Goal: Task Accomplishment & Management: Complete application form

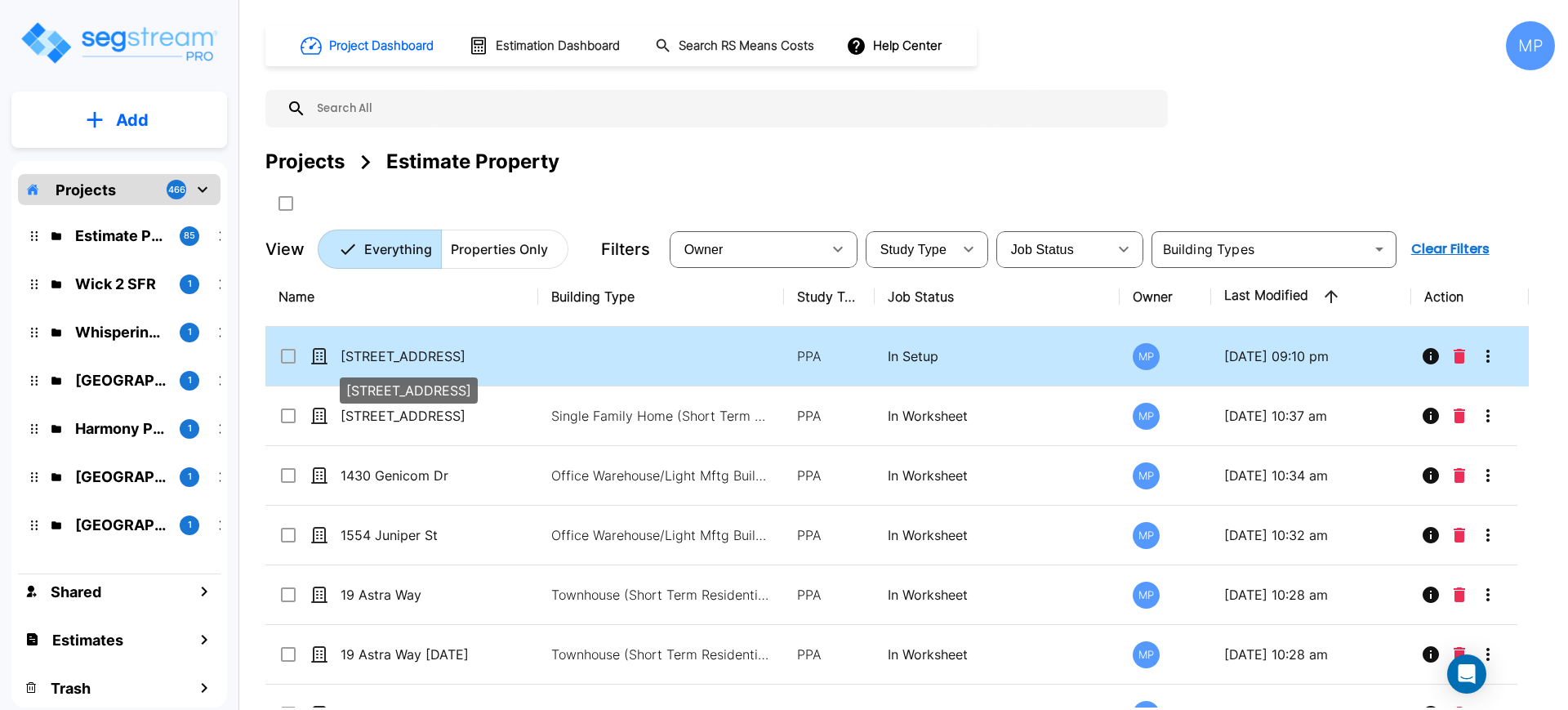
click at [440, 353] on p "[STREET_ADDRESS]" at bounding box center [422, 356] width 164 height 19
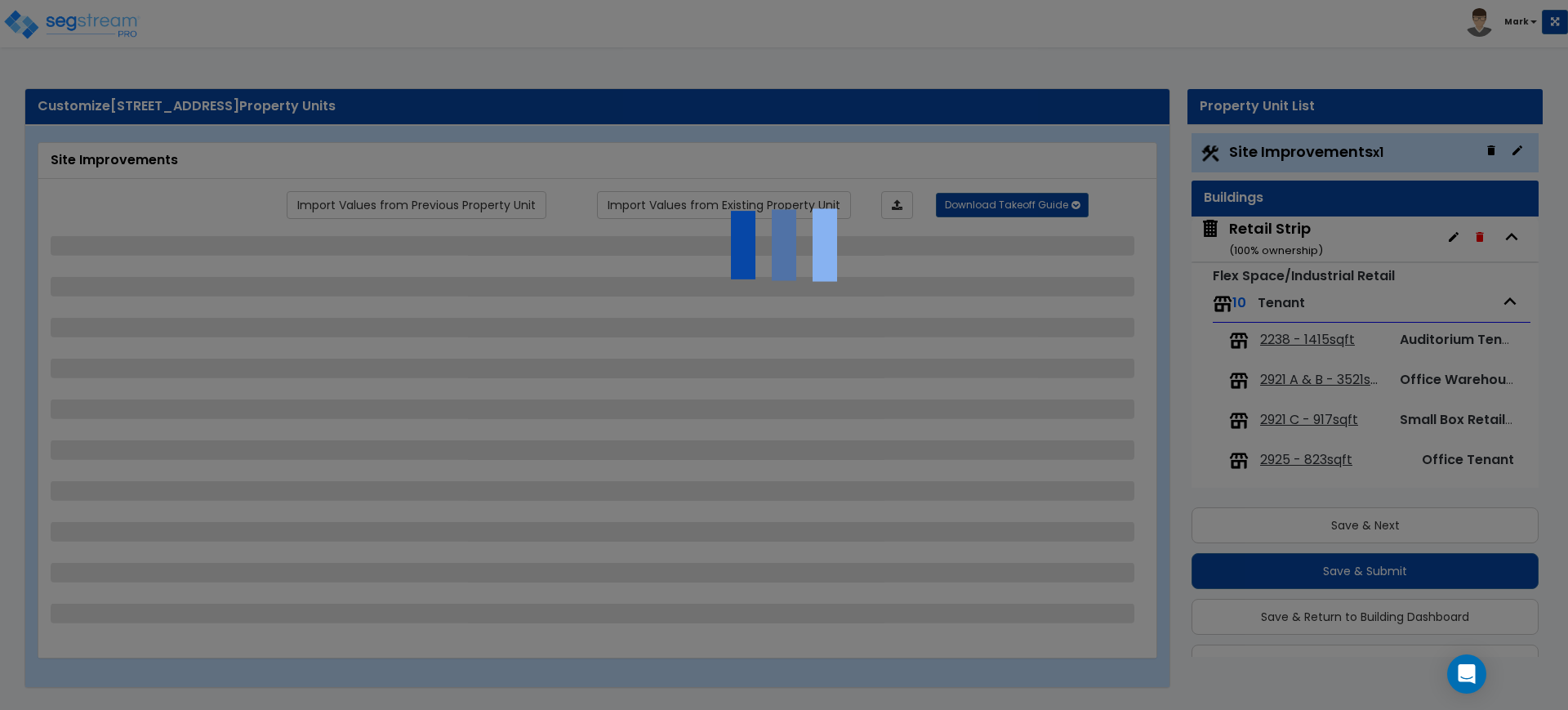
scroll to position [39, 0]
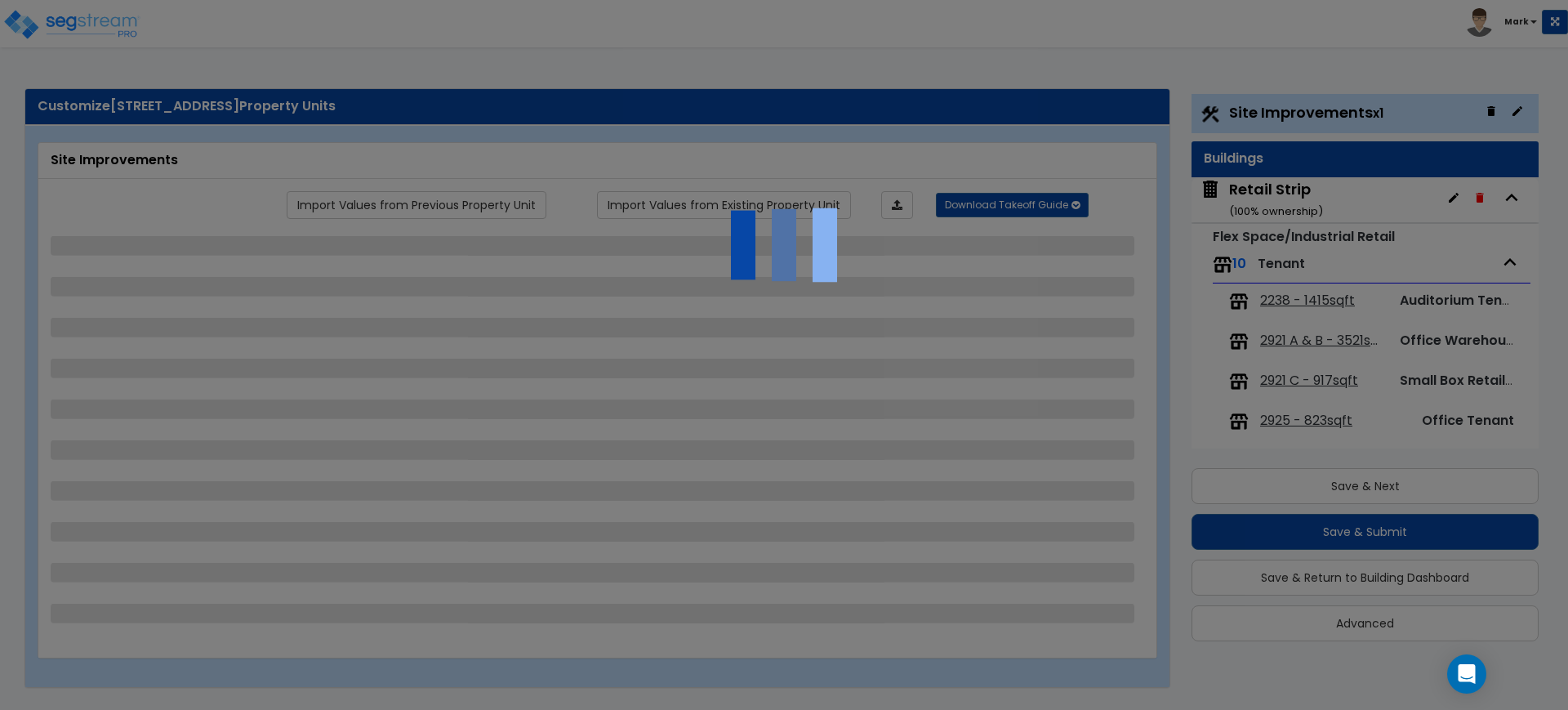
select select "2"
select select "1"
select select "2"
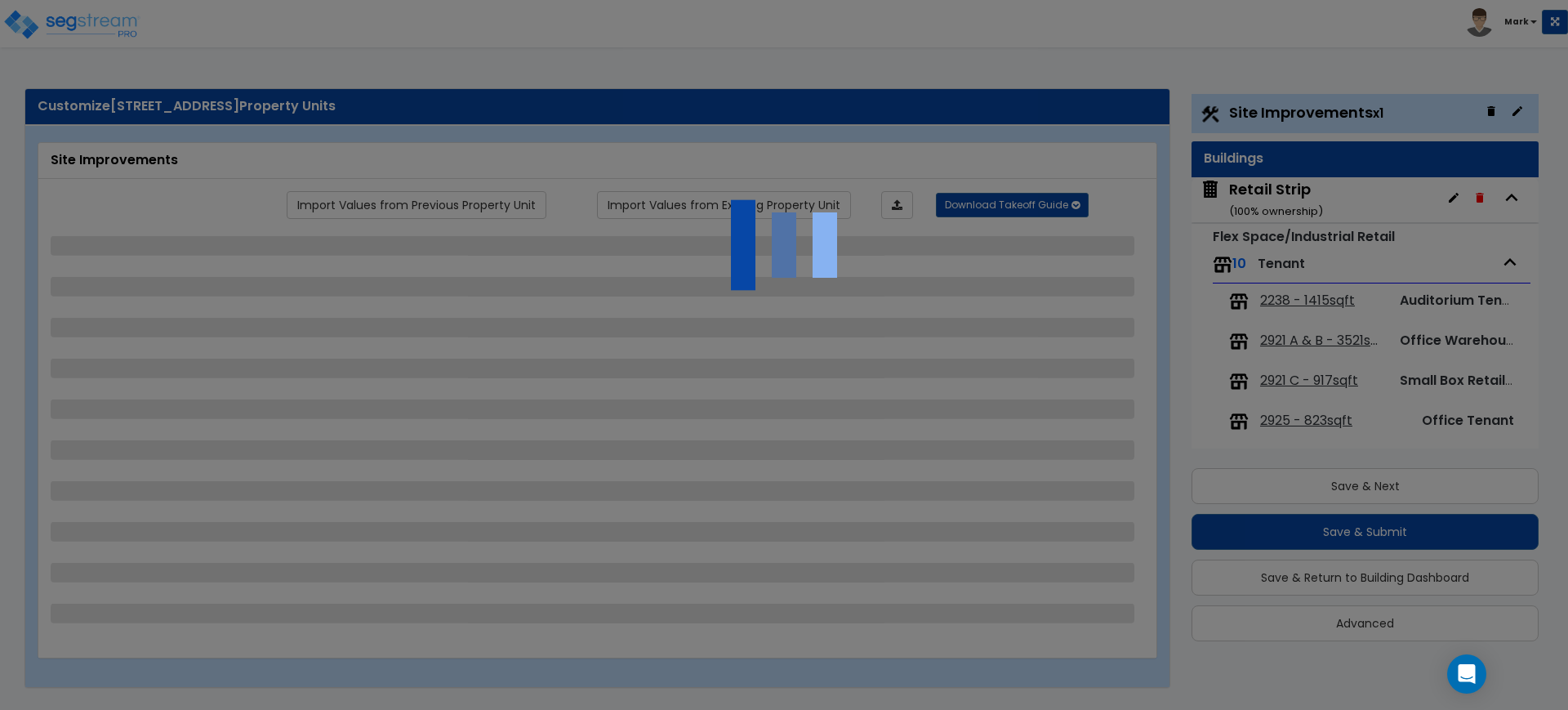
select select "1"
select select "2"
select select "4"
select select "2"
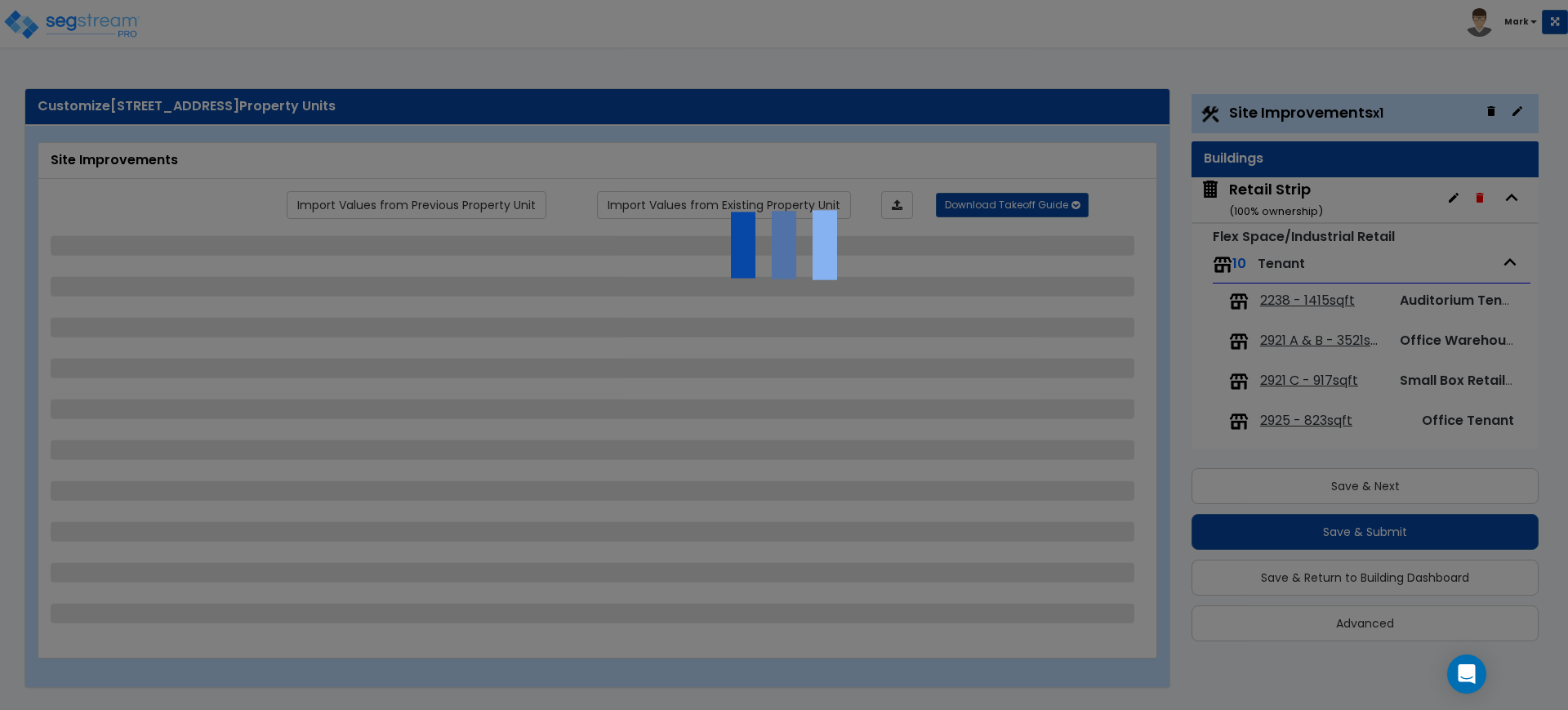
select select "1"
select select "4"
select select "2"
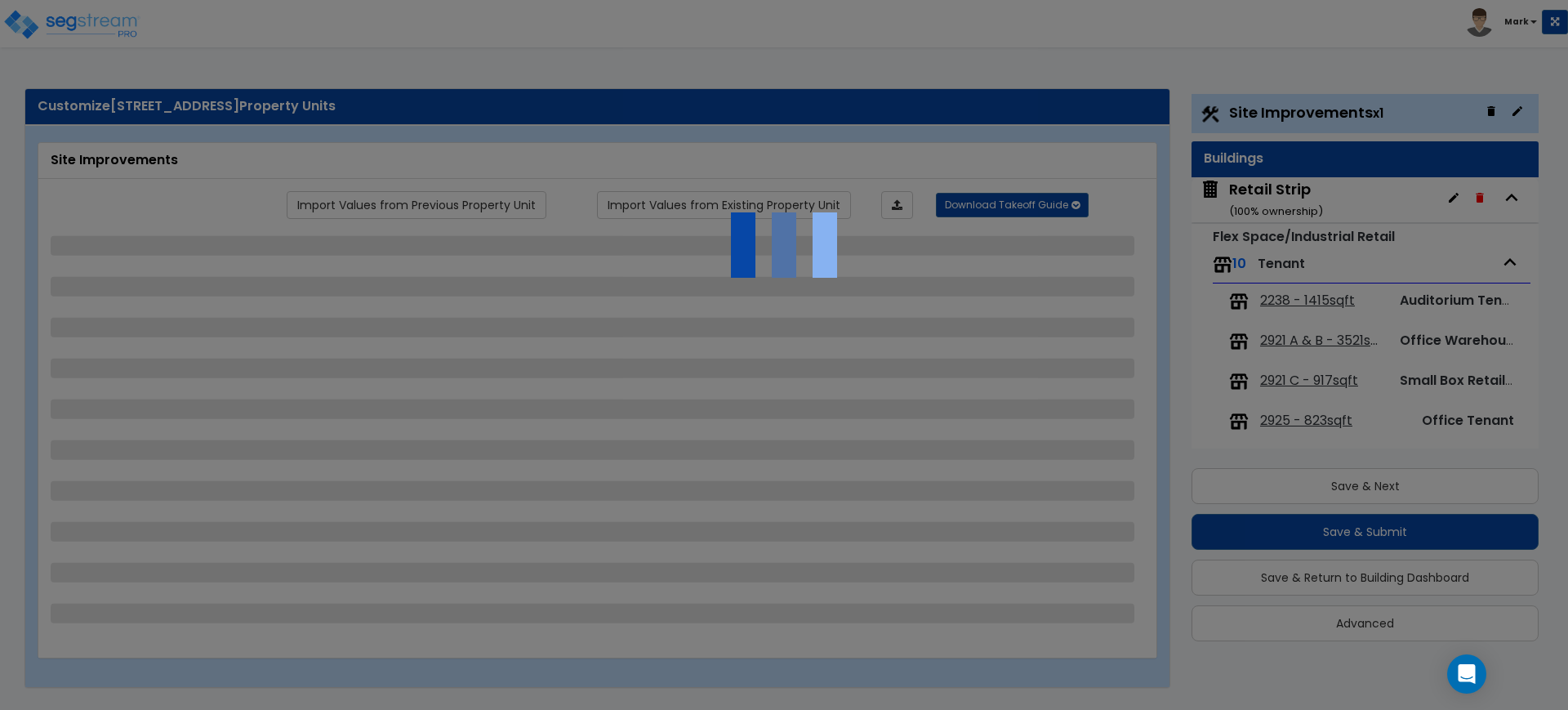
select select "1"
select select "2"
select select "1"
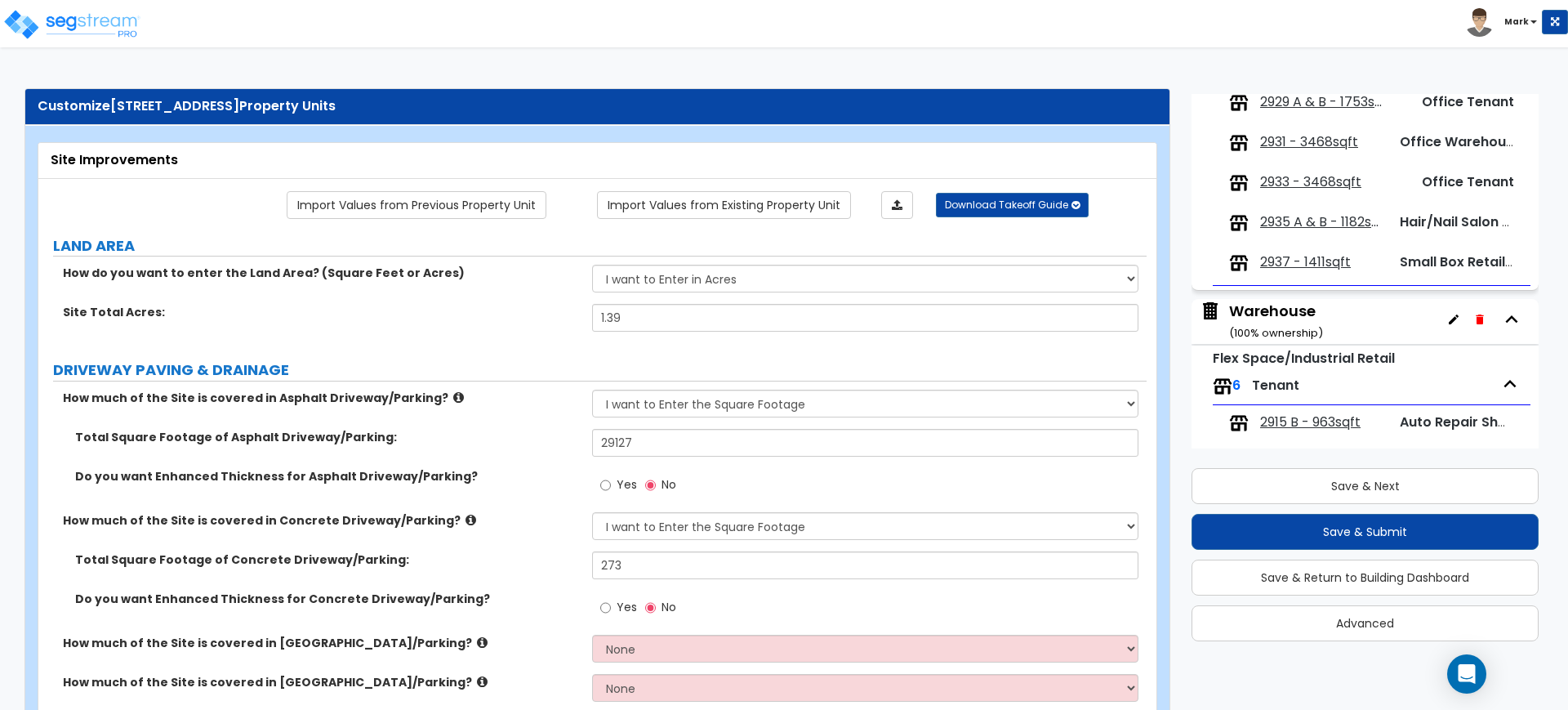
scroll to position [409, 0]
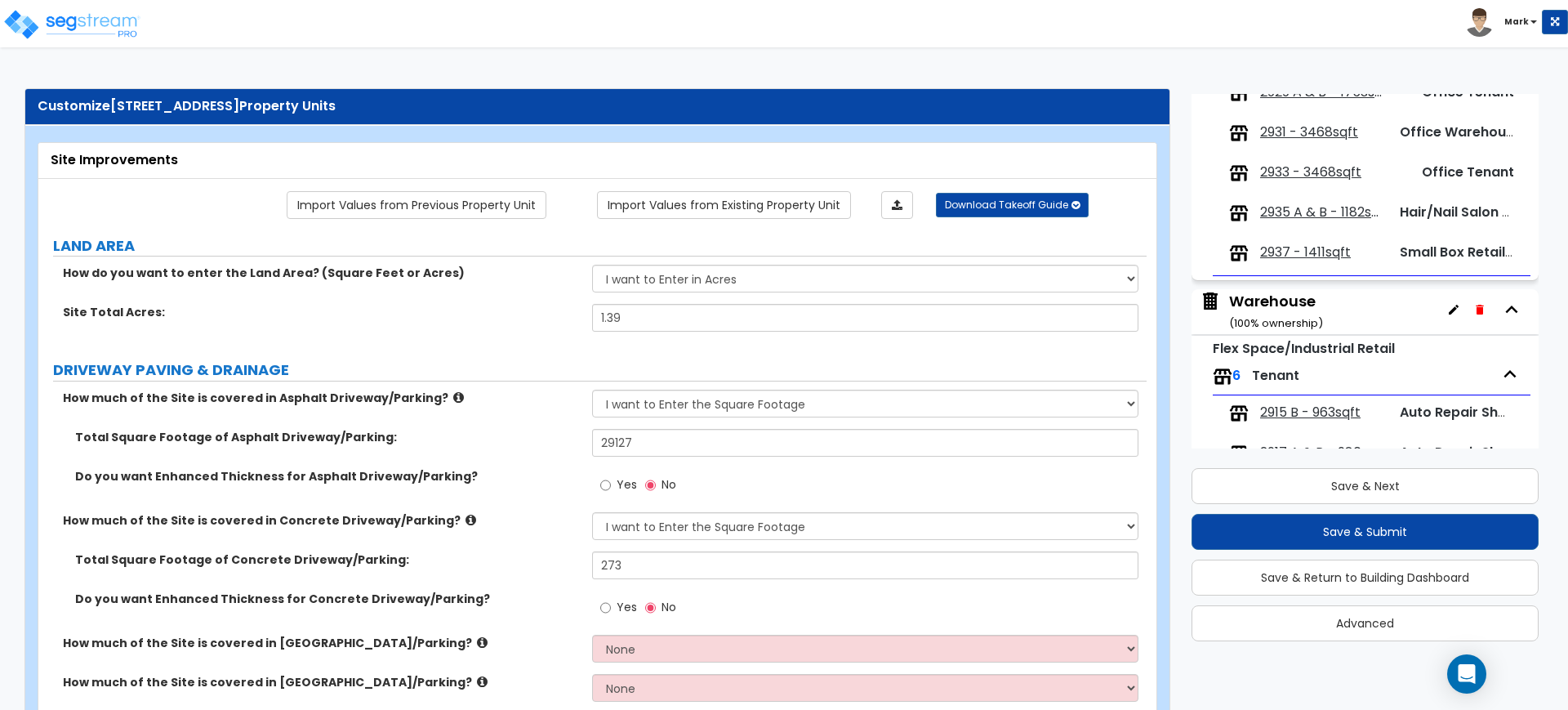
click at [1267, 300] on div "Warehouse ( 100 % ownership)" at bounding box center [1276, 312] width 94 height 42
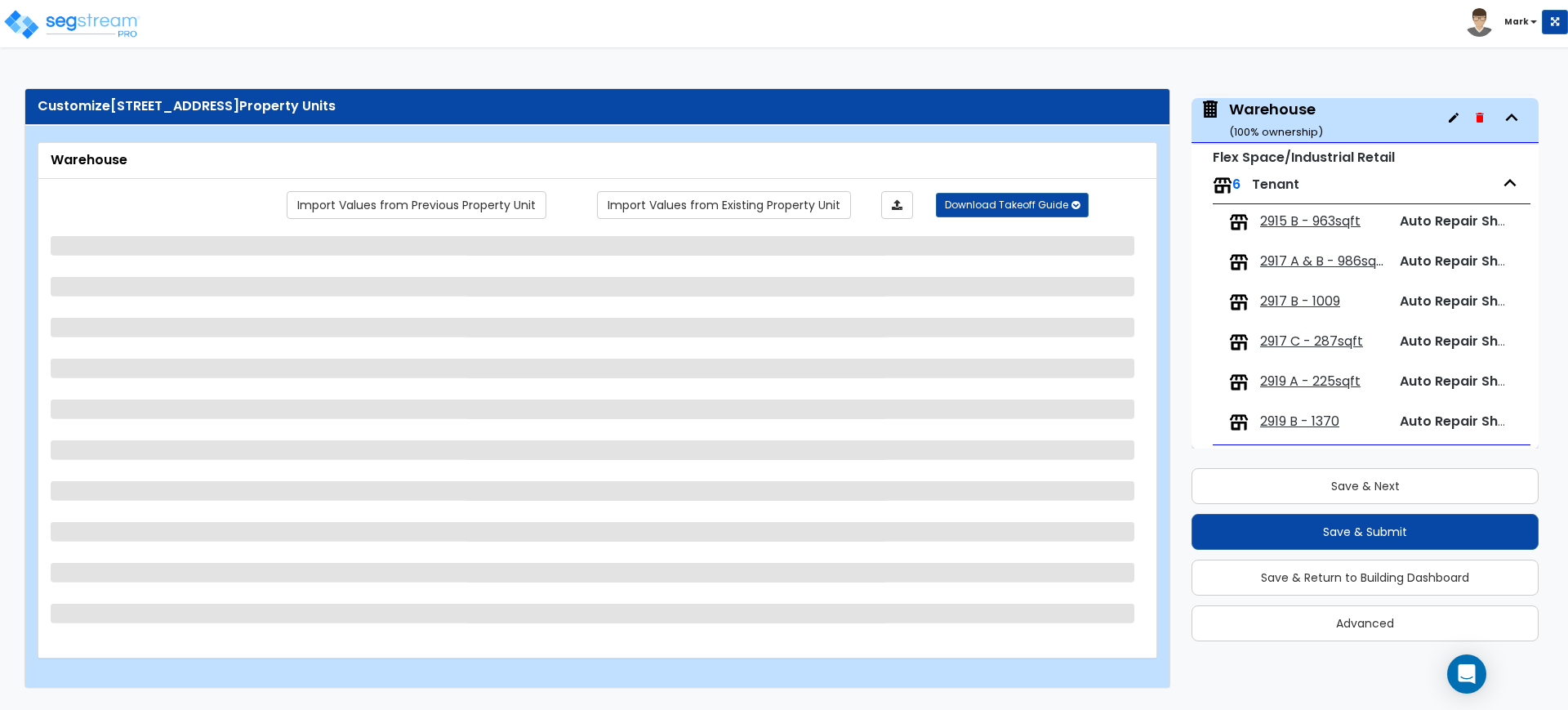
scroll to position [603, 0]
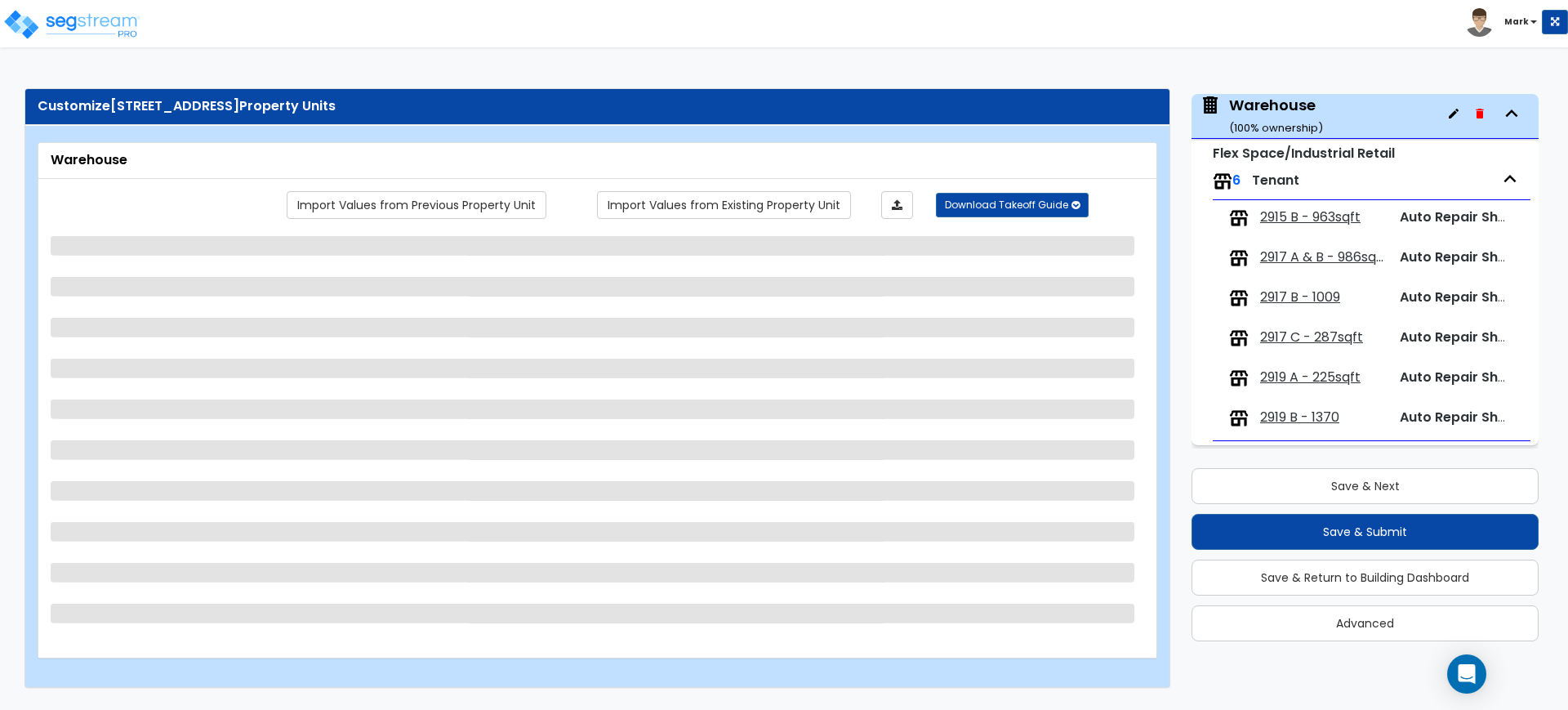
select select "6"
select select "1"
select select "10"
select select "2"
select select "1"
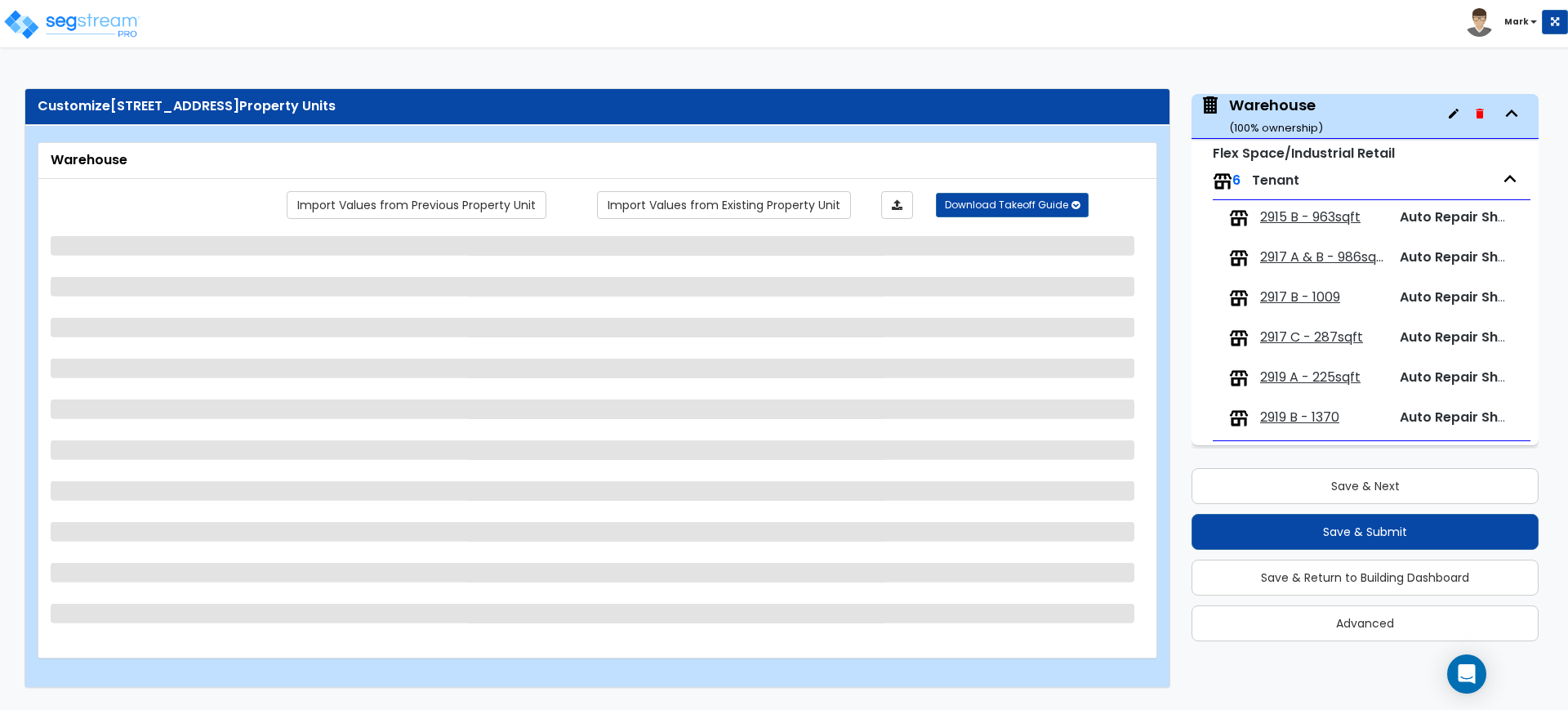
select select "4"
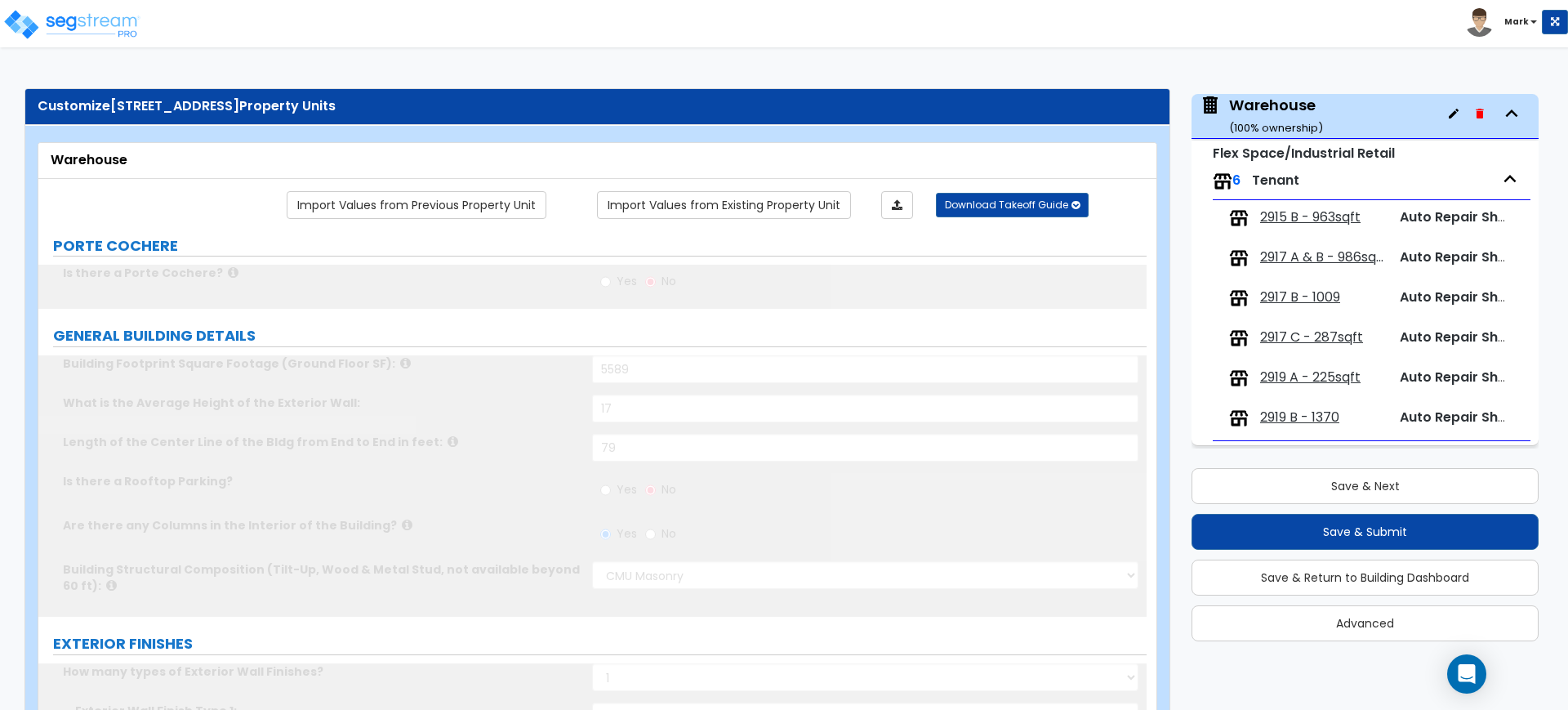
select select "1"
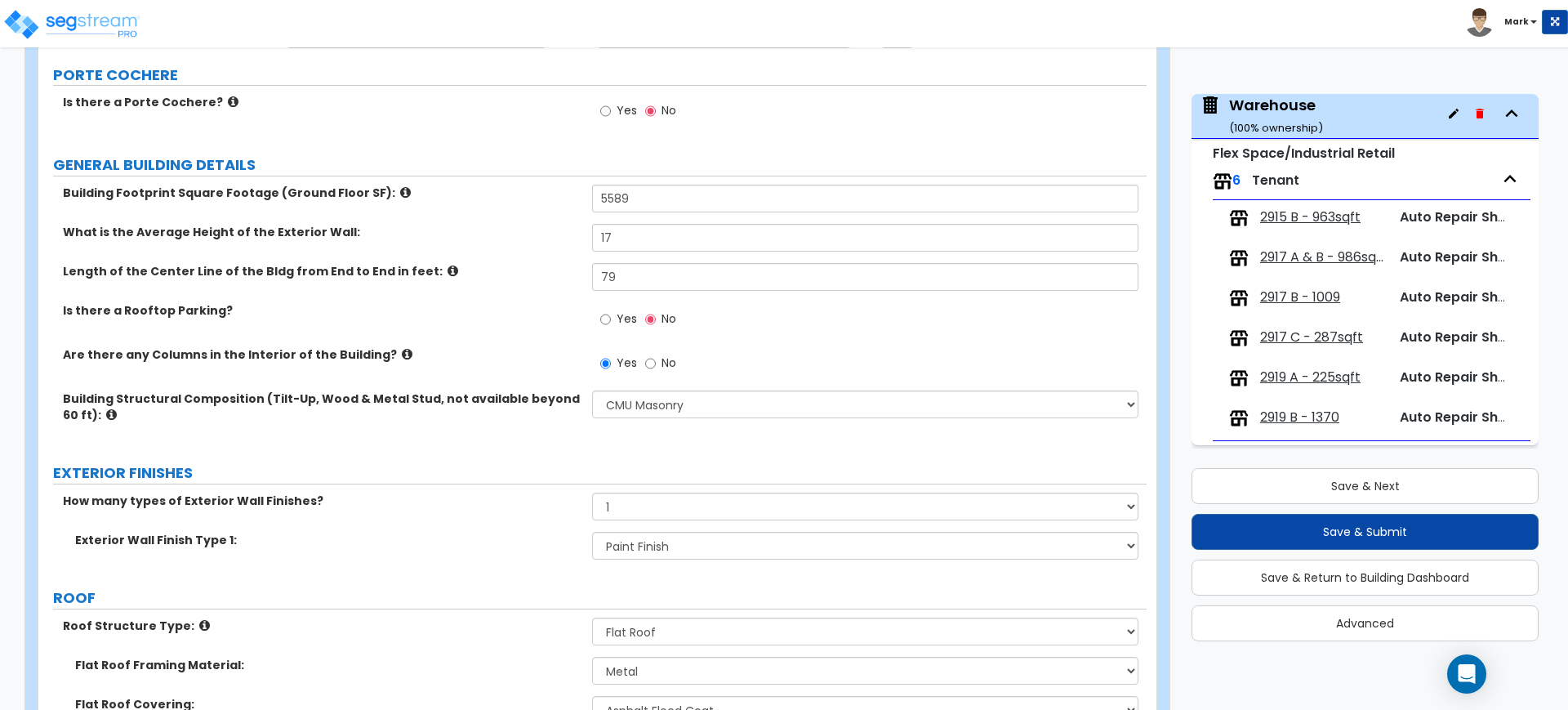
scroll to position [204, 0]
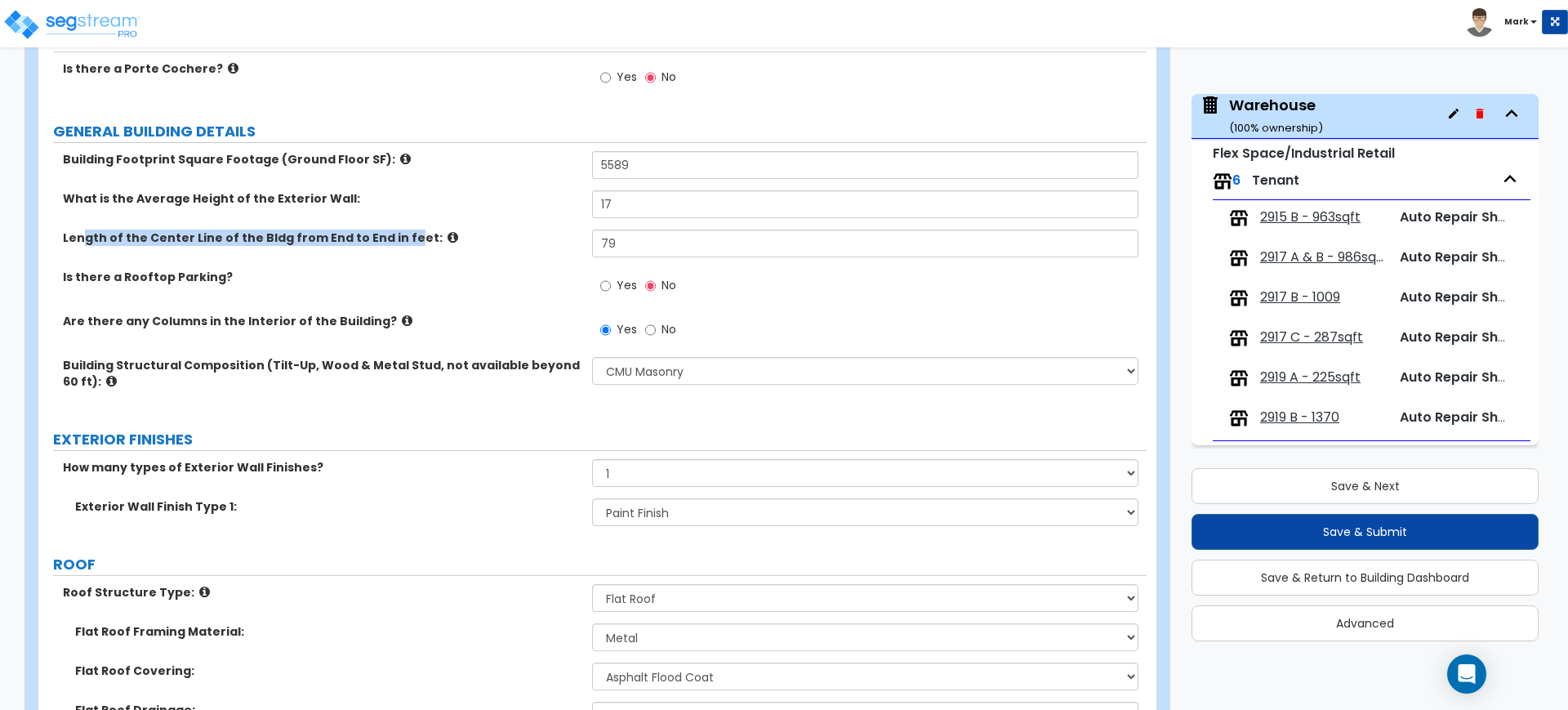
drag, startPoint x: 86, startPoint y: 238, endPoint x: 395, endPoint y: 251, distance: 309.3
click at [395, 251] on div "Length of the Center Line of the Bldg from End to End in feet: 79" at bounding box center [592, 249] width 1108 height 39
click at [68, 237] on label "Length of the Center Line of the Bldg from End to End in feet:" at bounding box center [321, 238] width 517 height 16
drag, startPoint x: 65, startPoint y: 232, endPoint x: 403, endPoint y: 239, distance: 338.1
click at [403, 239] on label "Length of the Center Line of the Bldg from End to End in feet:" at bounding box center [321, 238] width 517 height 16
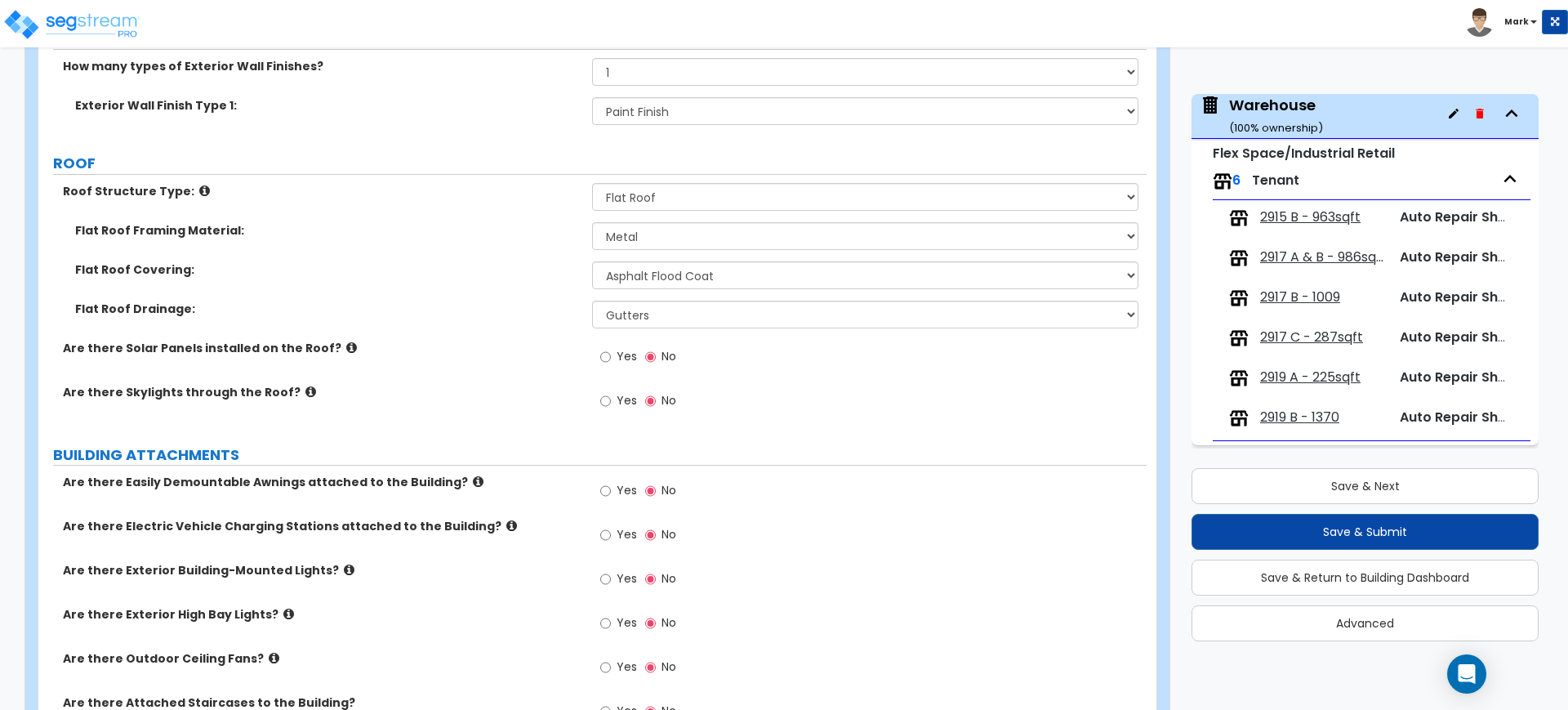
scroll to position [715, 0]
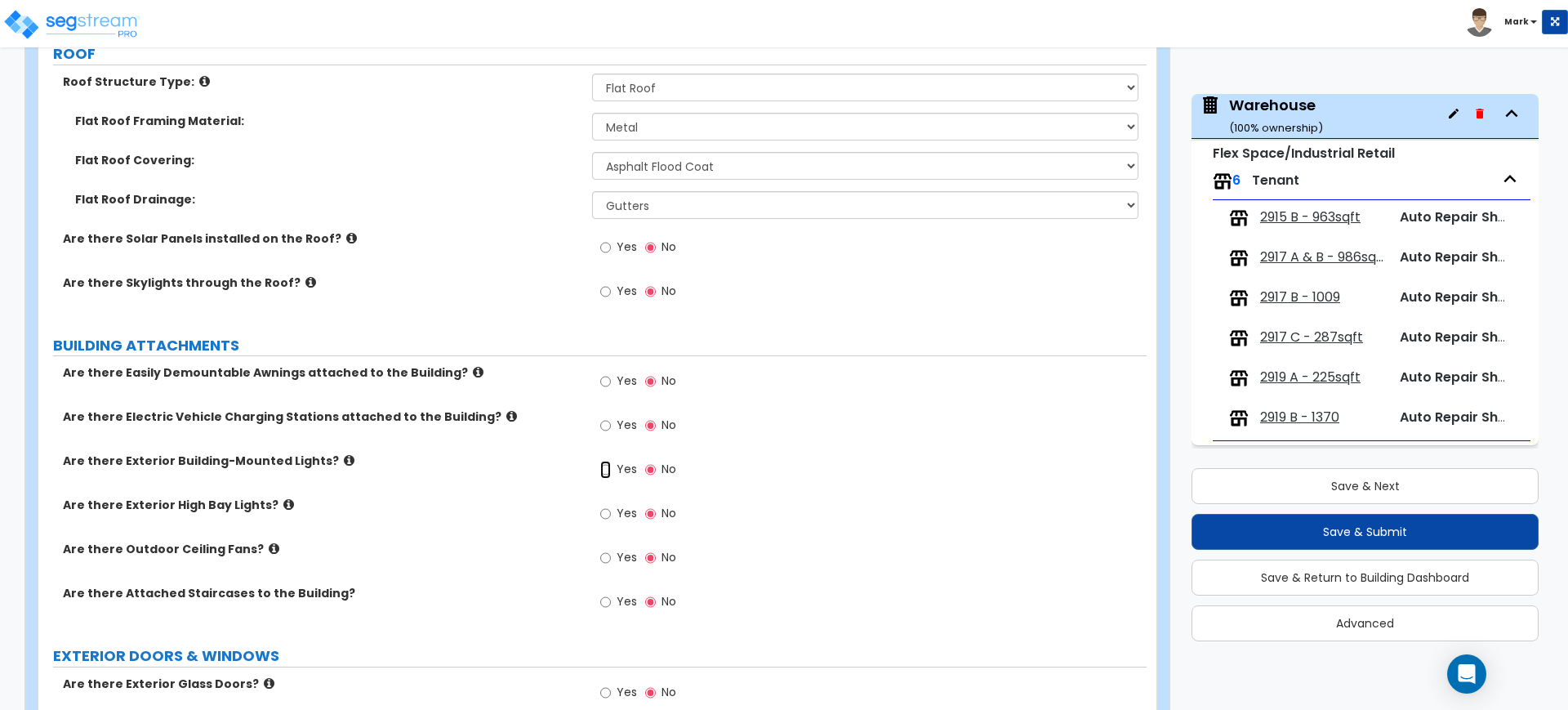
click at [606, 467] on input "Yes" at bounding box center [605, 469] width 11 height 18
radio input "true"
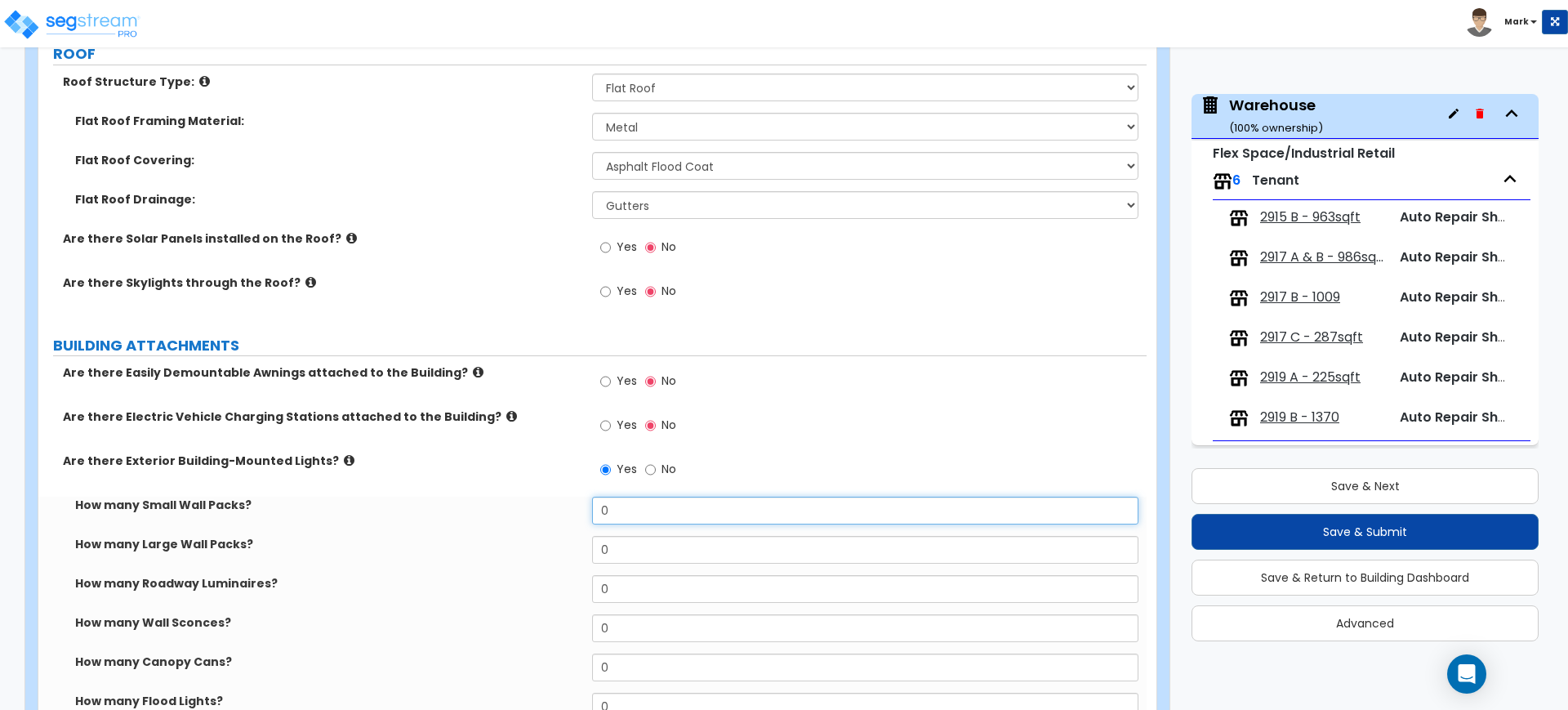
drag, startPoint x: 617, startPoint y: 514, endPoint x: 531, endPoint y: 506, distance: 86.4
click at [531, 509] on div "How many Small Wall Packs? 0" at bounding box center [592, 516] width 1108 height 39
type input "3"
type input "2"
drag, startPoint x: 618, startPoint y: 545, endPoint x: 583, endPoint y: 545, distance: 35.0
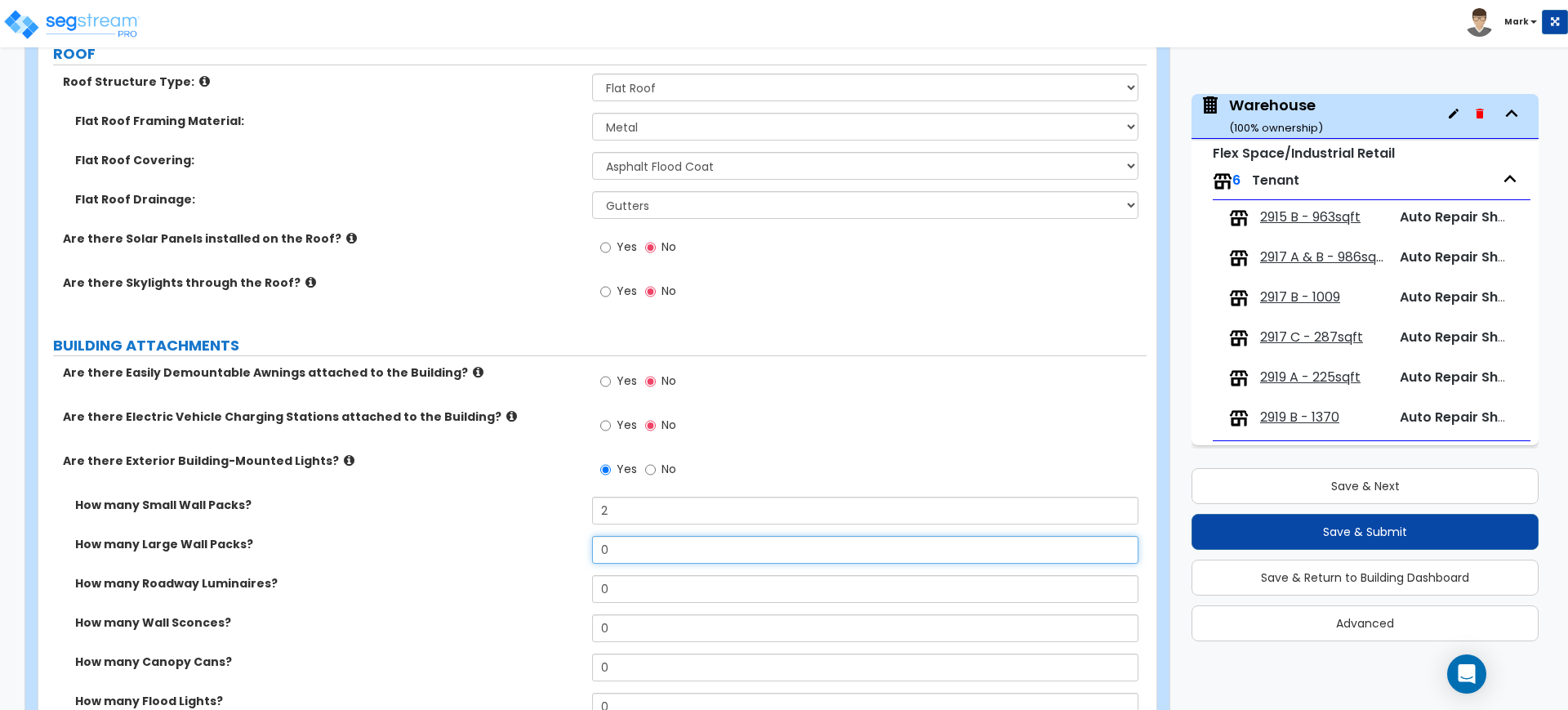
click at [583, 545] on div "How many Large Wall Packs? 0" at bounding box center [592, 556] width 1108 height 39
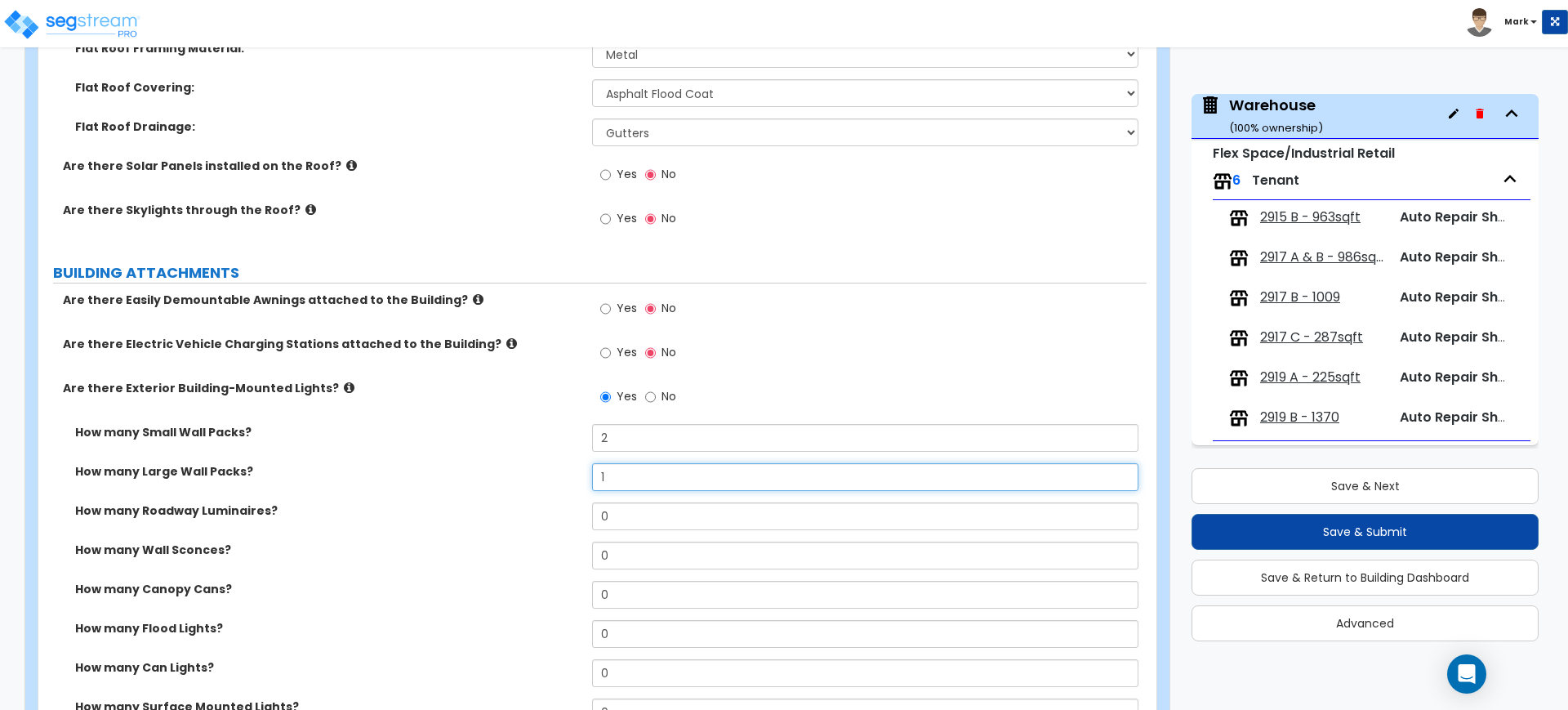
scroll to position [817, 0]
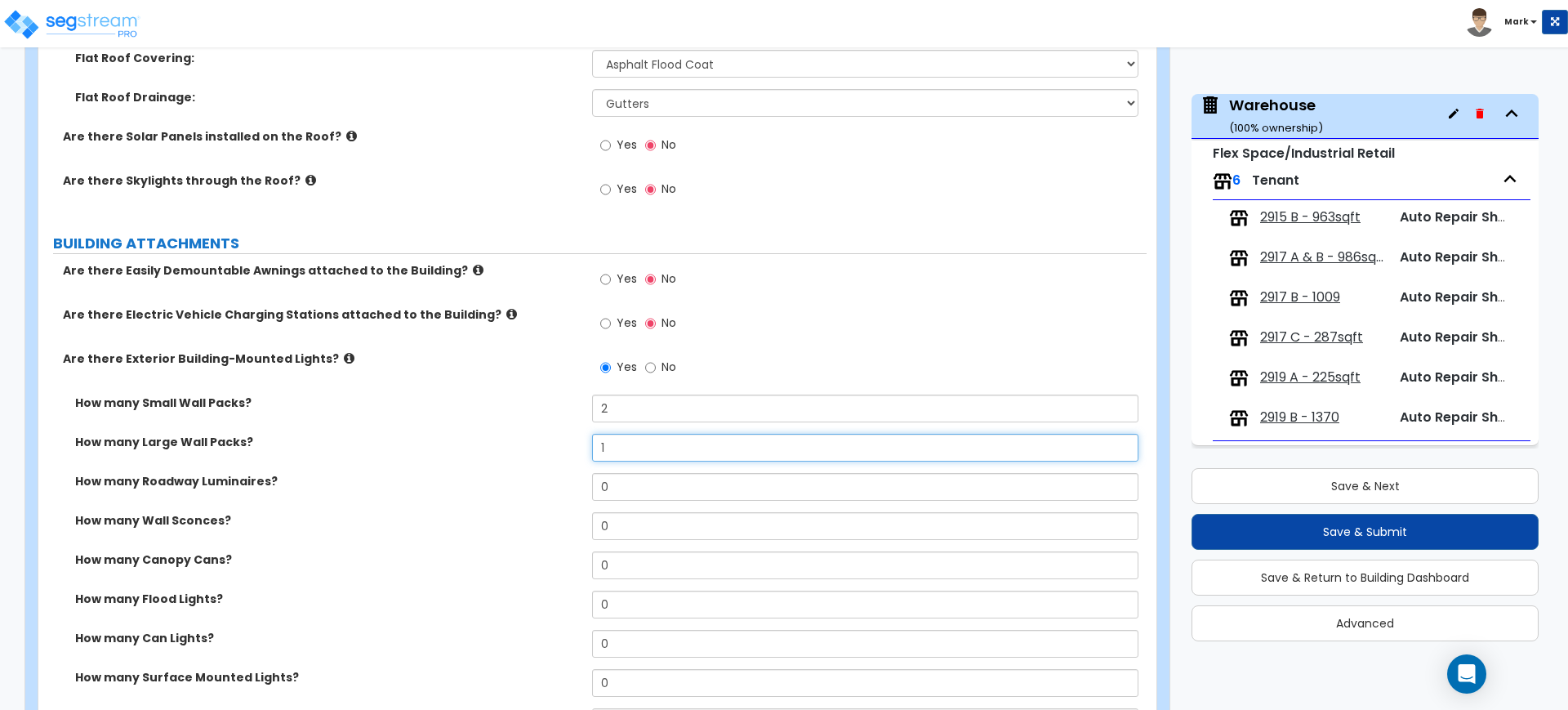
type input "1"
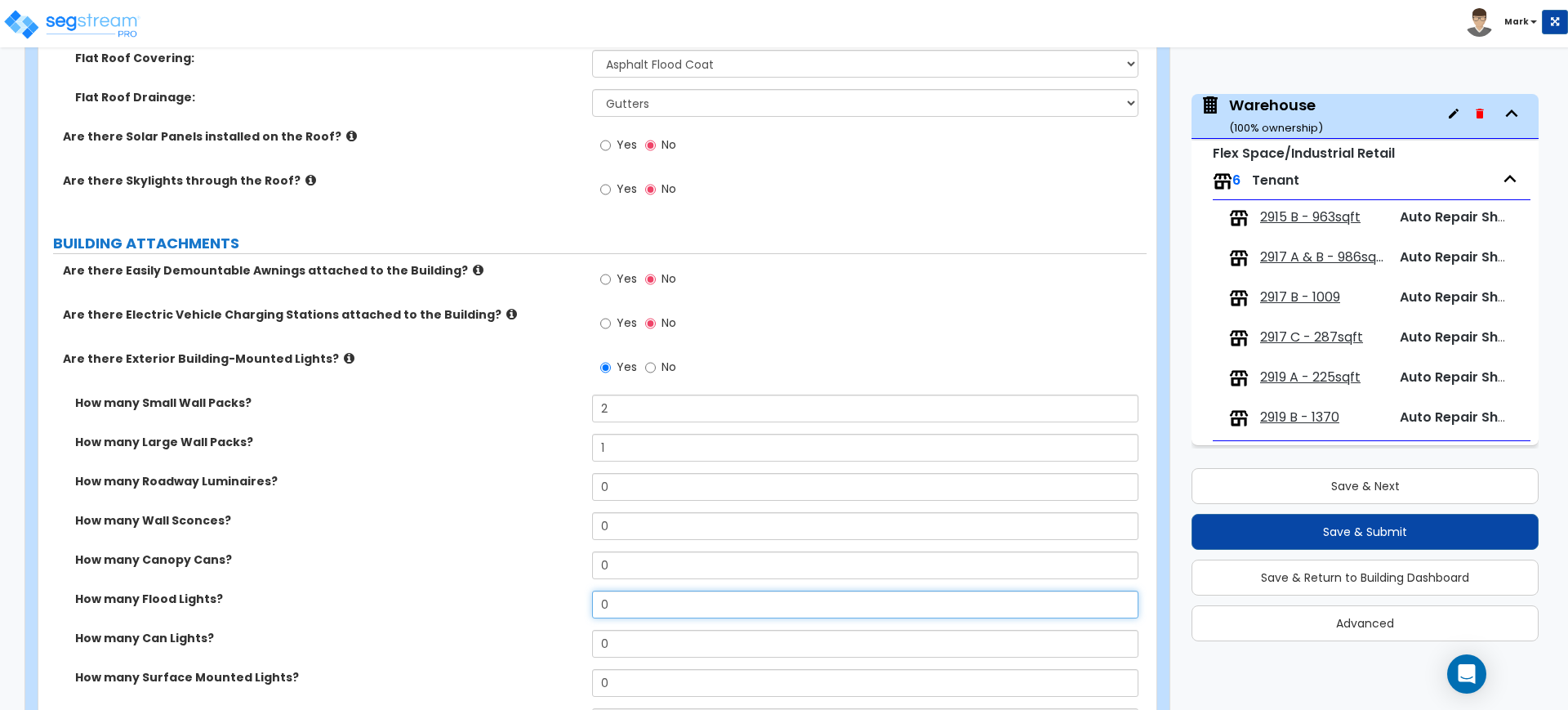
drag, startPoint x: 618, startPoint y: 615, endPoint x: 576, endPoint y: 610, distance: 42.3
click at [577, 610] on div "How many Flood Lights? 0" at bounding box center [592, 610] width 1108 height 39
type input "2"
click at [538, 522] on div "How many Wall Sconces? 0" at bounding box center [592, 531] width 1108 height 39
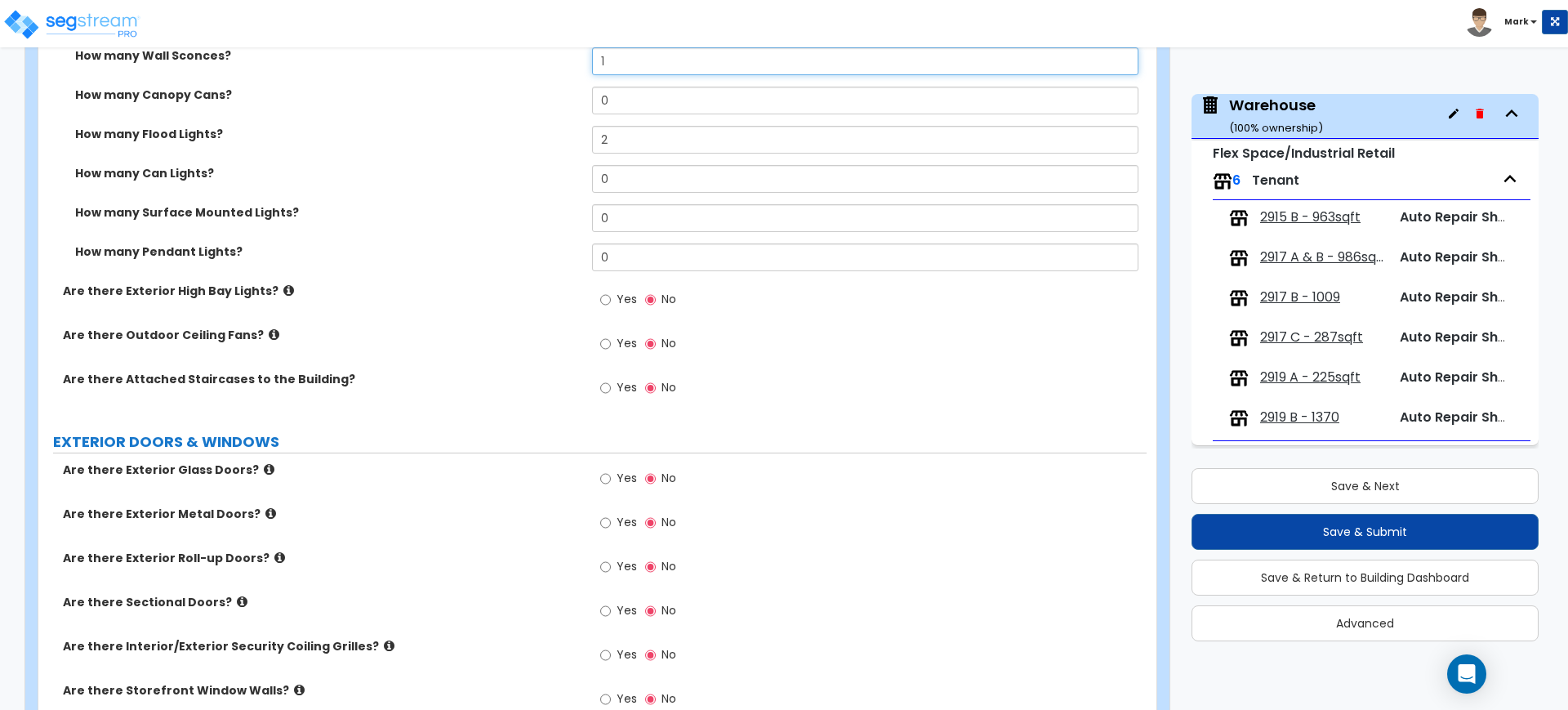
scroll to position [1328, 0]
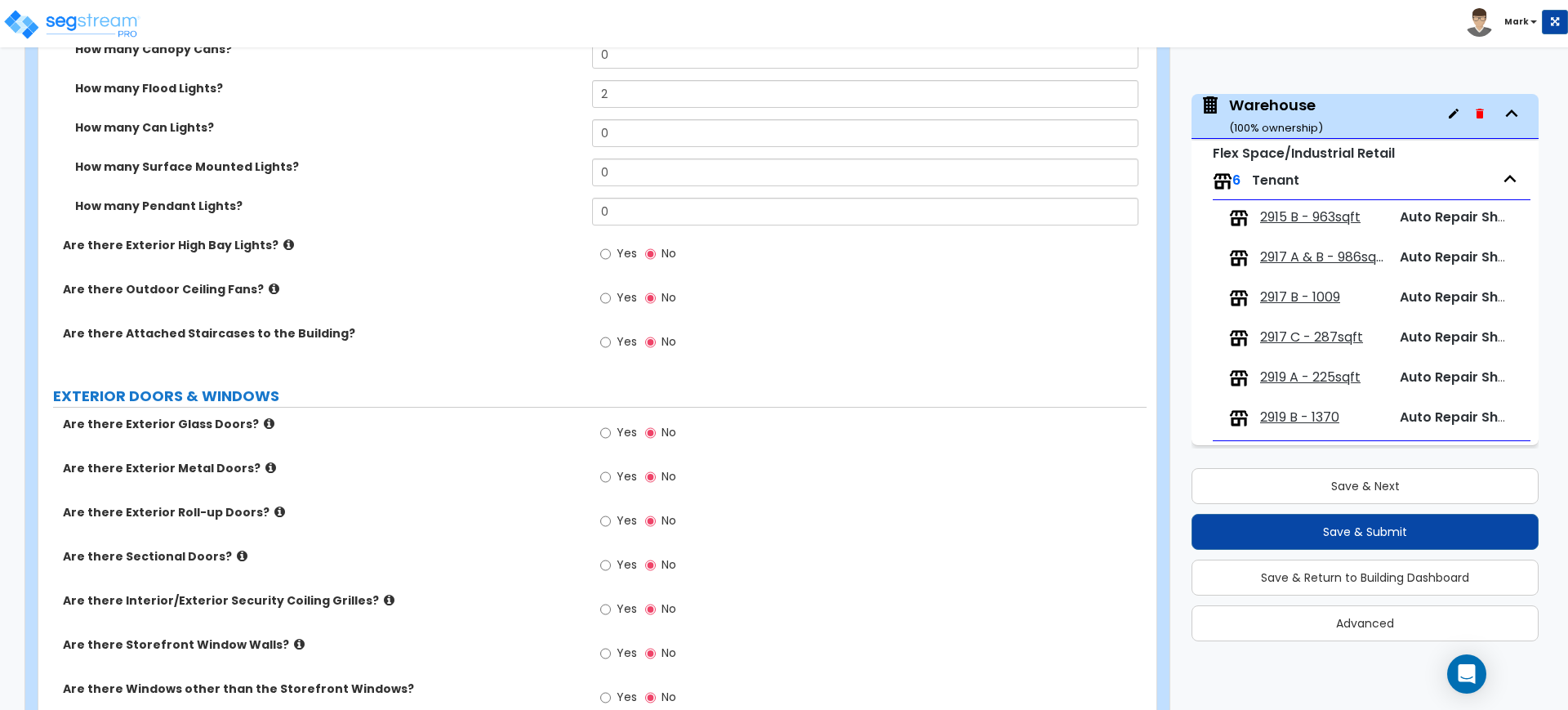
type input "1"
click at [607, 478] on input "Yes" at bounding box center [605, 477] width 11 height 18
radio input "true"
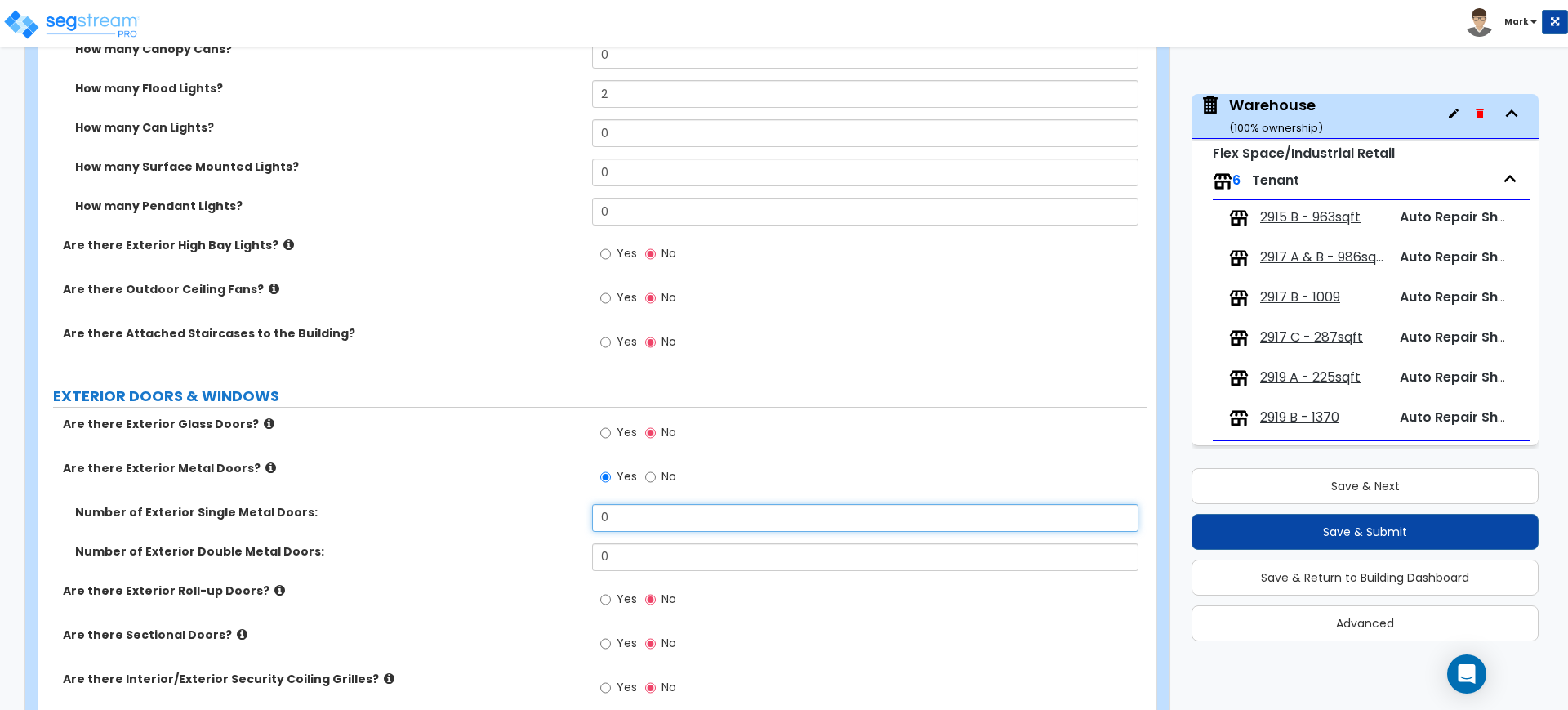
drag, startPoint x: 625, startPoint y: 519, endPoint x: 558, endPoint y: 506, distance: 68.2
click at [560, 506] on div "Number of Exterior Single Metal Doors: 0" at bounding box center [592, 524] width 1108 height 39
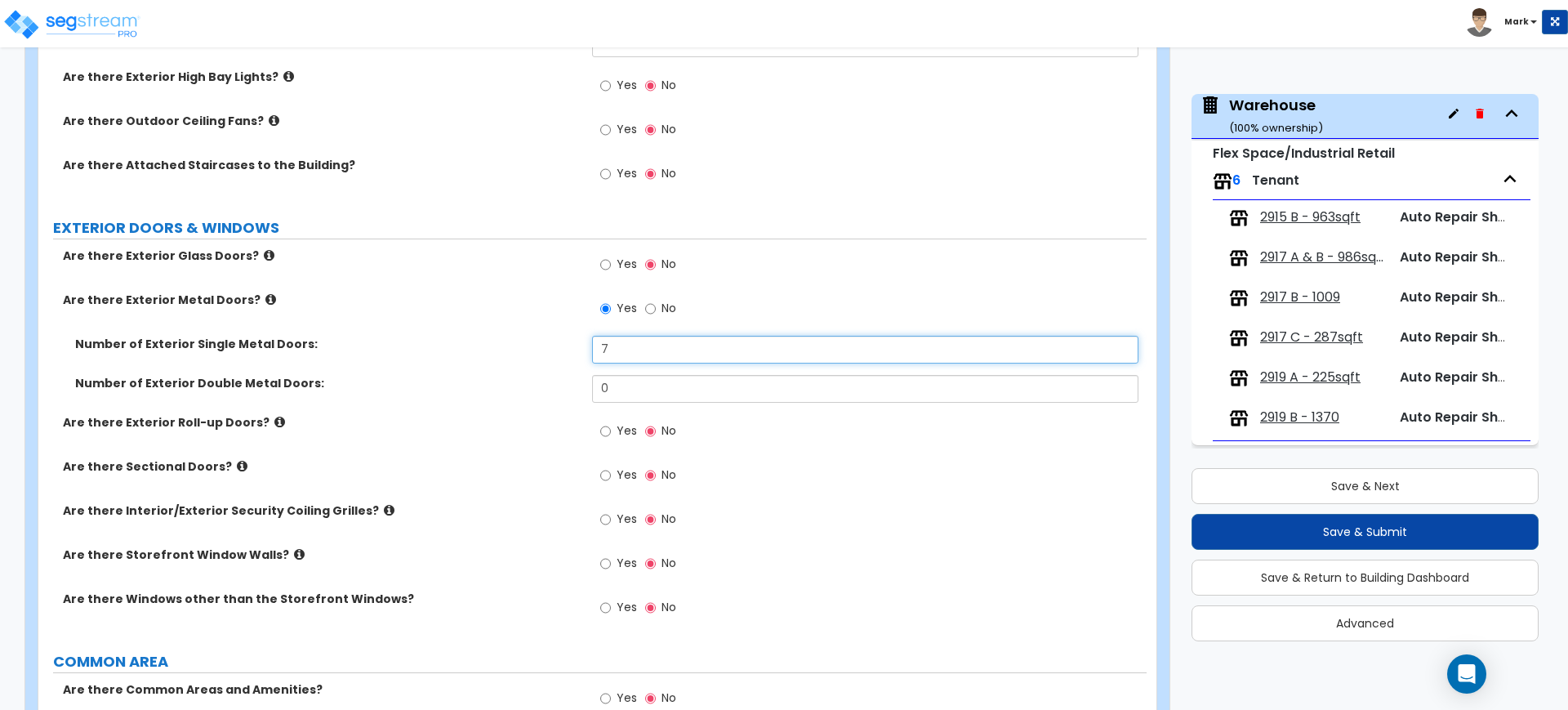
scroll to position [1532, 0]
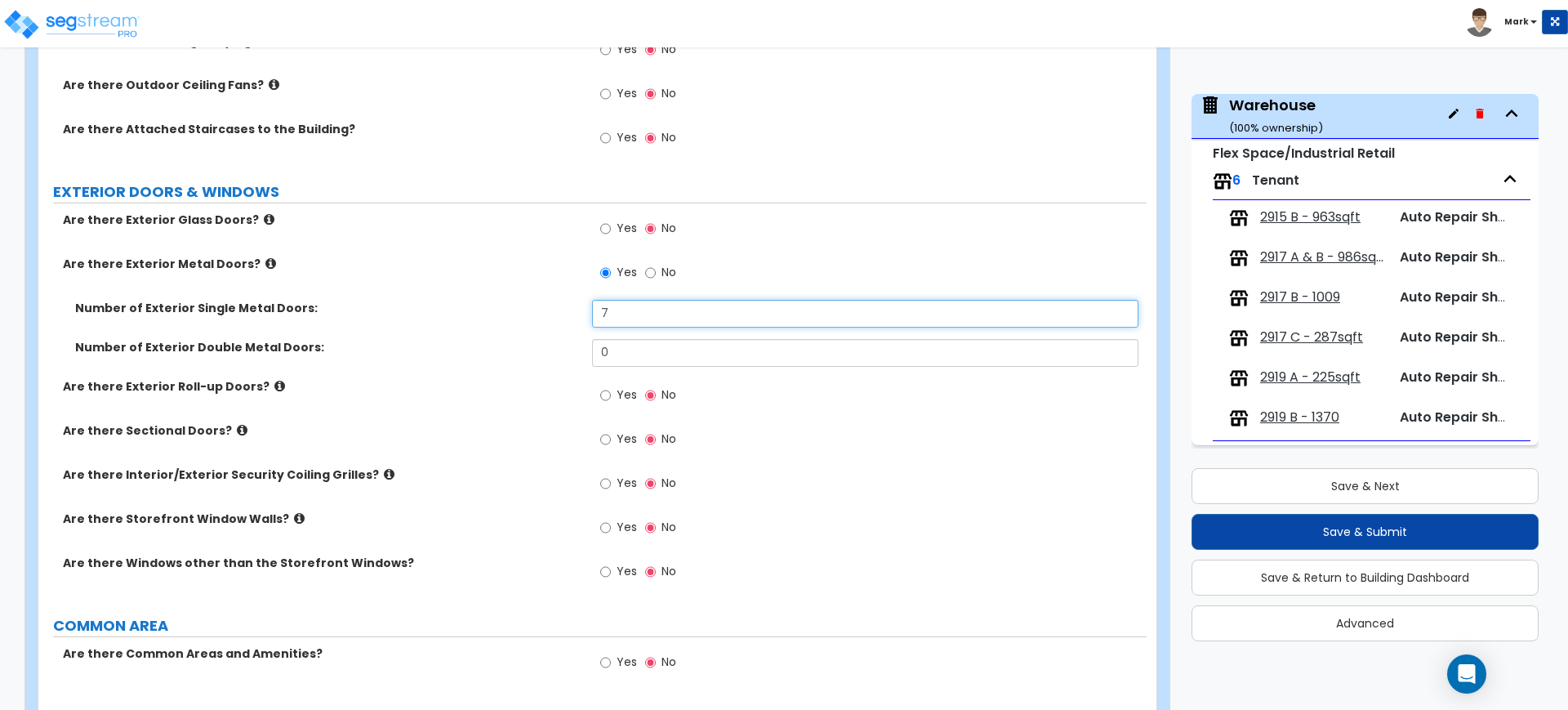
type input "7"
click at [607, 436] on input "Yes" at bounding box center [605, 439] width 11 height 18
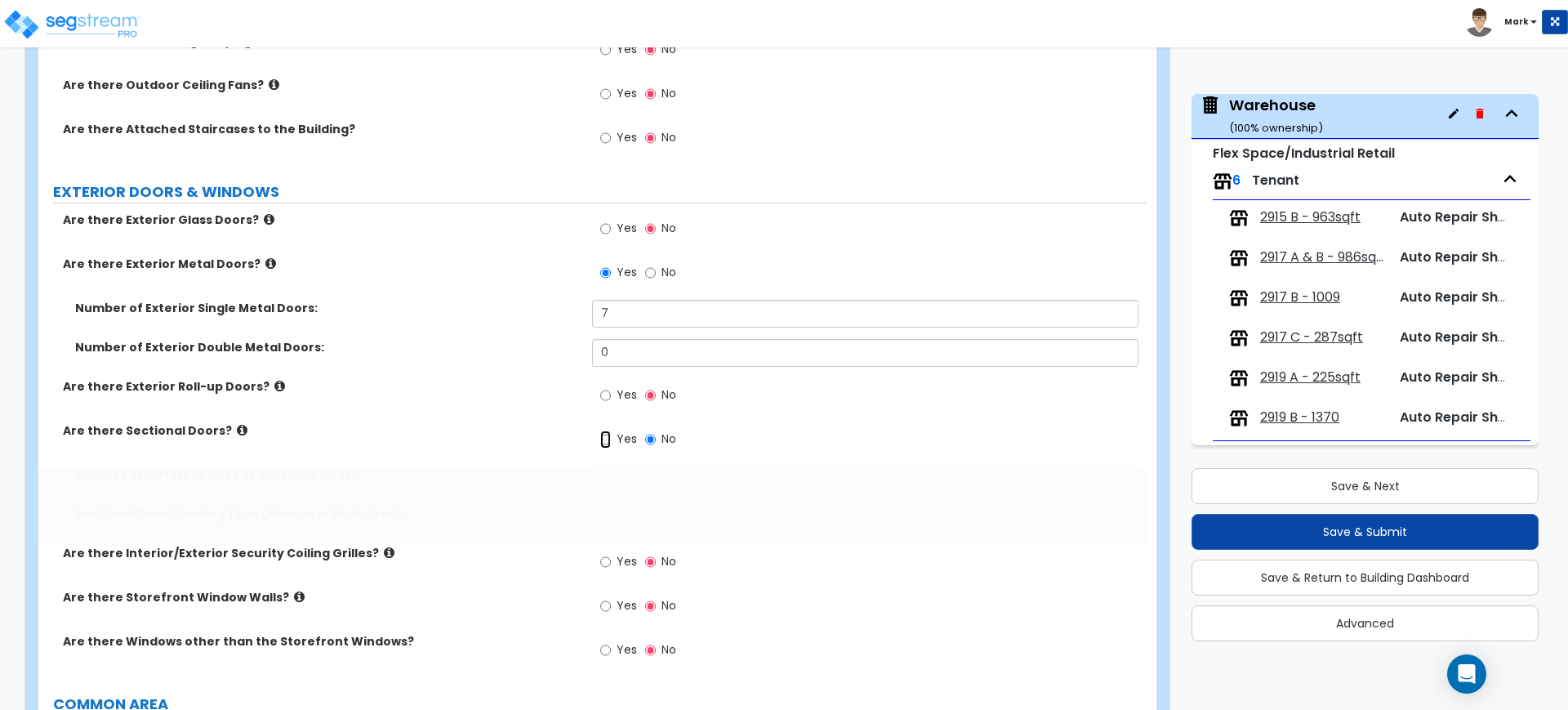
radio input "true"
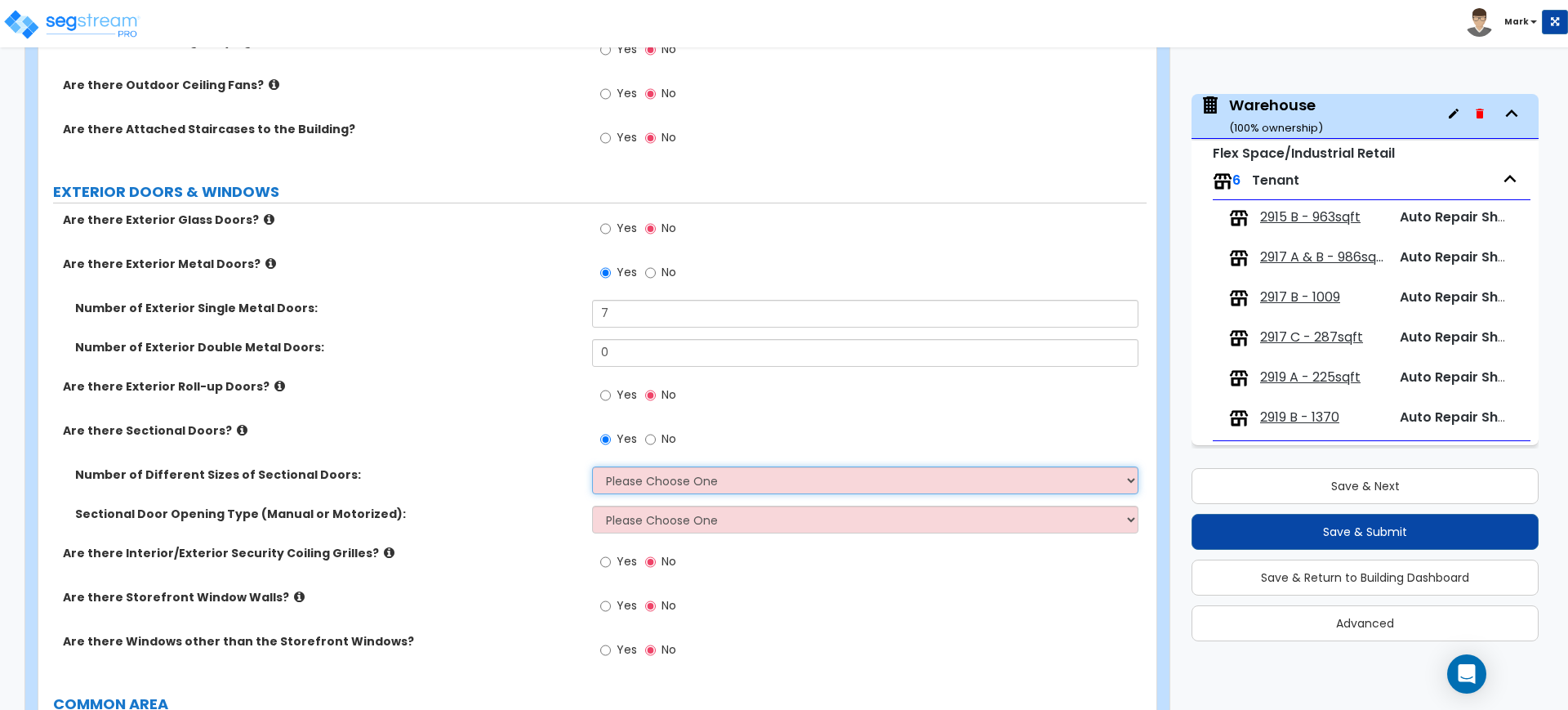
click at [650, 483] on select "Please Choose One 1 2 3" at bounding box center [865, 480] width 545 height 28
select select "1"
click at [592, 467] on select "Please Choose One 1 2 3" at bounding box center [865, 480] width 545 height 28
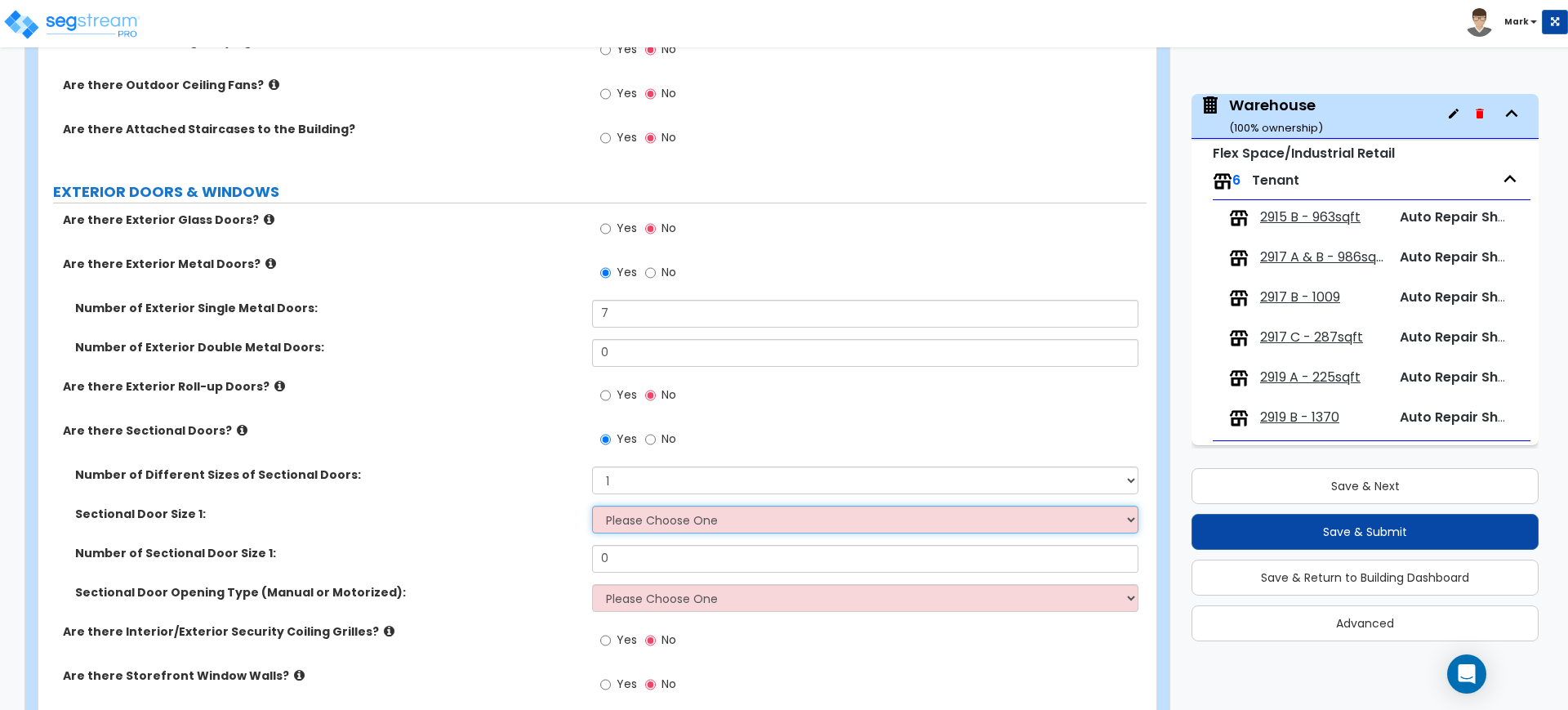
click at [649, 522] on select "Please Choose One 8' x 8' 10' x 10' 12' x 12' 20' x 14'" at bounding box center [865, 519] width 545 height 28
select select "3"
click at [592, 506] on select "Please Choose One 8' x 8' 10' x 10' 12' x 12' 20' x 14'" at bounding box center [865, 519] width 545 height 28
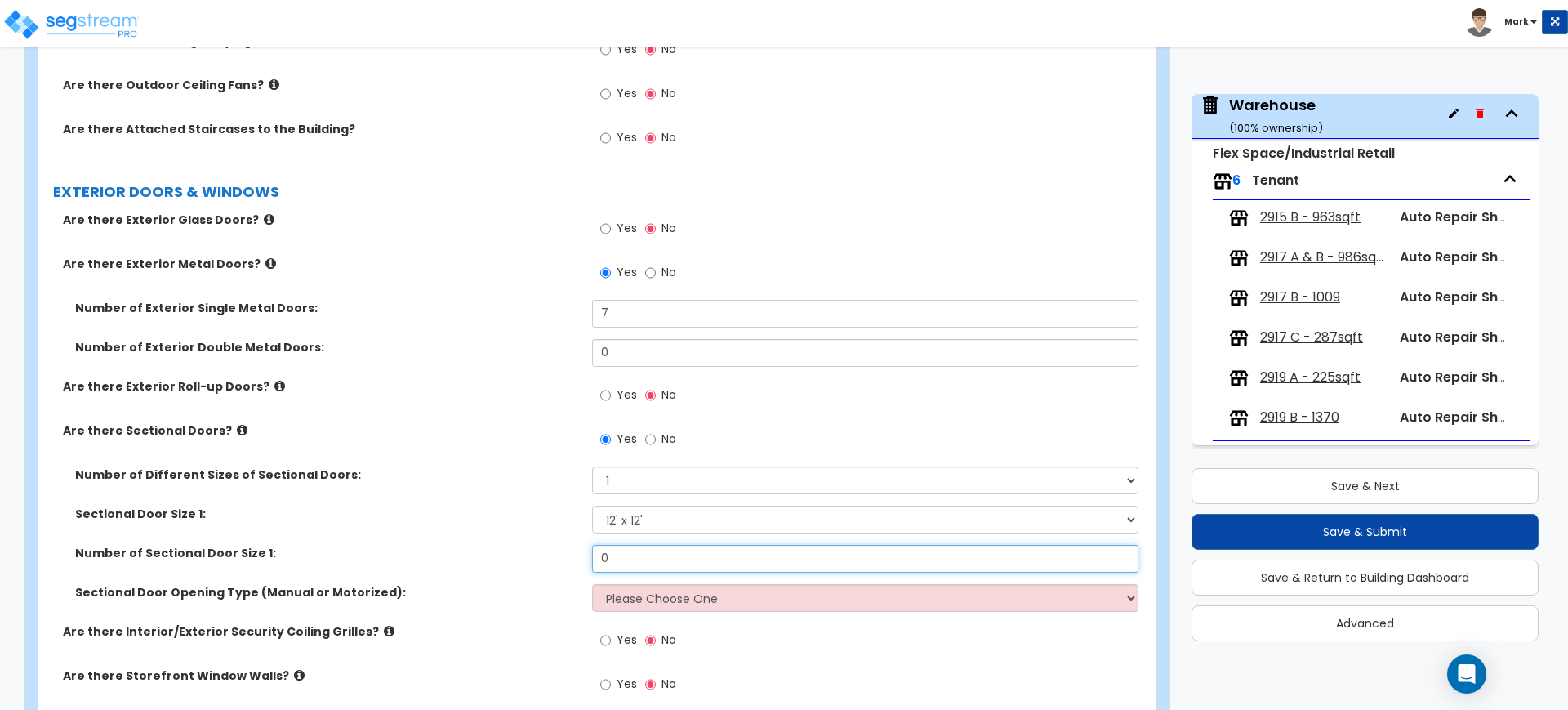
drag, startPoint x: 618, startPoint y: 555, endPoint x: 531, endPoint y: 558, distance: 87.1
click at [531, 558] on div "Number of Sectional Door Size 1: 0" at bounding box center [592, 564] width 1108 height 39
type input "4"
click at [659, 599] on select "Please Choose One All Manual All Motorized Some are Motorized" at bounding box center [865, 598] width 545 height 28
select select "3"
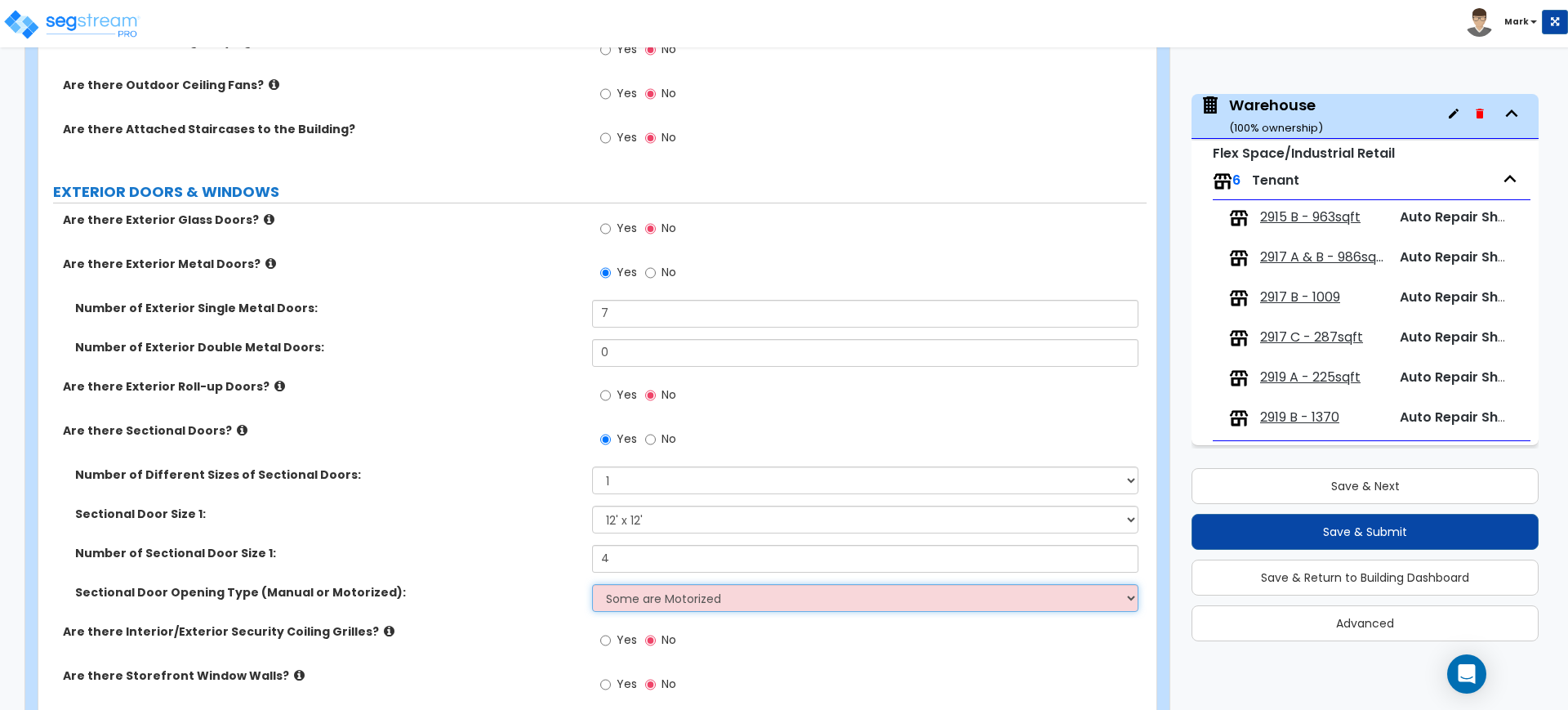
click at [592, 584] on select "Please Choose One All Manual All Motorized Some are Motorized" at bounding box center [865, 598] width 545 height 28
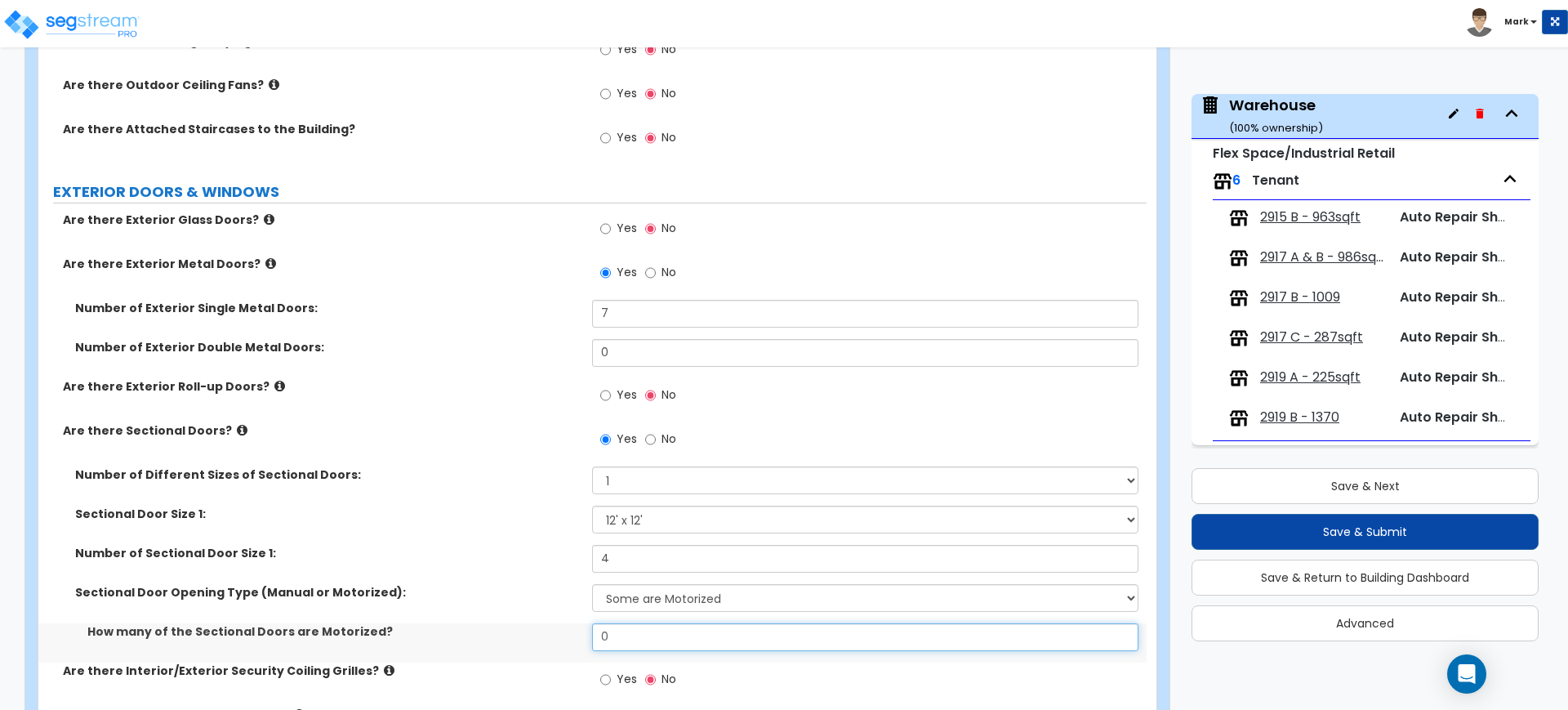
drag, startPoint x: 625, startPoint y: 640, endPoint x: 506, endPoint y: 619, distance: 120.8
click at [510, 620] on div "Number of Different Sizes of Sectional Doors: Please Choose One 1 2 3 Sectional…" at bounding box center [592, 565] width 1084 height 196
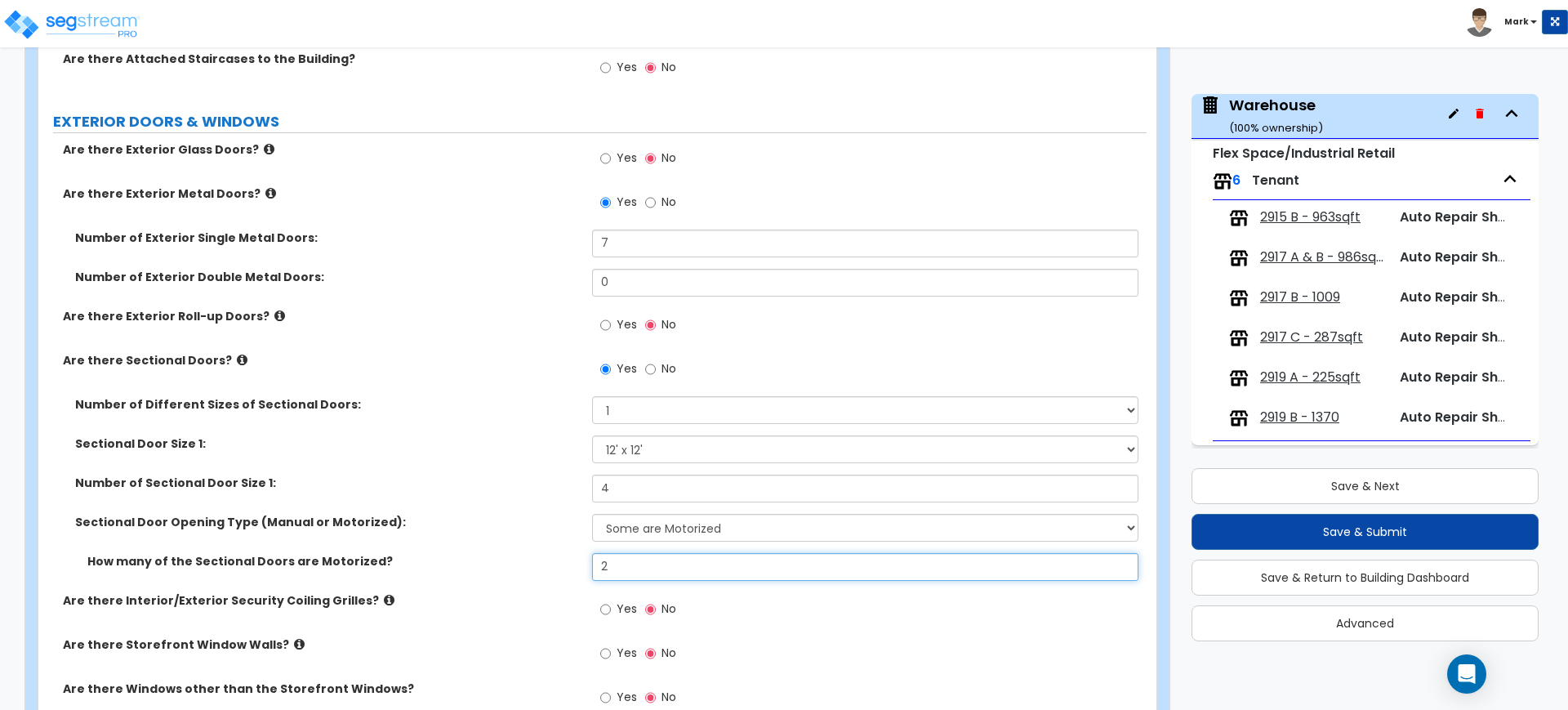
scroll to position [1634, 0]
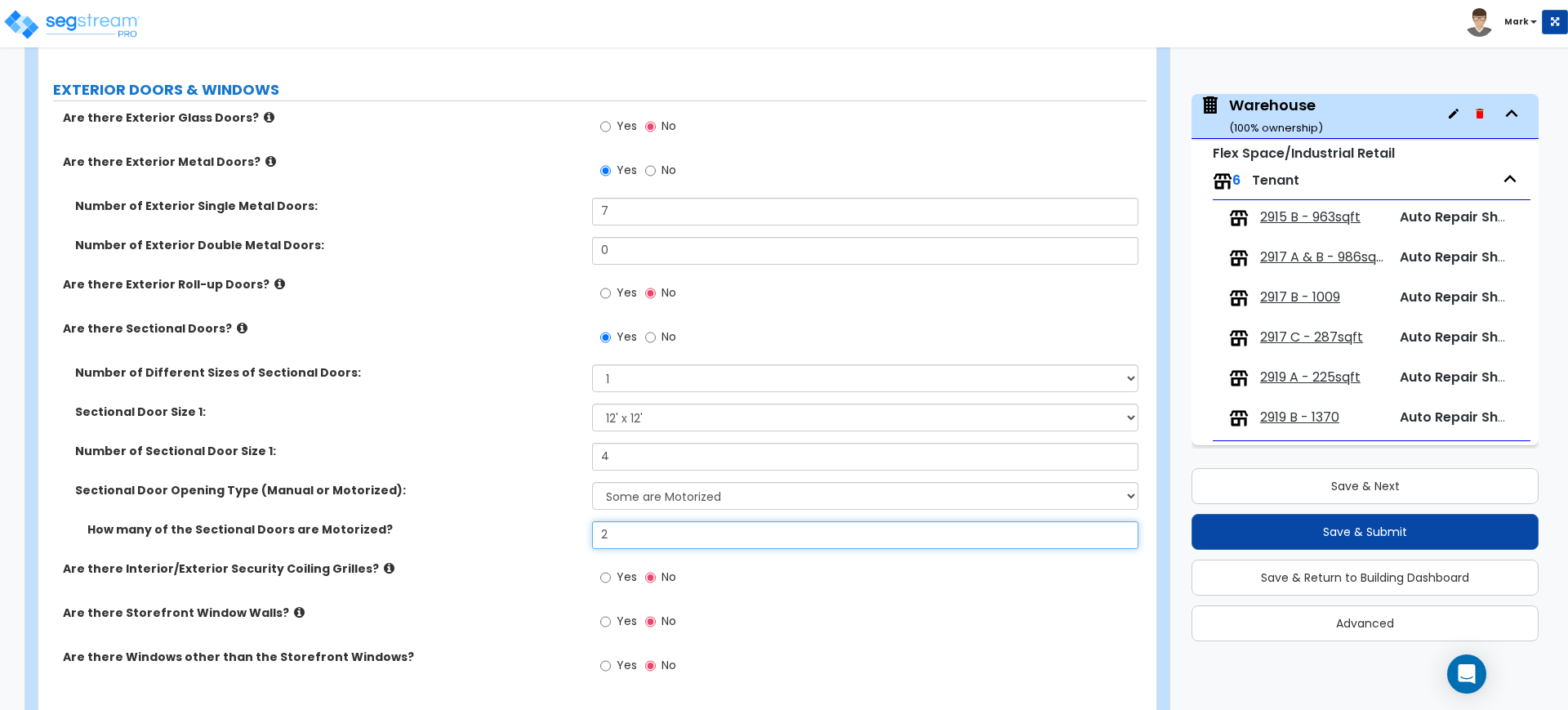
type input "2"
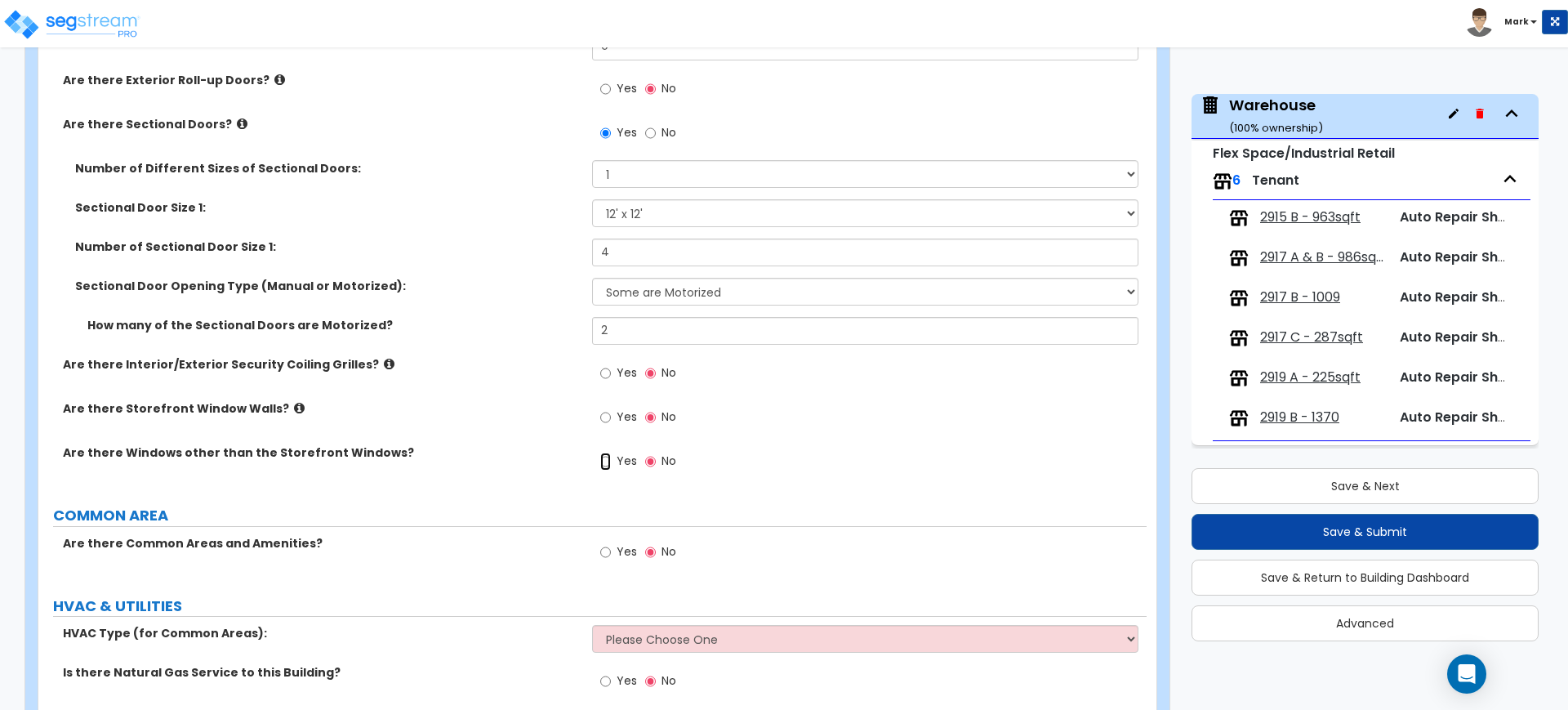
click at [601, 460] on input "Yes" at bounding box center [605, 461] width 11 height 18
radio input "true"
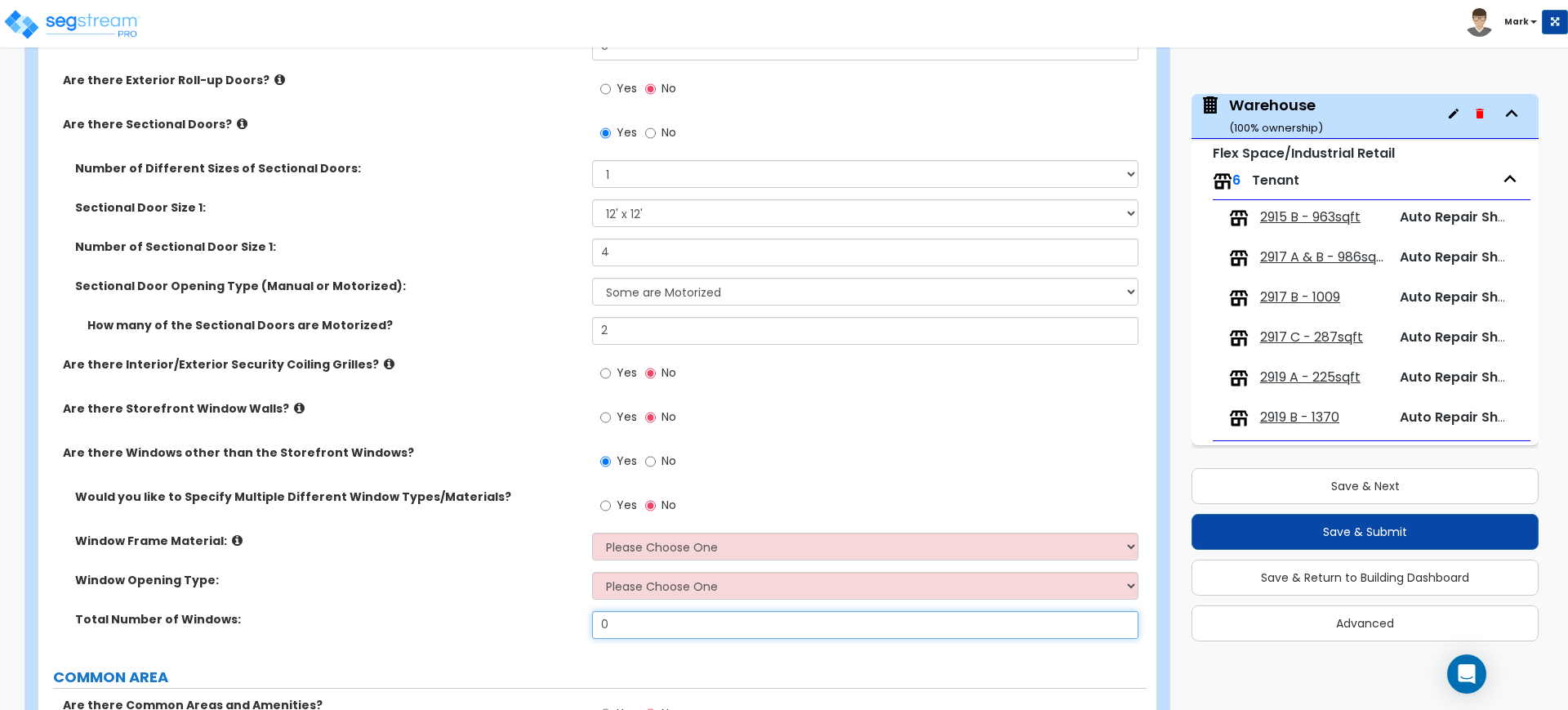
drag, startPoint x: 623, startPoint y: 629, endPoint x: 477, endPoint y: 636, distance: 146.2
click at [479, 636] on div "Total Number of Windows: 0" at bounding box center [592, 630] width 1108 height 39
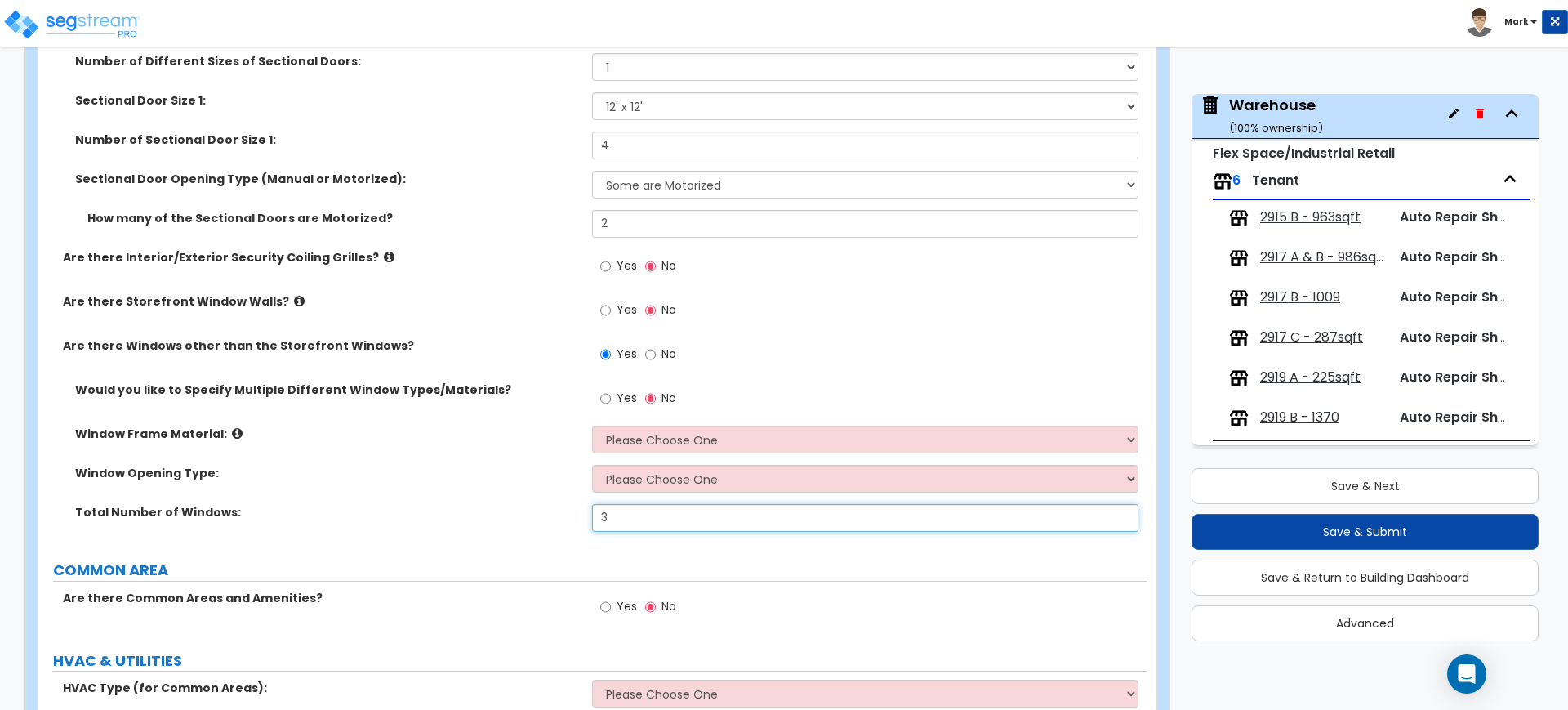
scroll to position [2042, 0]
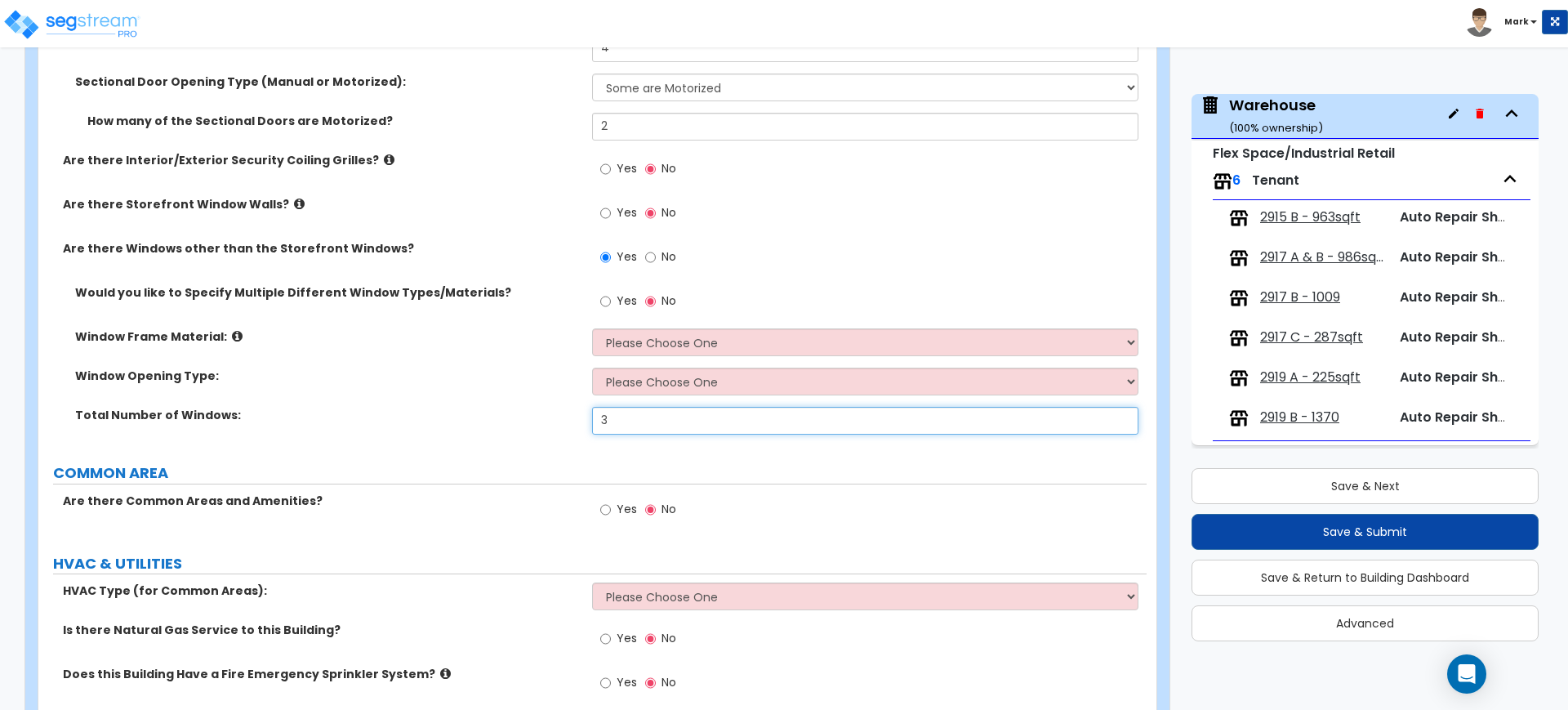
type input "3"
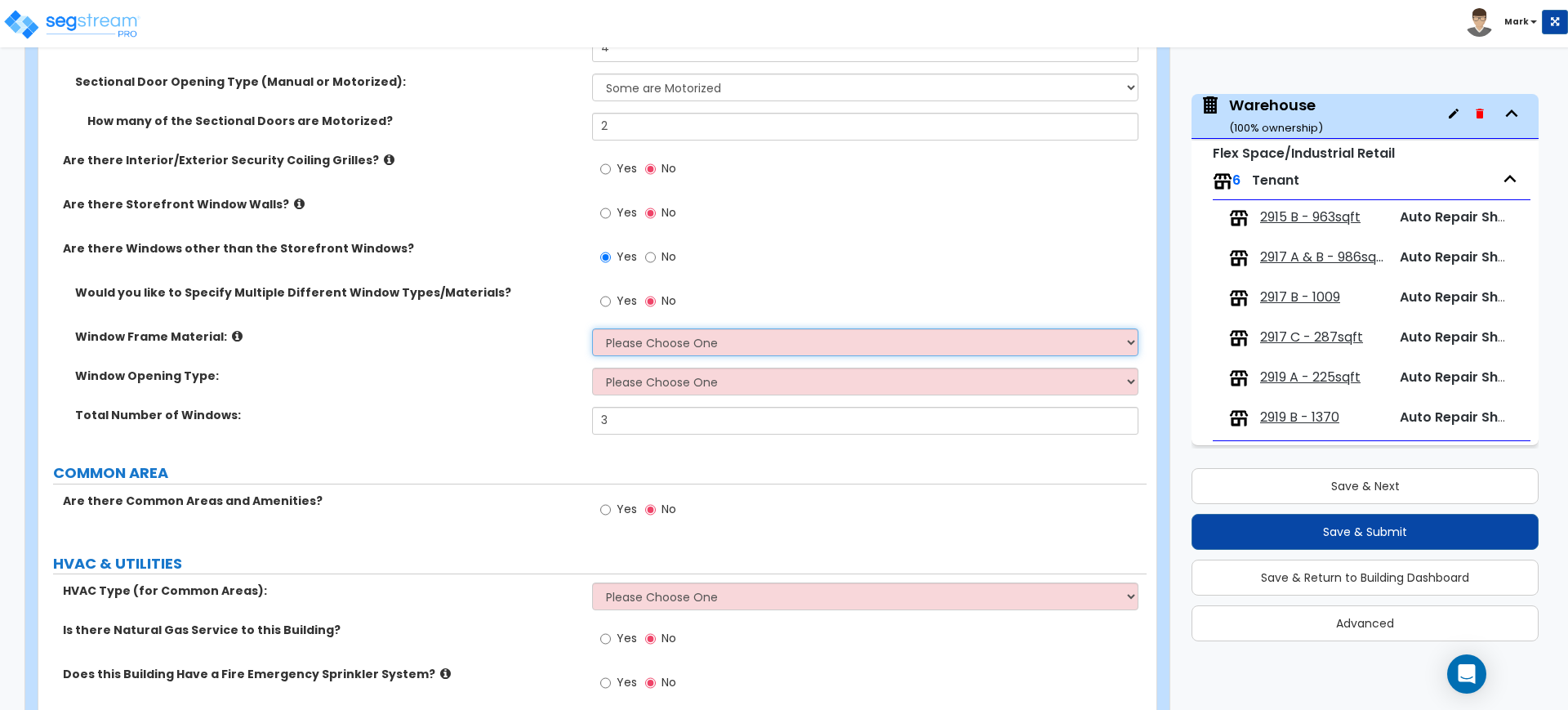
click at [625, 352] on select "Please Choose One Vinyl Aluminum Wood" at bounding box center [865, 342] width 545 height 28
select select "1"
click at [592, 328] on select "Please Choose One Vinyl Aluminum Wood" at bounding box center [865, 342] width 545 height 28
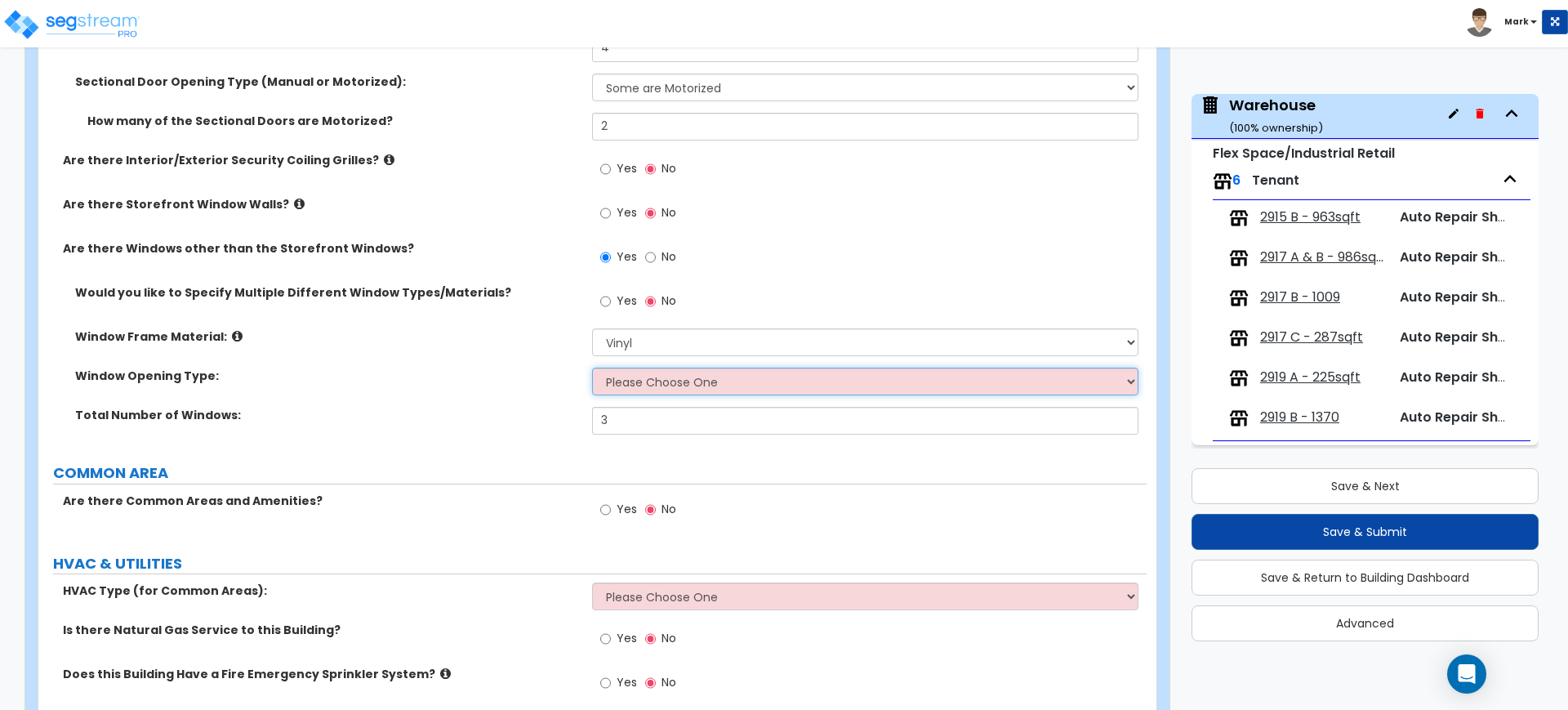
click at [630, 384] on select "Please Choose One Sliding Window Fixed/Picture Window Awning Window Swing/Casem…" at bounding box center [865, 381] width 545 height 28
select select "2"
click at [592, 368] on select "Please Choose One Sliding Window Fixed/Picture Window Awning Window Swing/Casem…" at bounding box center [865, 381] width 545 height 28
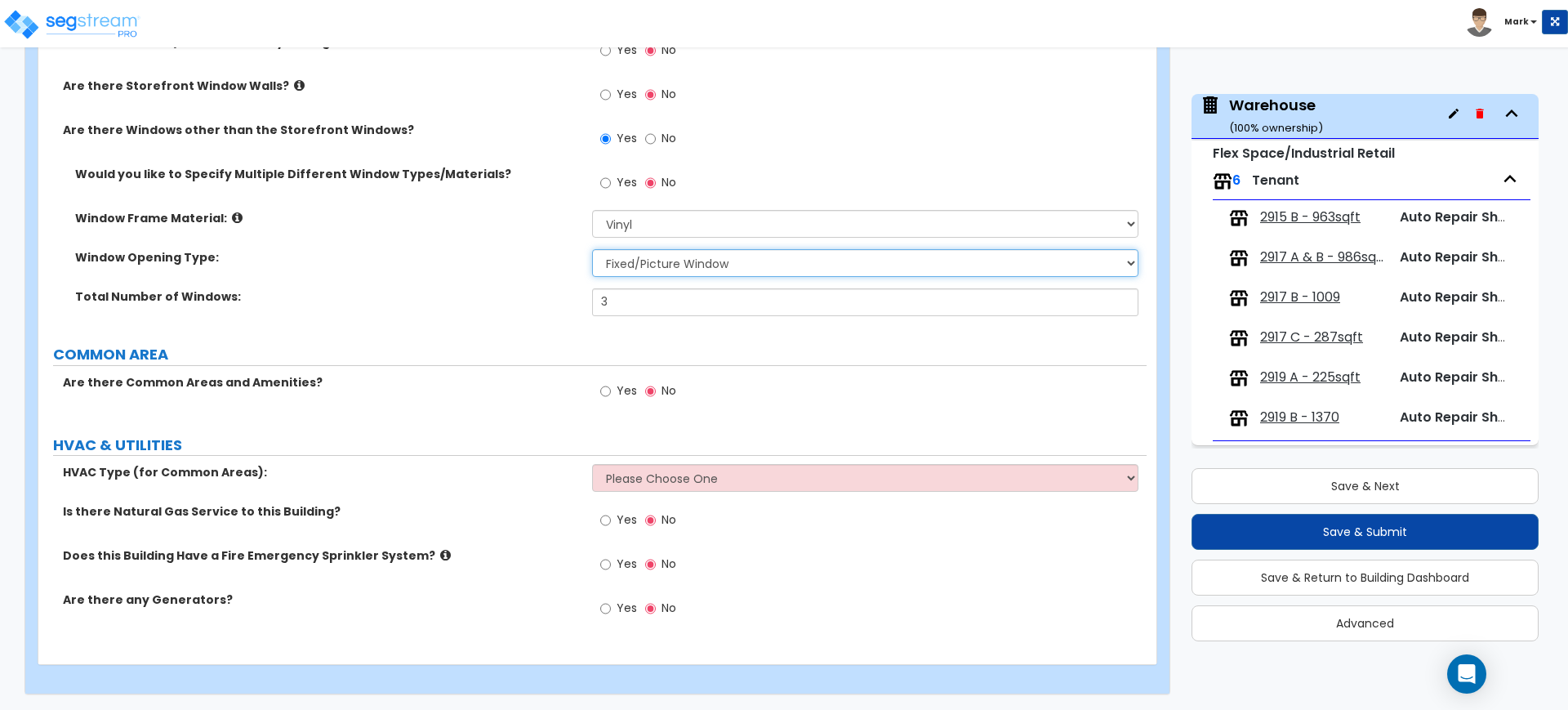
scroll to position [2162, 0]
click at [665, 483] on select "Please Choose One Rooftop Unit Furnace-Condenser Forced Air Split Heating/Cooli…" at bounding box center [865, 477] width 545 height 28
select select "3"
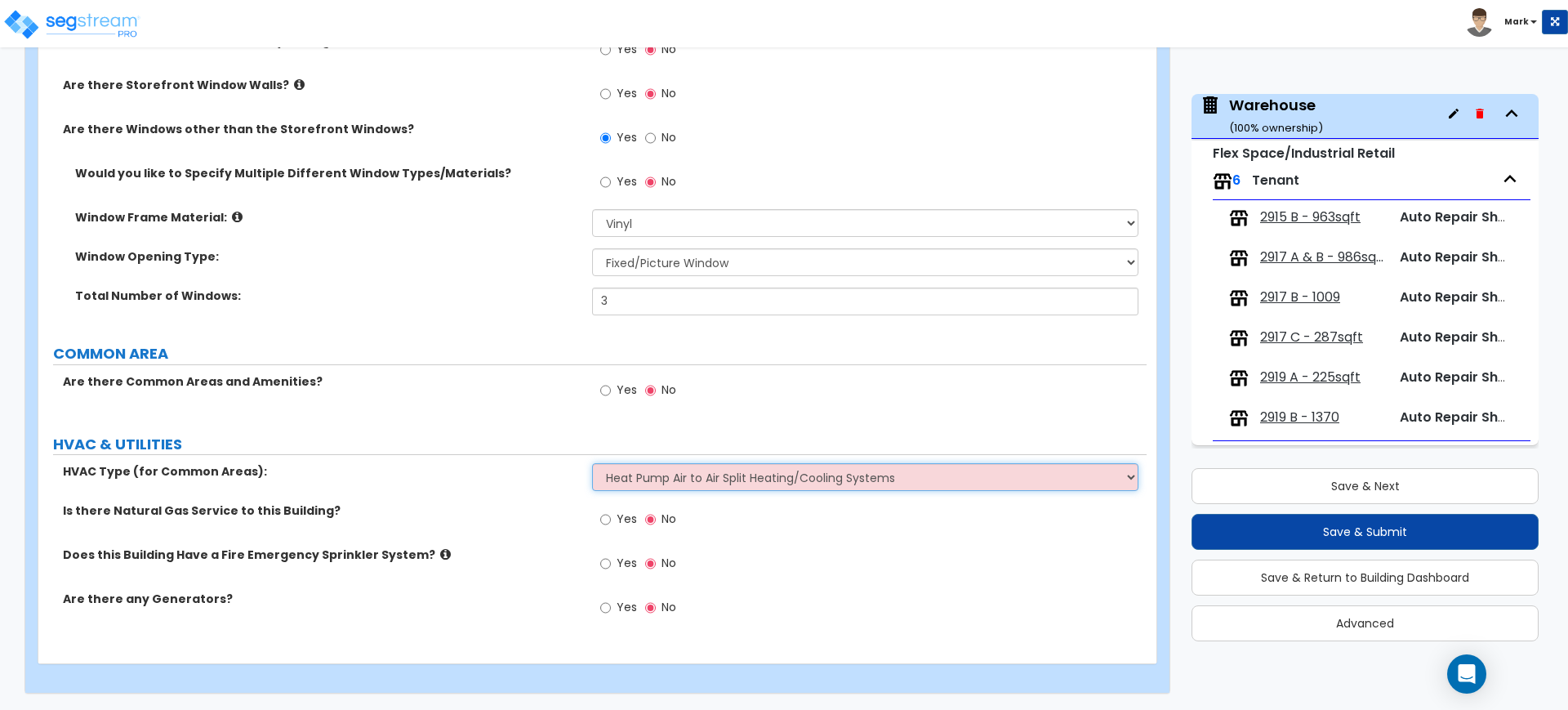
click at [592, 463] on select "Please Choose One Rooftop Unit Furnace-Condenser Forced Air Split Heating/Cooli…" at bounding box center [865, 477] width 545 height 28
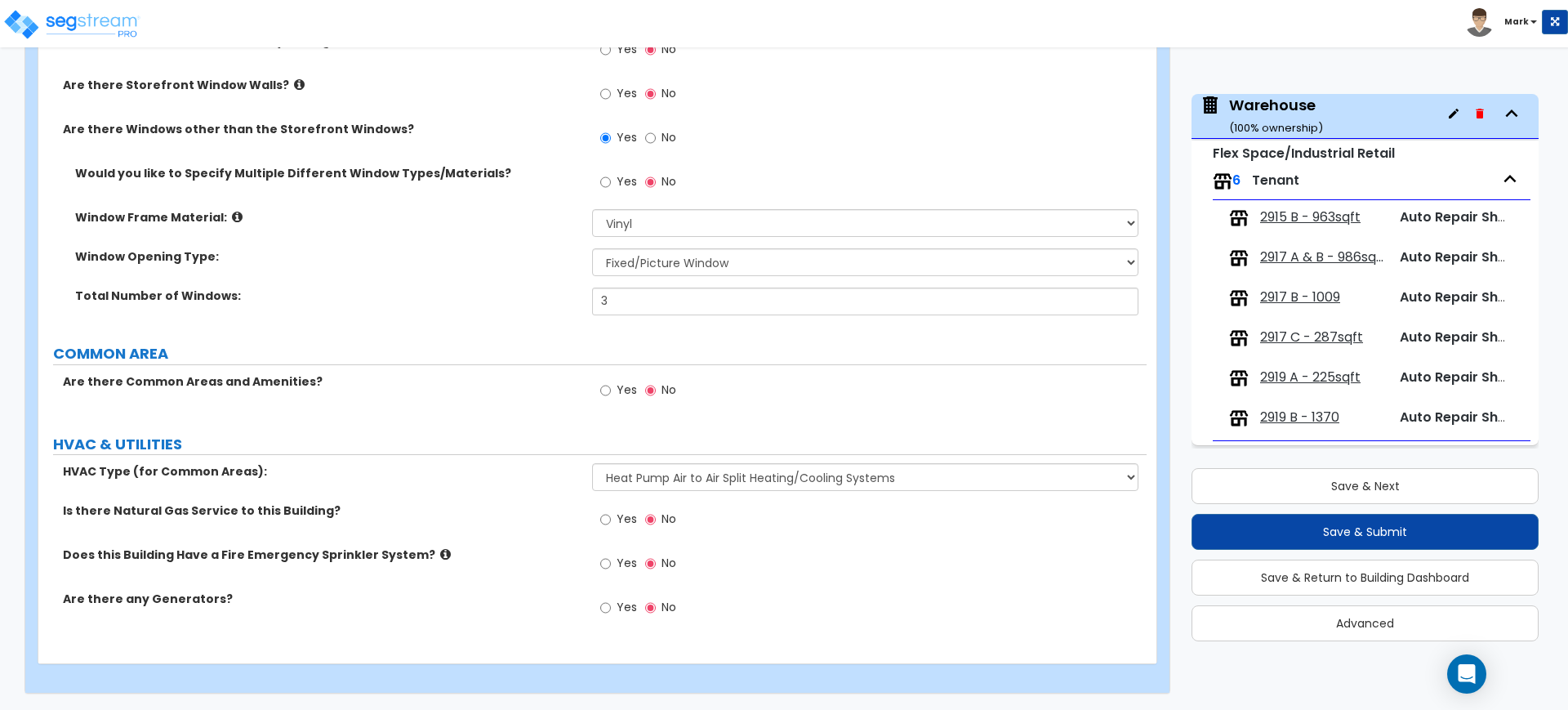
click at [599, 518] on div "Yes No" at bounding box center [638, 521] width 92 height 38
click at [604, 521] on input "Yes" at bounding box center [605, 519] width 11 height 18
radio input "true"
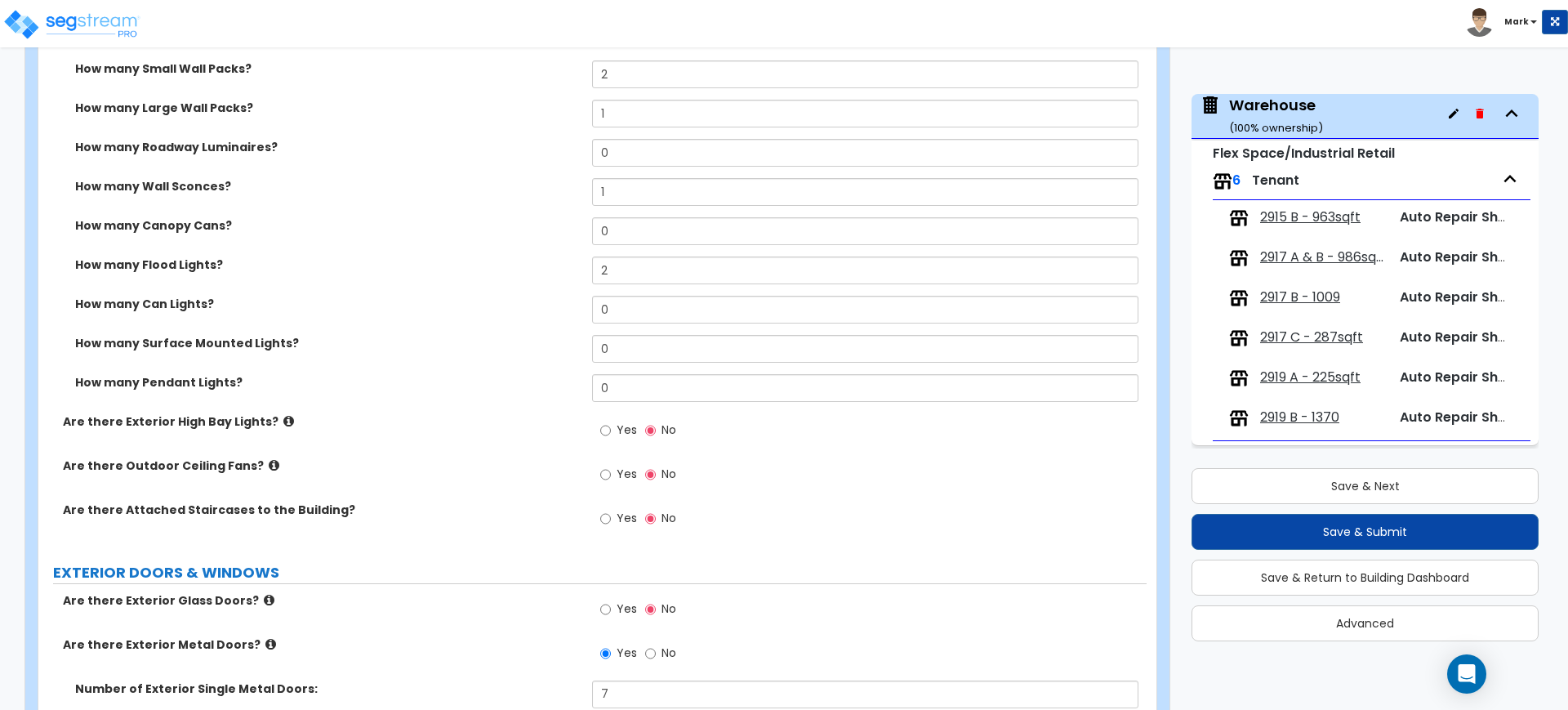
scroll to position [1141, 0]
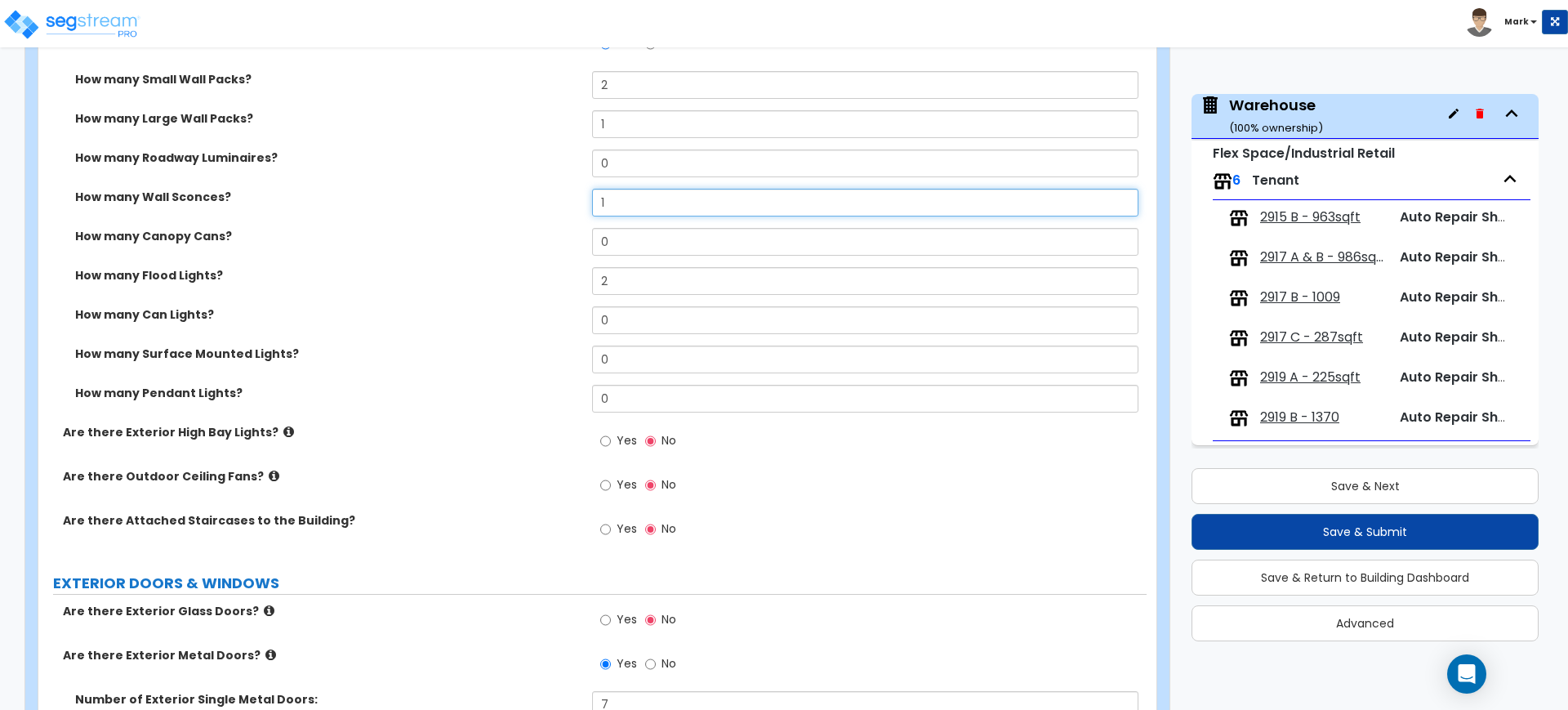
drag, startPoint x: 629, startPoint y: 205, endPoint x: 554, endPoint y: 199, distance: 75.2
click at [554, 199] on div "How many Wall Sconces? 1" at bounding box center [592, 208] width 1108 height 39
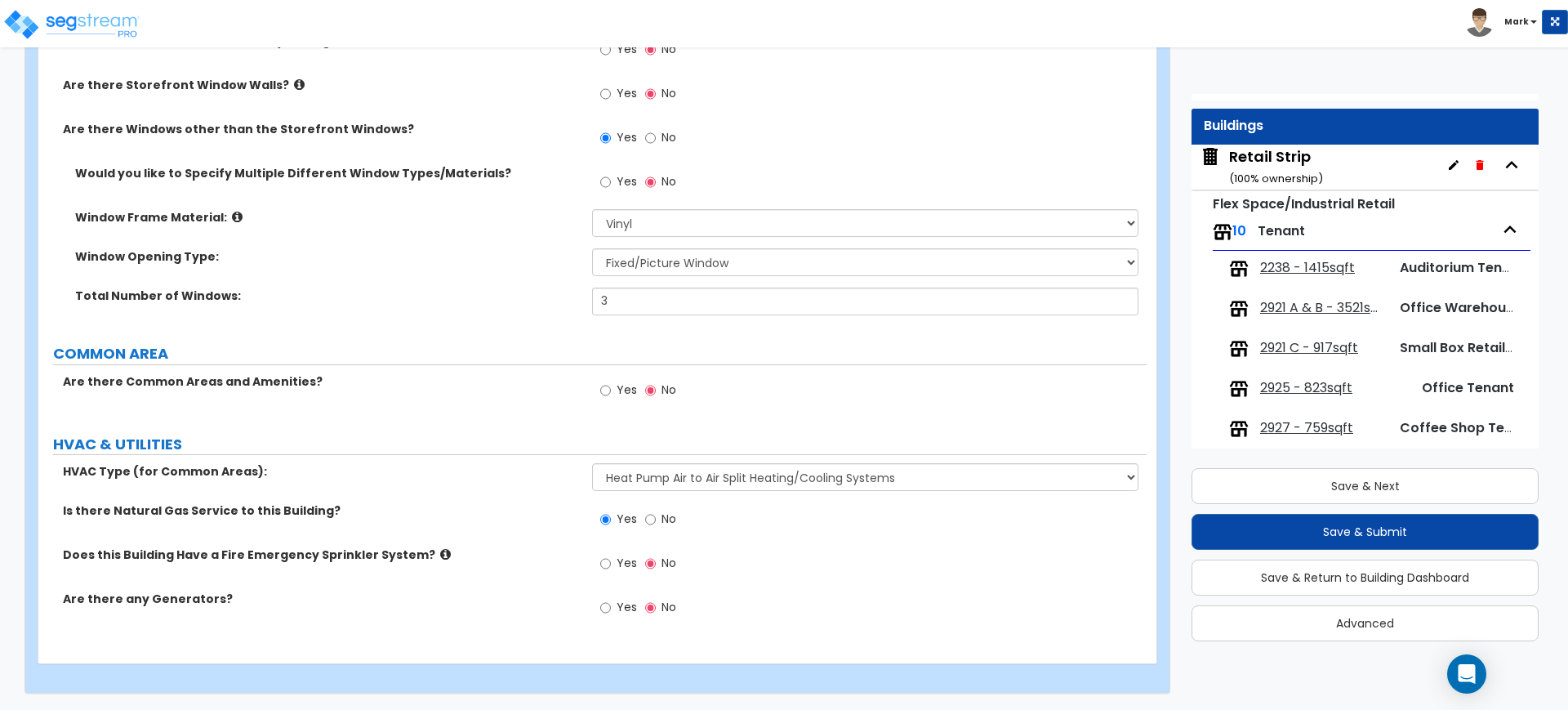
scroll to position [0, 0]
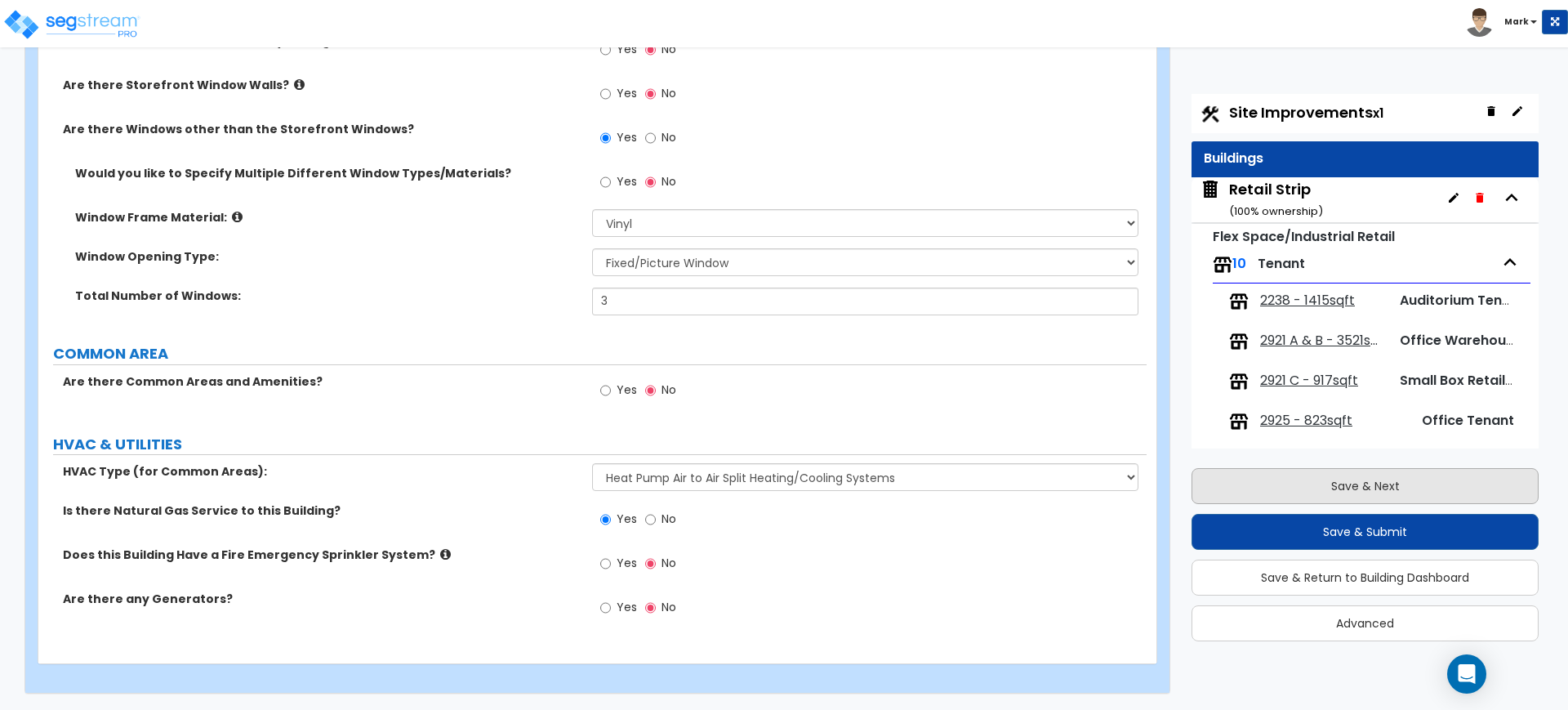
type input "3"
click at [1300, 483] on button "Save & Next" at bounding box center [1365, 486] width 347 height 36
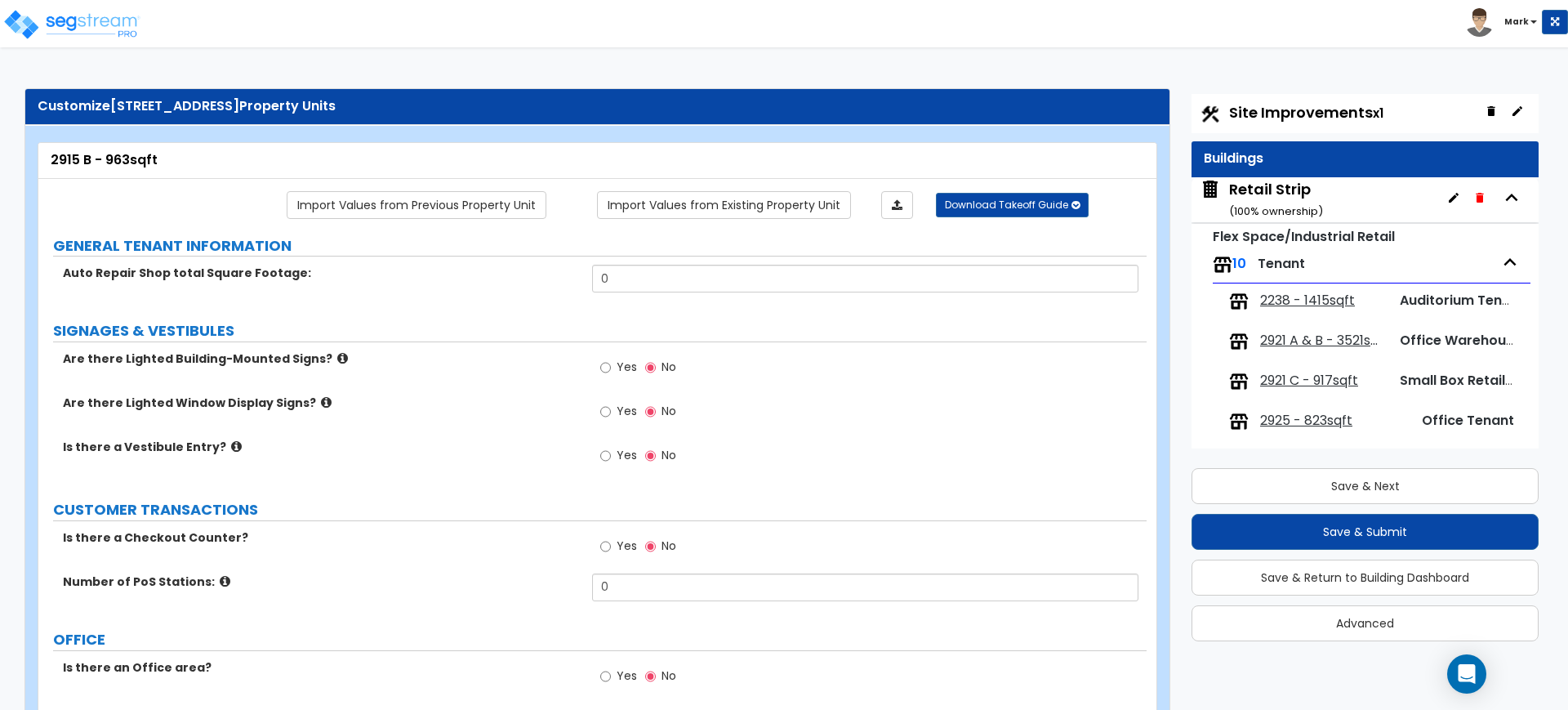
click at [1321, 303] on span "2238 - 1415sqft" at bounding box center [1307, 300] width 95 height 18
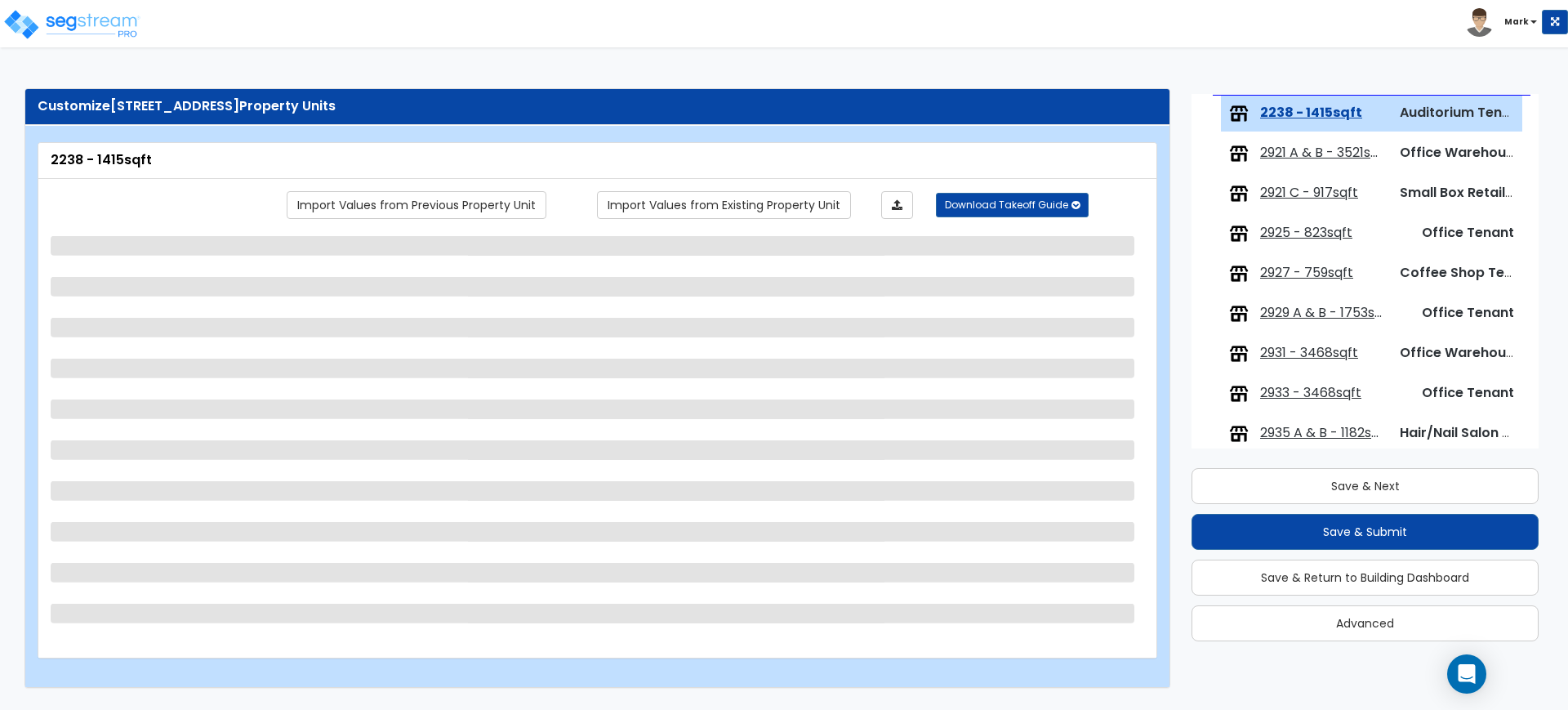
scroll to position [190, 0]
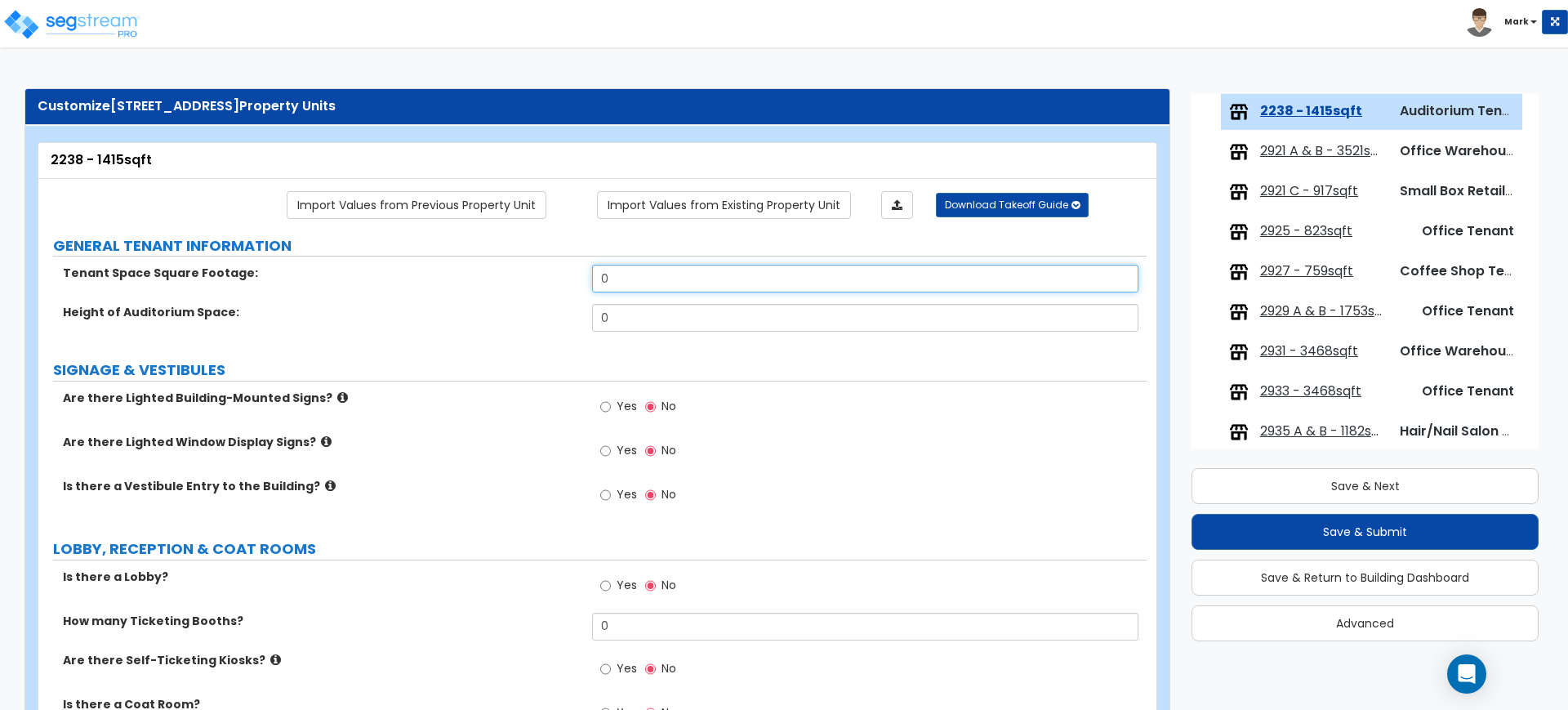
drag, startPoint x: 633, startPoint y: 275, endPoint x: 529, endPoint y: 271, distance: 104.1
click at [529, 271] on div "Tenant Space Square Footage: 0" at bounding box center [592, 284] width 1108 height 39
type input "1,415"
drag, startPoint x: 638, startPoint y: 319, endPoint x: 585, endPoint y: 322, distance: 53.1
click at [585, 322] on div "Height of Auditorium Space: 0" at bounding box center [592, 323] width 1108 height 39
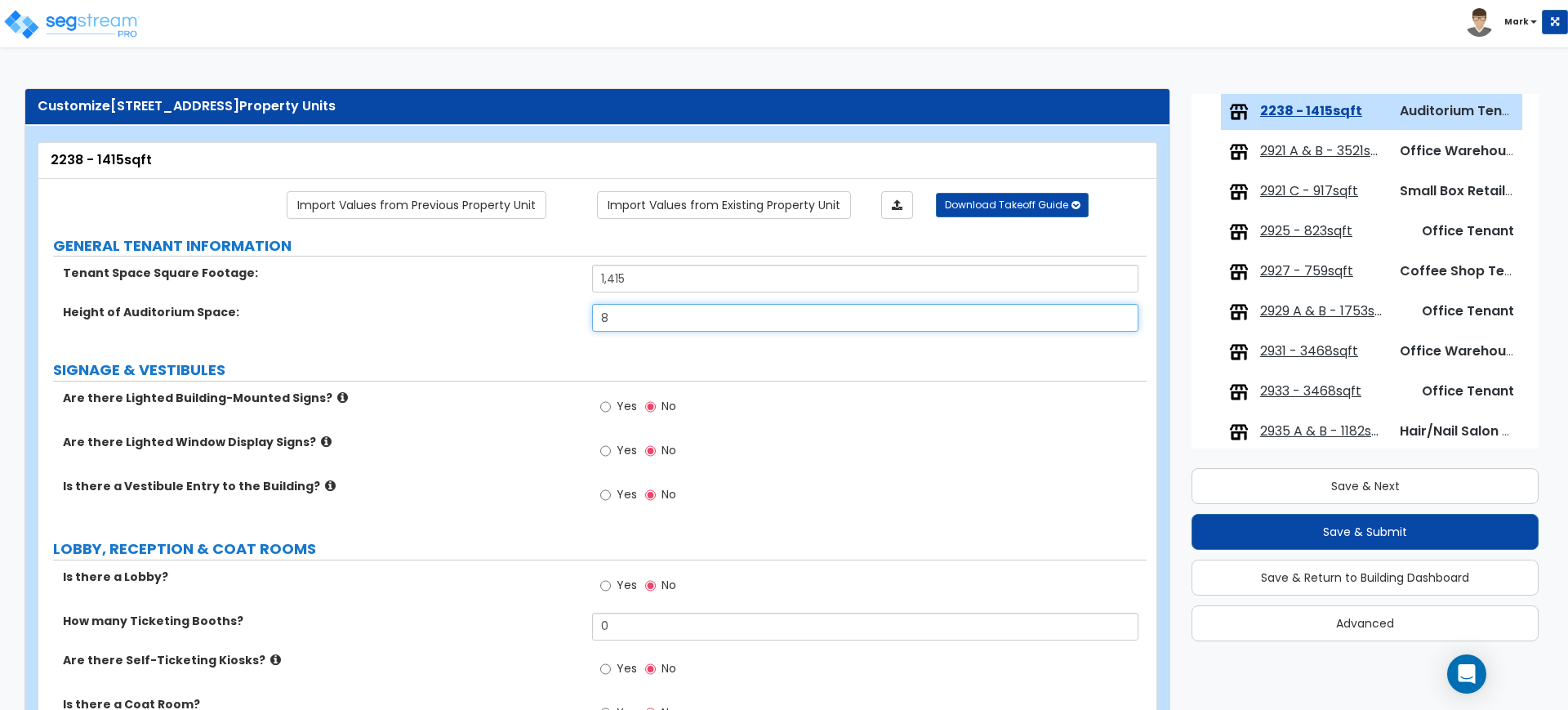
drag, startPoint x: 622, startPoint y: 322, endPoint x: 384, endPoint y: 269, distance: 243.8
click at [412, 288] on div "Tenant Space Square Footage: 1,415 Height of Auditorium Space: 8" at bounding box center [592, 303] width 1084 height 78
type input "10"
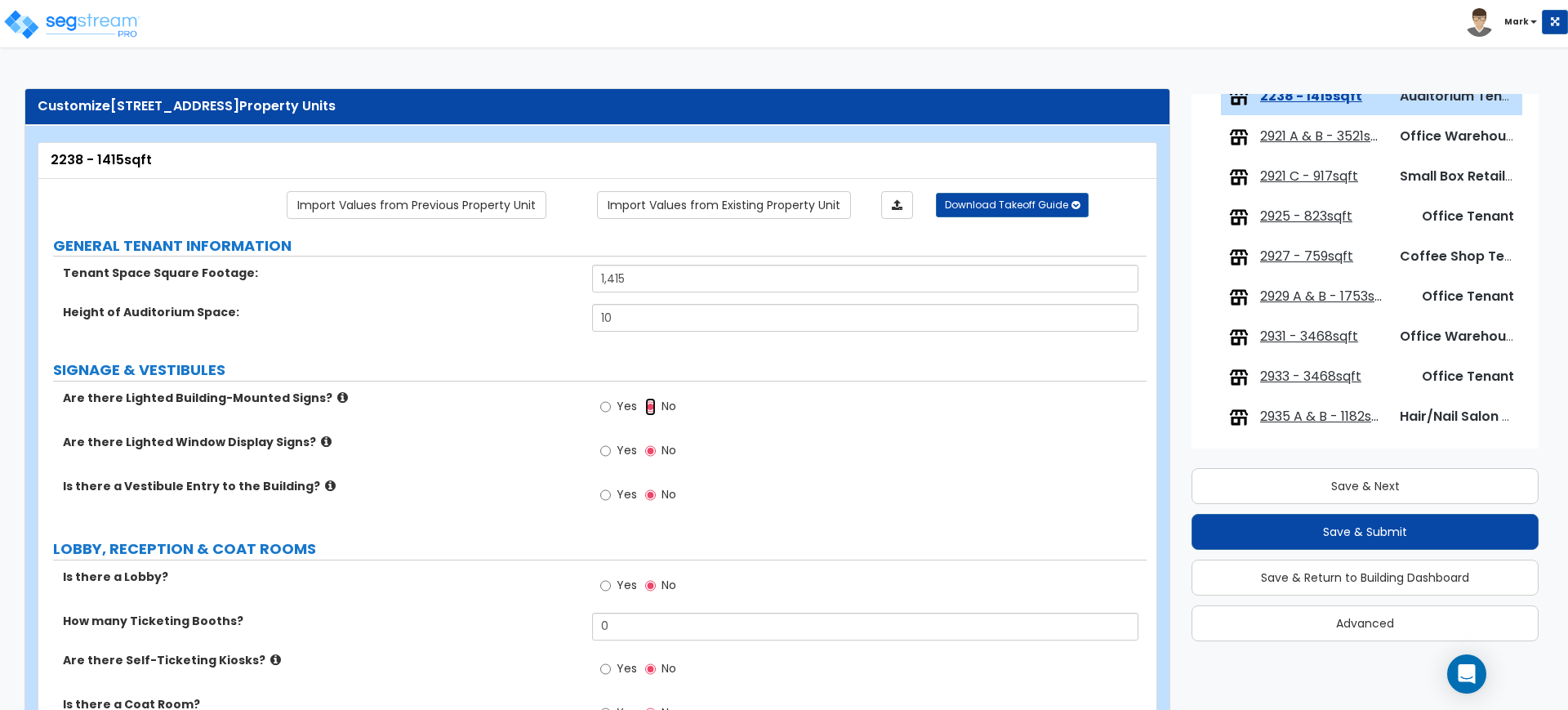
scroll to position [102, 0]
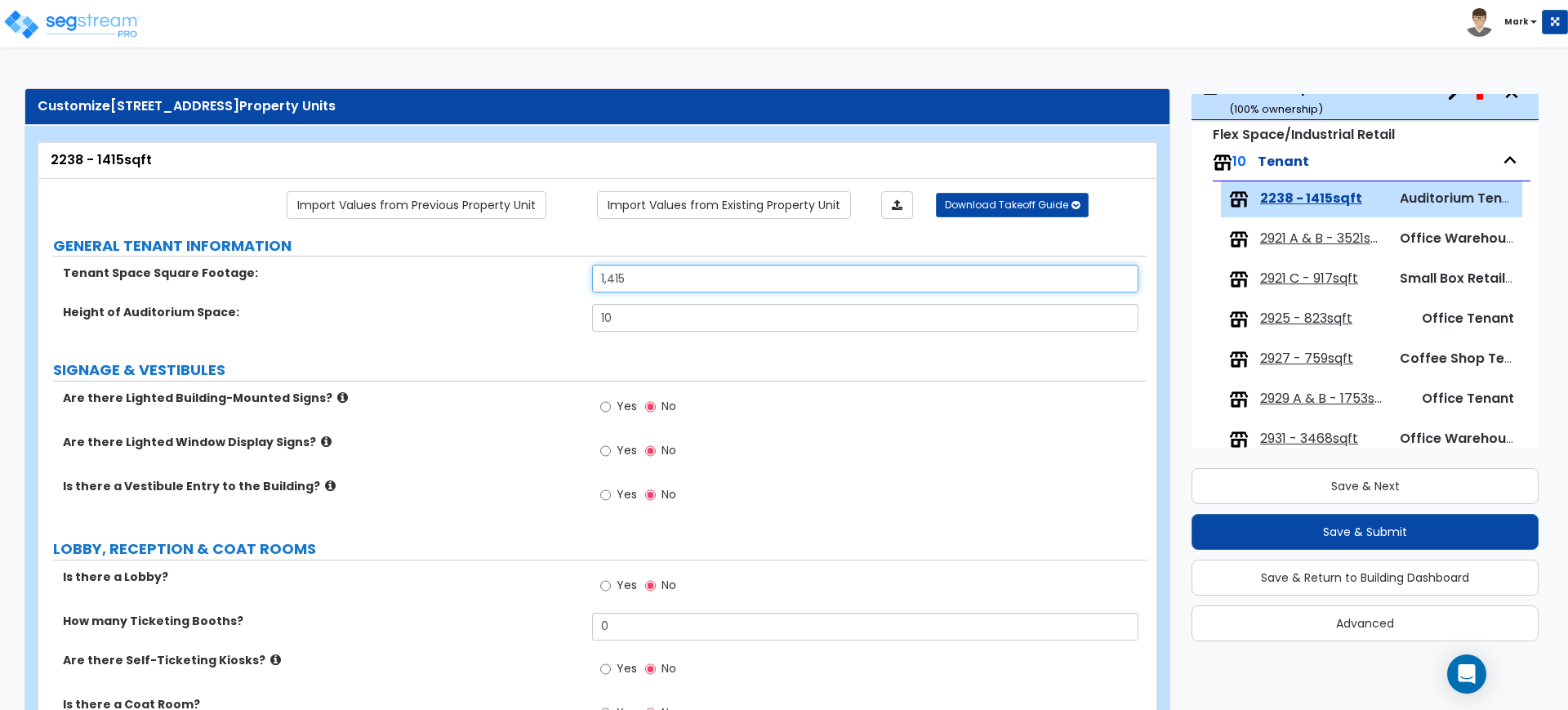
drag, startPoint x: 649, startPoint y: 282, endPoint x: 487, endPoint y: 281, distance: 162.0
click at [488, 281] on div "Tenant Space Square Footage: 1,415" at bounding box center [592, 284] width 1108 height 39
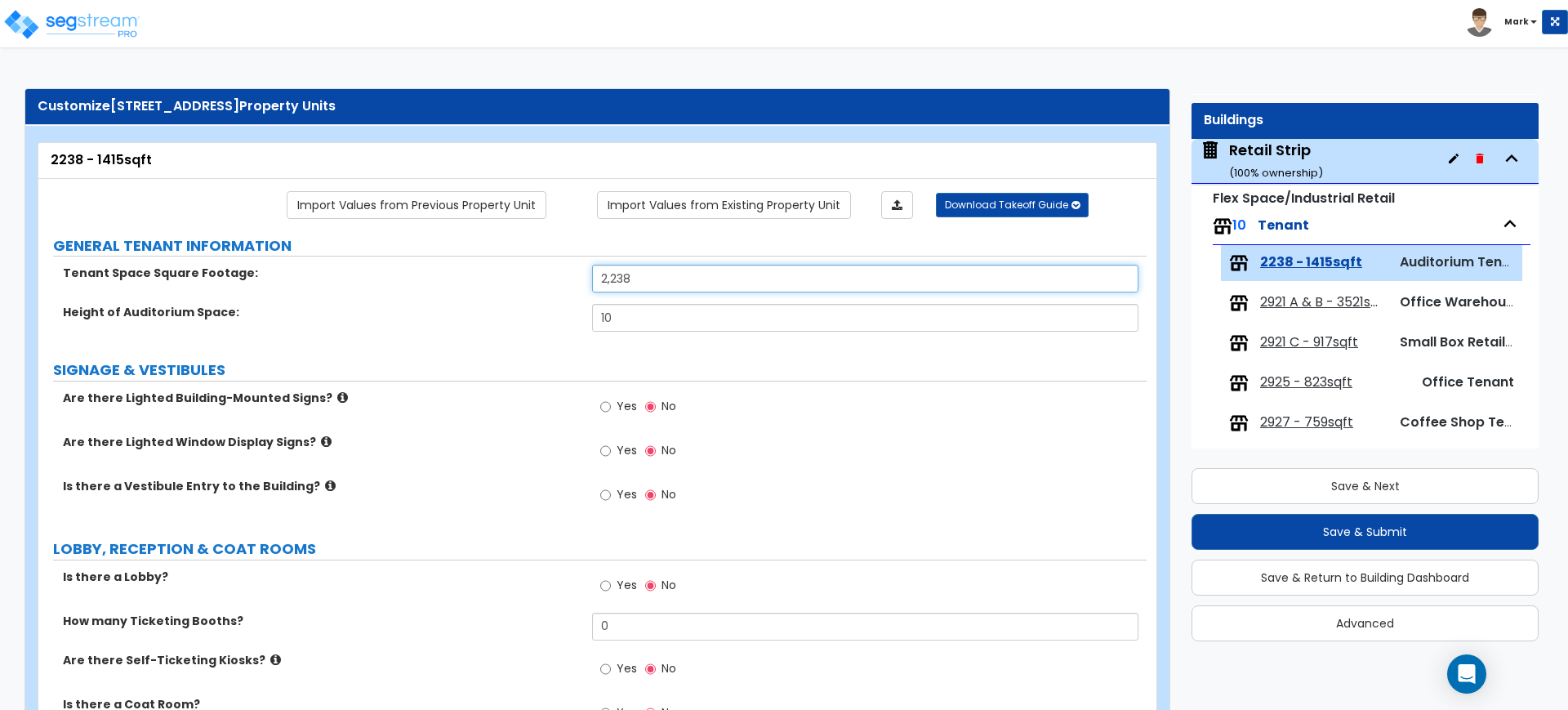
scroll to position [0, 0]
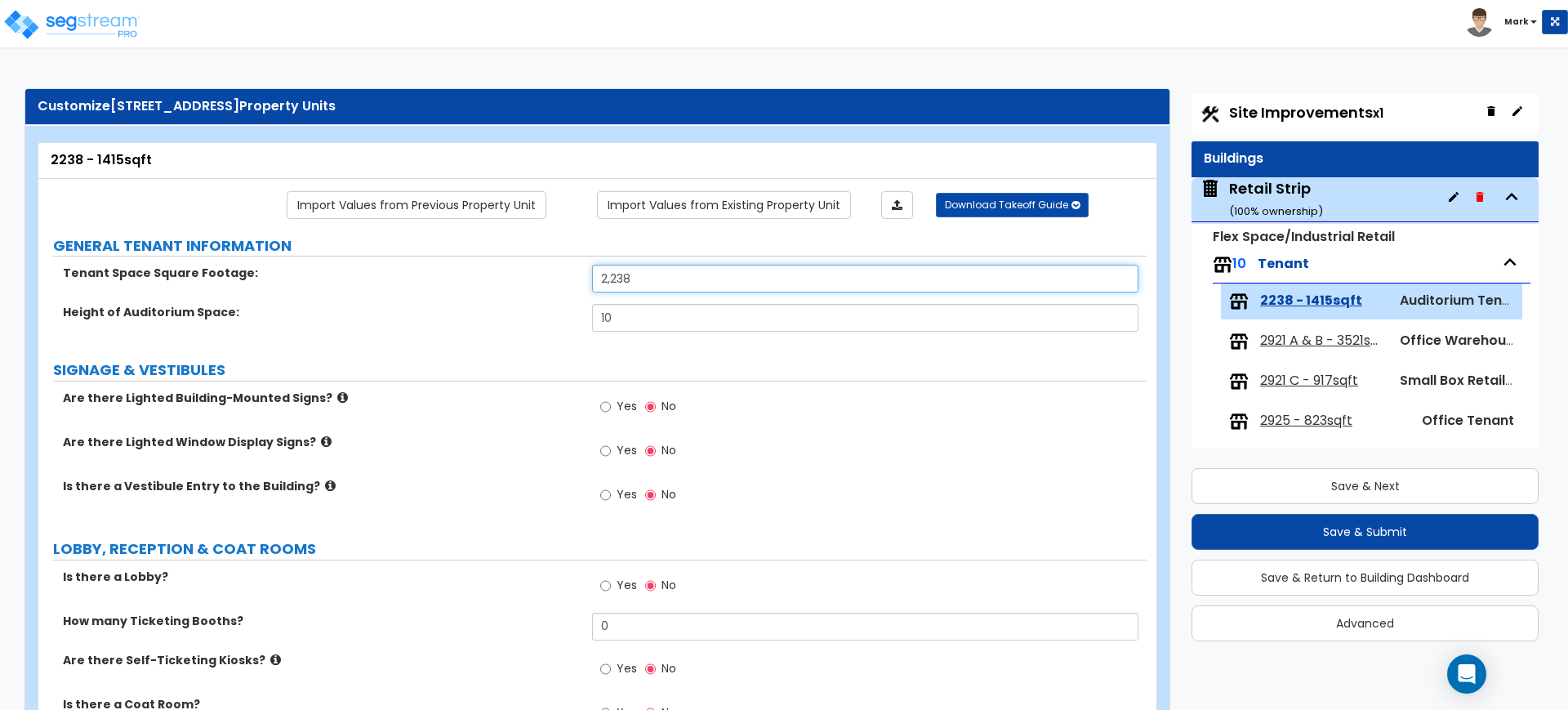
type input "2,238"
click at [1447, 191] on icon "button" at bounding box center [1454, 197] width 13 height 13
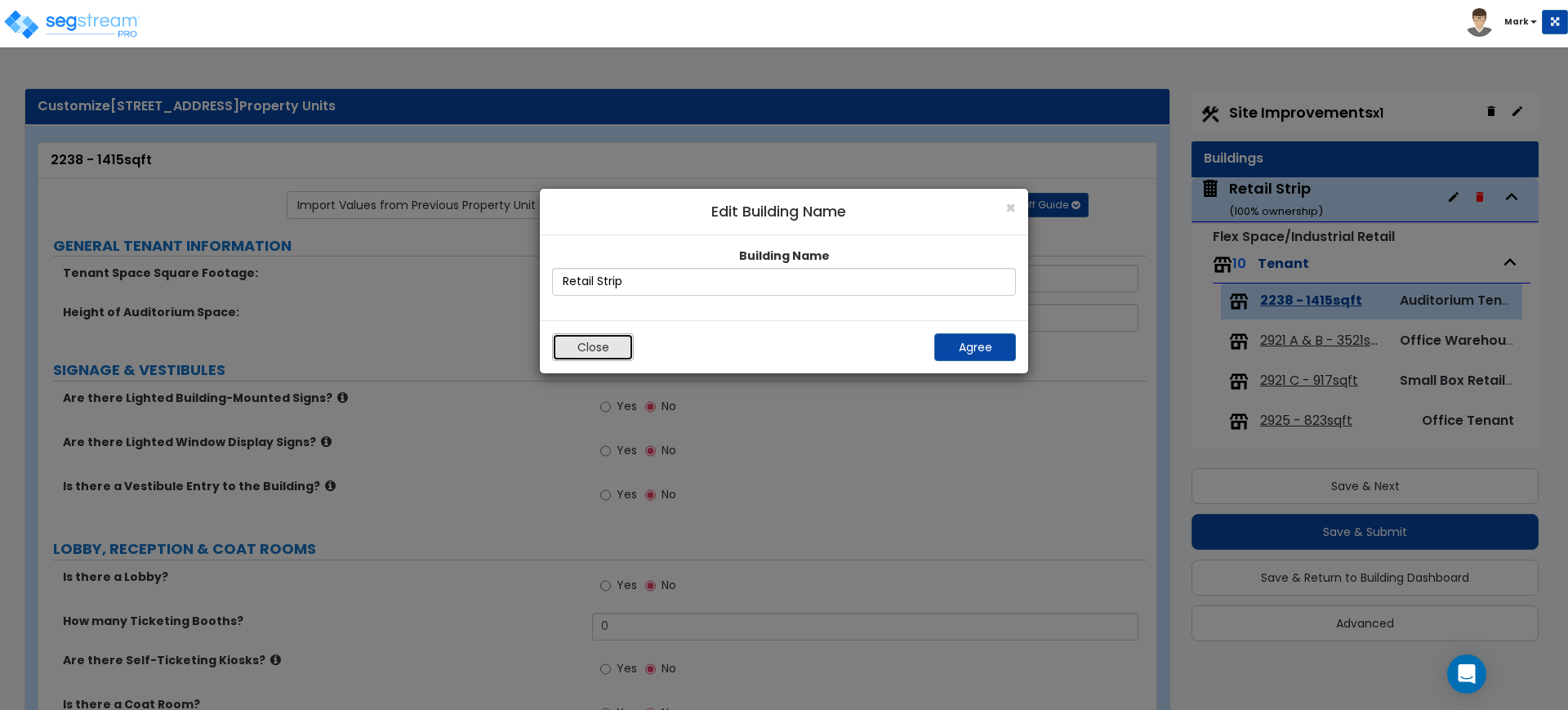
click at [617, 344] on button "Close" at bounding box center [592, 347] width 81 height 28
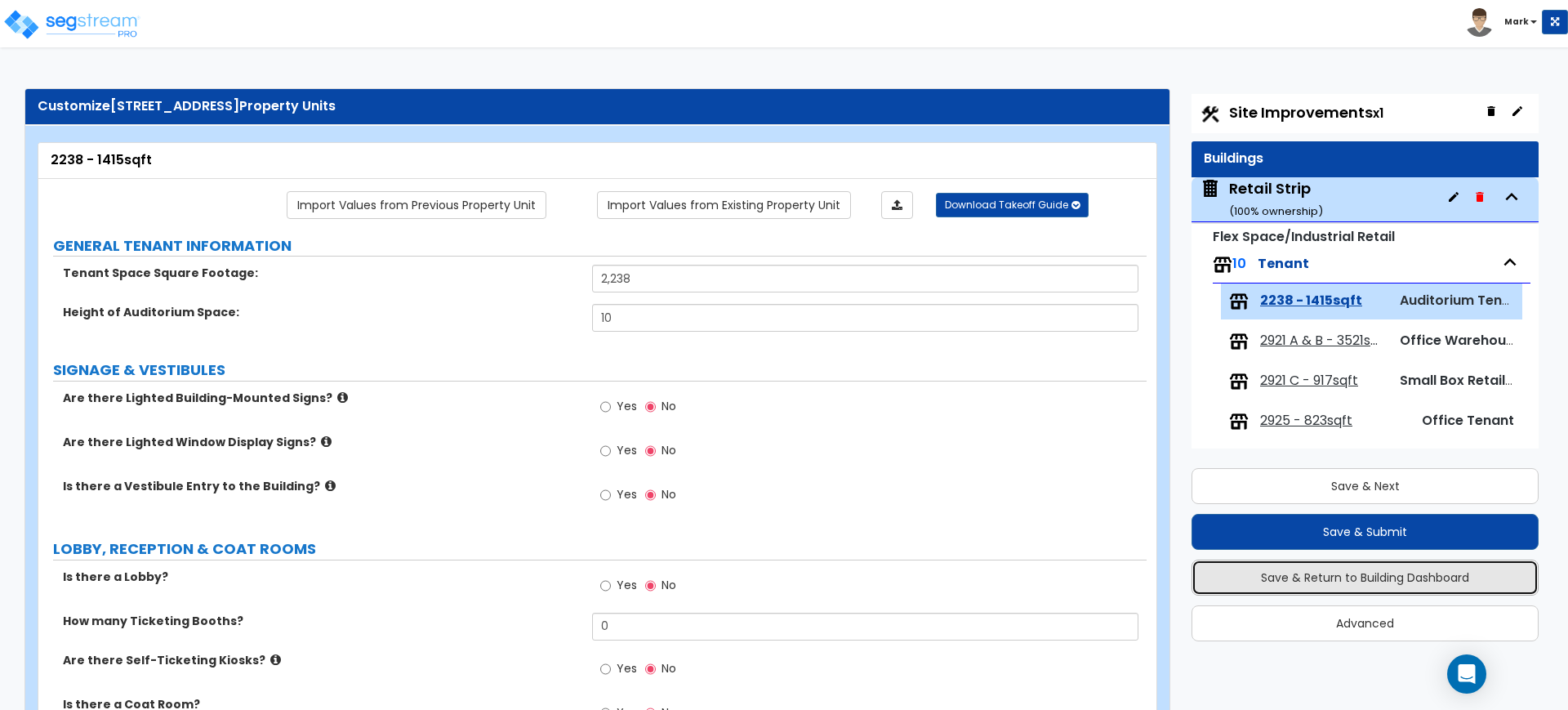
click at [1420, 575] on button "Save & Return to Building Dashboard" at bounding box center [1365, 577] width 347 height 36
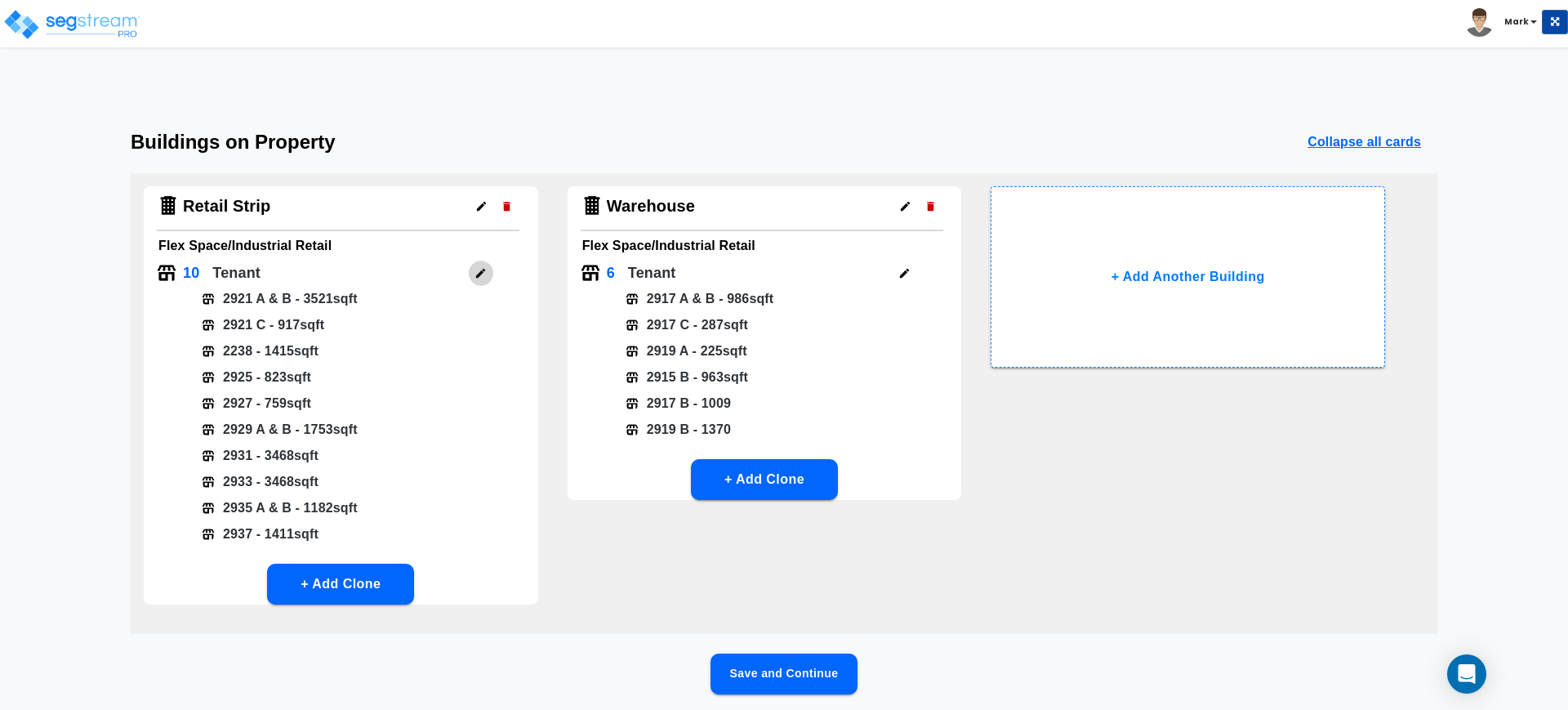
click at [488, 274] on button "button" at bounding box center [481, 274] width 25 height 25
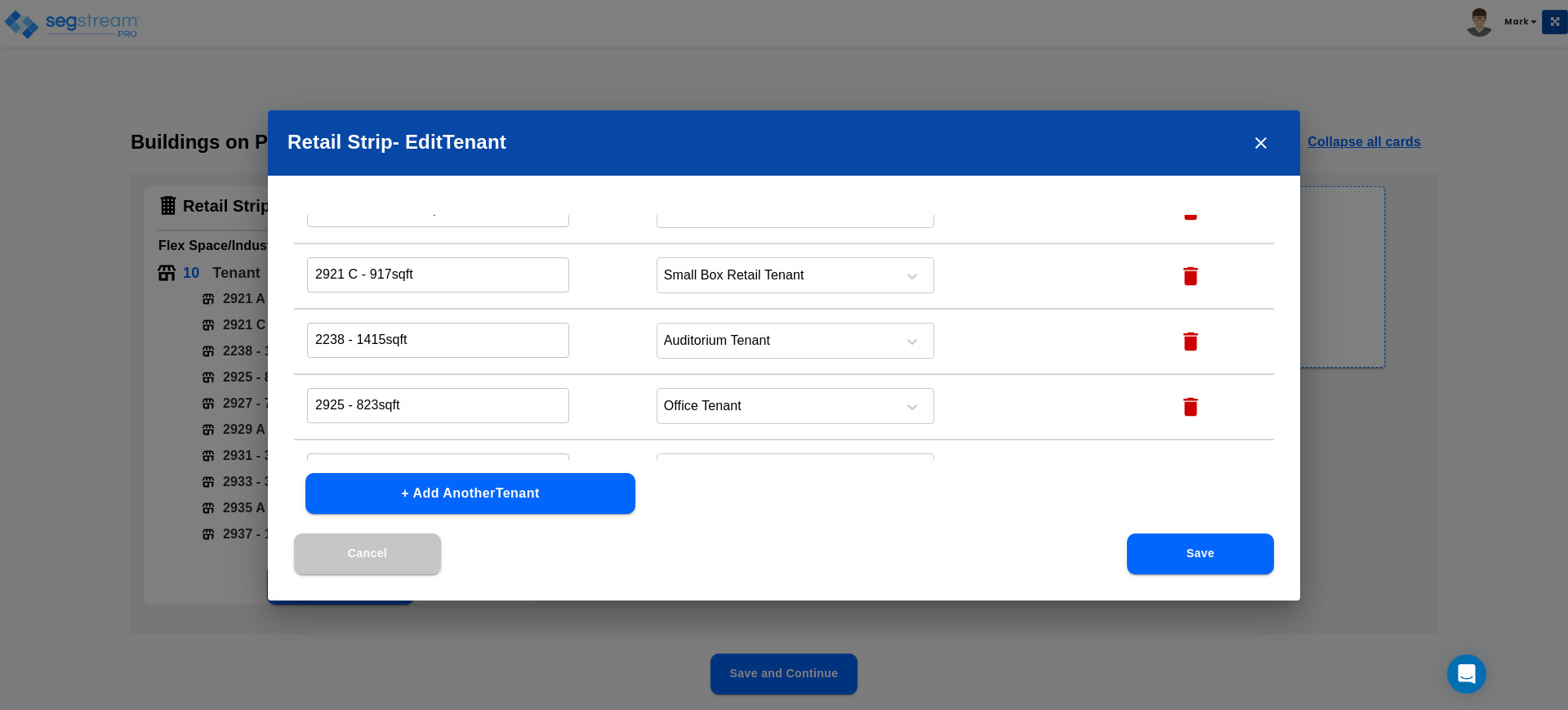
scroll to position [204, 0]
click at [1184, 277] on icon "button" at bounding box center [1191, 278] width 15 height 18
type input "2927 - 759sqft"
type input "2929 A & B - 1753sqft"
type input "2931 - 3468sqft"
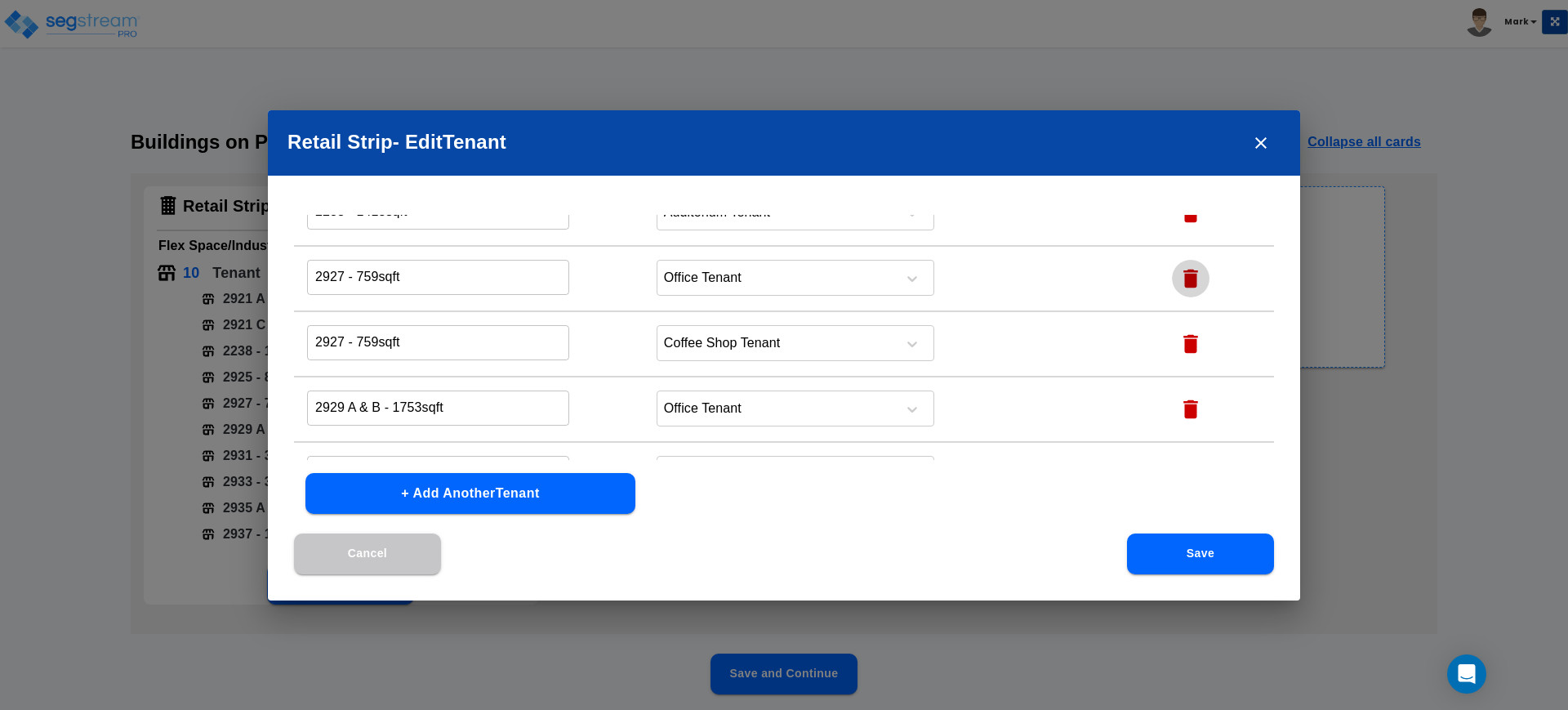
type input "2933 - 3468sqft"
type input "2935 A & B - 1182sqft"
type input "2937 - 1411sqft"
drag, startPoint x: 1162, startPoint y: 558, endPoint x: 1149, endPoint y: 551, distance: 14.8
click at [1161, 558] on button "Save" at bounding box center [1200, 554] width 147 height 41
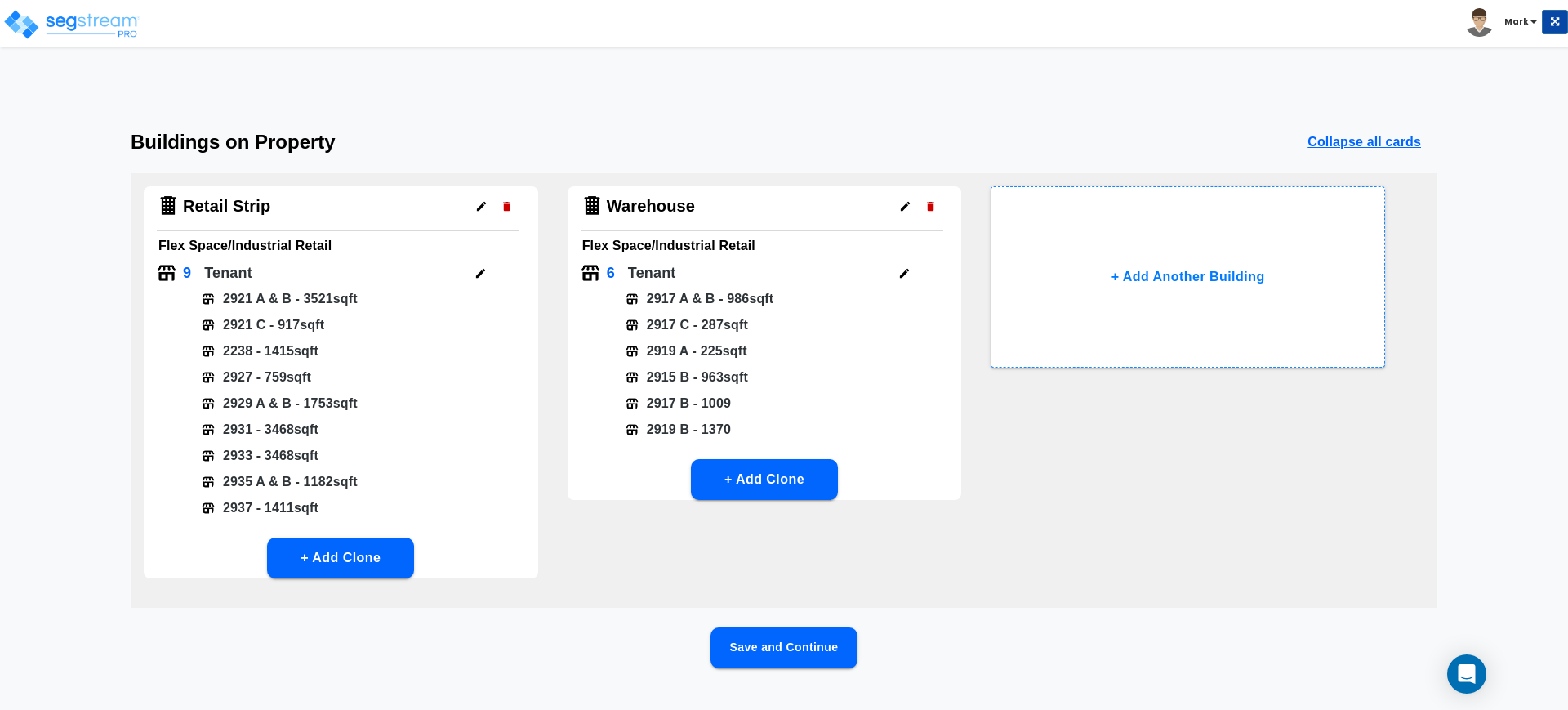
click at [476, 272] on icon "button" at bounding box center [481, 273] width 13 height 13
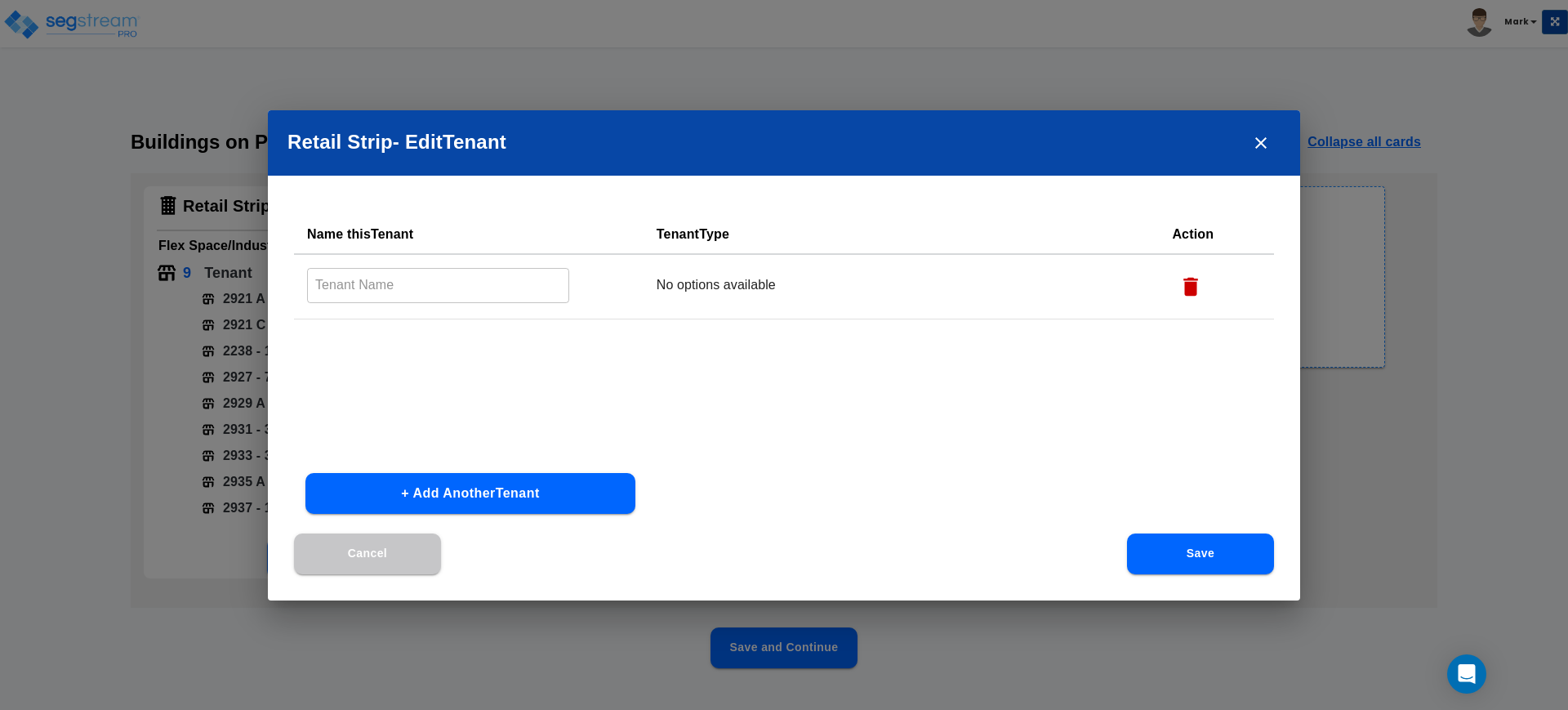
type input "2921 A & B - 3521sqft"
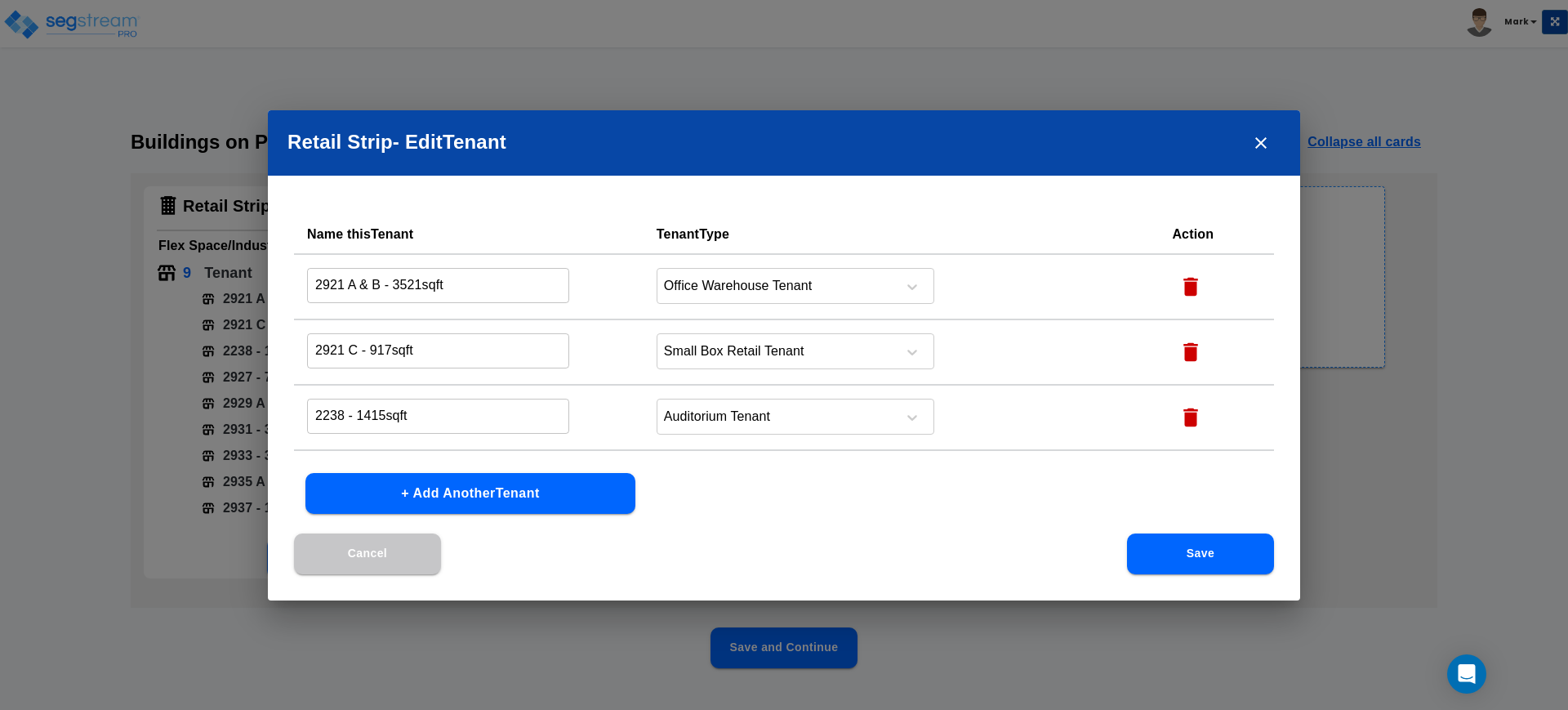
scroll to position [102, 0]
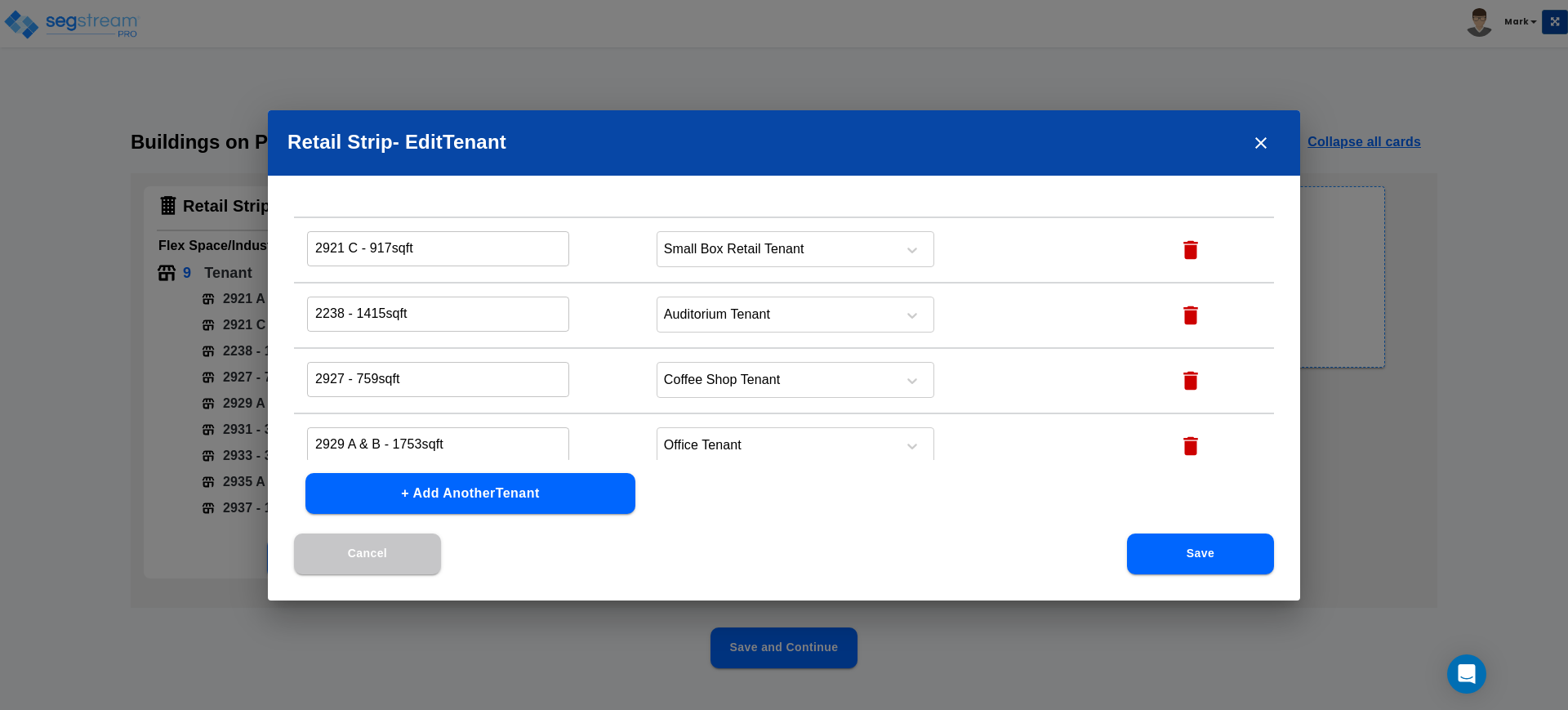
click at [385, 201] on input "2238 - 1415sqft" at bounding box center [438, 184] width 262 height 35
click at [344, 310] on input "2238 - 1415sqft" at bounding box center [438, 314] width 262 height 35
drag, startPoint x: 430, startPoint y: 315, endPoint x: 404, endPoint y: 307, distance: 27.2
click at [404, 307] on input "2238 & 2925 - 1415sqft" at bounding box center [438, 314] width 262 height 35
type input "2238 & 2925 - 2238sqft"
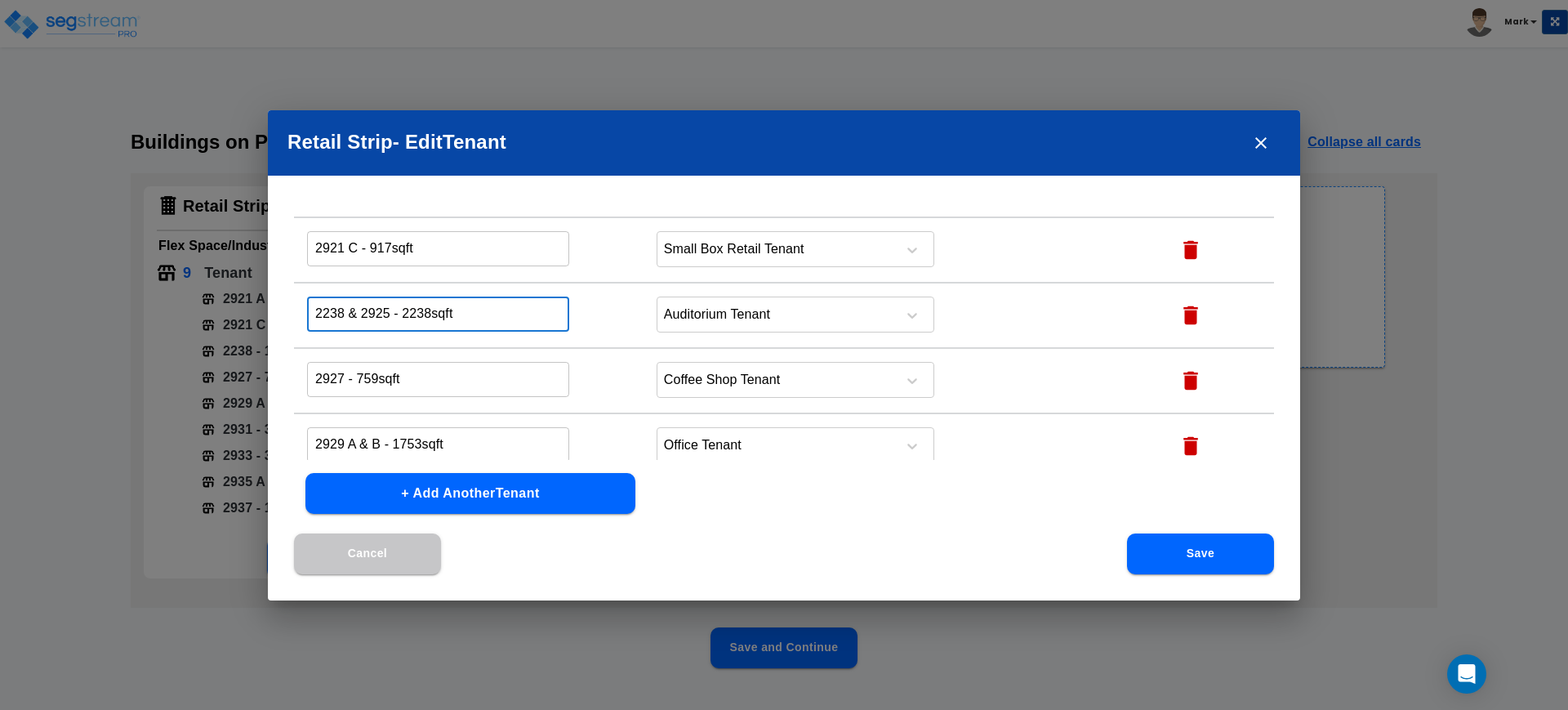
click at [1222, 555] on button "Save" at bounding box center [1200, 554] width 147 height 41
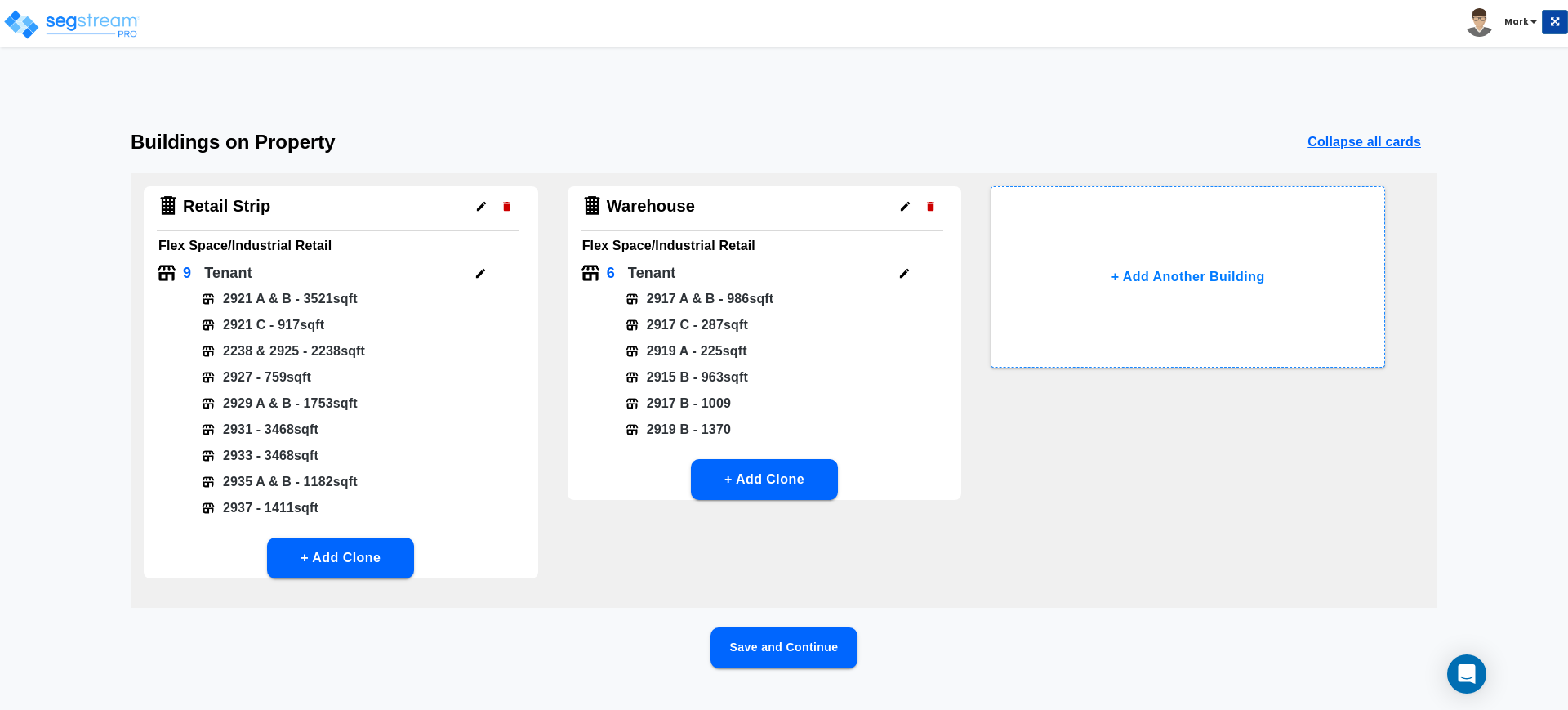
click at [797, 654] on button "Save and Continue" at bounding box center [784, 648] width 147 height 41
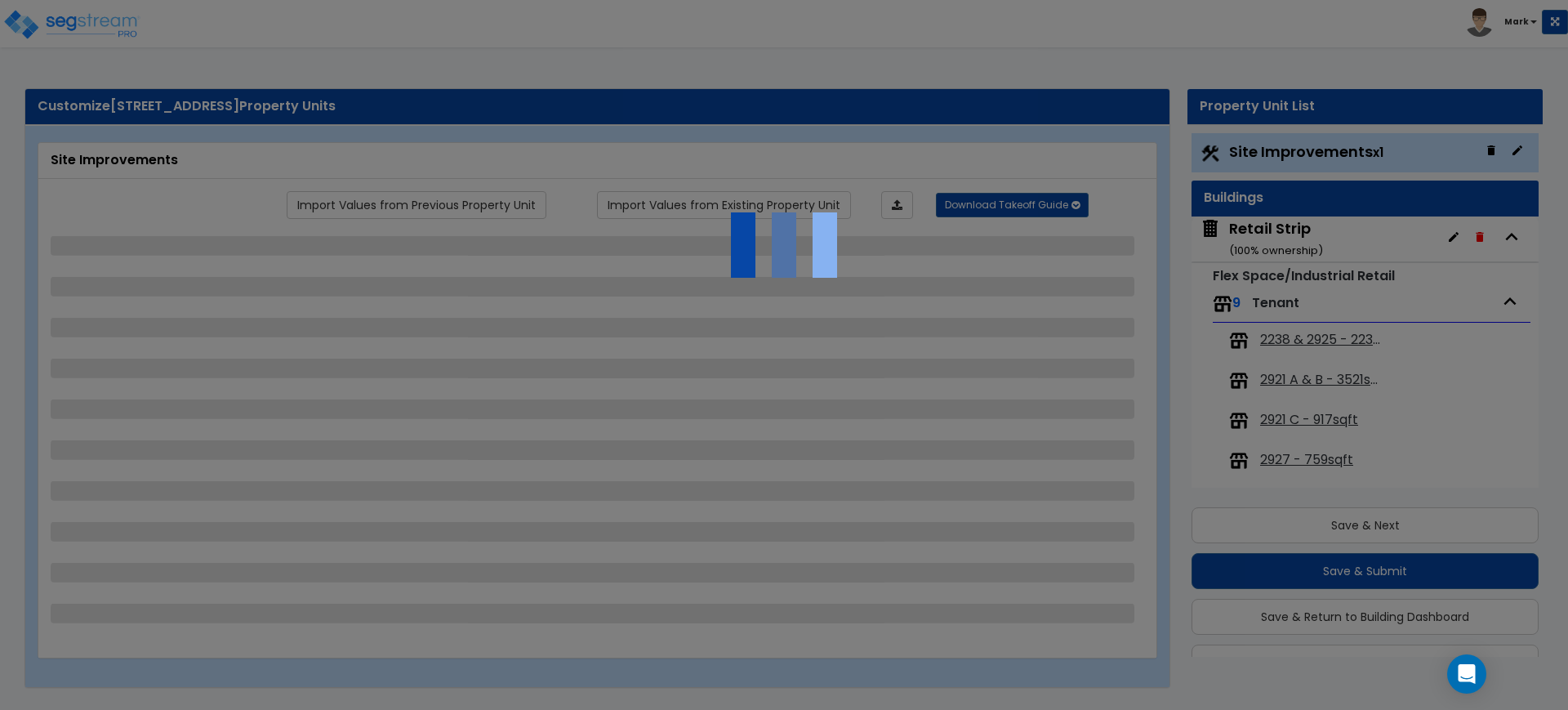
scroll to position [39, 0]
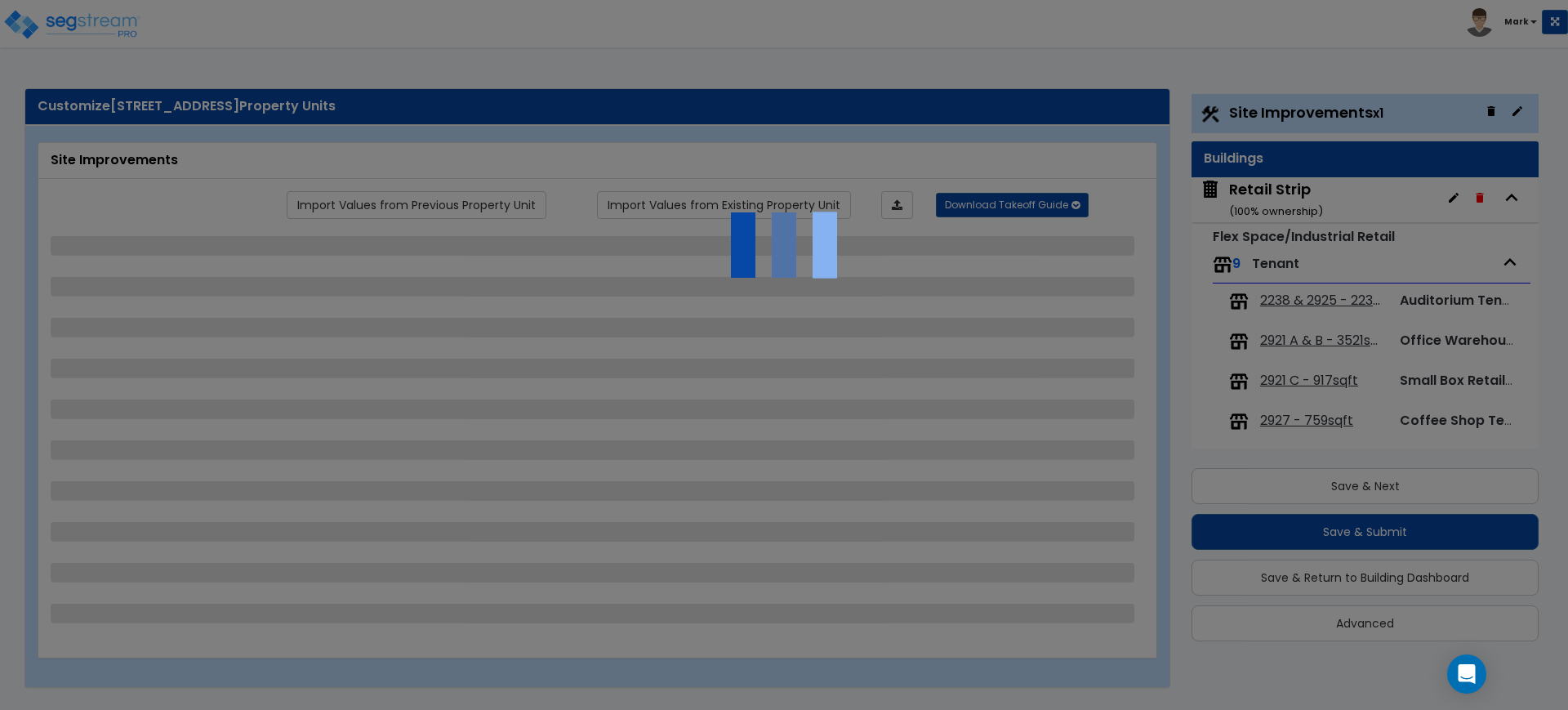
select select "2"
select select "1"
select select "2"
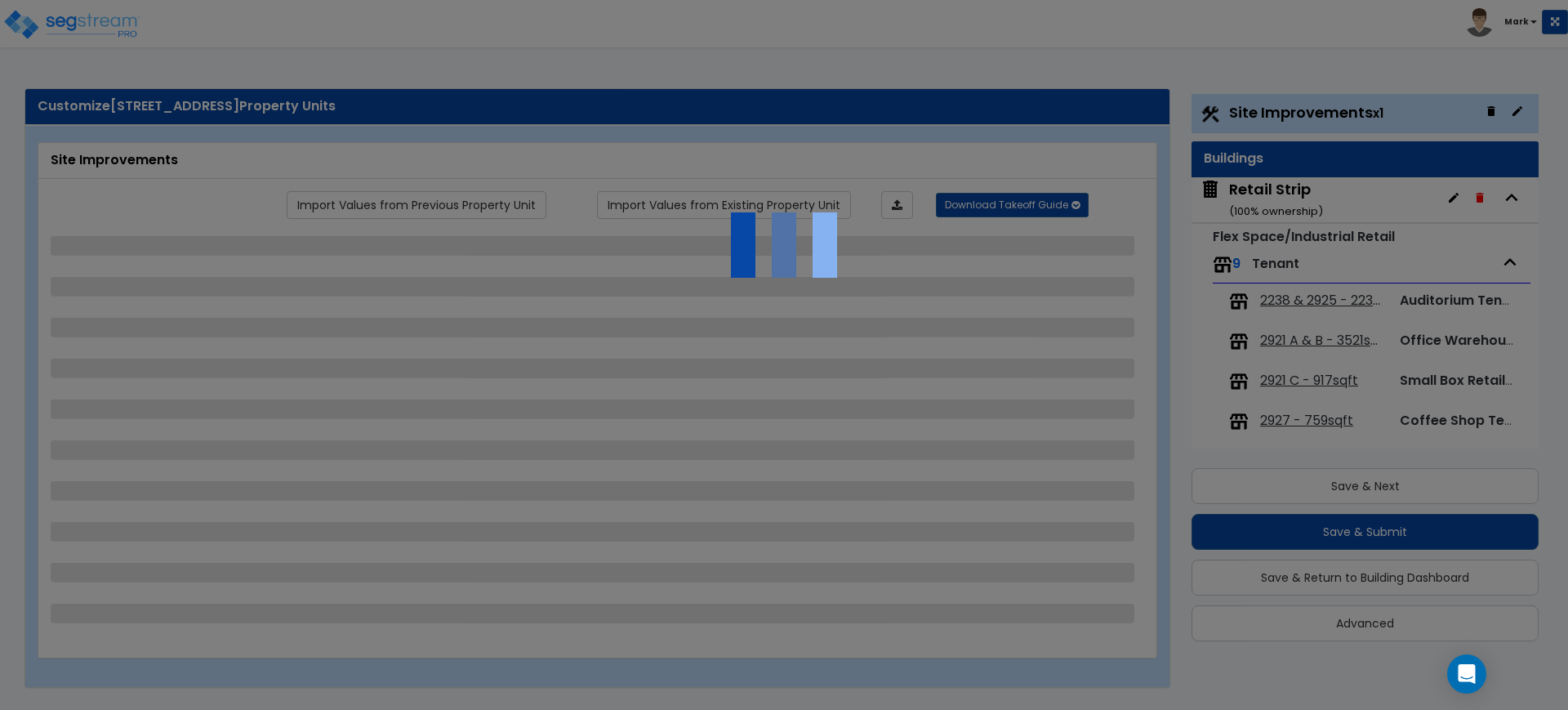
select select "1"
select select "2"
select select "4"
select select "2"
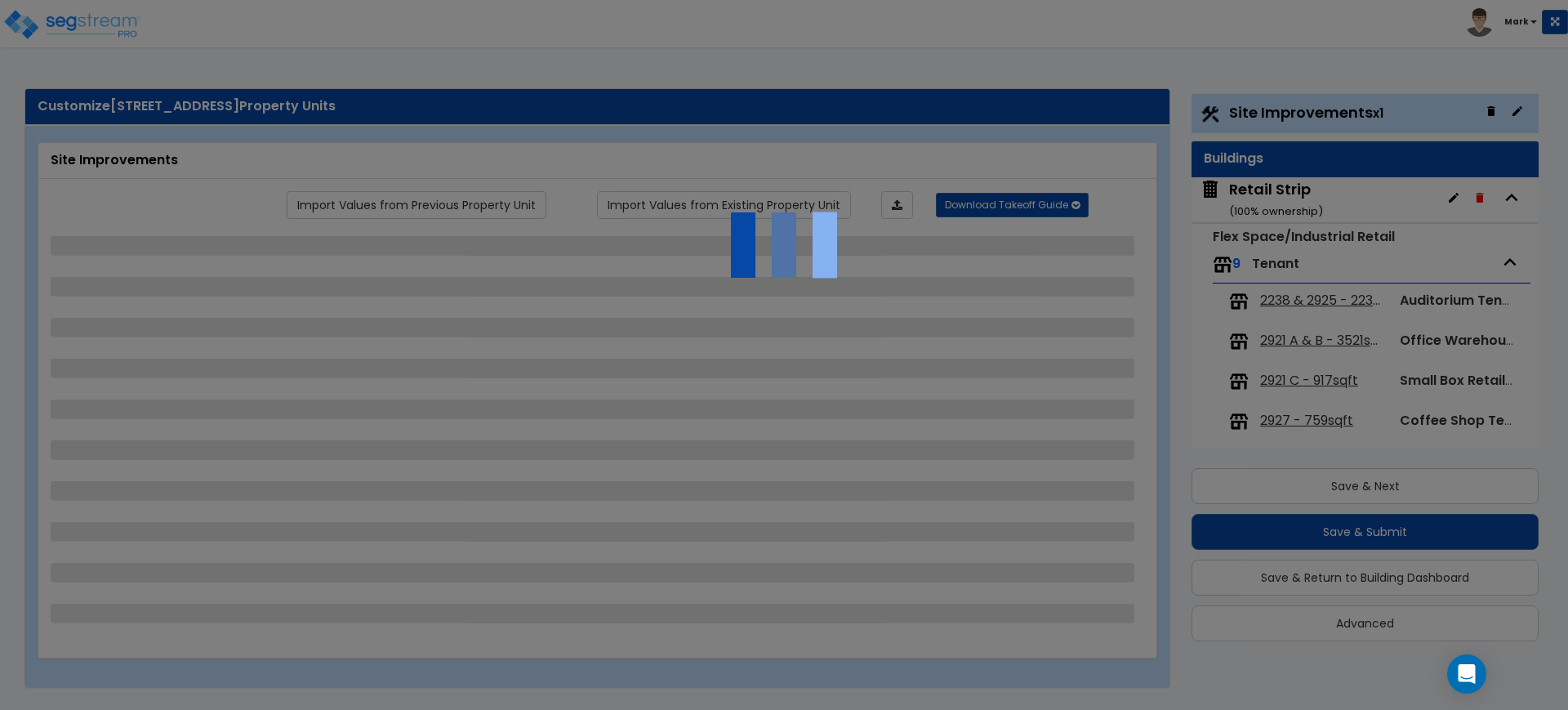
select select "1"
select select "4"
select select "2"
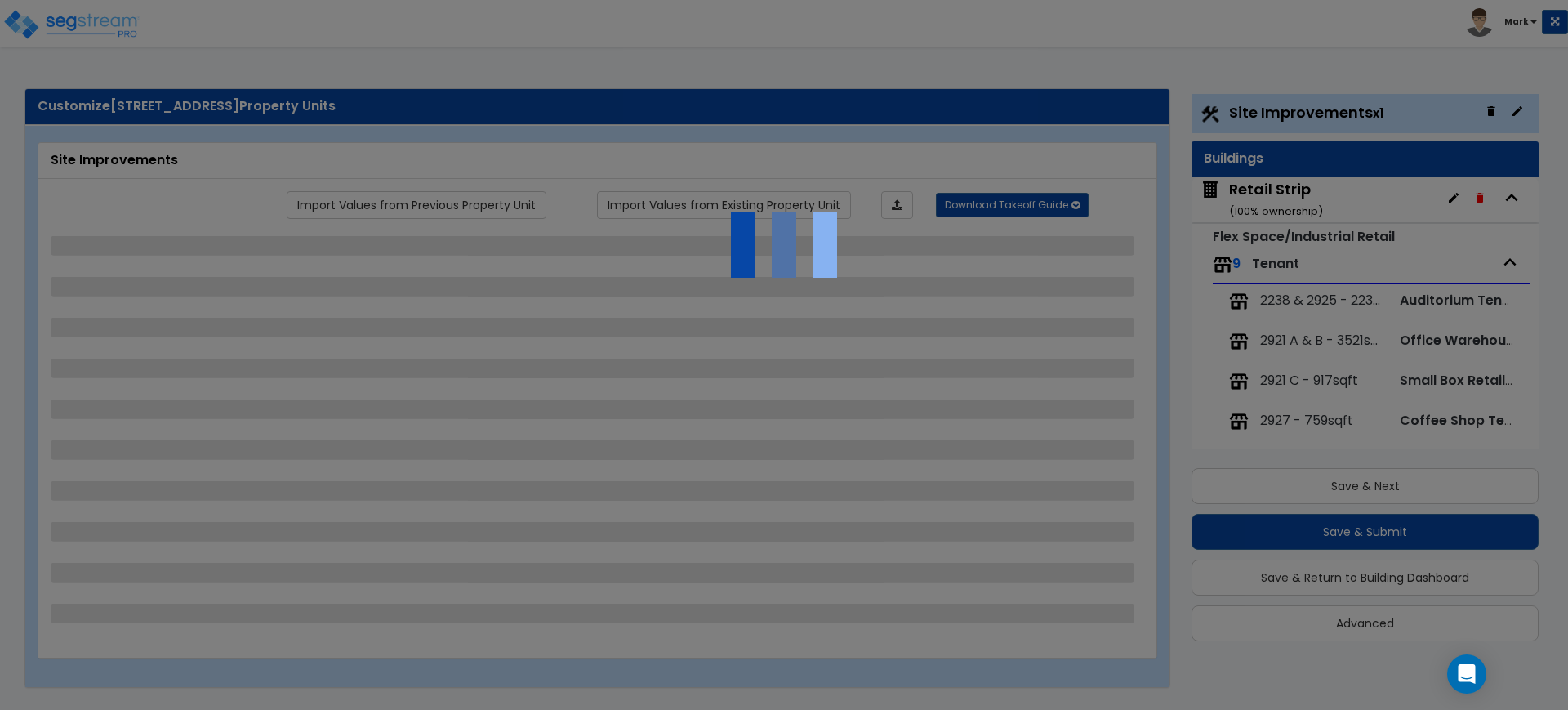
select select "1"
select select "2"
select select "1"
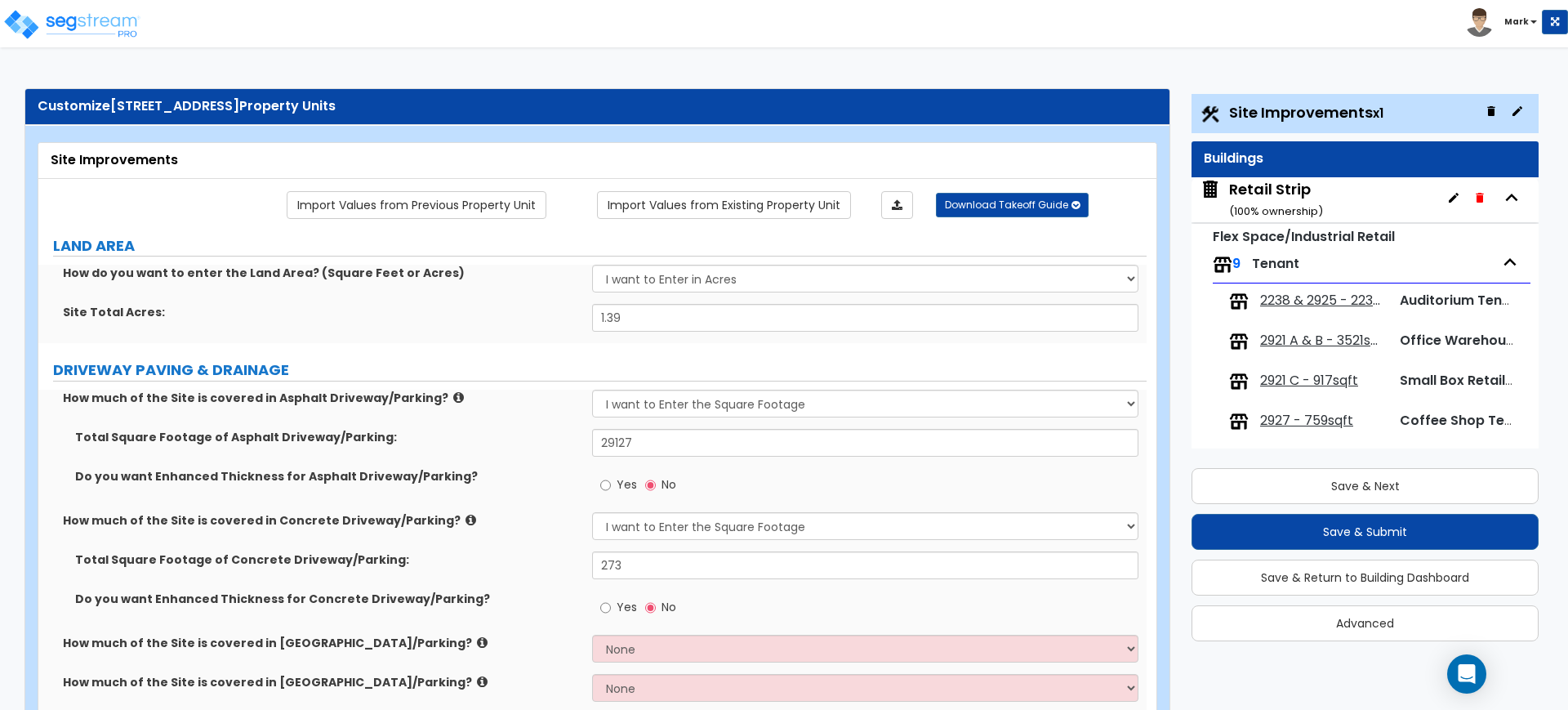
click at [1319, 295] on span "2238 & 2925 - 2238sqft" at bounding box center [1323, 300] width 126 height 18
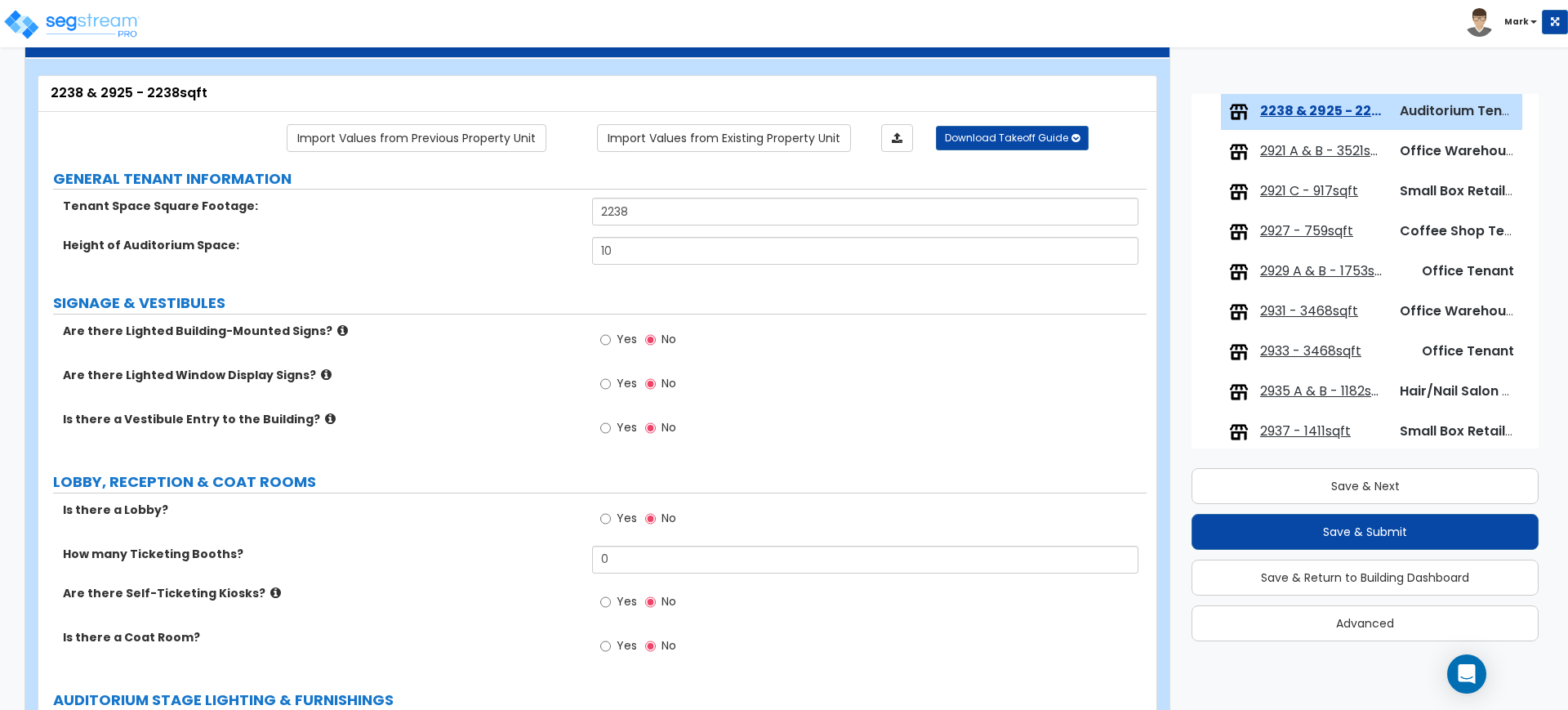
scroll to position [102, 0]
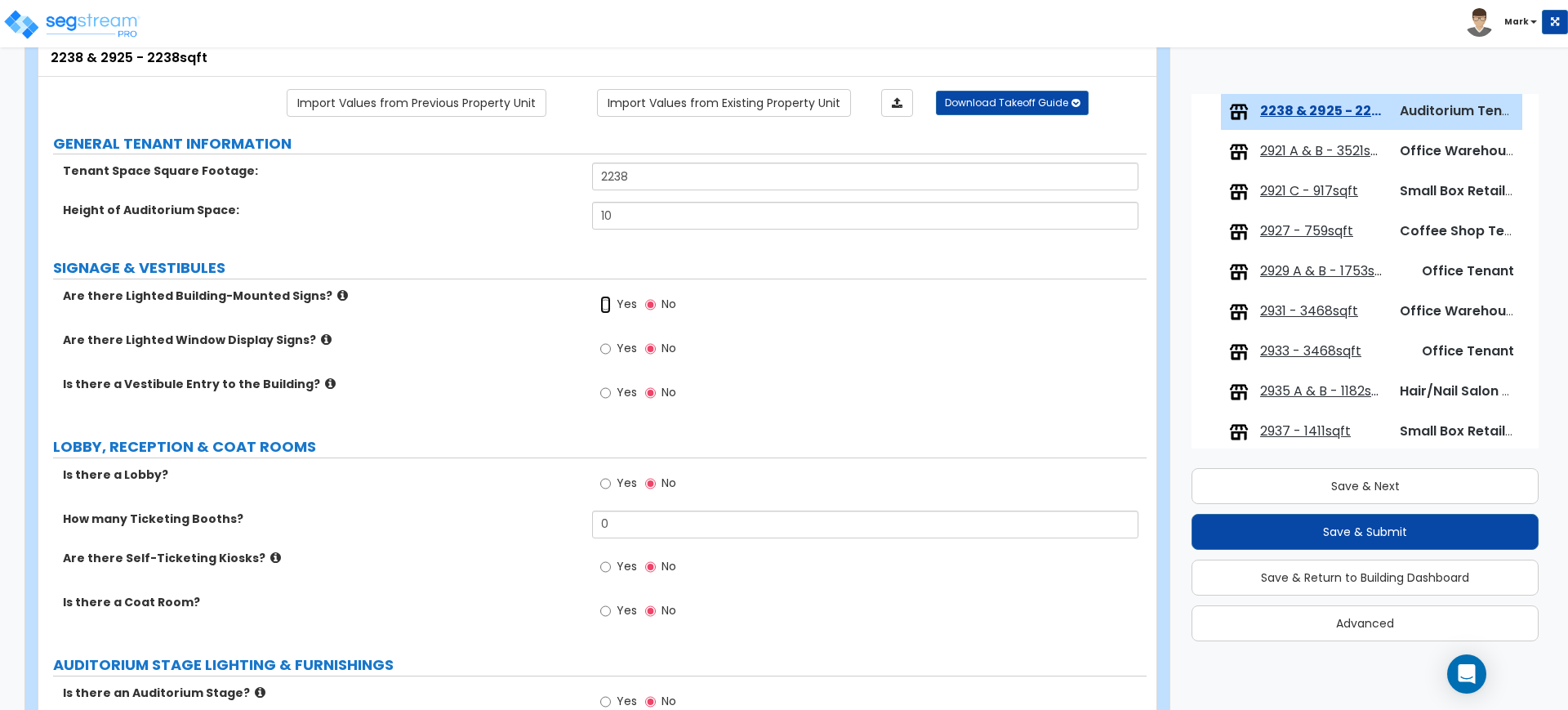
click at [607, 303] on input "Yes" at bounding box center [605, 304] width 11 height 18
radio input "true"
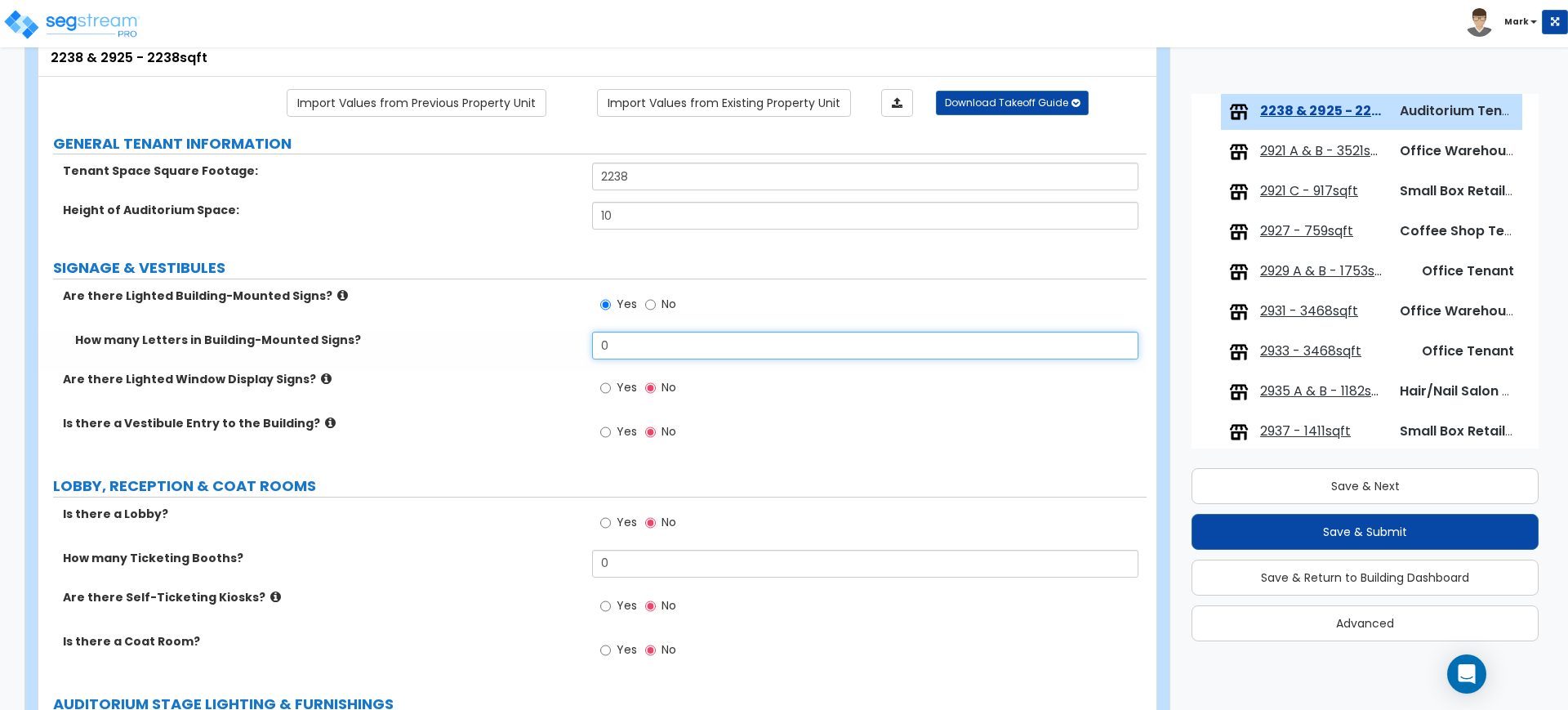
drag, startPoint x: 642, startPoint y: 344, endPoint x: 510, endPoint y: 341, distance: 132.0
click at [510, 341] on div "How many Letters in Building-Mounted Signs? 0" at bounding box center [592, 351] width 1108 height 39
type input "5"
click at [605, 389] on input "Yes" at bounding box center [605, 388] width 11 height 18
radio input "true"
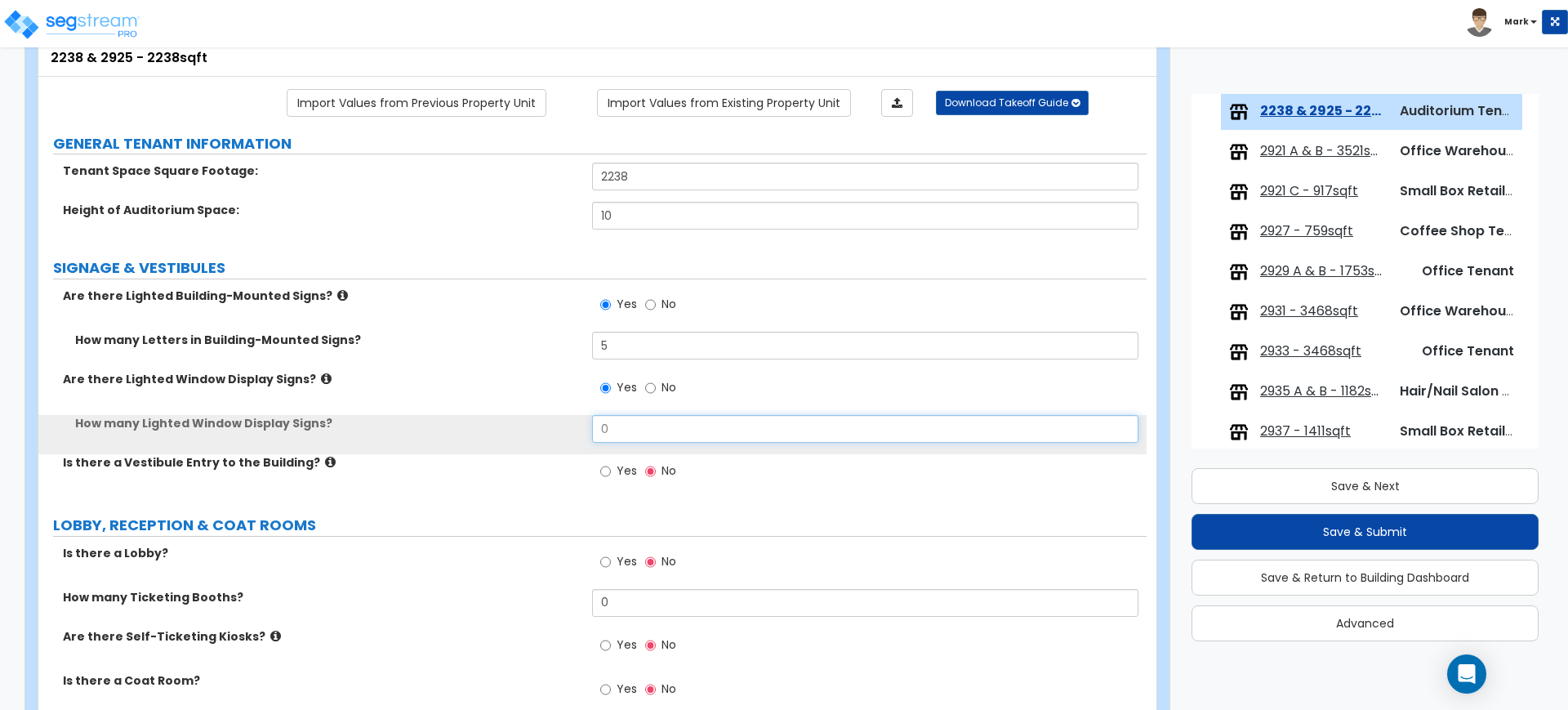
drag, startPoint x: 651, startPoint y: 425, endPoint x: 506, endPoint y: 434, distance: 145.3
click at [506, 434] on div "How many Lighted Window Display Signs? 0" at bounding box center [592, 434] width 1108 height 39
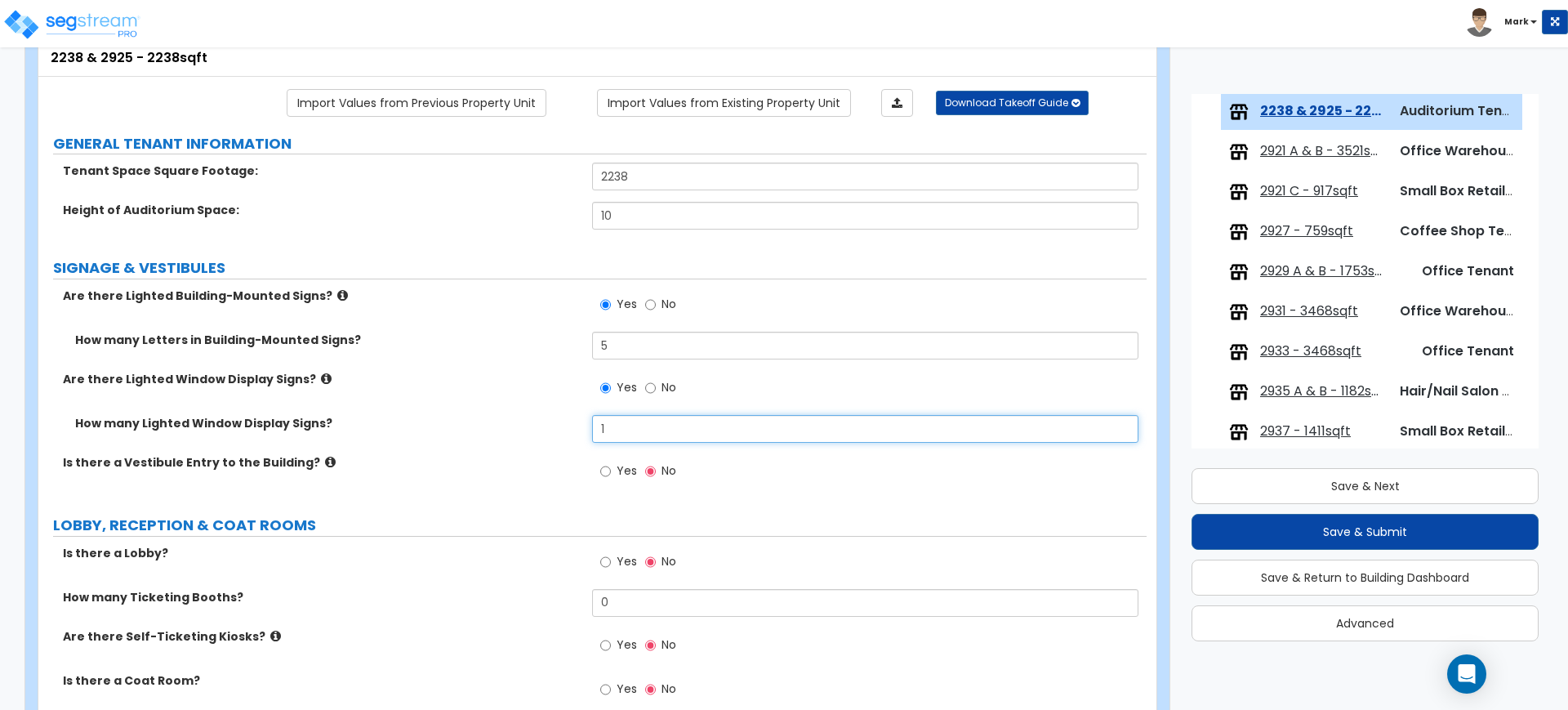
type input "1"
click at [606, 471] on input "Yes" at bounding box center [605, 471] width 11 height 18
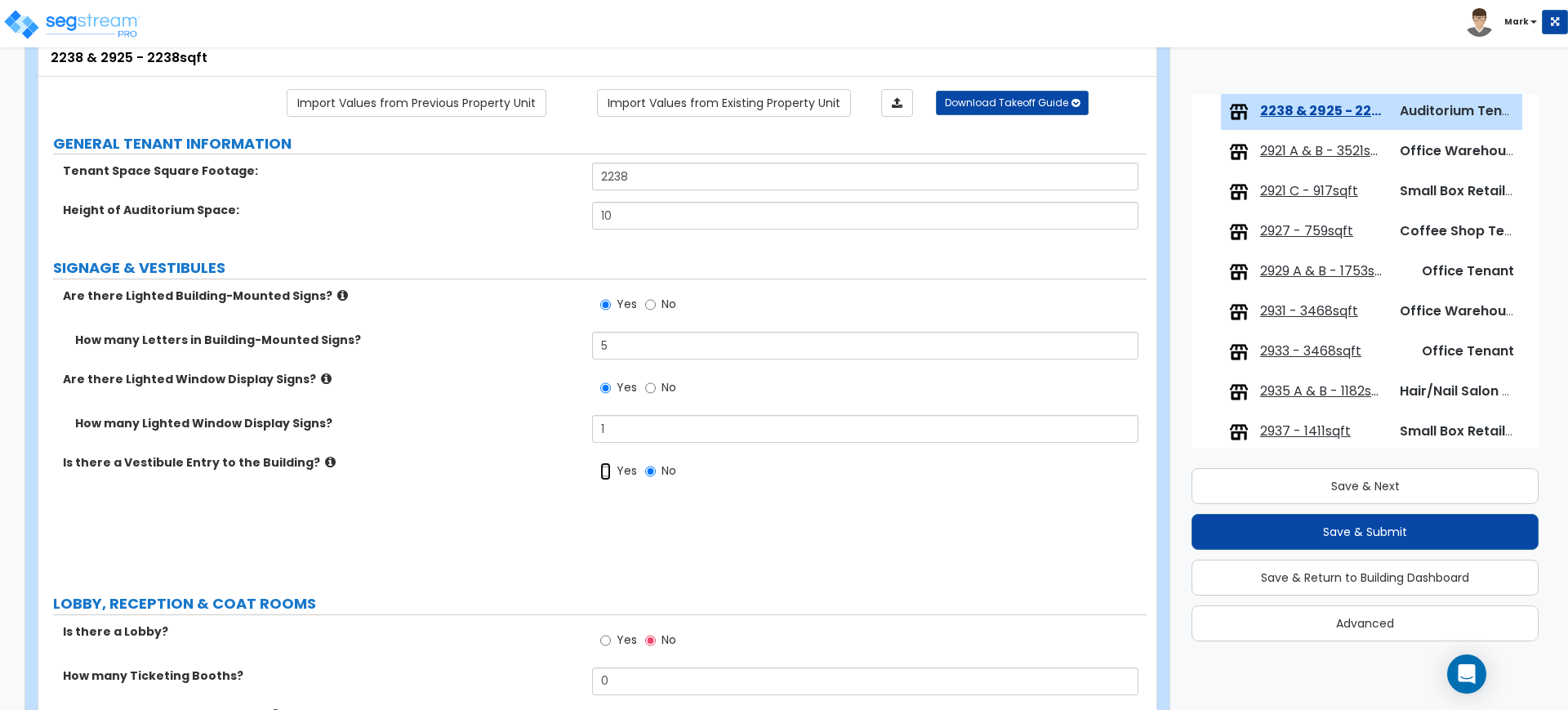
radio input "true"
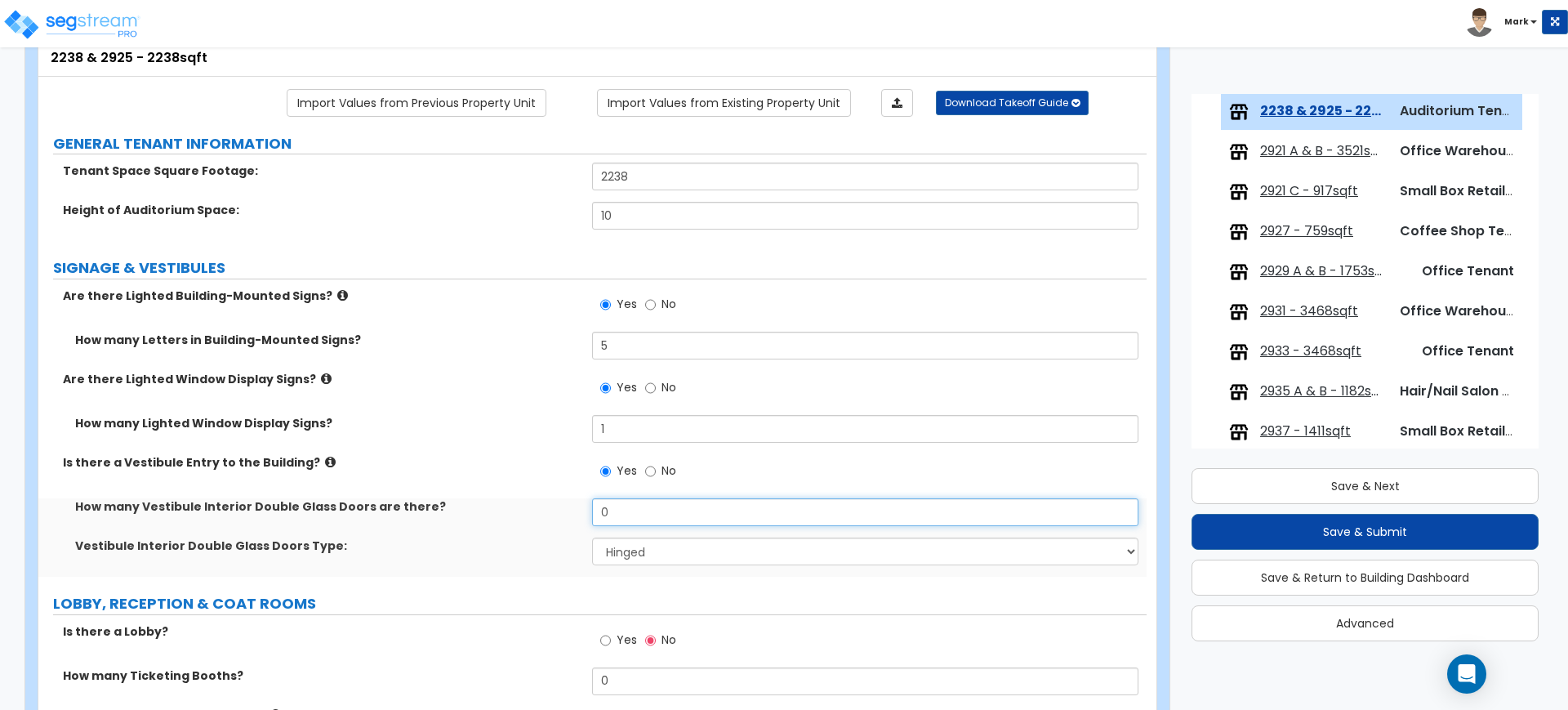
drag, startPoint x: 612, startPoint y: 514, endPoint x: 563, endPoint y: 509, distance: 49.3
click at [563, 509] on div "How many Vestibule Interior Double Glass Doors are there? 0" at bounding box center [592, 518] width 1108 height 39
type input "1"
click at [643, 546] on select "Hinged Sliding" at bounding box center [865, 551] width 545 height 28
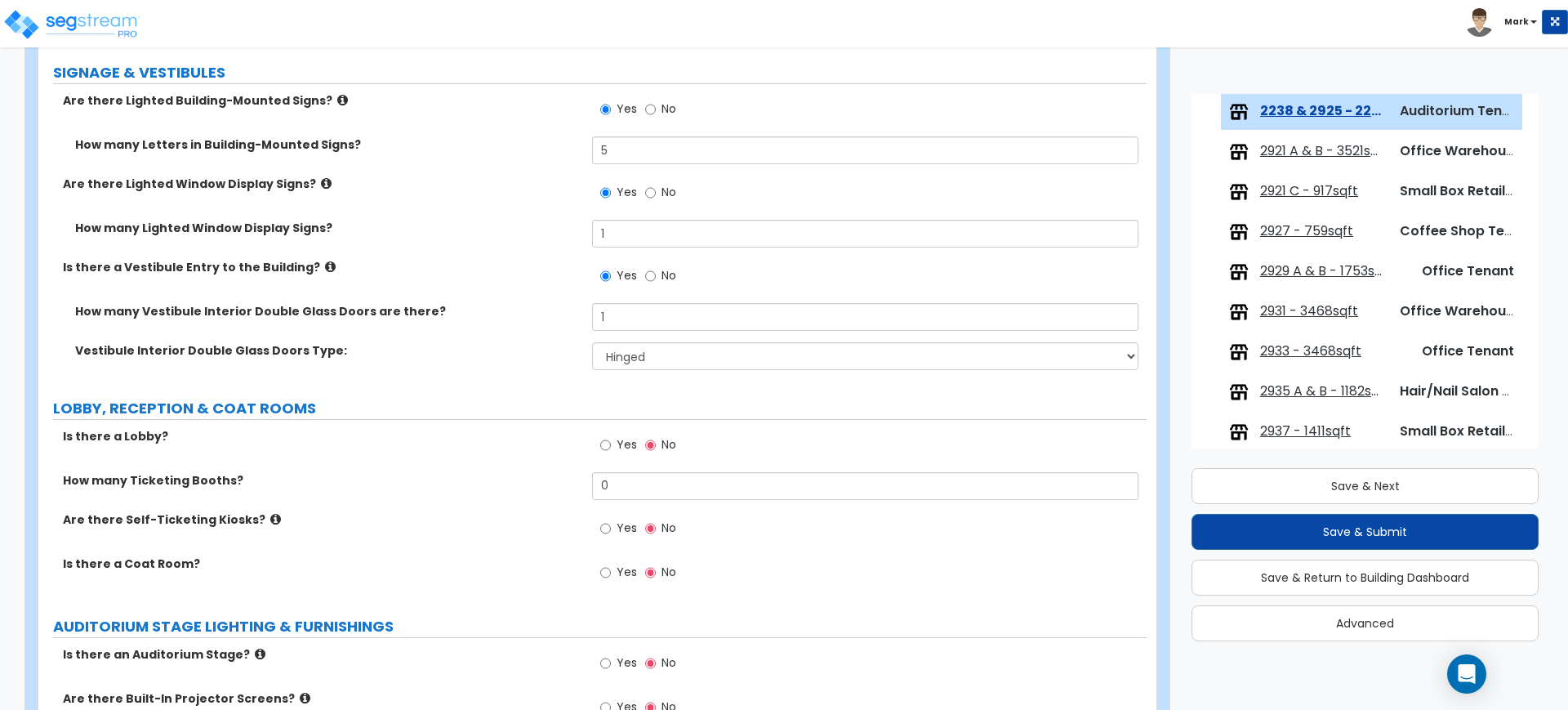
scroll to position [306, 0]
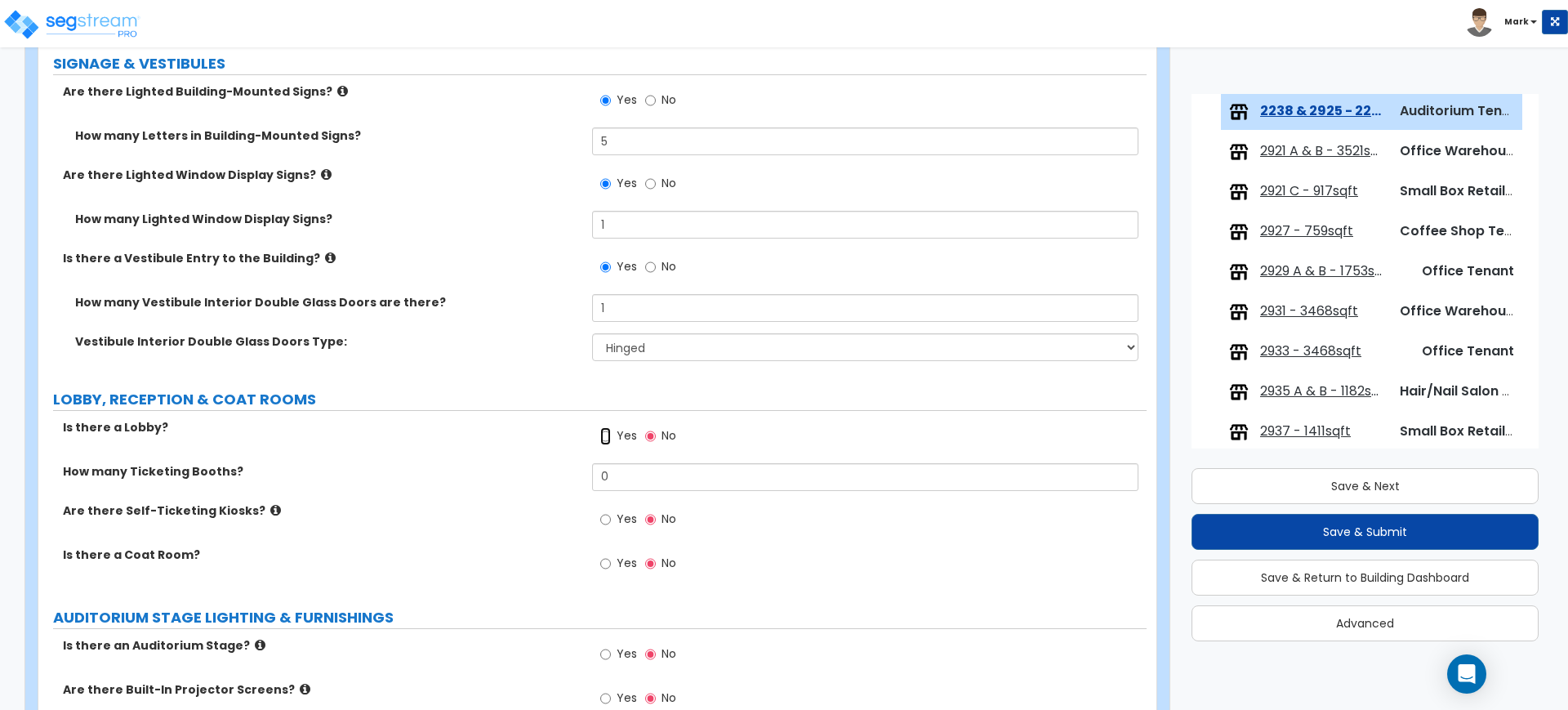
click at [607, 434] on input "Yes" at bounding box center [605, 436] width 11 height 18
radio input "true"
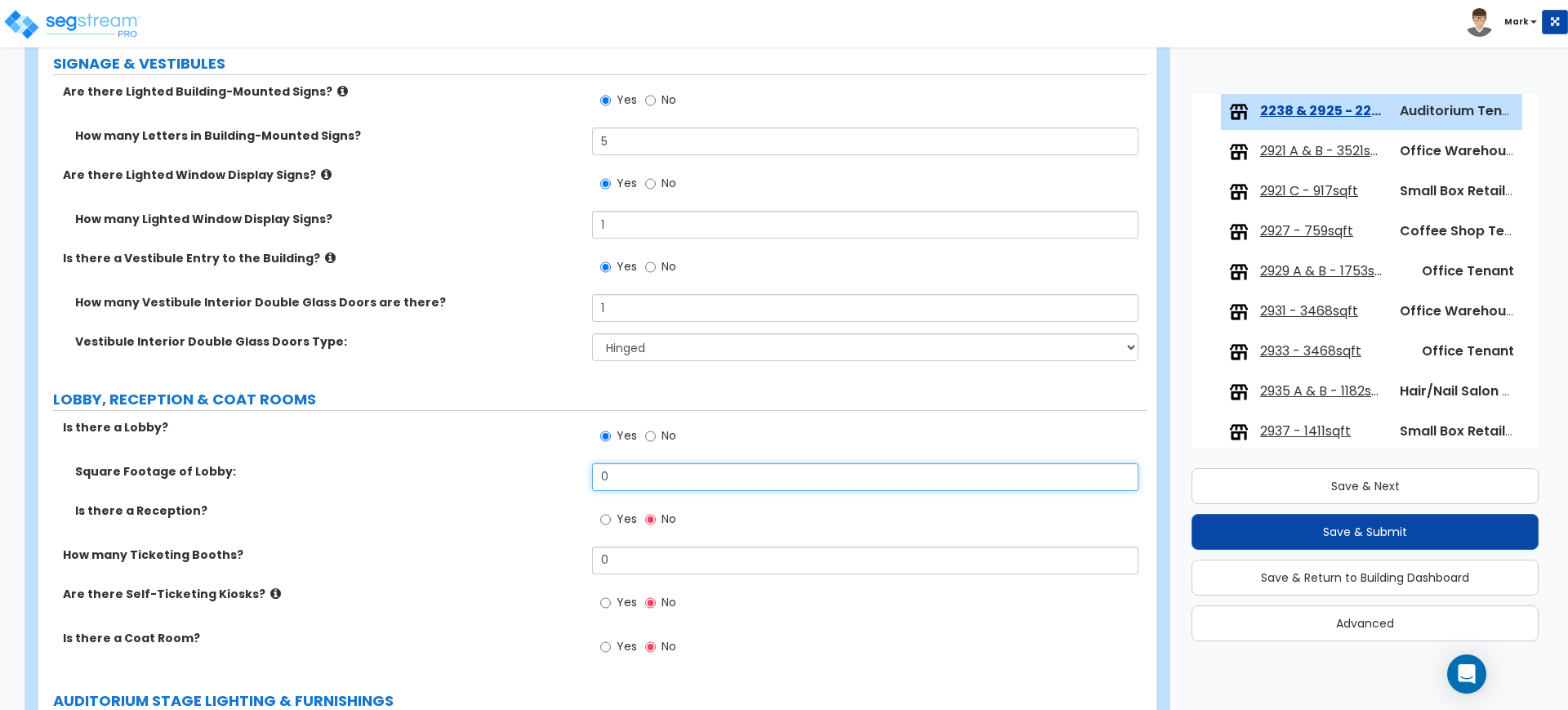
drag, startPoint x: 629, startPoint y: 480, endPoint x: 518, endPoint y: 477, distance: 111.0
click at [518, 477] on div "Square Footage of Lobby: 0" at bounding box center [592, 483] width 1108 height 39
type input "272"
click at [604, 518] on input "Yes" at bounding box center [605, 519] width 11 height 18
radio input "true"
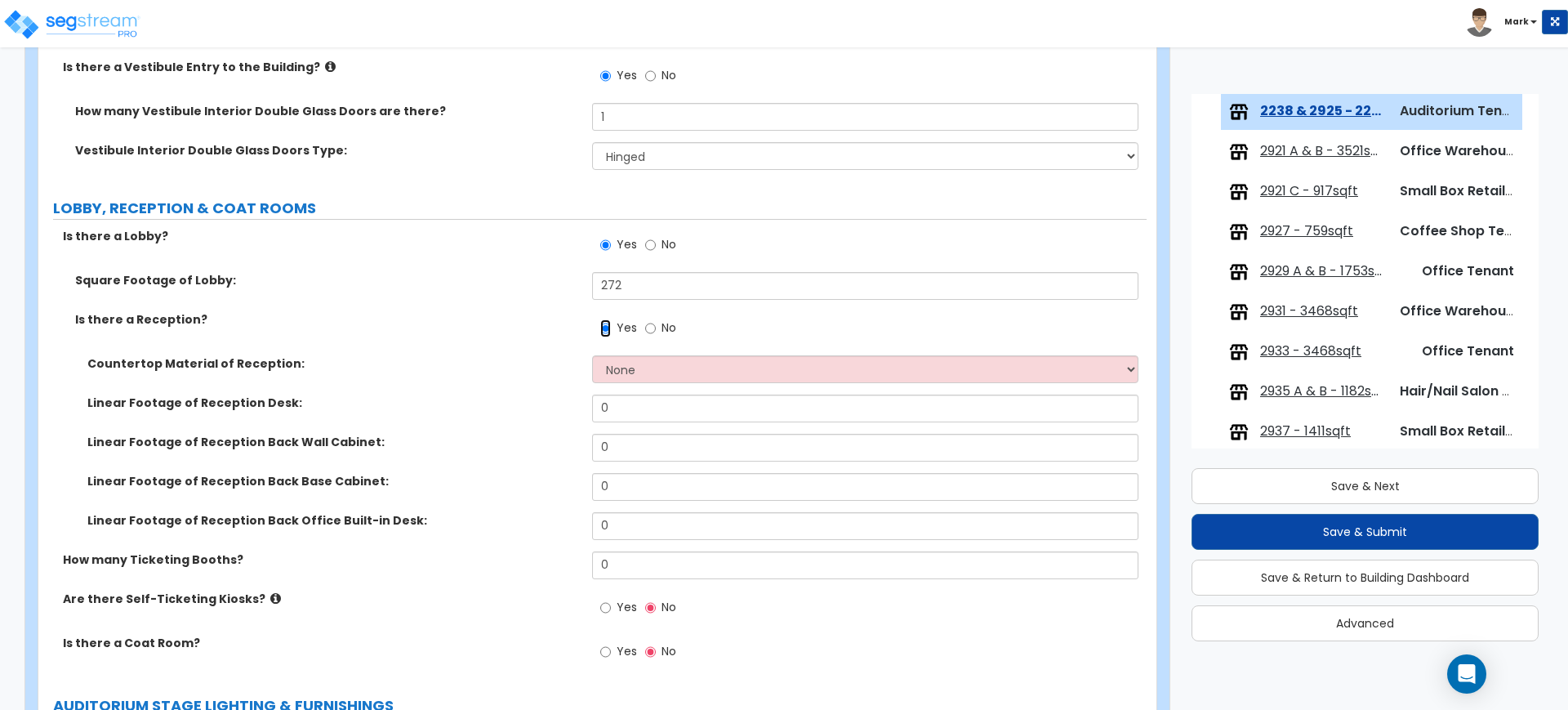
scroll to position [510, 0]
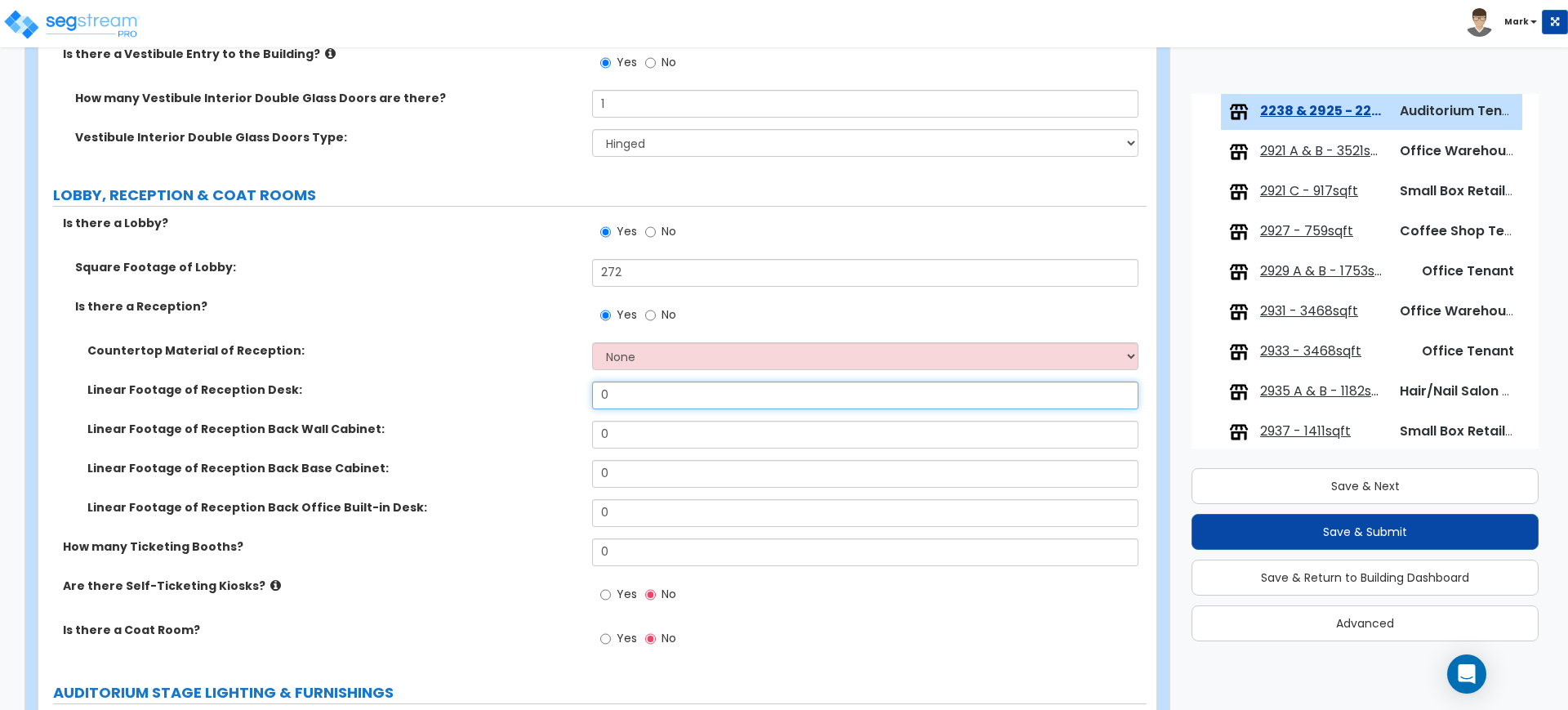
drag, startPoint x: 648, startPoint y: 405, endPoint x: 547, endPoint y: 406, distance: 101.0
click at [547, 406] on div "Linear Footage of Reception Desk: 0" at bounding box center [592, 401] width 1108 height 39
type input "8"
drag, startPoint x: 647, startPoint y: 436, endPoint x: 551, endPoint y: 433, distance: 96.0
click at [551, 433] on div "Linear Footage of Reception Back Wall Cabinet: 0" at bounding box center [592, 440] width 1108 height 39
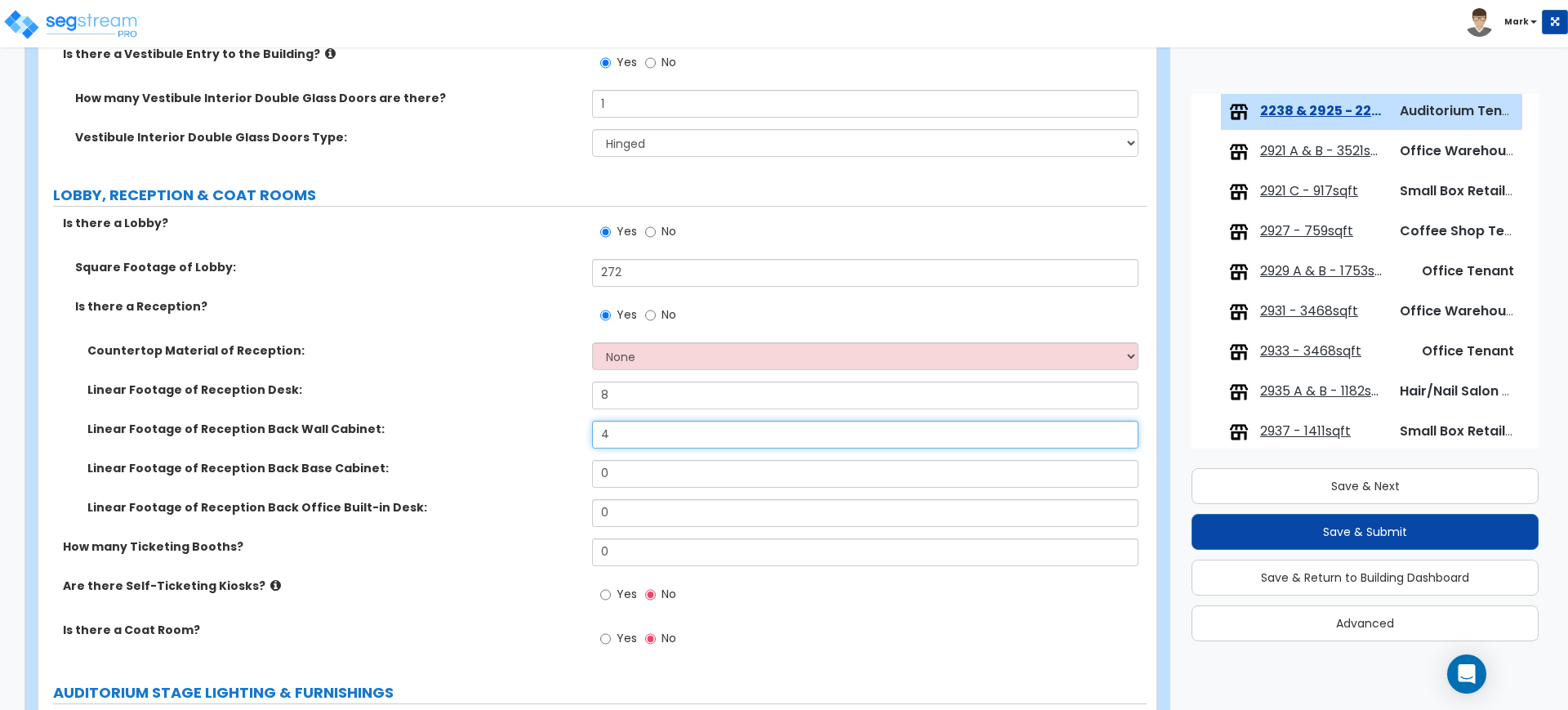
type input "4"
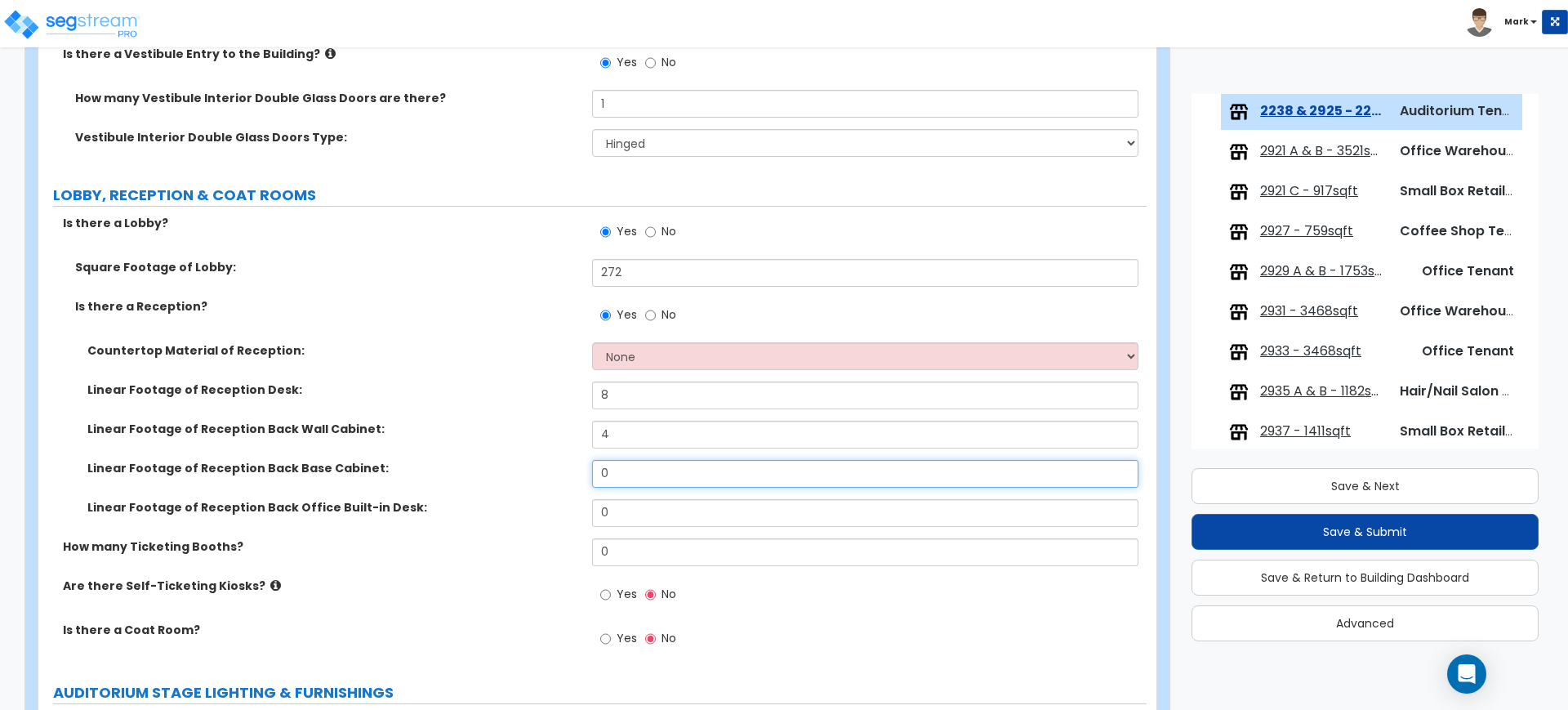
drag, startPoint x: 645, startPoint y: 472, endPoint x: 572, endPoint y: 449, distance: 76.5
click at [576, 462] on div "Linear Footage of Reception Back Base Cabinet: 0" at bounding box center [592, 479] width 1108 height 39
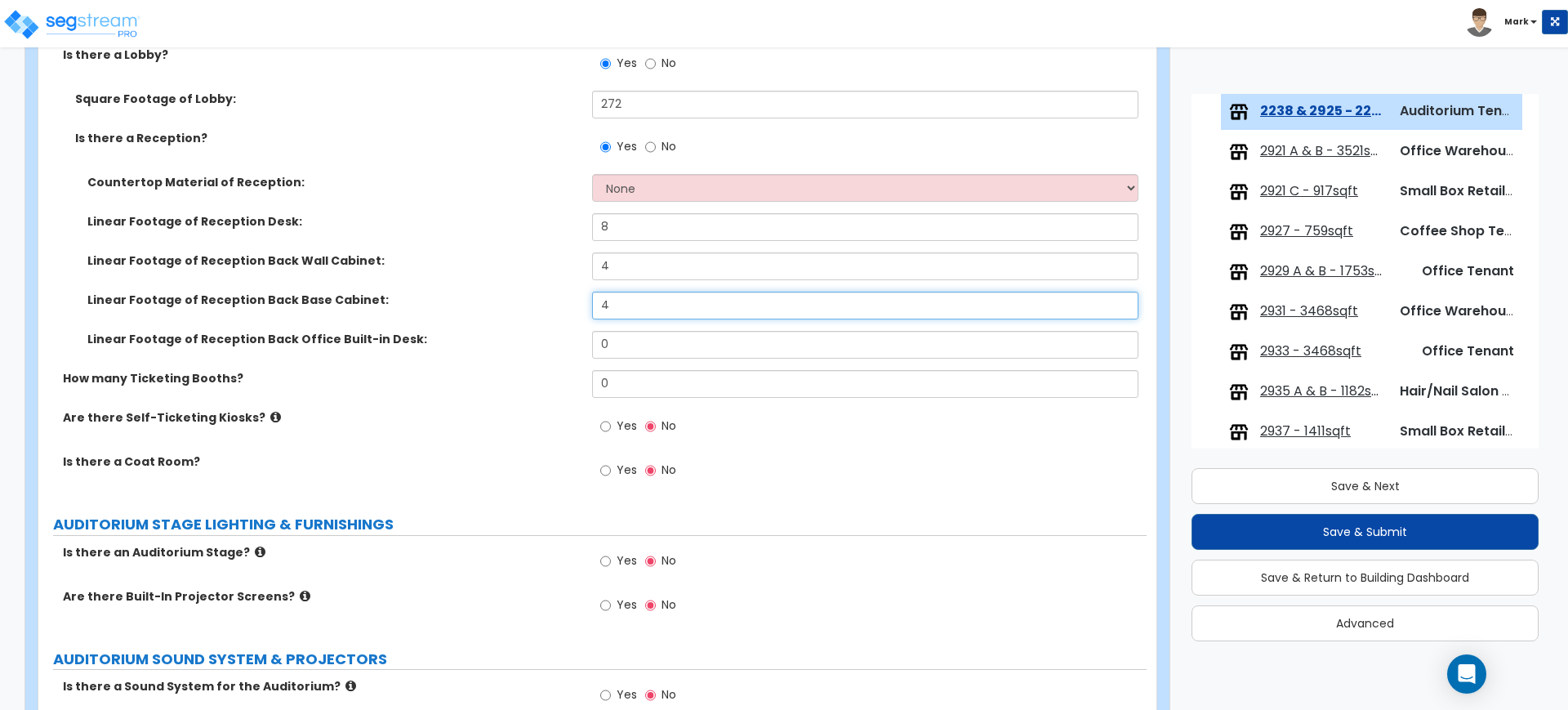
scroll to position [715, 0]
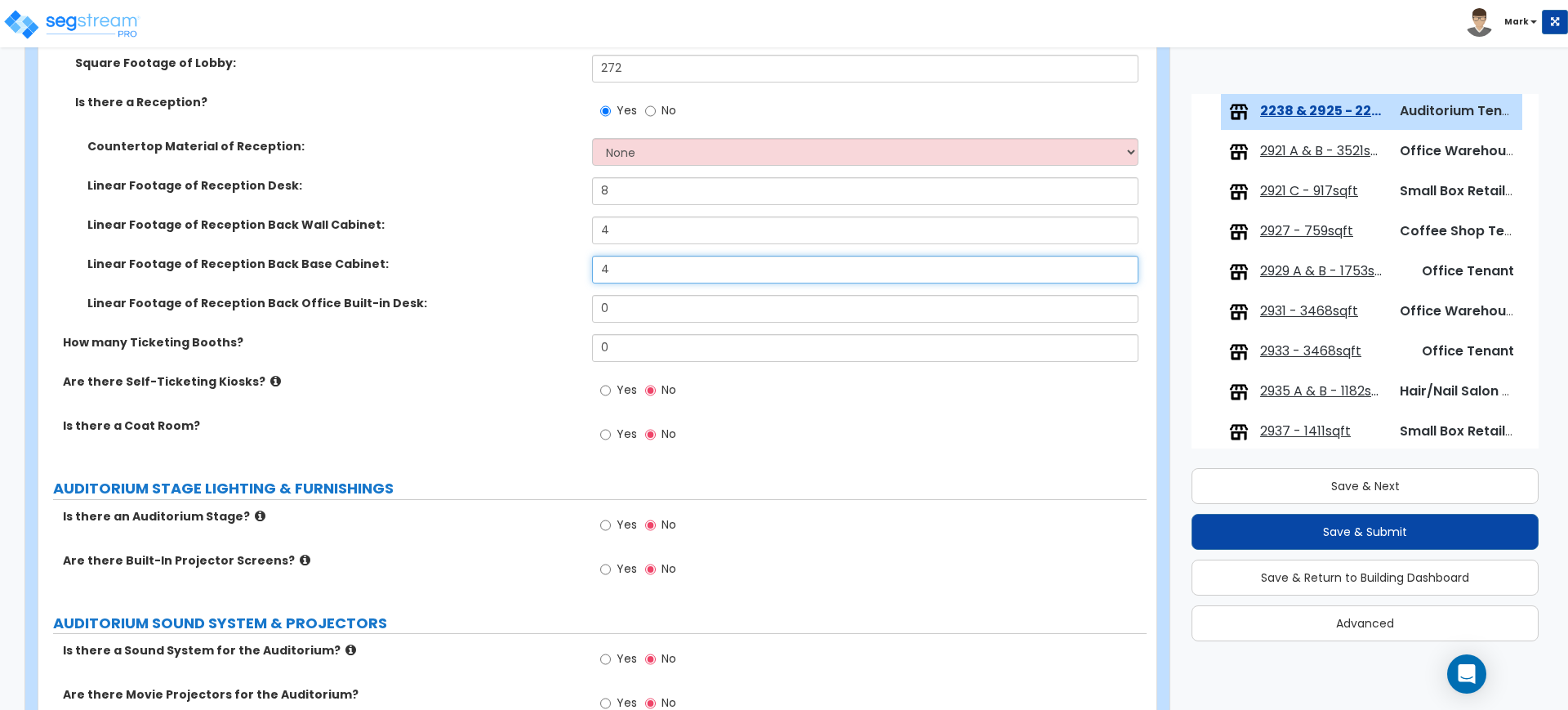
type input "4"
click at [607, 432] on input "Yes" at bounding box center [605, 434] width 11 height 18
radio input "true"
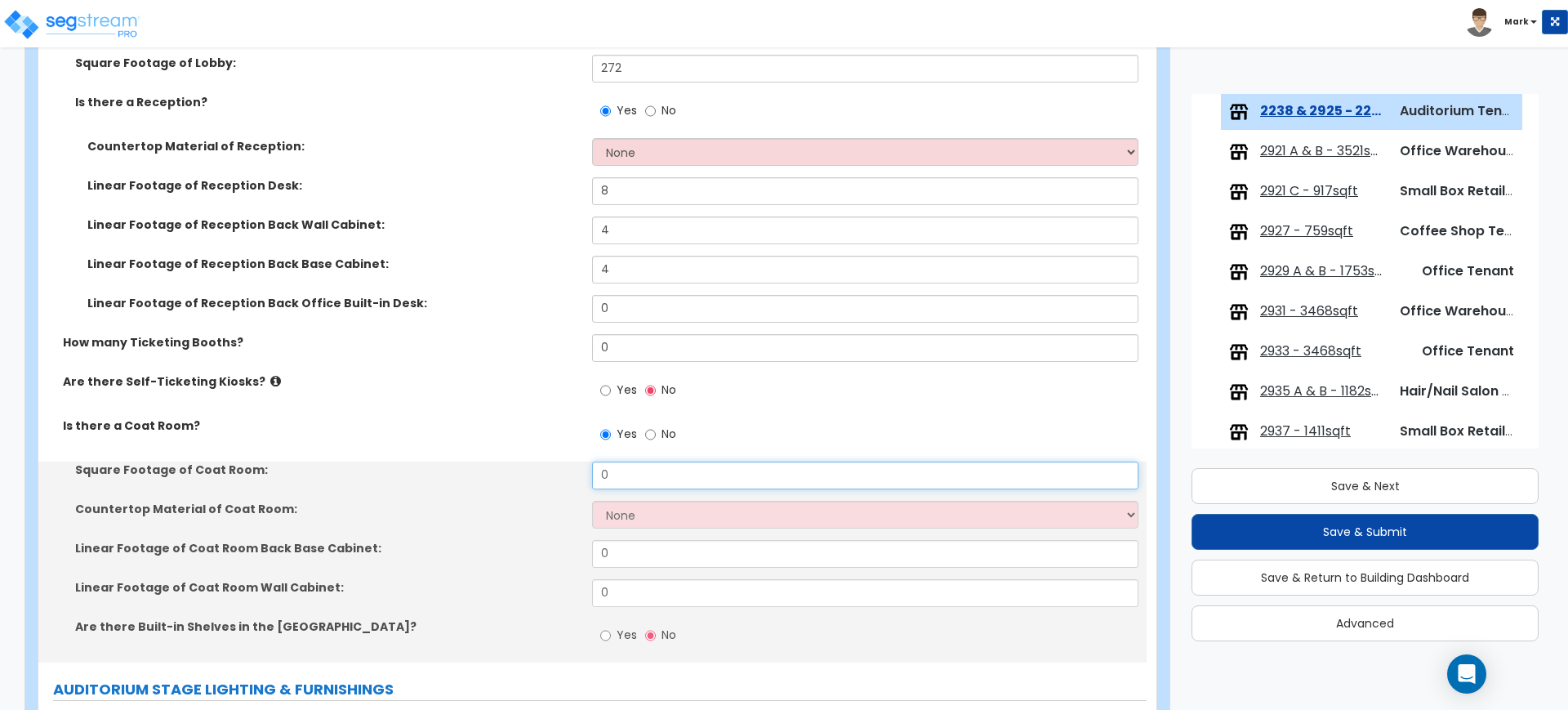
click at [572, 462] on div "Square Footage of Coat Room: 0" at bounding box center [592, 481] width 1108 height 39
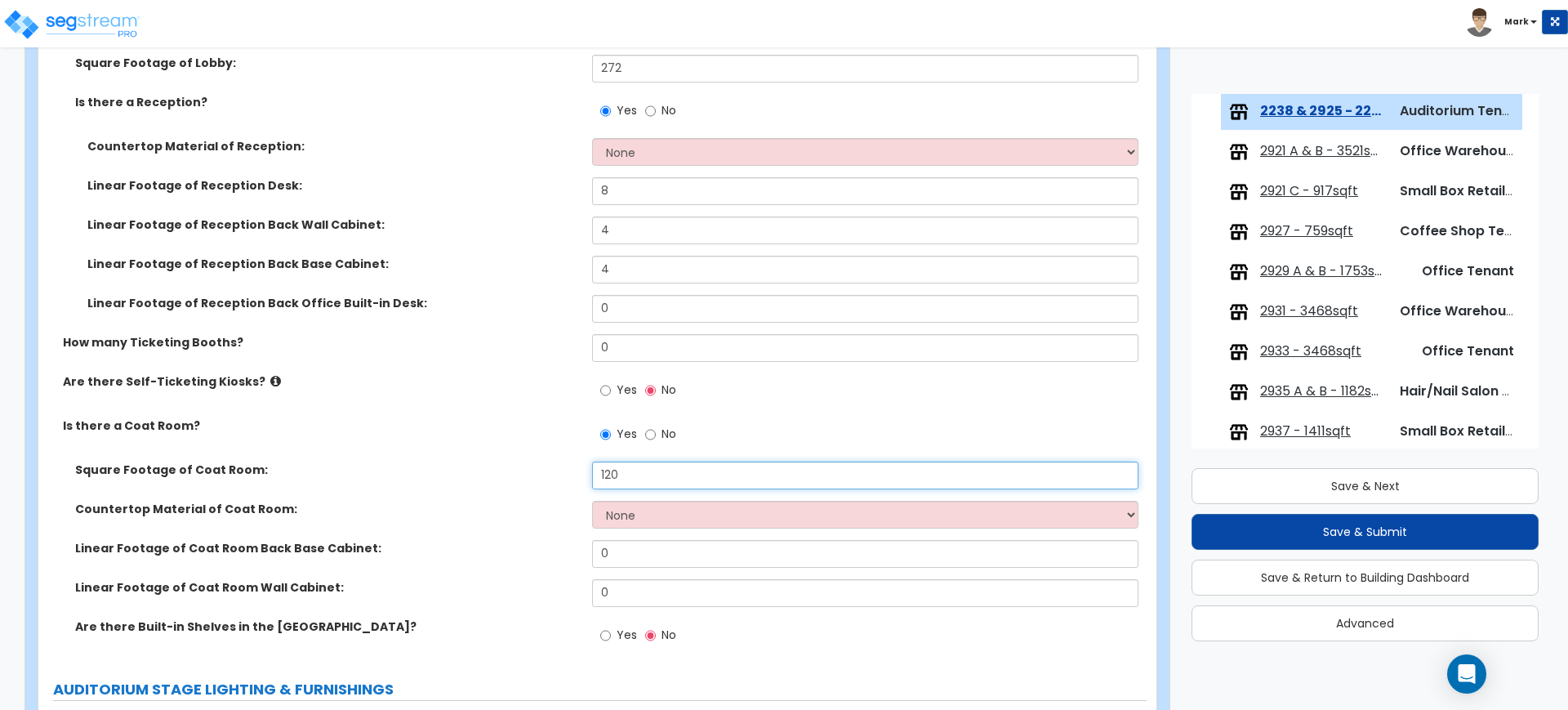
type input "120"
click at [673, 516] on select "None Plastic Laminate Solid Surface Stone Quartz Marble Tile Wood Stainless Ste…" at bounding box center [865, 514] width 545 height 28
select select "2"
click at [592, 501] on select "None Plastic Laminate Solid Surface Stone Quartz Marble Tile Wood Stainless Ste…" at bounding box center [865, 514] width 545 height 28
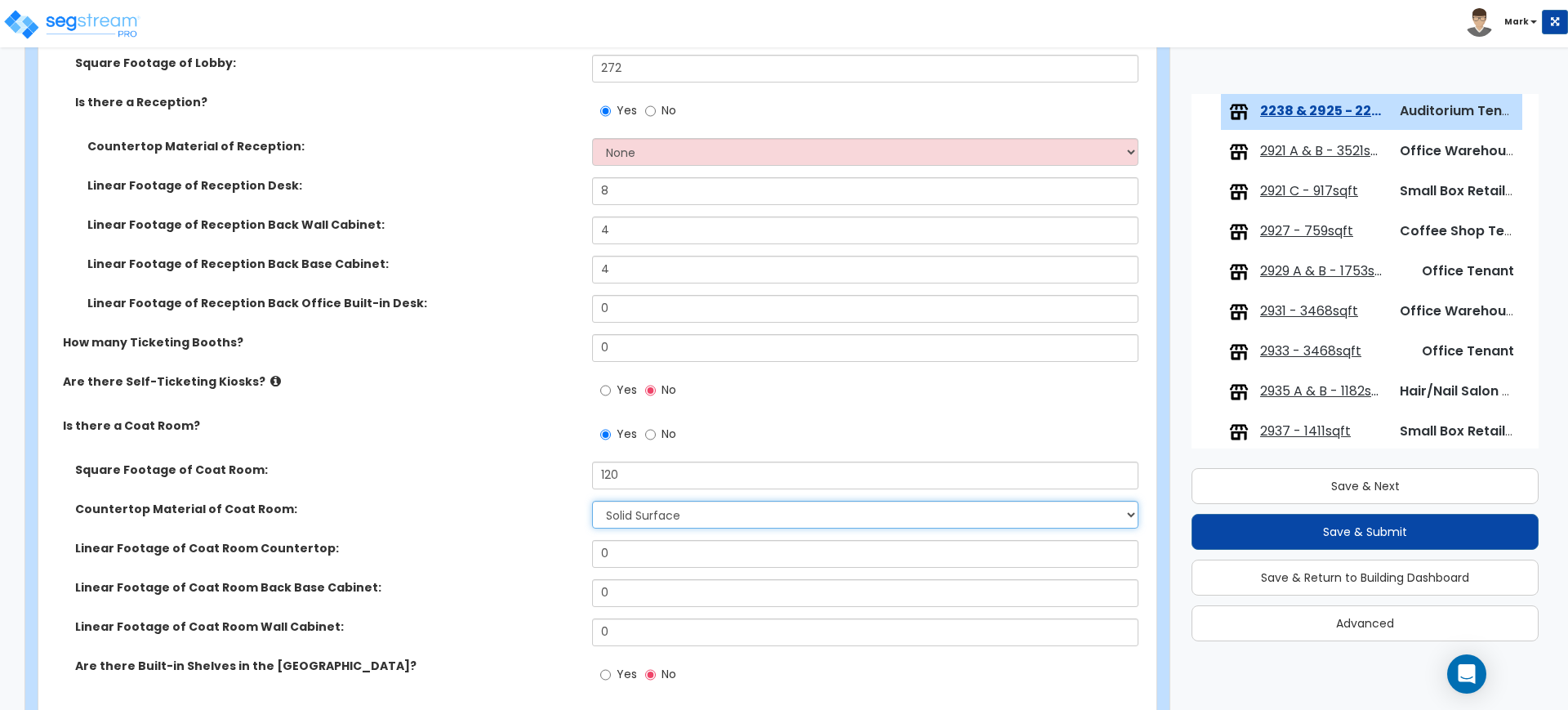
click at [690, 516] on select "None Plastic Laminate Solid Surface Stone Quartz Marble Tile Wood Stainless Ste…" at bounding box center [865, 514] width 545 height 28
click at [504, 378] on label "Are there Self-Ticketing Kiosks?" at bounding box center [321, 381] width 517 height 16
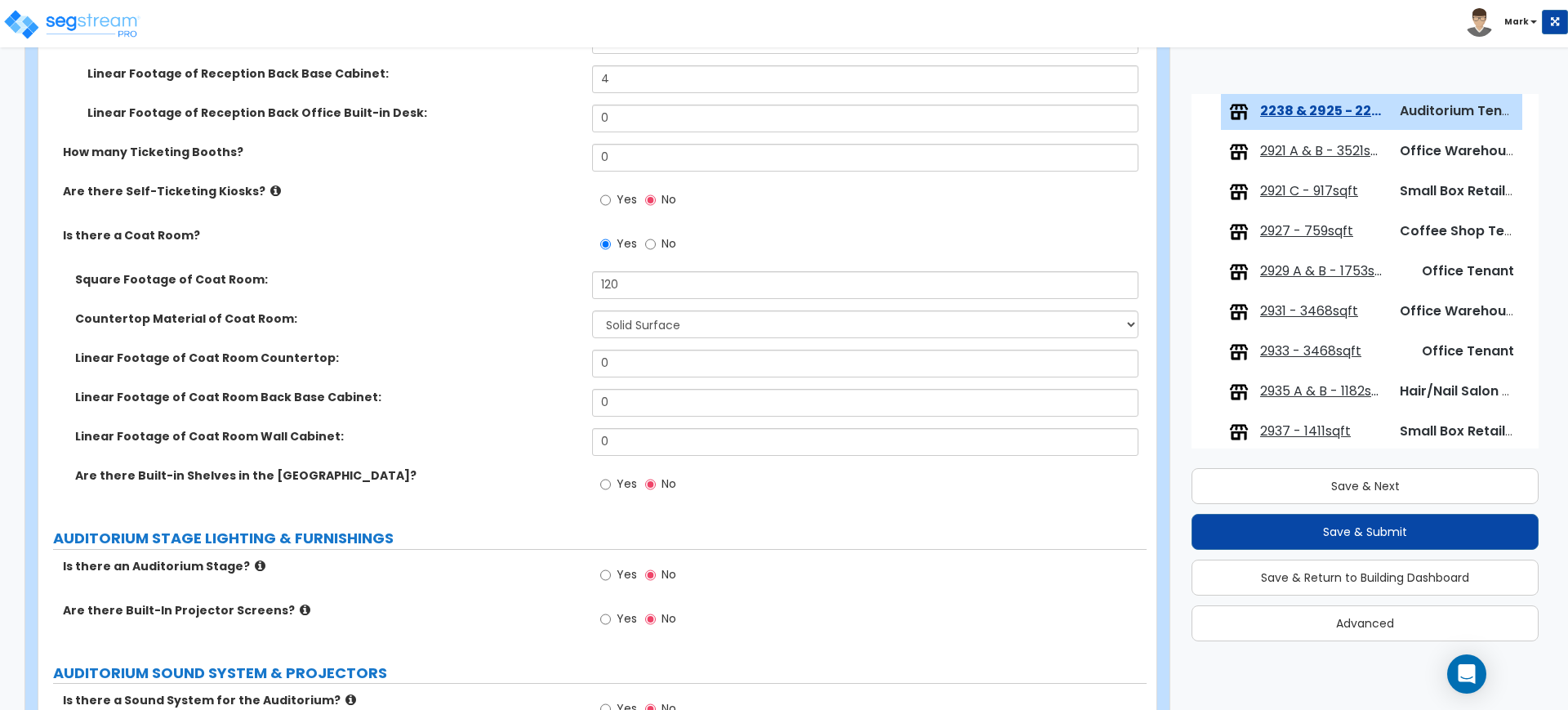
scroll to position [919, 0]
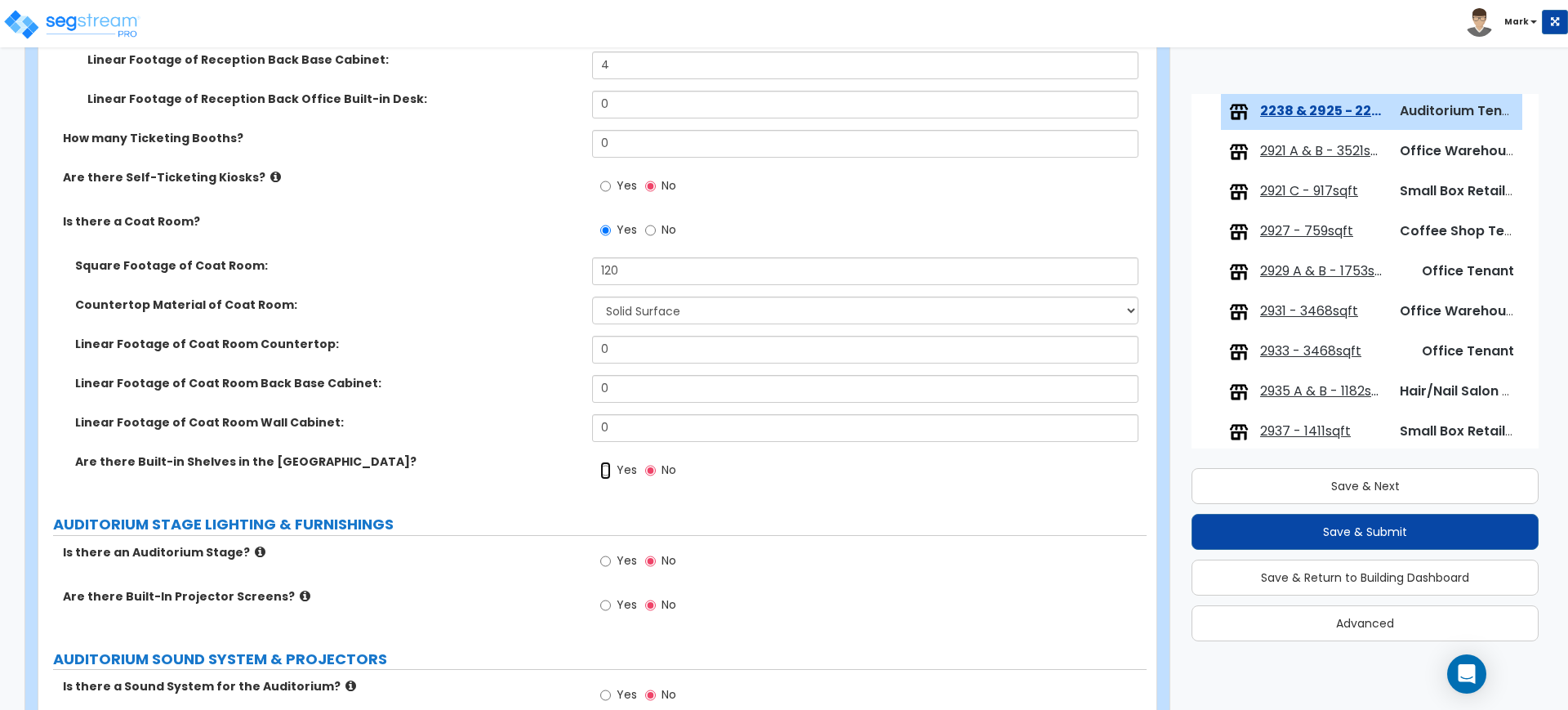
click at [607, 474] on input "Yes" at bounding box center [605, 470] width 11 height 18
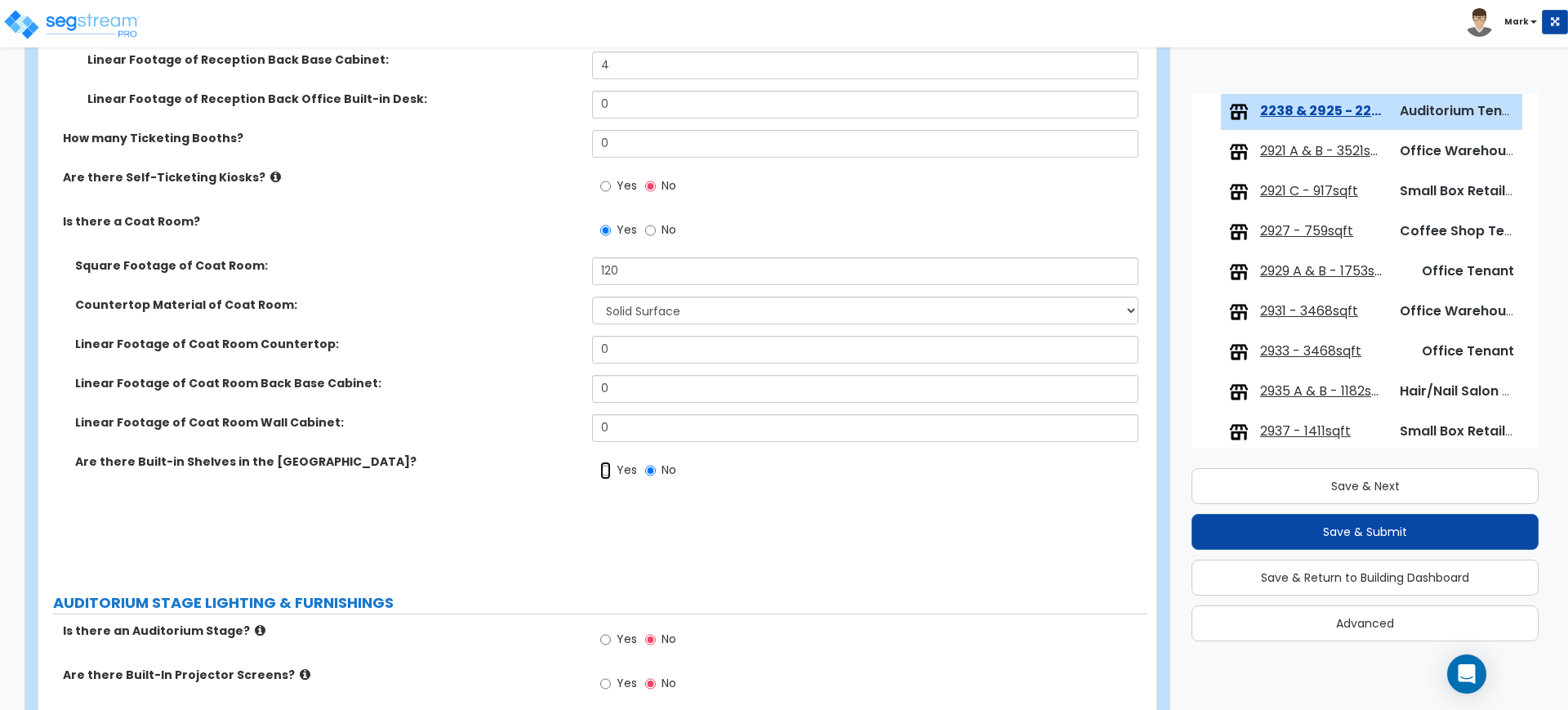
radio input "true"
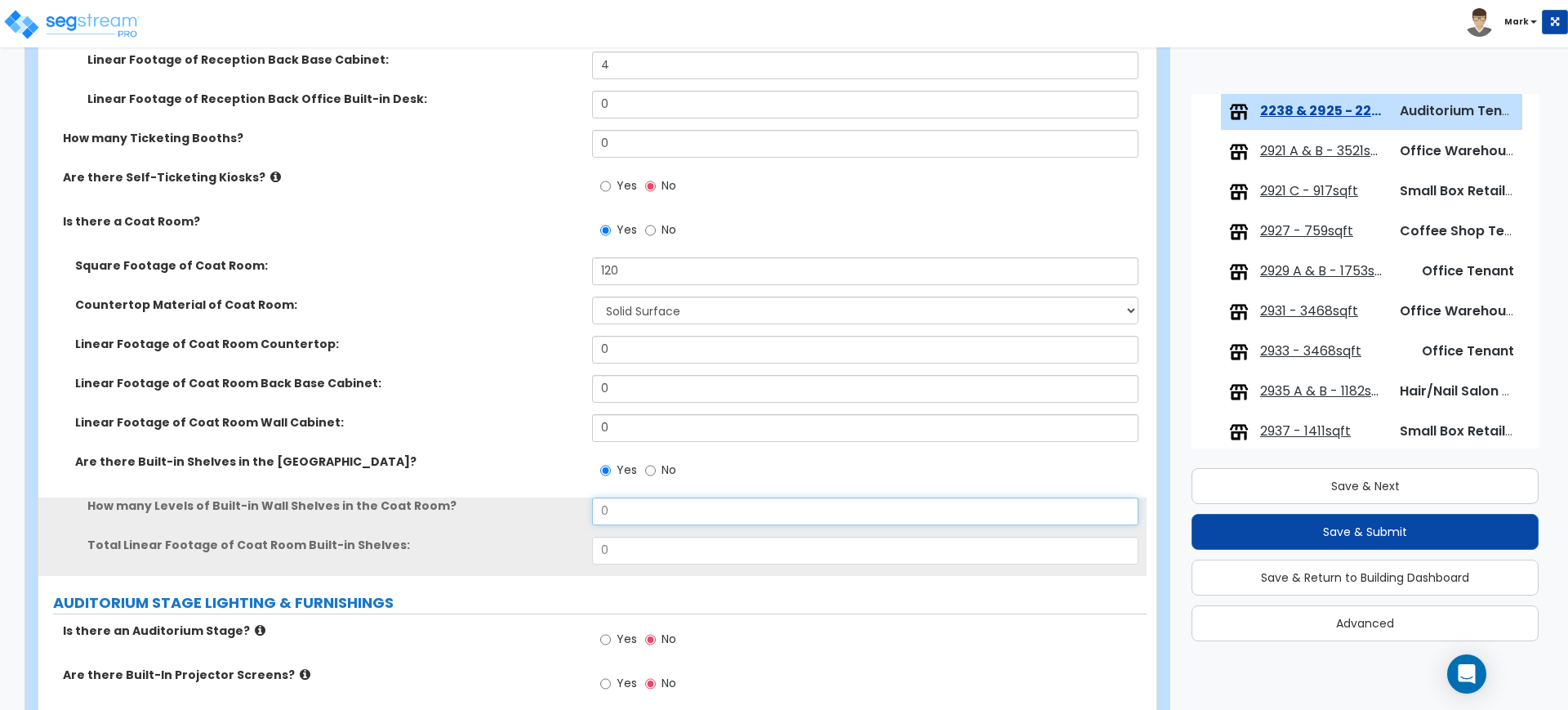
drag, startPoint x: 664, startPoint y: 513, endPoint x: 537, endPoint y: 493, distance: 128.6
click at [537, 493] on div "Square Footage of Coat Room: 120 Countertop Material of Coat Room: None Plastic…" at bounding box center [592, 417] width 1084 height 319
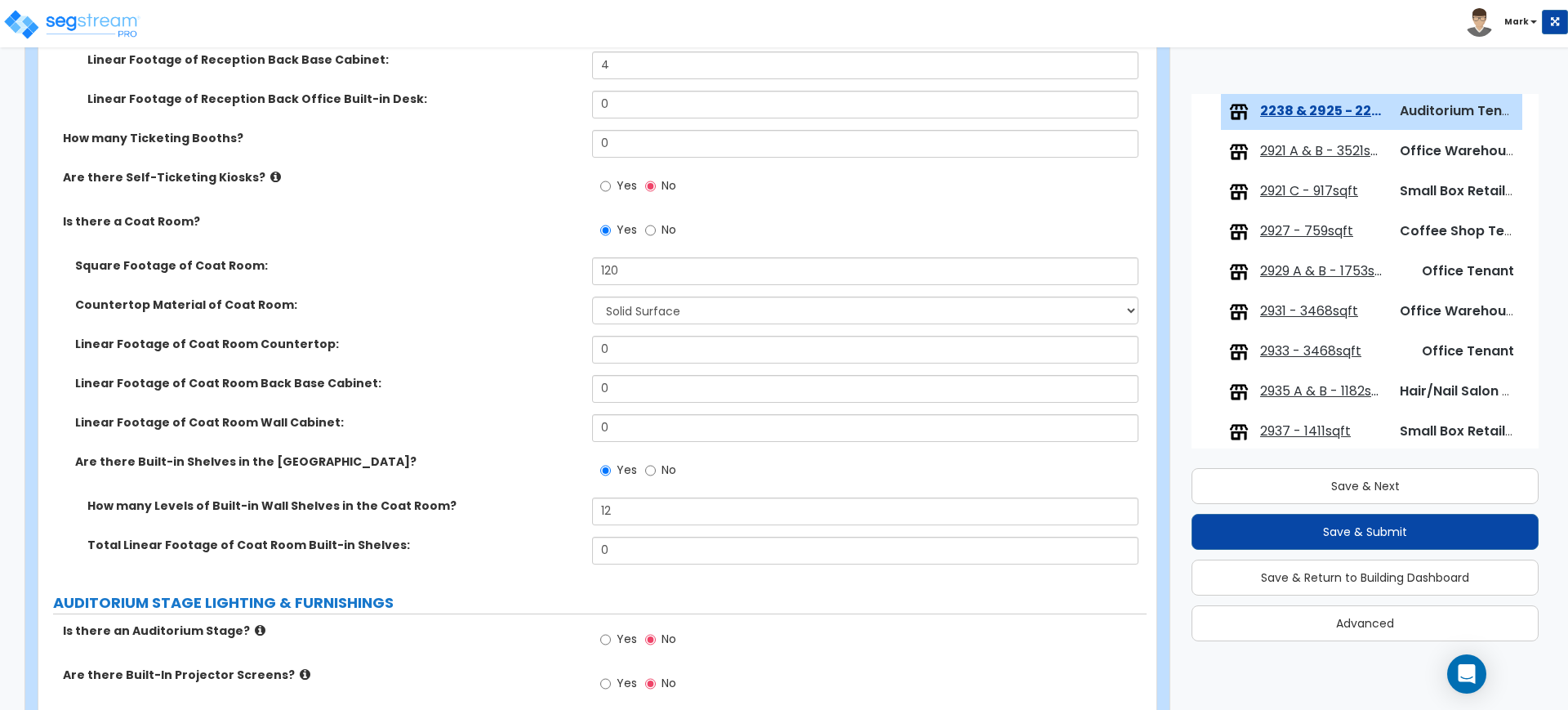
drag, startPoint x: 613, startPoint y: 533, endPoint x: 529, endPoint y: 528, distance: 84.1
click at [529, 528] on div "How many Levels of Built-in Wall Shelves in the Coat Room? 12" at bounding box center [592, 517] width 1108 height 39
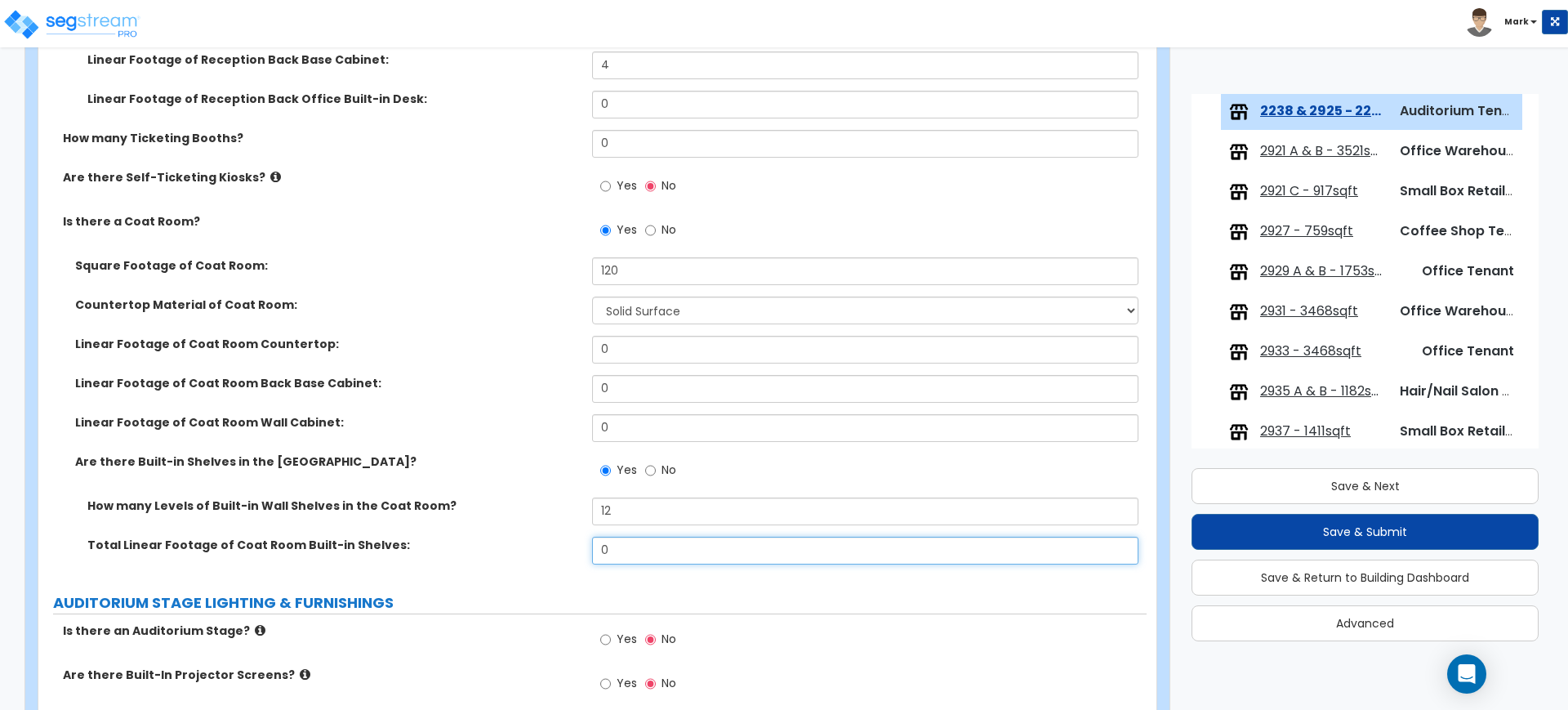
drag, startPoint x: 623, startPoint y: 548, endPoint x: 461, endPoint y: 539, distance: 162.2
click at [465, 542] on div "Total Linear Footage of Coat Room Built-in Shelves: 0" at bounding box center [592, 556] width 1108 height 39
drag, startPoint x: 628, startPoint y: 509, endPoint x: 515, endPoint y: 499, distance: 113.4
click at [515, 499] on div "How many Levels of Built-in Wall Shelves in the Coat Room? 12" at bounding box center [592, 517] width 1108 height 39
type input "3"
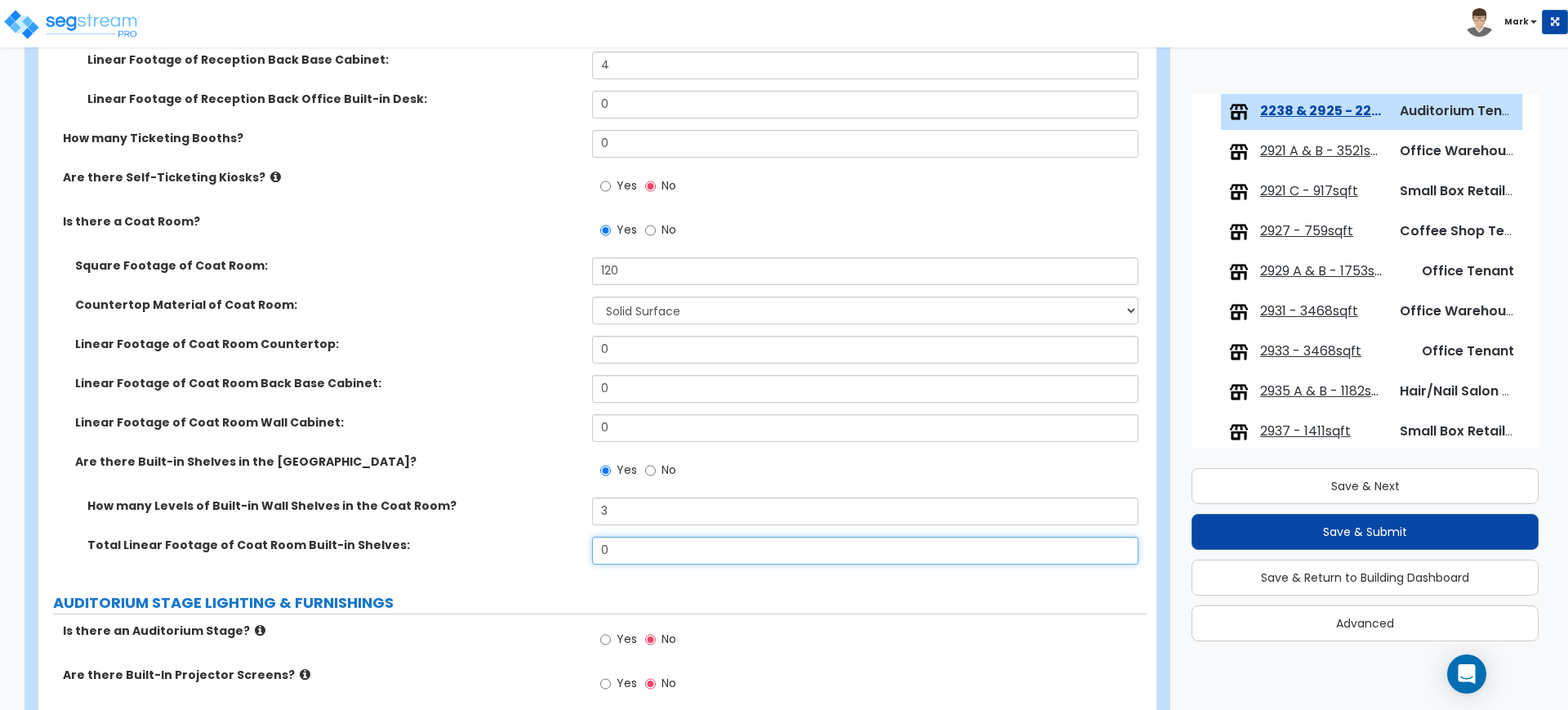
drag, startPoint x: 639, startPoint y: 548, endPoint x: 384, endPoint y: 532, distance: 255.5
click at [384, 532] on div "How many Levels of Built-in Wall Shelves in the Coat Room? 3 Total Linear Foota…" at bounding box center [592, 536] width 1084 height 78
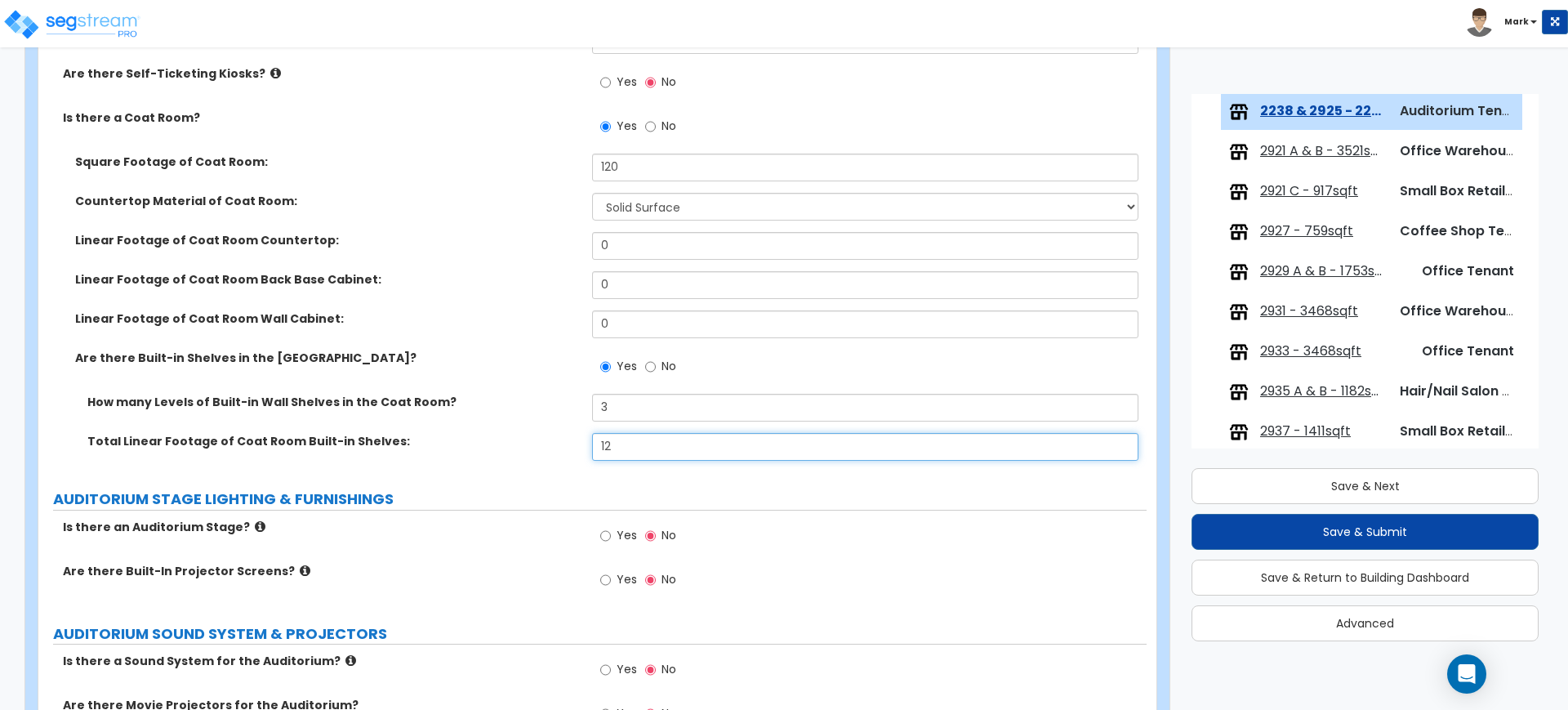
scroll to position [1123, 0]
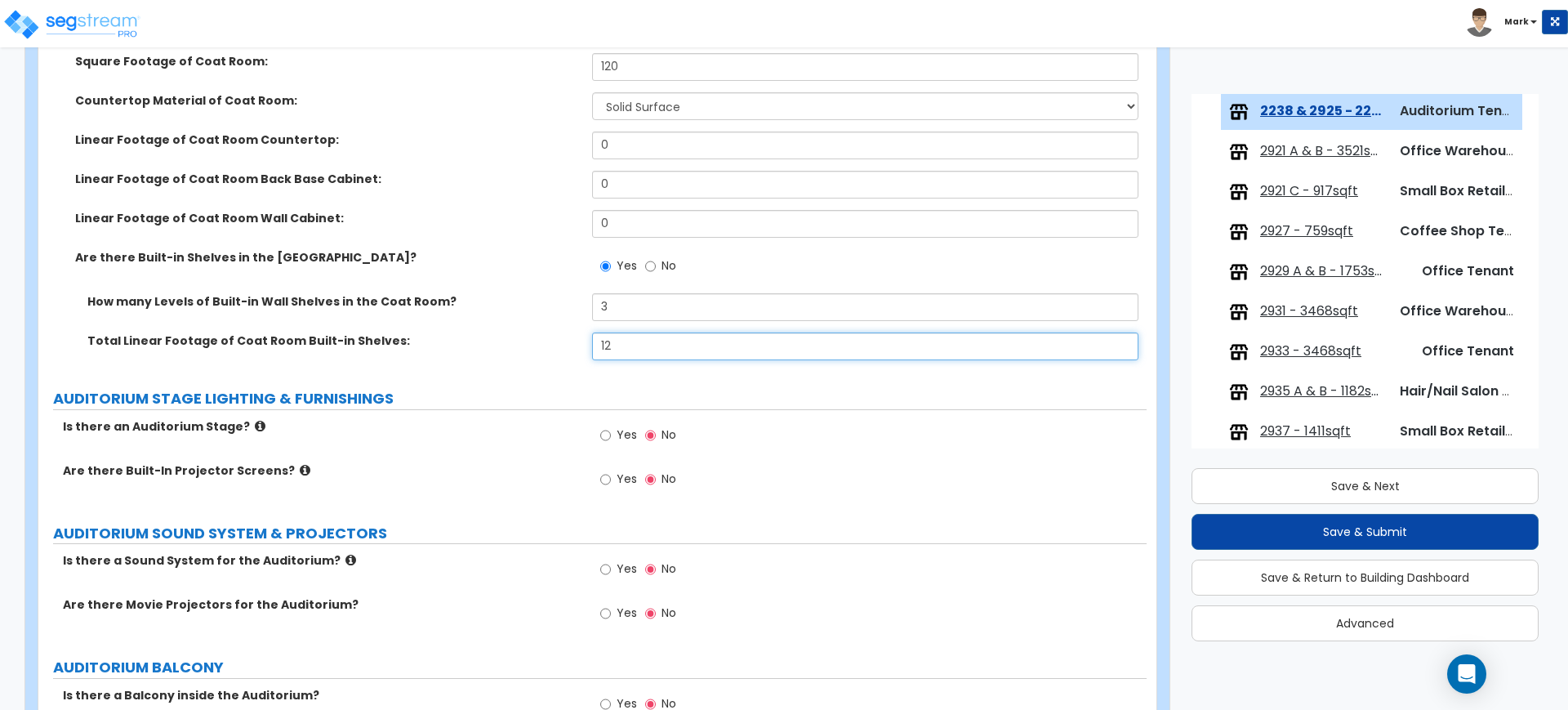
type input "12"
click at [605, 431] on input "Yes" at bounding box center [605, 435] width 11 height 18
radio input "true"
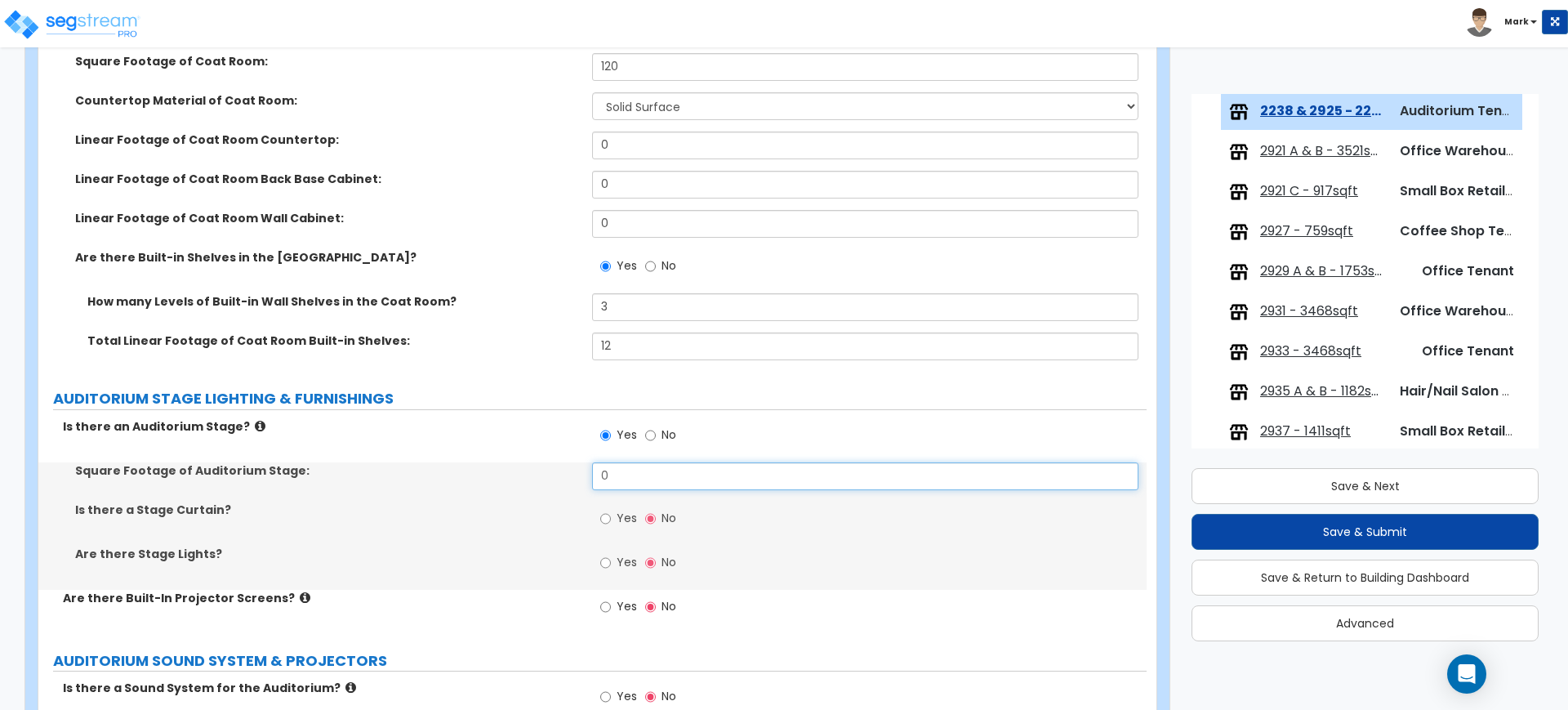
drag, startPoint x: 546, startPoint y: 476, endPoint x: 497, endPoint y: 478, distance: 49.0
click at [498, 478] on div "Square Footage of Auditorium Stage: 0" at bounding box center [592, 482] width 1108 height 39
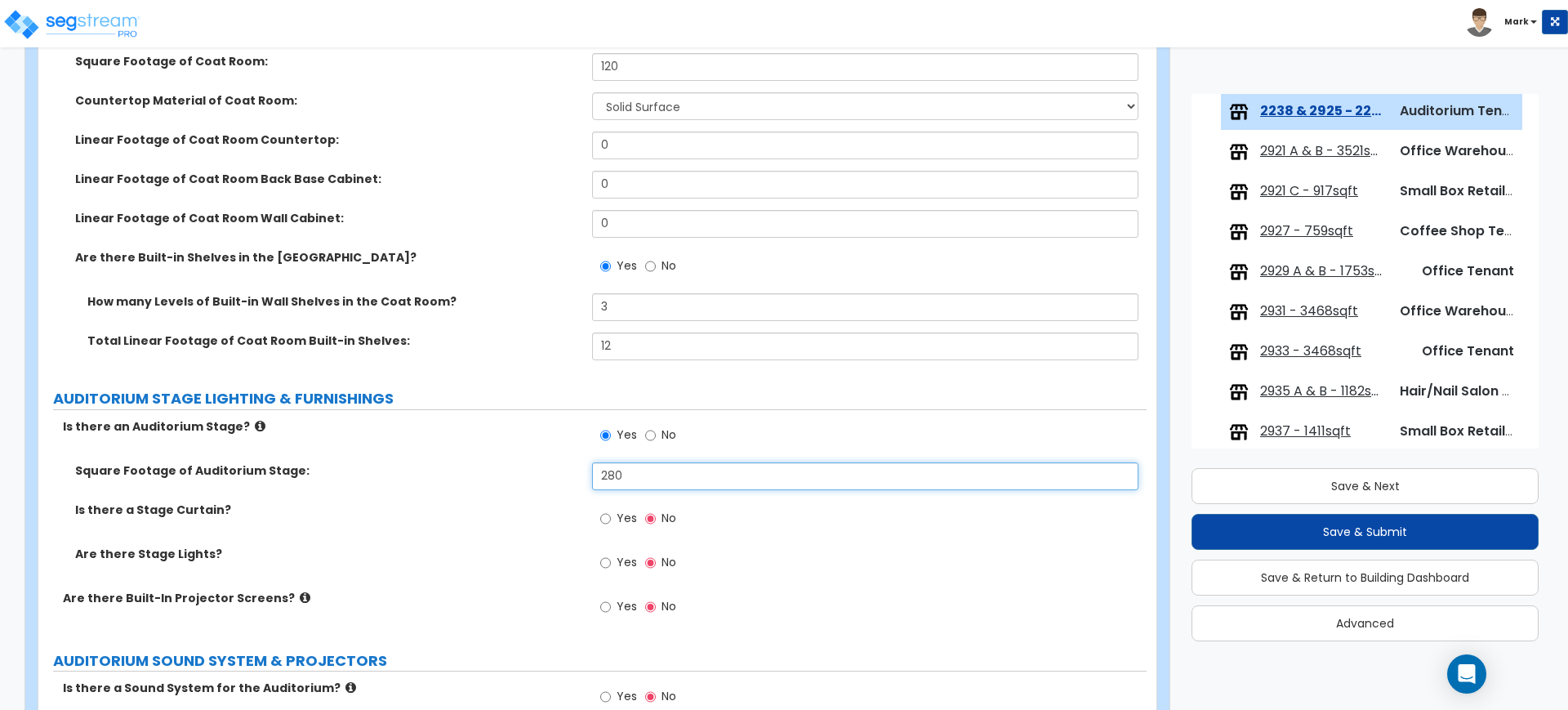
type input "280"
click at [603, 561] on input "Yes" at bounding box center [605, 562] width 11 height 18
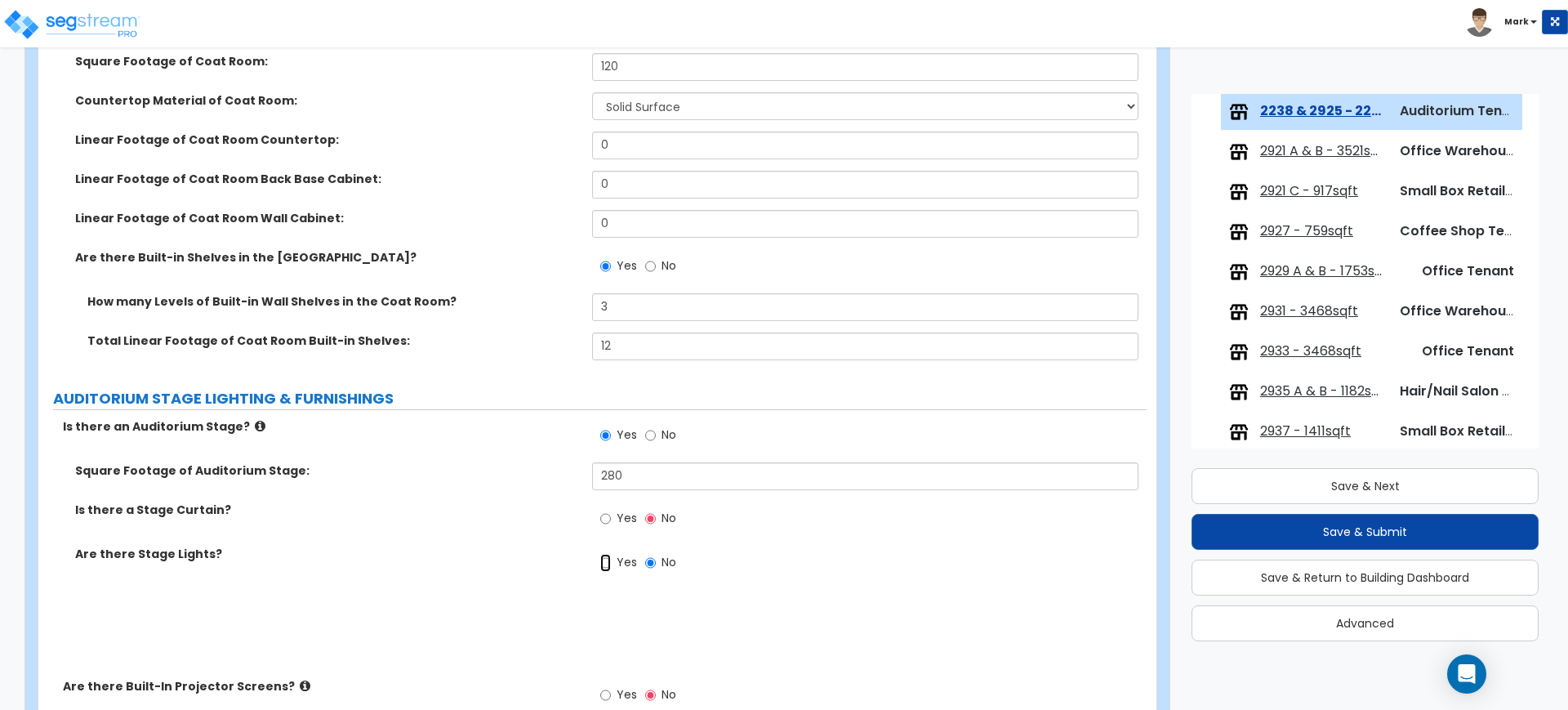
radio input "true"
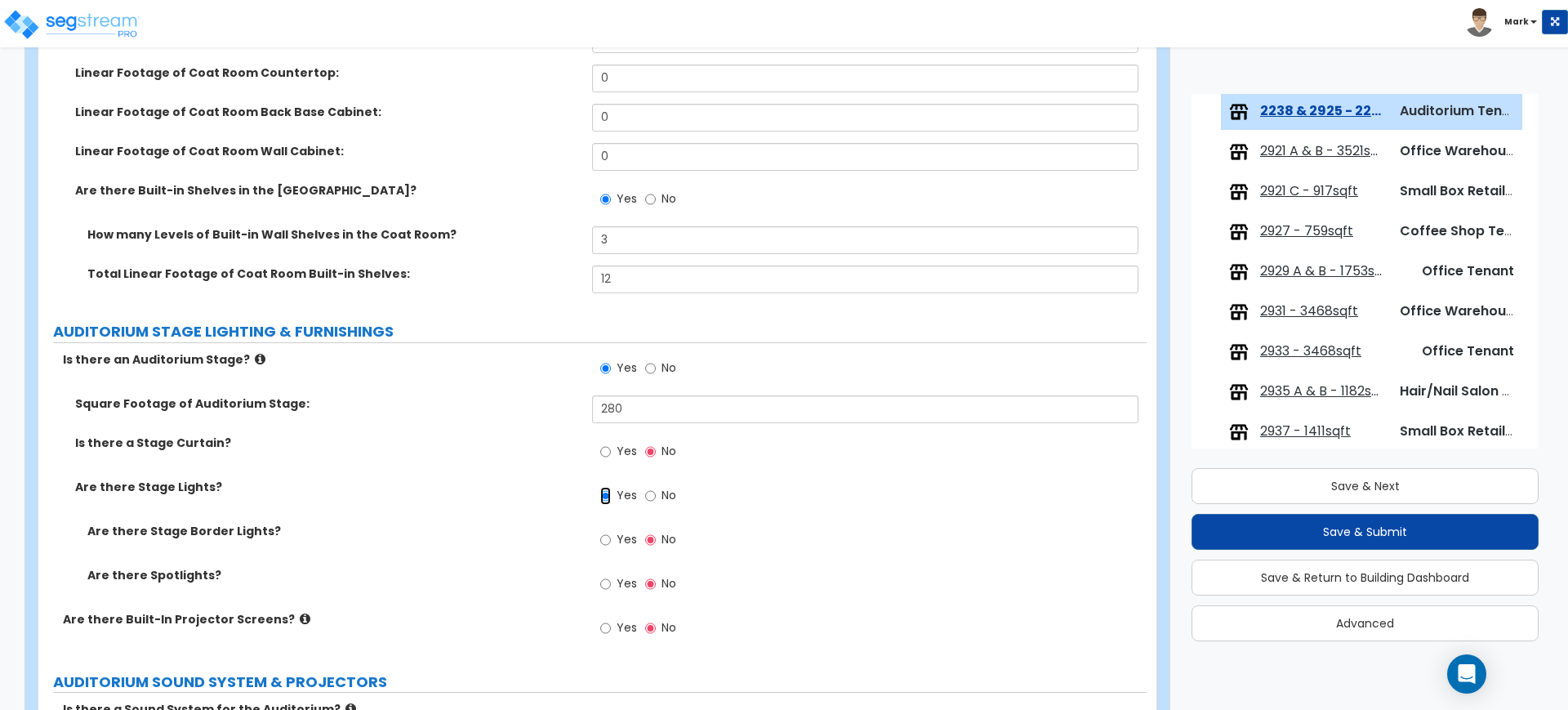
scroll to position [1225, 0]
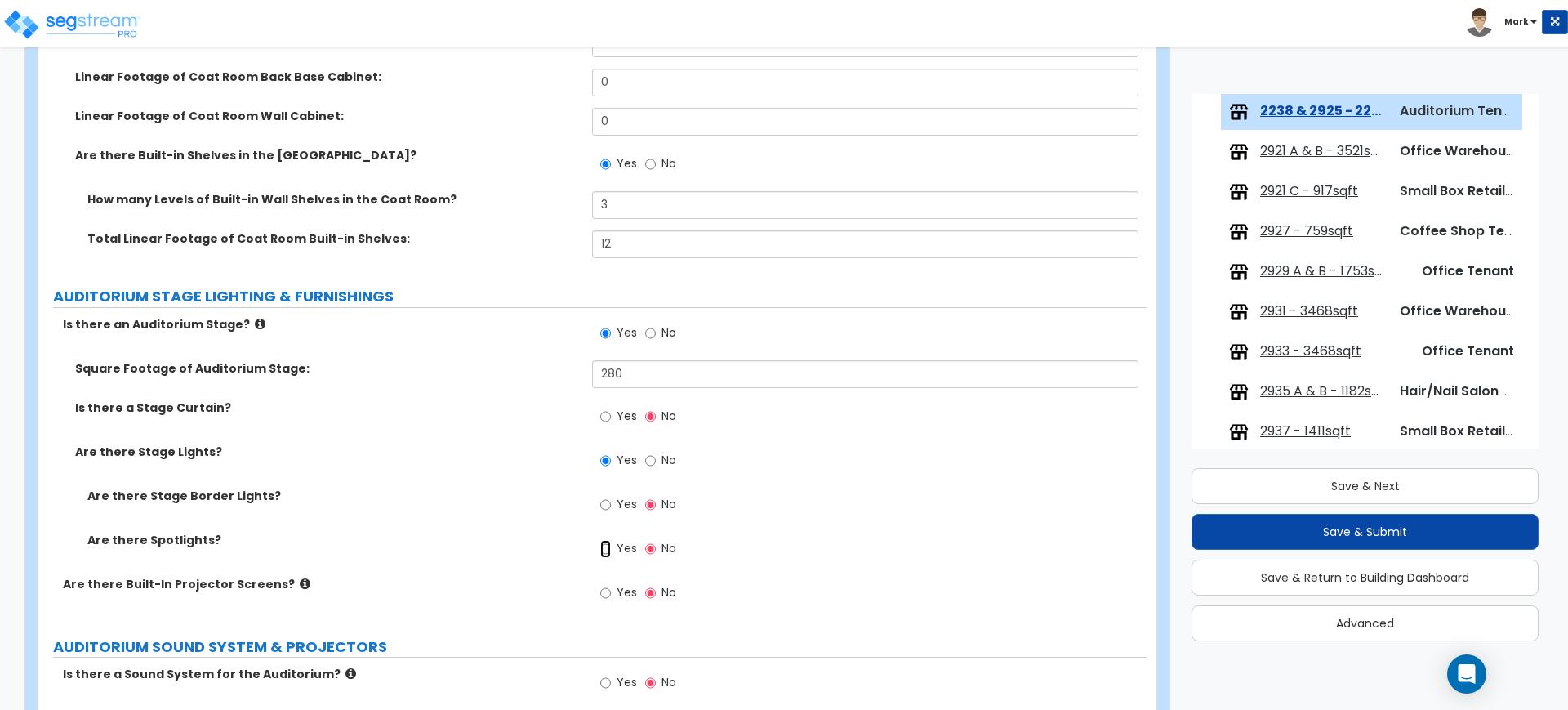
click at [604, 549] on input "Yes" at bounding box center [605, 548] width 11 height 18
radio input "true"
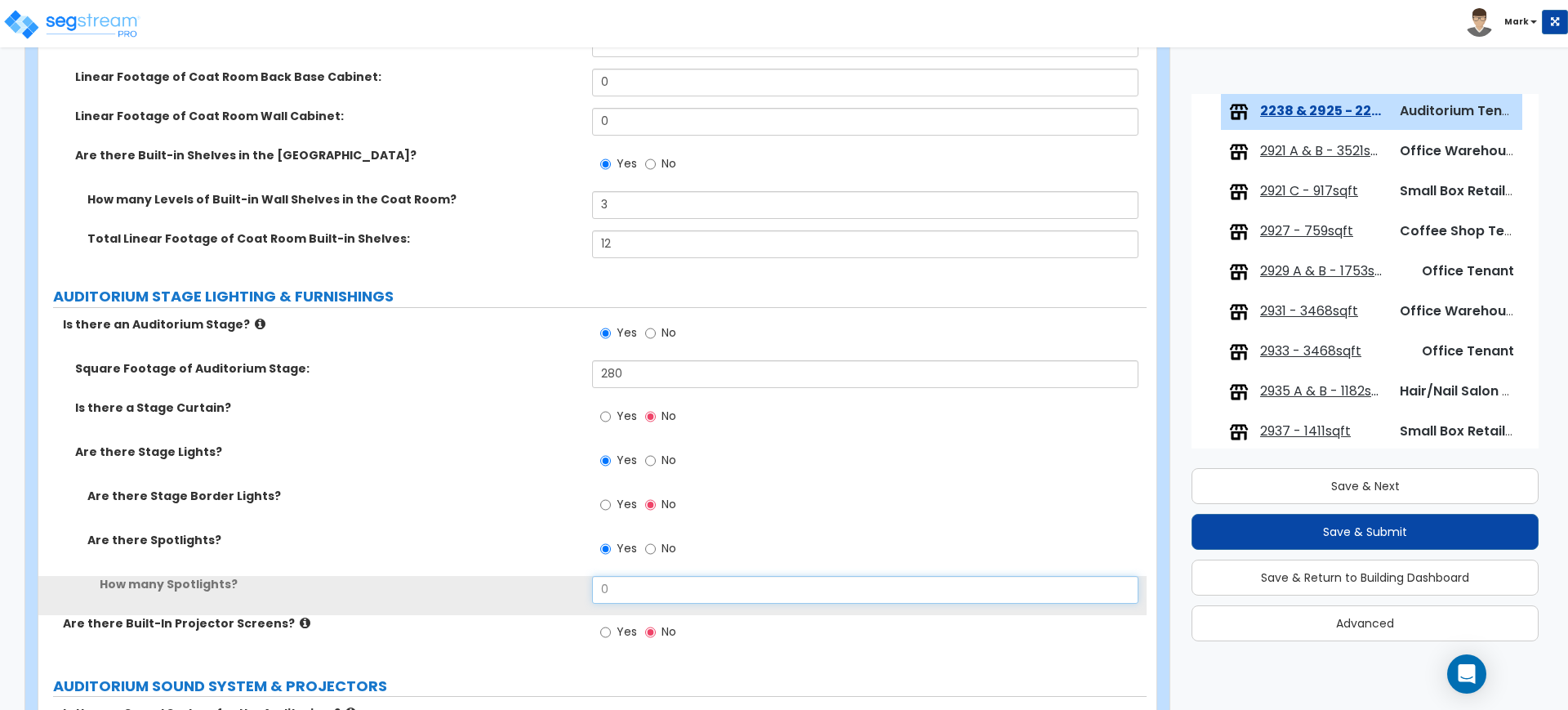
drag, startPoint x: 624, startPoint y: 583, endPoint x: 556, endPoint y: 585, distance: 68.0
click at [556, 585] on div "How many Spotlights? 0" at bounding box center [592, 595] width 1108 height 39
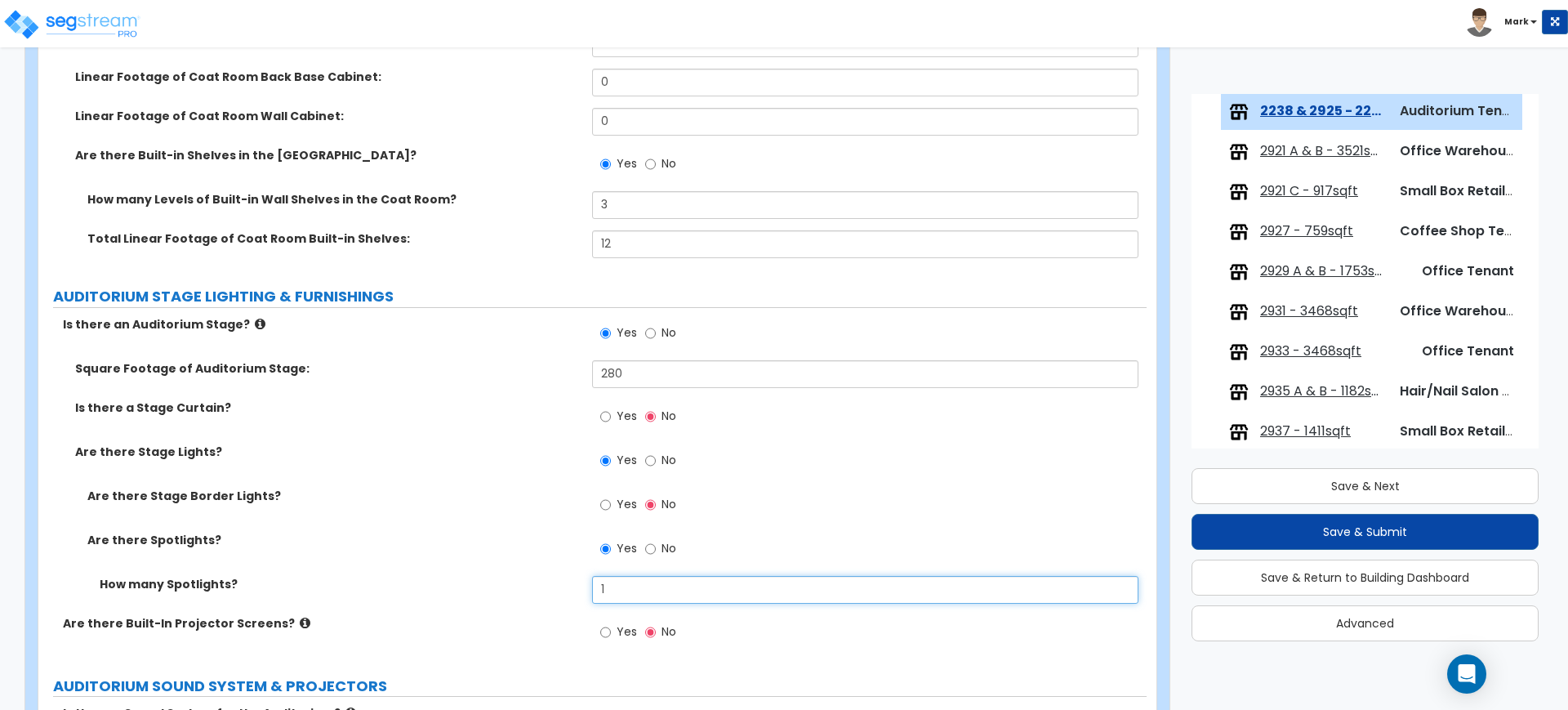
scroll to position [1328, 0]
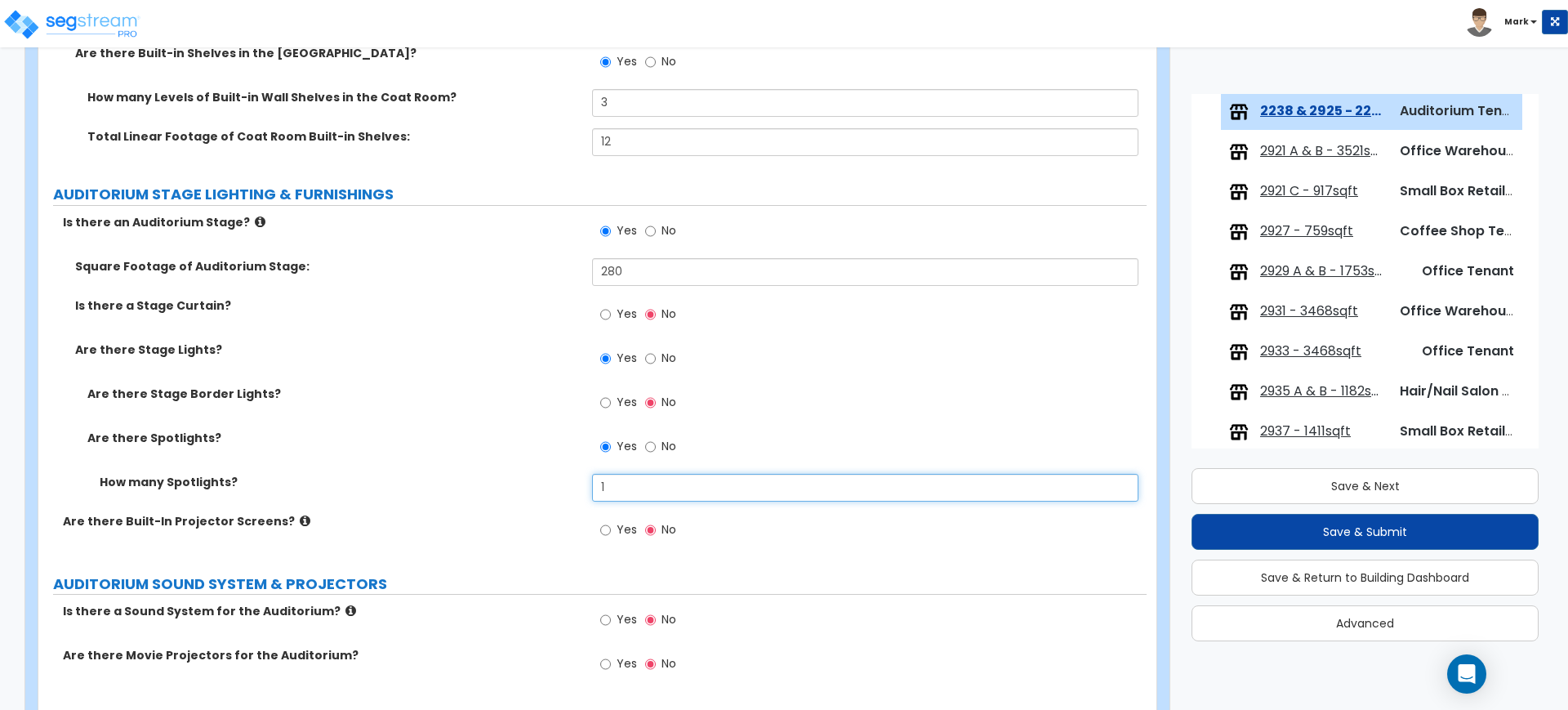
type input "1"
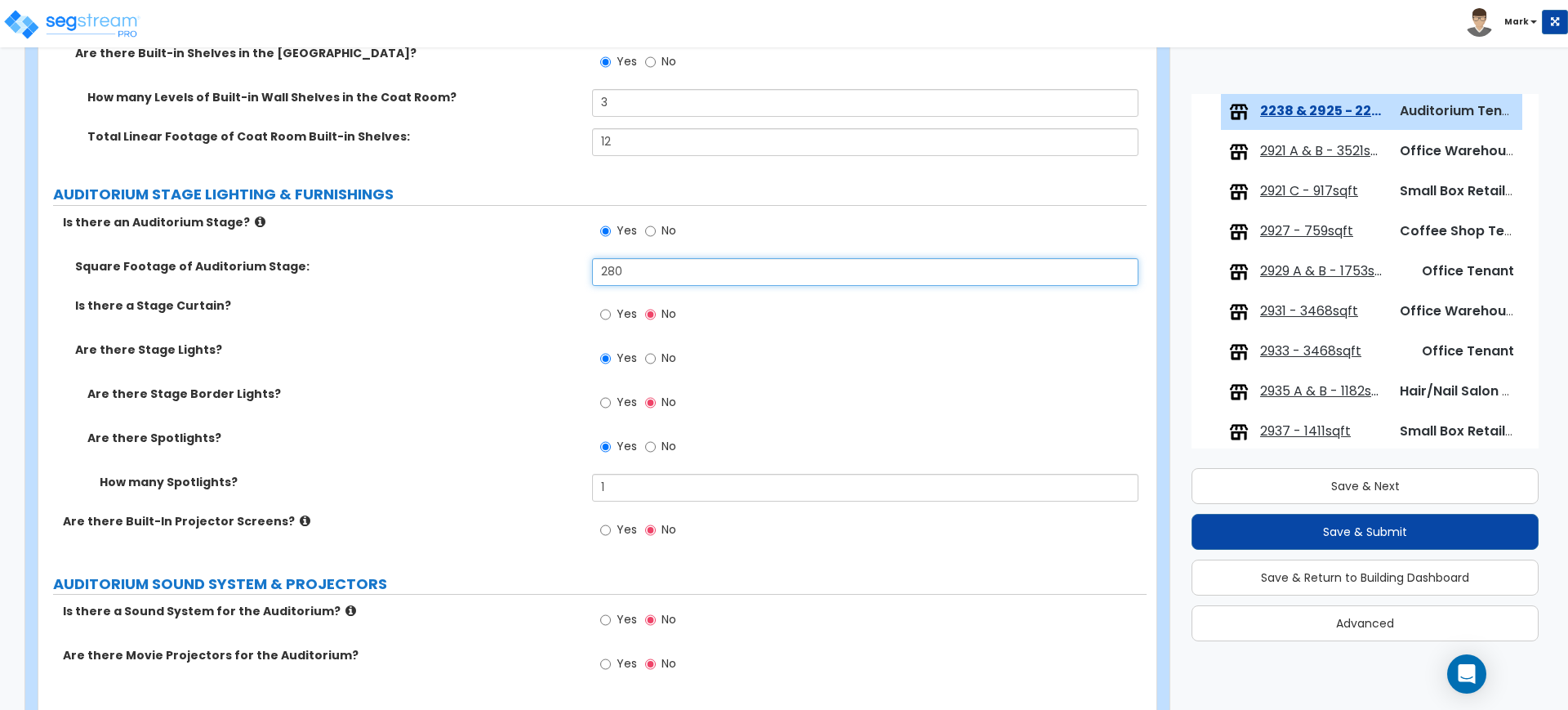
drag, startPoint x: 634, startPoint y: 268, endPoint x: 352, endPoint y: 259, distance: 282.1
click at [415, 261] on div "Square Footage of Auditorium Stage: 280" at bounding box center [592, 278] width 1108 height 39
type input "120"
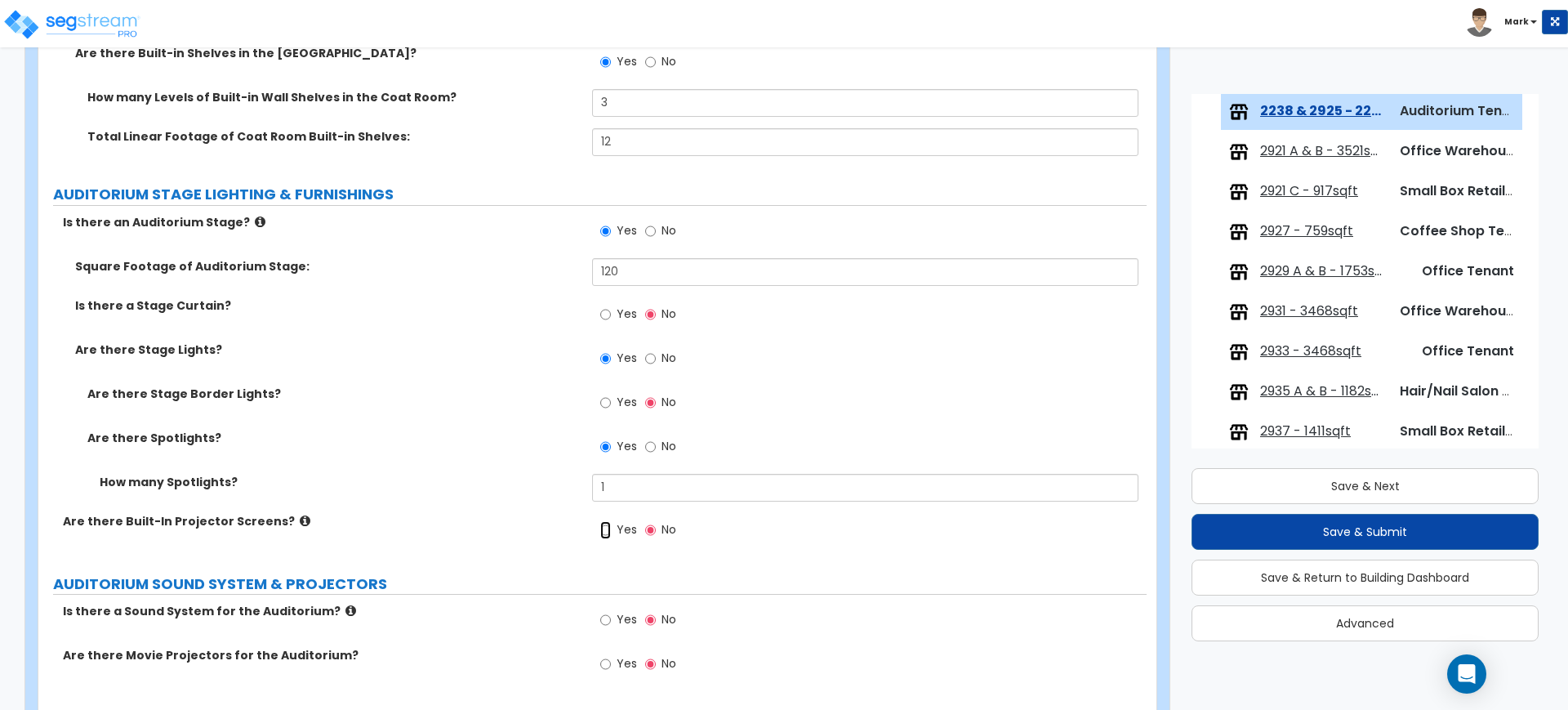
click at [602, 530] on input "Yes" at bounding box center [605, 530] width 11 height 18
radio input "true"
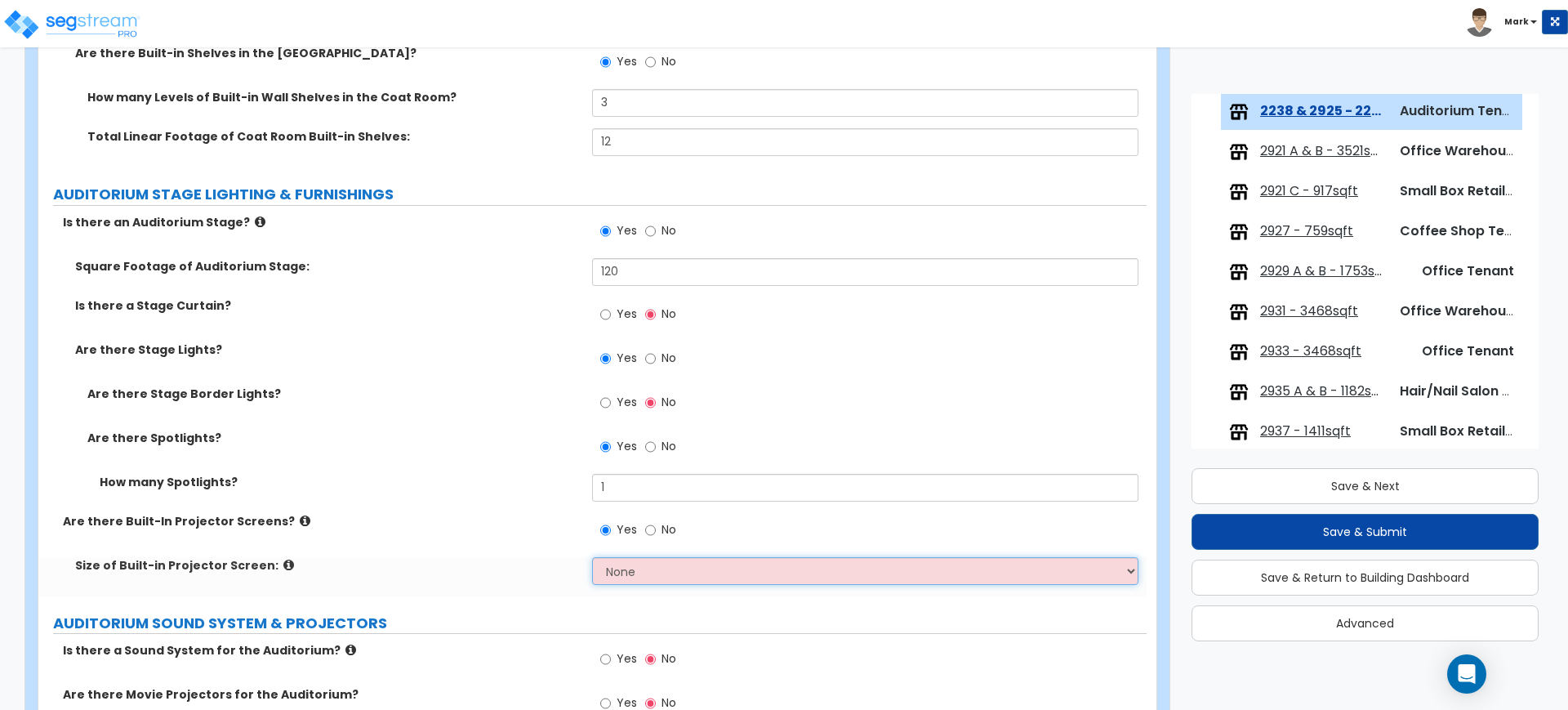
click at [646, 566] on select "None Narrow Medium Wide I want to Enter the Square Footage" at bounding box center [865, 571] width 545 height 28
select select "1"
click at [592, 557] on select "None Narrow Medium Wide I want to Enter the Square Footage" at bounding box center [865, 571] width 545 height 28
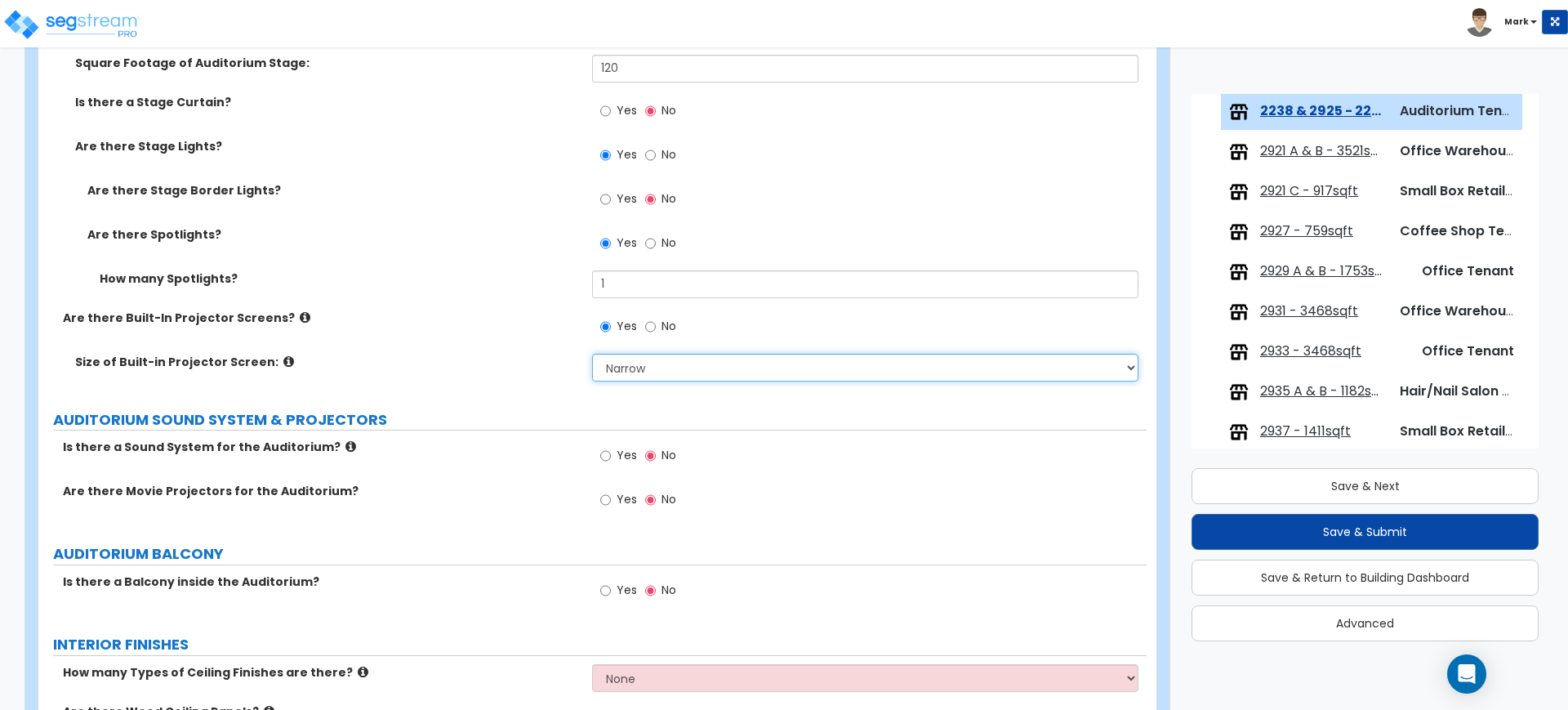
scroll to position [1532, 0]
click at [604, 453] on input "Yes" at bounding box center [605, 454] width 11 height 18
radio input "true"
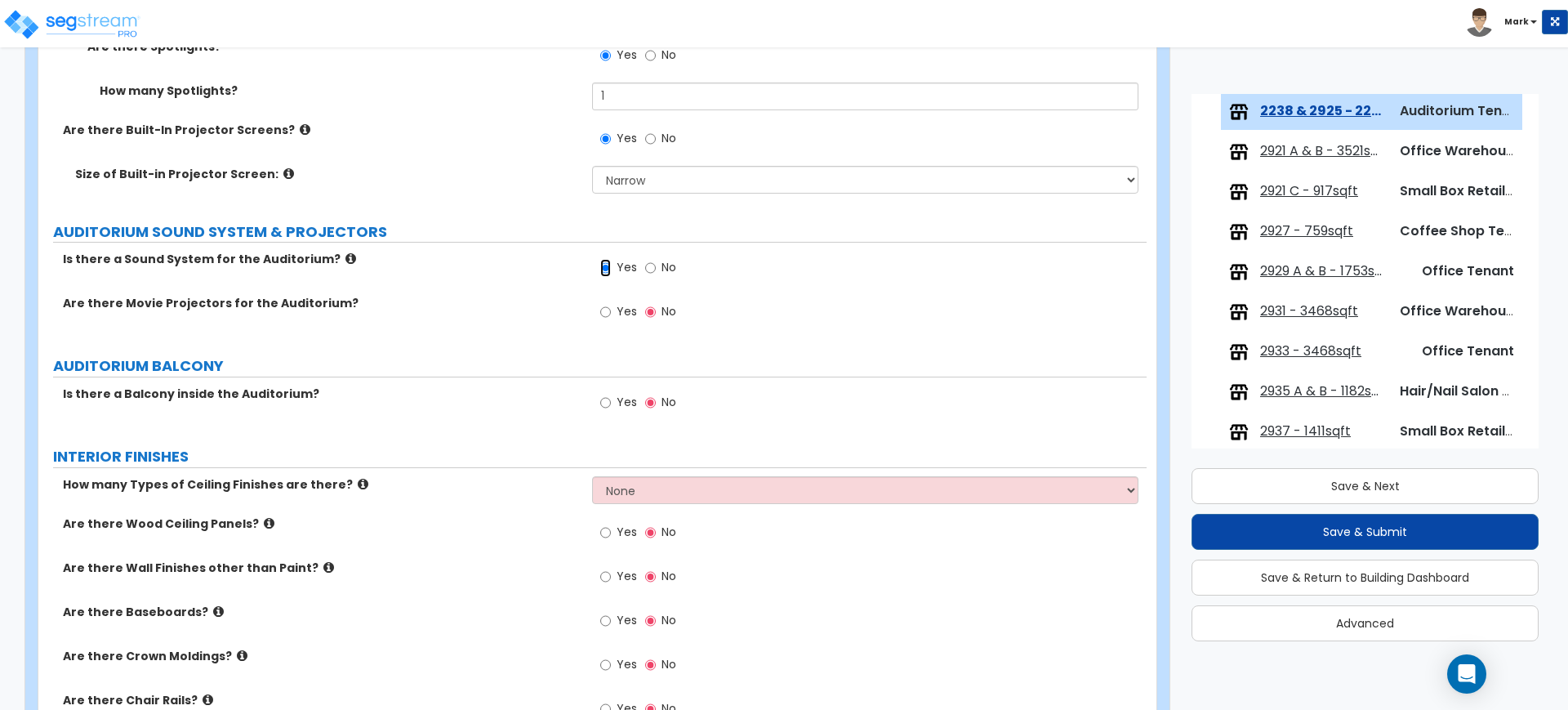
scroll to position [1736, 0]
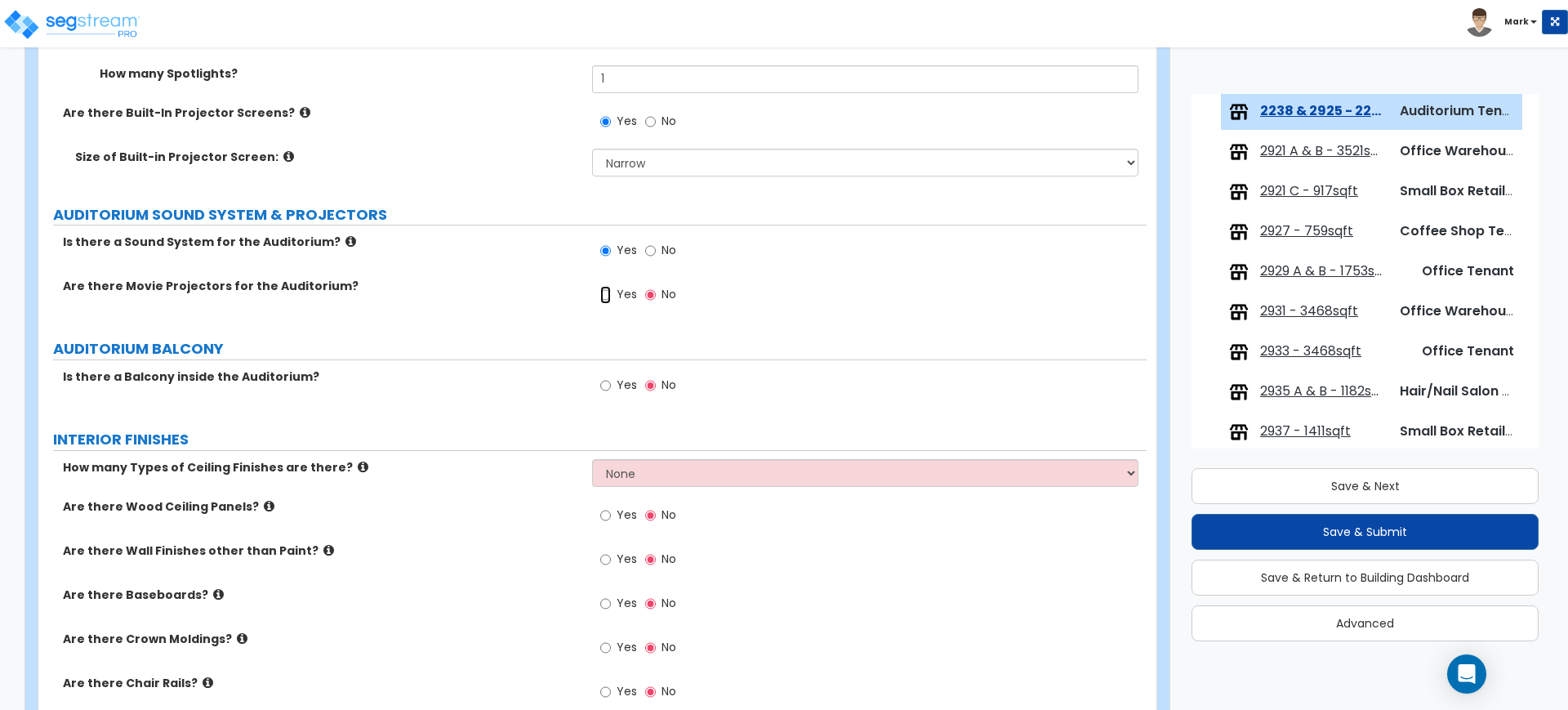
click at [606, 291] on input "Yes" at bounding box center [605, 295] width 11 height 18
radio input "true"
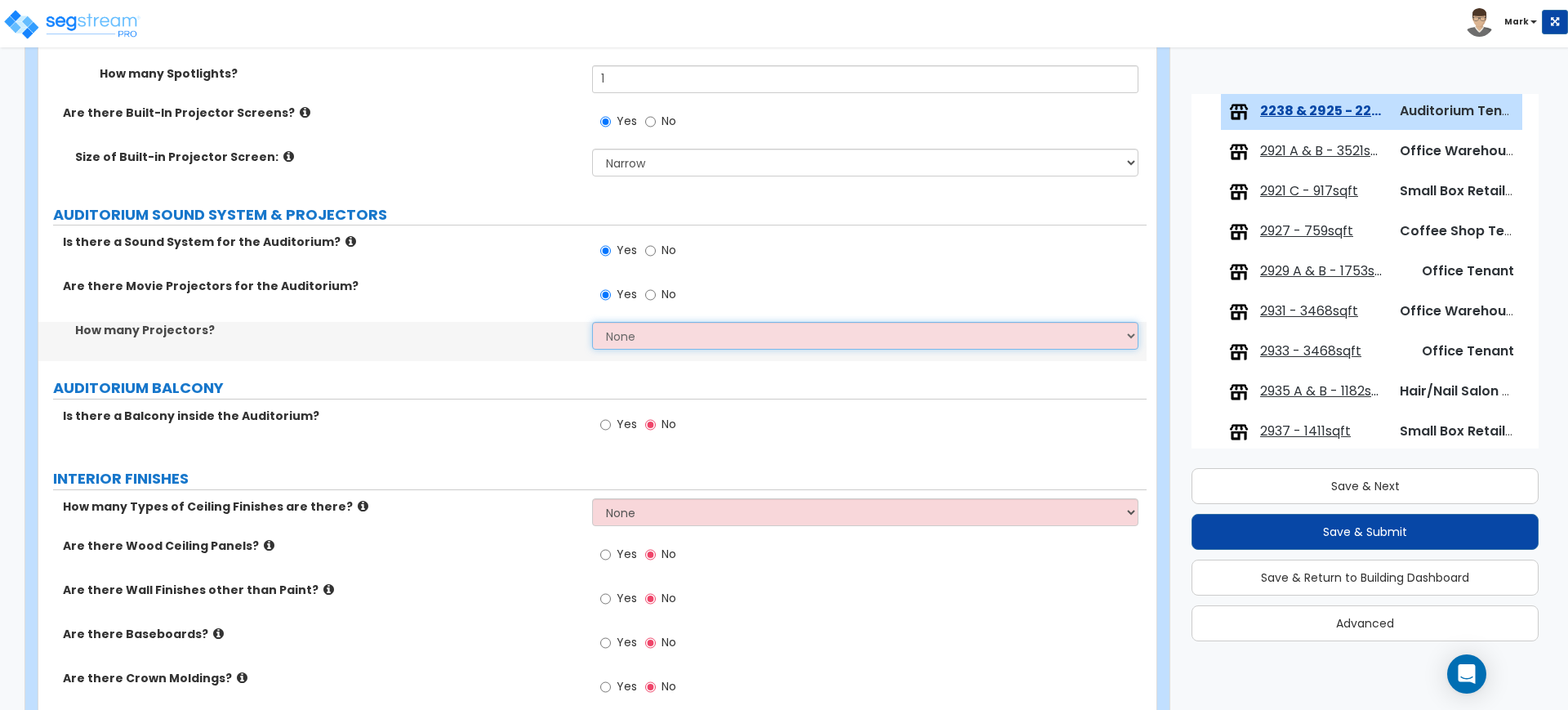
click at [625, 337] on select "None 1 2 3 4 5" at bounding box center [865, 336] width 545 height 28
select select "1"
click at [592, 322] on select "None 1 2 3 4 5" at bounding box center [865, 336] width 545 height 28
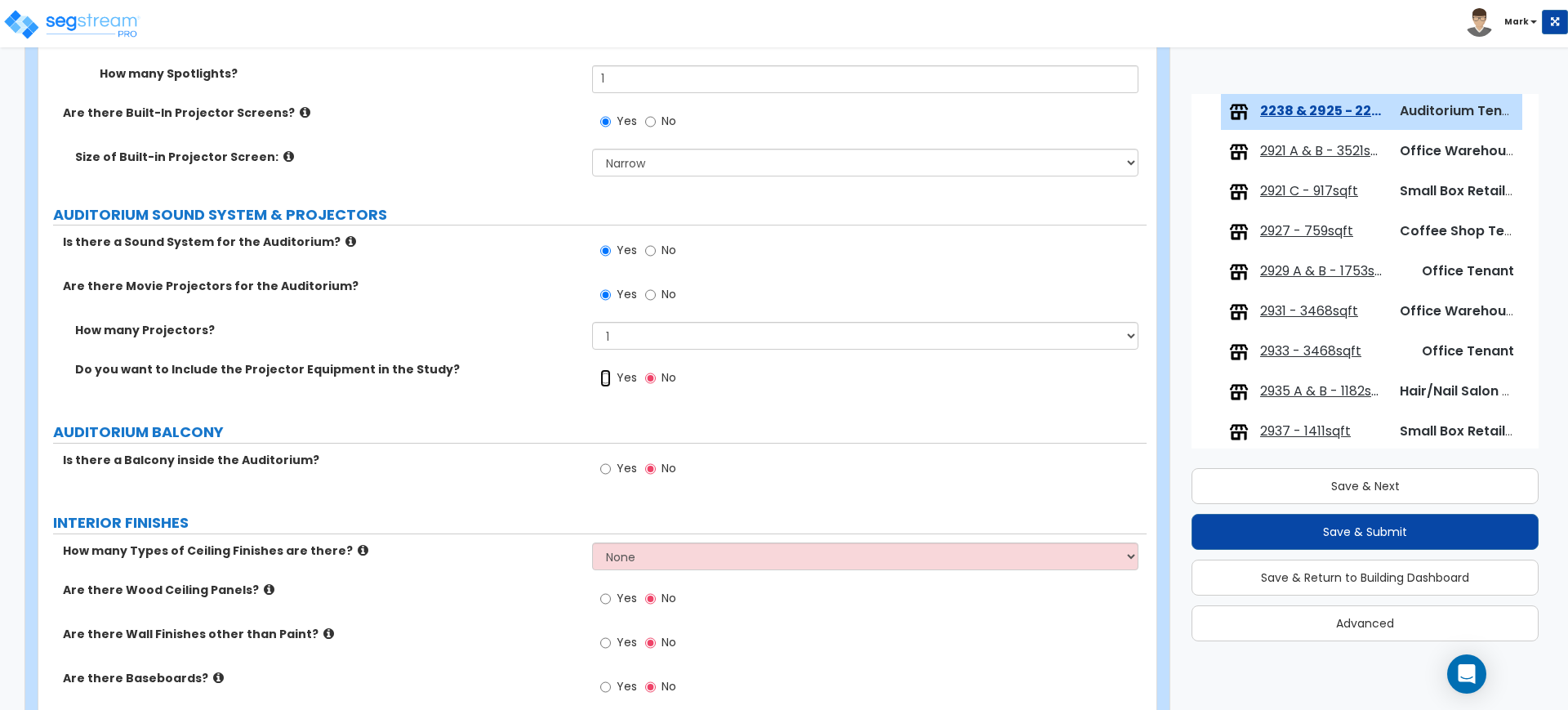
click at [606, 378] on input "Yes" at bounding box center [605, 378] width 11 height 18
radio input "true"
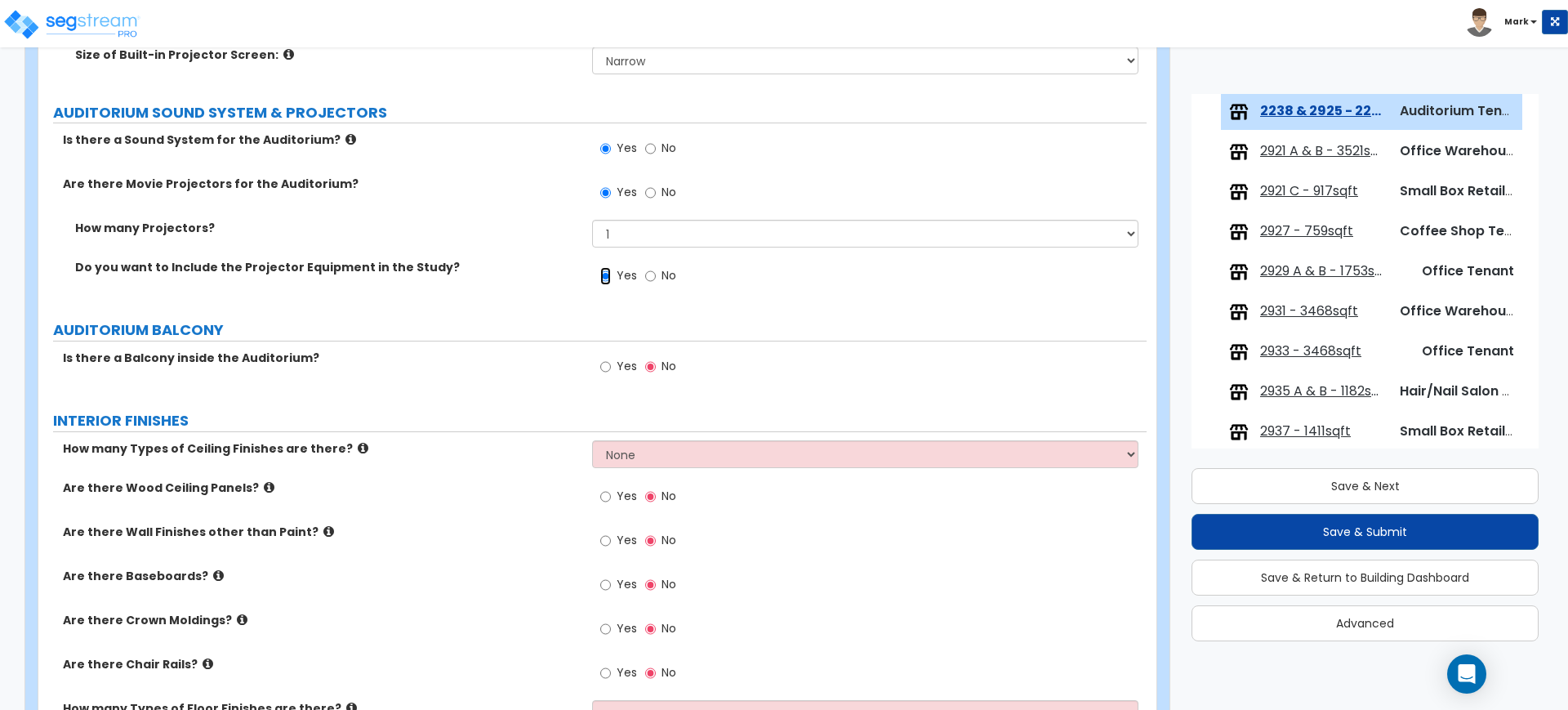
scroll to position [1940, 0]
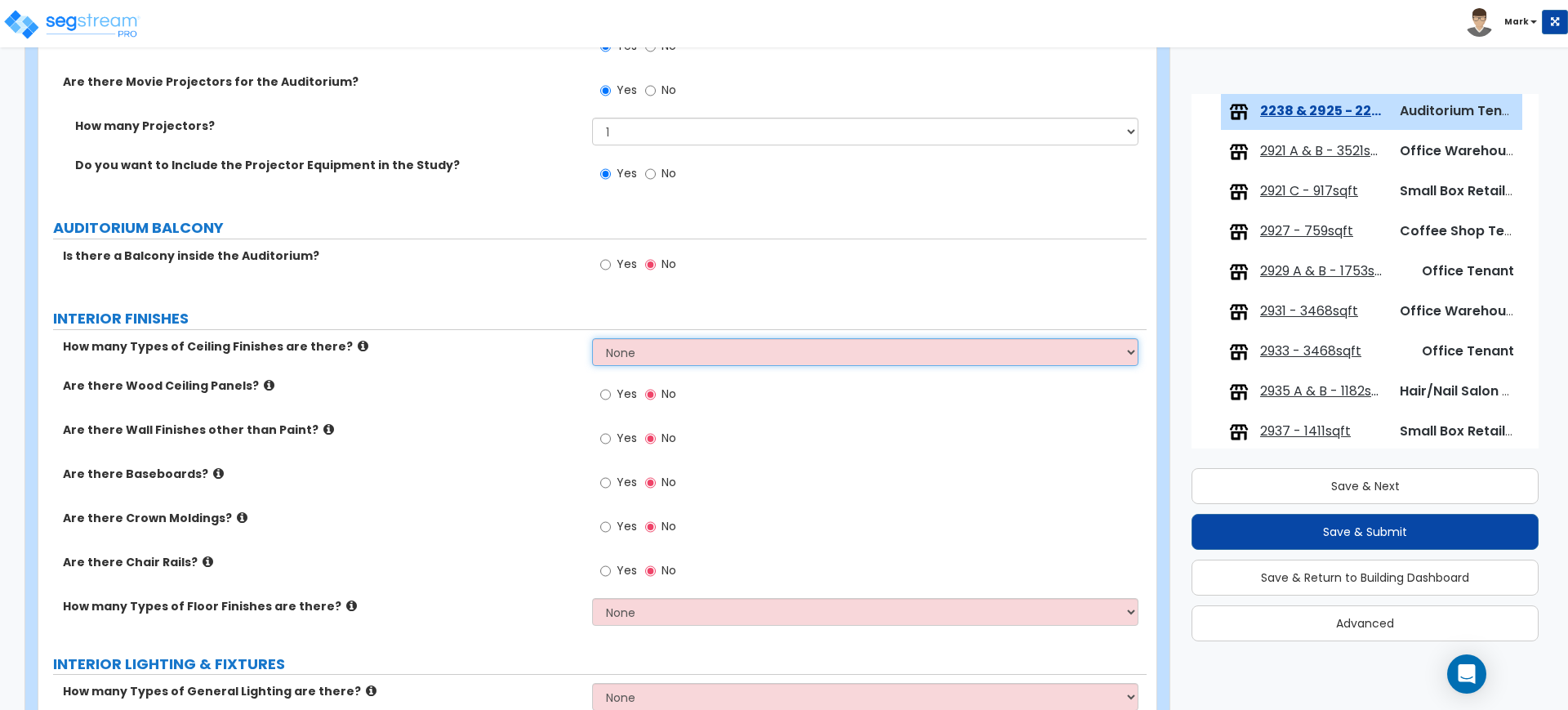
click at [710, 352] on select "None 1 2 3" at bounding box center [865, 352] width 545 height 28
select select "1"
click at [592, 338] on select "None 1 2 3" at bounding box center [865, 352] width 545 height 28
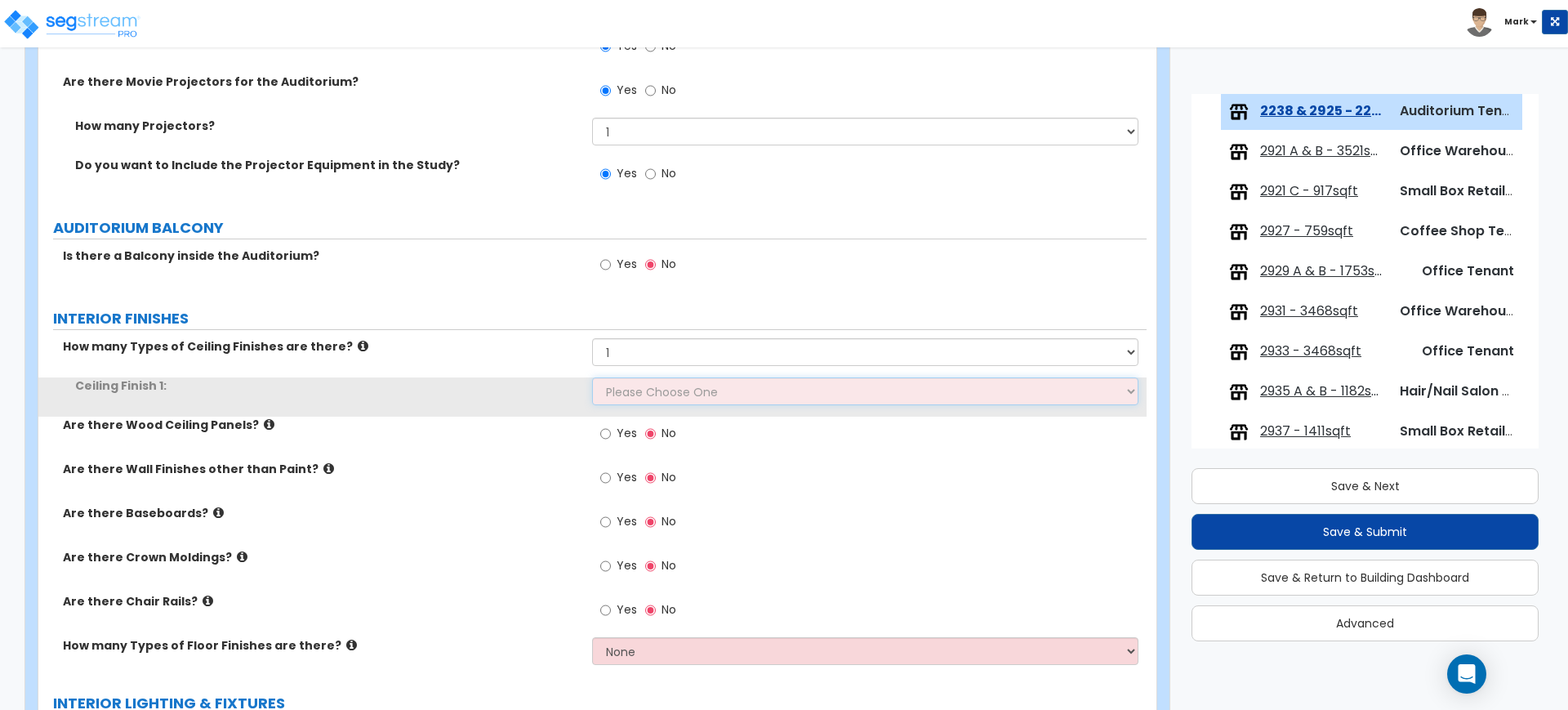
click at [627, 401] on select "Please Choose One Drop Ceiling Open Ceiling Drywall Ceiling" at bounding box center [865, 391] width 545 height 28
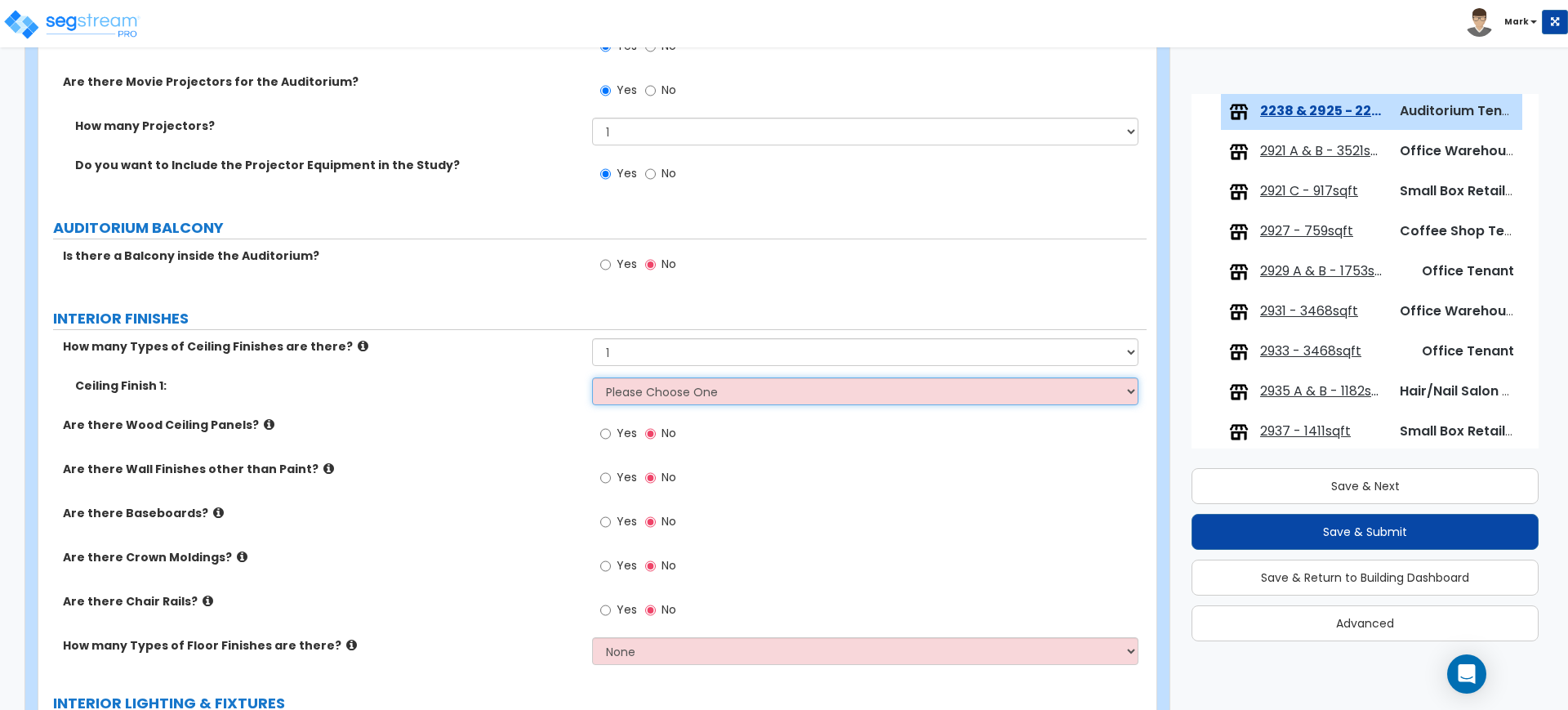
select select "1"
click at [592, 378] on select "Please Choose One Drop Ceiling Open Ceiling Drywall Ceiling" at bounding box center [865, 391] width 545 height 28
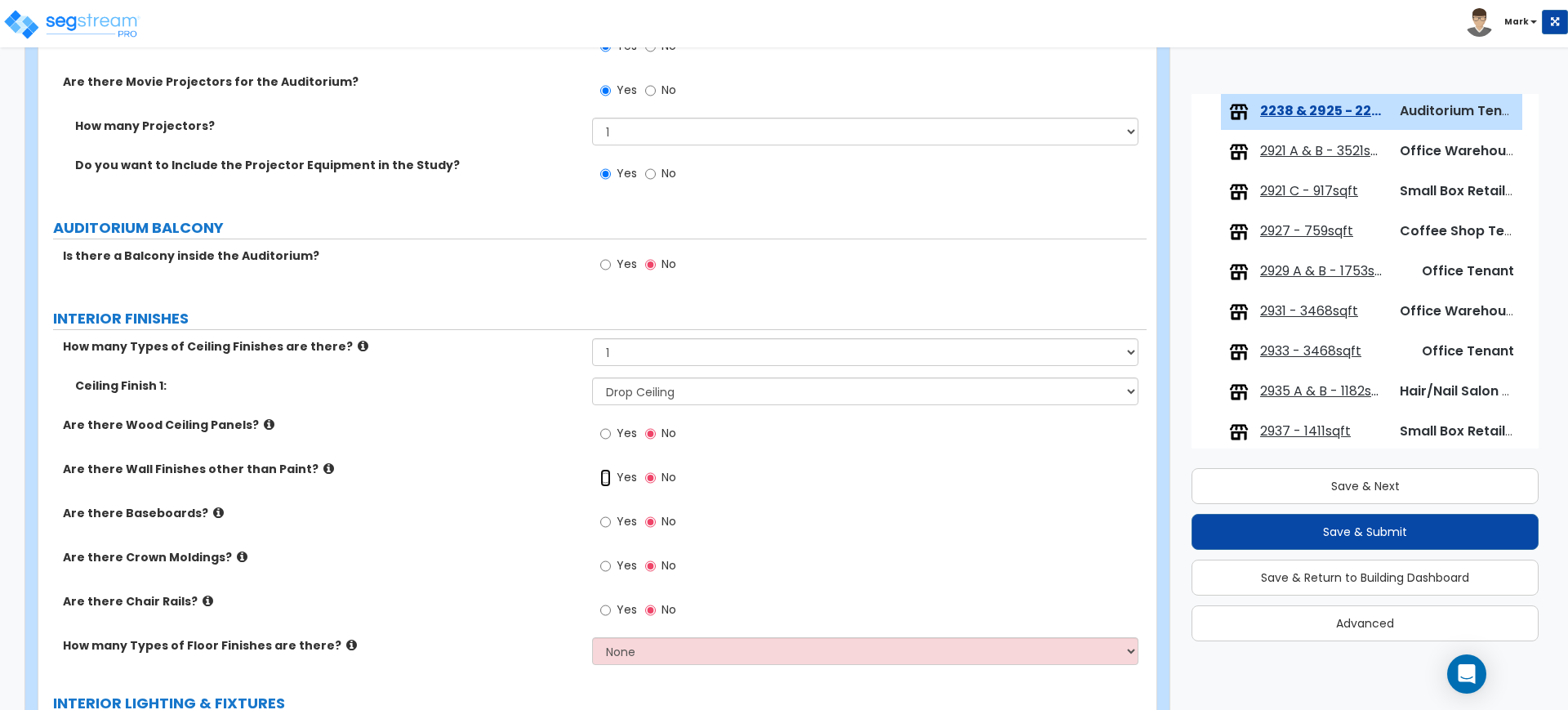
click at [607, 476] on input "Yes" at bounding box center [605, 478] width 11 height 18
radio input "true"
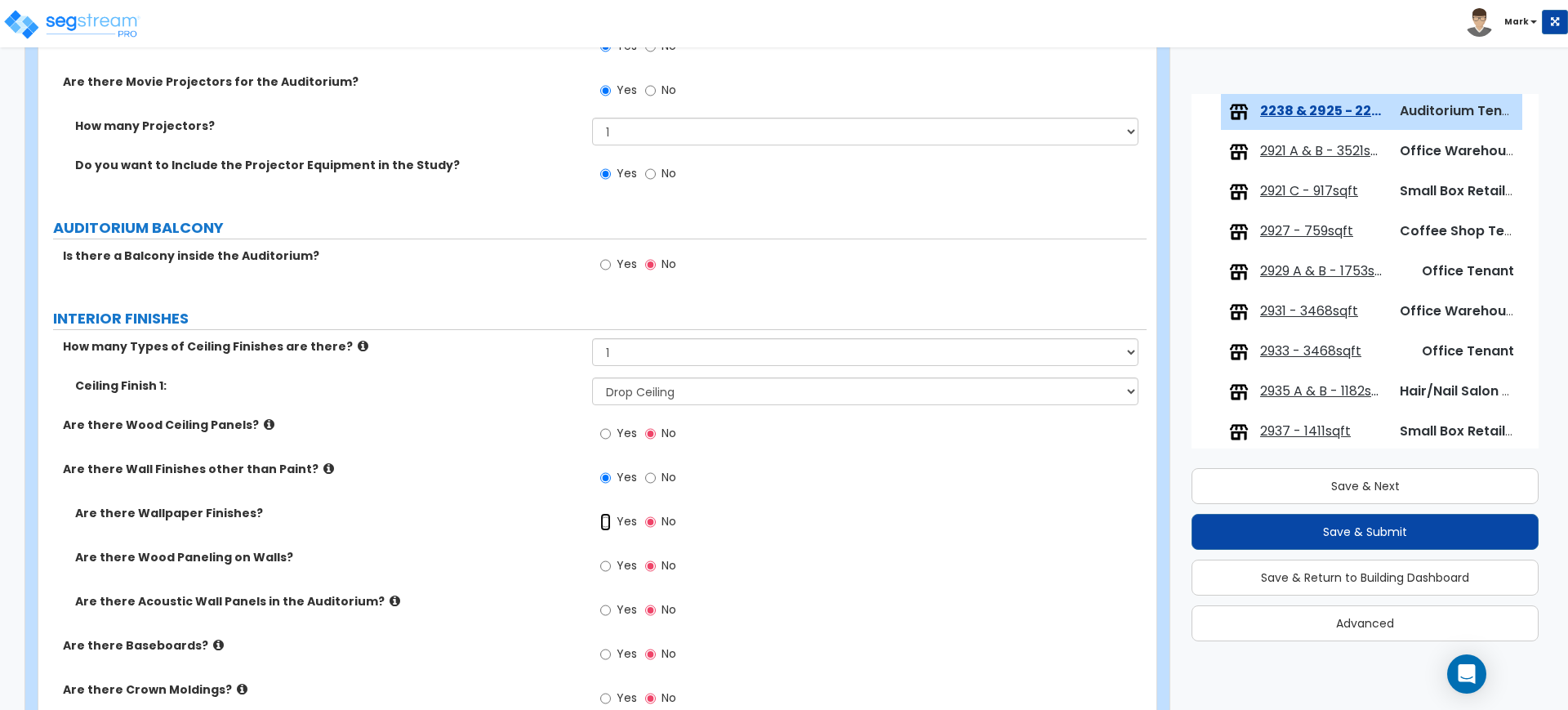
click at [608, 519] on input "Yes" at bounding box center [605, 521] width 11 height 18
radio input "true"
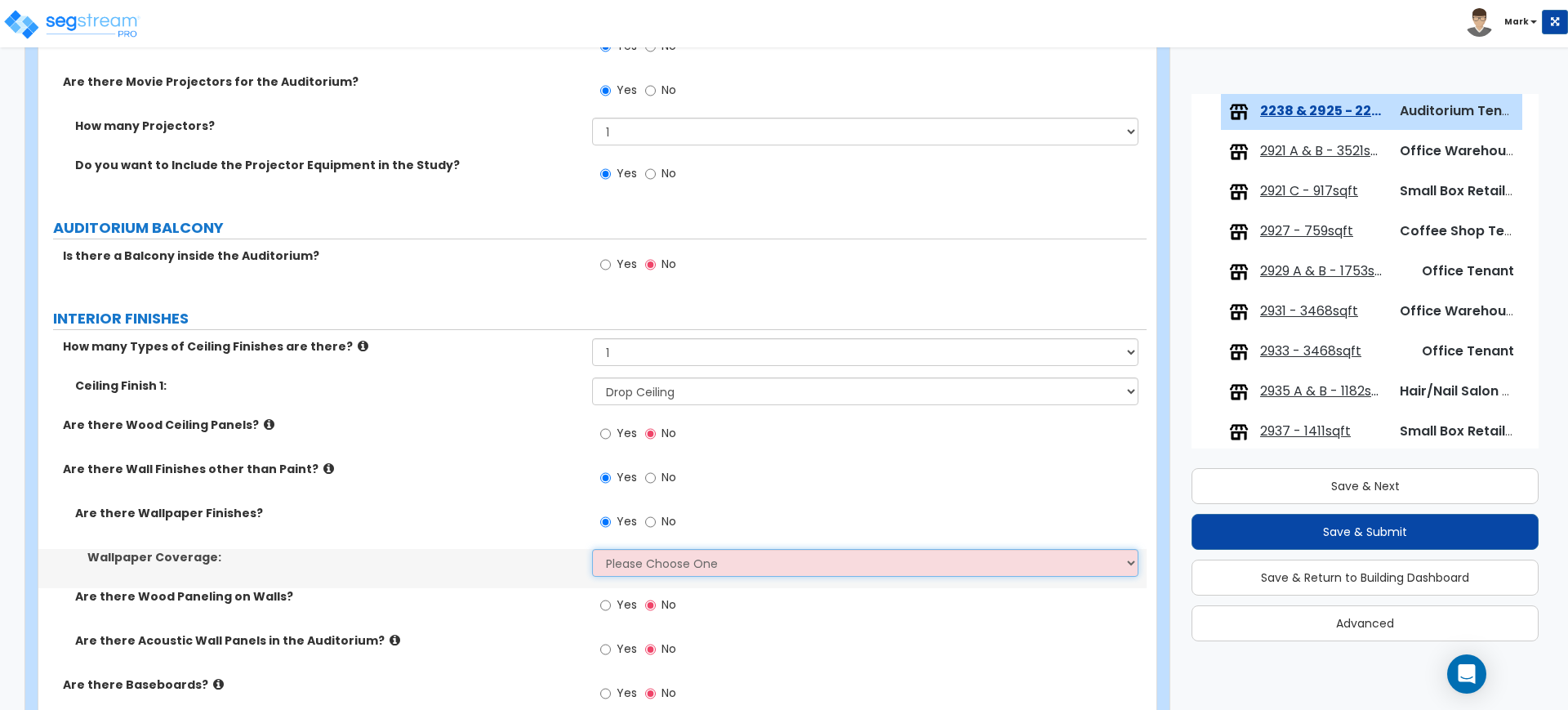
drag, startPoint x: 632, startPoint y: 554, endPoint x: 606, endPoint y: 554, distance: 26.0
click at [612, 554] on select "Please Choose One Only a Small Portion of Walls are Covered Several Walls are C…" at bounding box center [865, 562] width 545 height 28
select select "5"
click at [592, 549] on select "Please Choose One Only a Small Portion of Walls are Covered Several Walls are C…" at bounding box center [865, 562] width 545 height 28
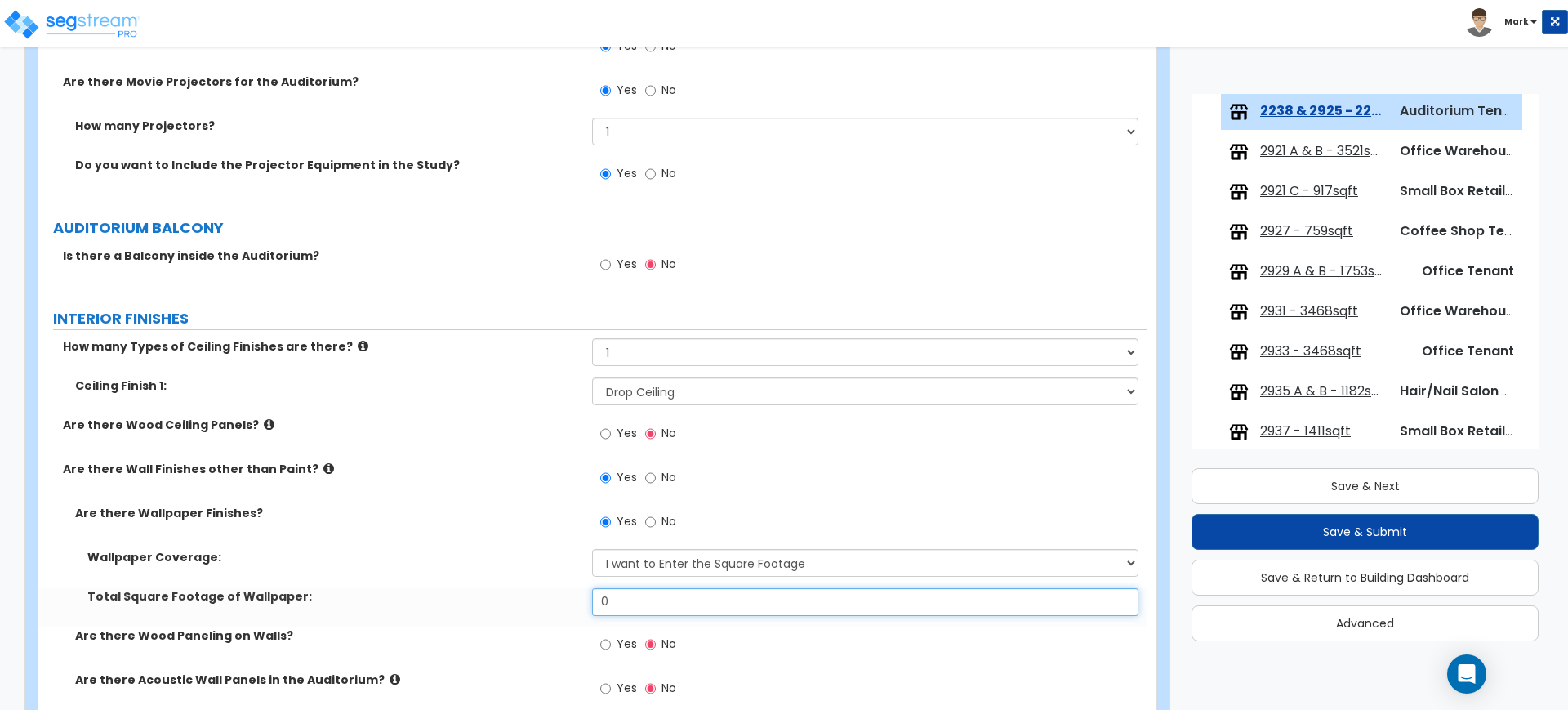
drag, startPoint x: 637, startPoint y: 595, endPoint x: 505, endPoint y: 614, distance: 133.4
click at [505, 614] on div "Total Square Footage of Wallpaper: 0" at bounding box center [592, 608] width 1108 height 39
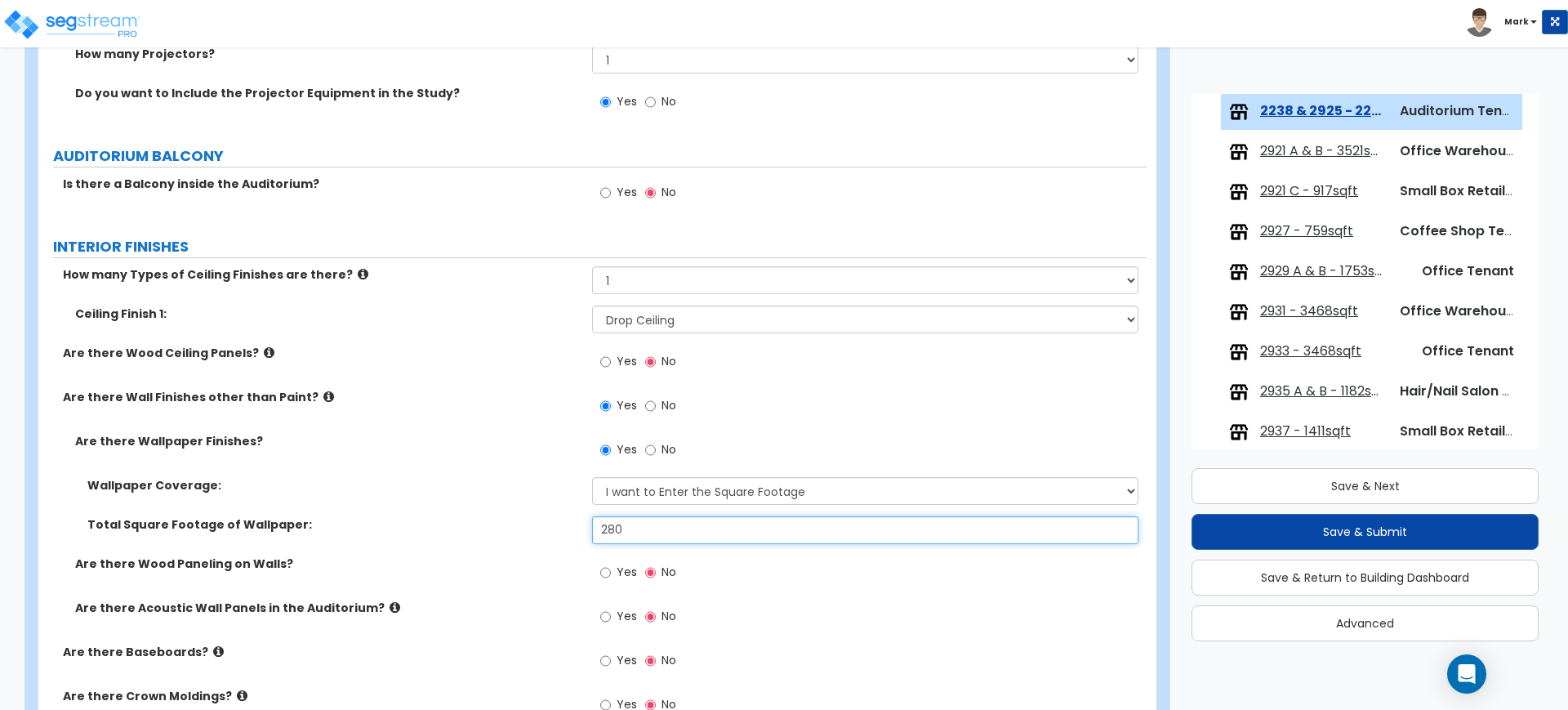
scroll to position [2042, 0]
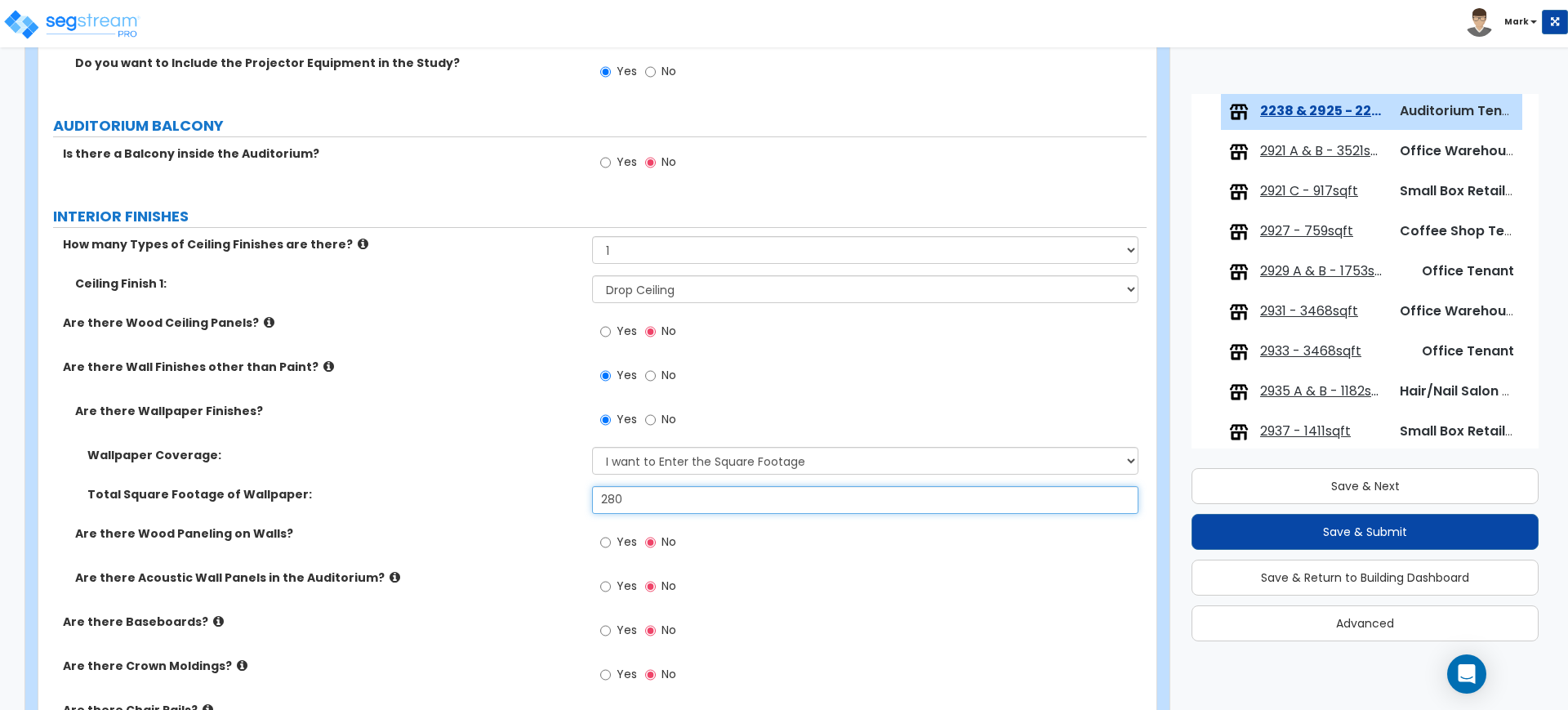
type input "280"
click at [605, 542] on input "Yes" at bounding box center [605, 542] width 11 height 18
radio input "true"
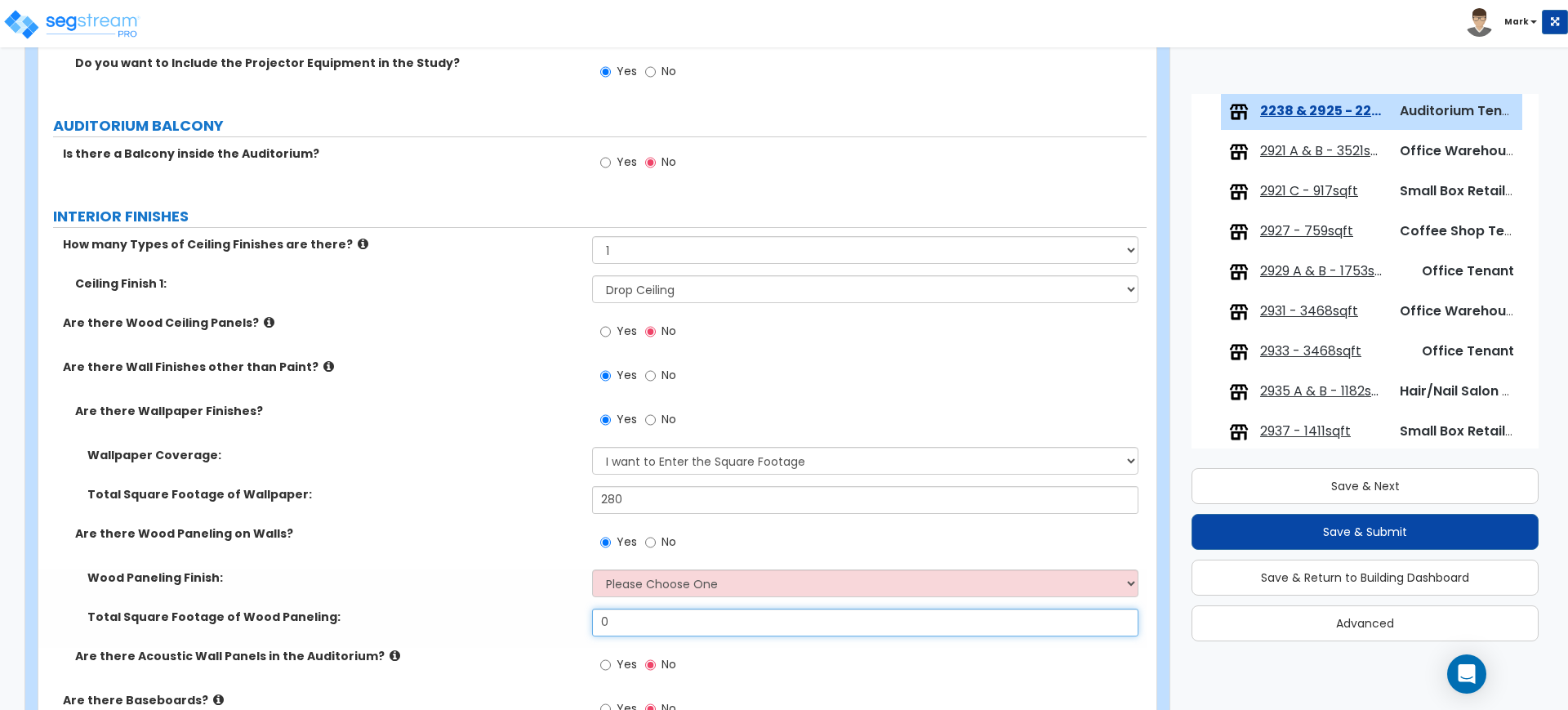
drag, startPoint x: 652, startPoint y: 614, endPoint x: 489, endPoint y: 613, distance: 163.0
click at [489, 613] on div "Total Square Footage of Wood Paneling: 0" at bounding box center [592, 628] width 1108 height 39
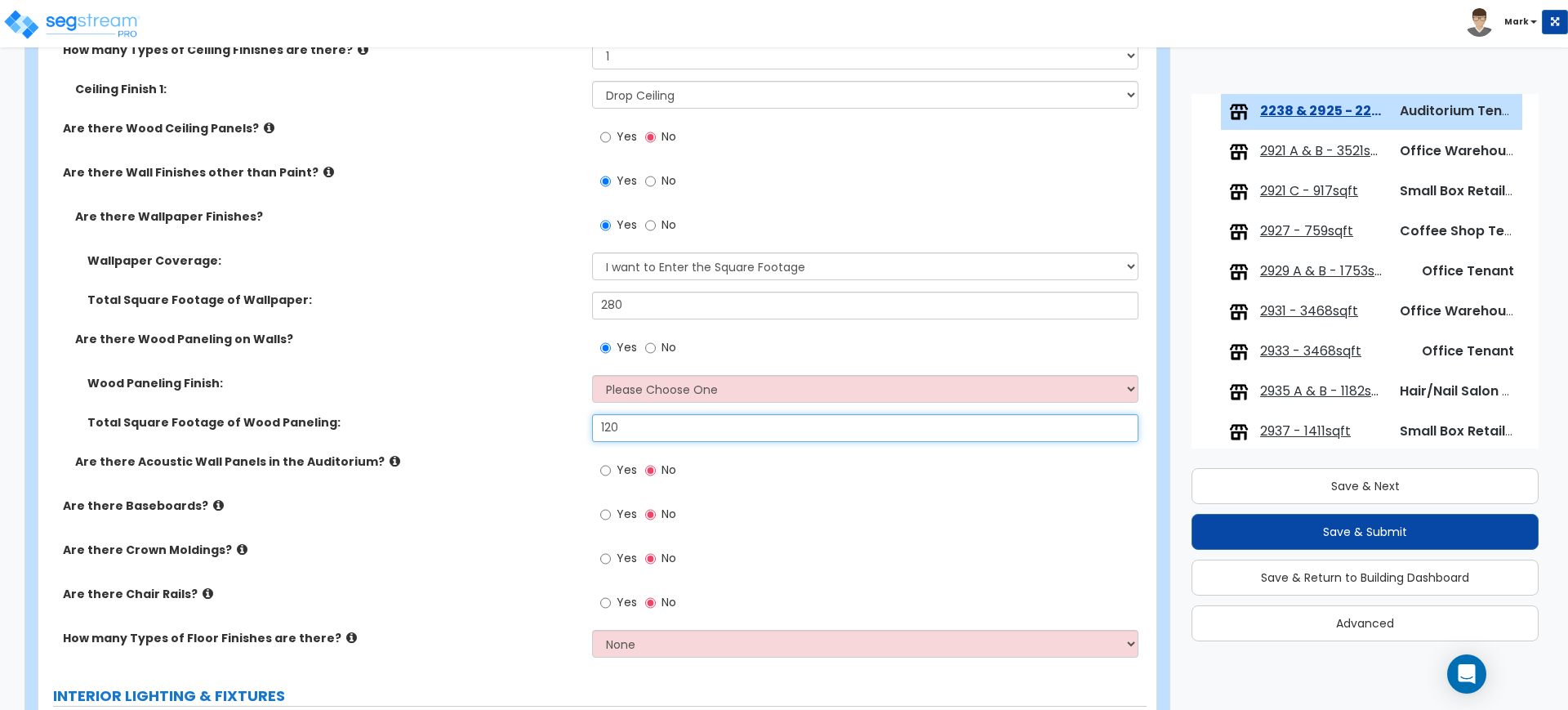
scroll to position [2247, 0]
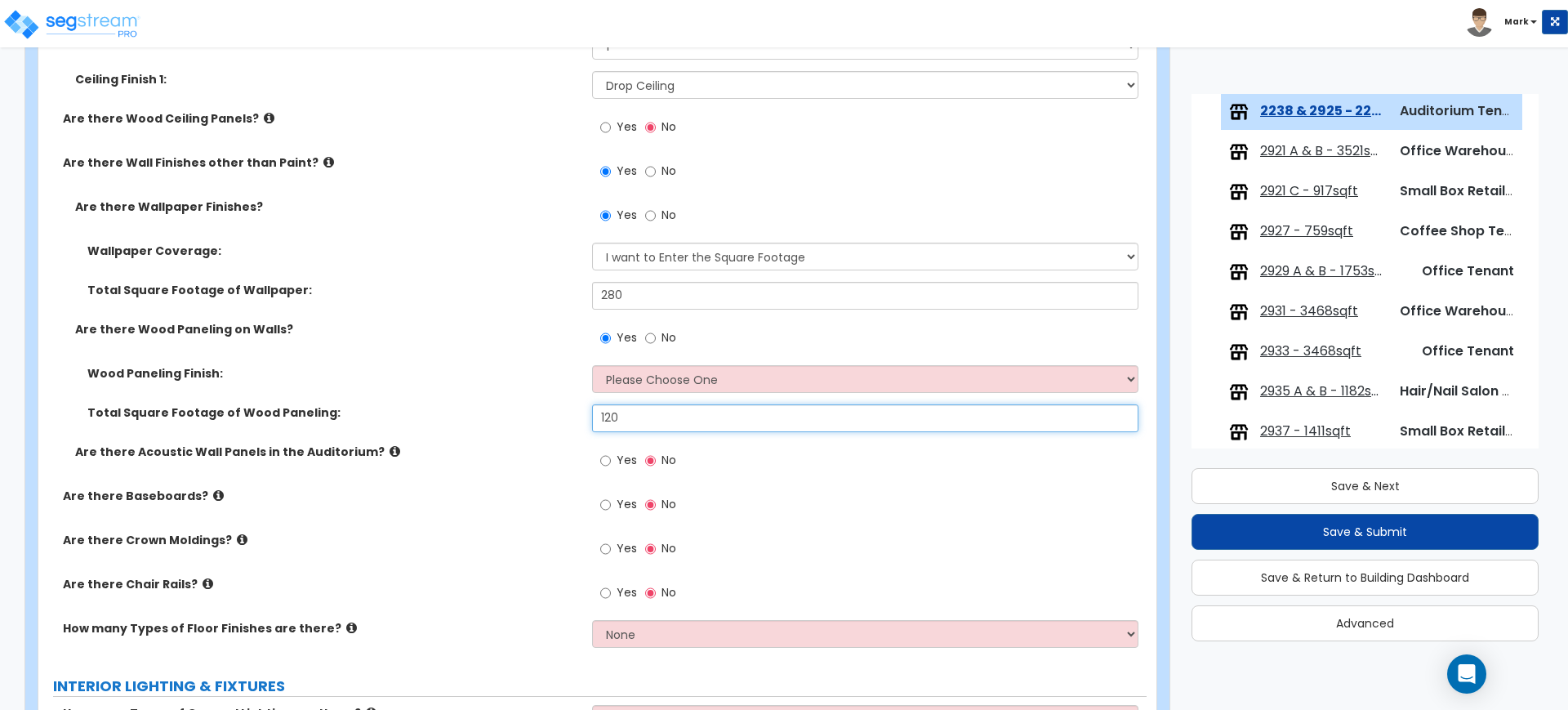
type input "120"
click at [715, 376] on select "Please Choose One Birch Mahogany Oak or Cherry Rosewood Teak I Don't Know, Plea…" at bounding box center [865, 378] width 545 height 28
select select "6"
click at [592, 365] on select "Please Choose One Birch Mahogany Oak or Cherry Rosewood Teak I Don't Know, Plea…" at bounding box center [865, 378] width 545 height 28
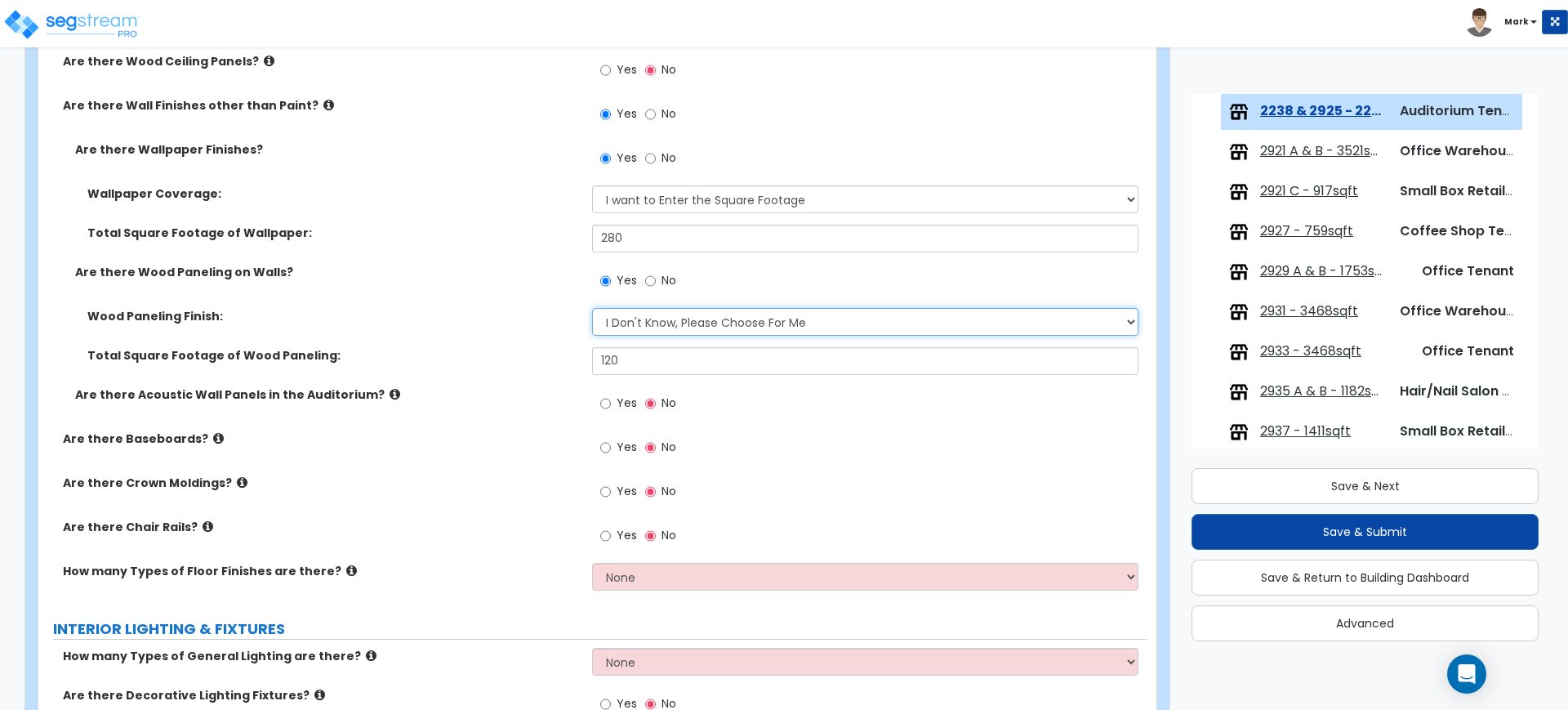
scroll to position [2348, 0]
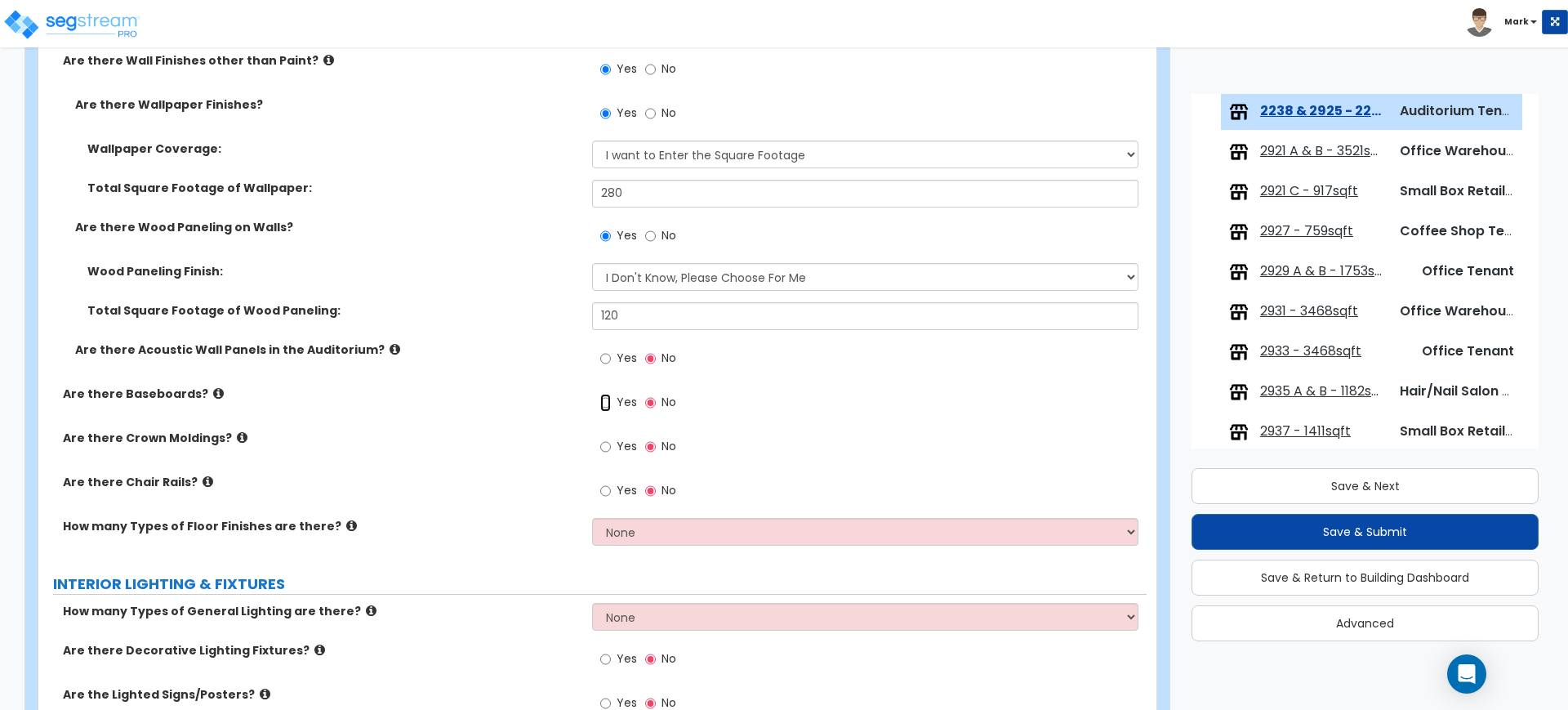
click at [608, 402] on input "Yes" at bounding box center [605, 402] width 11 height 18
radio input "true"
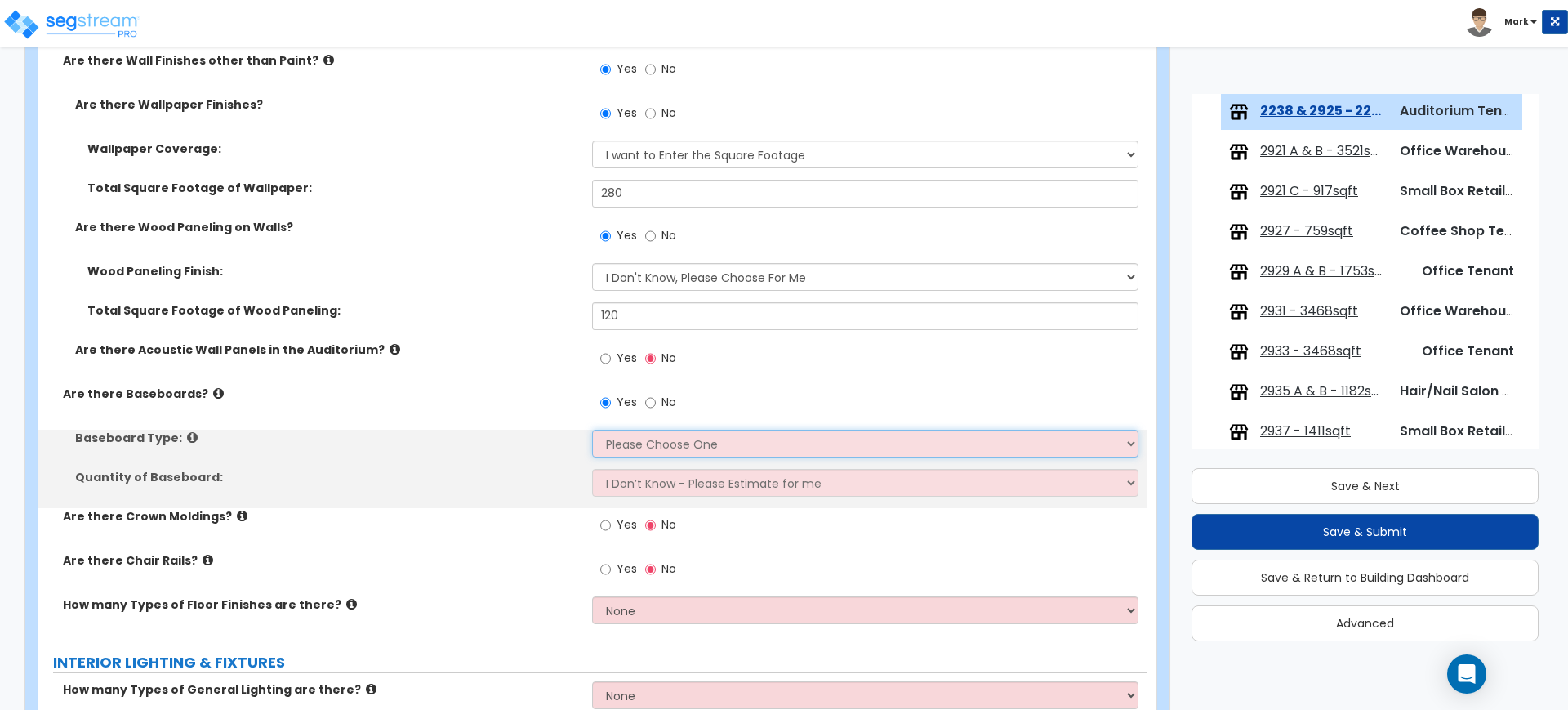
click at [638, 441] on select "Please Choose One Wood Vinyl Carpet Tile" at bounding box center [865, 443] width 545 height 28
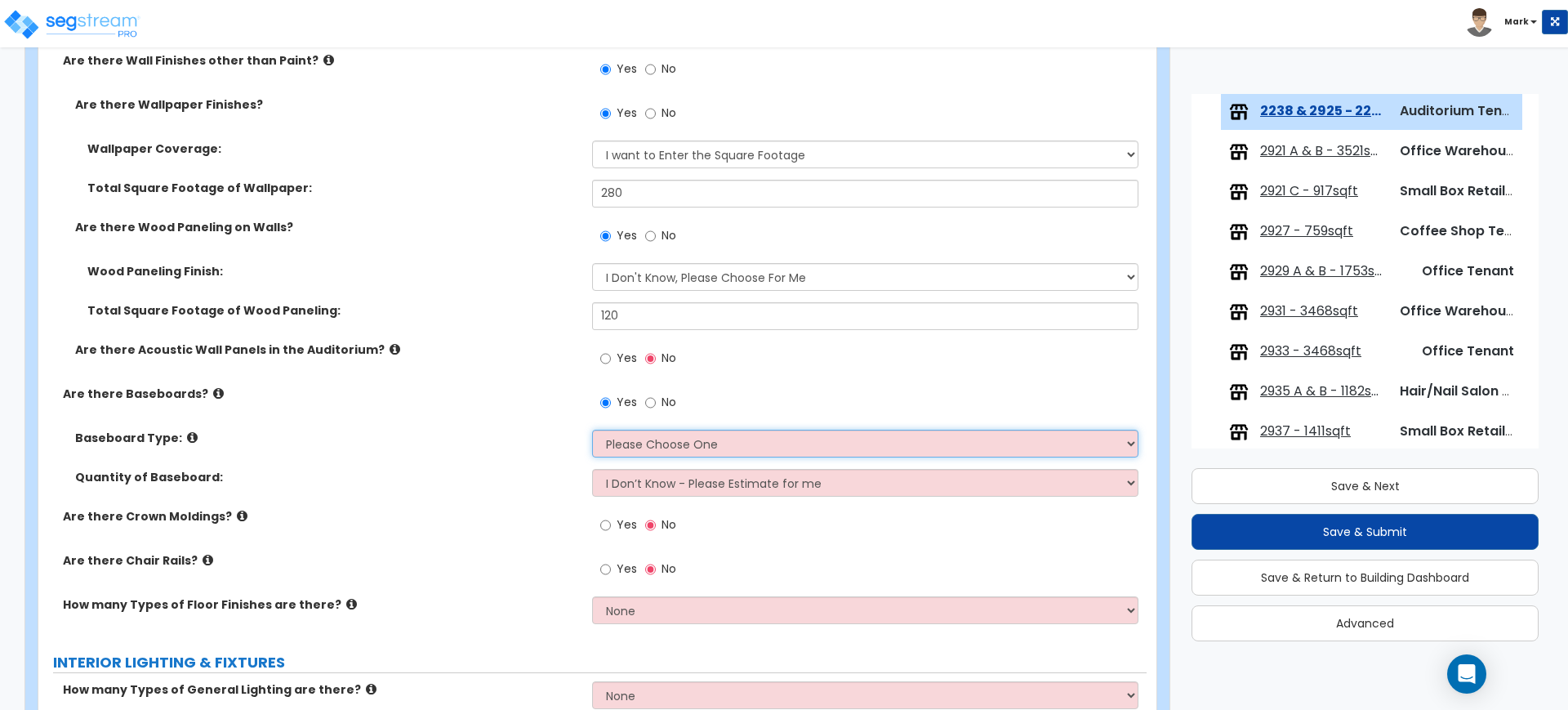
select select "4"
click at [592, 430] on select "Please Choose One Wood Vinyl Carpet Tile" at bounding box center [865, 443] width 545 height 28
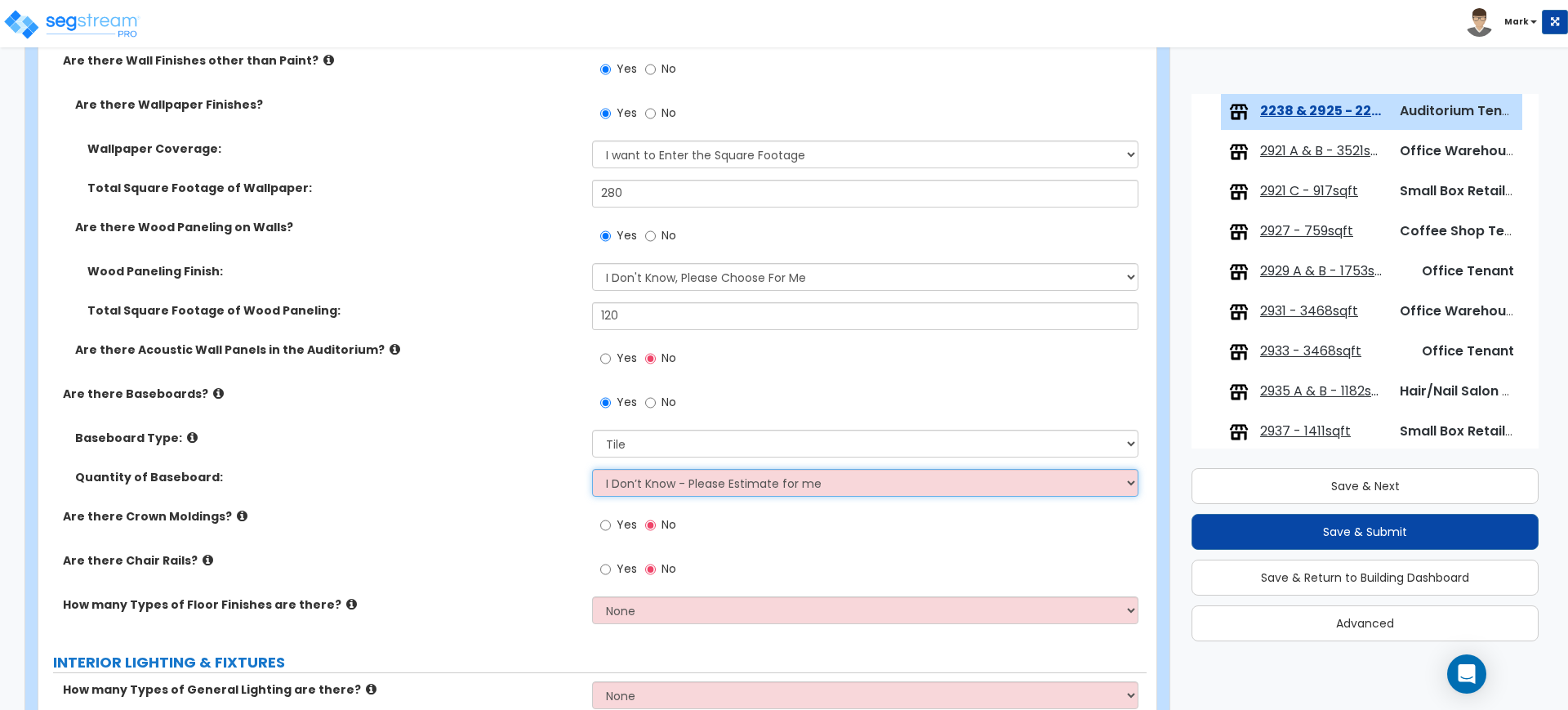
click at [654, 487] on select "I Don’t Know - Please Estimate for me I want to Enter the Linear Footage" at bounding box center [865, 483] width 545 height 28
click at [544, 497] on div "Quantity of Baseboard: I Don’t Know - Please Estimate for me I want to Enter th…" at bounding box center [592, 488] width 1108 height 39
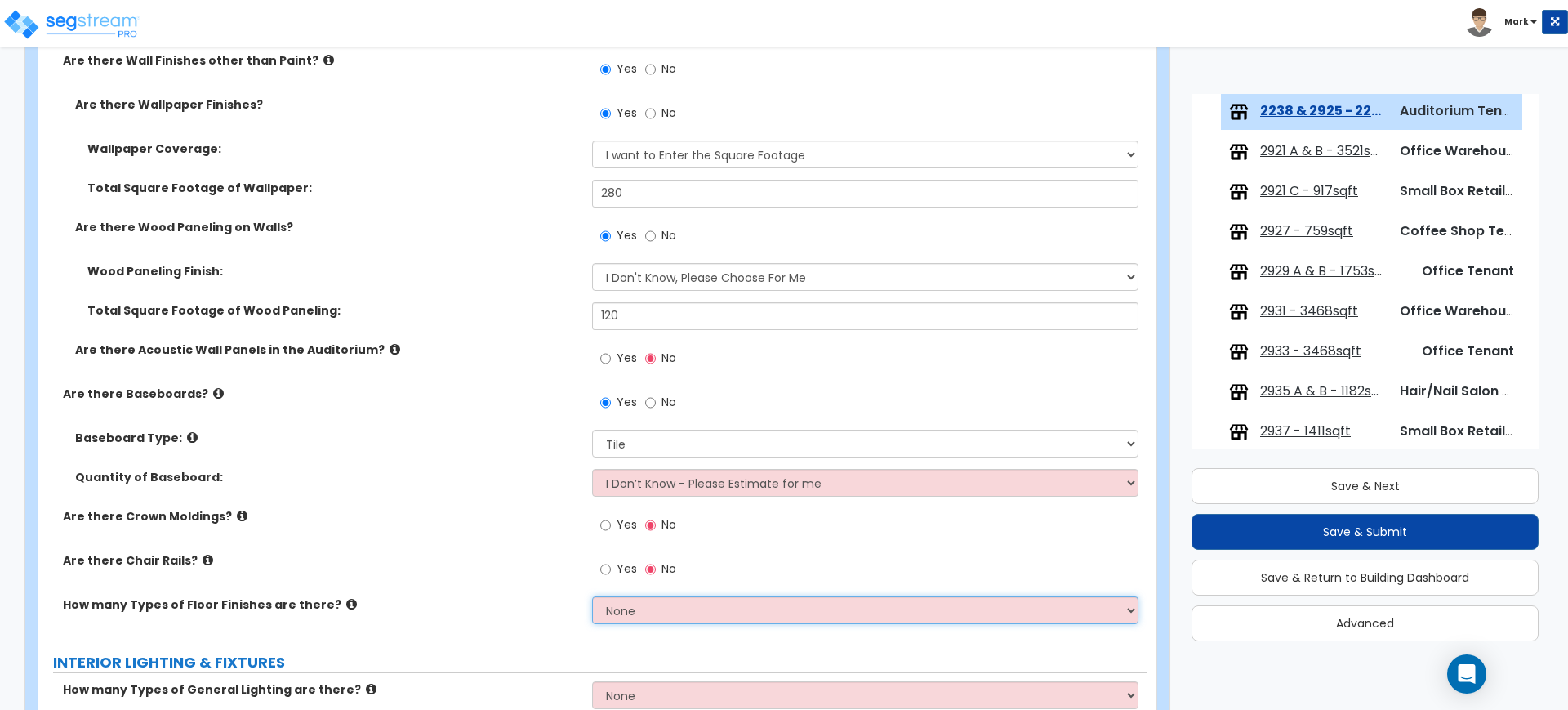
click at [664, 609] on select "None 1 2 3 4" at bounding box center [865, 610] width 545 height 28
select select "2"
click at [592, 597] on select "None 1 2 3 4" at bounding box center [865, 610] width 545 height 28
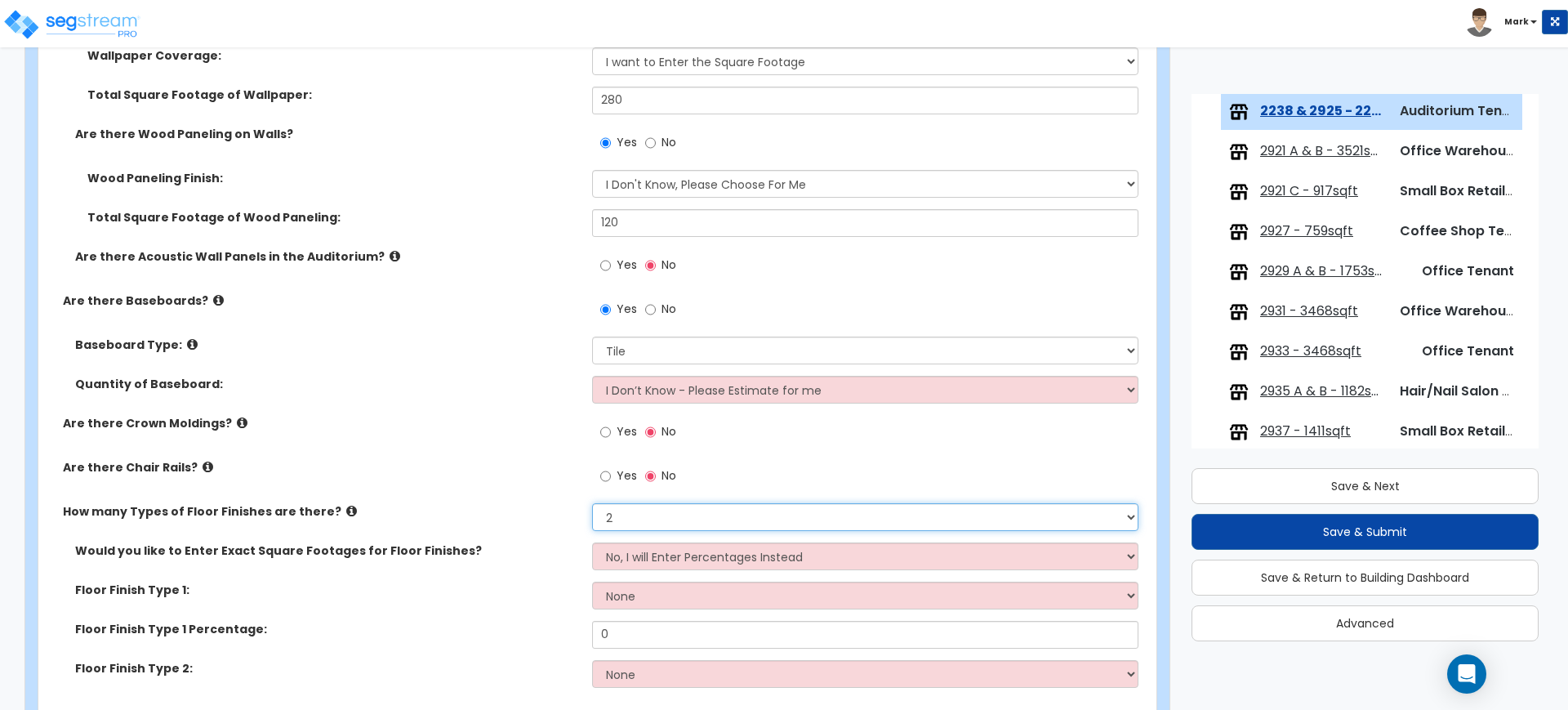
scroll to position [2553, 0]
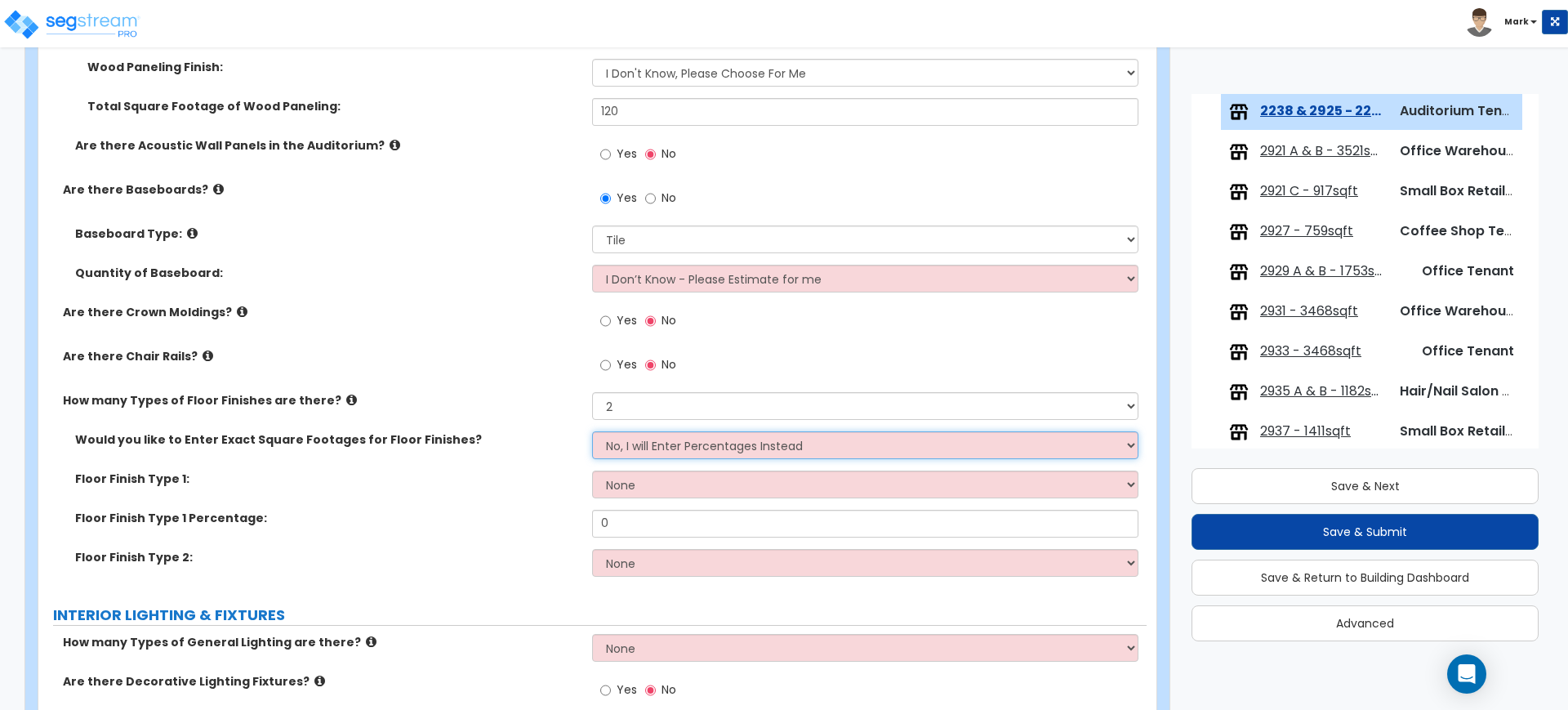
click at [669, 448] on select "No, I will Enter Percentages Instead Yes, I will Enter Exact Square Footages" at bounding box center [865, 445] width 545 height 28
drag, startPoint x: 525, startPoint y: 481, endPoint x: 548, endPoint y: 480, distance: 23.0
click at [525, 481] on label "Floor Finish Type 1:" at bounding box center [328, 478] width 505 height 16
click at [654, 483] on select "None Tile Flooring Marble Flooring Hardwood Flooring Resilient Laminate Floorin…" at bounding box center [865, 484] width 545 height 28
click at [494, 499] on div "Floor Finish Type 1: None Tile Flooring Marble Flooring Hardwood Flooring Resil…" at bounding box center [592, 490] width 1108 height 39
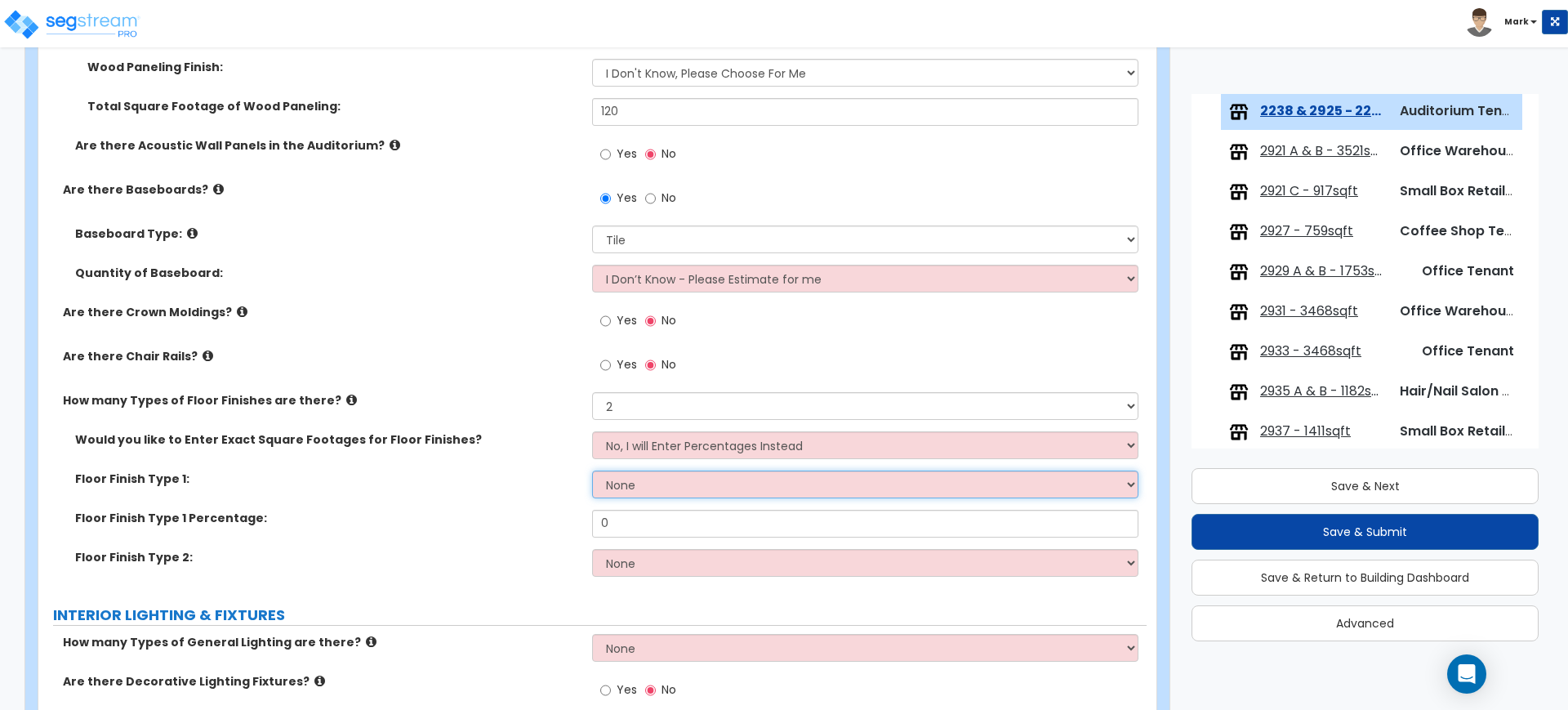
click at [656, 492] on select "None Tile Flooring Marble Flooring Hardwood Flooring Resilient Laminate Floorin…" at bounding box center [865, 484] width 545 height 28
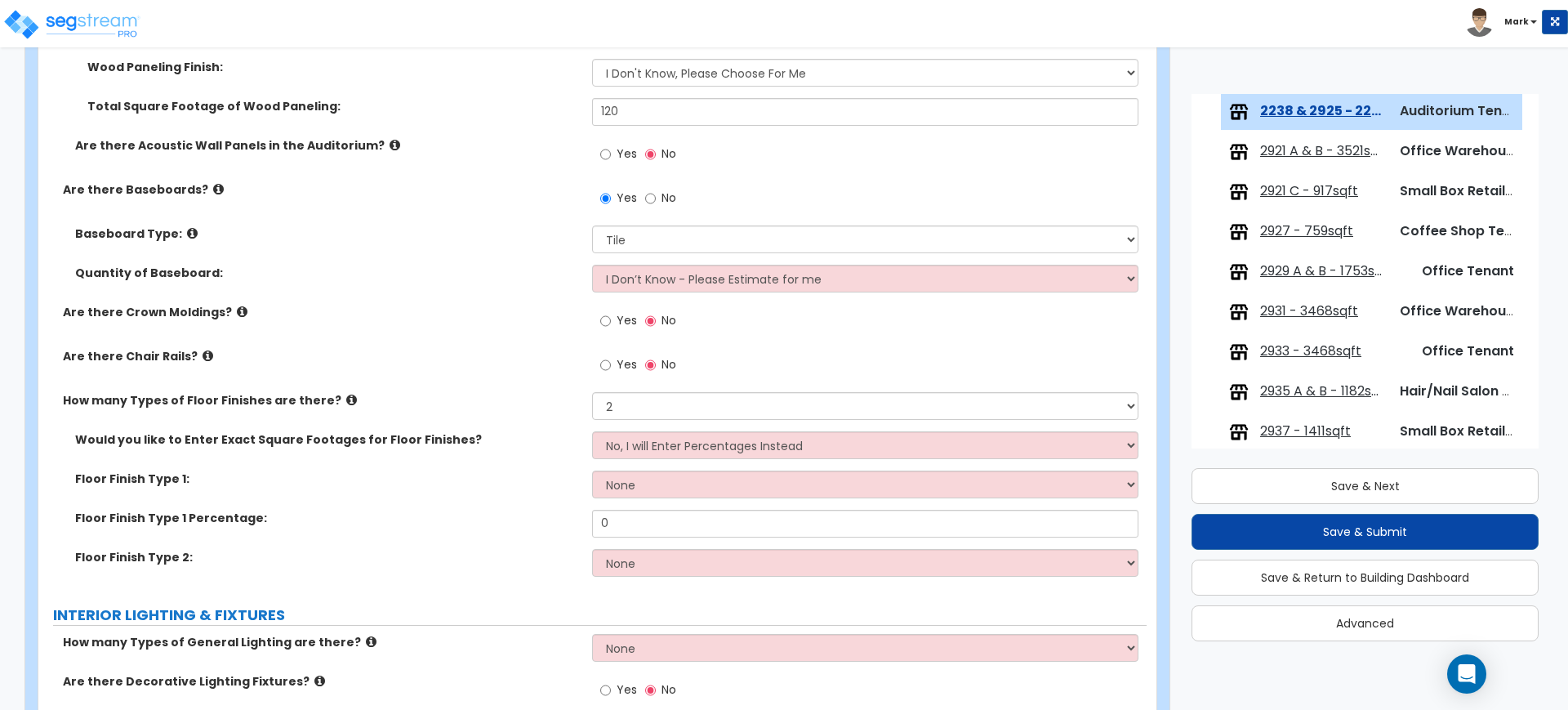
click at [462, 335] on div "Are there Crown Moldings? Yes No" at bounding box center [592, 326] width 1108 height 44
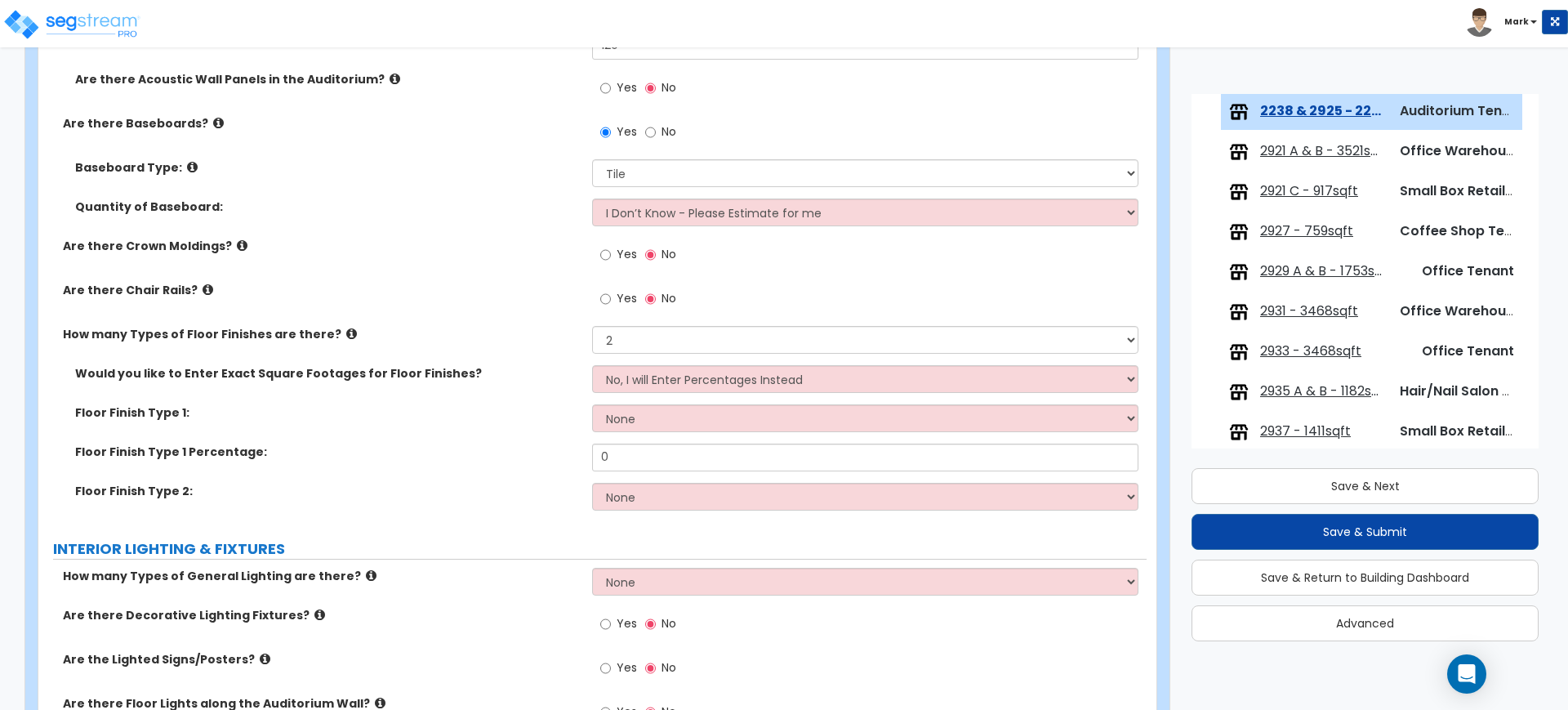
scroll to position [2655, 0]
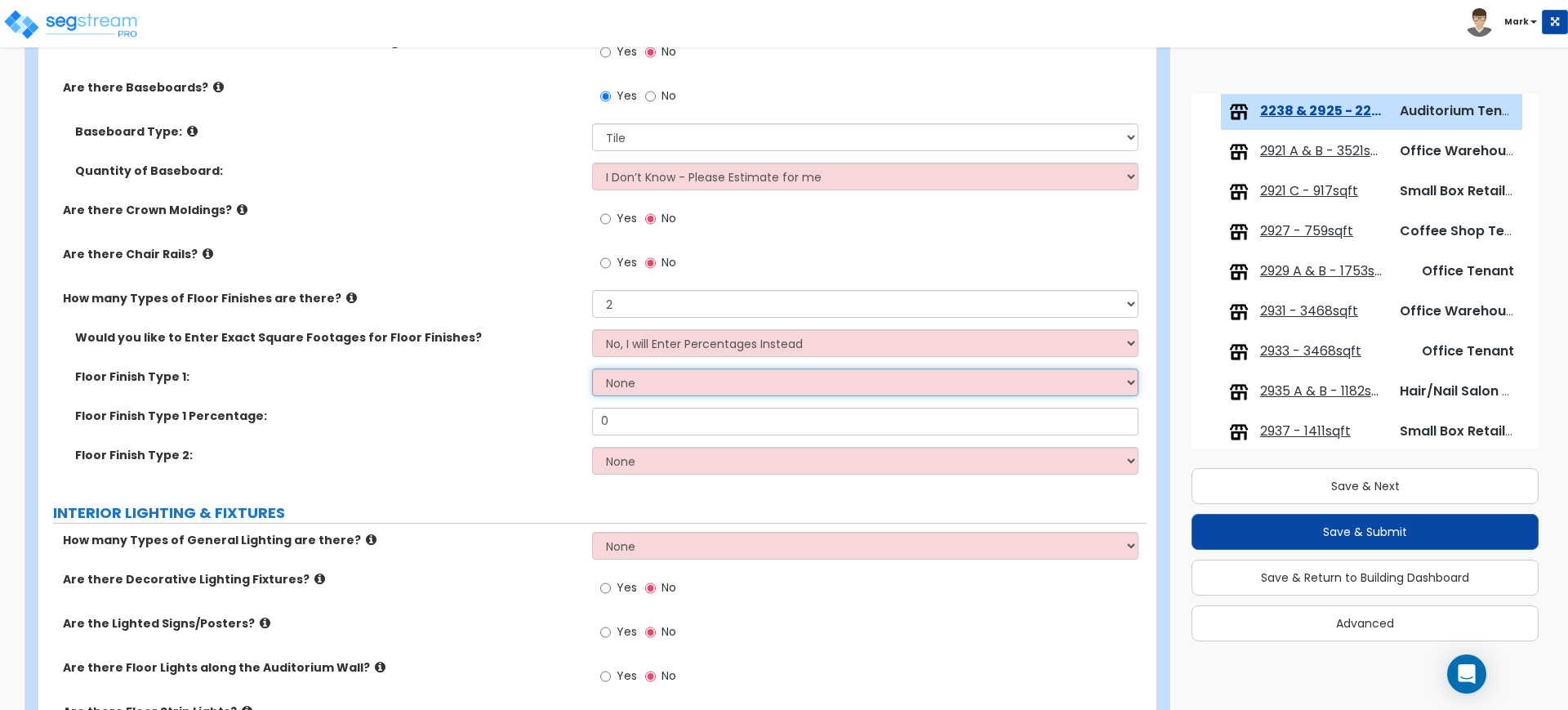
click at [685, 383] on select "None Tile Flooring Marble Flooring Hardwood Flooring Resilient Laminate Floorin…" at bounding box center [865, 382] width 545 height 28
select select "1"
click at [592, 368] on select "None Tile Flooring Marble Flooring Hardwood Flooring Resilient Laminate Floorin…" at bounding box center [865, 382] width 545 height 28
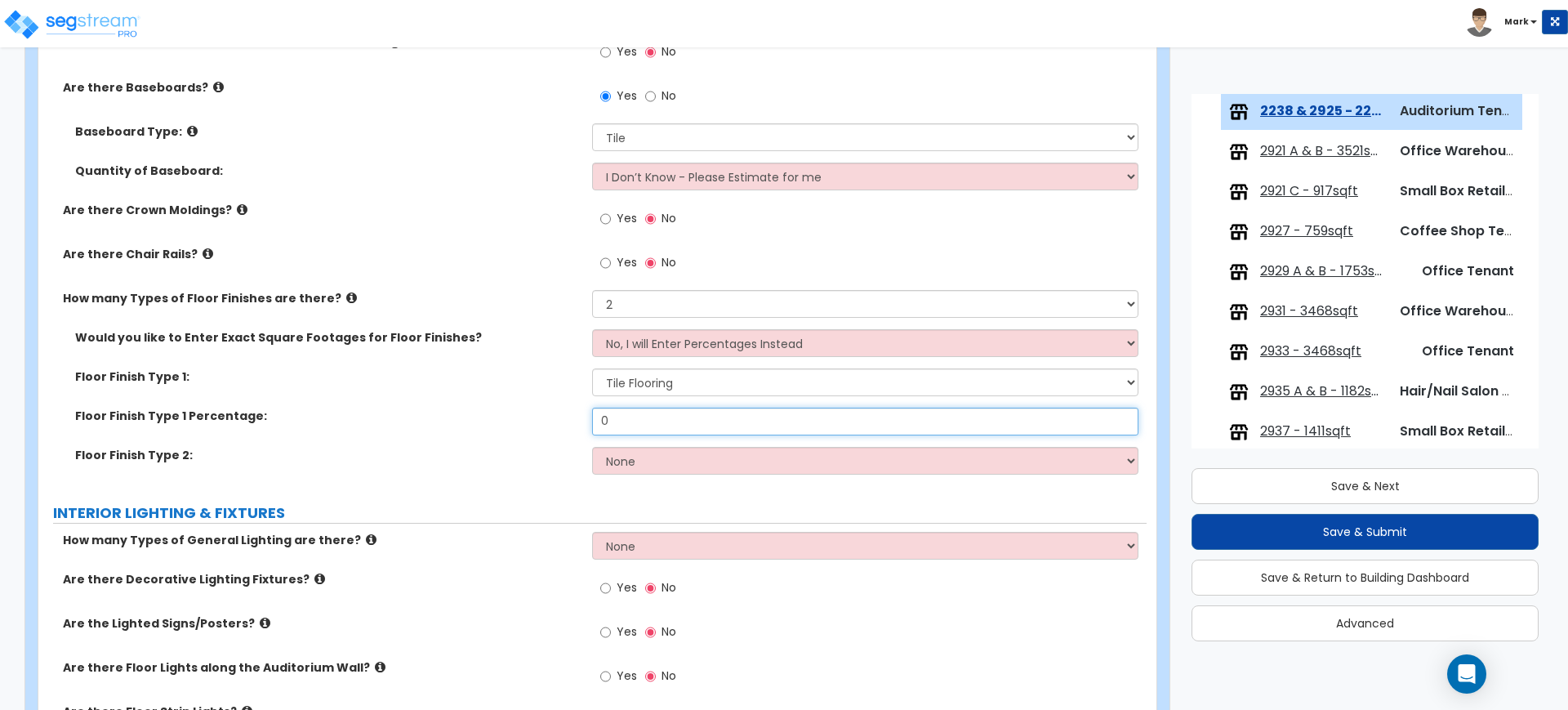
drag, startPoint x: 570, startPoint y: 420, endPoint x: 461, endPoint y: 418, distance: 109.0
click at [461, 420] on div "Floor Finish Type 1 Percentage: 0" at bounding box center [592, 427] width 1108 height 39
type input "80"
click at [707, 458] on select "None Tile Flooring Marble Flooring Hardwood Flooring Resilient Laminate Floorin…" at bounding box center [865, 460] width 545 height 28
select select "5"
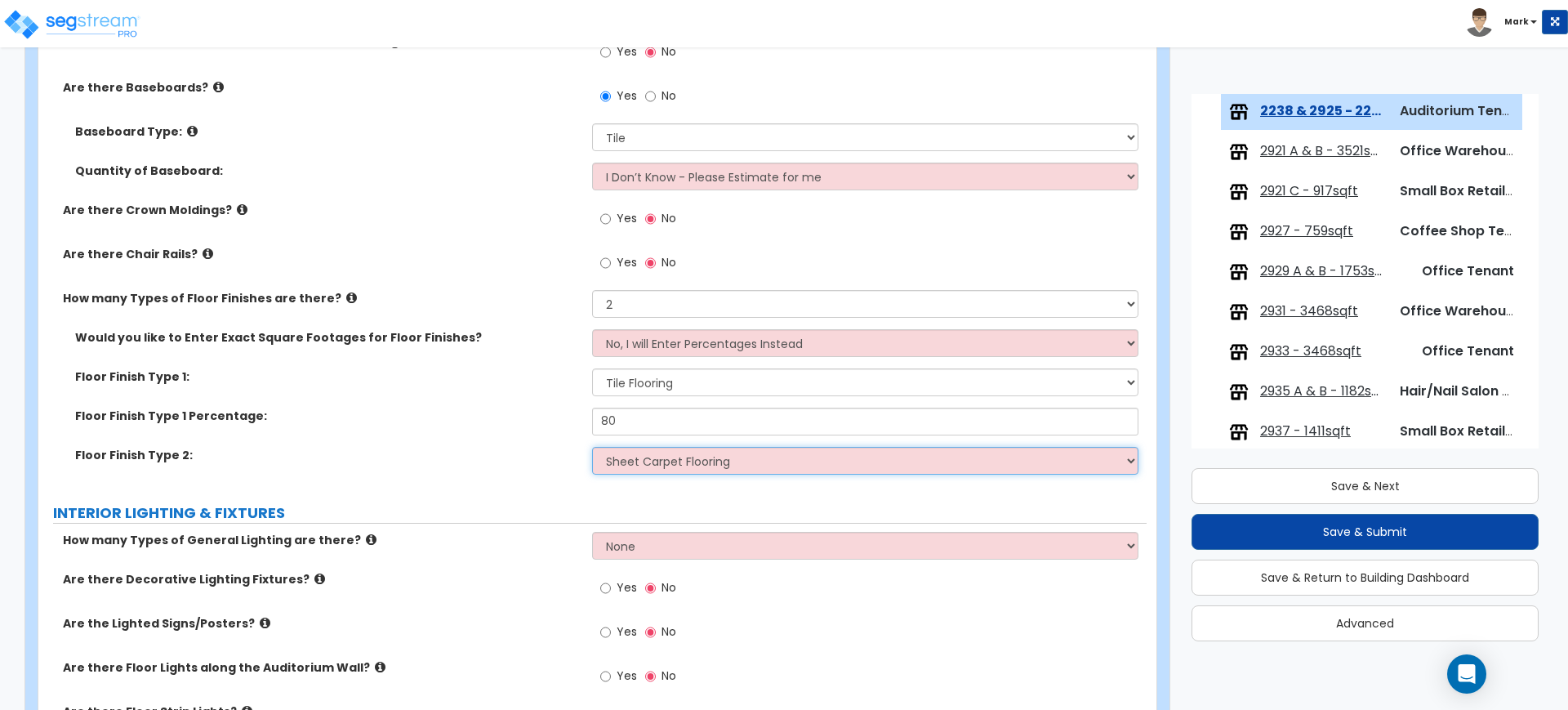
click at [592, 446] on select "None Tile Flooring Marble Flooring Hardwood Flooring Resilient Laminate Floorin…" at bounding box center [865, 460] width 545 height 28
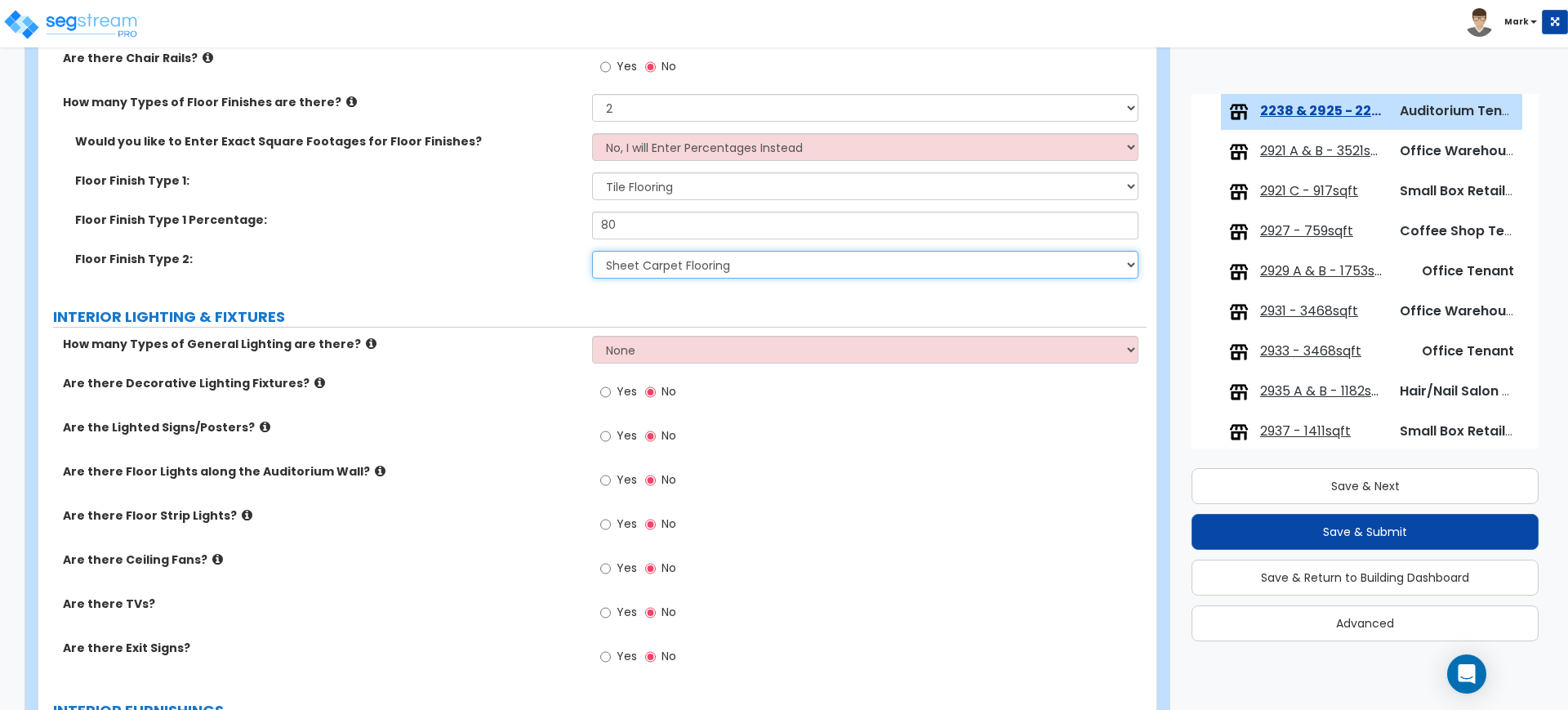
scroll to position [2859, 0]
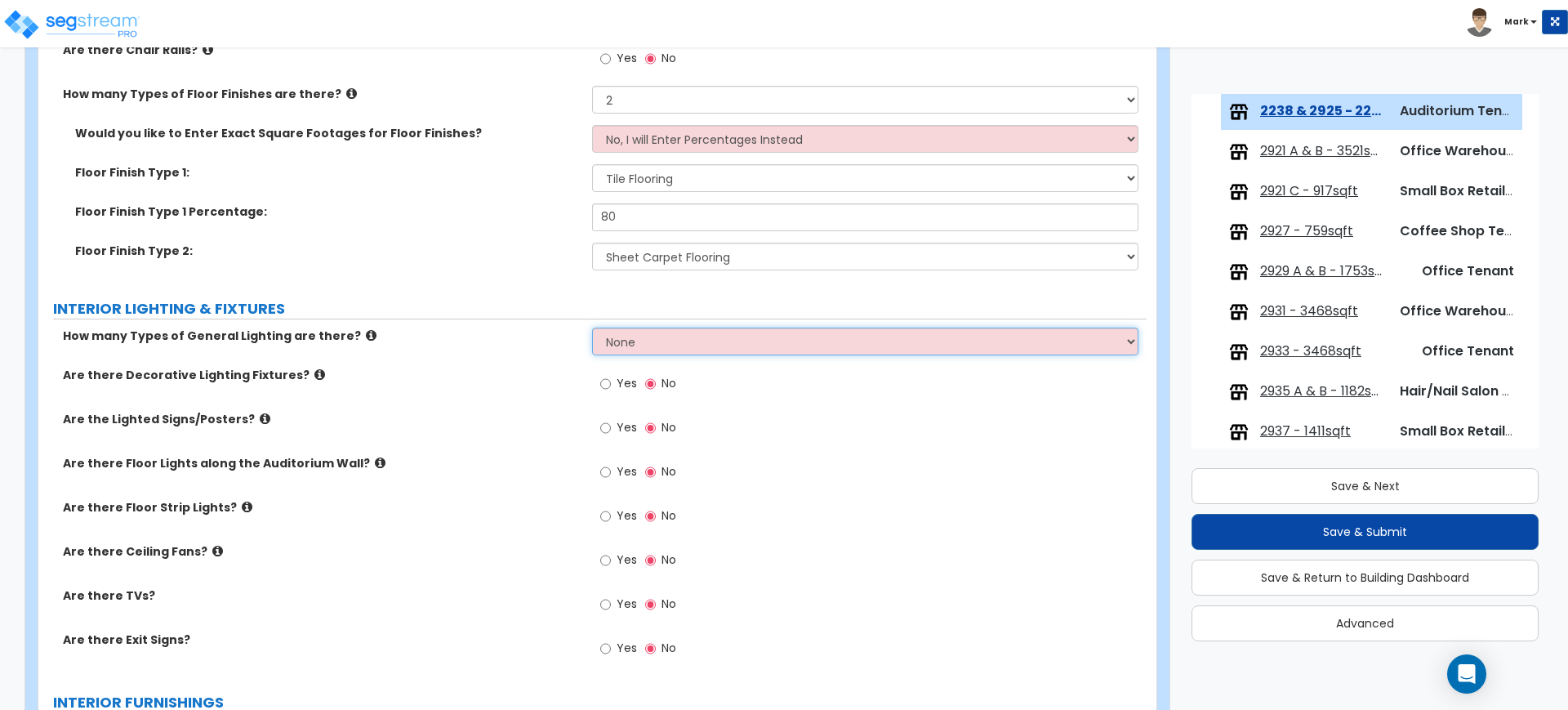
click at [659, 332] on select "None 1 2 3" at bounding box center [865, 341] width 545 height 28
select select "1"
click at [592, 327] on select "None 1 2 3" at bounding box center [865, 341] width 545 height 28
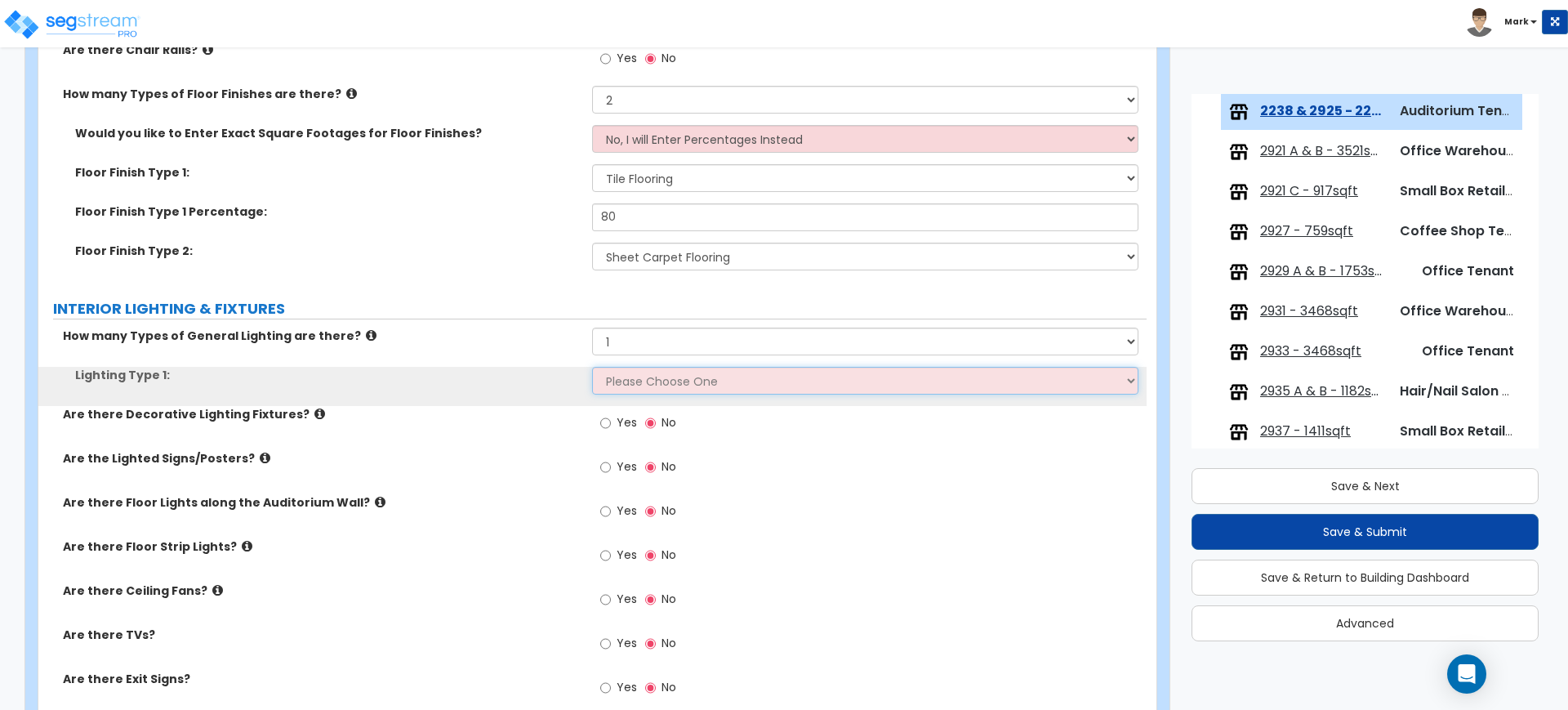
click at [642, 377] on select "Please Choose One LED Surface-Mounted LED Recessed Fluorescent Surface-Mounted …" at bounding box center [865, 380] width 545 height 28
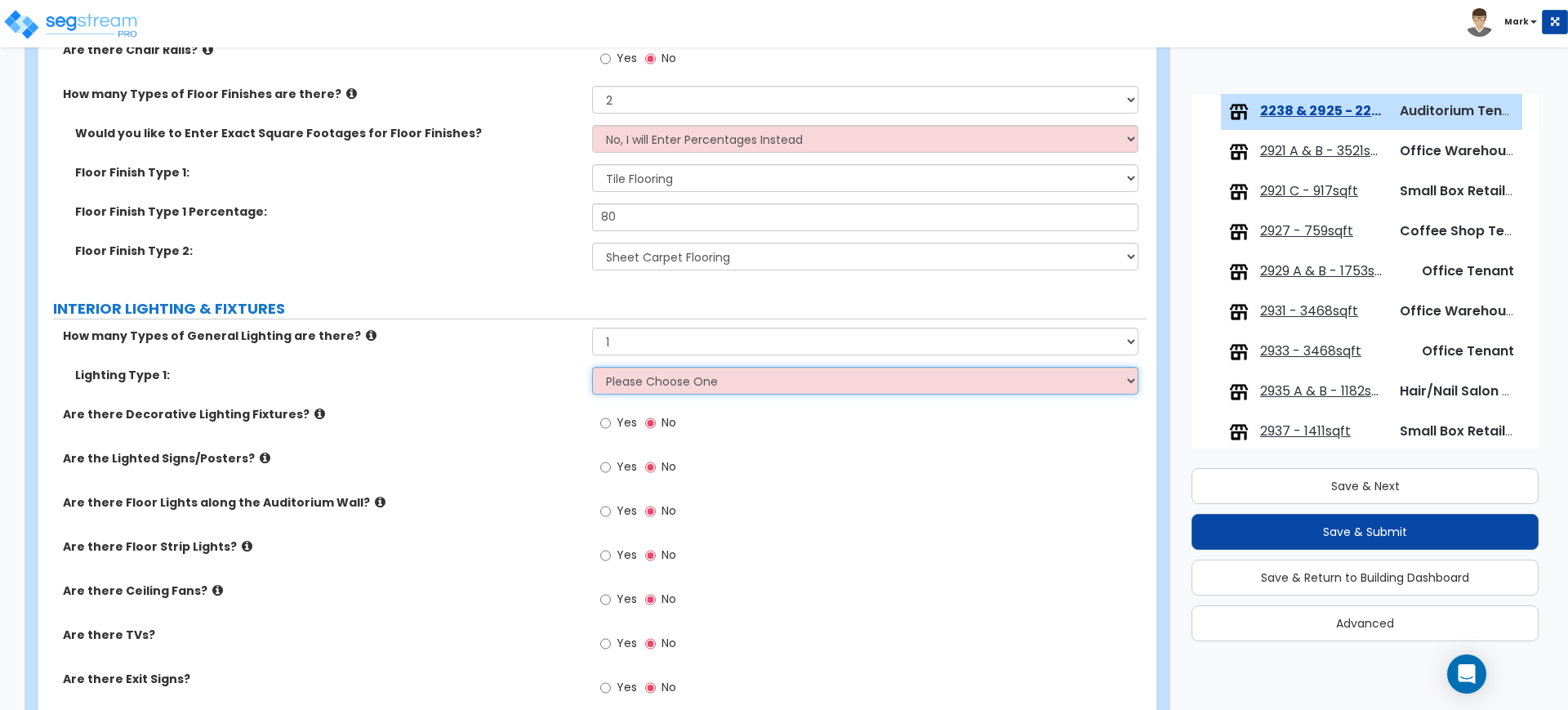
select select "4"
click at [592, 367] on select "Please Choose One LED Surface-Mounted LED Recessed Fluorescent Surface-Mounted …" at bounding box center [865, 380] width 545 height 28
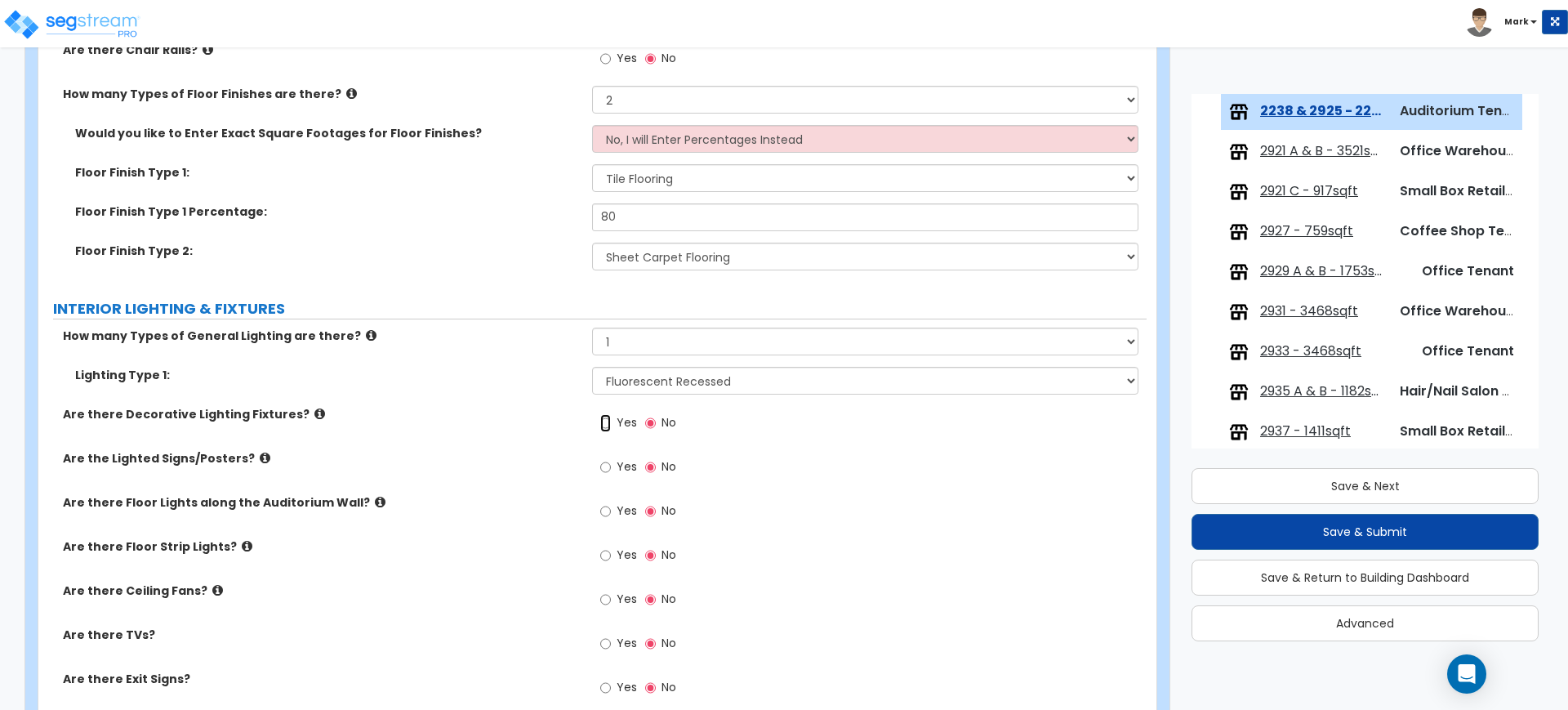
click at [607, 420] on input "Yes" at bounding box center [605, 423] width 11 height 18
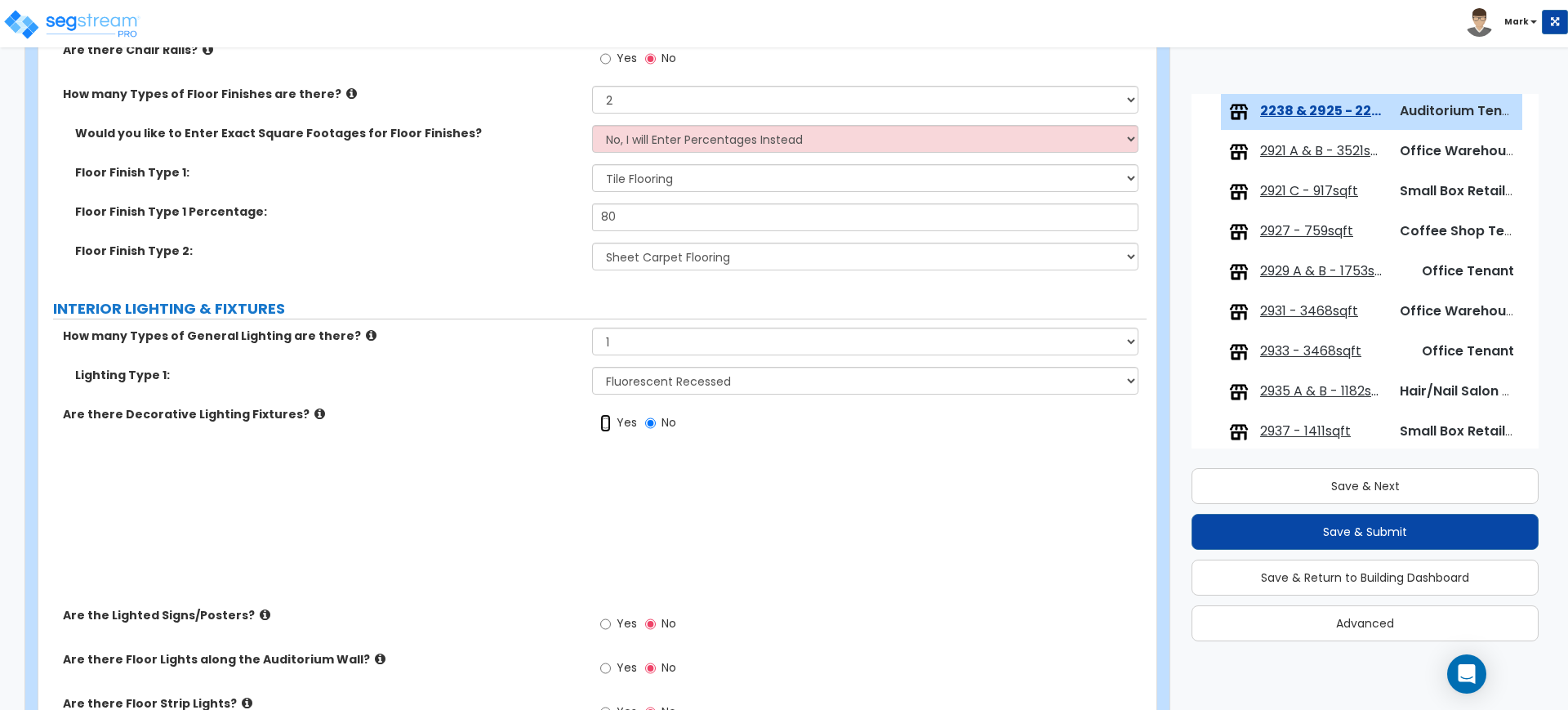
radio input "true"
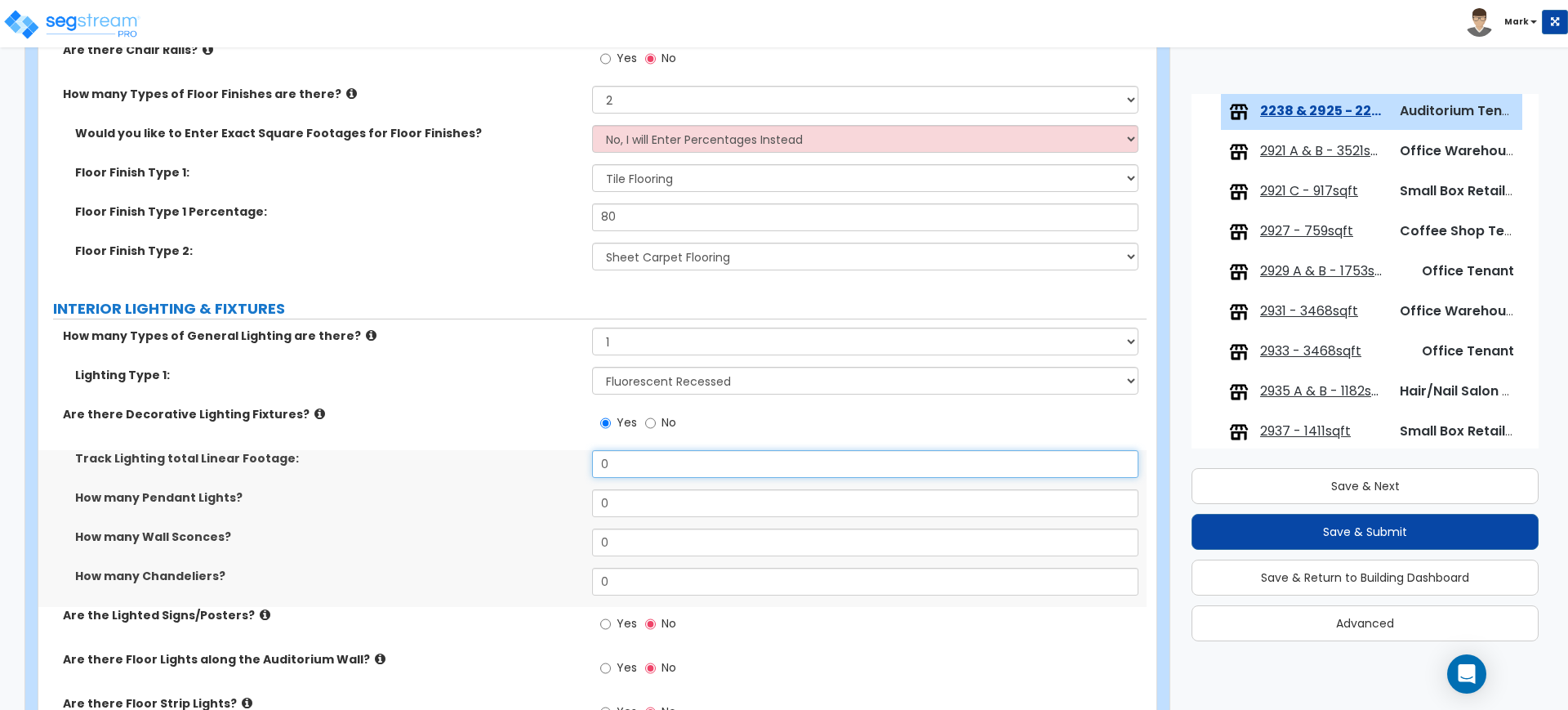
drag, startPoint x: 628, startPoint y: 466, endPoint x: 560, endPoint y: 458, distance: 68.5
click at [560, 458] on div "Track Lighting total Linear Footage: 0" at bounding box center [592, 469] width 1108 height 39
type input "8"
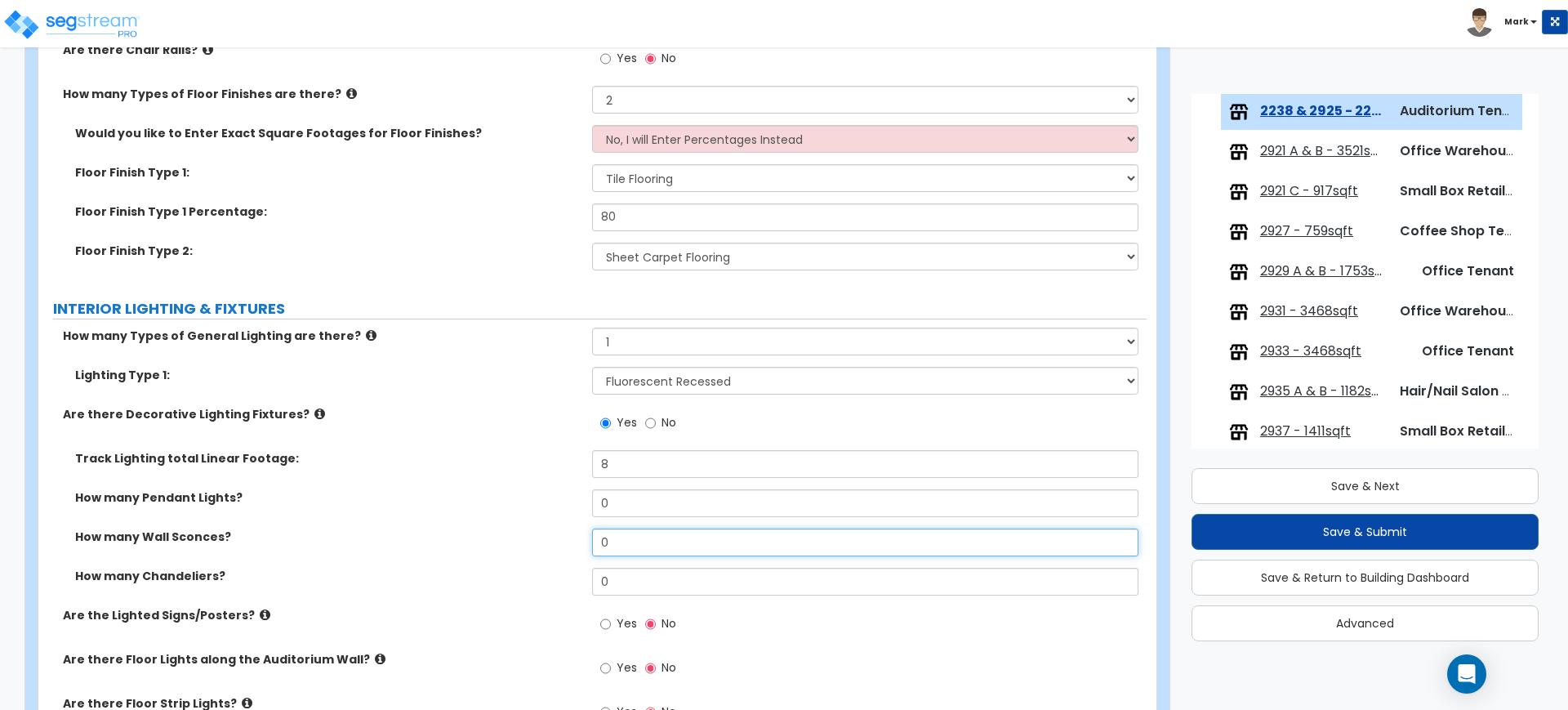
drag, startPoint x: 626, startPoint y: 537, endPoint x: 550, endPoint y: 537, distance: 76.0
click at [551, 537] on div "How many Wall Sconces? 0" at bounding box center [592, 548] width 1108 height 39
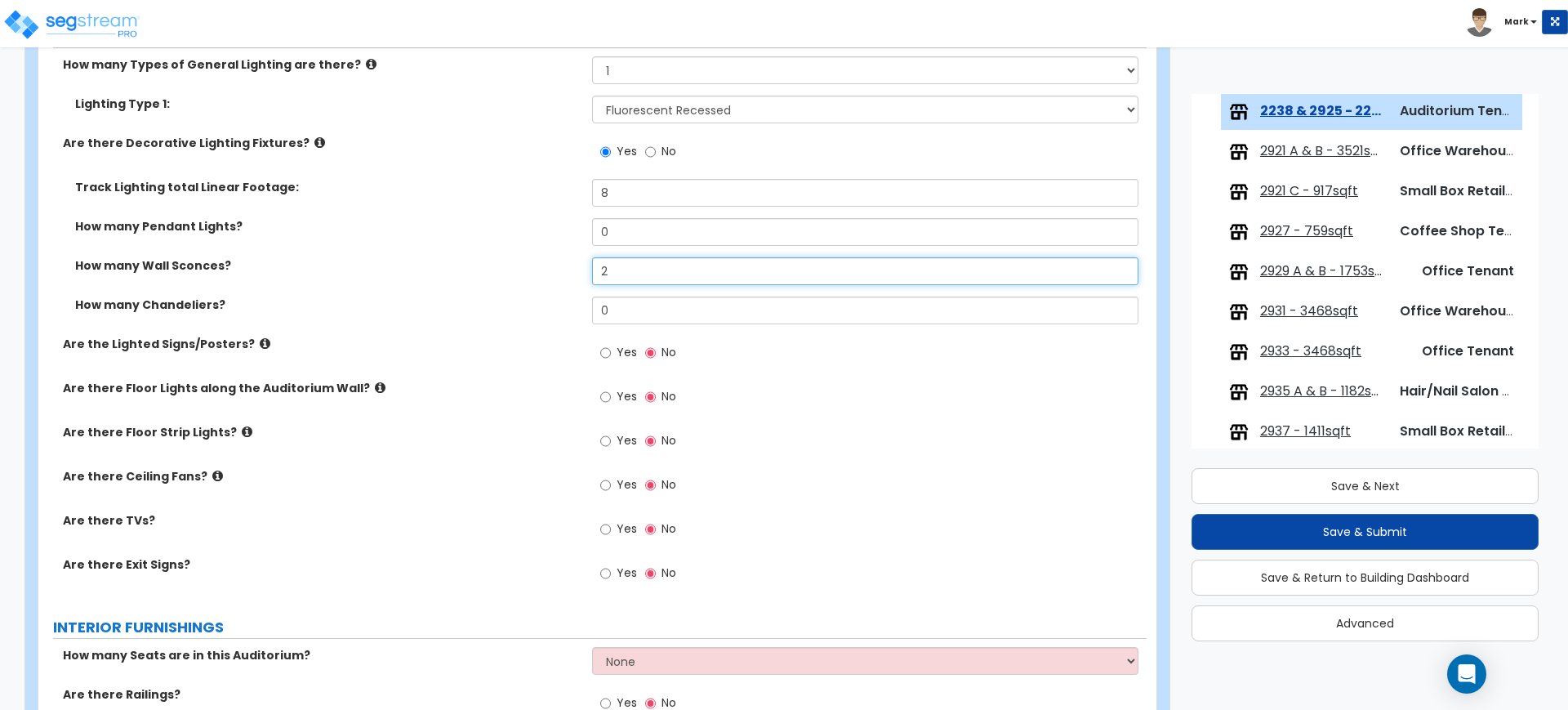
scroll to position [3166, 0]
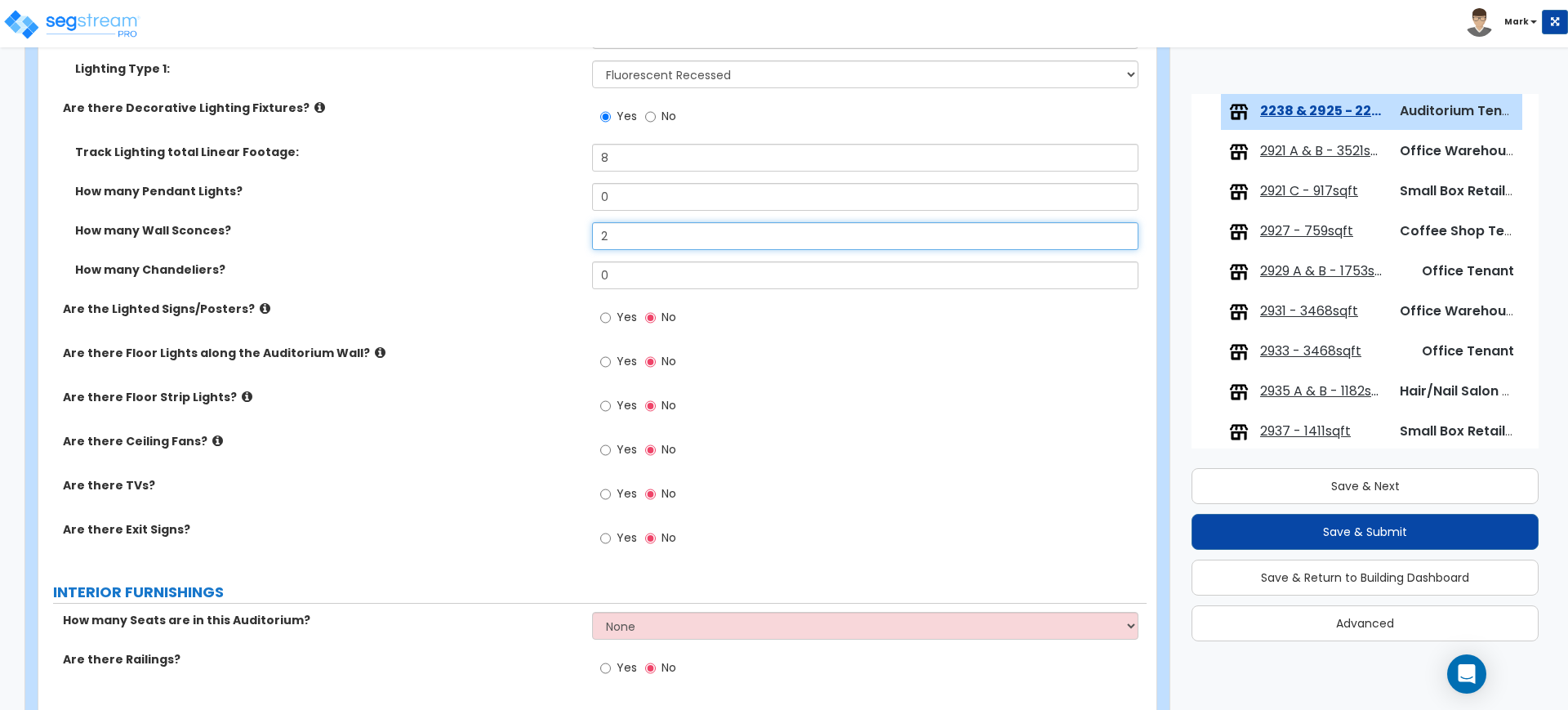
type input "2"
click at [607, 493] on input "Yes" at bounding box center [605, 493] width 11 height 18
radio input "true"
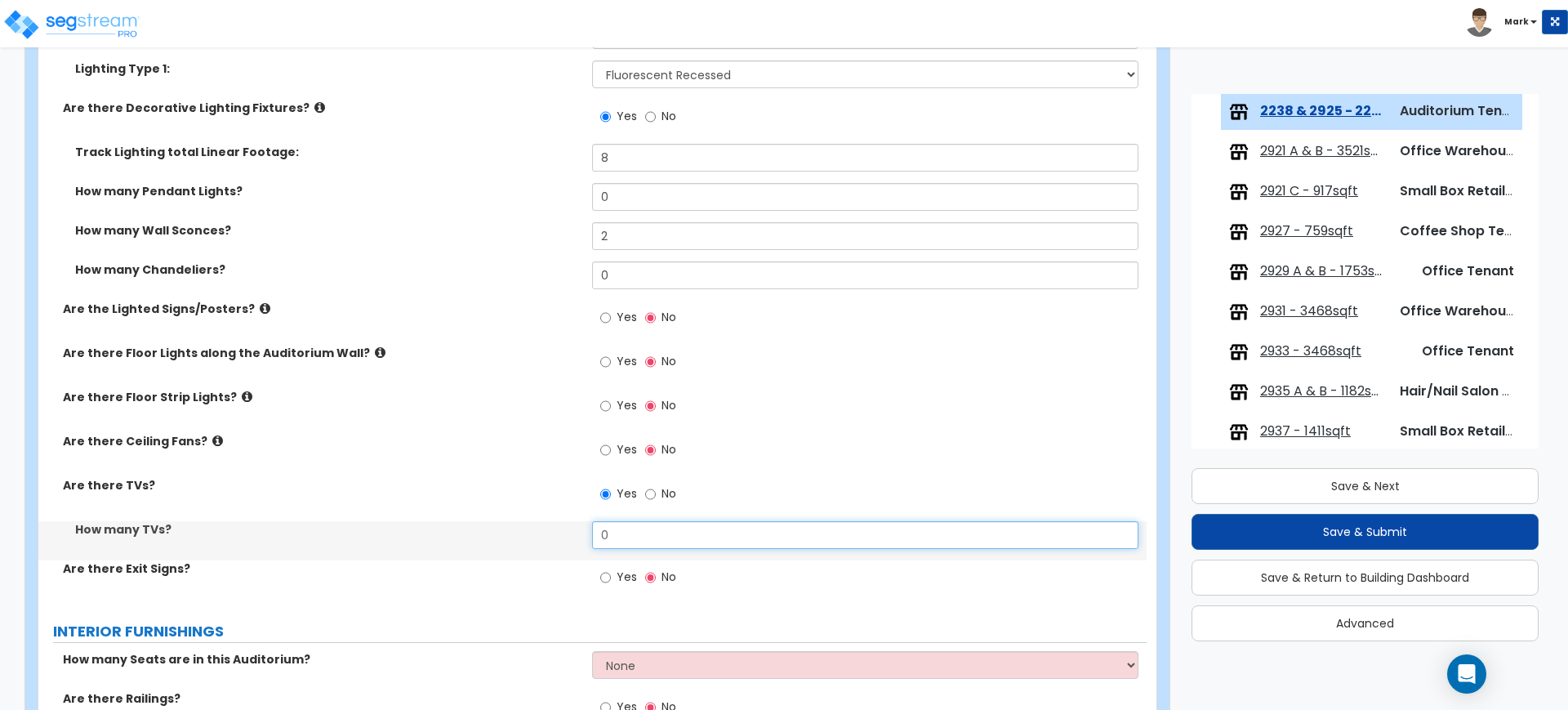
drag, startPoint x: 575, startPoint y: 527, endPoint x: 472, endPoint y: 523, distance: 103.1
click at [492, 524] on div "How many TVs? 0" at bounding box center [592, 540] width 1108 height 39
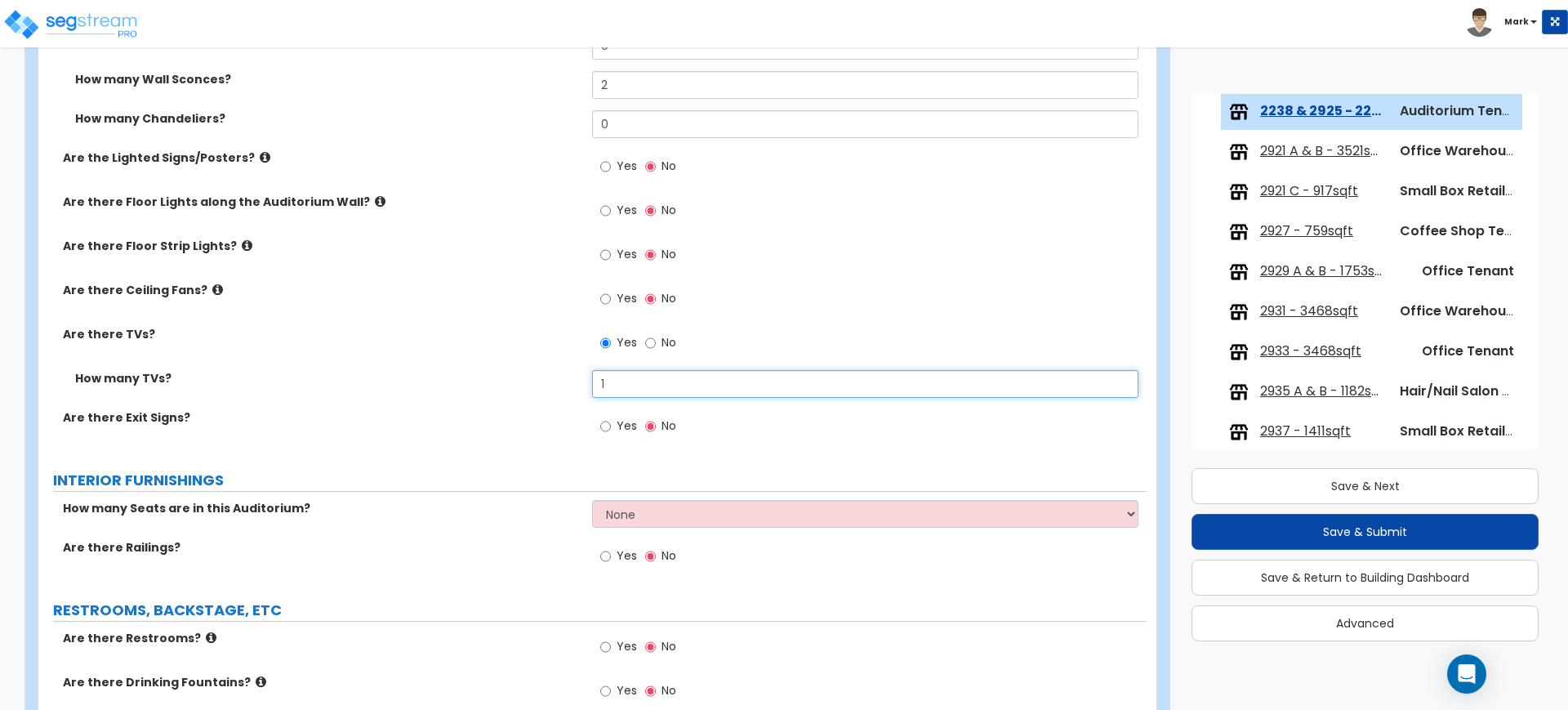
scroll to position [3370, 0]
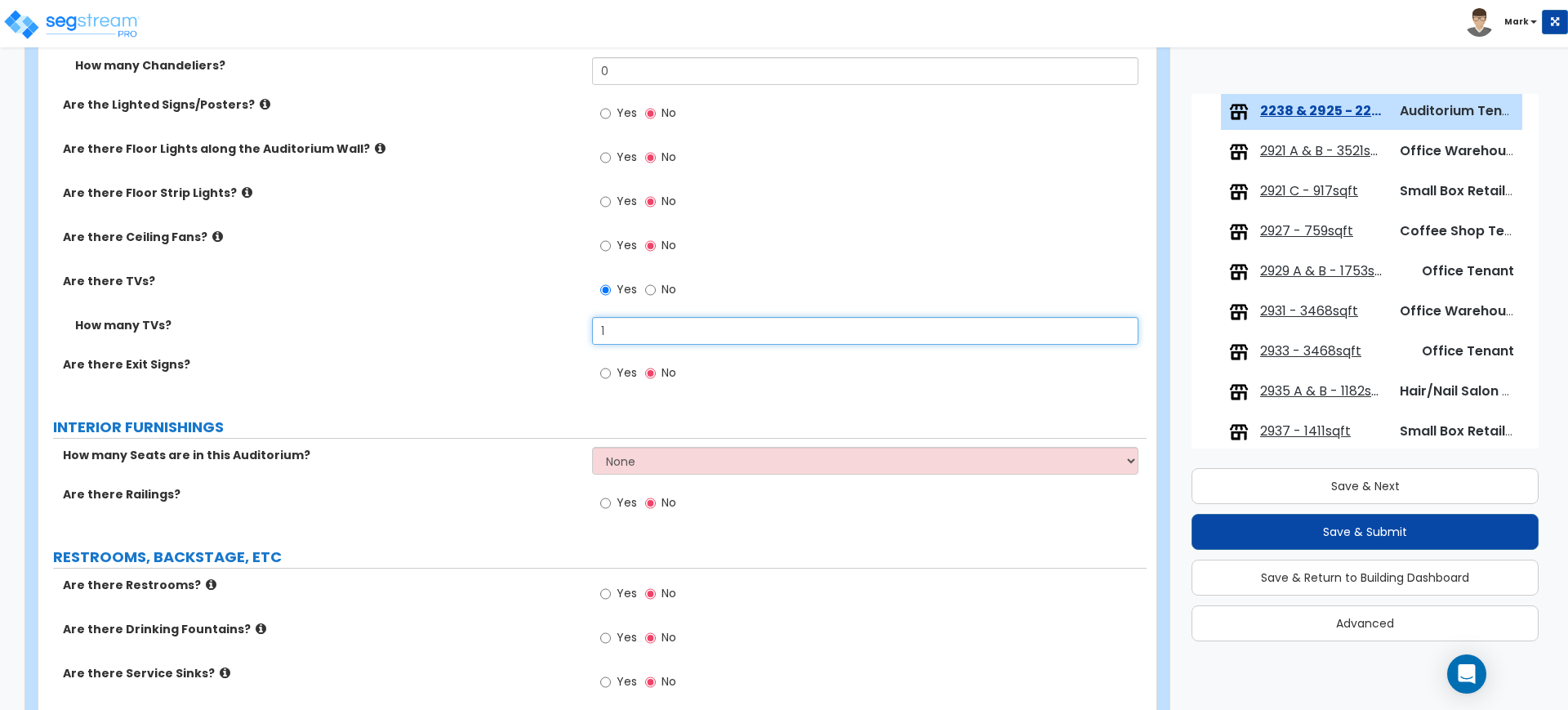
type input "1"
click at [603, 372] on input "Yes" at bounding box center [605, 373] width 11 height 18
radio input "true"
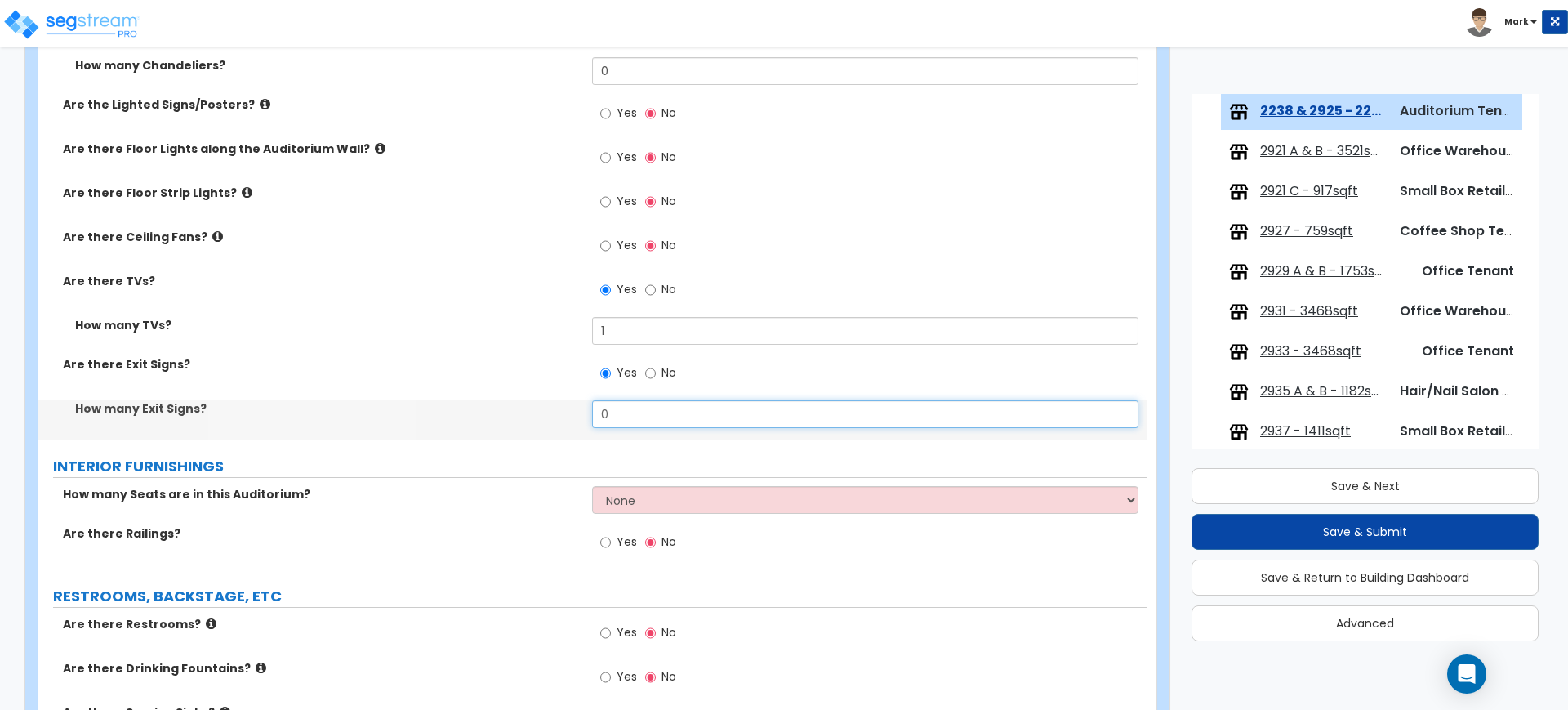
drag, startPoint x: 641, startPoint y: 415, endPoint x: 529, endPoint y: 410, distance: 112.1
click at [529, 410] on div "How many Exit Signs? 0" at bounding box center [592, 420] width 1108 height 39
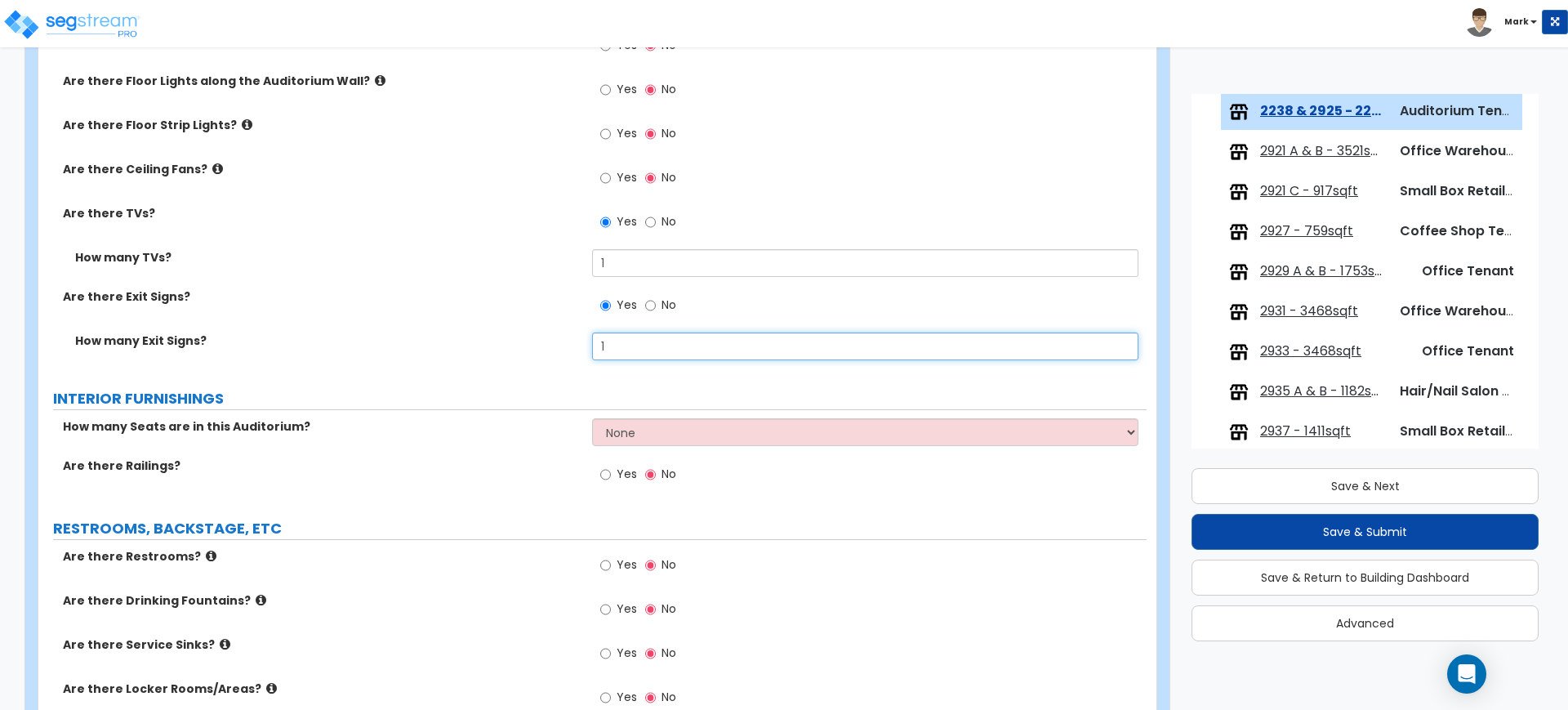
scroll to position [3472, 0]
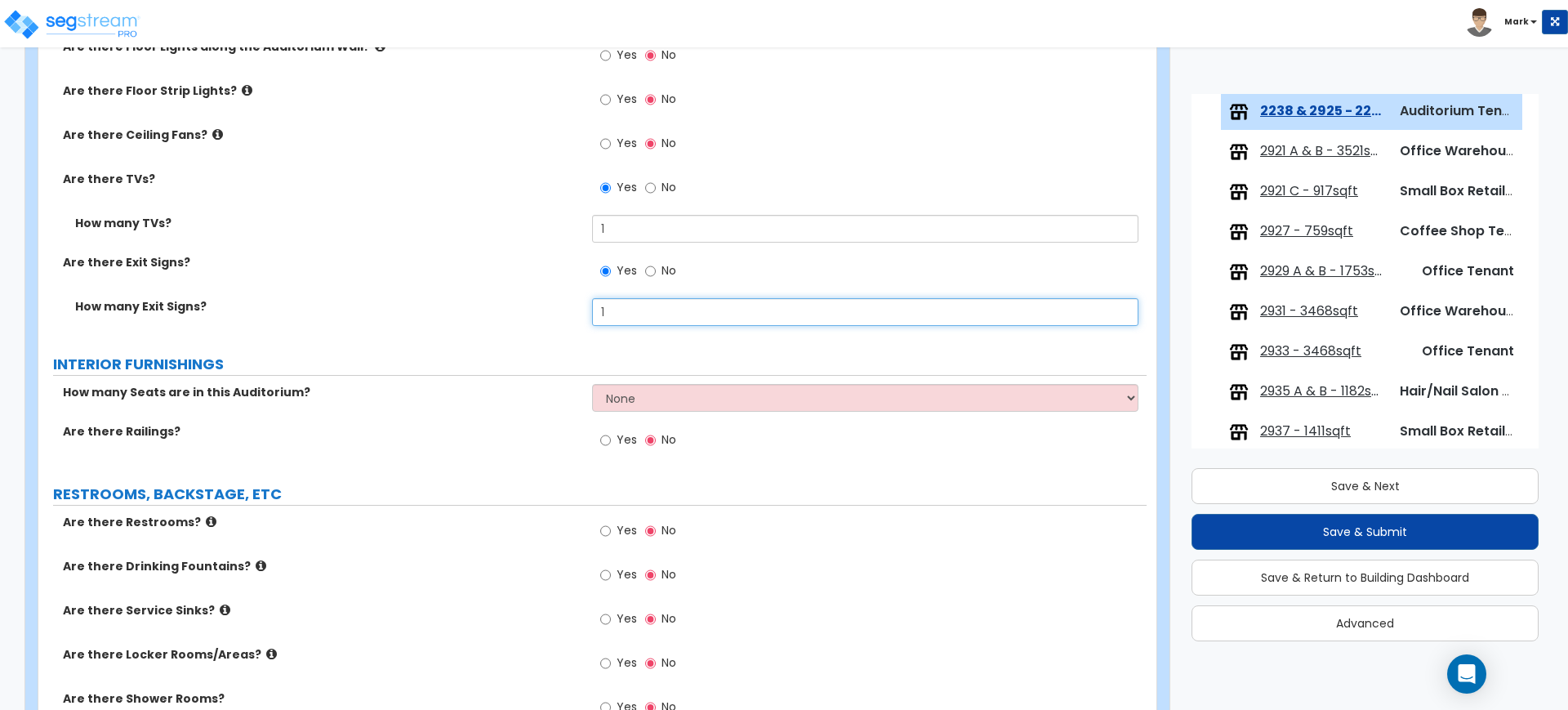
drag, startPoint x: 610, startPoint y: 315, endPoint x: 548, endPoint y: 312, distance: 62.1
click at [548, 312] on div "How many Exit Signs? 1" at bounding box center [592, 317] width 1108 height 39
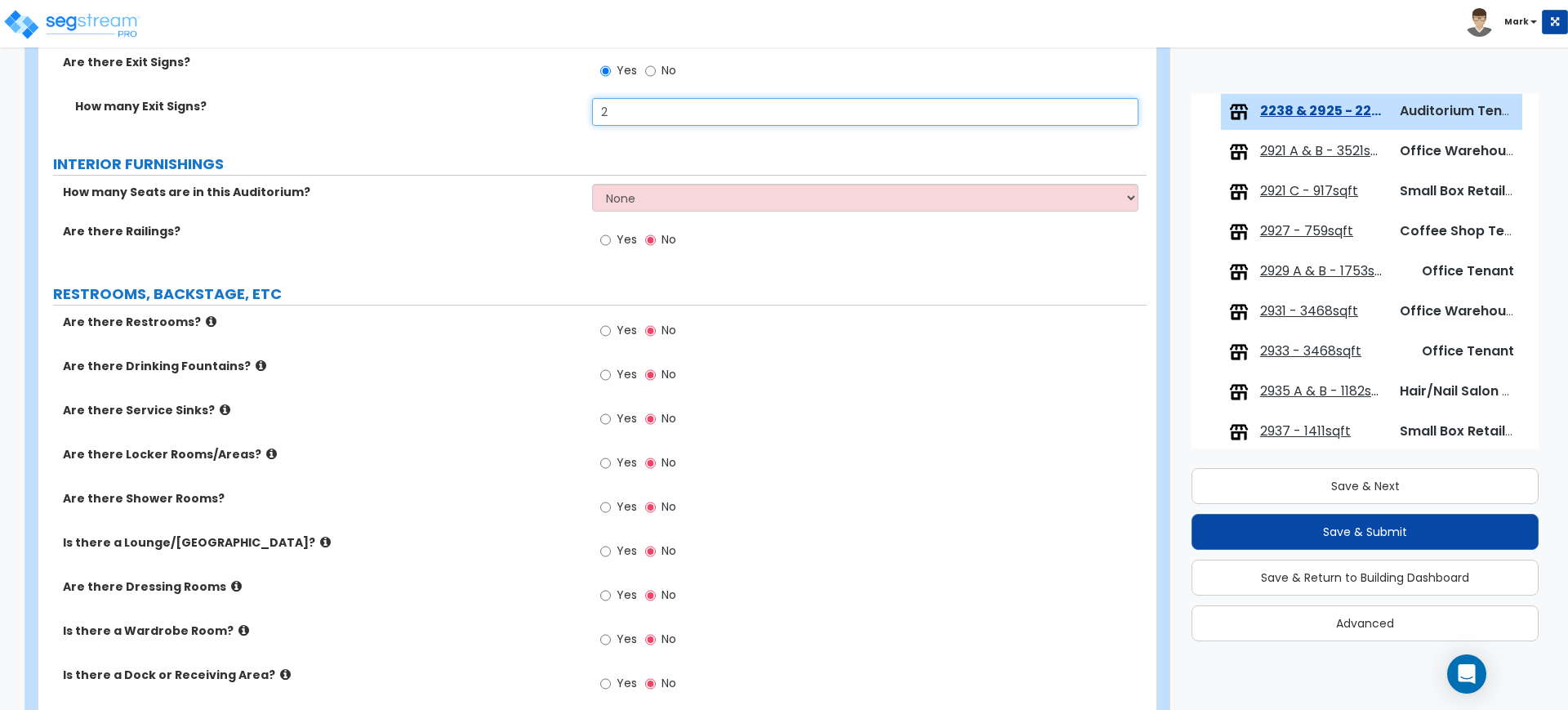
scroll to position [3676, 0]
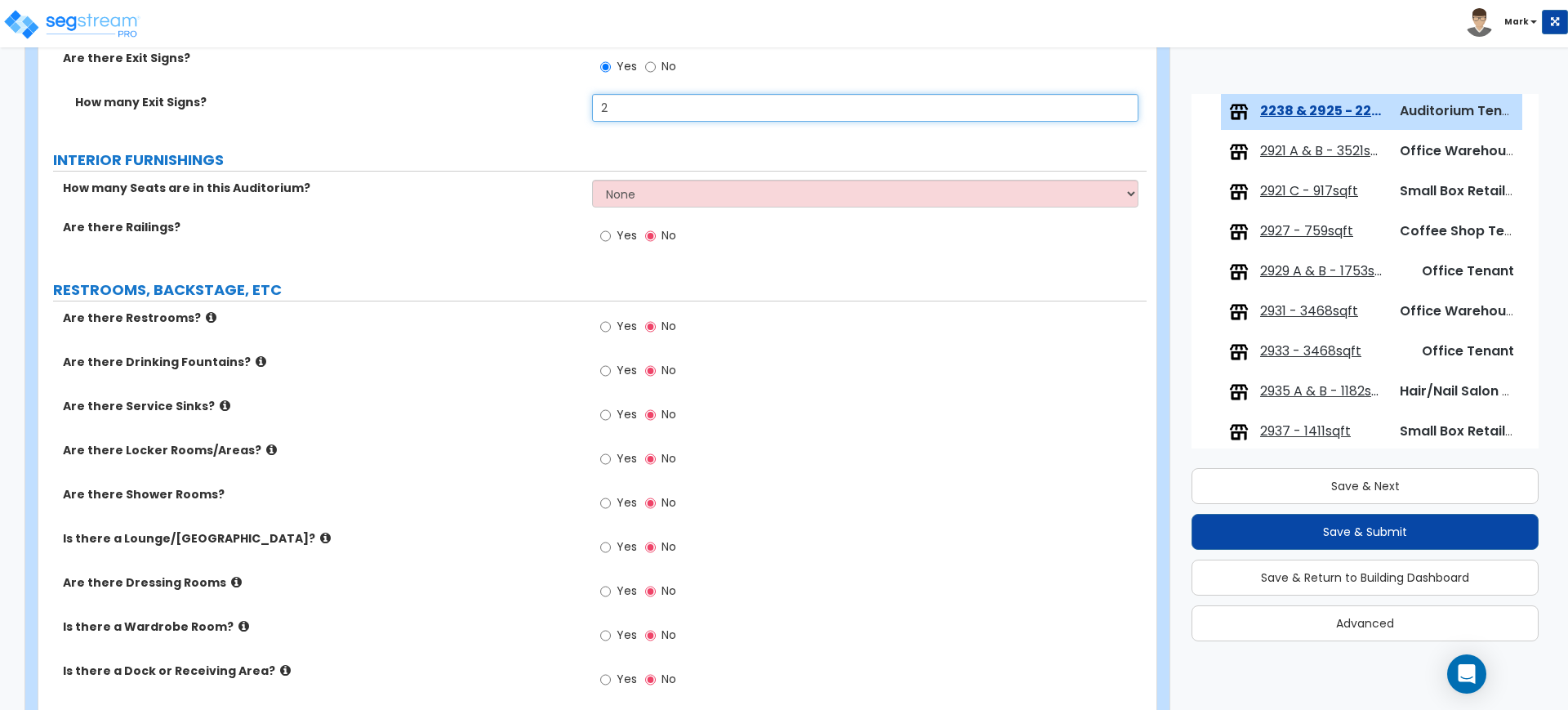
type input "2"
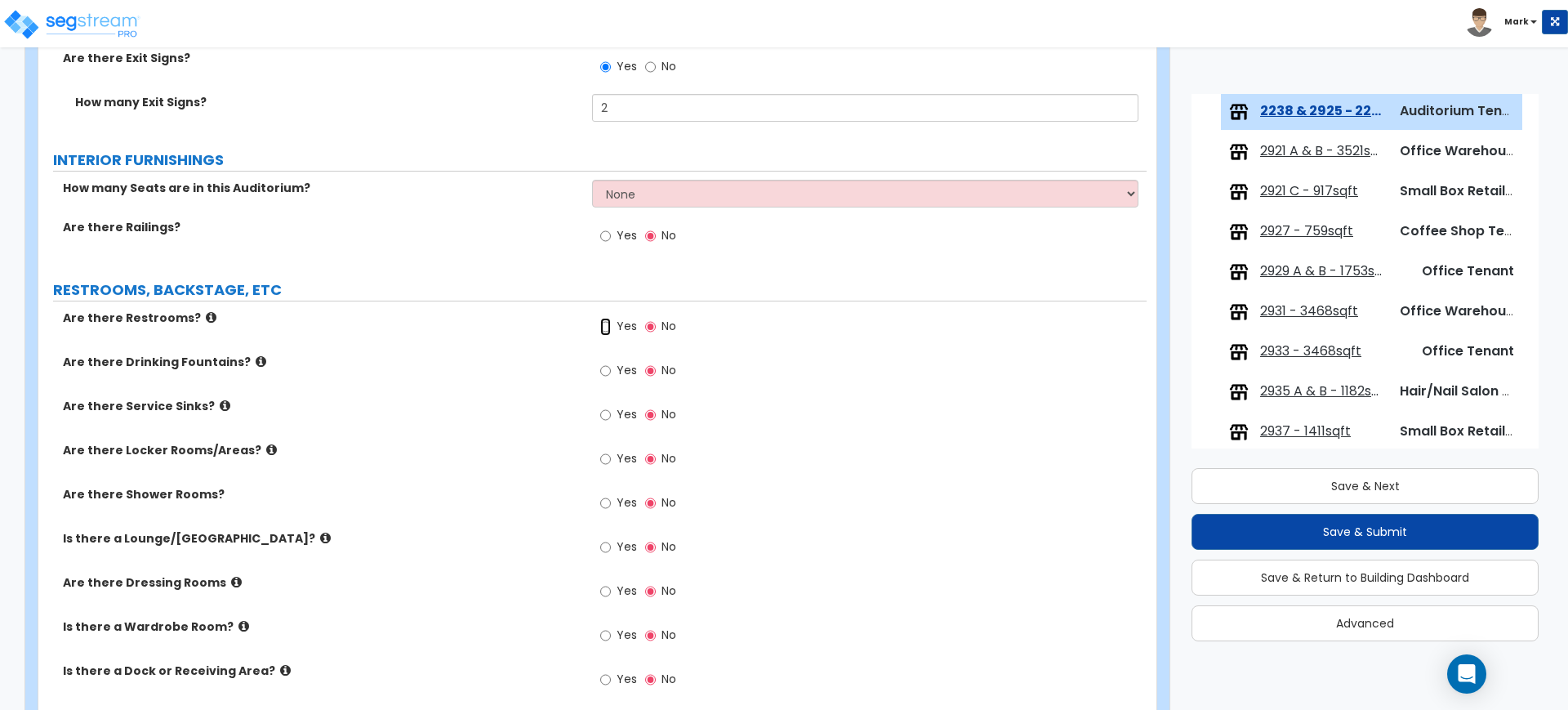
click at [604, 323] on input "Yes" at bounding box center [605, 326] width 11 height 18
radio input "true"
click at [603, 369] on input "Yes" at bounding box center [605, 370] width 11 height 18
radio input "true"
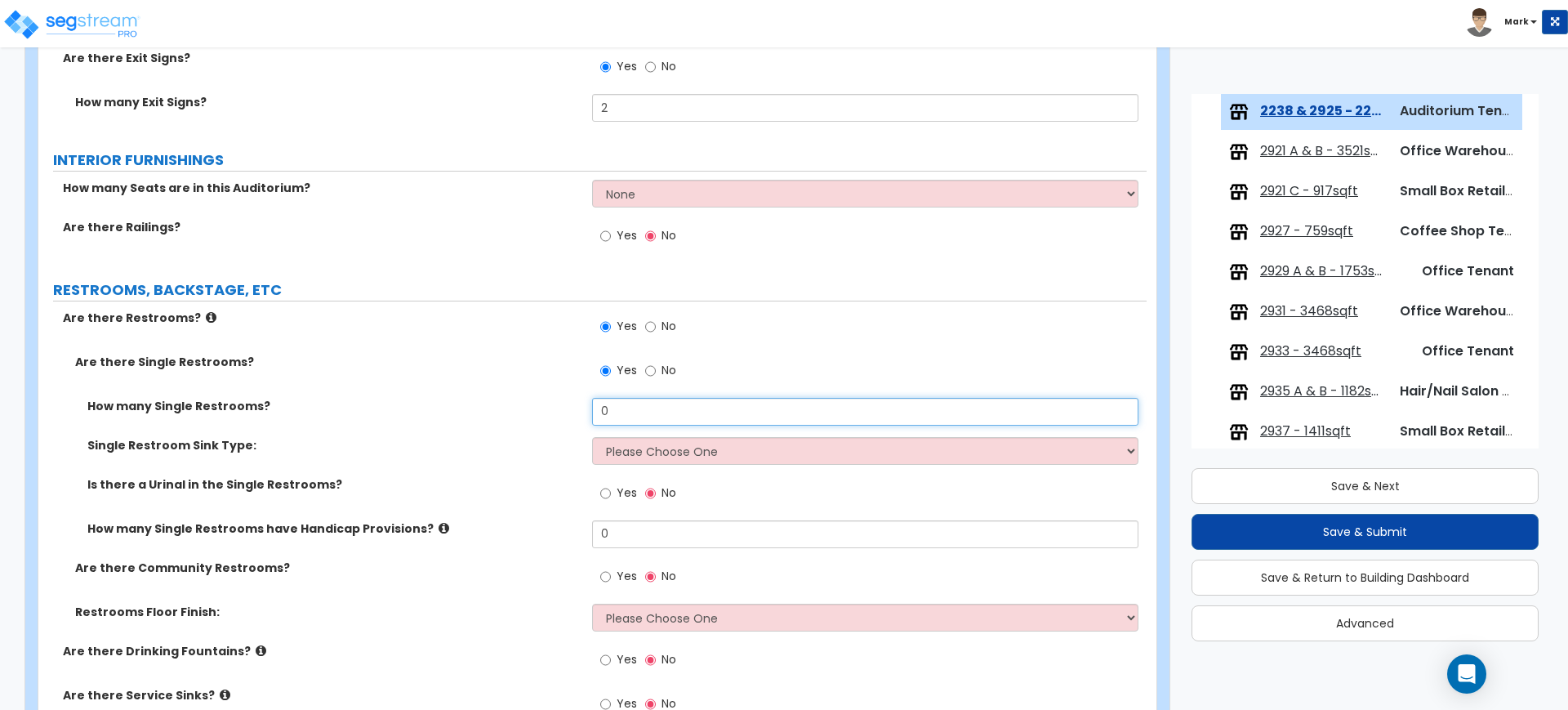
drag, startPoint x: 561, startPoint y: 401, endPoint x: 537, endPoint y: 401, distance: 24.0
click at [537, 401] on div "How many Single Restrooms? 0" at bounding box center [592, 417] width 1108 height 39
type input "4"
click at [638, 446] on select "Please Choose One Wall-mounted Vanity-mounted" at bounding box center [865, 451] width 545 height 28
select select "1"
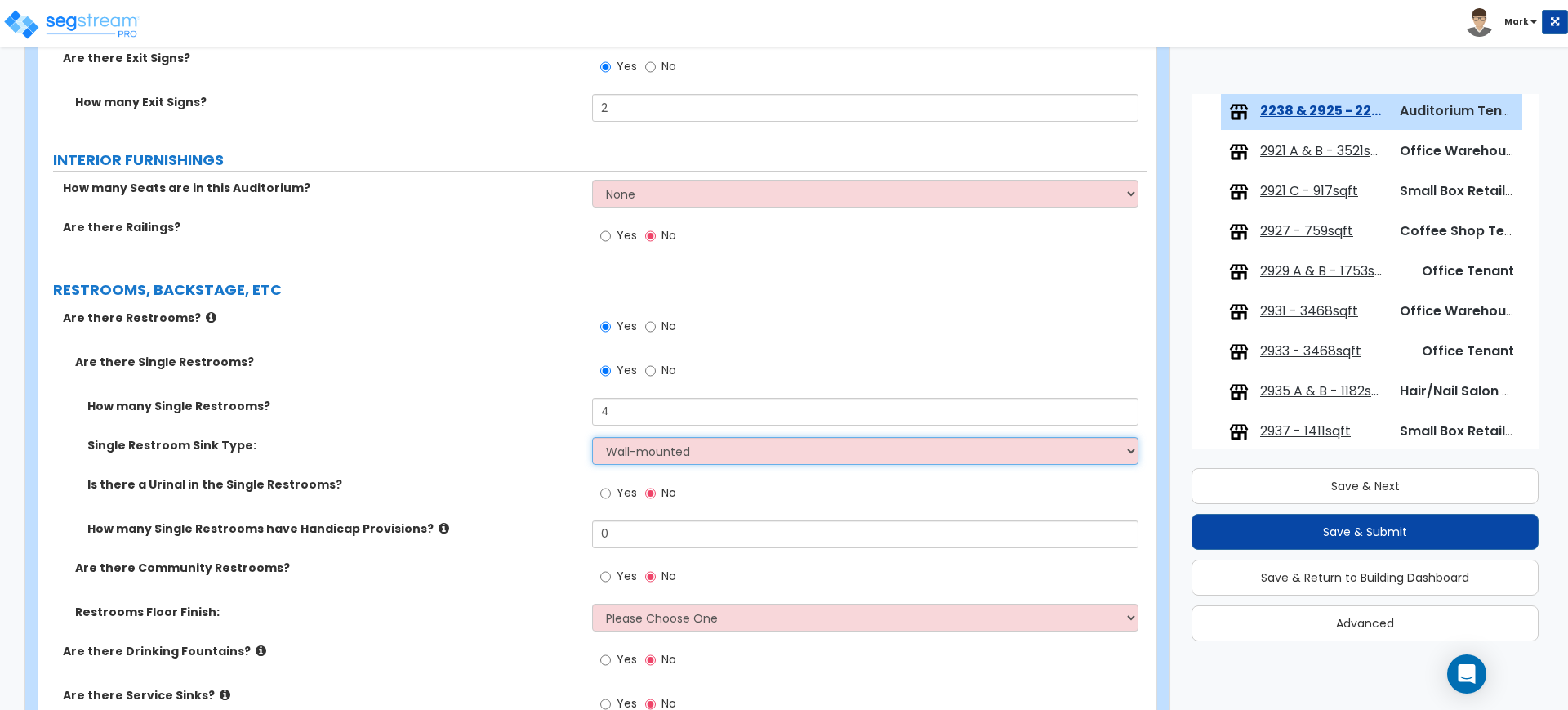
click at [592, 437] on select "Please Choose One Wall-mounted Vanity-mounted" at bounding box center [865, 451] width 545 height 28
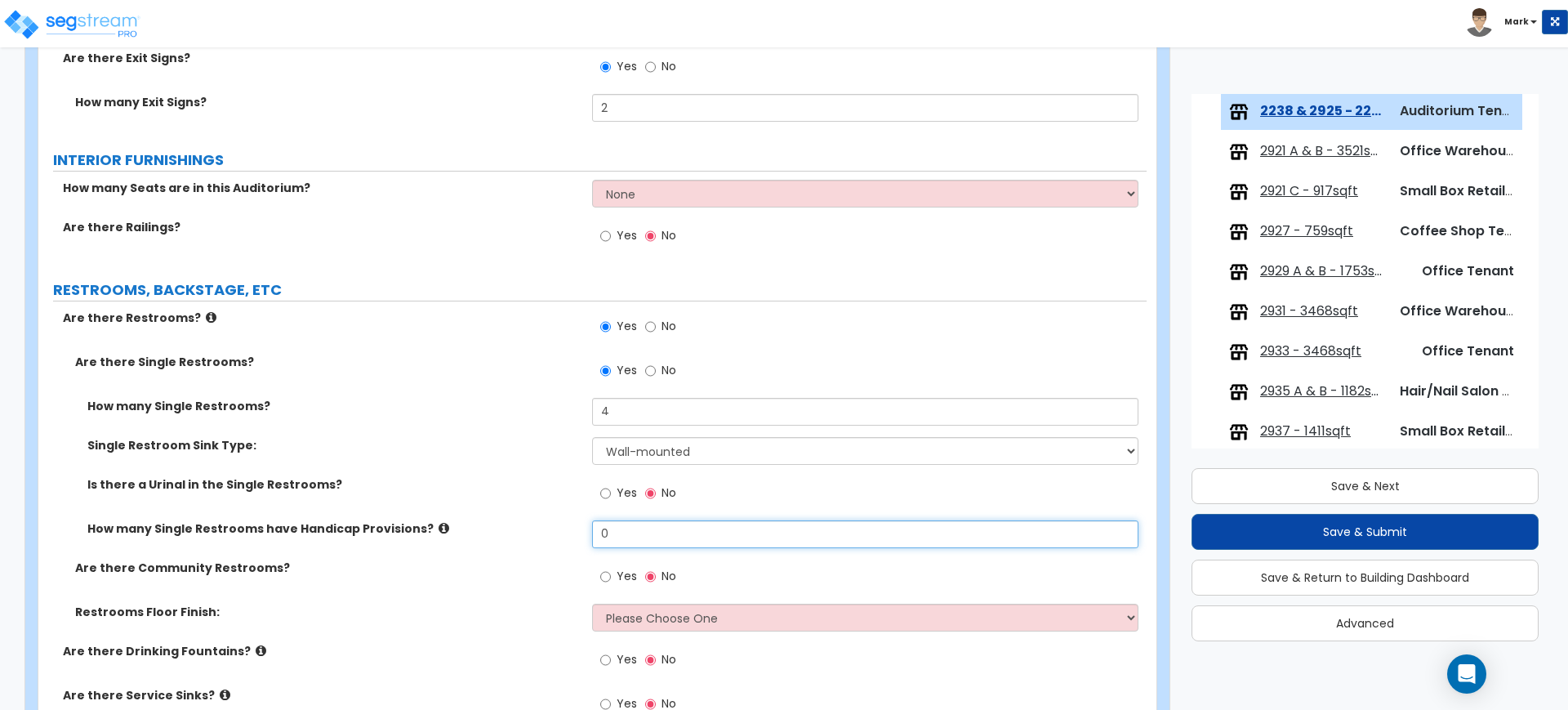
drag, startPoint x: 612, startPoint y: 526, endPoint x: 550, endPoint y: 521, distance: 62.2
click at [559, 521] on div "How many Single Restrooms have Handicap Provisions? 0" at bounding box center [592, 540] width 1108 height 39
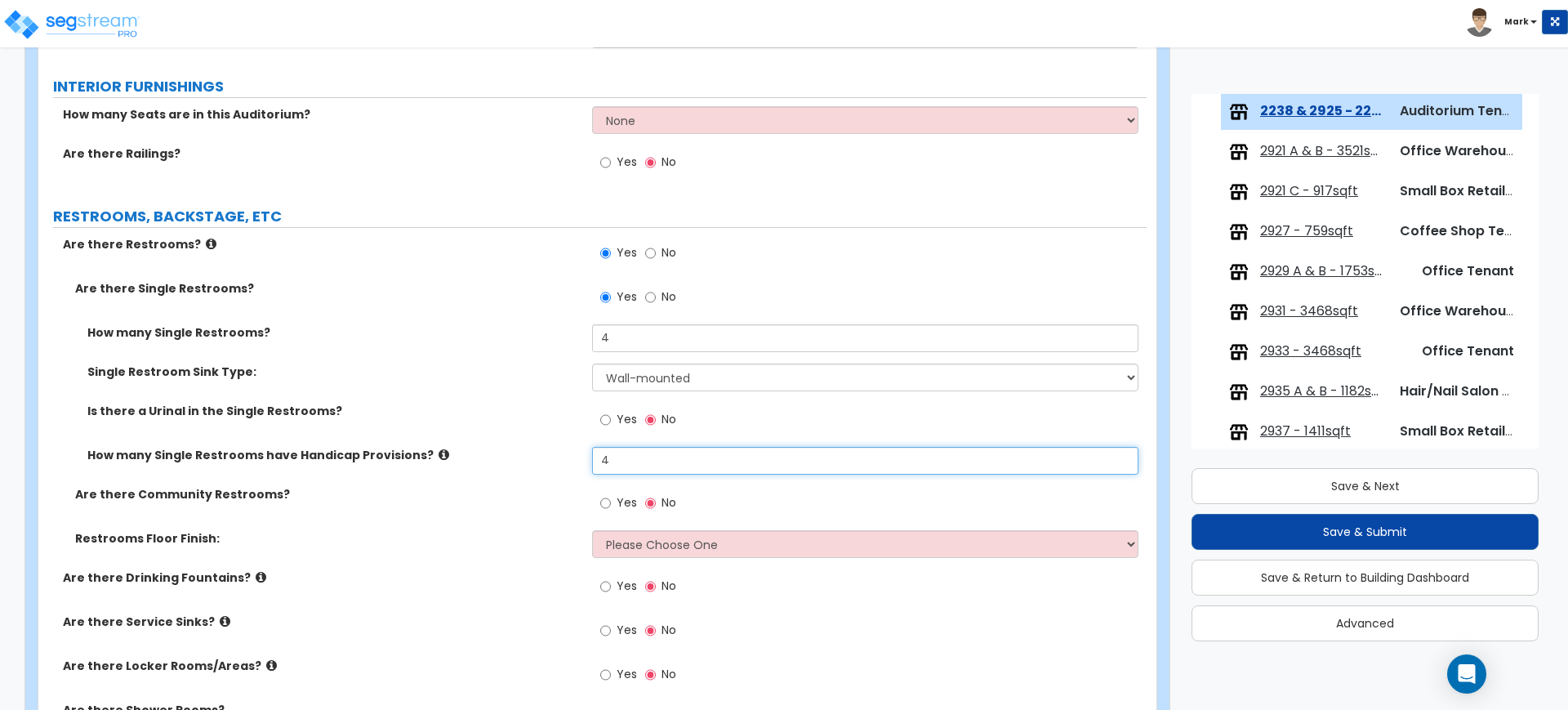
scroll to position [3881, 0]
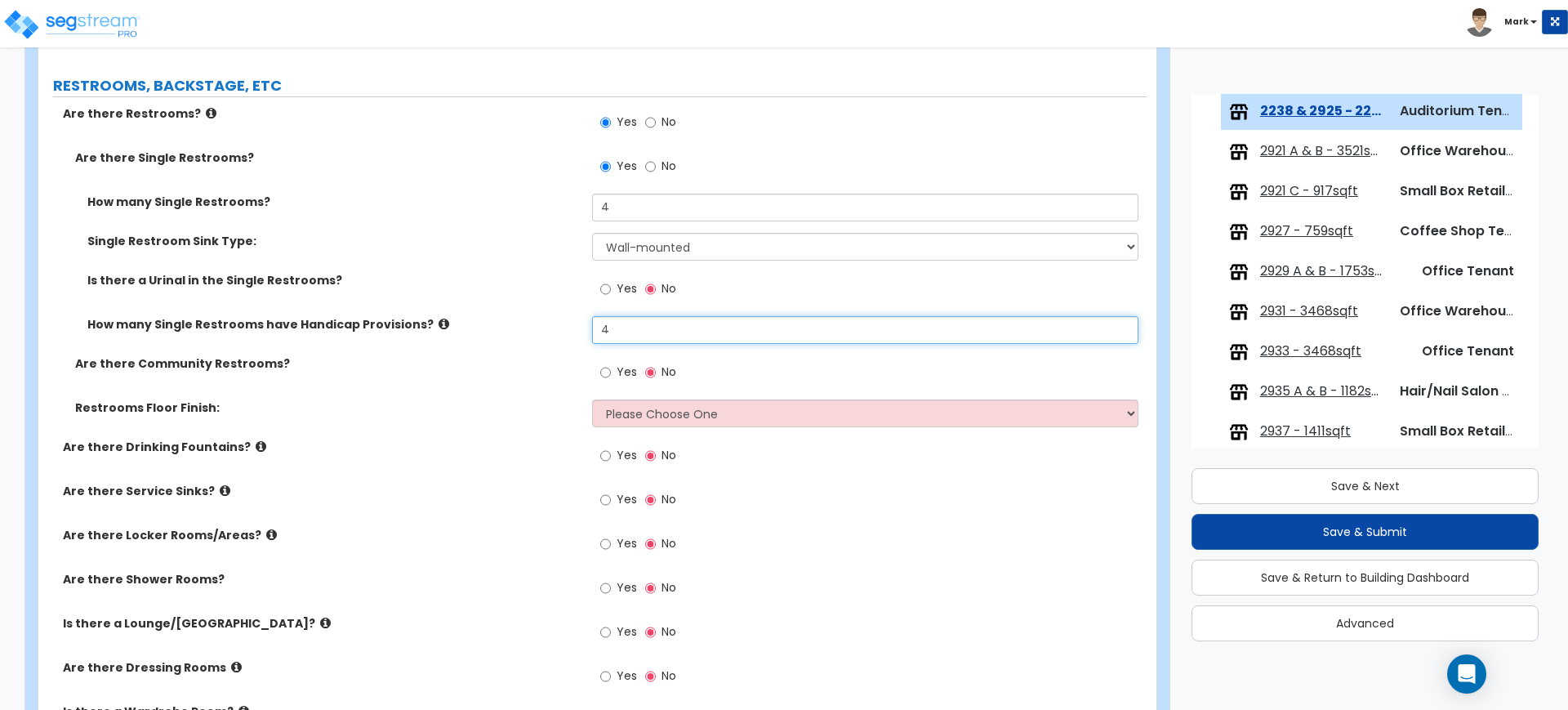
type input "4"
click at [643, 421] on select "Please Choose One Tile Flooring Resilient Laminate Flooring VCT Flooring Sheet …" at bounding box center [865, 413] width 545 height 28
select select "1"
click at [592, 399] on select "Please Choose One Tile Flooring Resilient Laminate Flooring VCT Flooring Sheet …" at bounding box center [865, 413] width 545 height 28
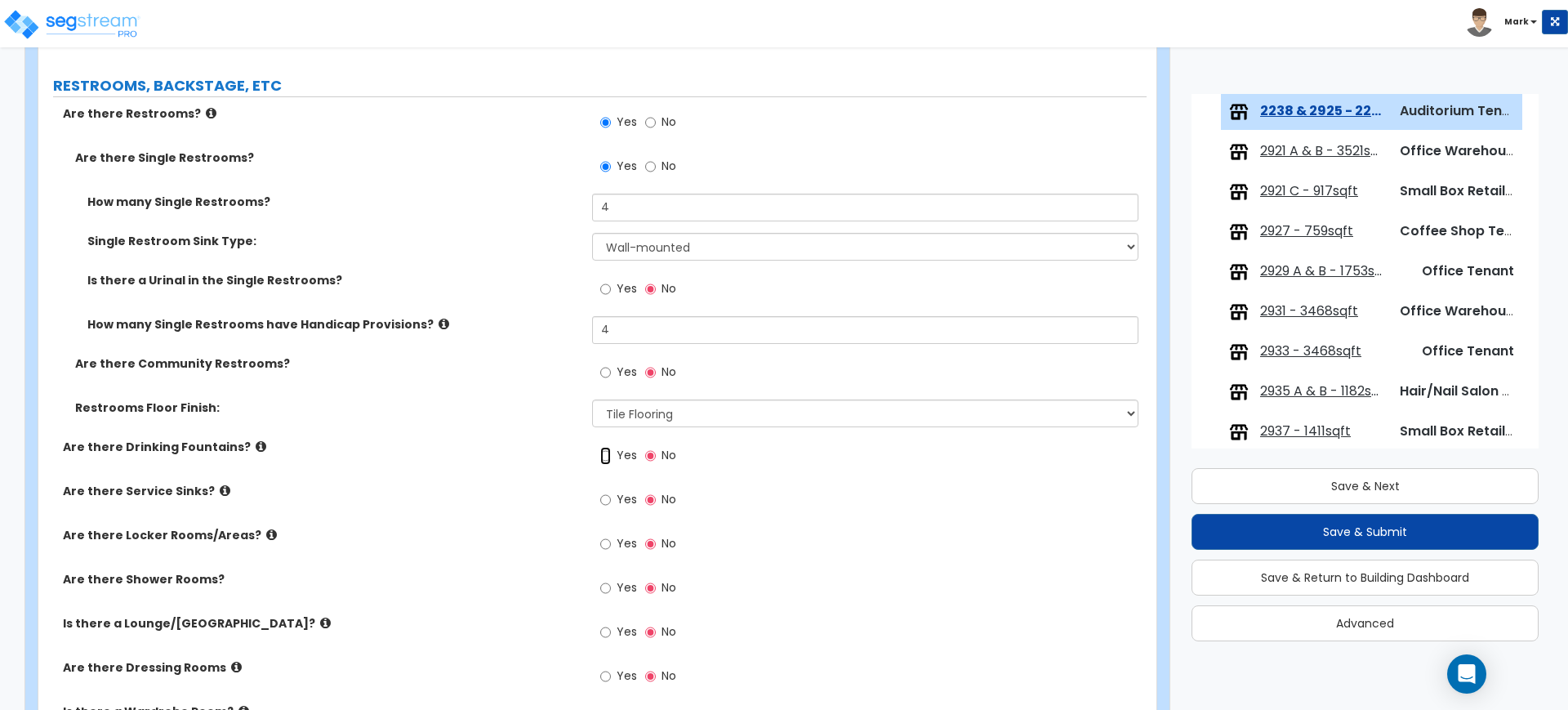
click at [608, 457] on input "Yes" at bounding box center [605, 455] width 11 height 18
radio input "true"
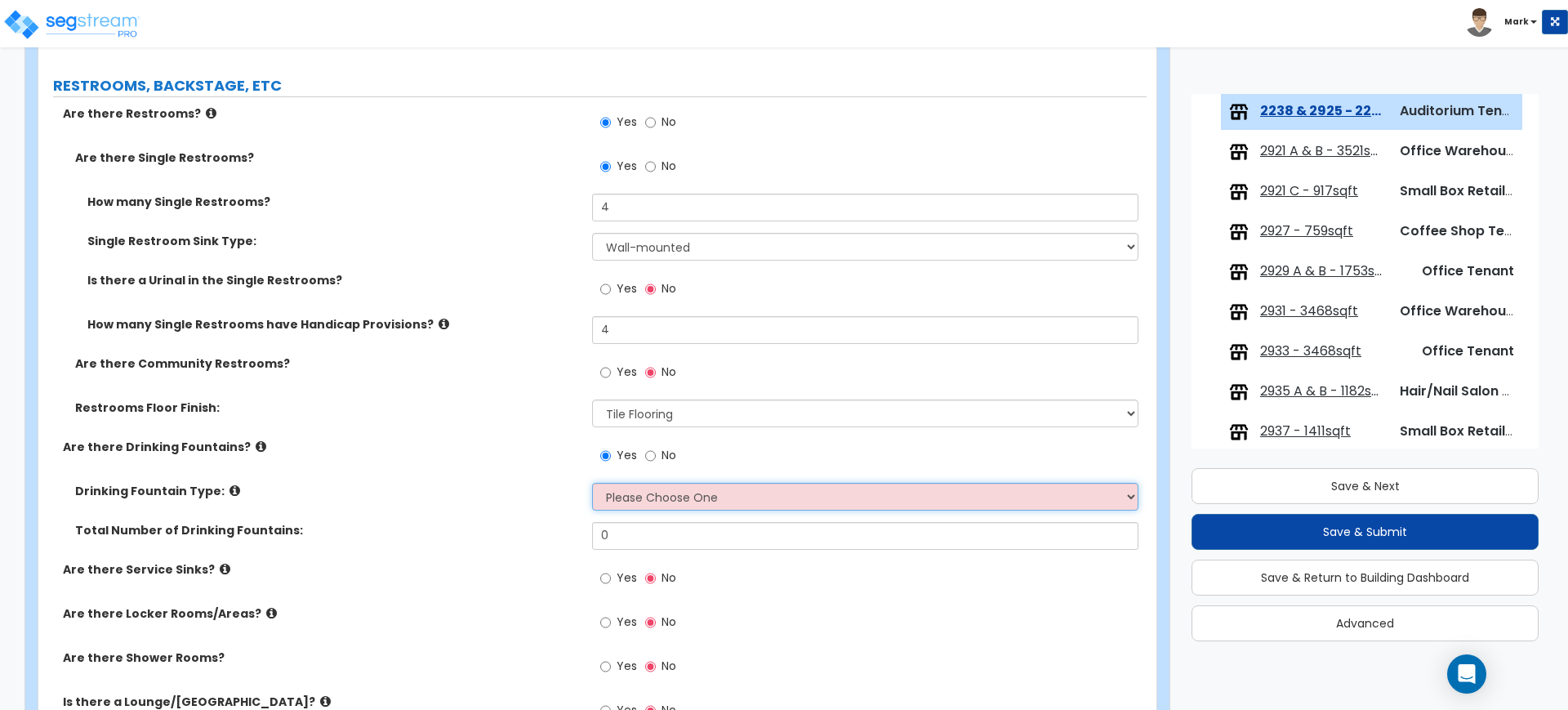
click at [624, 500] on select "Please Choose One Wall-mounted Floor-mounted" at bounding box center [865, 496] width 545 height 28
click at [592, 483] on select "Please Choose One Wall-mounted Floor-mounted" at bounding box center [865, 496] width 545 height 28
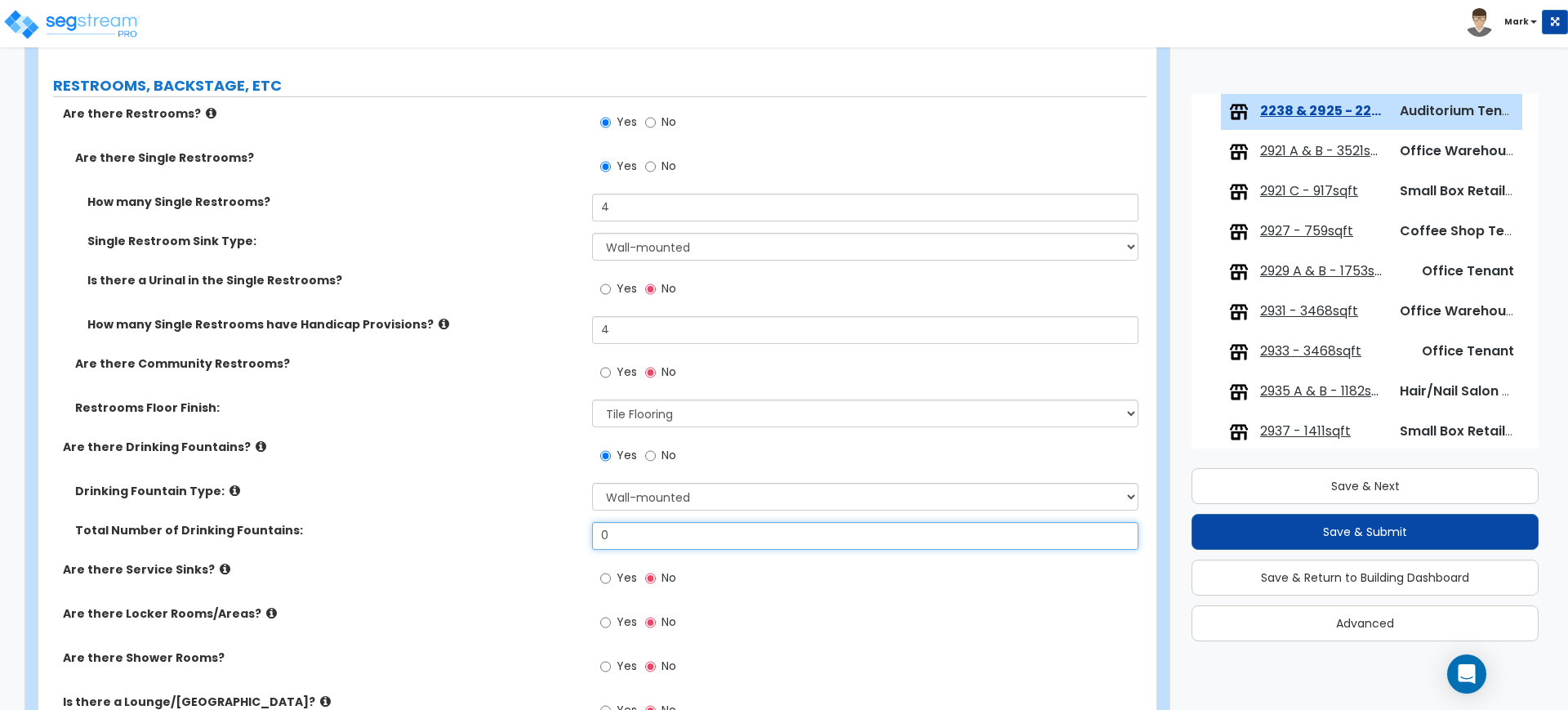
drag, startPoint x: 625, startPoint y: 539, endPoint x: 544, endPoint y: 524, distance: 82.4
click at [545, 524] on div "Total Number of Drinking Fountains: 0" at bounding box center [592, 541] width 1108 height 39
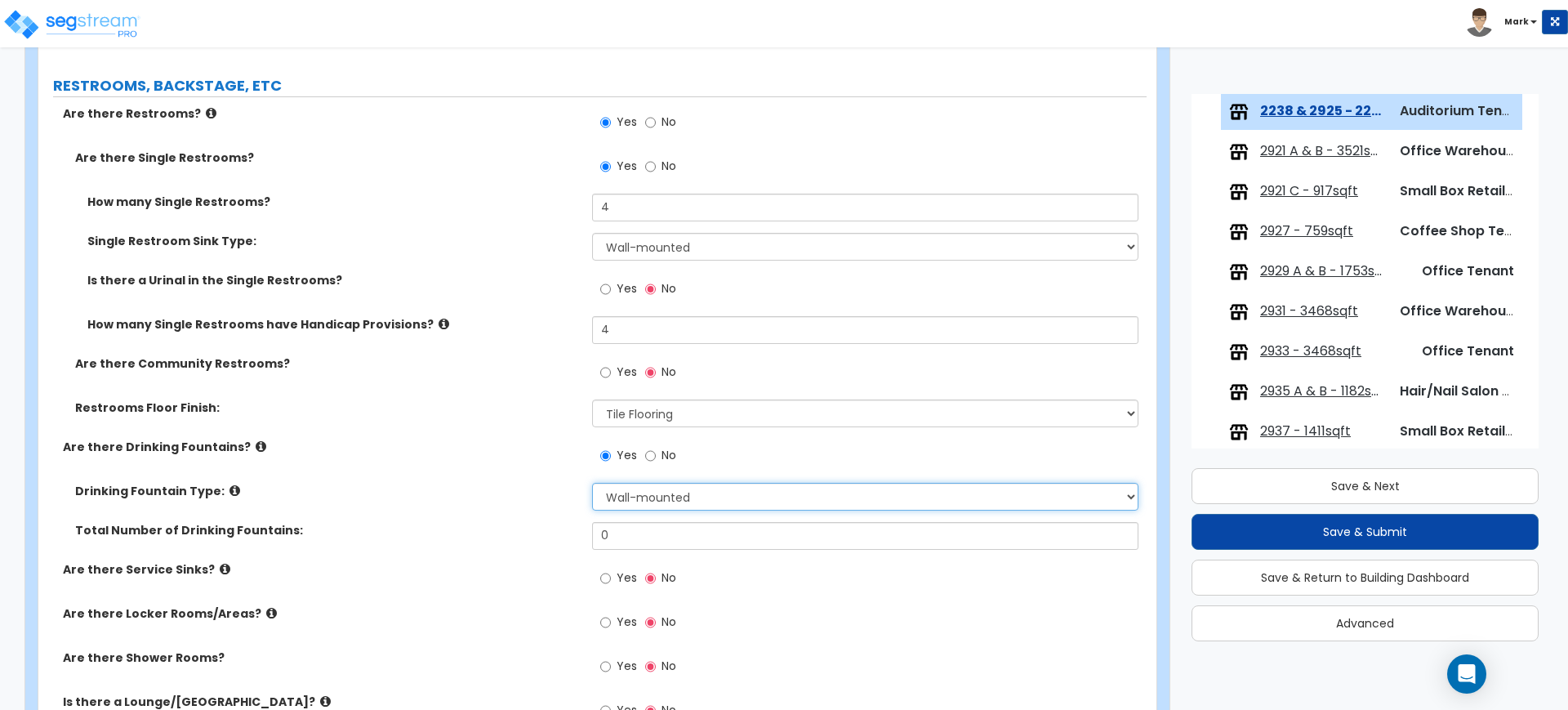
click at [664, 496] on select "Please Choose One Wall-mounted Floor-mounted" at bounding box center [865, 496] width 545 height 28
select select "2"
click at [592, 483] on select "Please Choose One Wall-mounted Floor-mounted" at bounding box center [865, 496] width 545 height 28
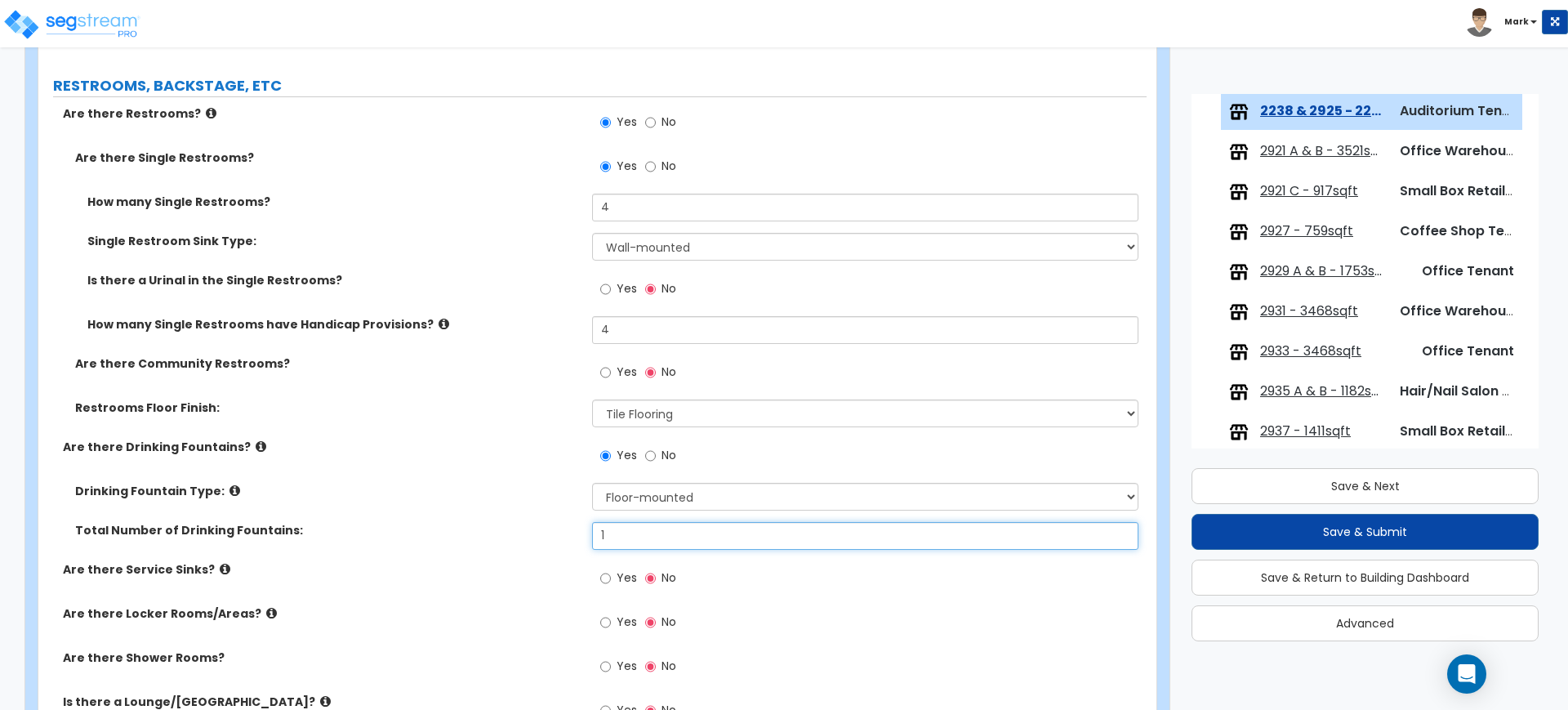
type input "1"
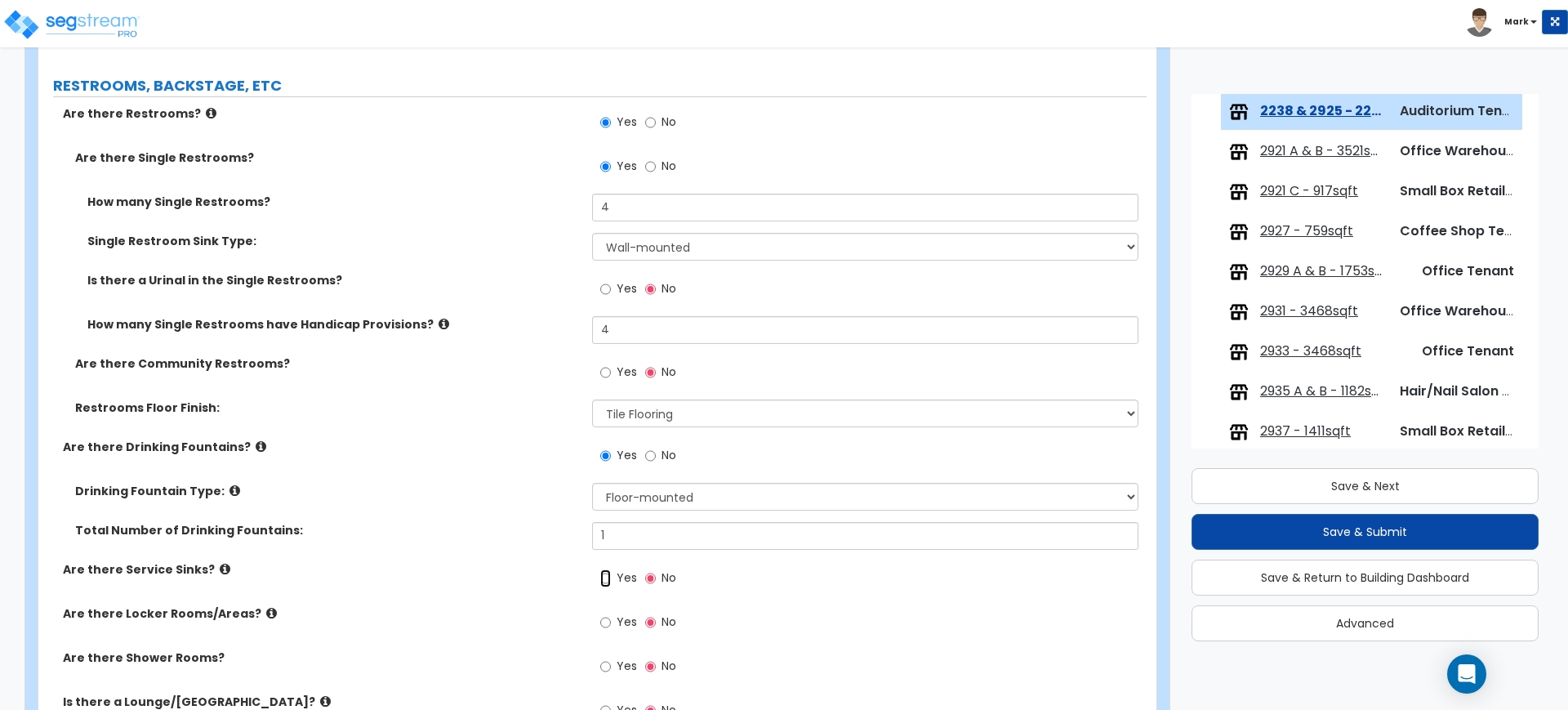
click at [609, 576] on input "Yes" at bounding box center [605, 577] width 11 height 18
radio input "true"
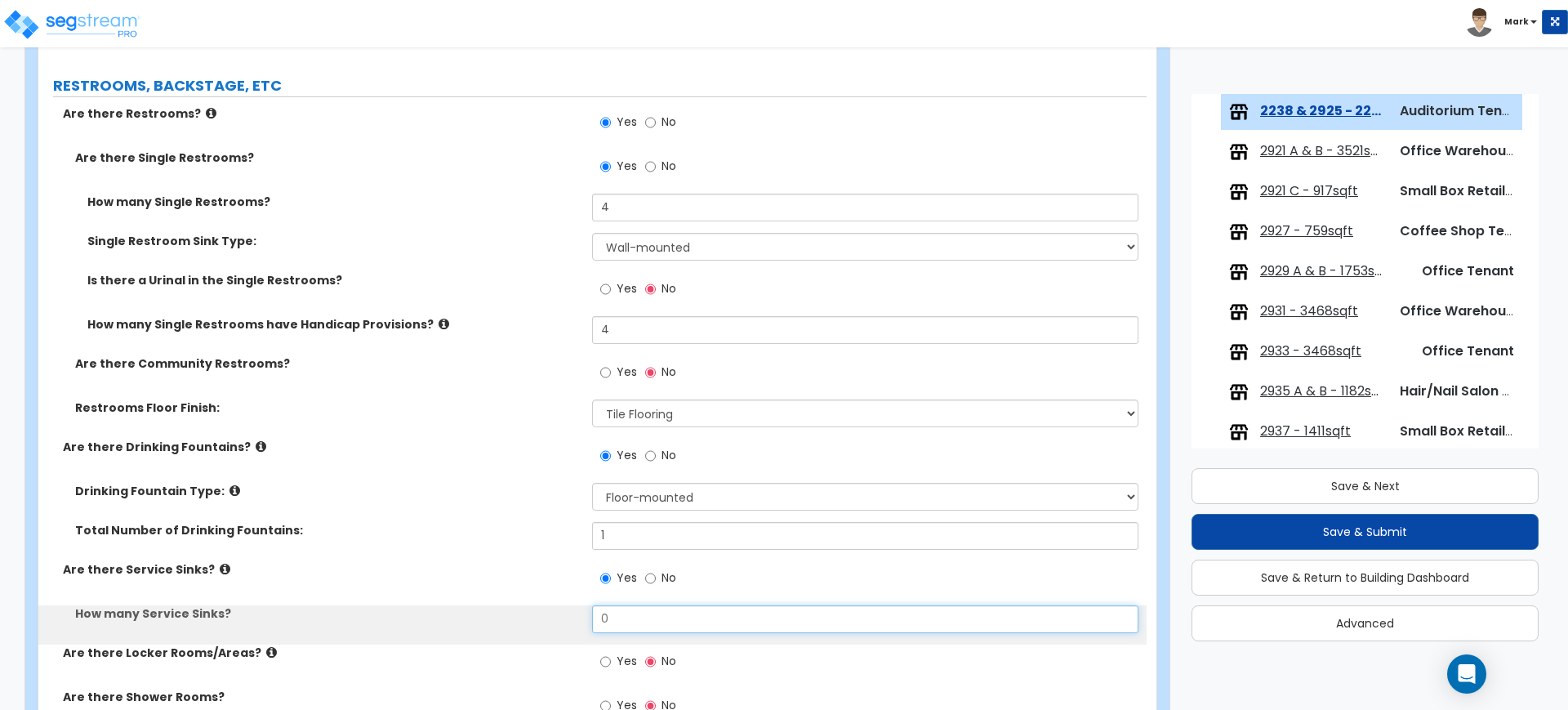
drag, startPoint x: 628, startPoint y: 611, endPoint x: 544, endPoint y: 610, distance: 84.0
click at [548, 610] on div "How many Service Sinks? 0" at bounding box center [592, 624] width 1108 height 39
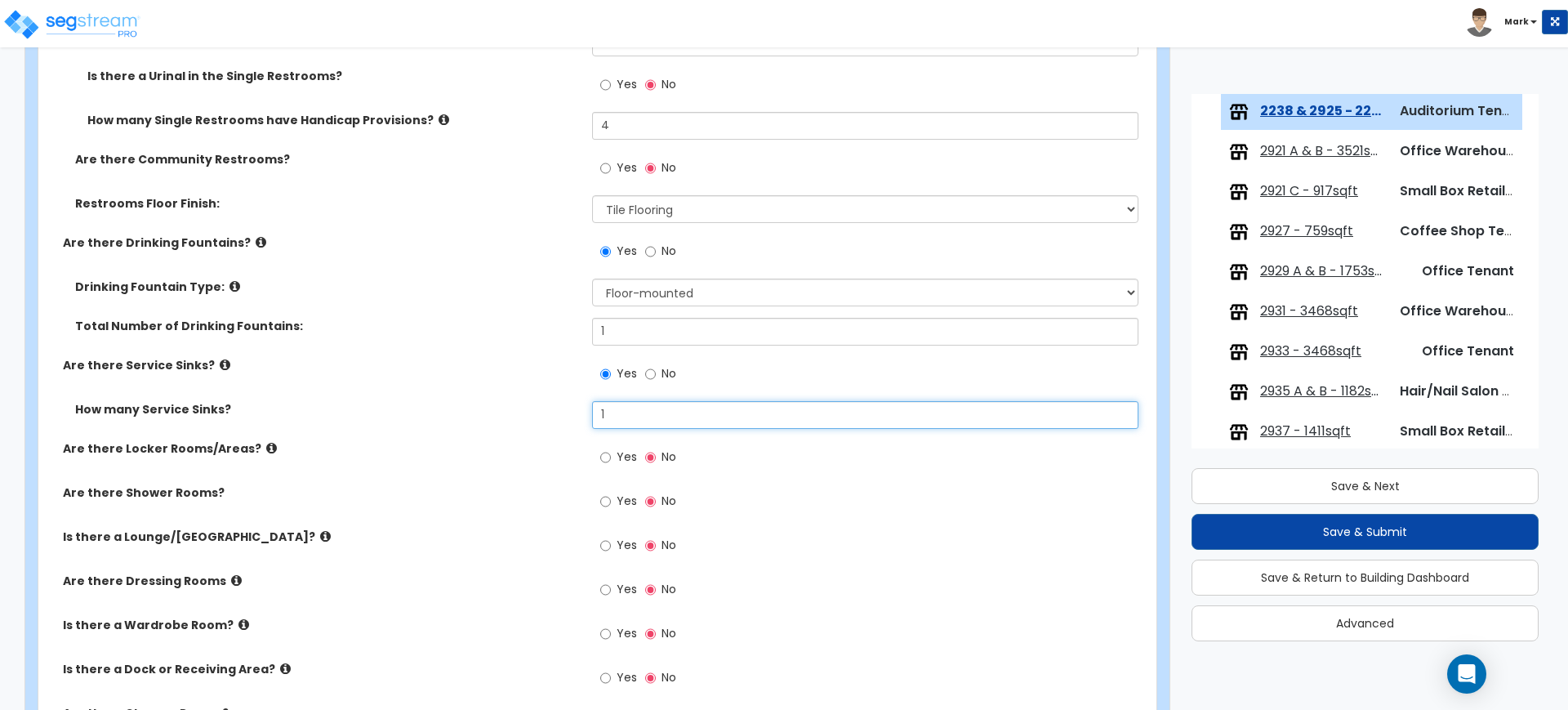
scroll to position [4187, 0]
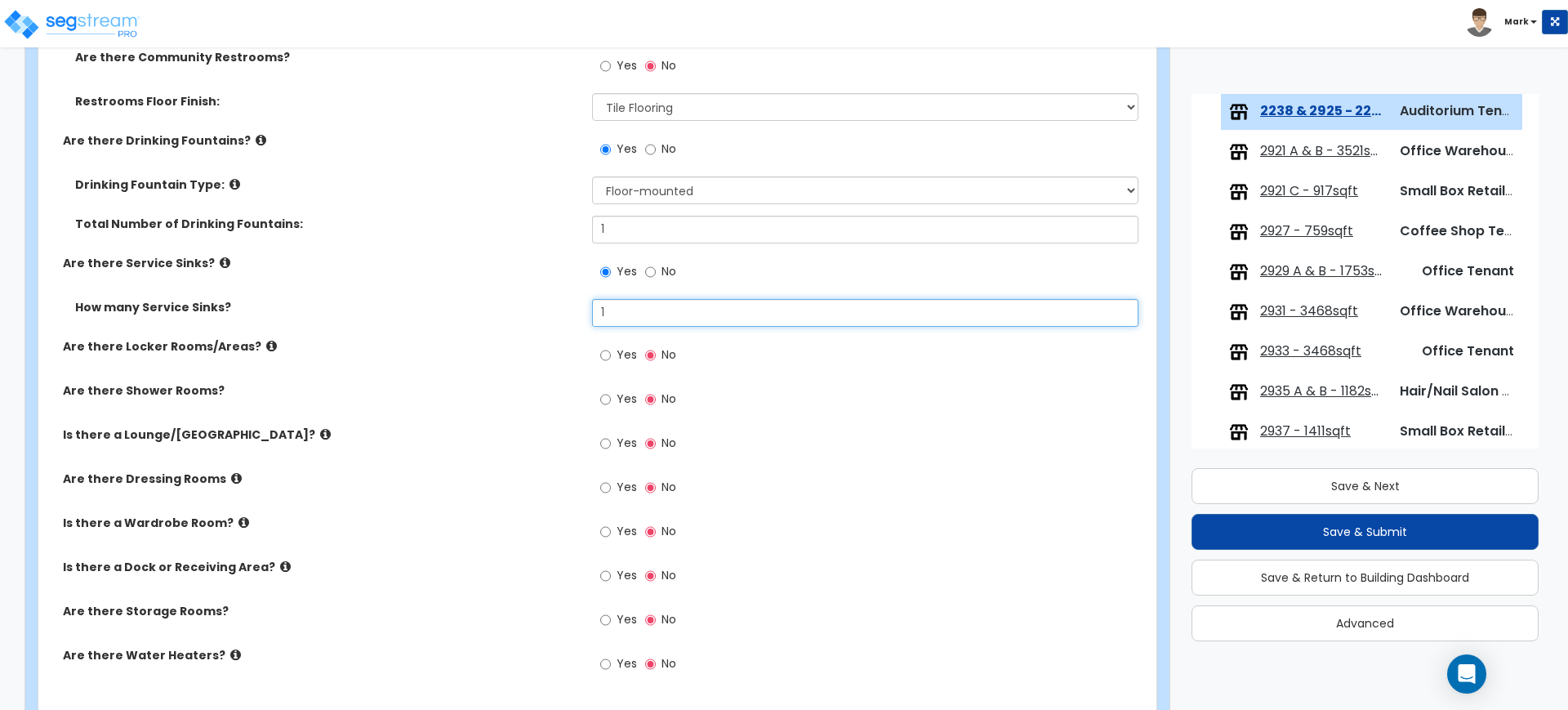
type input "1"
click at [602, 441] on input "Yes" at bounding box center [605, 443] width 11 height 18
radio input "true"
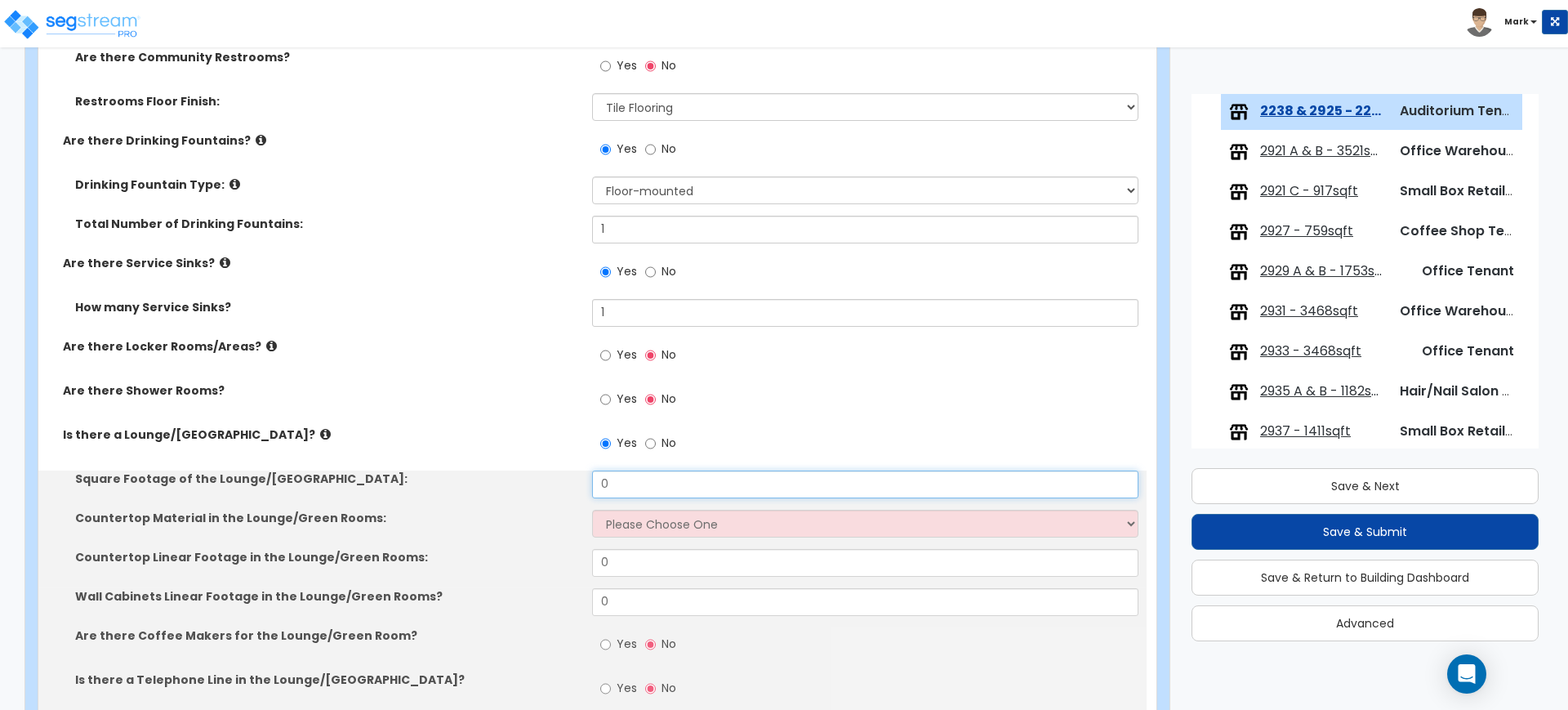
drag, startPoint x: 604, startPoint y: 480, endPoint x: 498, endPoint y: 474, distance: 106.2
click at [498, 474] on div "Square Footage of the Lounge/[GEOGRAPHIC_DATA]: 0" at bounding box center [592, 490] width 1108 height 39
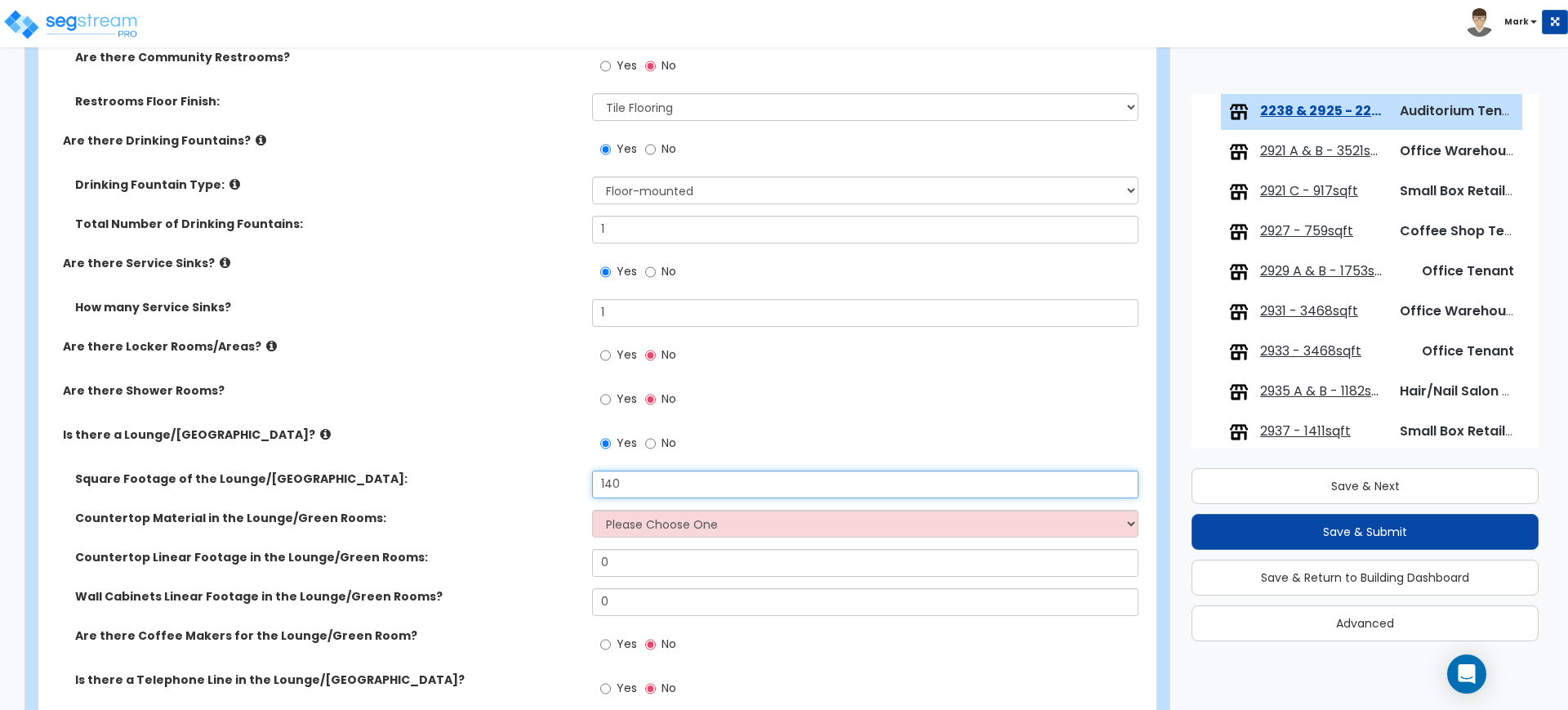
type input "140"
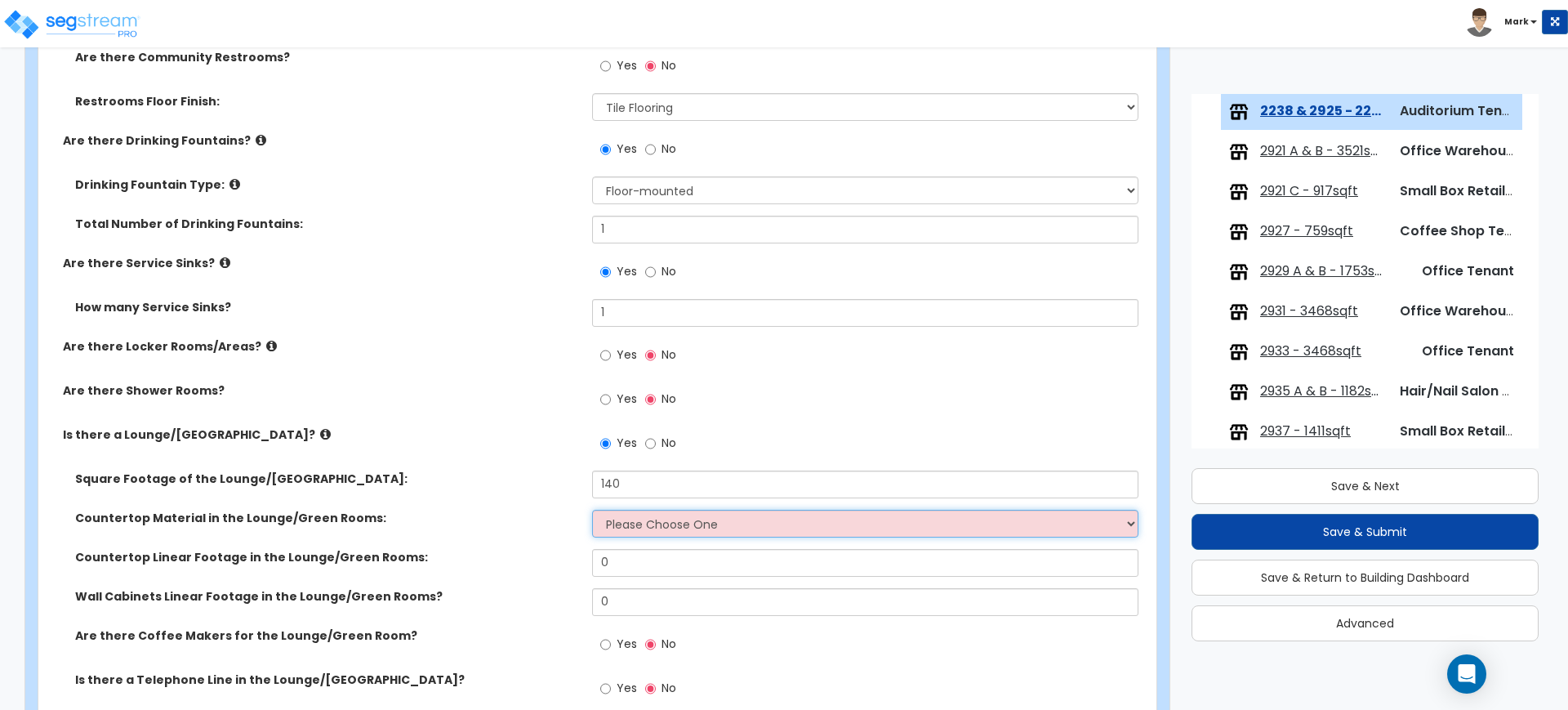
click at [636, 527] on select "Please Choose One Plastic Laminate Solid Surface Stone Quartz Marble Tile Wood …" at bounding box center [865, 523] width 545 height 28
click at [539, 446] on div "Is there a Lounge/[GEOGRAPHIC_DATA]? Yes No" at bounding box center [592, 448] width 1108 height 44
drag, startPoint x: 630, startPoint y: 554, endPoint x: 563, endPoint y: 541, distance: 68.2
click at [565, 541] on div "Square Footage of the Lounge/Green Room: 140 Countertop Material in the Lounge/…" at bounding box center [592, 615] width 1084 height 290
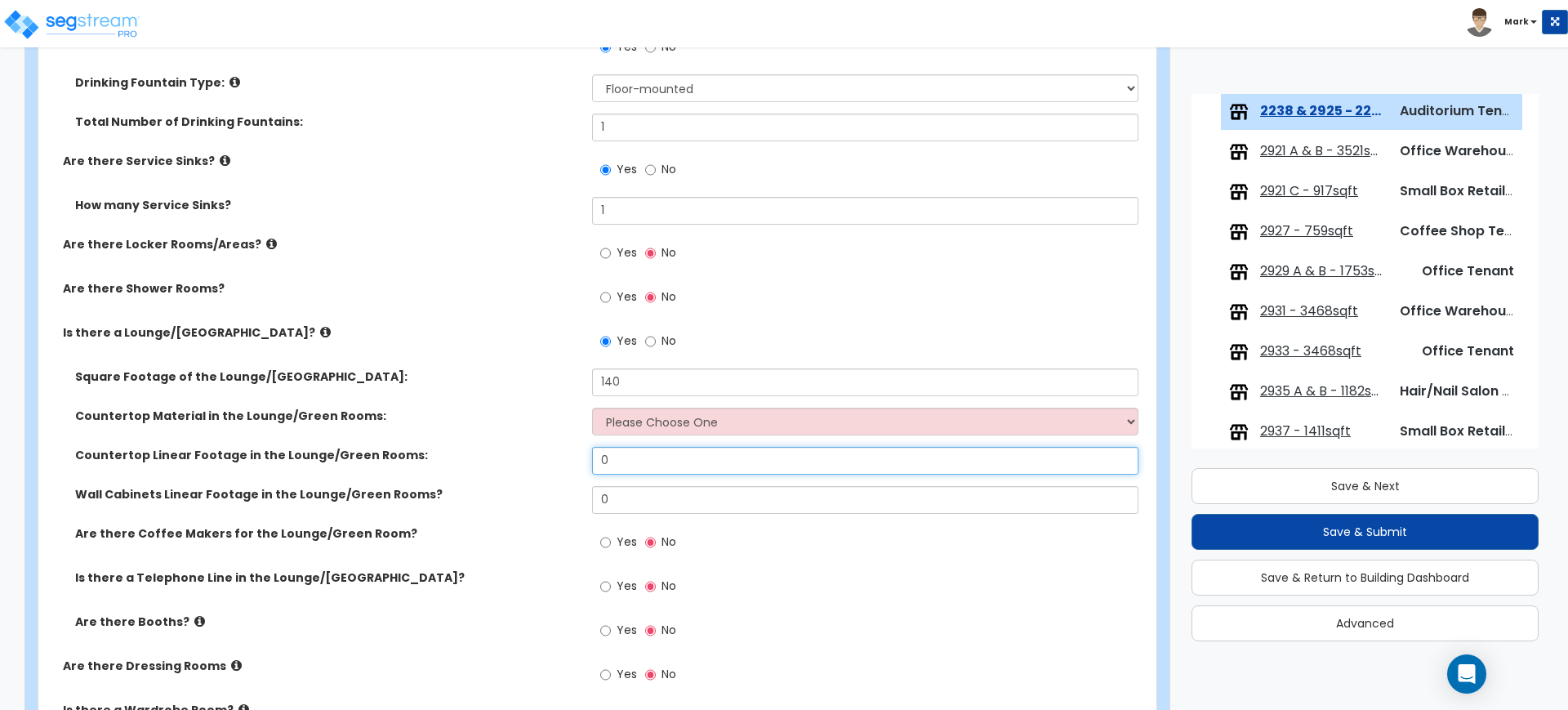
scroll to position [4391, 0]
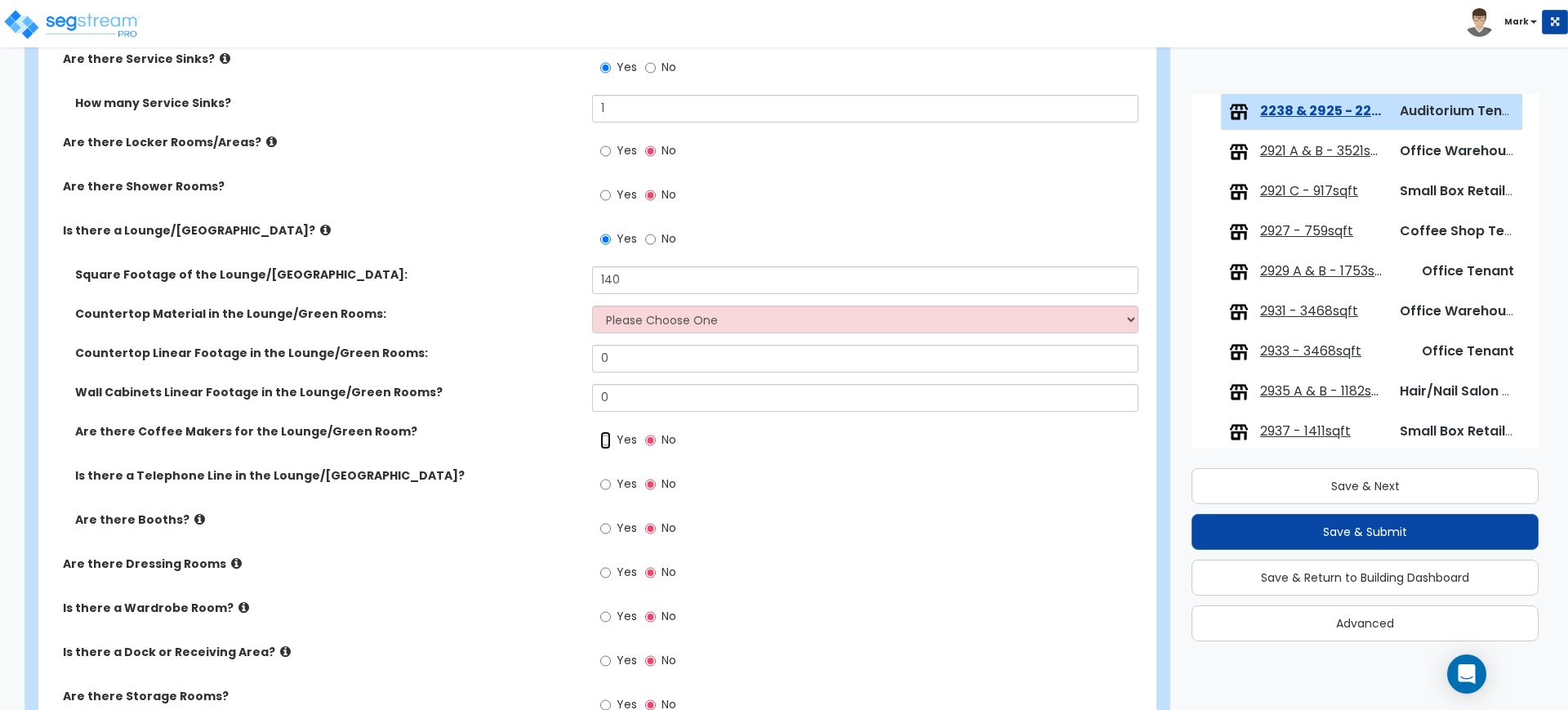
click at [606, 441] on input "Yes" at bounding box center [605, 440] width 11 height 18
radio input "true"
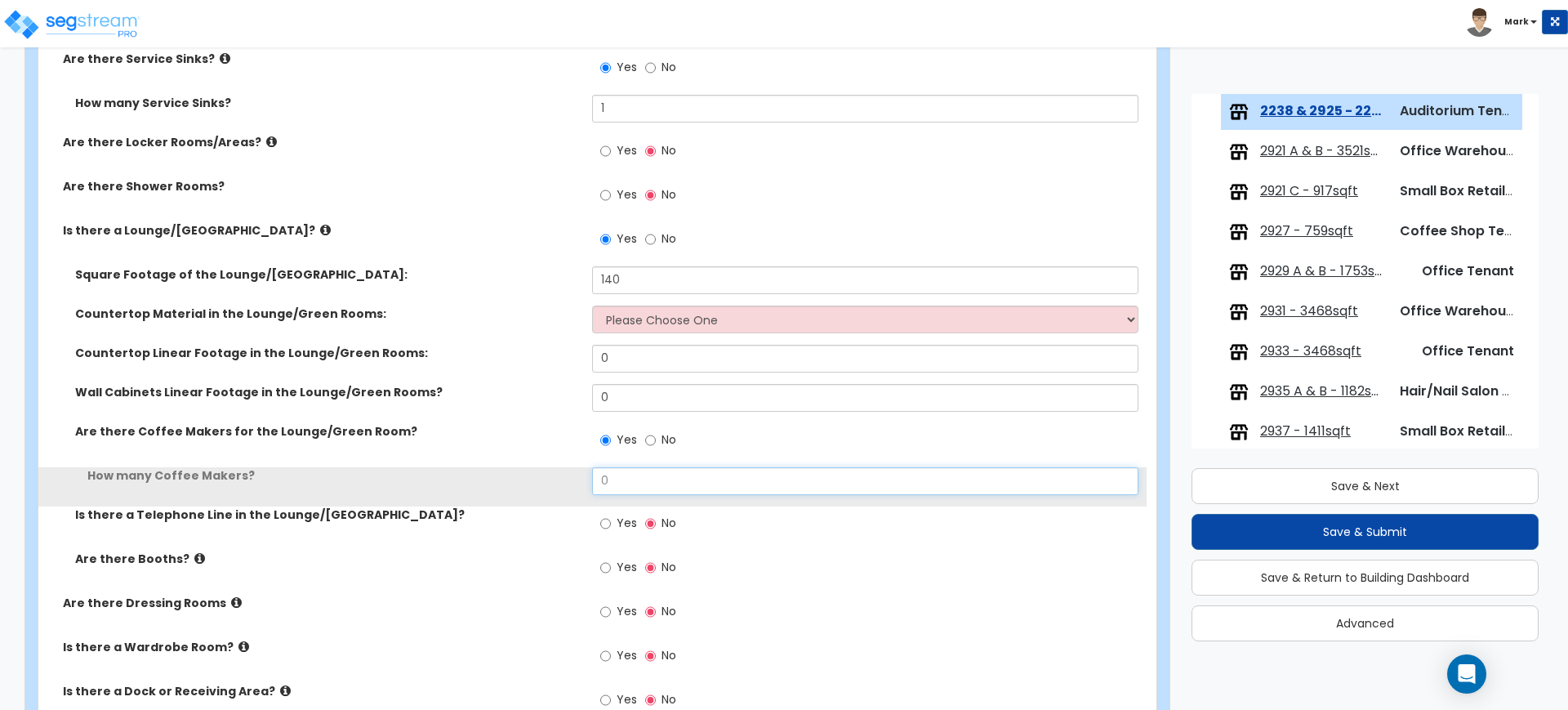
drag, startPoint x: 623, startPoint y: 483, endPoint x: 538, endPoint y: 480, distance: 85.1
click at [539, 481] on div "How many Coffee Makers? 0" at bounding box center [592, 487] width 1108 height 39
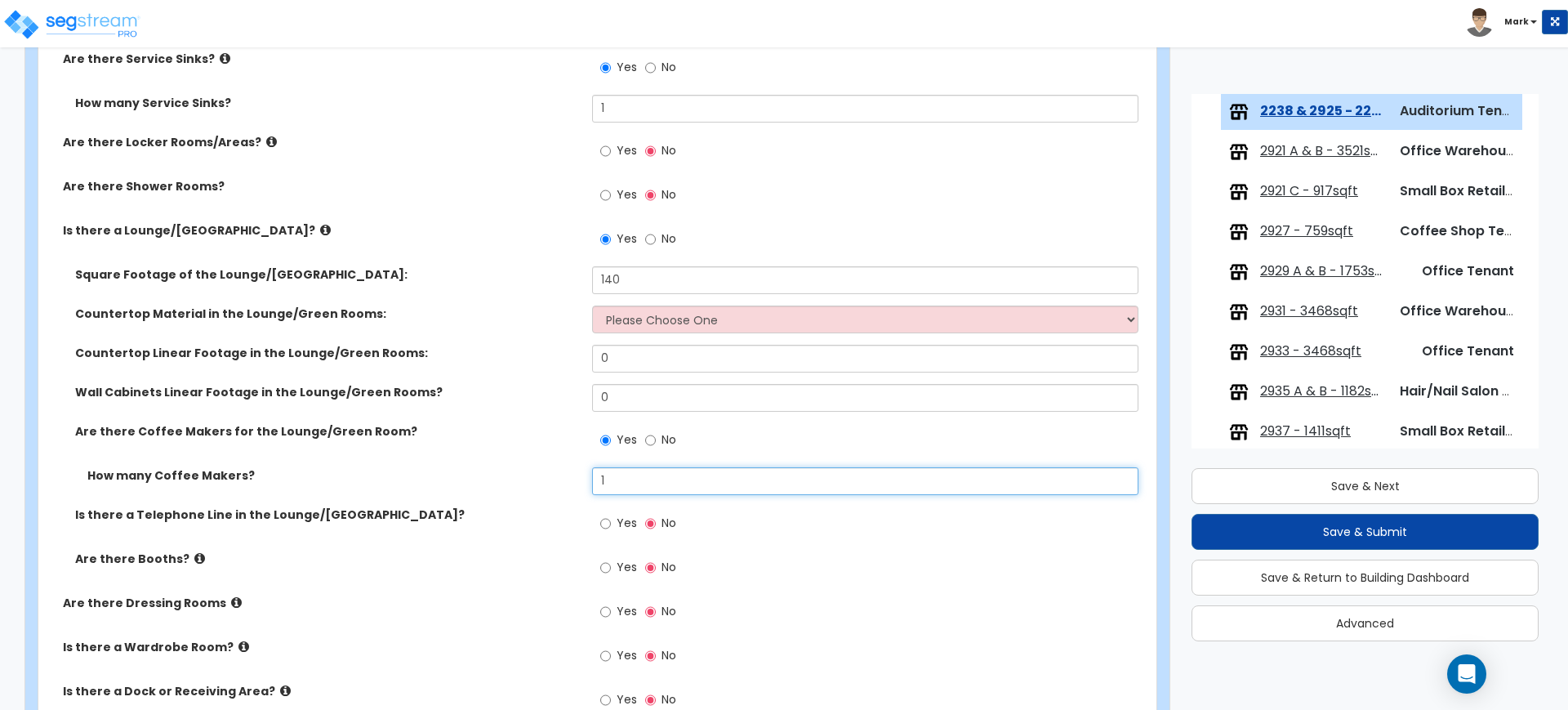
type input "1"
click at [605, 520] on input "Yes" at bounding box center [605, 523] width 11 height 18
radio input "true"
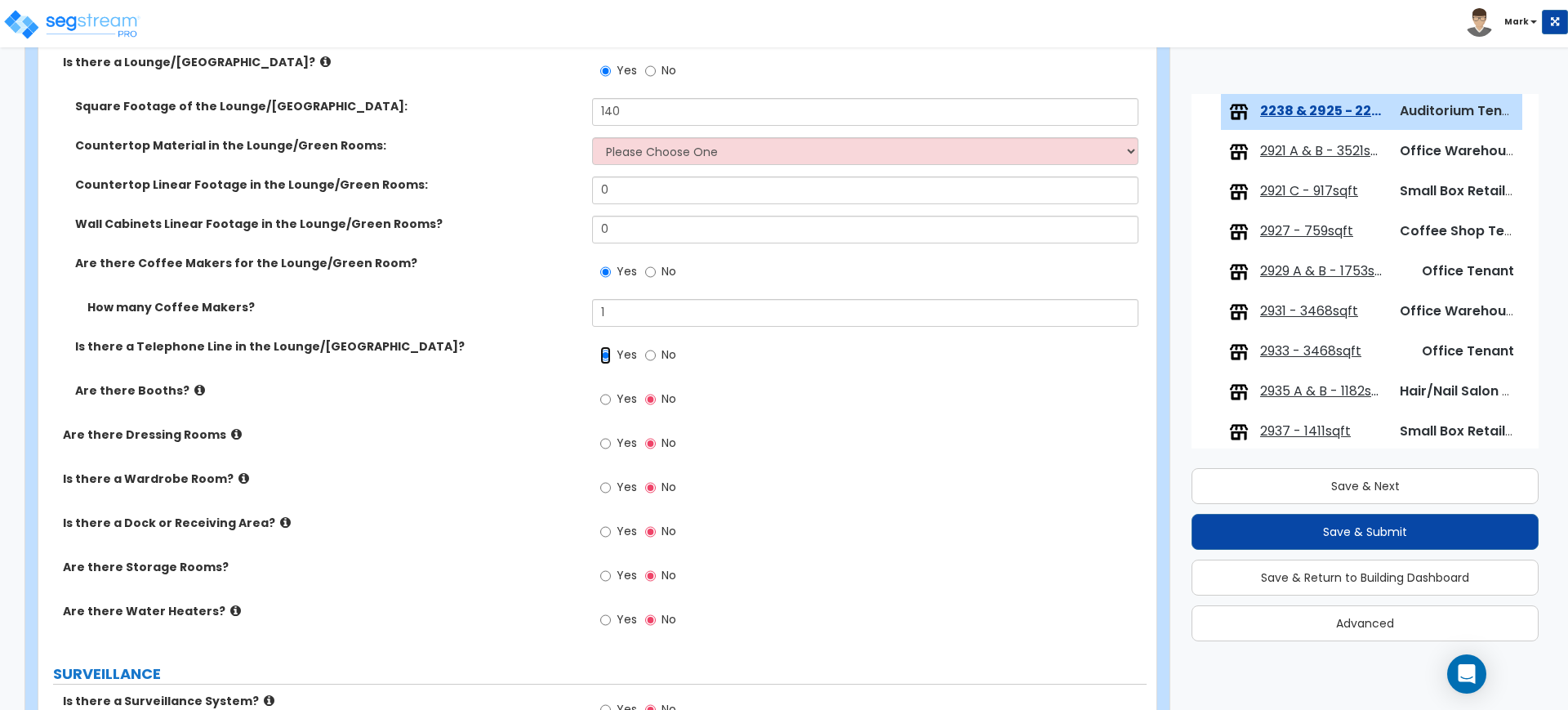
scroll to position [4595, 0]
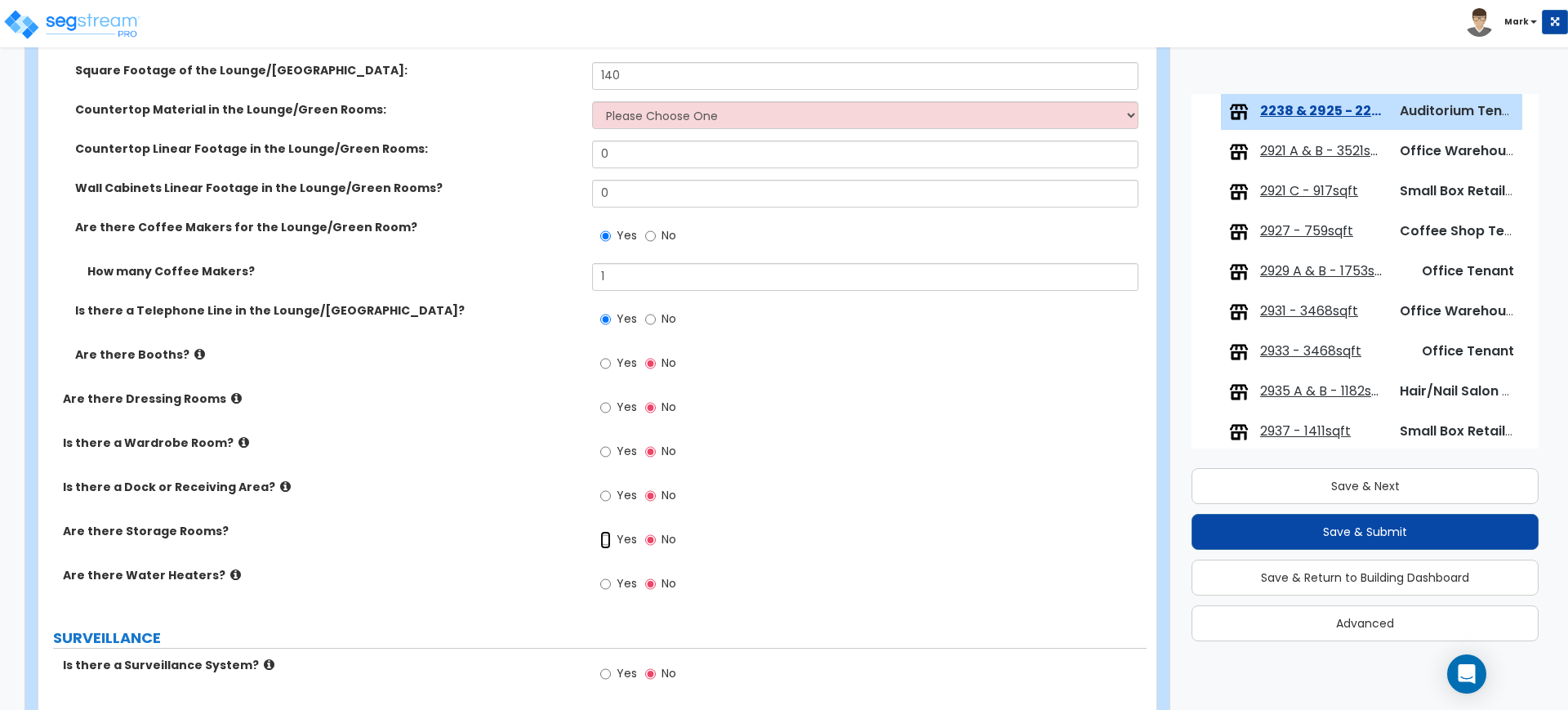
click at [609, 537] on input "Yes" at bounding box center [605, 540] width 11 height 18
radio input "true"
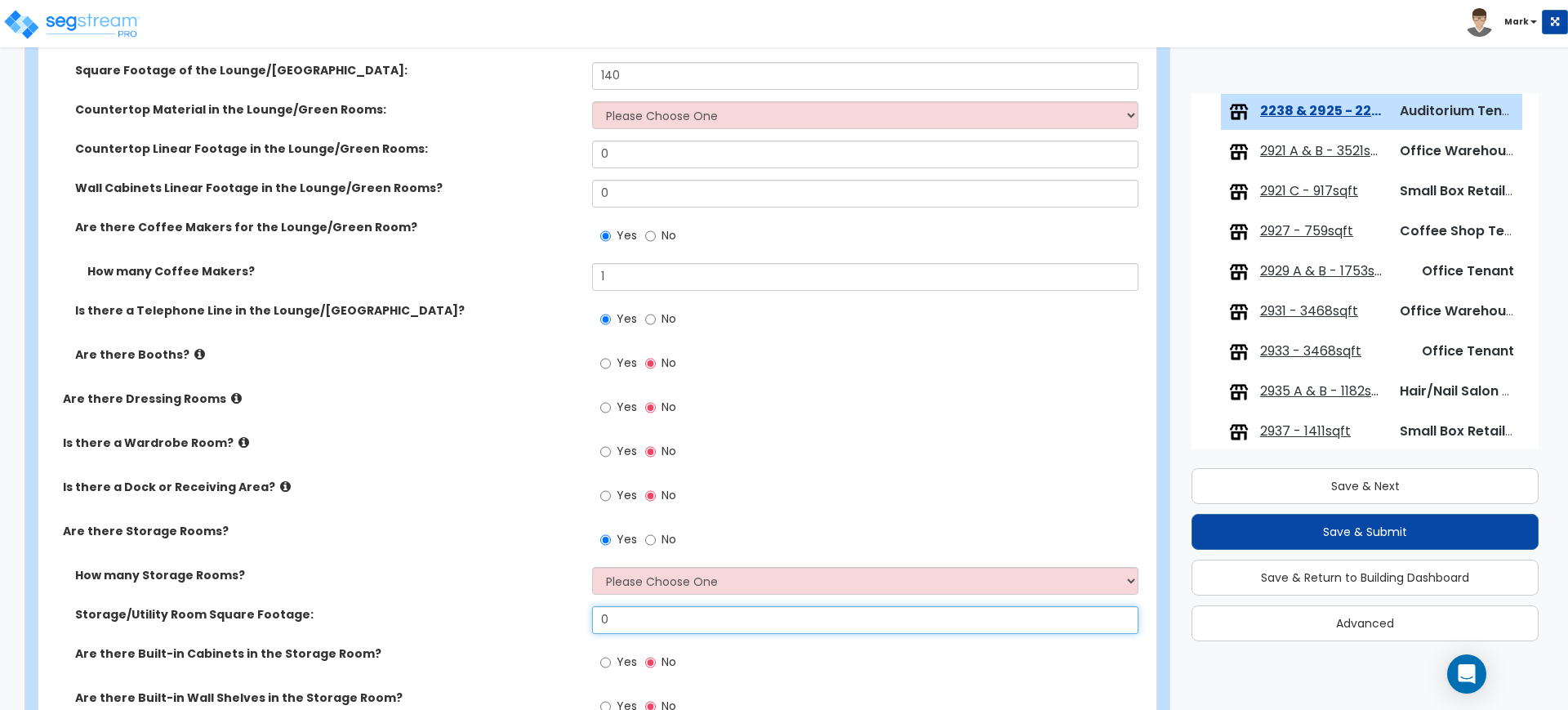
drag, startPoint x: 643, startPoint y: 618, endPoint x: 539, endPoint y: 613, distance: 104.1
click at [539, 613] on div "Storage/Utility Room Square Footage: 0" at bounding box center [592, 625] width 1108 height 39
drag, startPoint x: 612, startPoint y: 618, endPoint x: 586, endPoint y: 617, distance: 26.0
click at [586, 617] on div "Storage/Utility Room Square Footage: 80" at bounding box center [592, 625] width 1108 height 39
drag, startPoint x: 621, startPoint y: 616, endPoint x: 570, endPoint y: 608, distance: 51.6
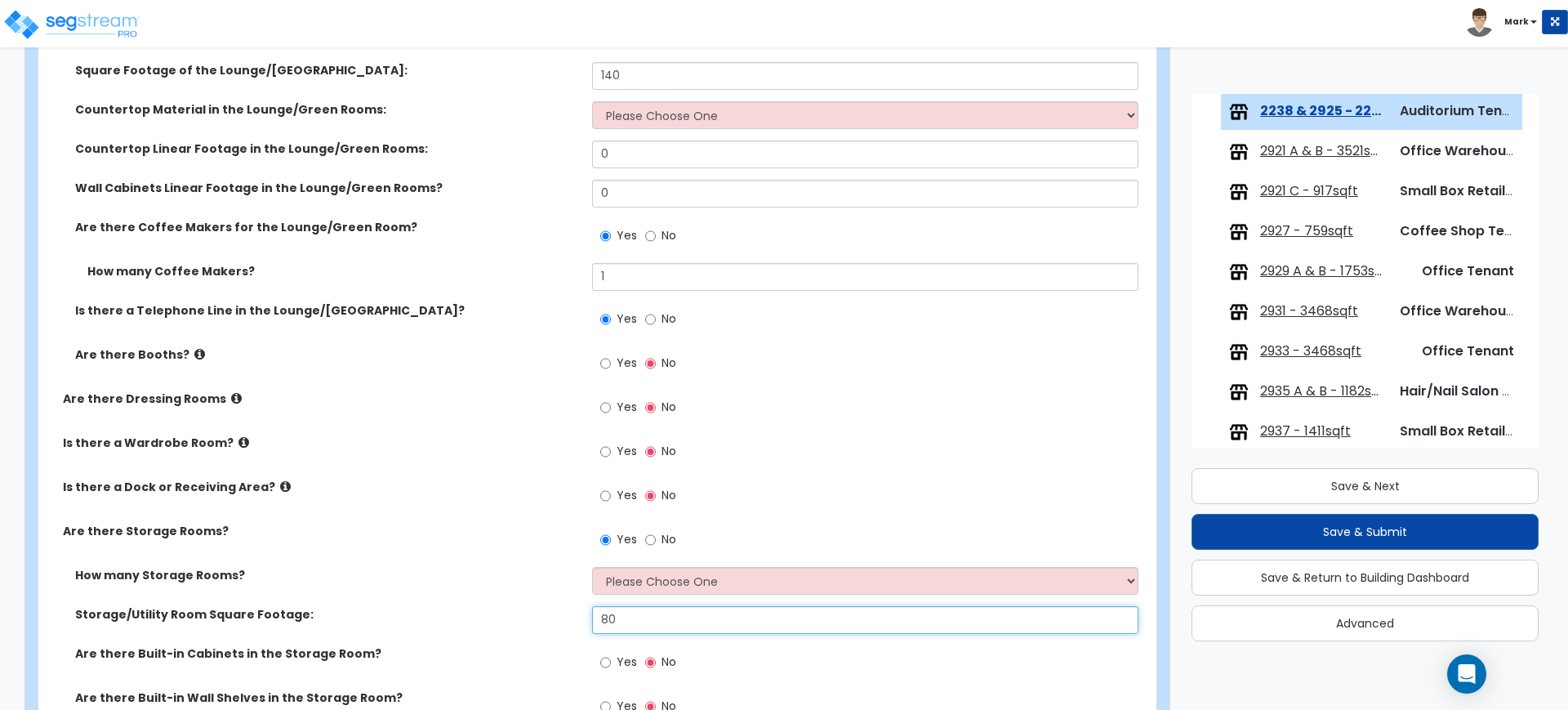
click at [570, 608] on div "Storage/Utility Room Square Footage: 80" at bounding box center [592, 625] width 1108 height 39
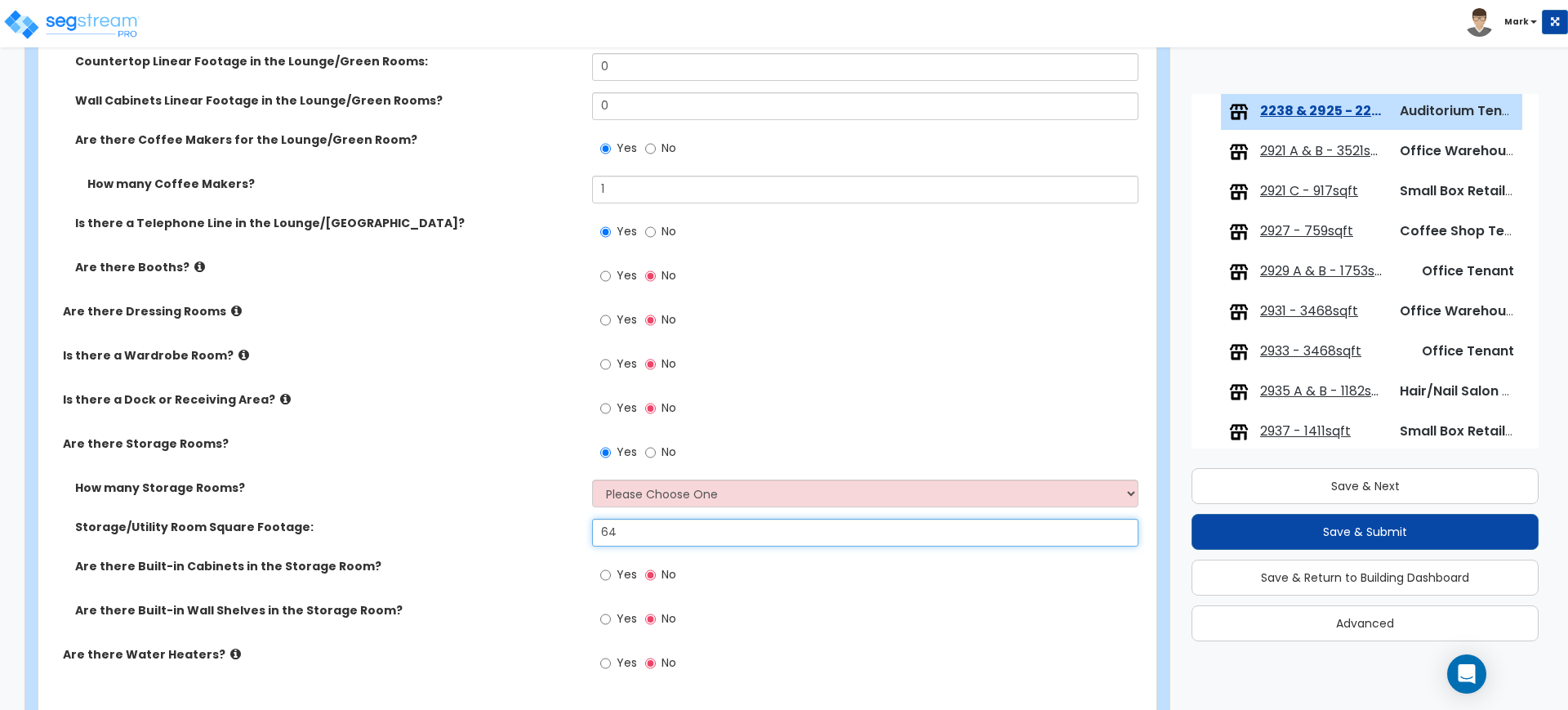
scroll to position [4800, 0]
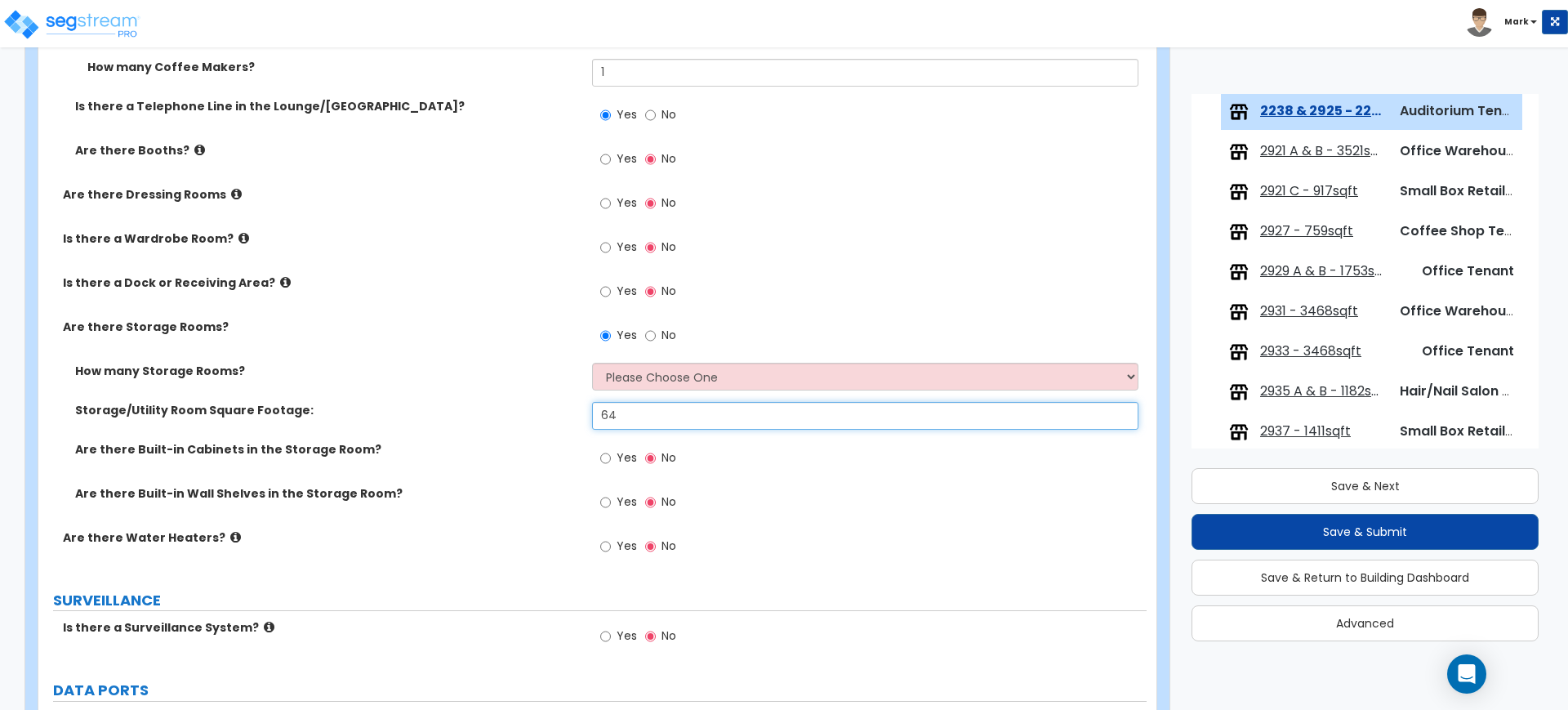
type input "64"
click at [606, 502] on input "Yes" at bounding box center [605, 502] width 11 height 18
radio input "true"
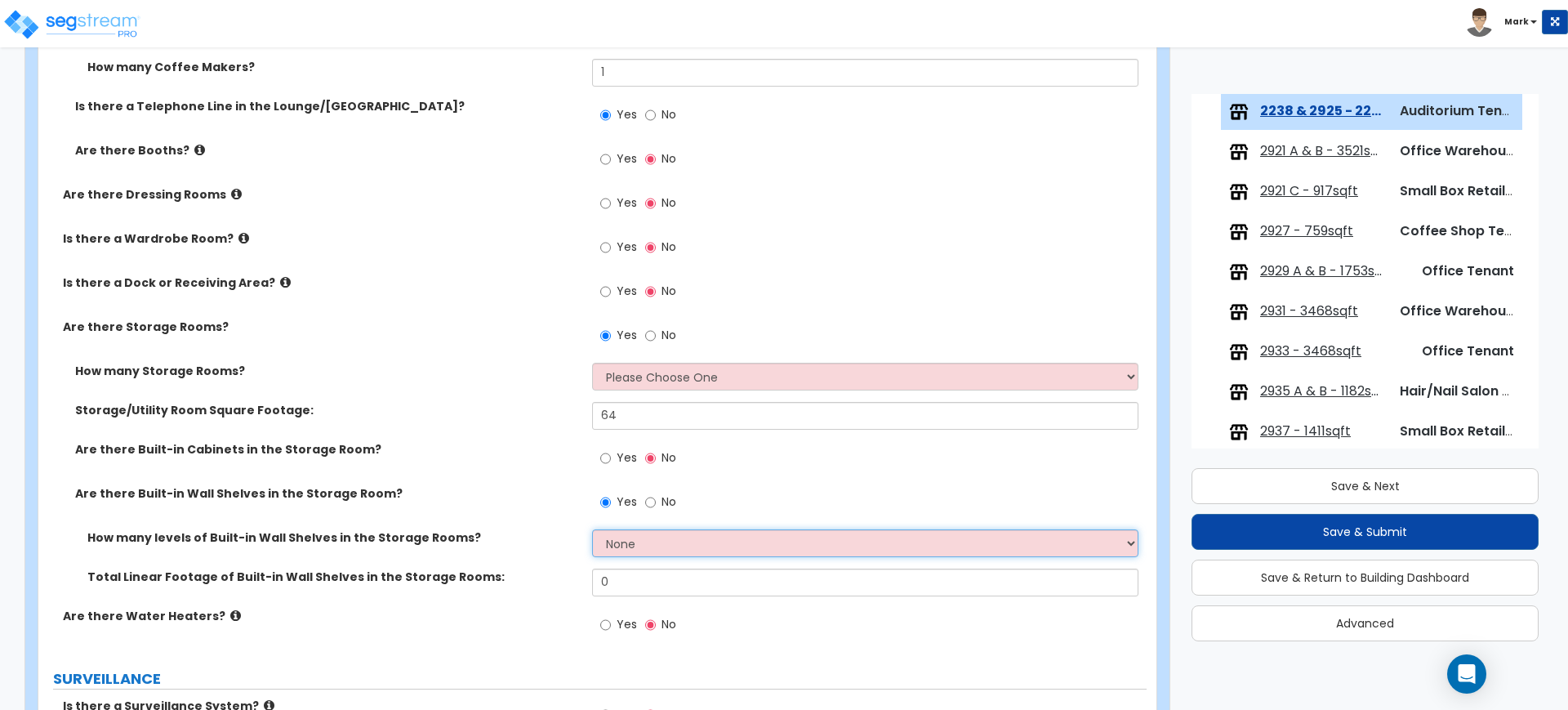
click at [635, 546] on select "None 1 2 3 4 5" at bounding box center [865, 543] width 545 height 28
select select "2"
click at [592, 530] on select "None 1 2 3 4 5" at bounding box center [865, 543] width 545 height 28
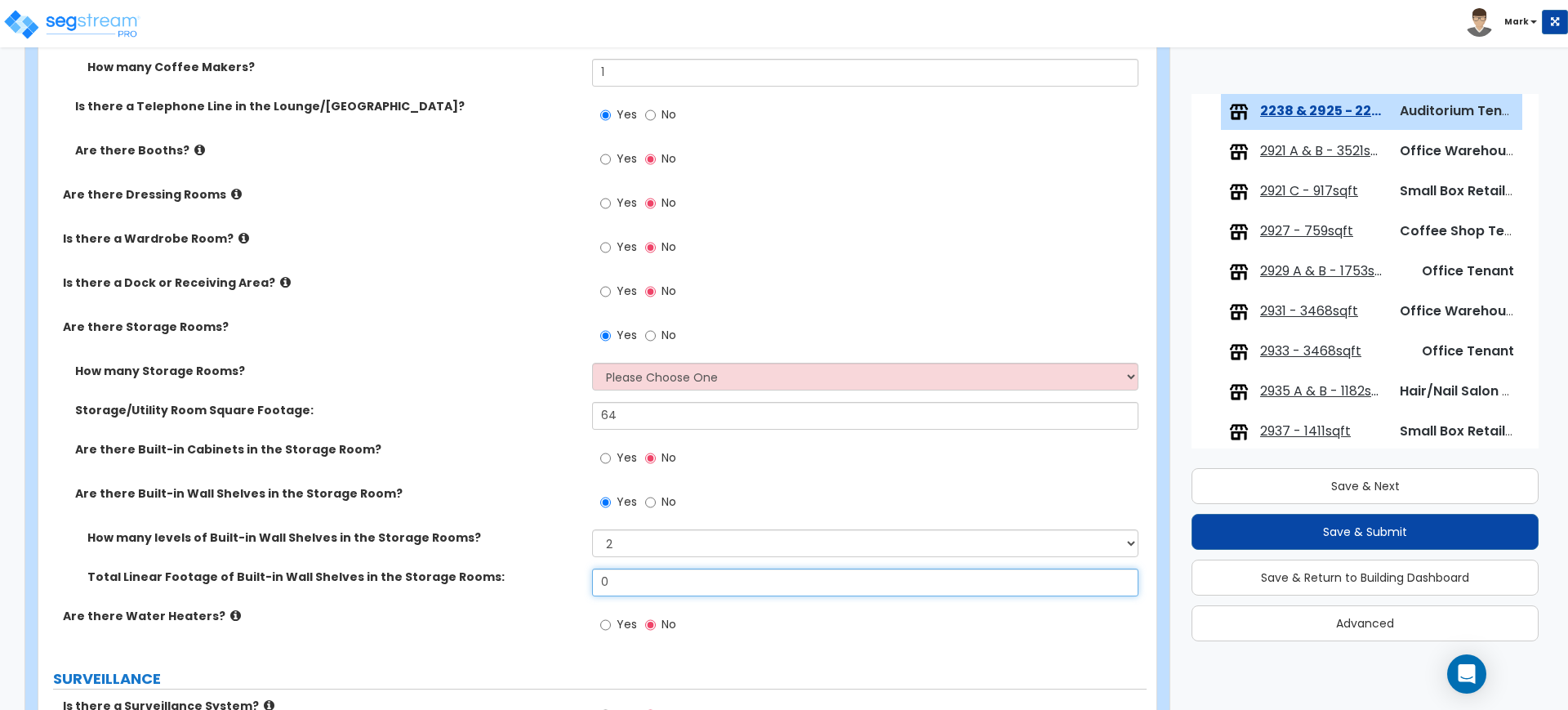
drag, startPoint x: 628, startPoint y: 574, endPoint x: 511, endPoint y: 572, distance: 117.0
click at [512, 572] on div "Total Linear Footage of Built-in Wall Shelves in the Storage Rooms: 0" at bounding box center [592, 587] width 1108 height 39
type input "24"
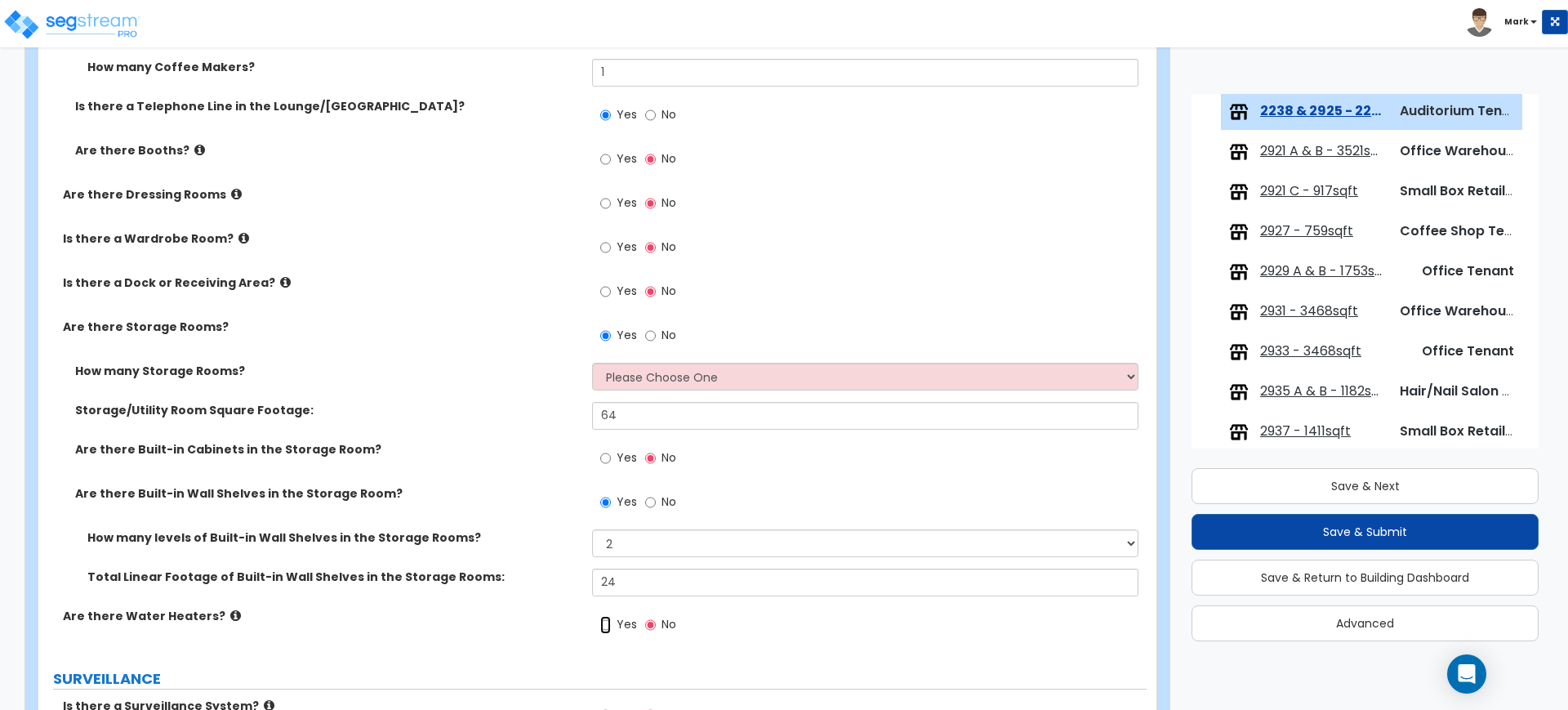
click at [604, 621] on input "Yes" at bounding box center [605, 624] width 11 height 18
radio input "true"
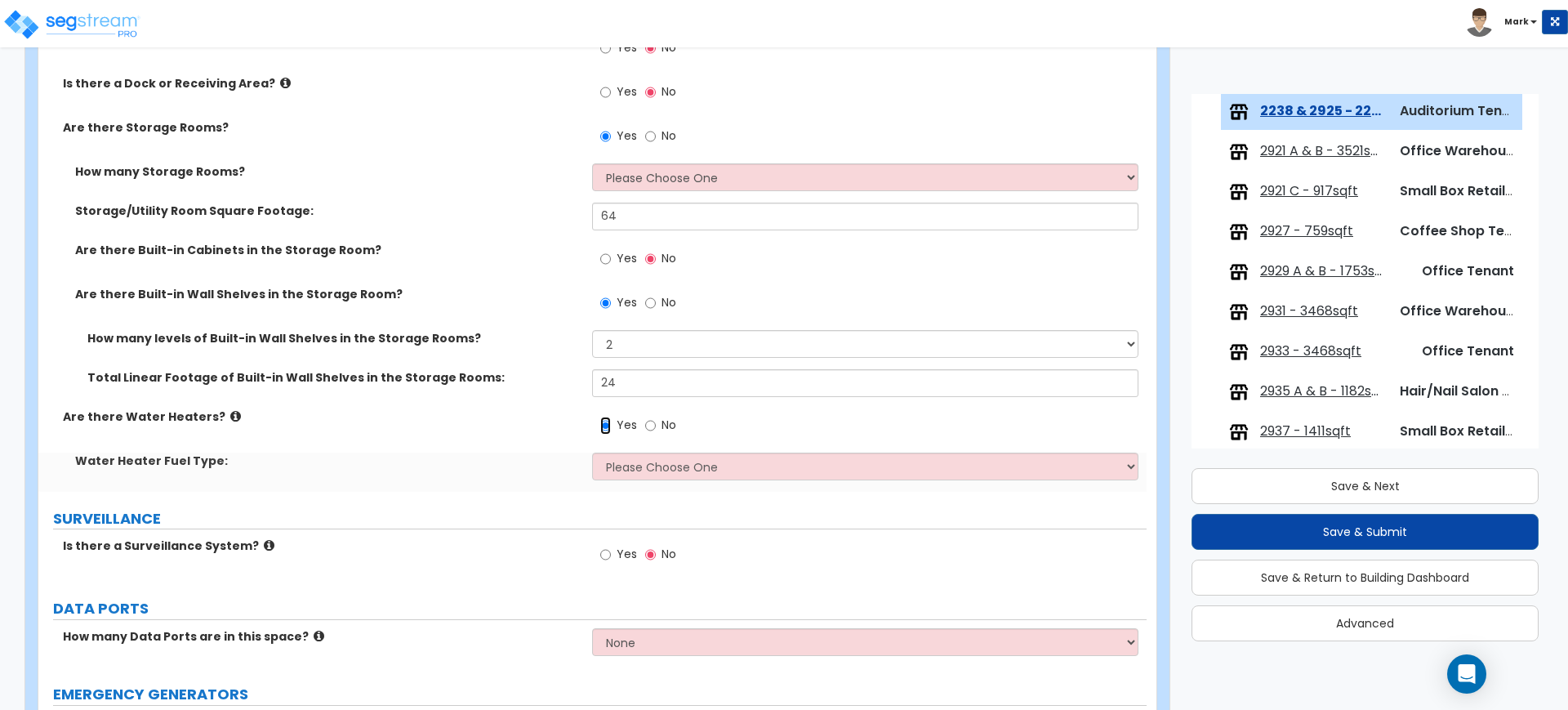
scroll to position [5004, 0]
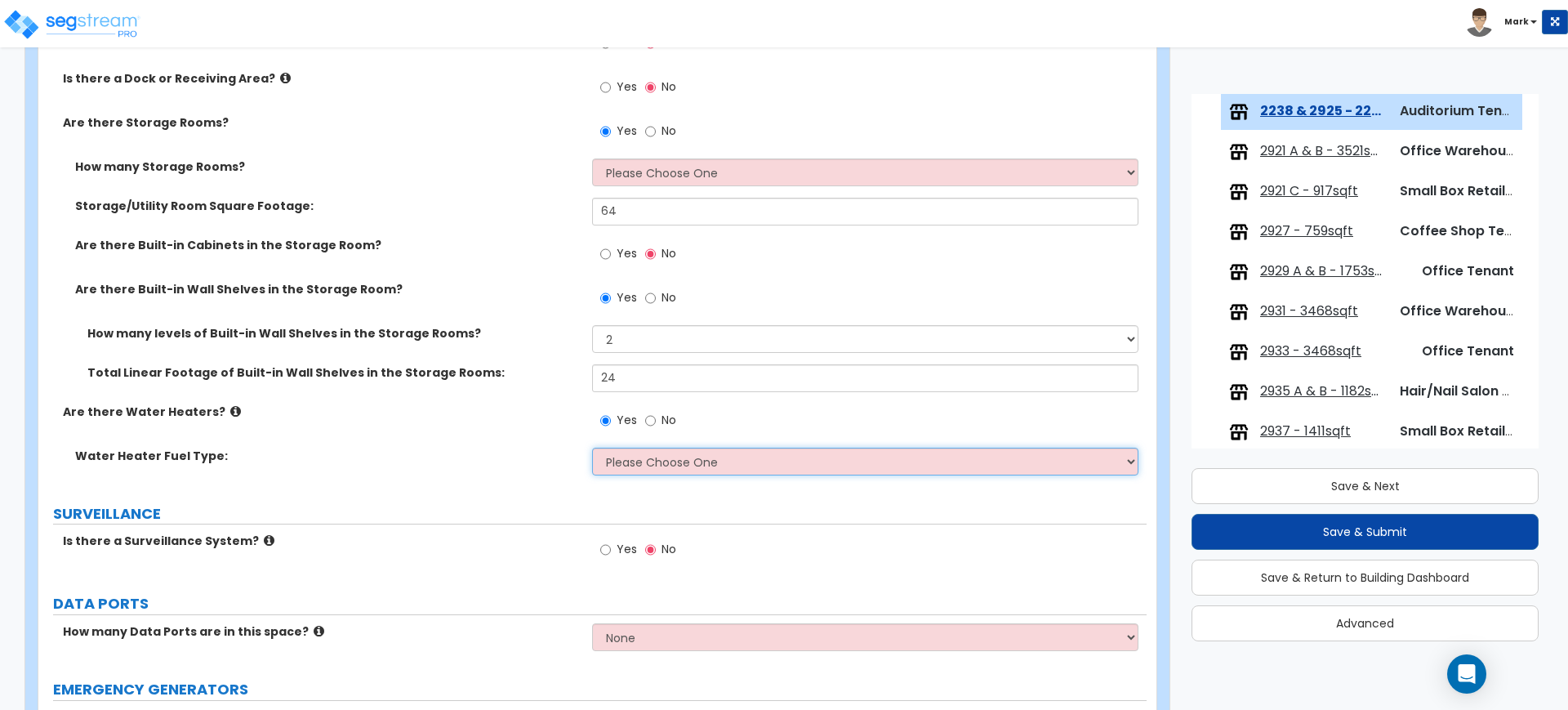
click at [629, 466] on select "Please Choose One Gas Electric" at bounding box center [865, 461] width 545 height 28
select select "2"
click at [592, 447] on select "Please Choose One Gas Electric" at bounding box center [865, 461] width 545 height 28
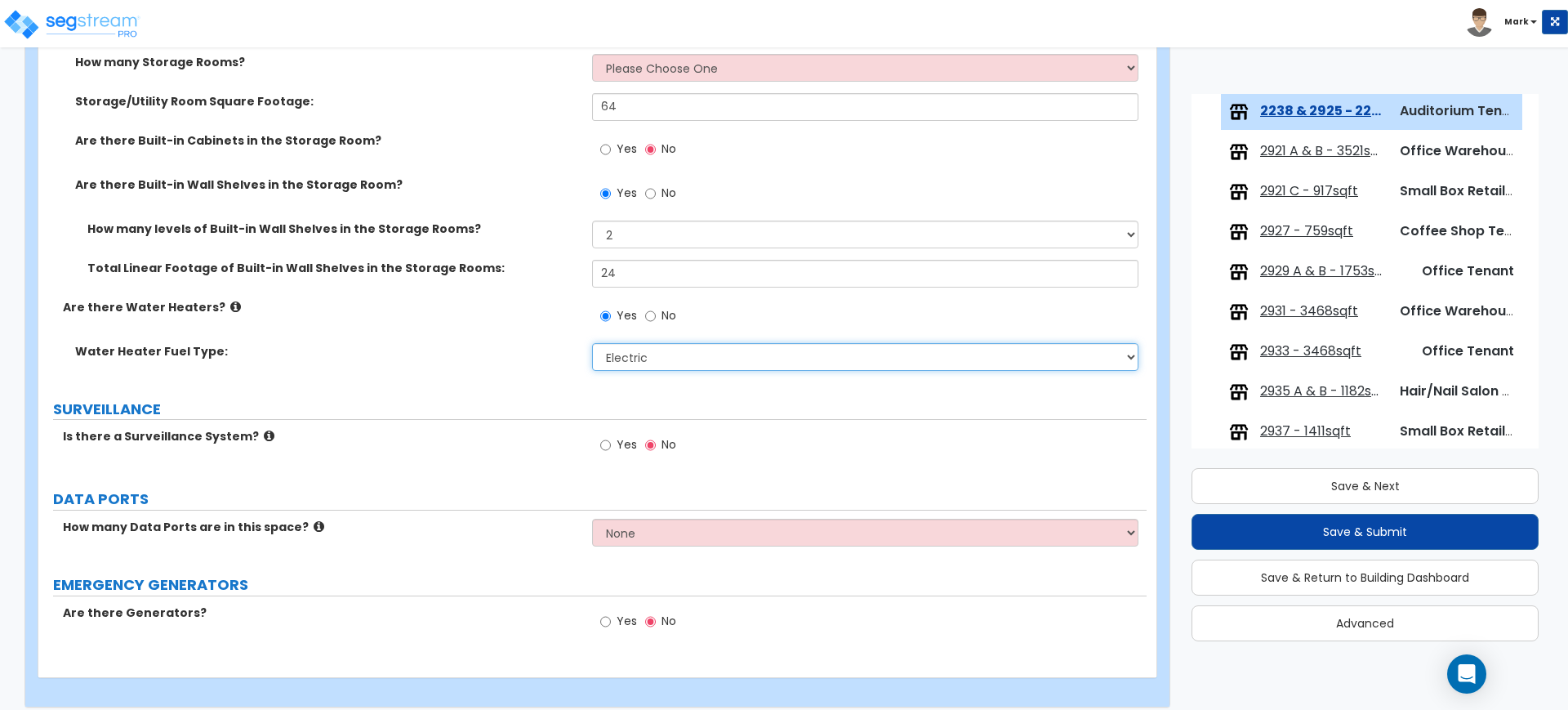
scroll to position [5122, 0]
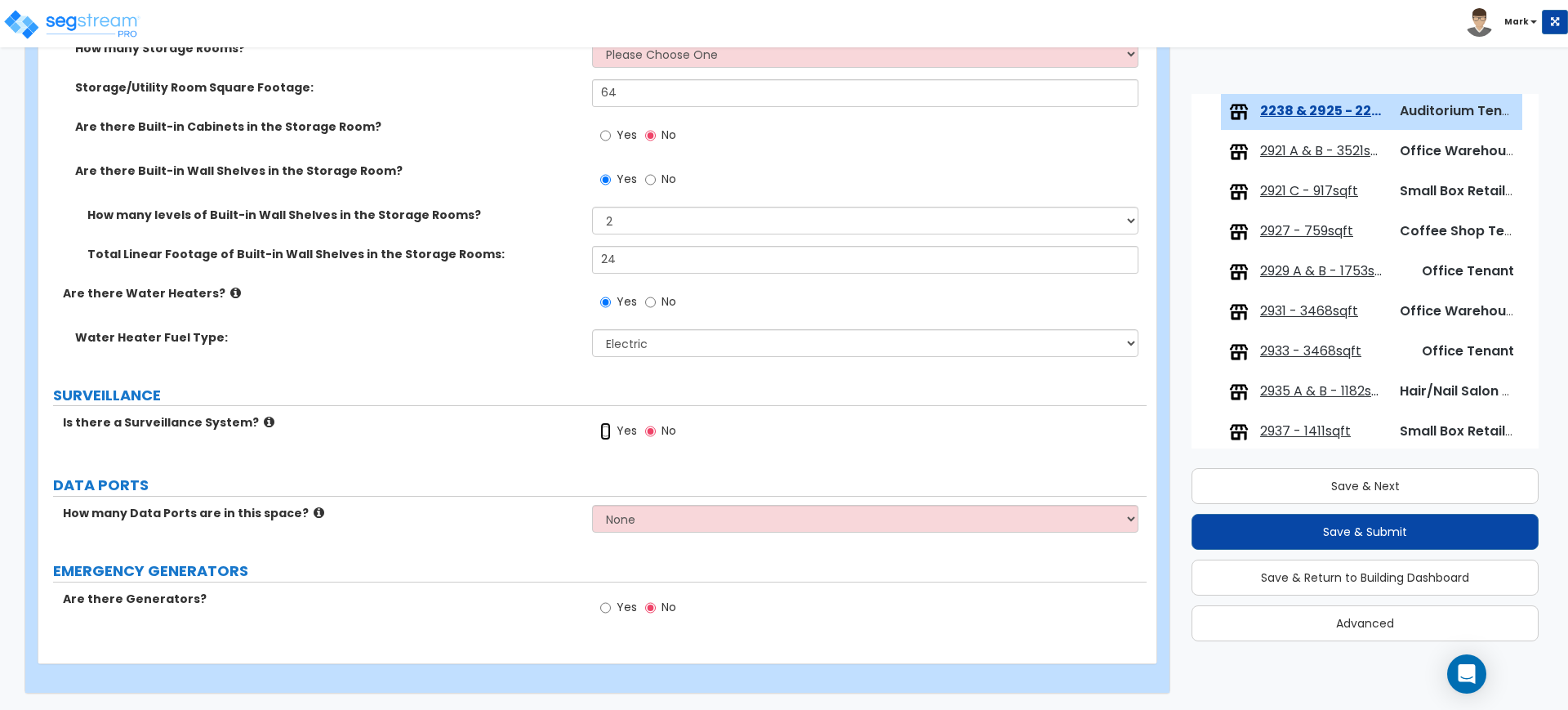
click at [607, 433] on input "Yes" at bounding box center [605, 431] width 11 height 18
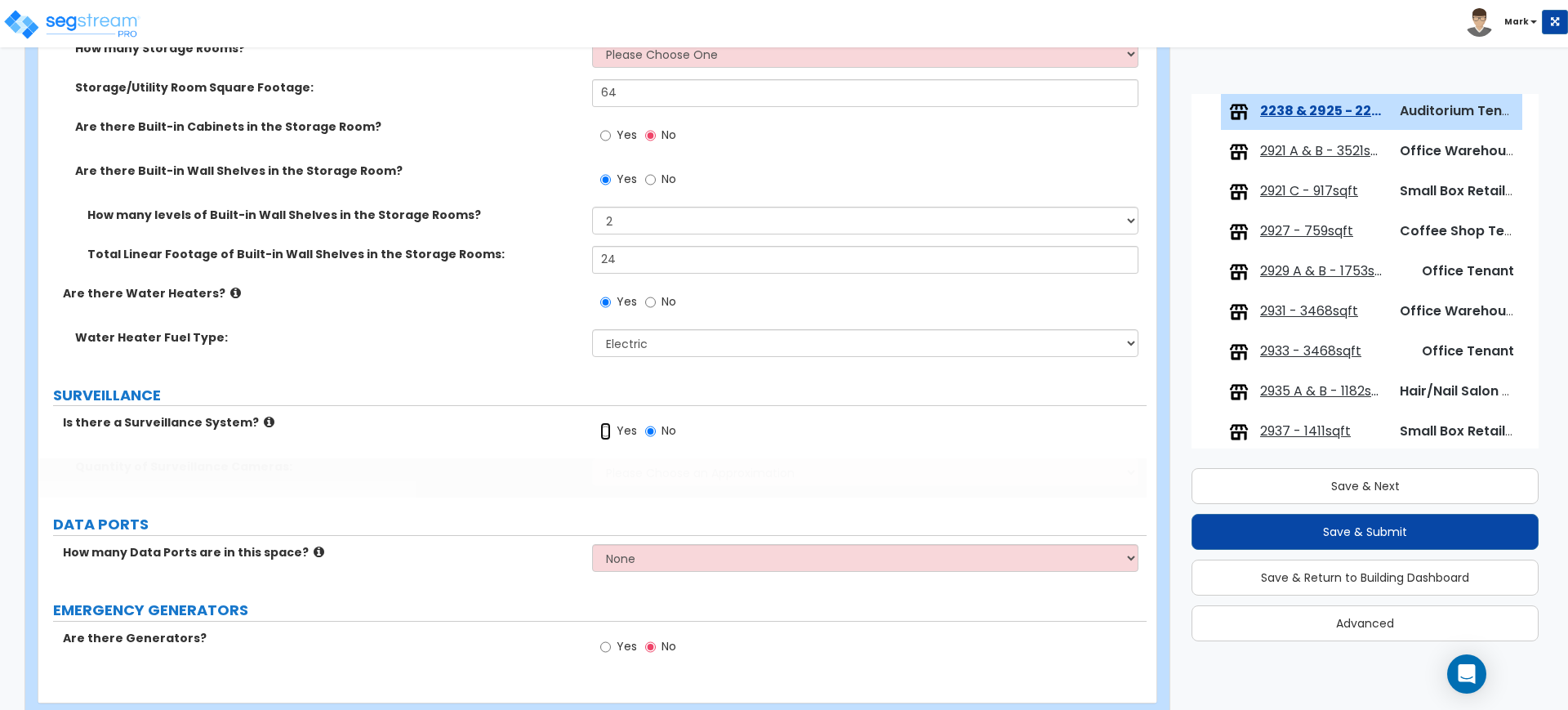
radio input "true"
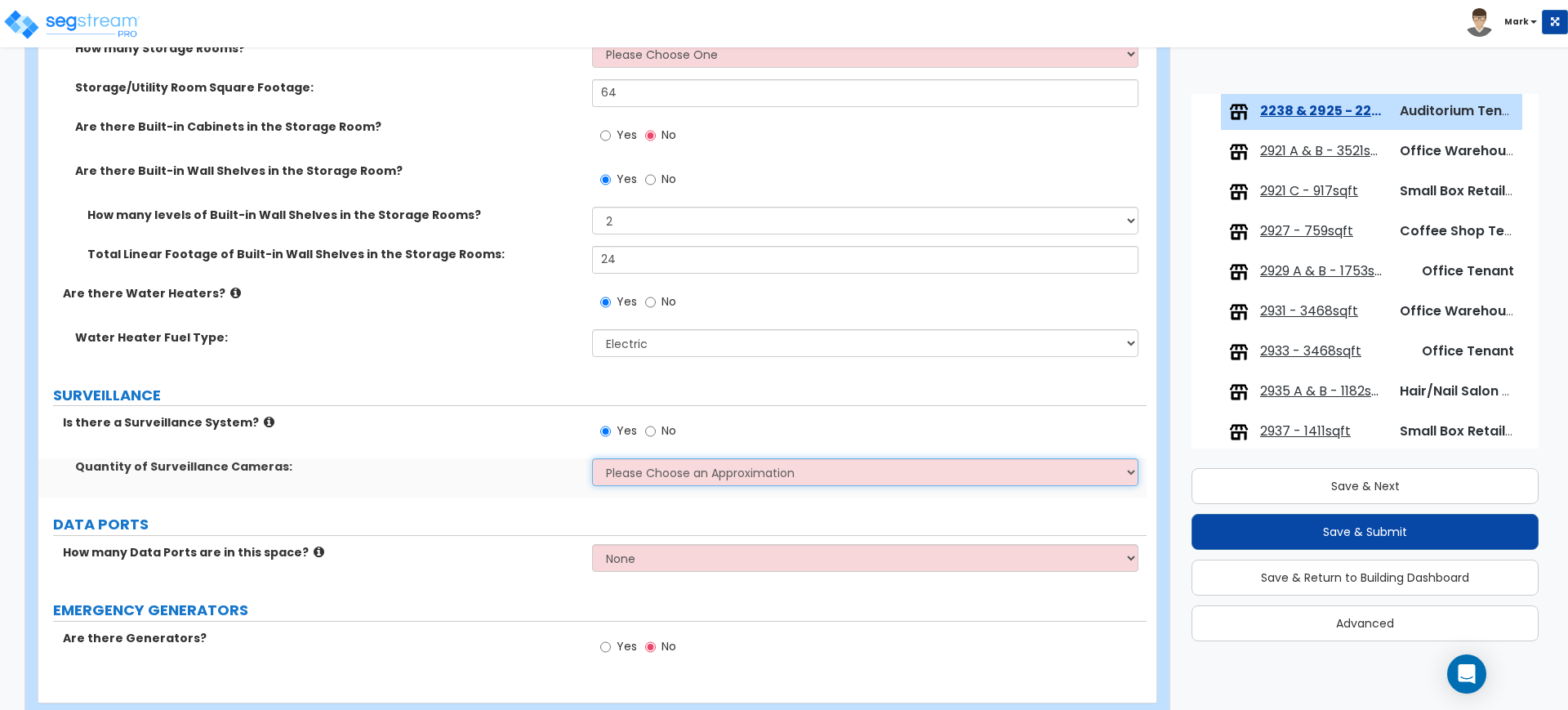
click at [617, 467] on select "Please Choose an Approximation Barely Noticed Any Noticed a Couple Frequently S…" at bounding box center [865, 472] width 545 height 28
select select "2"
click at [592, 458] on select "Please Choose an Approximation Barely Noticed Any Noticed a Couple Frequently S…" at bounding box center [865, 472] width 545 height 28
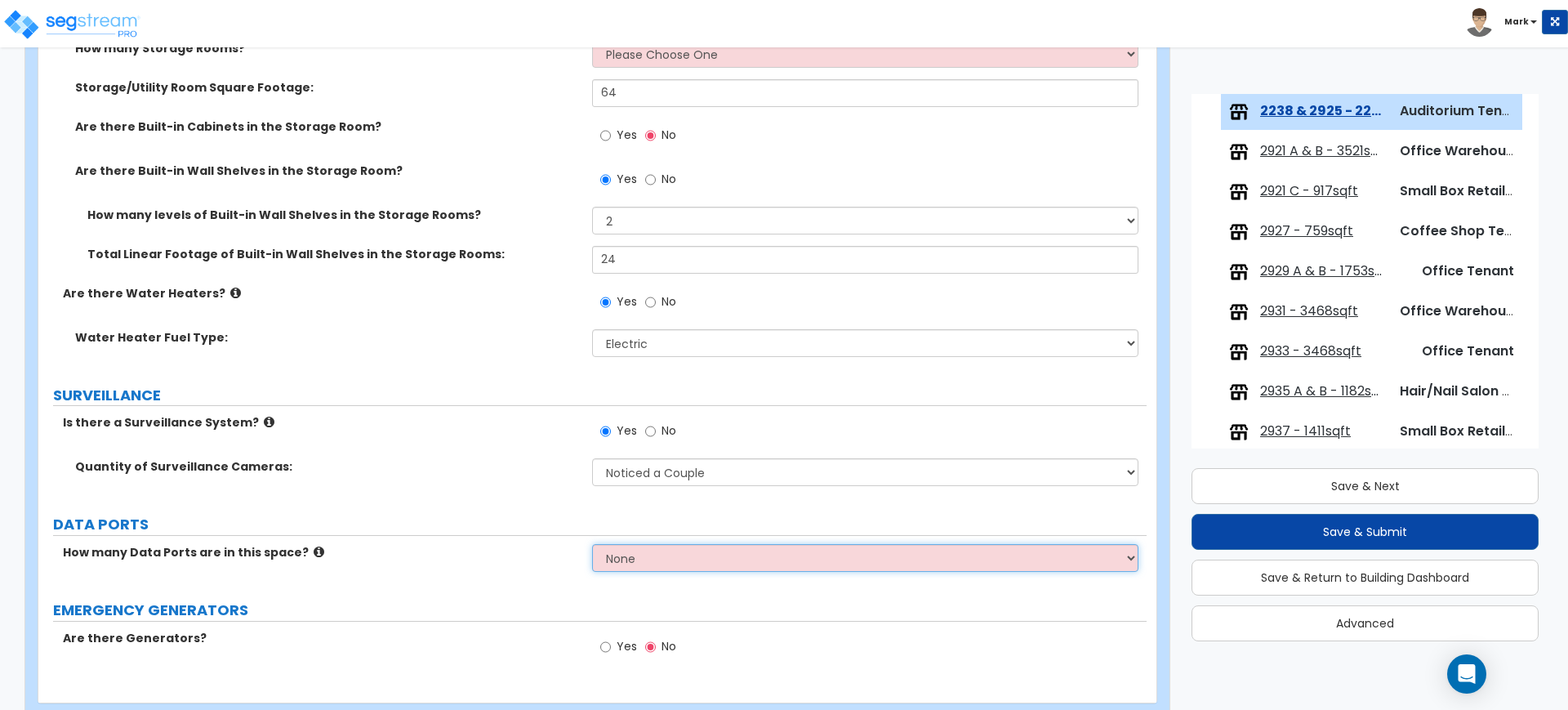
click at [643, 558] on select "None Please Estimate for Me I will specify the Quantity Exactly" at bounding box center [865, 557] width 545 height 28
select select "1"
click at [592, 544] on select "None Please Estimate for Me I will specify the Quantity Exactly" at bounding box center [865, 557] width 545 height 28
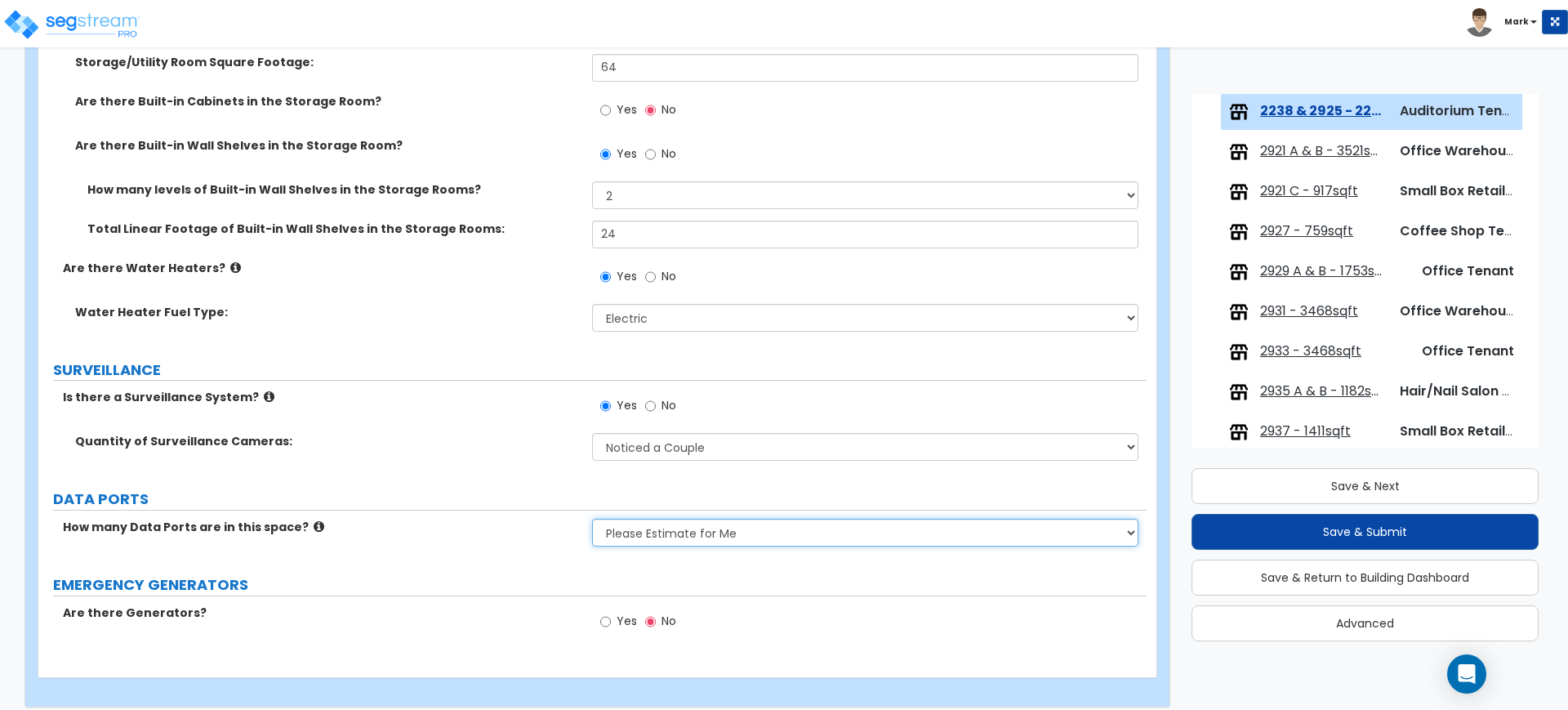
scroll to position [5161, 0]
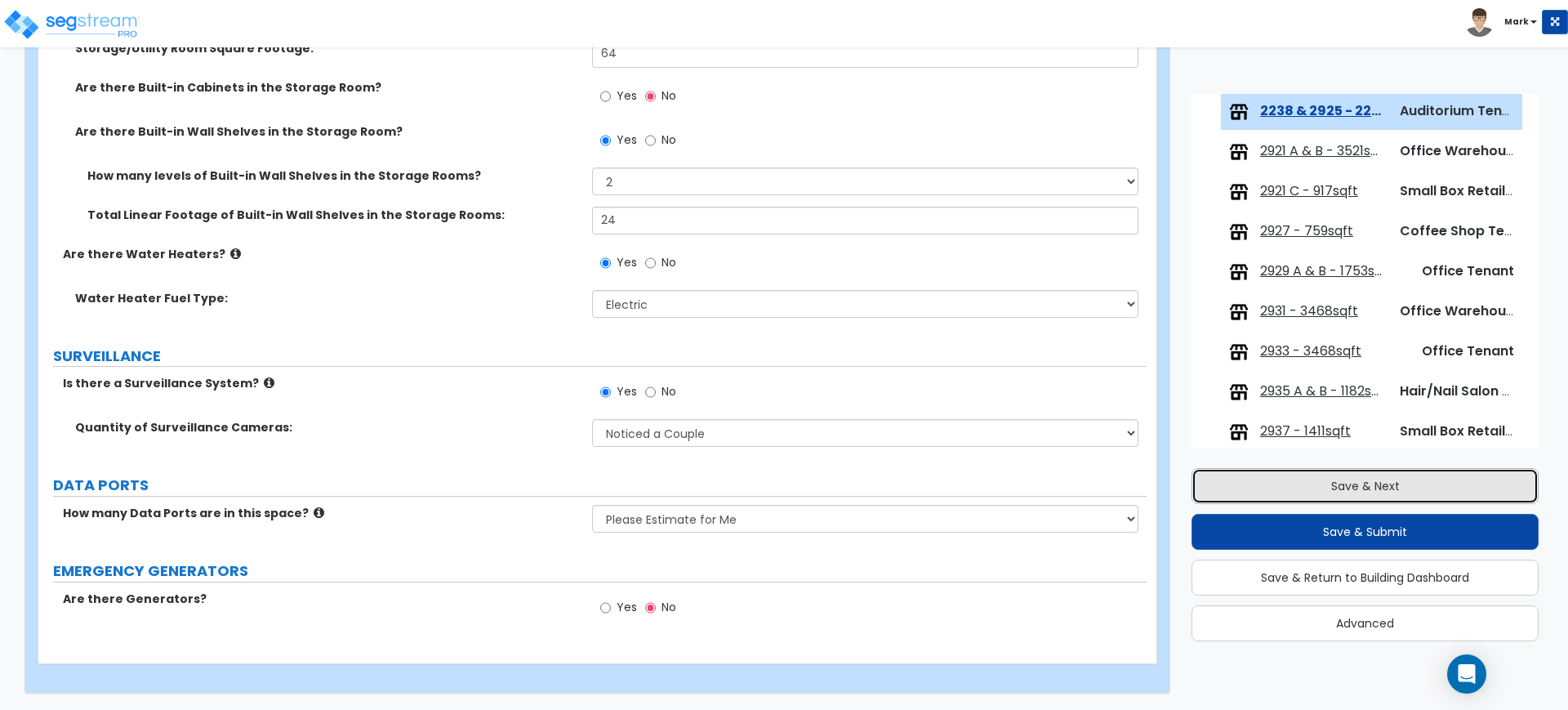
click at [1267, 491] on button "Save & Next" at bounding box center [1365, 486] width 347 height 36
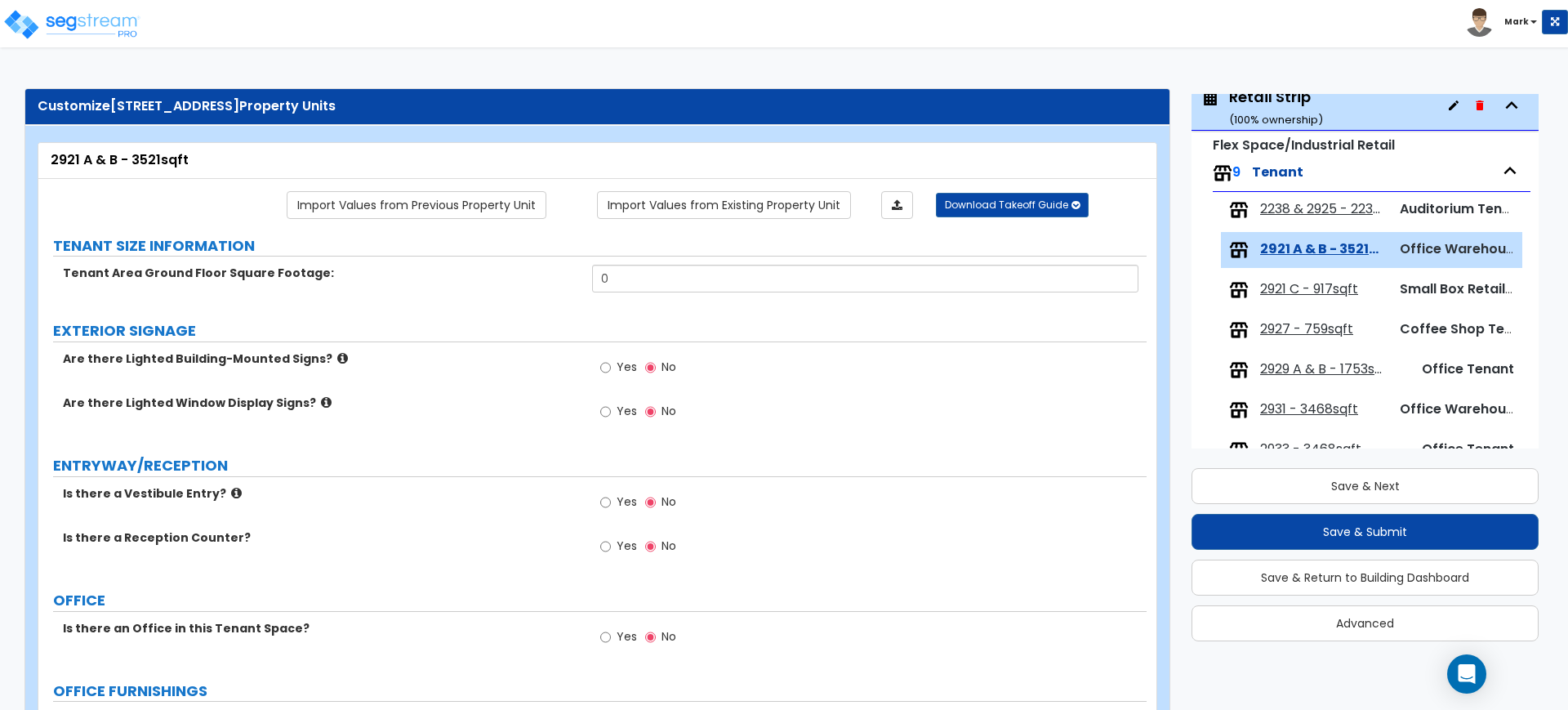
scroll to position [59, 0]
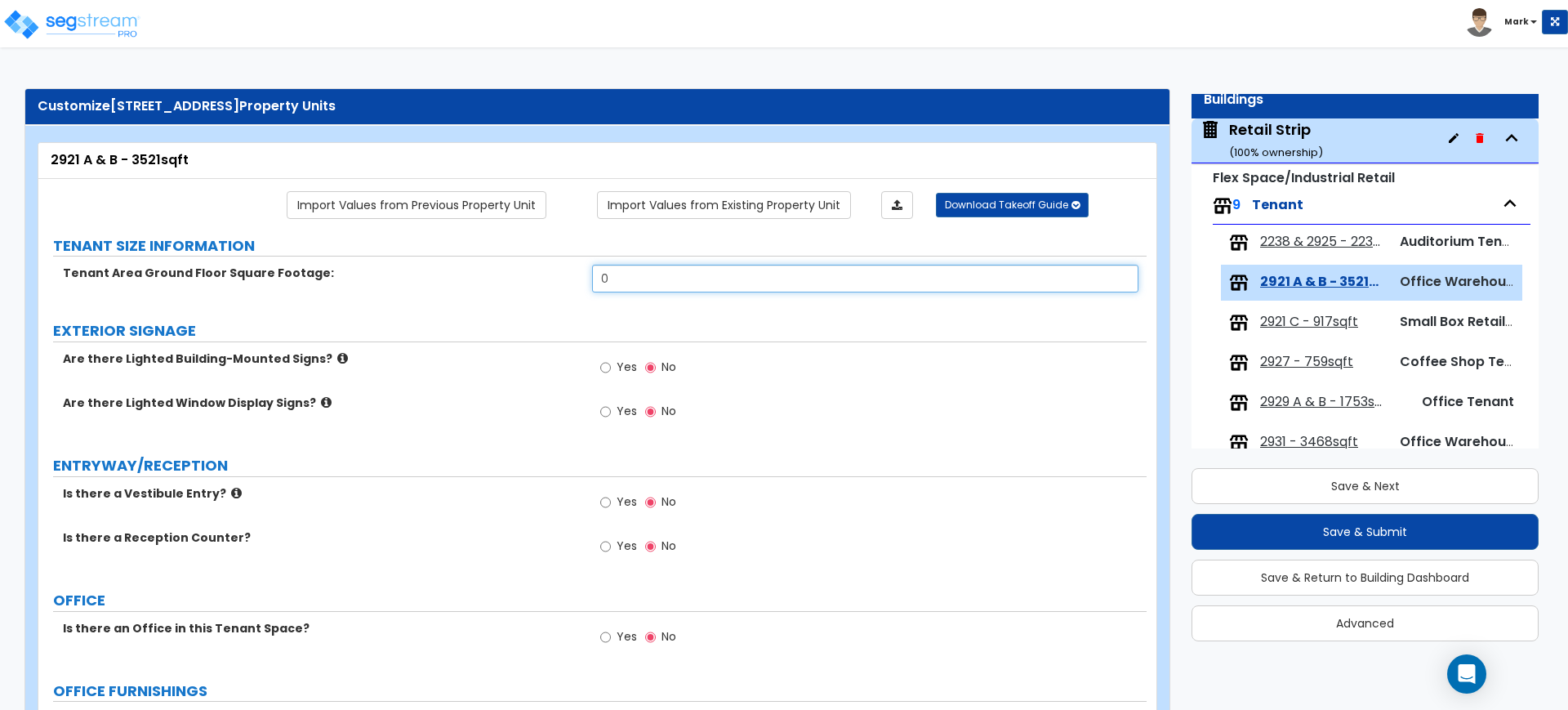
drag, startPoint x: 605, startPoint y: 278, endPoint x: 548, endPoint y: 277, distance: 57.0
click at [548, 277] on div "Tenant Area Ground Floor Square Footage: 0" at bounding box center [592, 284] width 1108 height 39
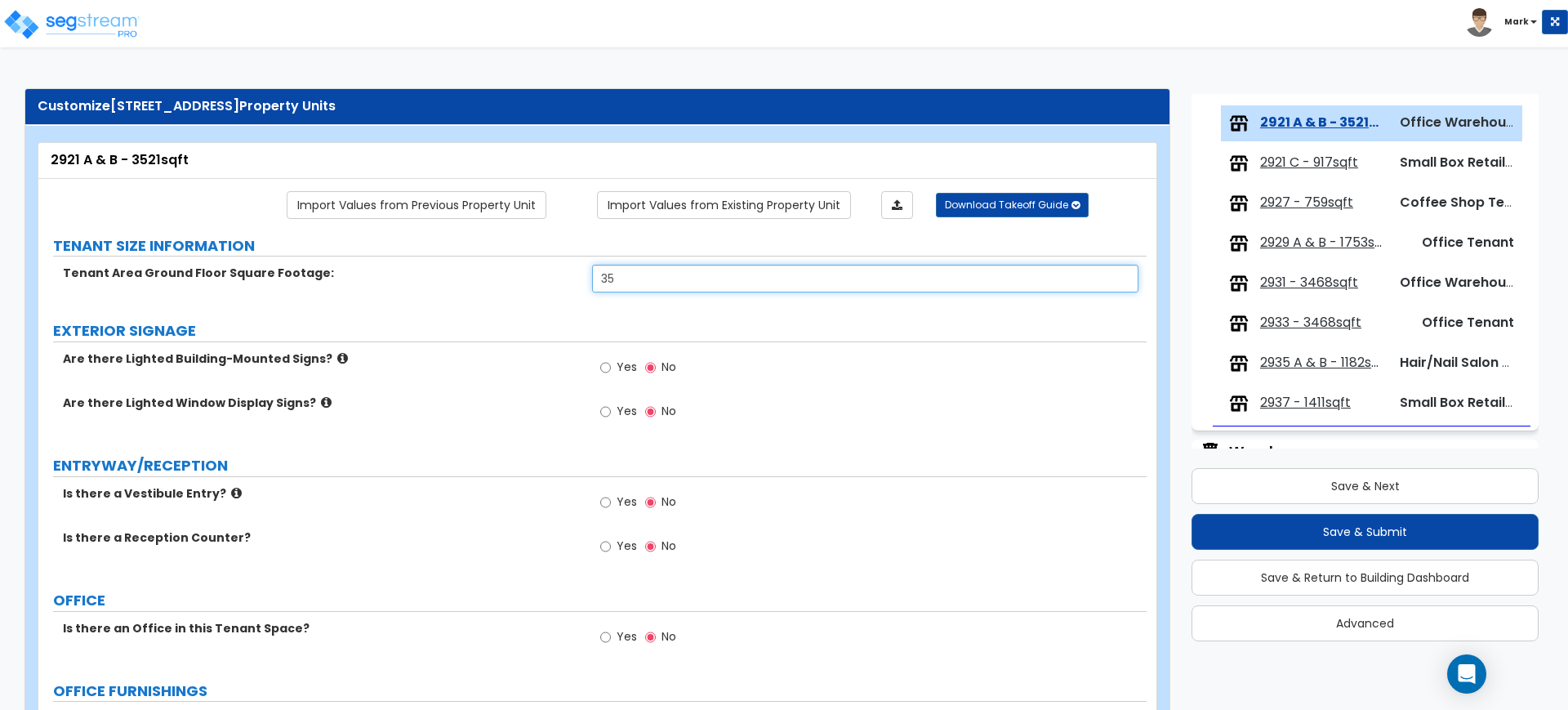
scroll to position [230, 0]
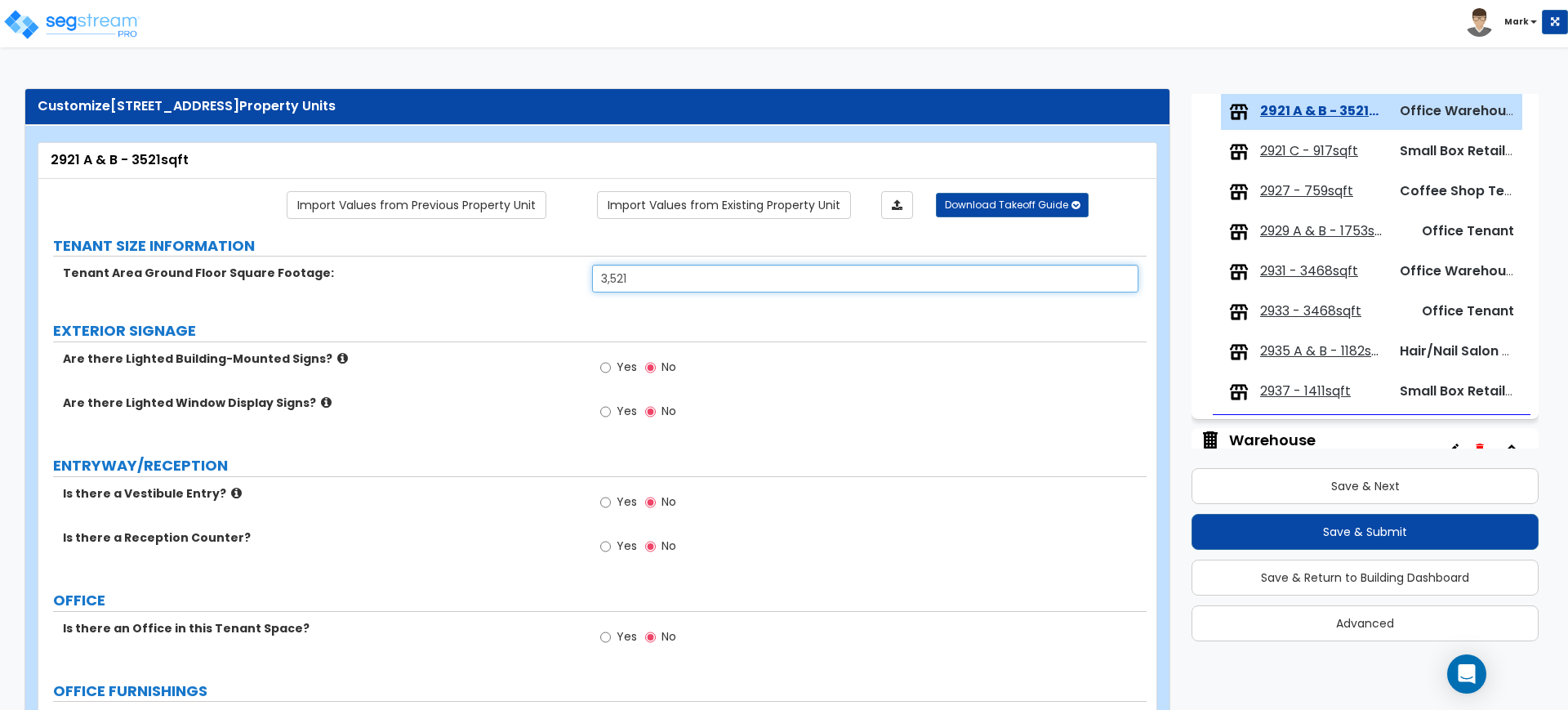
type input "3,521"
click at [603, 368] on input "Yes" at bounding box center [605, 367] width 11 height 18
radio input "true"
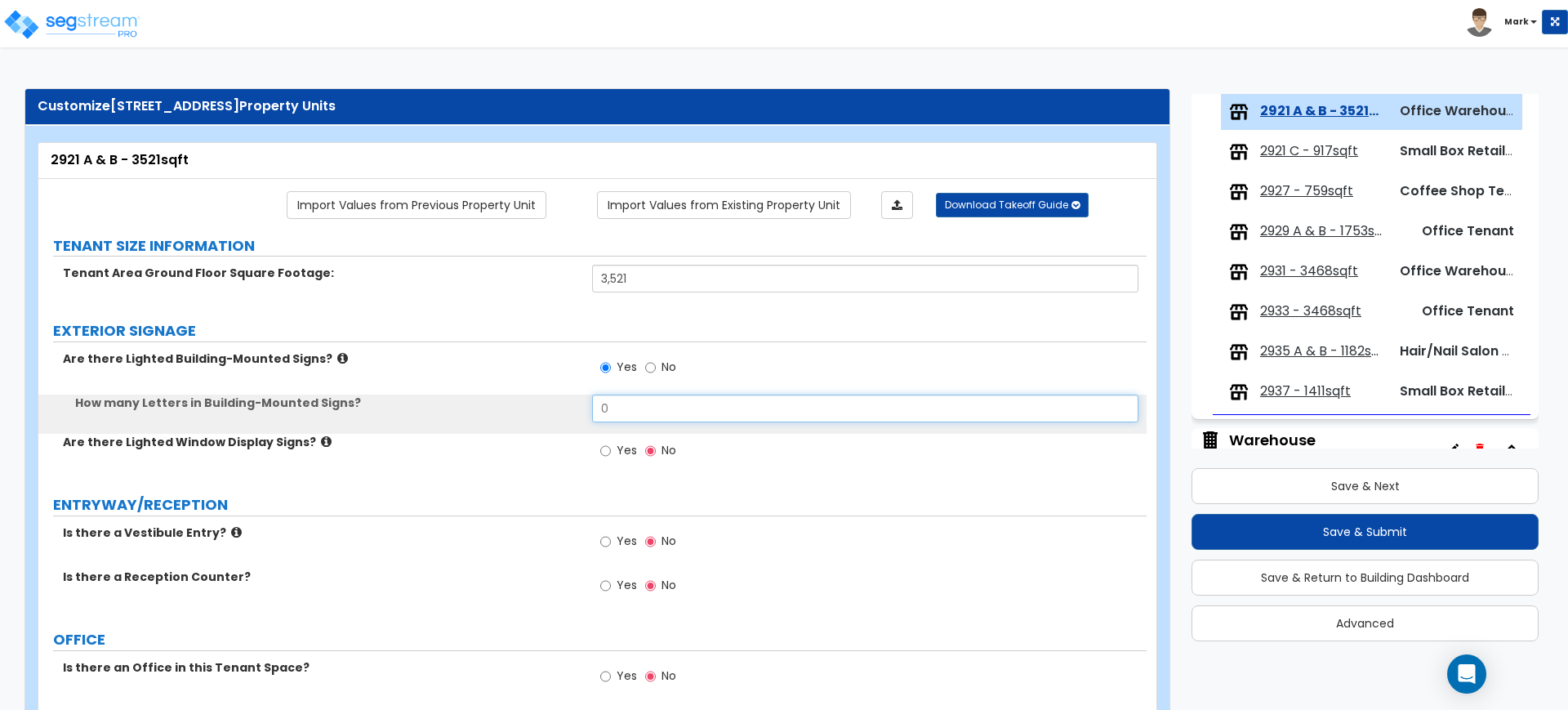
drag, startPoint x: 609, startPoint y: 408, endPoint x: 552, endPoint y: 415, distance: 57.4
click at [558, 415] on div "How many Letters in Building-Mounted Signs? 0" at bounding box center [592, 414] width 1108 height 39
type input "5"
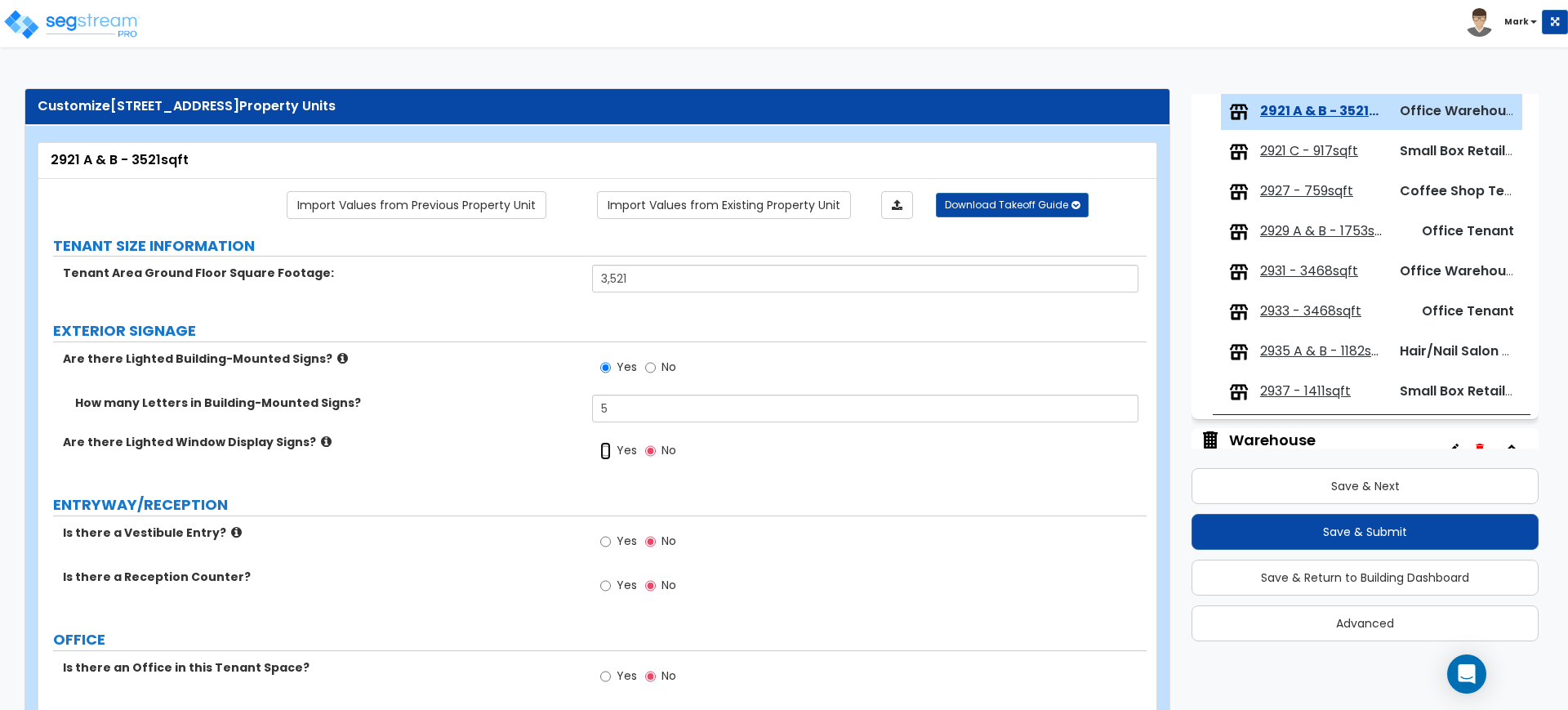
click at [610, 447] on input "Yes" at bounding box center [605, 451] width 11 height 18
radio input "true"
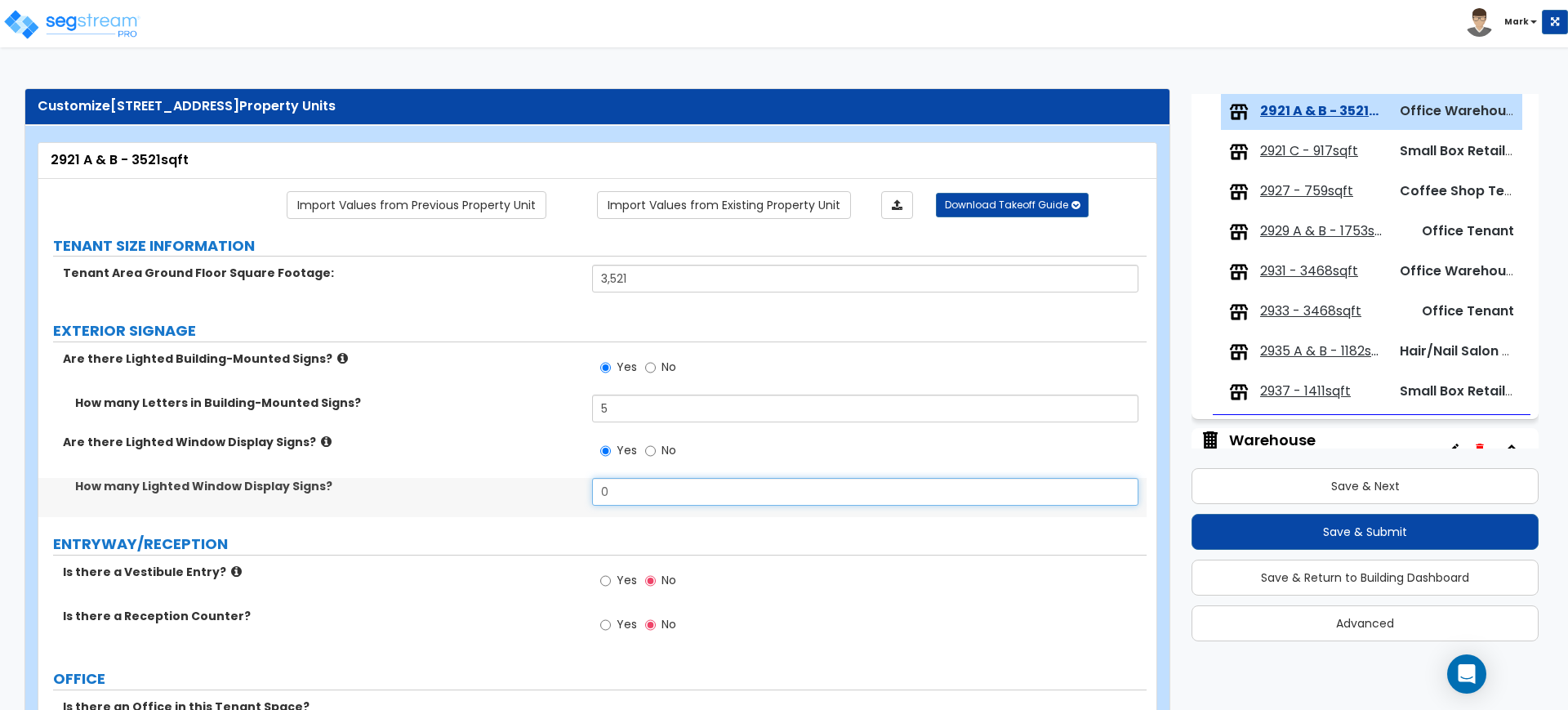
drag, startPoint x: 617, startPoint y: 490, endPoint x: 558, endPoint y: 493, distance: 59.1
click at [558, 493] on div "How many Lighted Window Display Signs? 0" at bounding box center [592, 497] width 1108 height 39
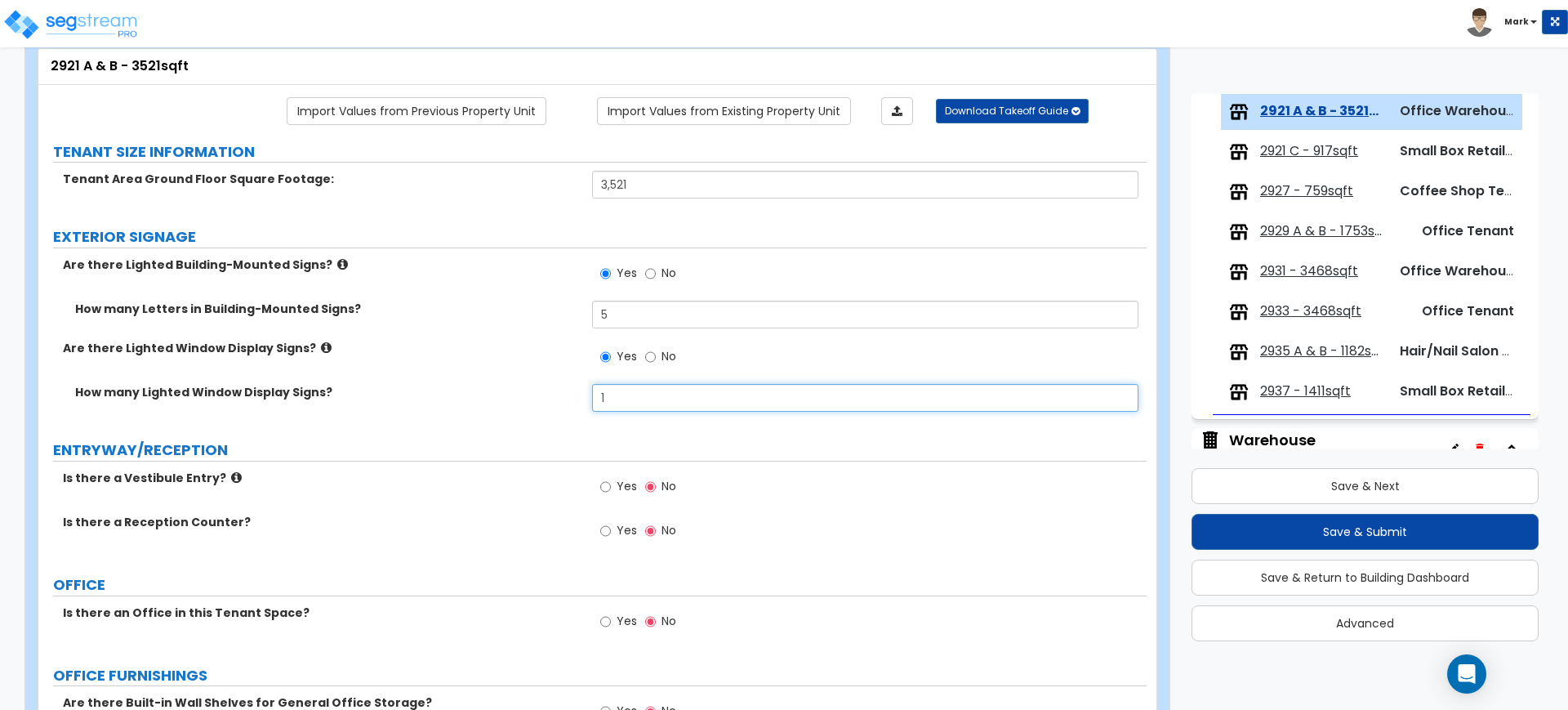
scroll to position [204, 0]
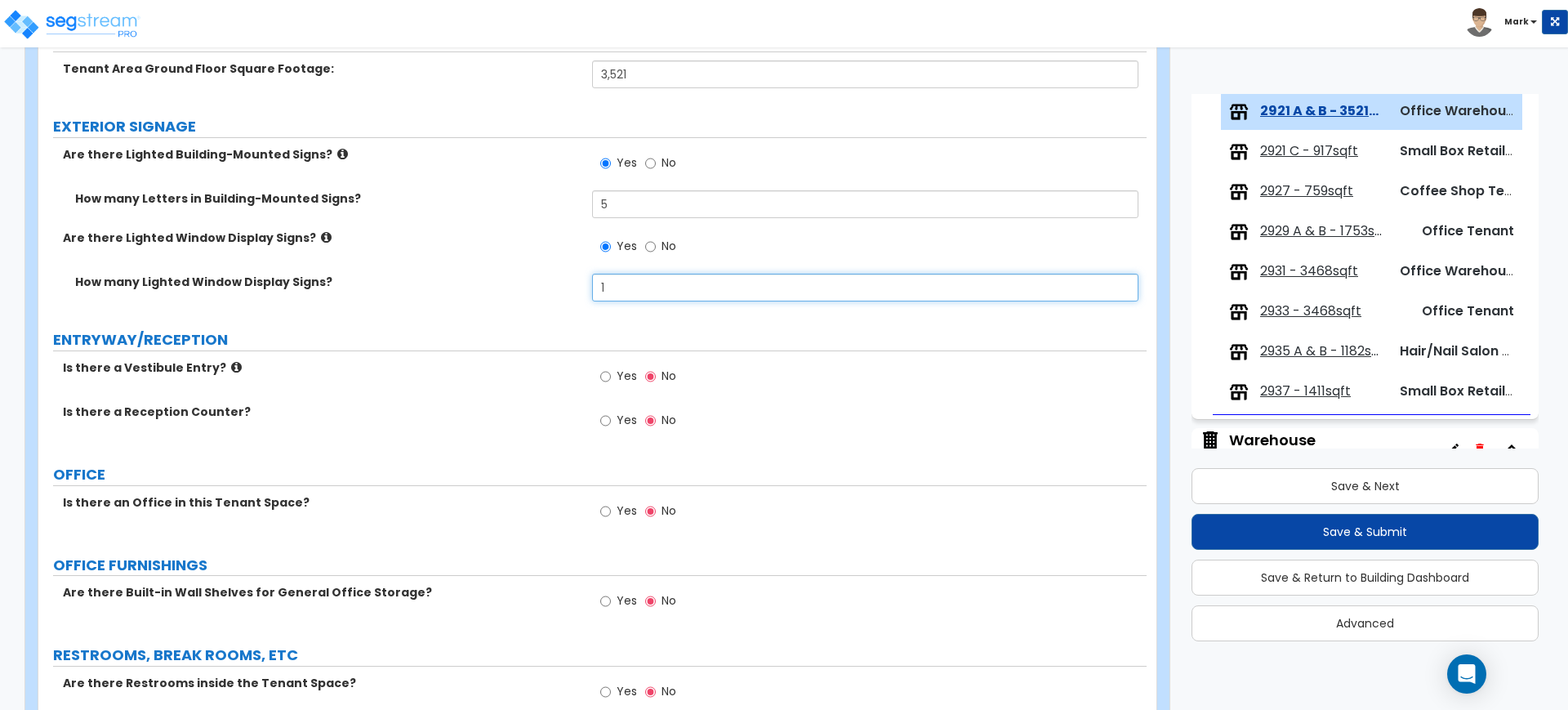
type input "1"
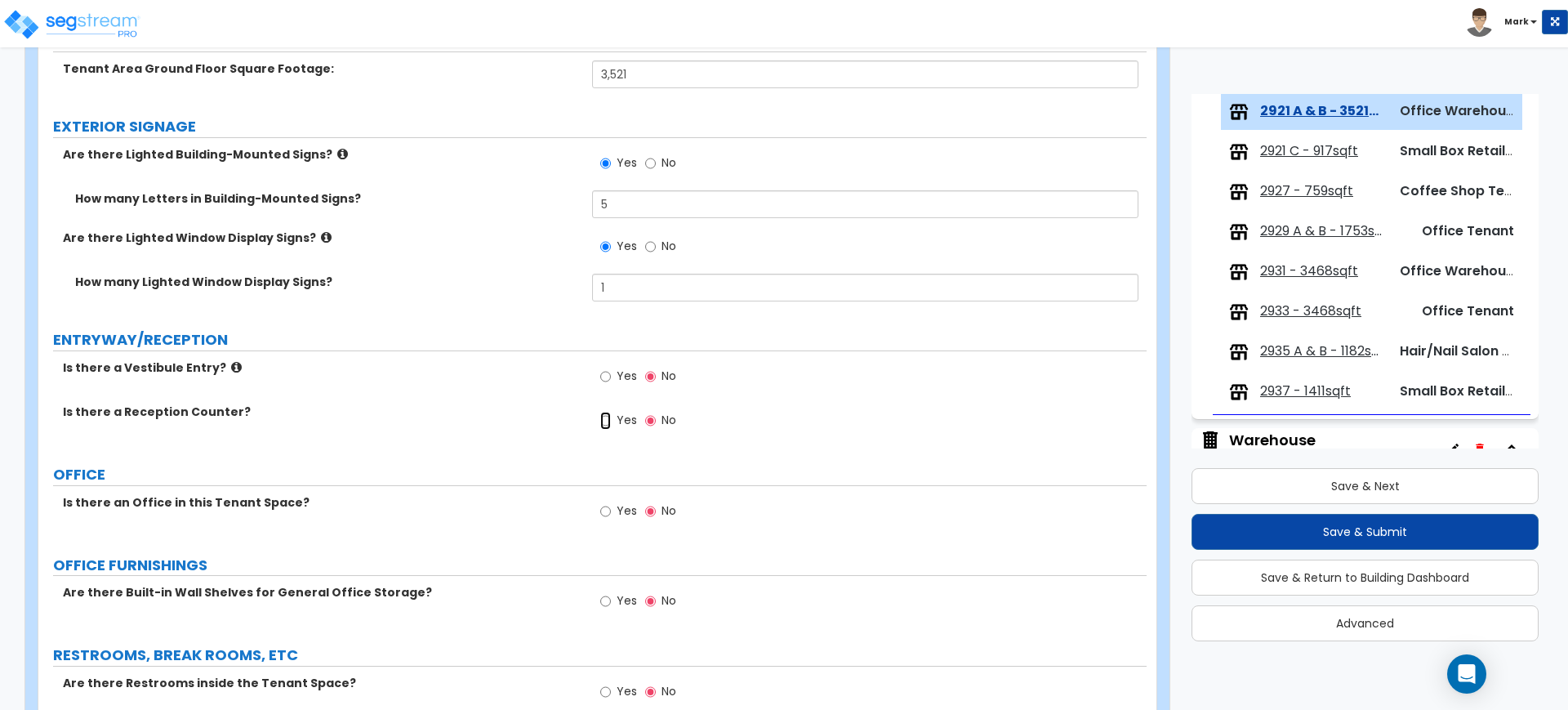
click at [603, 417] on input "Yes" at bounding box center [605, 420] width 11 height 18
radio input "true"
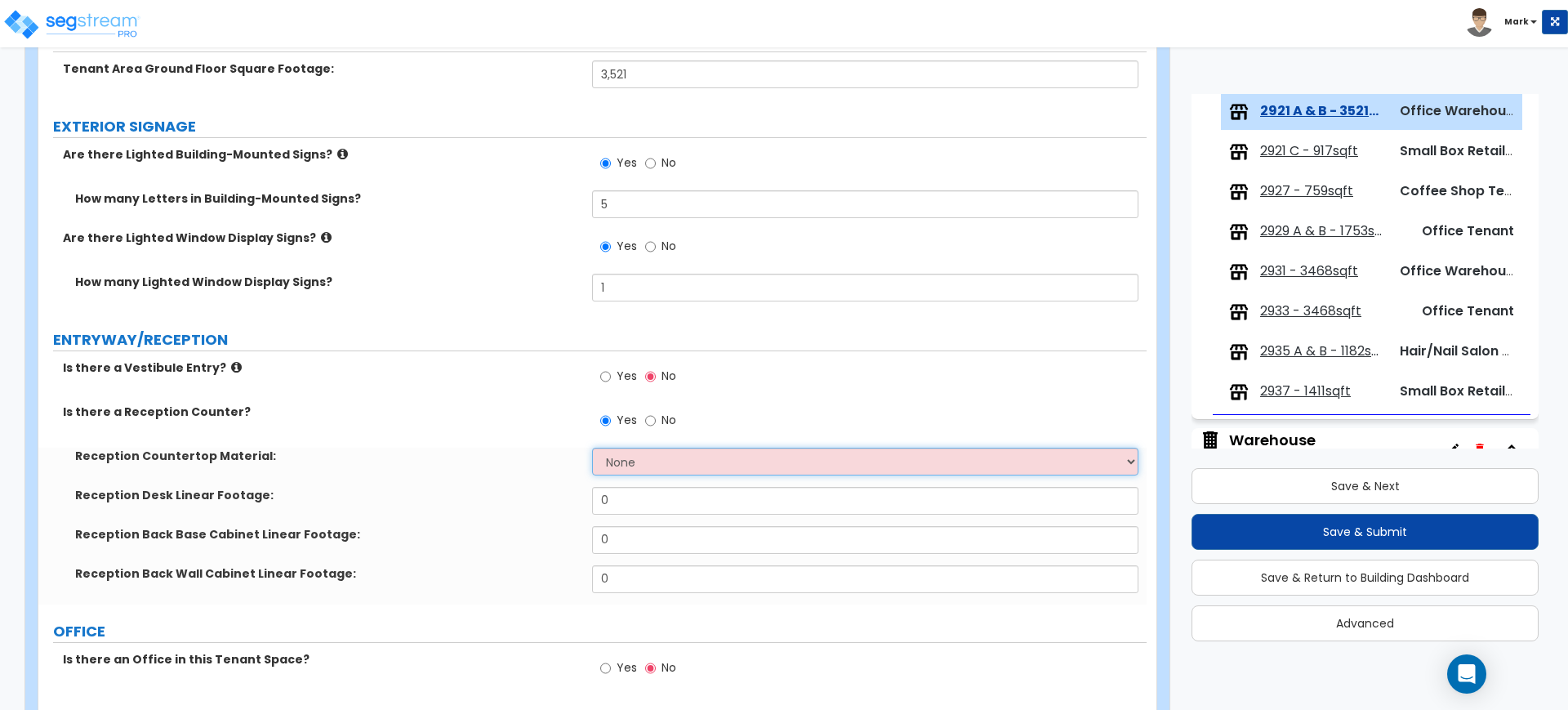
click at [623, 464] on select "None Plastic Laminate Solid Surface Stone Quartz Marble Tile Wood Stainless Ste…" at bounding box center [865, 461] width 545 height 28
select select "2"
click at [592, 447] on select "None Plastic Laminate Solid Surface Stone Quartz Marble Tile Wood Stainless Ste…" at bounding box center [865, 461] width 545 height 28
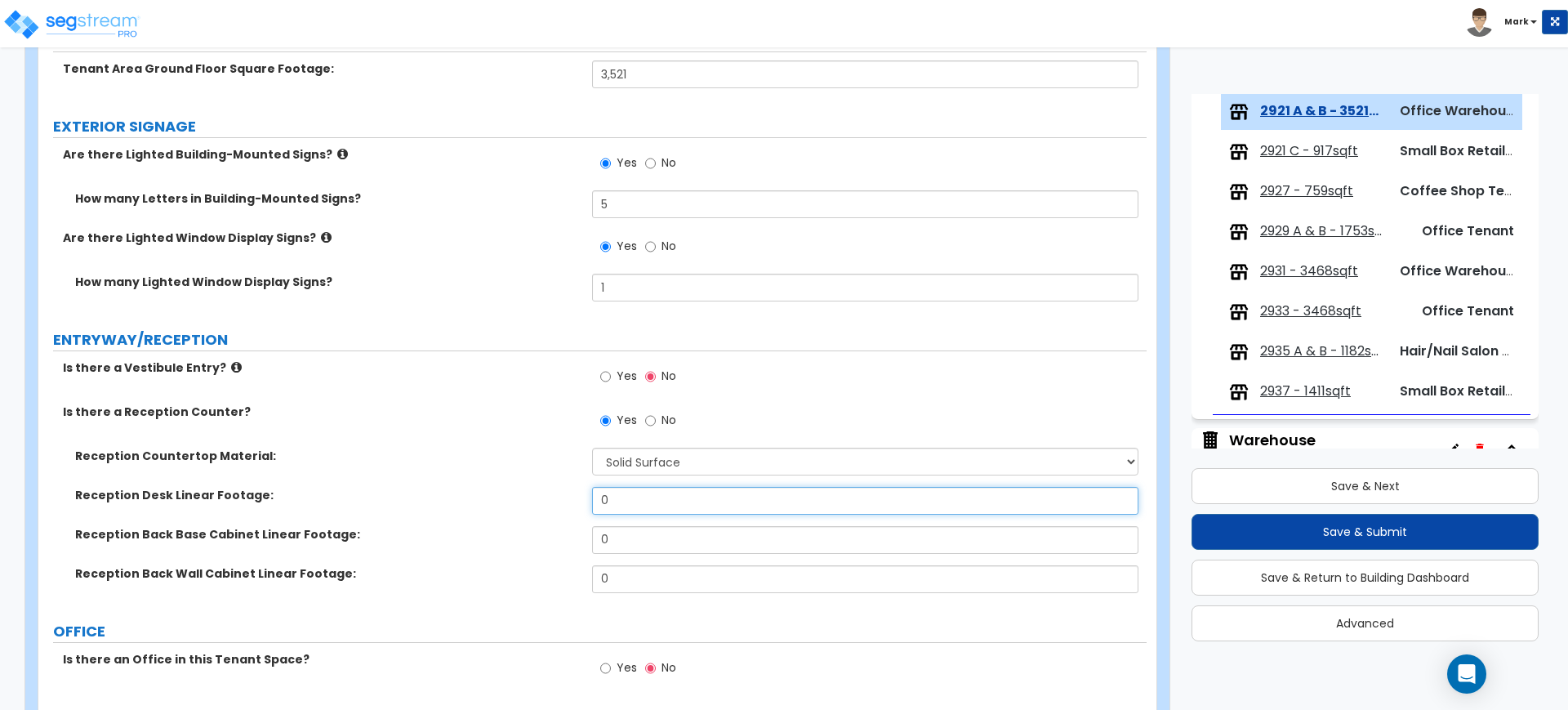
drag, startPoint x: 586, startPoint y: 504, endPoint x: 520, endPoint y: 499, distance: 66.2
click at [520, 499] on div "Reception Desk Linear Footage: 0" at bounding box center [592, 506] width 1108 height 39
type input "5"
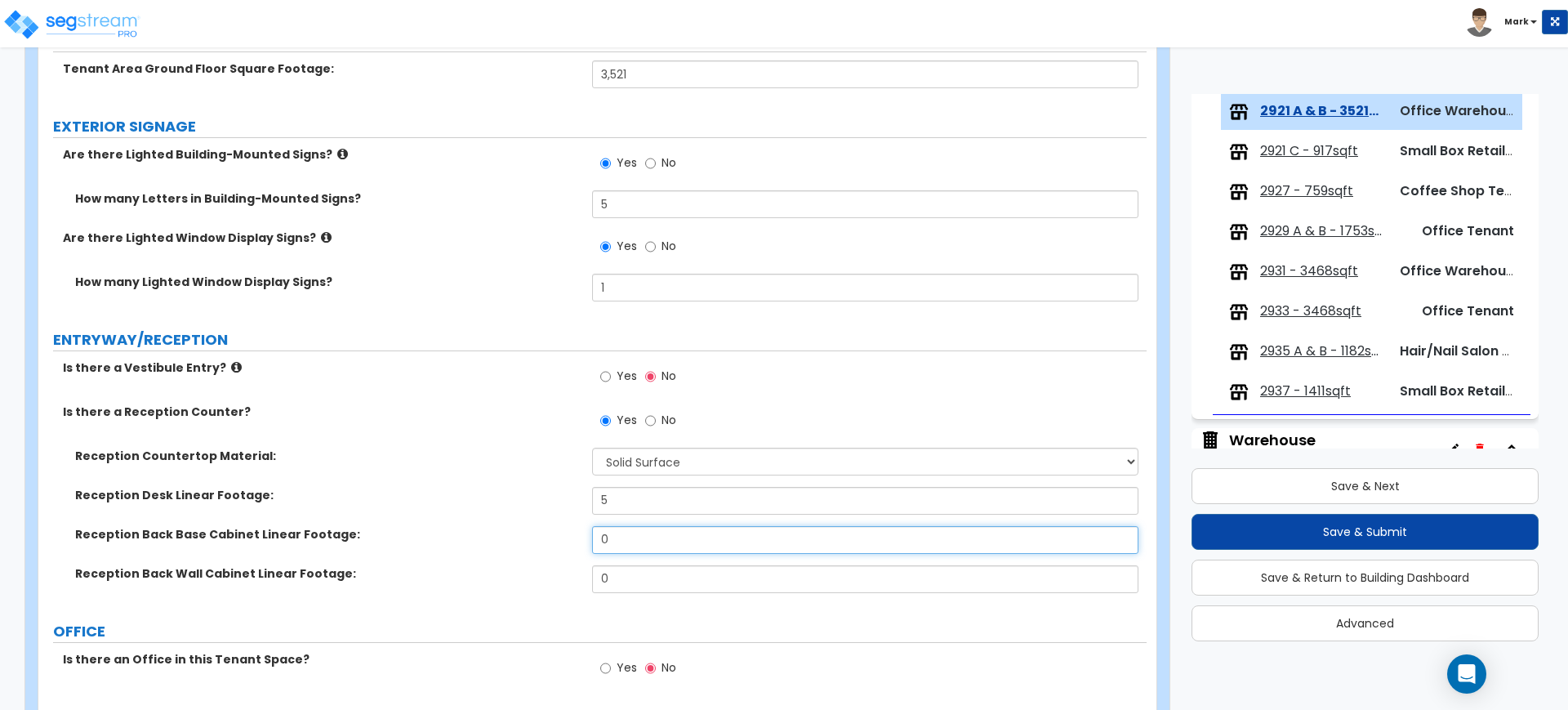
drag, startPoint x: 605, startPoint y: 532, endPoint x: 530, endPoint y: 527, distance: 75.2
click at [530, 528] on div "Reception Back Base Cabinet Linear Footage: 0" at bounding box center [592, 546] width 1108 height 39
type input "3"
drag, startPoint x: 623, startPoint y: 572, endPoint x: 579, endPoint y: 567, distance: 44.3
click at [579, 567] on div "Reception Back Wall Cabinet Linear Footage: 0" at bounding box center [592, 585] width 1108 height 39
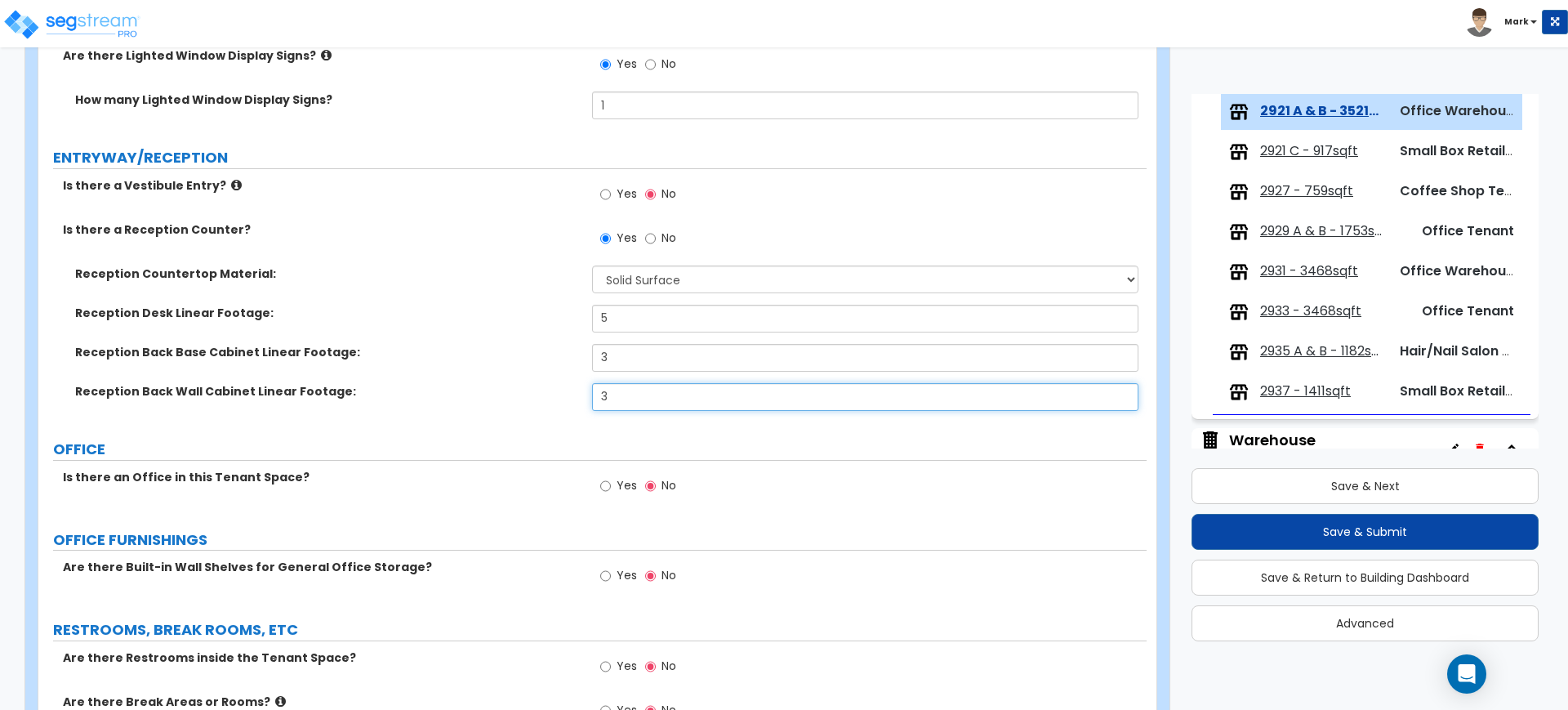
scroll to position [409, 0]
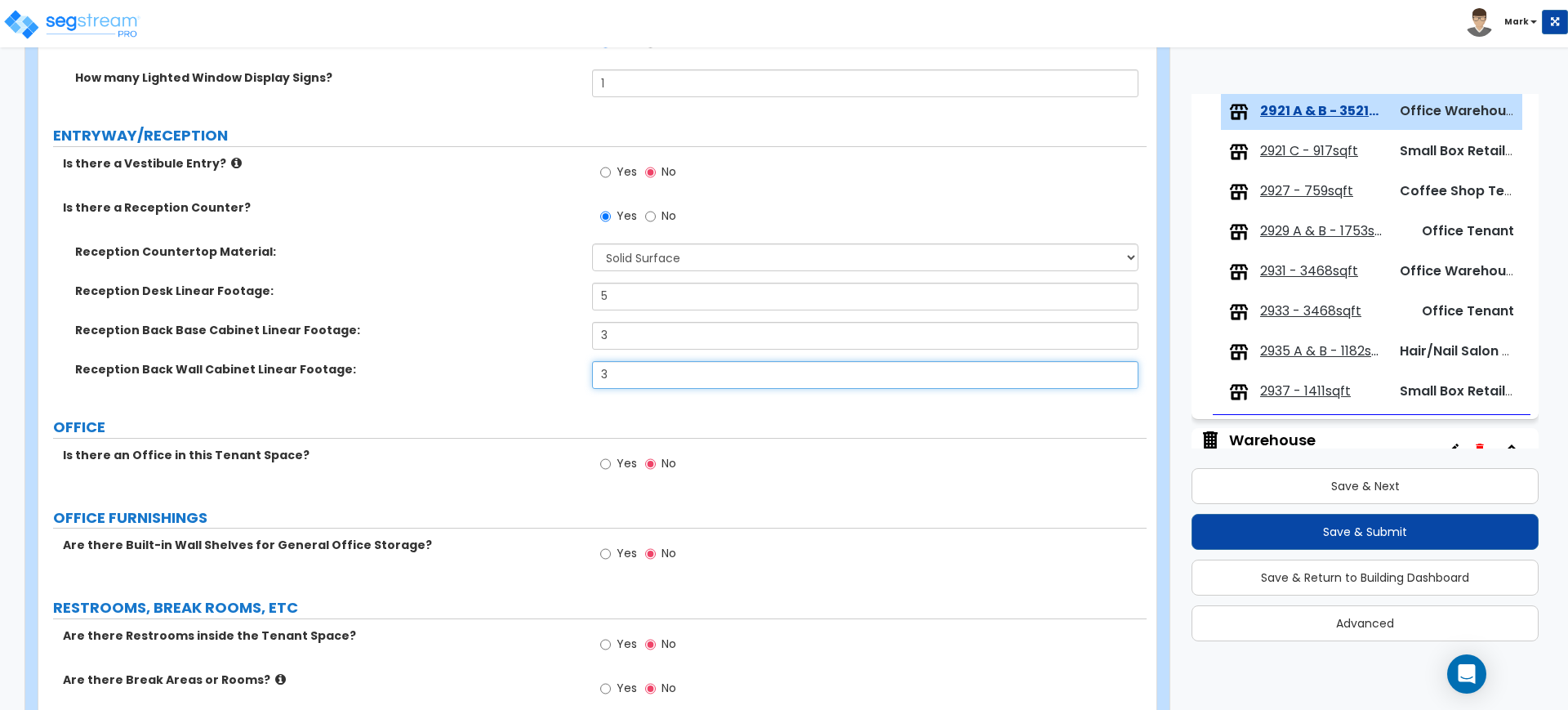
type input "3"
click at [607, 467] on input "Yes" at bounding box center [605, 463] width 11 height 18
radio input "true"
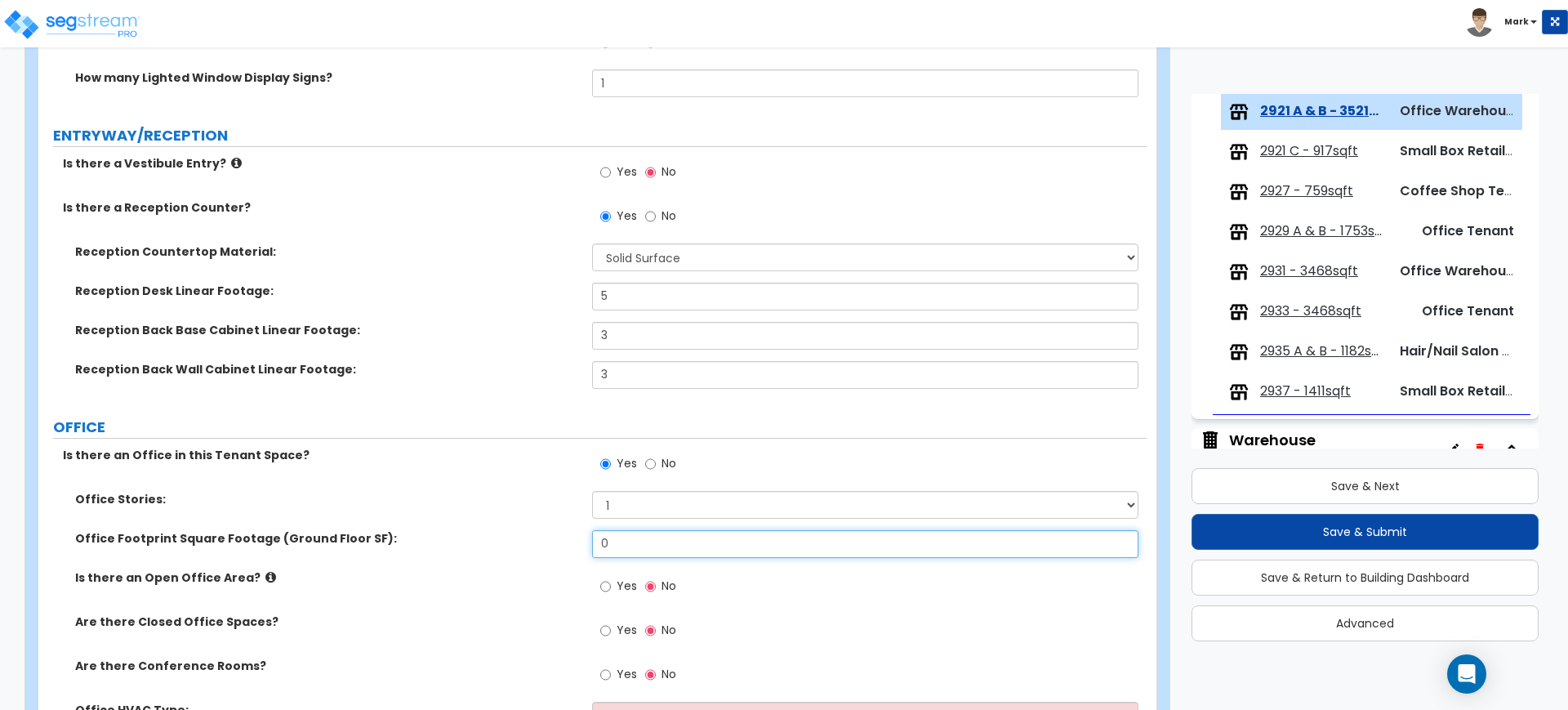
drag, startPoint x: 537, startPoint y: 543, endPoint x: 525, endPoint y: 545, distance: 12.2
click at [525, 545] on div "Office Footprint Square Footage (Ground Floor SF): 0" at bounding box center [592, 550] width 1108 height 39
type input "1,080"
click at [608, 586] on input "Yes" at bounding box center [605, 586] width 11 height 18
radio input "true"
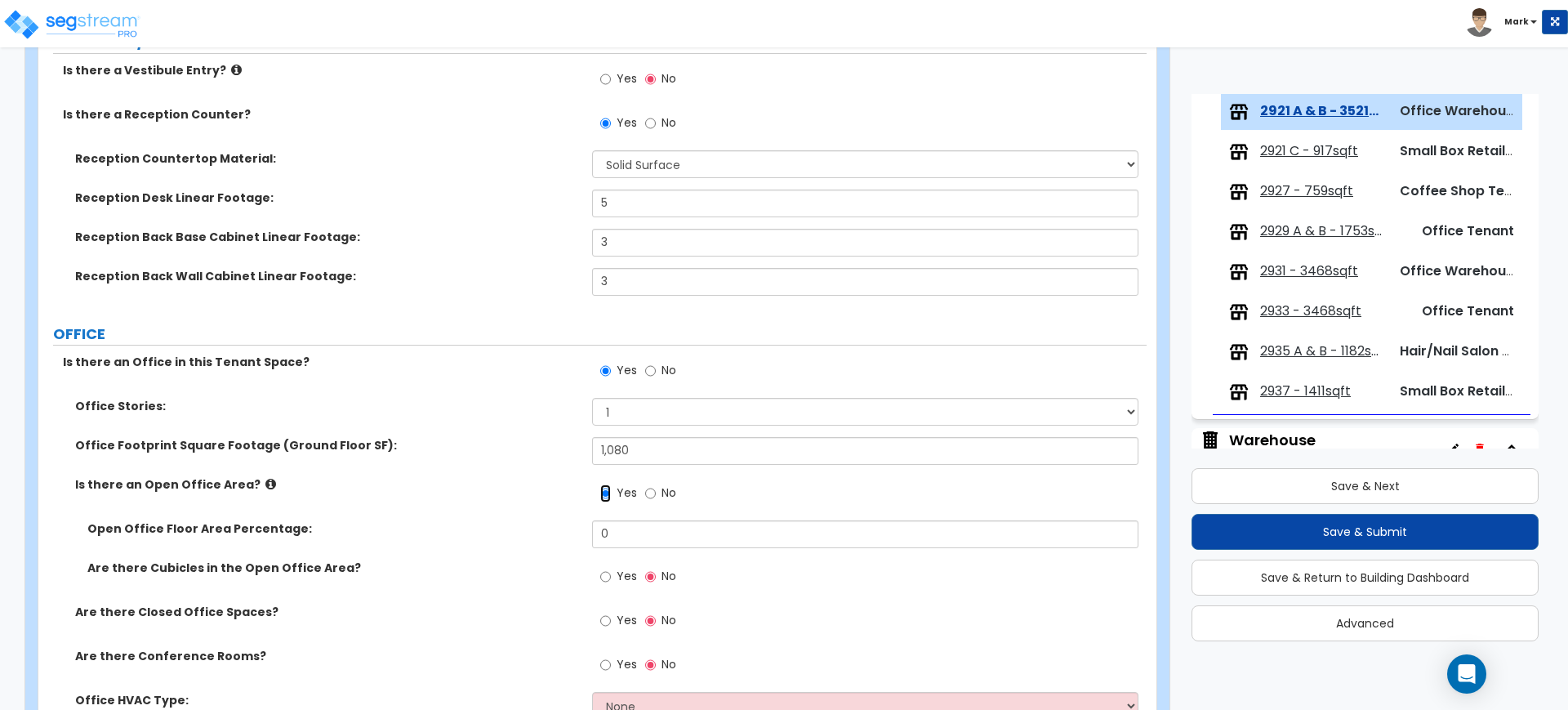
scroll to position [613, 0]
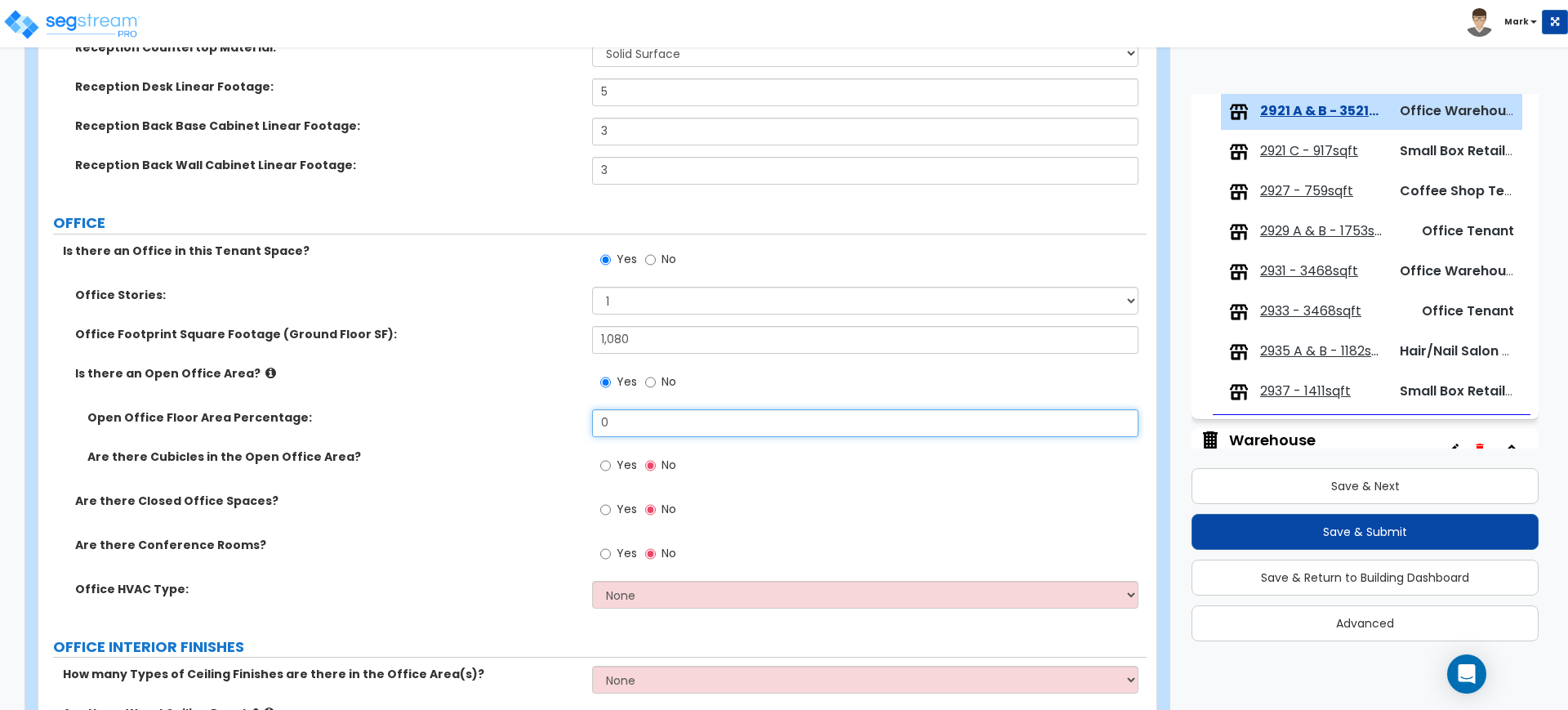
drag, startPoint x: 620, startPoint y: 424, endPoint x: 487, endPoint y: 407, distance: 134.1
click at [537, 414] on div "Open Office Floor Area Percentage: 0" at bounding box center [592, 429] width 1108 height 39
type input "50"
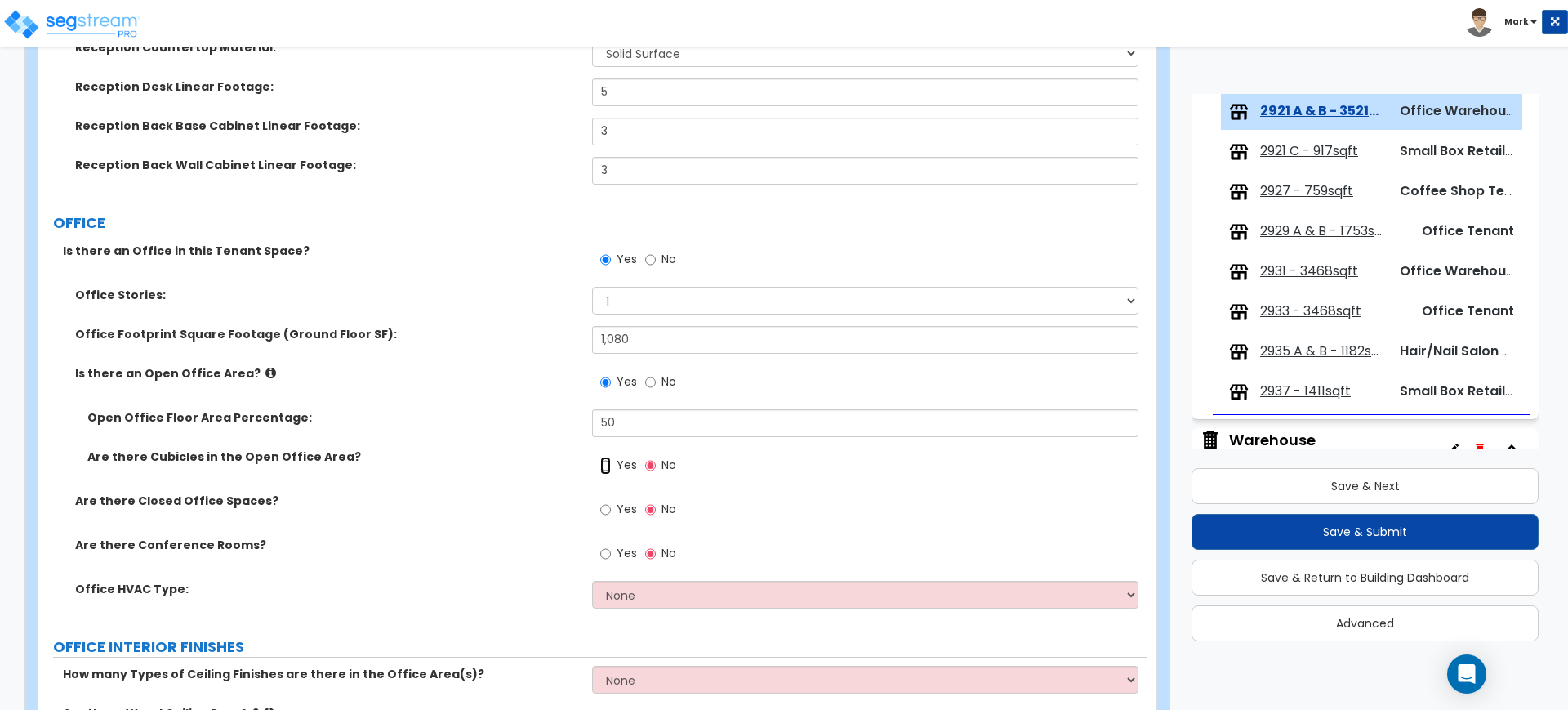
click at [607, 463] on input "Yes" at bounding box center [605, 465] width 11 height 18
radio input "true"
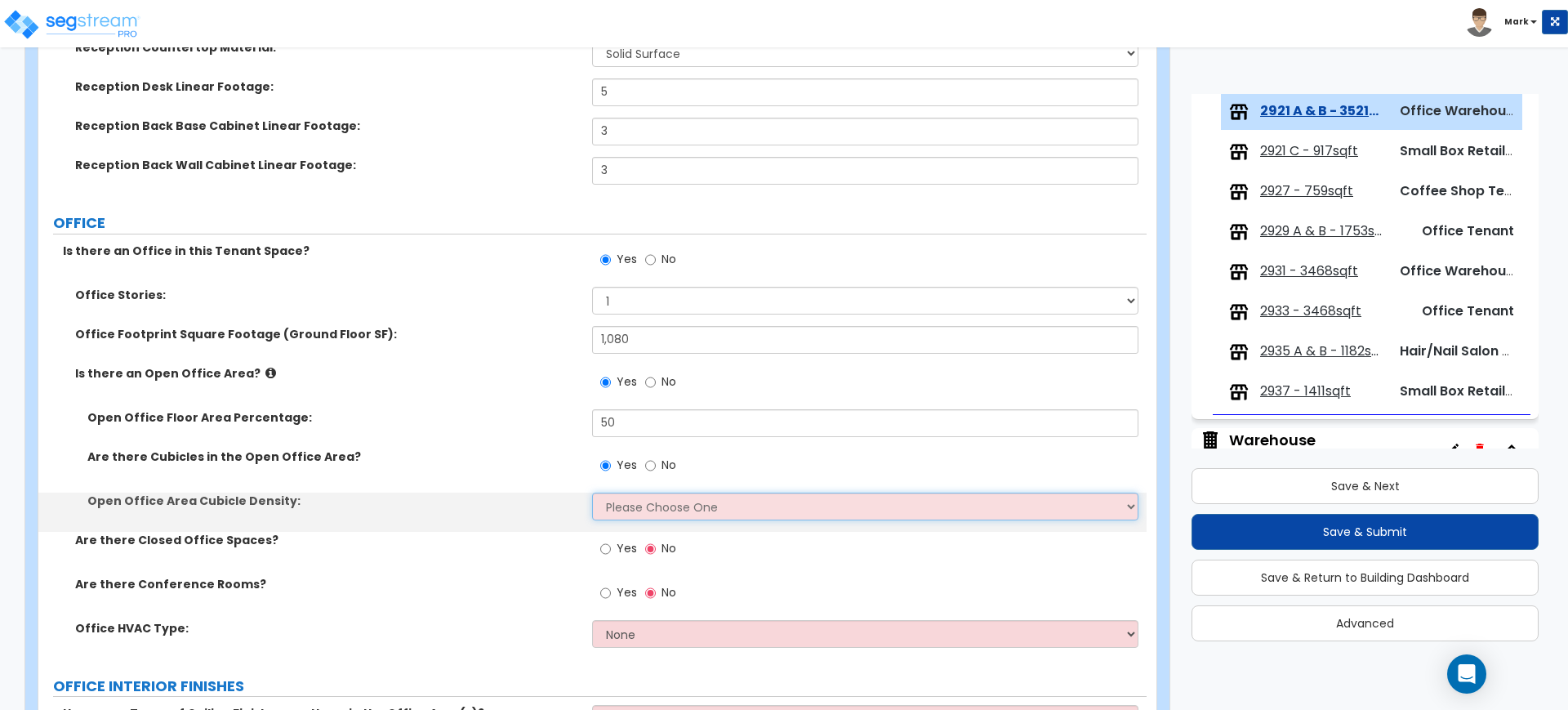
click at [634, 511] on select "Please Choose One Low High I want to Enter the number of Cubicles" at bounding box center [865, 506] width 545 height 28
click at [592, 493] on select "Please Choose One Low High I want to Enter the number of Cubicles" at bounding box center [865, 506] width 545 height 28
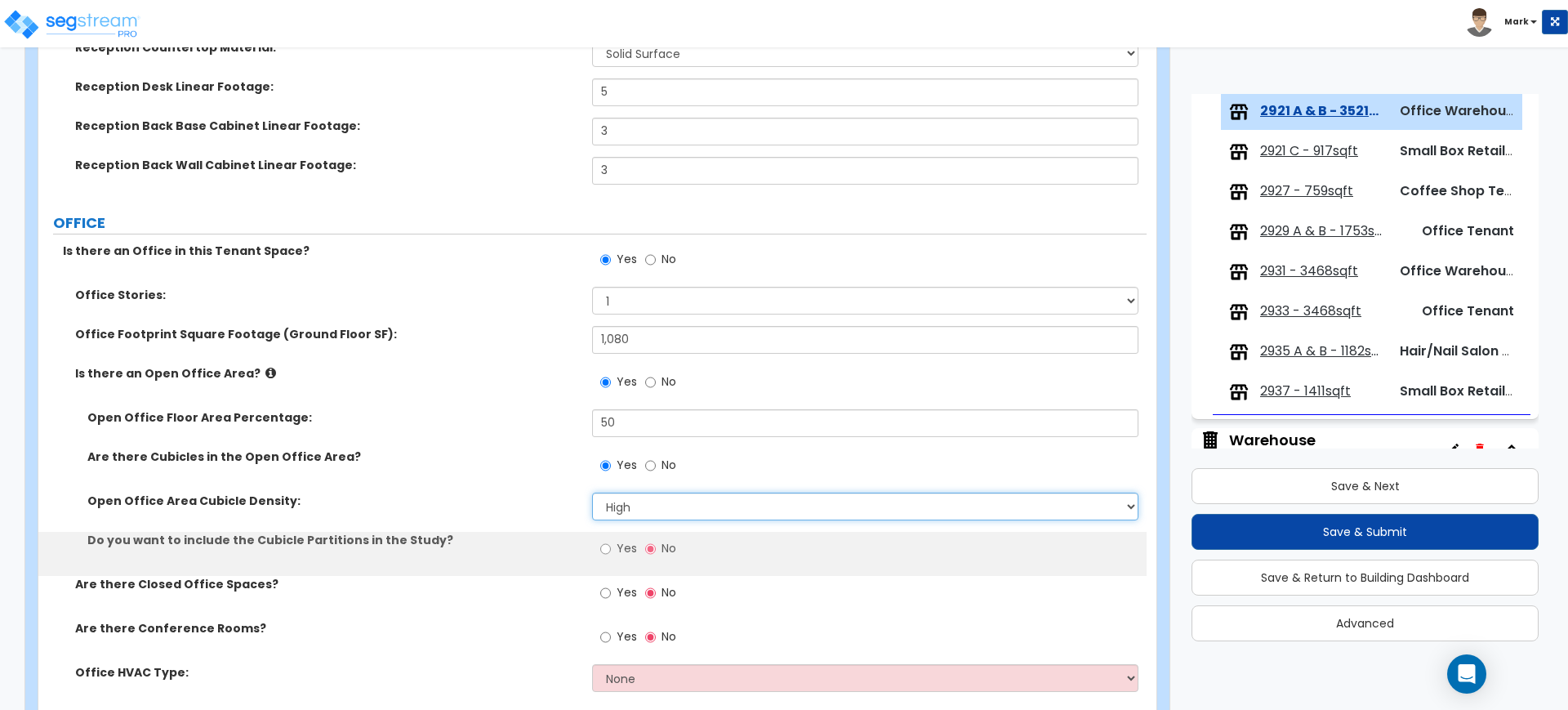
click at [643, 507] on select "Please Choose One Low High I want to Enter the number of Cubicles" at bounding box center [865, 506] width 545 height 28
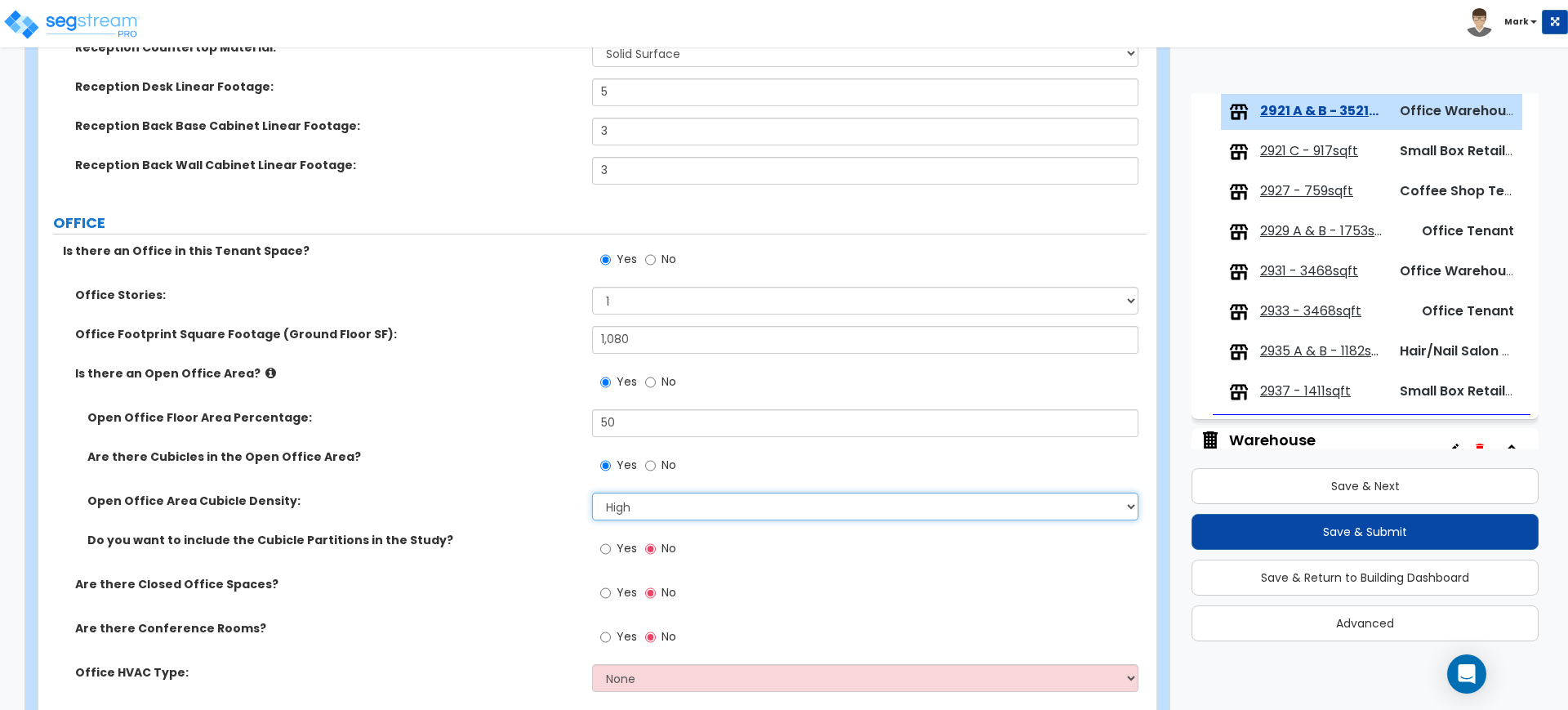
select select "1"
click at [592, 493] on select "Please Choose One Low High I want to Enter the number of Cubicles" at bounding box center [865, 506] width 545 height 28
click at [603, 545] on input "Yes" at bounding box center [605, 548] width 11 height 18
radio input "true"
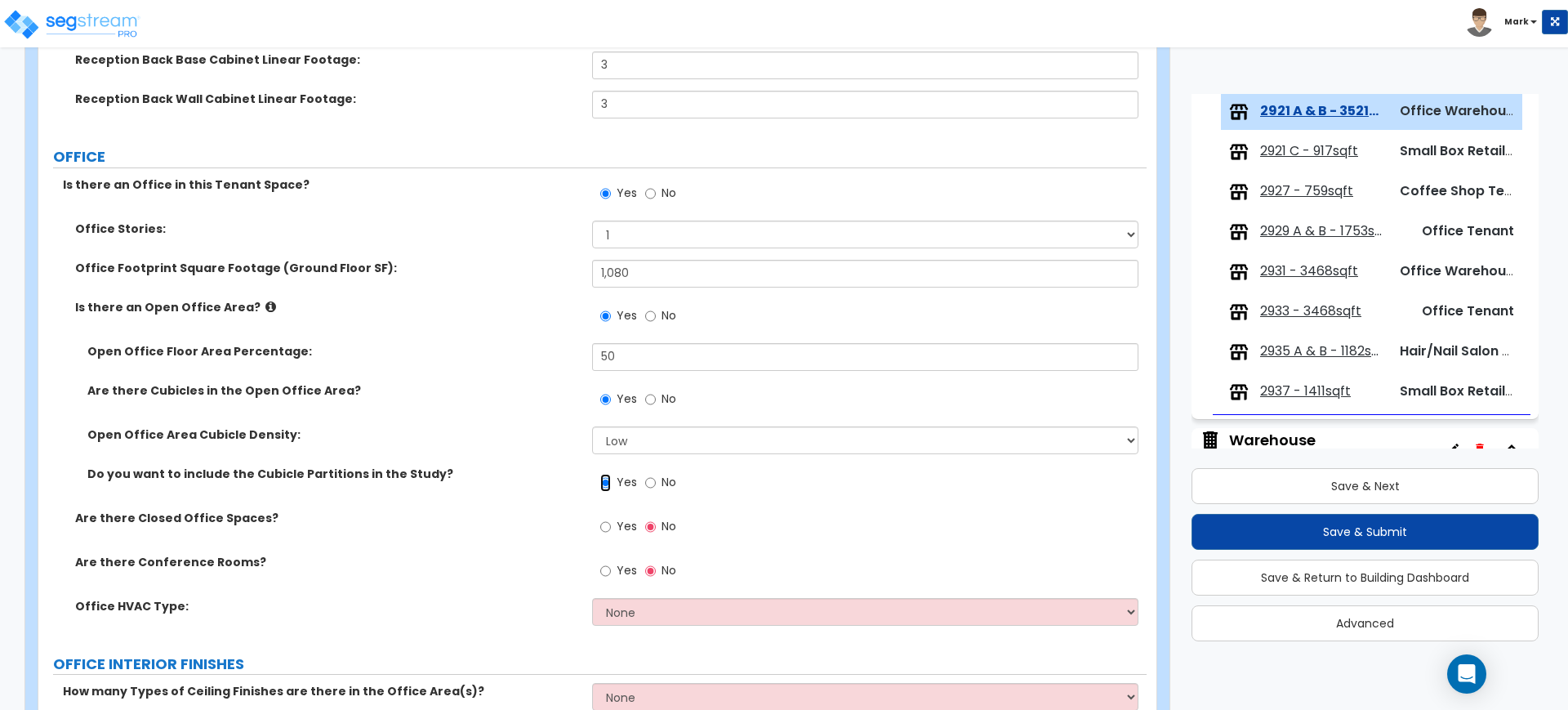
scroll to position [715, 0]
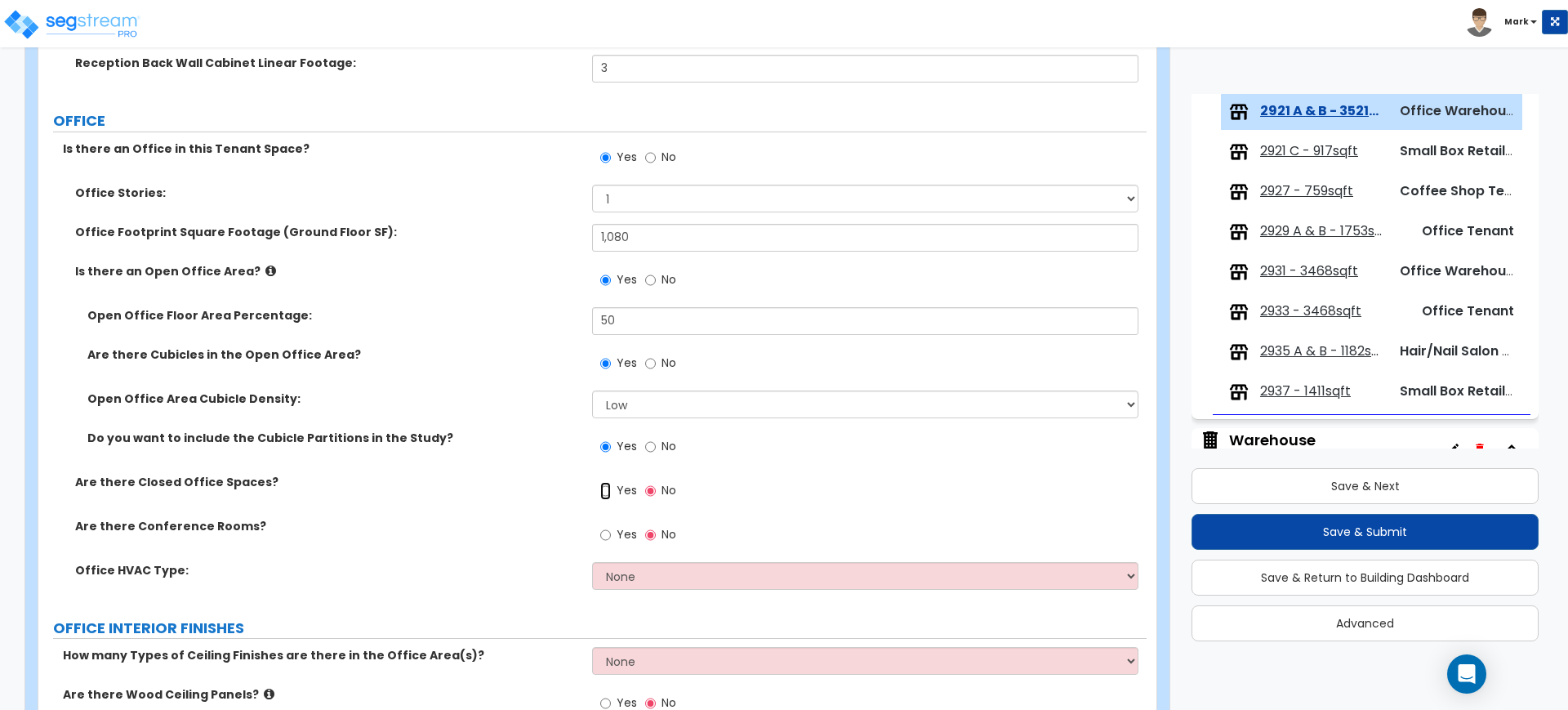
click at [604, 489] on input "Yes" at bounding box center [605, 490] width 11 height 18
radio input "true"
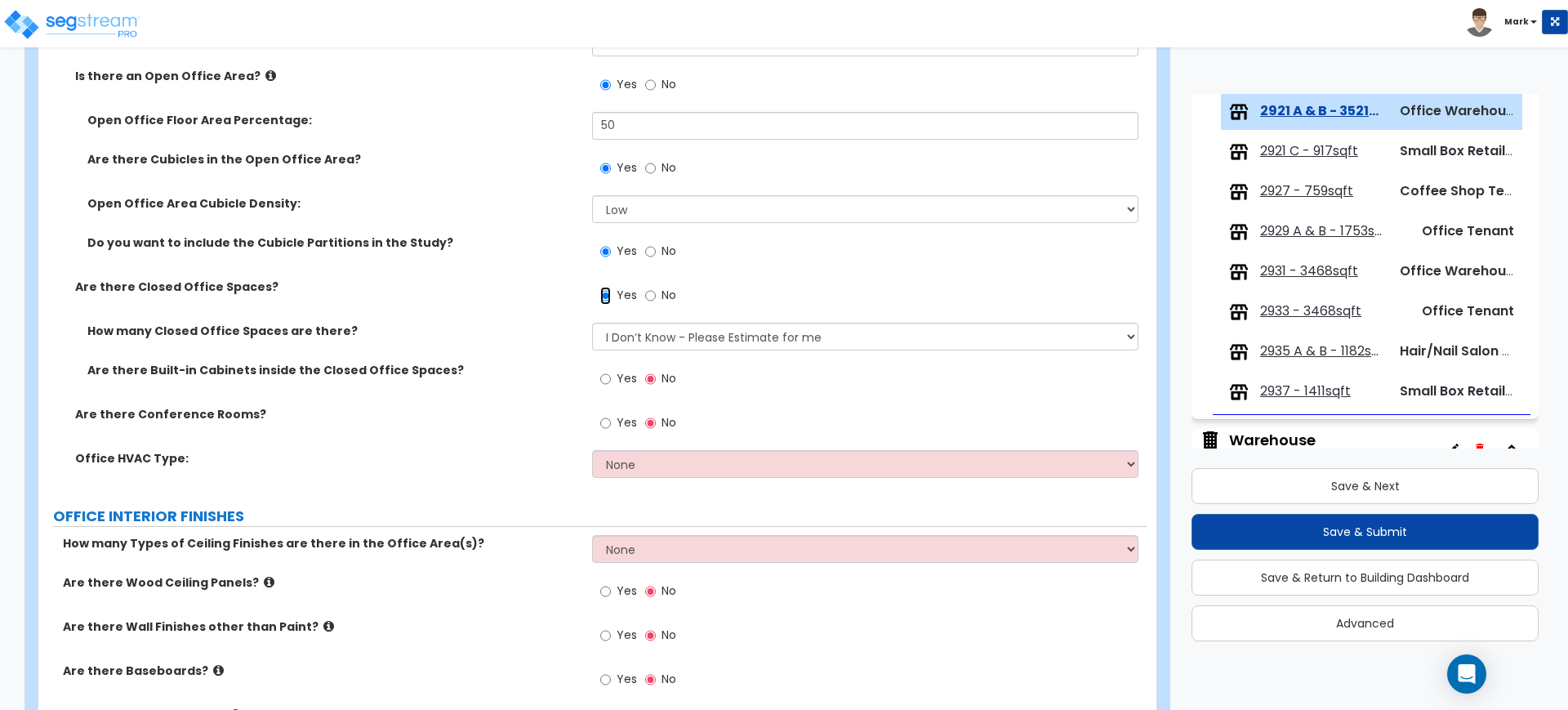
scroll to position [919, 0]
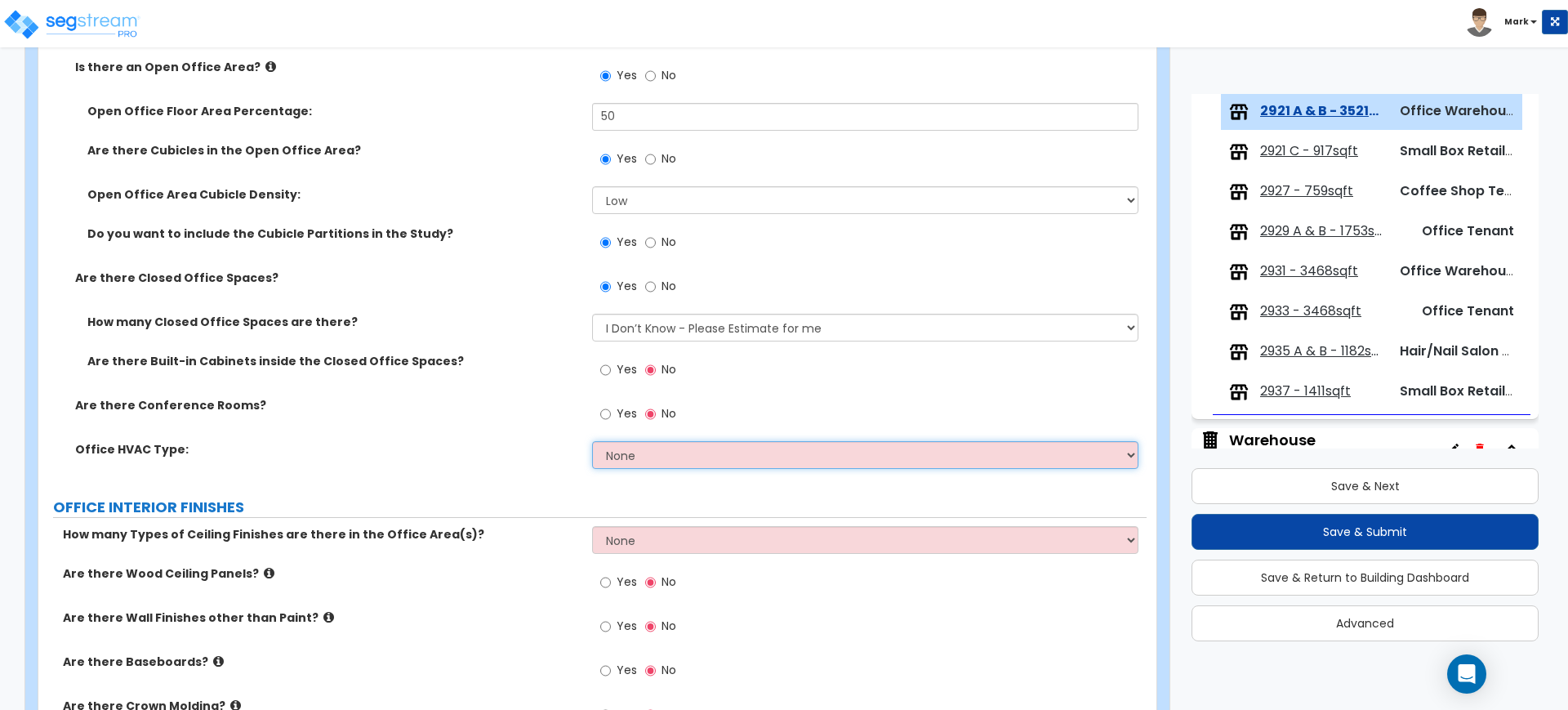
click at [649, 462] on select "None Rooftop Unit Furnace-Condenser Forced Air Split Heating/Cooling Systems He…" at bounding box center [865, 455] width 545 height 28
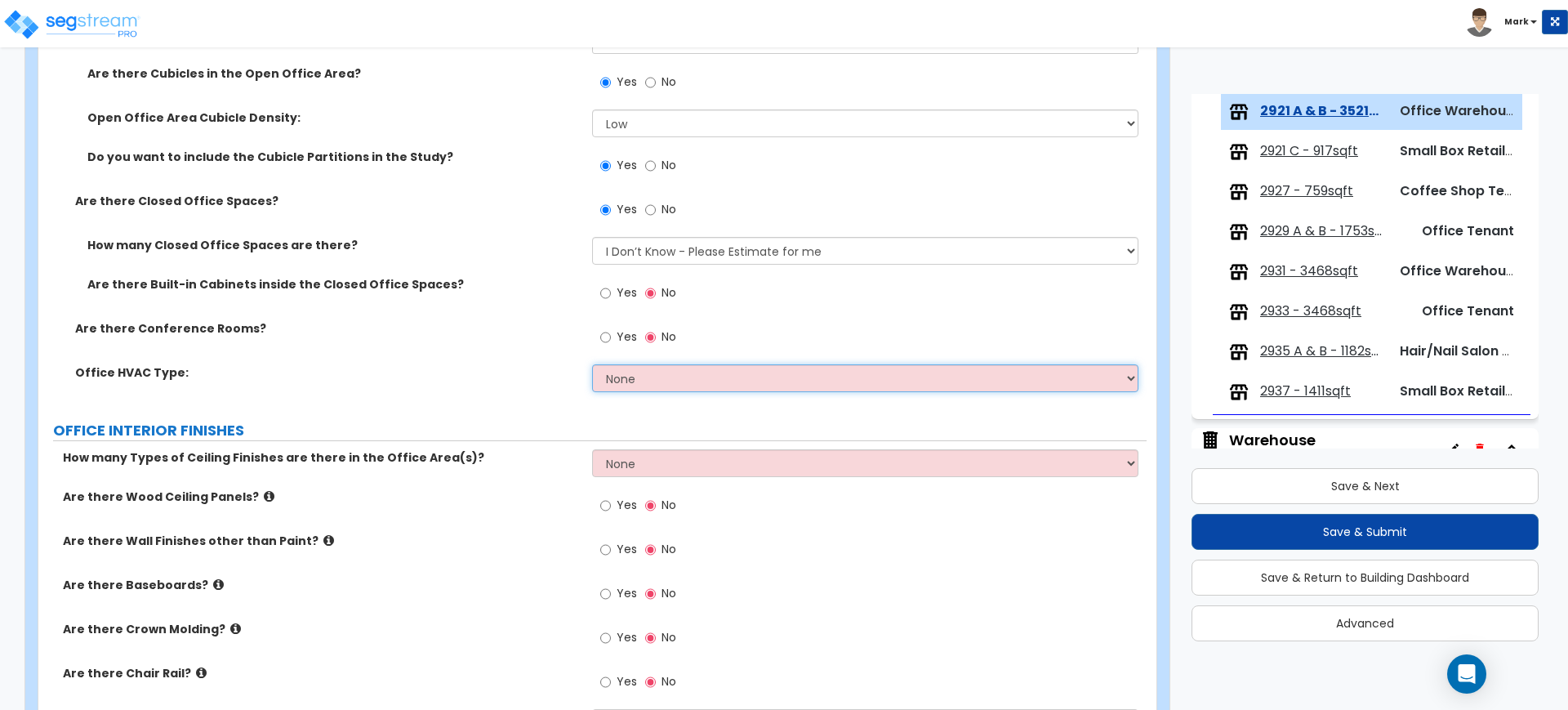
scroll to position [1021, 0]
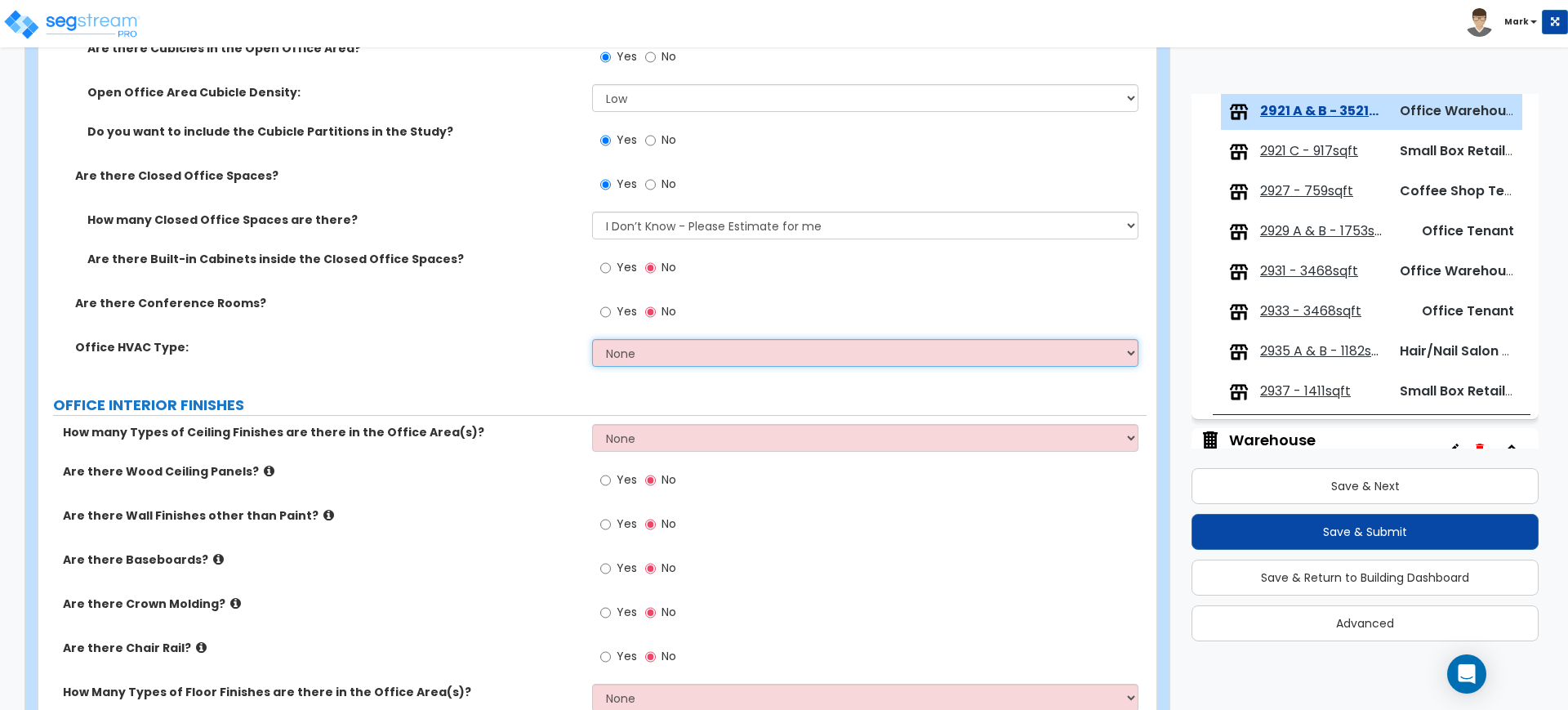
click at [655, 353] on select "None Rooftop Unit Furnace-Condenser Forced Air Split Heating/Cooling Systems He…" at bounding box center [865, 352] width 545 height 28
select select "1"
click at [592, 339] on select "None Rooftop Unit Furnace-Condenser Forced Air Split Heating/Cooling Systems He…" at bounding box center [865, 352] width 545 height 28
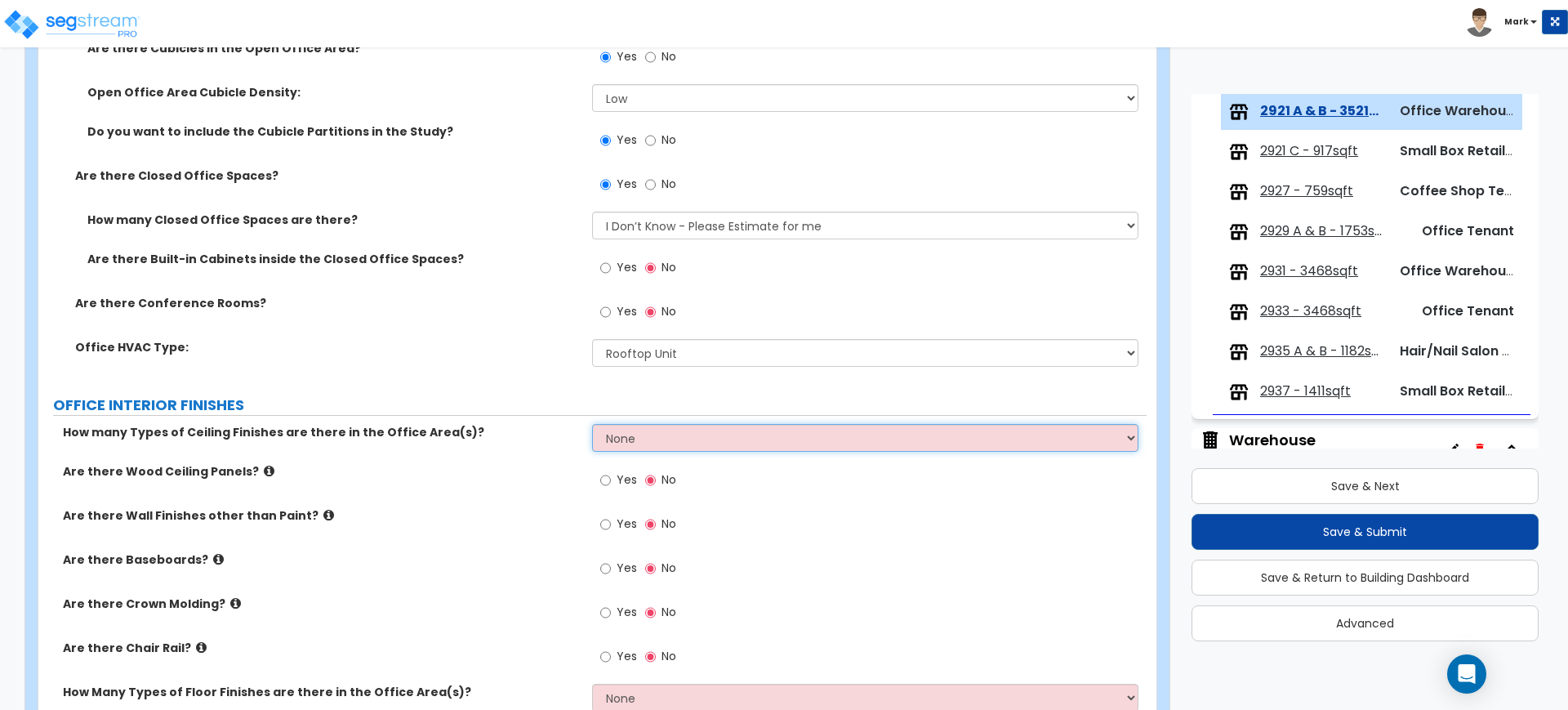
click at [687, 432] on select "None 1 2 3" at bounding box center [865, 437] width 545 height 28
select select "1"
click at [592, 424] on select "None 1 2 3" at bounding box center [865, 437] width 545 height 28
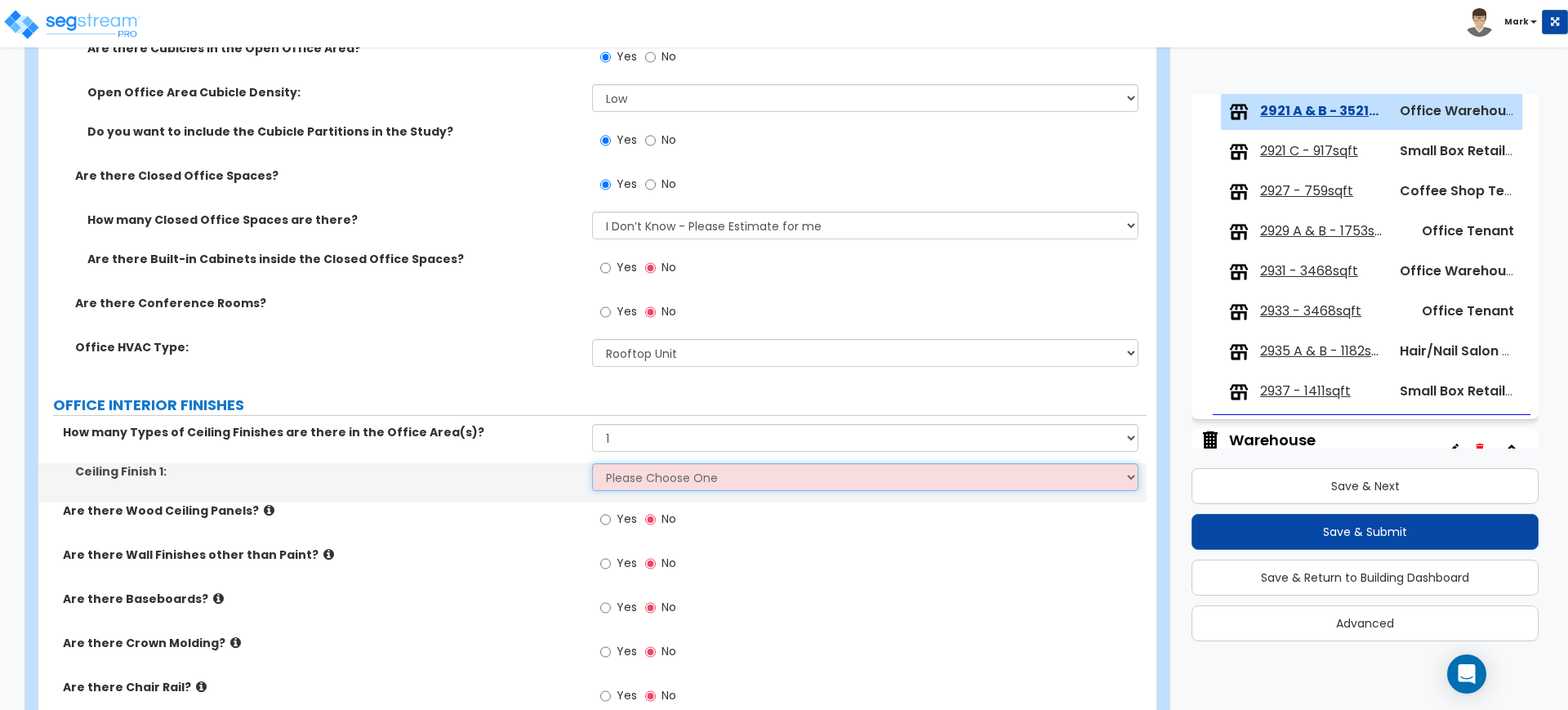
click at [646, 478] on select "Please Choose One Drop Ceiling Open Ceiling Drywall Ceiling" at bounding box center [865, 477] width 545 height 28
select select "1"
click at [592, 463] on select "Please Choose One Drop Ceiling Open Ceiling Drywall Ceiling" at bounding box center [865, 477] width 545 height 28
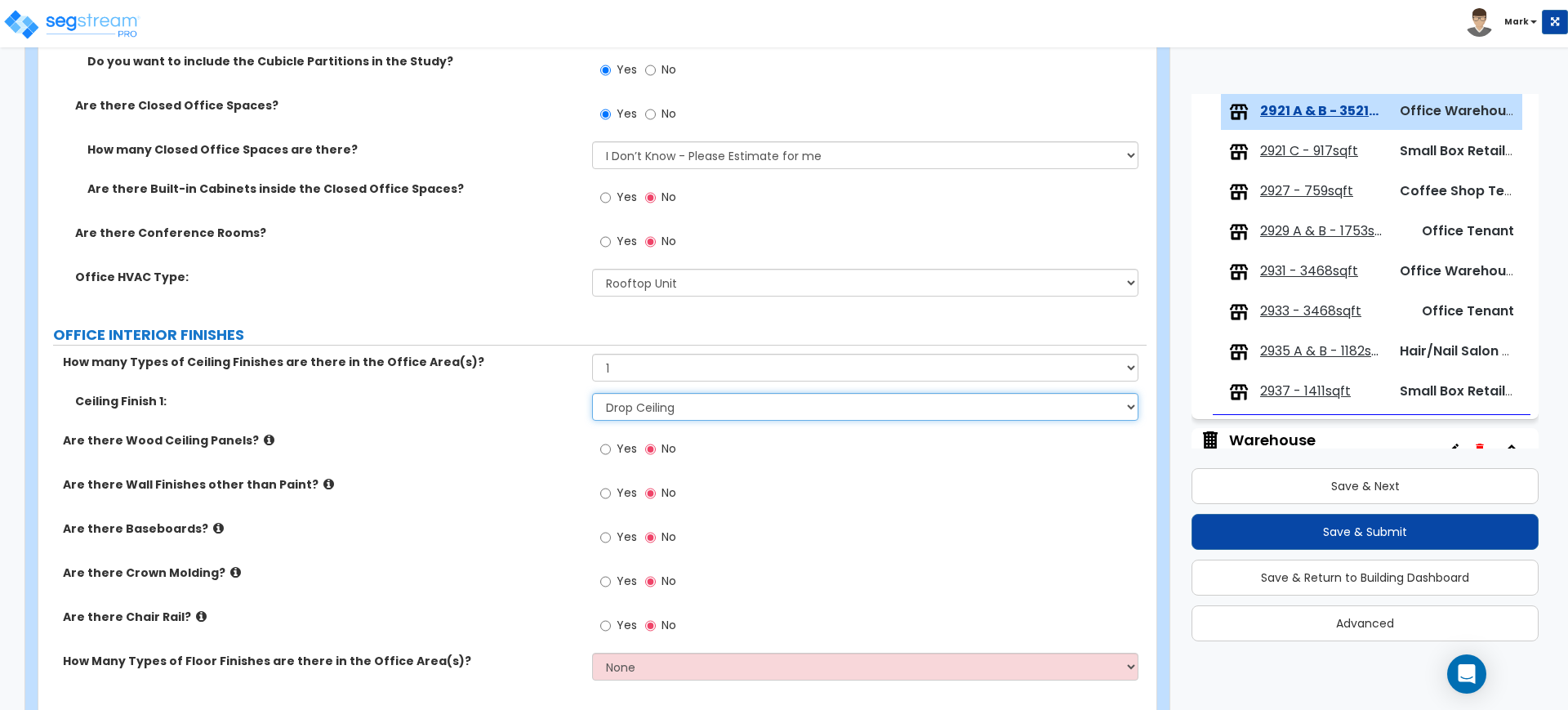
scroll to position [1123, 0]
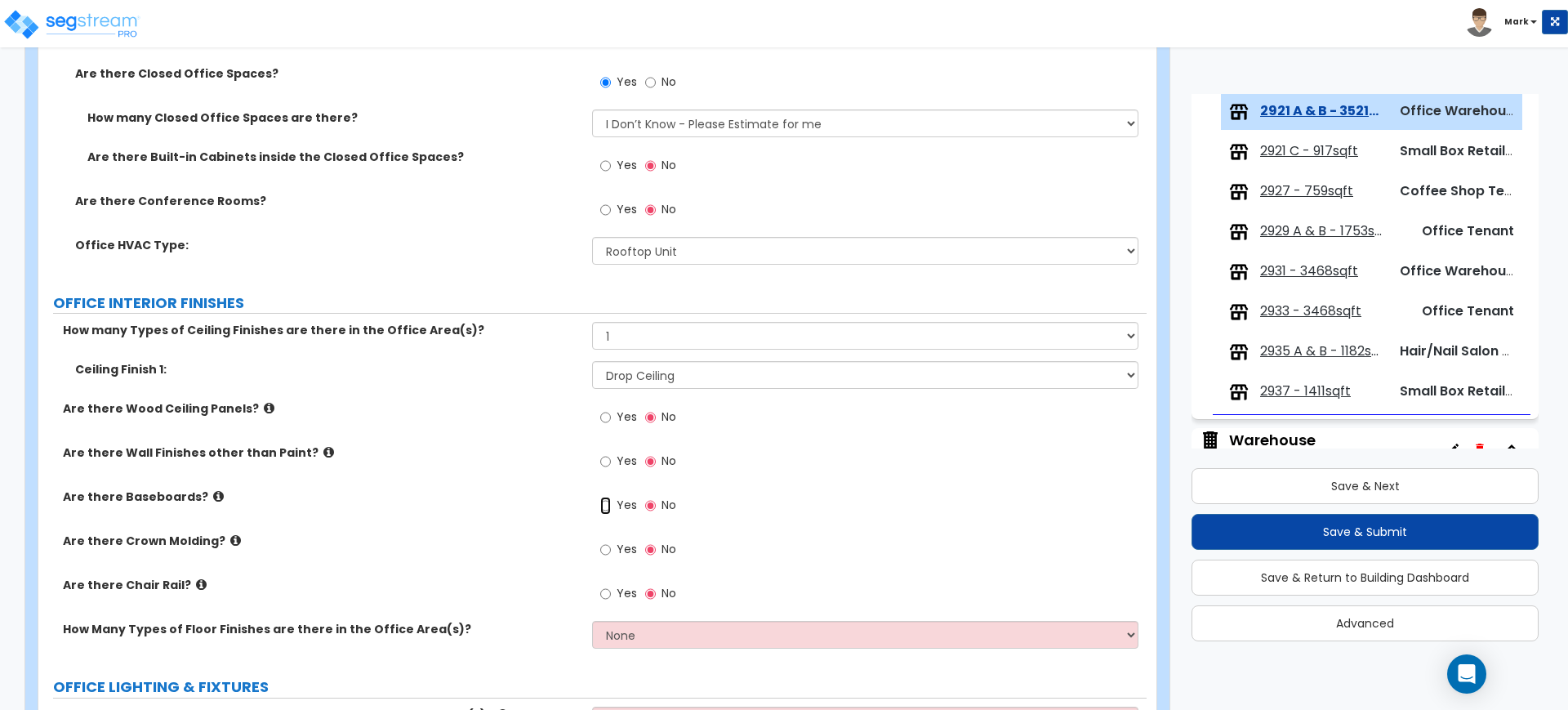
click at [604, 503] on input "Yes" at bounding box center [605, 505] width 11 height 18
radio input "true"
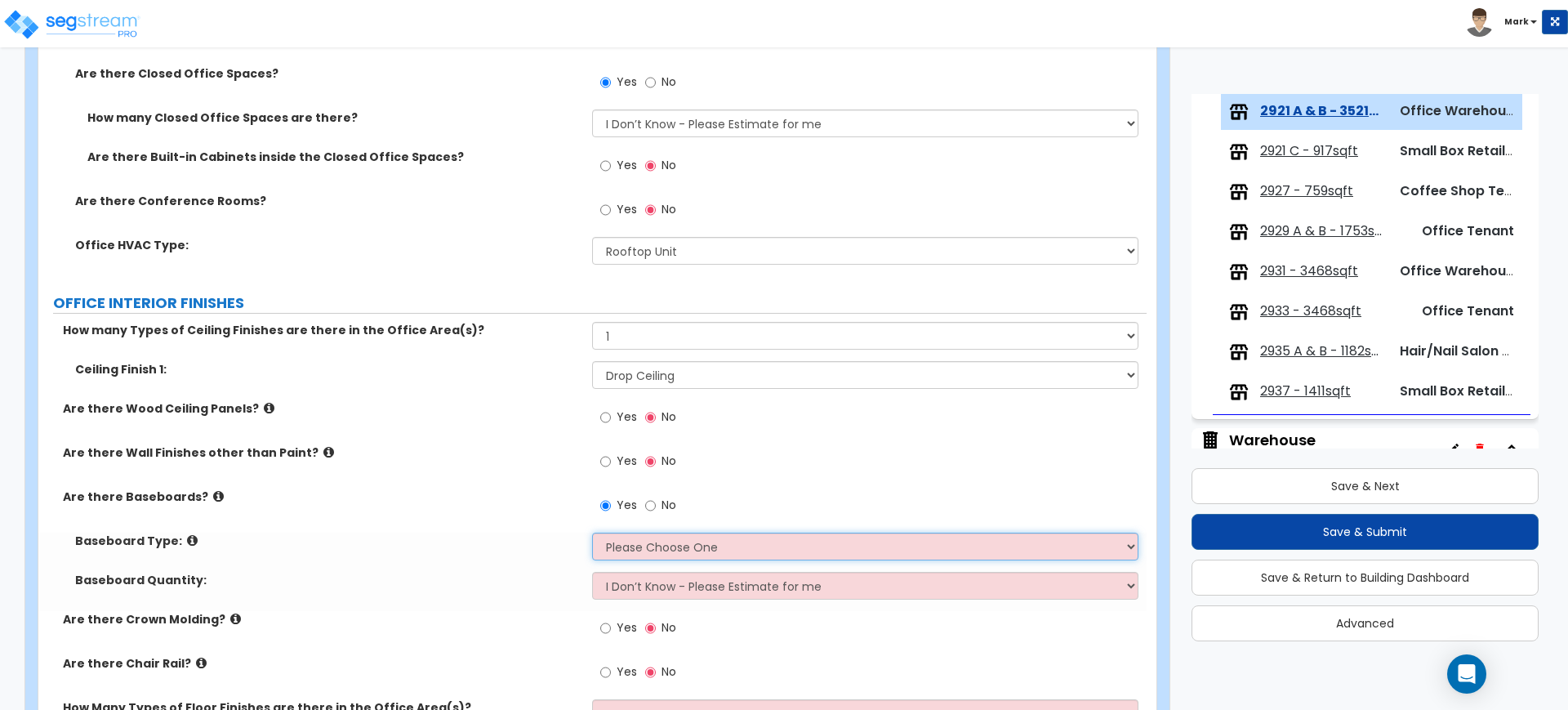
click at [621, 541] on select "Please Choose One Wood Vinyl Carpet Tile" at bounding box center [865, 546] width 545 height 28
select select "2"
click at [592, 533] on select "Please Choose One Wood Vinyl Carpet Tile" at bounding box center [865, 546] width 545 height 28
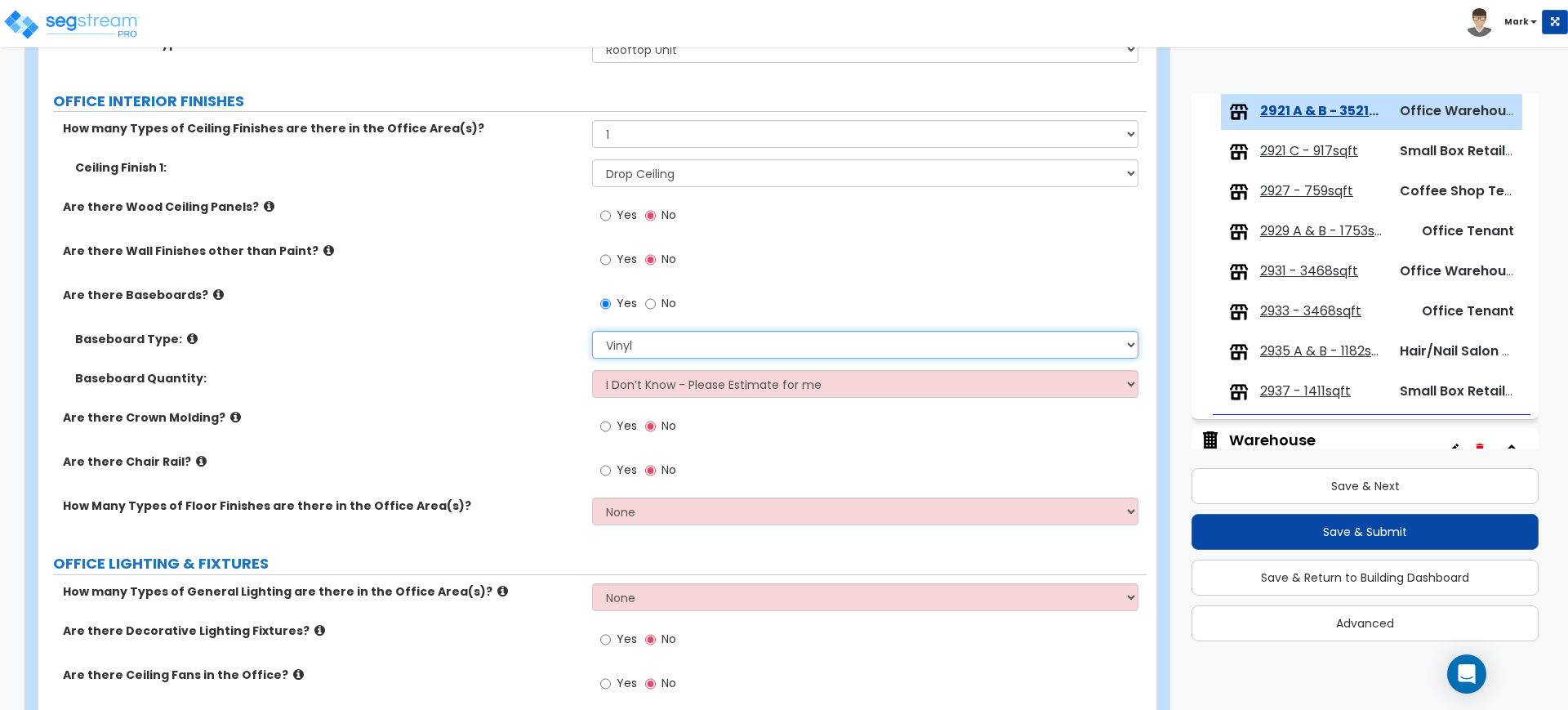
scroll to position [1328, 0]
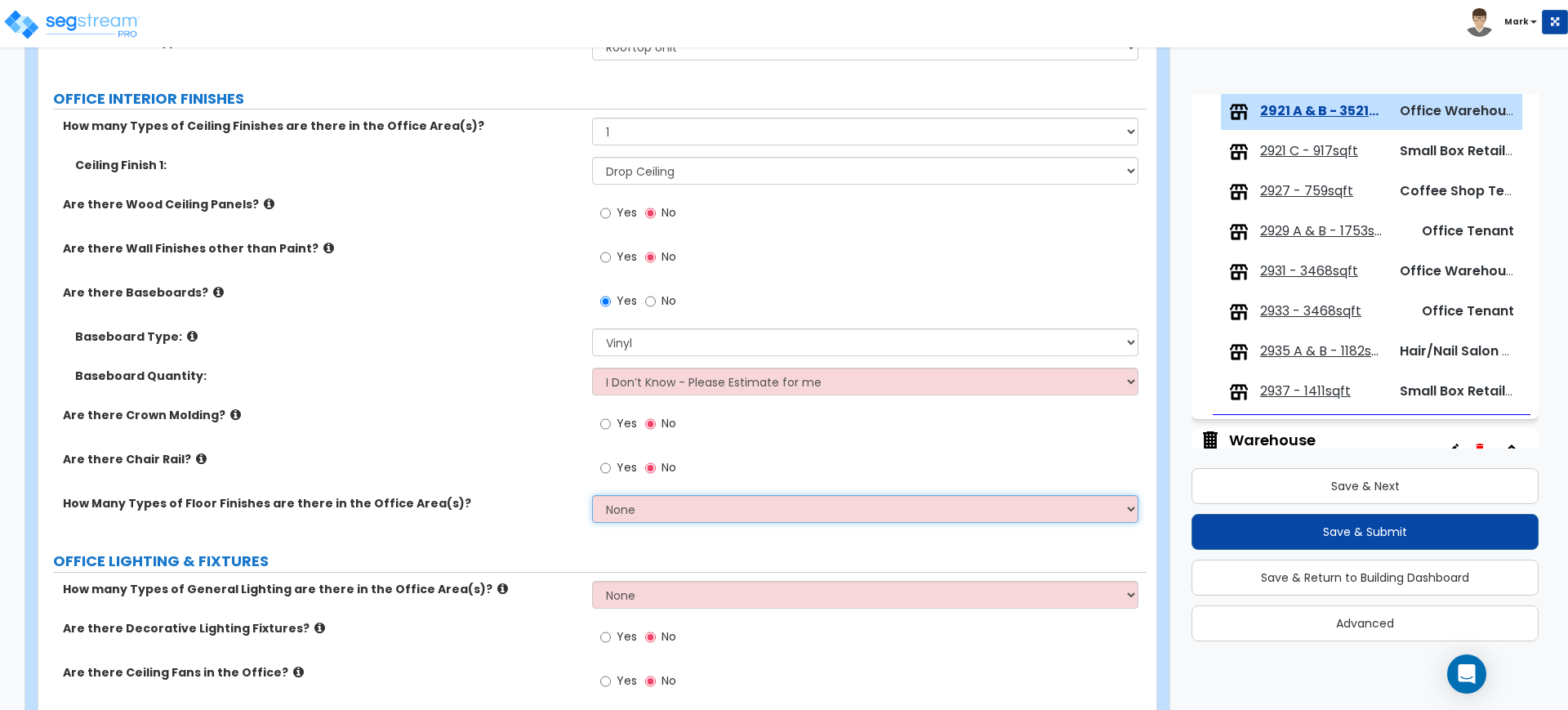
click at [674, 511] on select "None 1 2 3" at bounding box center [865, 509] width 545 height 28
select select "1"
click at [592, 495] on select "None 1 2 3" at bounding box center [865, 509] width 545 height 28
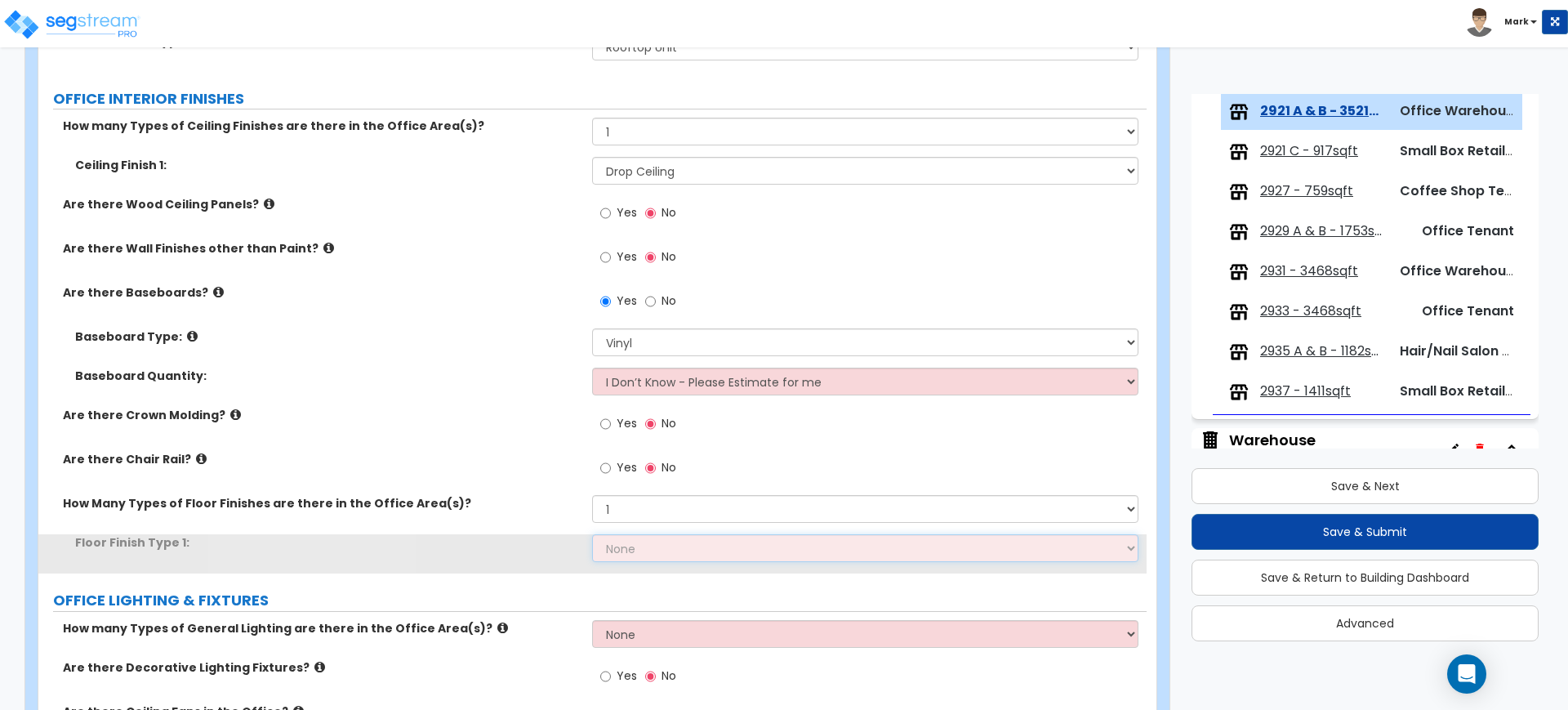
click at [642, 545] on select "None Tile Flooring Hardwood Flooring Resilient Laminate Flooring VCT Flooring S…" at bounding box center [865, 548] width 545 height 28
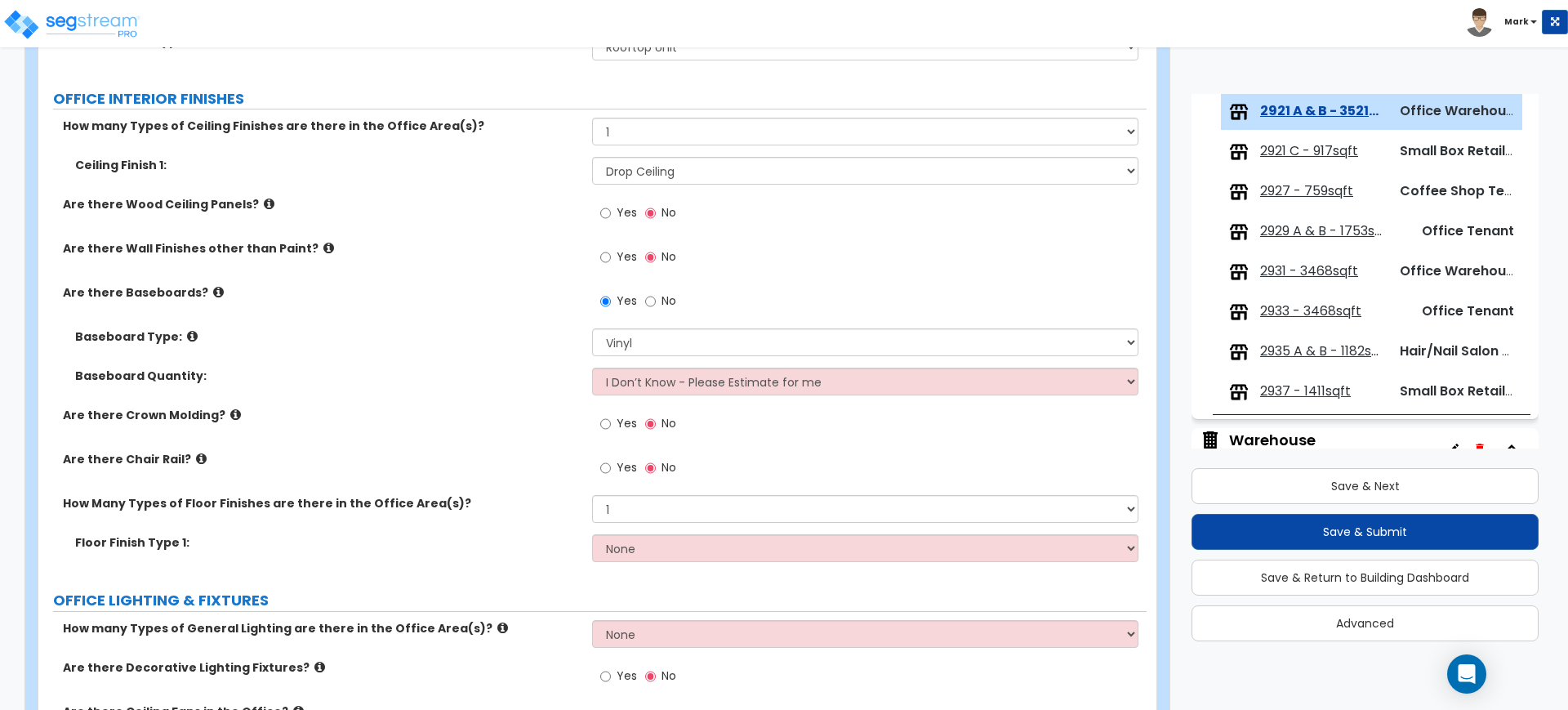
click at [526, 526] on div "How Many Types of Floor Finishes are there in the Office Area(s)? None 1 2 3" at bounding box center [592, 514] width 1108 height 39
click at [653, 550] on select "None Tile Flooring Hardwood Flooring Resilient Laminate Flooring VCT Flooring S…" at bounding box center [865, 548] width 545 height 28
select select "6"
click at [592, 535] on select "None Tile Flooring Hardwood Flooring Resilient Laminate Flooring VCT Flooring S…" at bounding box center [865, 548] width 545 height 28
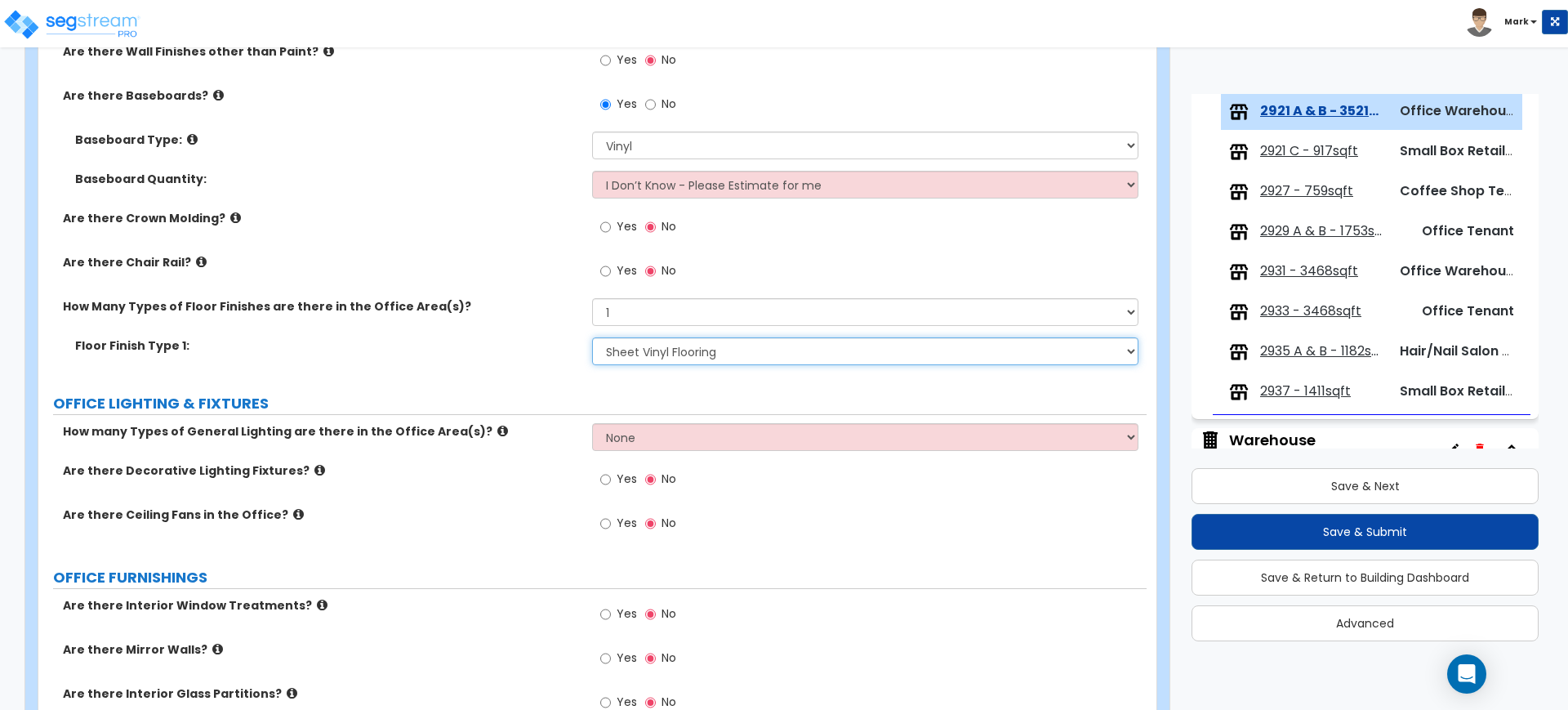
scroll to position [1532, 0]
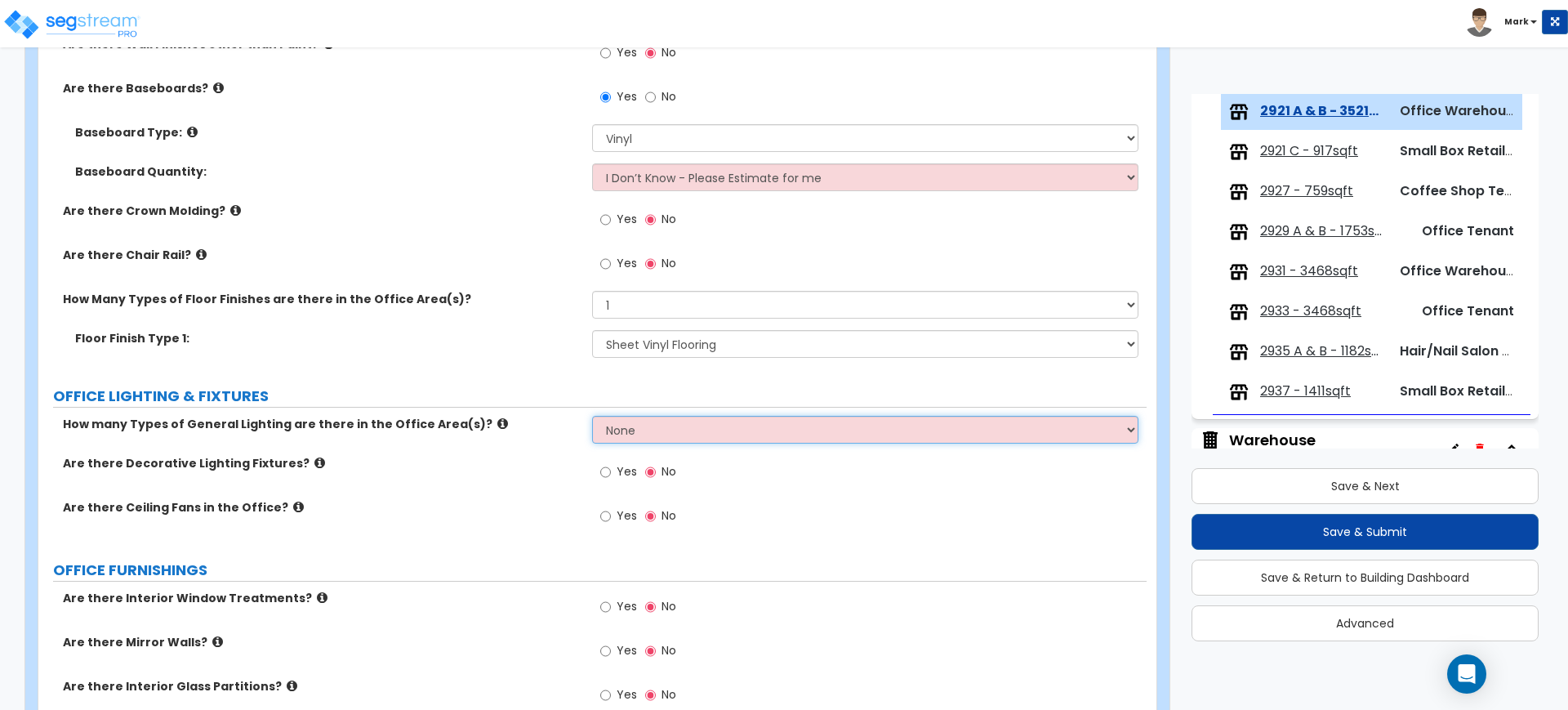
click at [732, 438] on select "None 1 2 3" at bounding box center [865, 429] width 545 height 28
select select "1"
click at [592, 415] on select "None 1 2 3" at bounding box center [865, 429] width 545 height 28
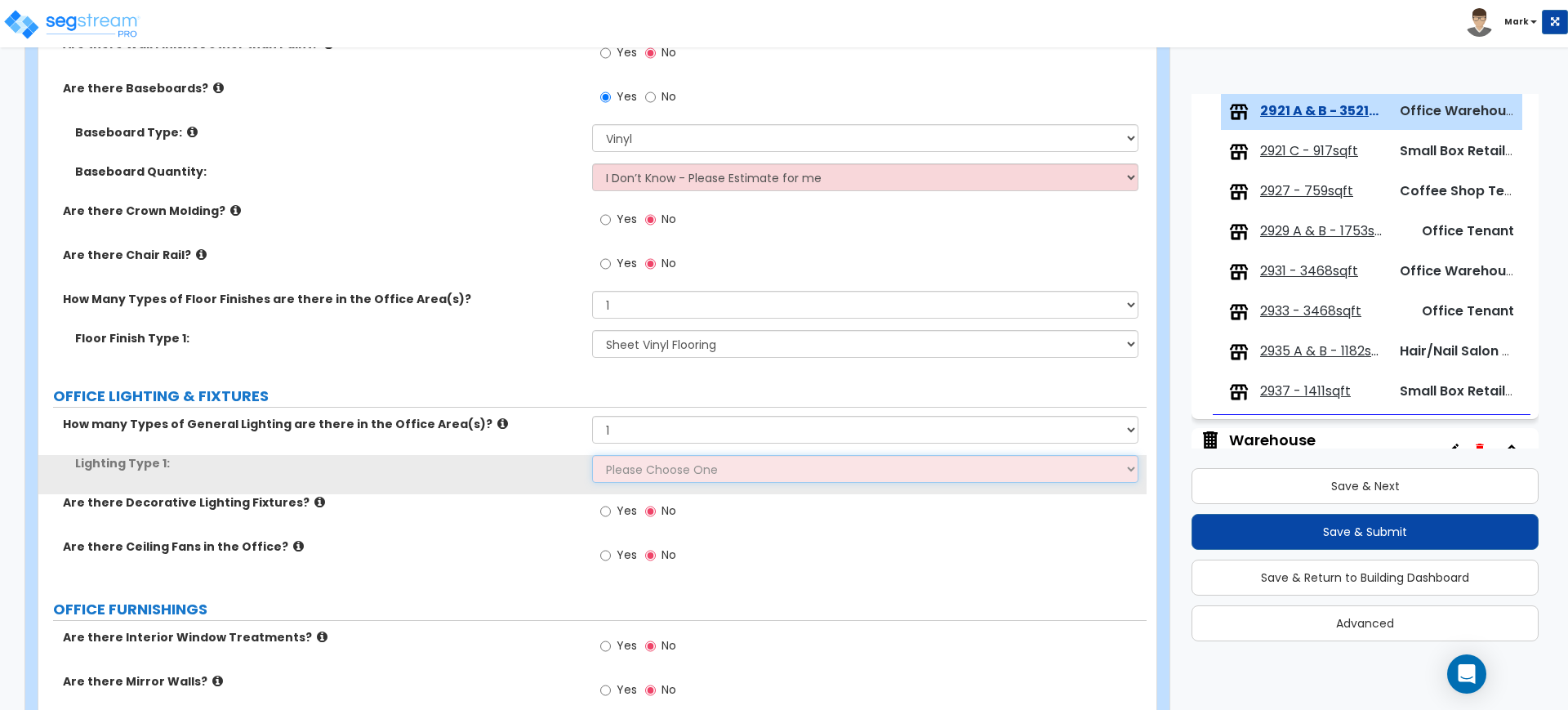
click at [633, 474] on select "Please Choose One LED Surface-Mounted LED Recessed Fluorescent Surface-Mounted …" at bounding box center [865, 468] width 545 height 28
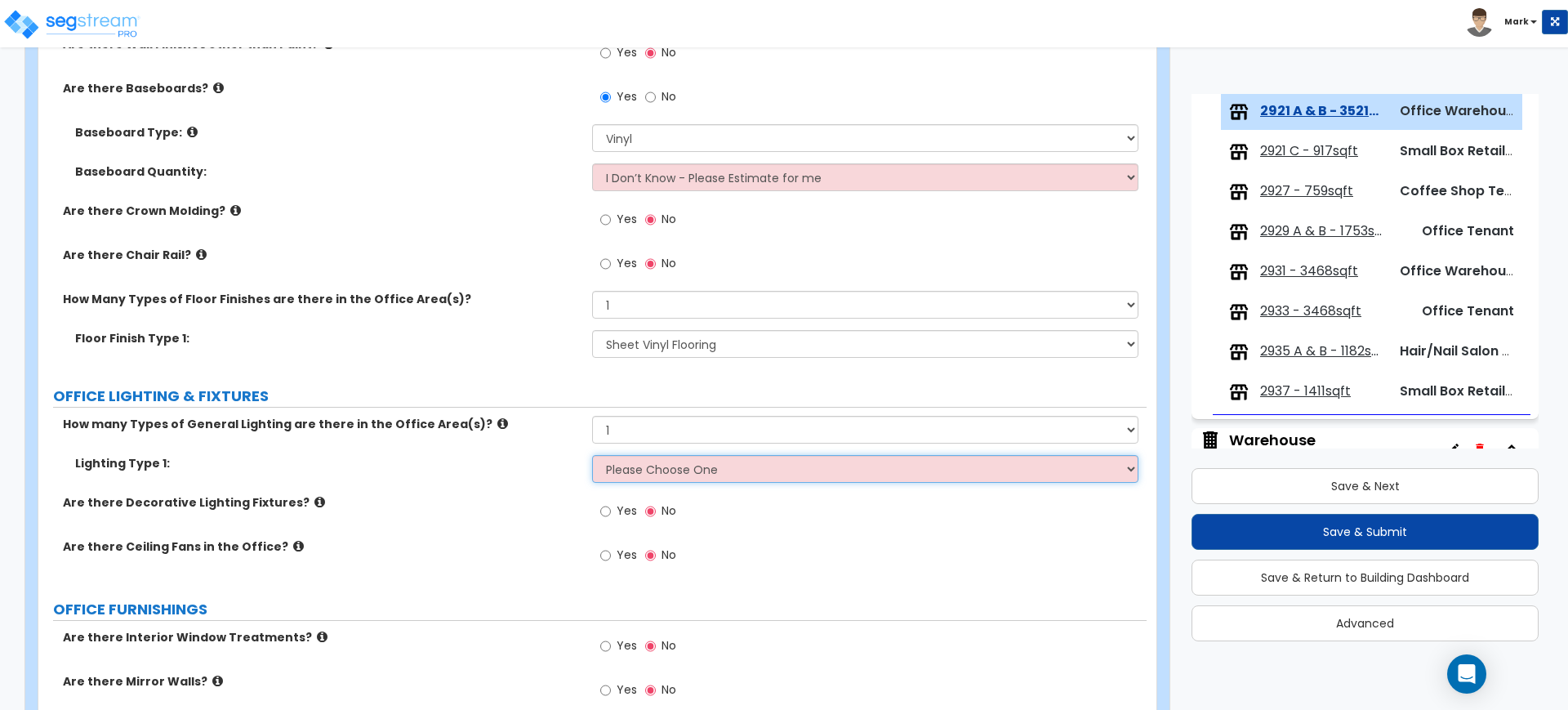
select select "4"
click at [592, 455] on select "Please Choose One LED Surface-Mounted LED Recessed Fluorescent Surface-Mounted …" at bounding box center [865, 468] width 545 height 28
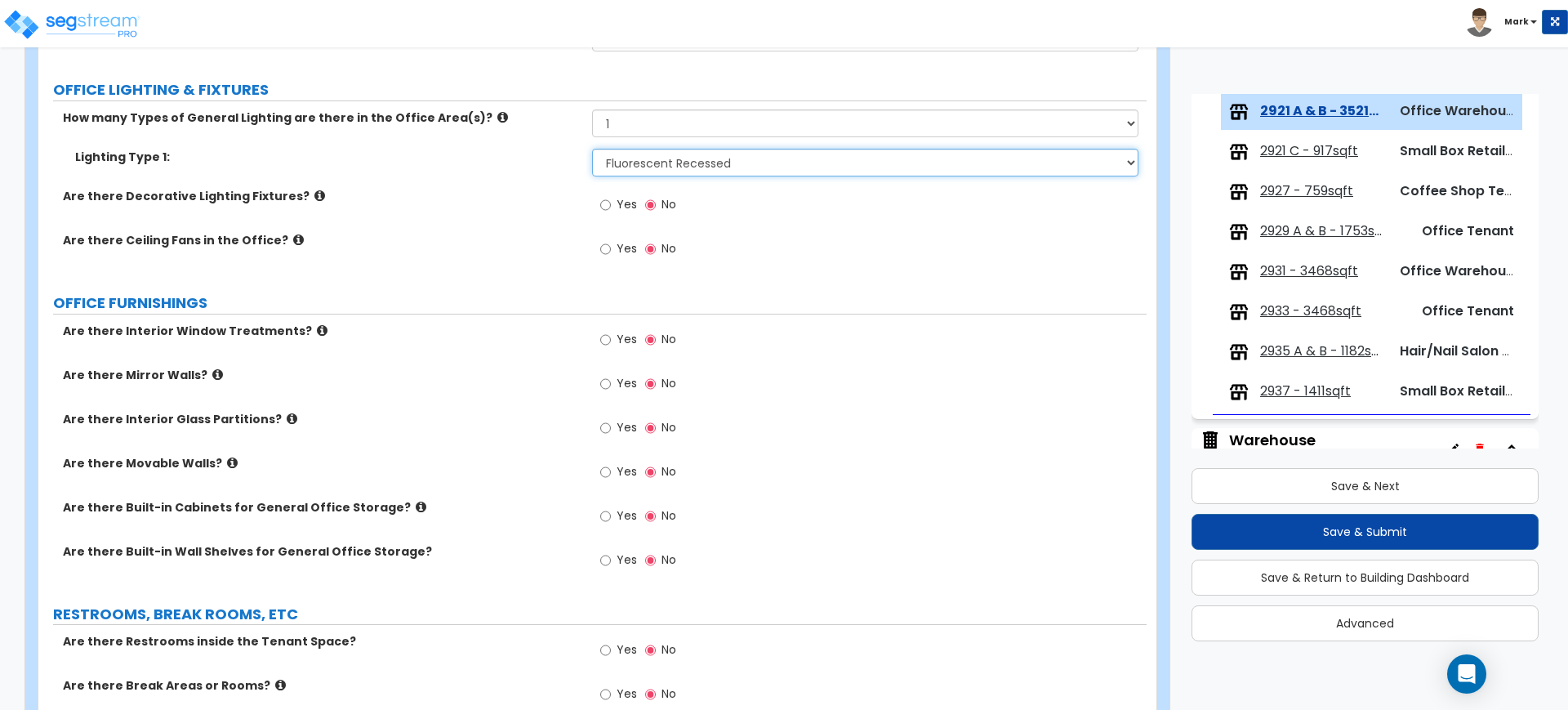
scroll to position [1940, 0]
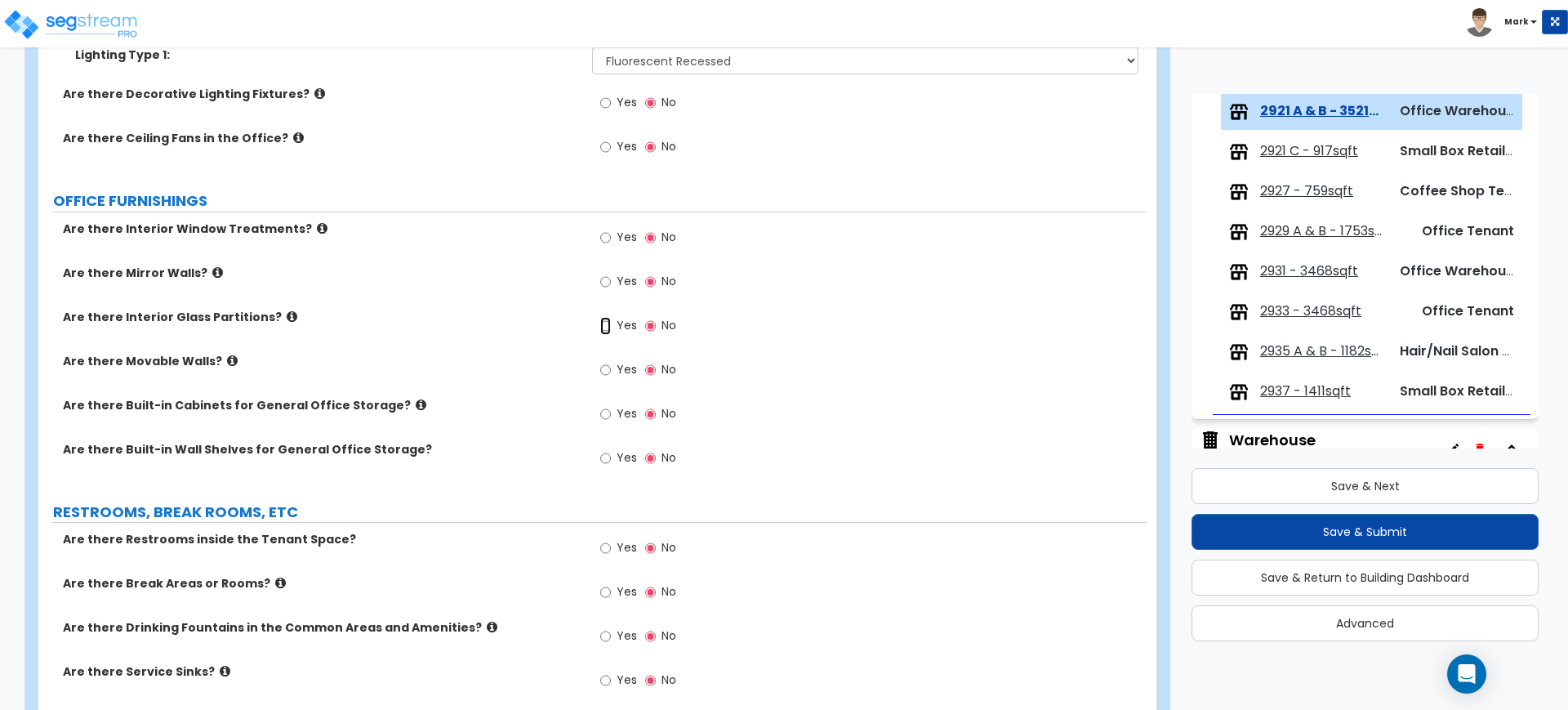
click at [604, 326] on input "Yes" at bounding box center [605, 326] width 11 height 18
radio input "true"
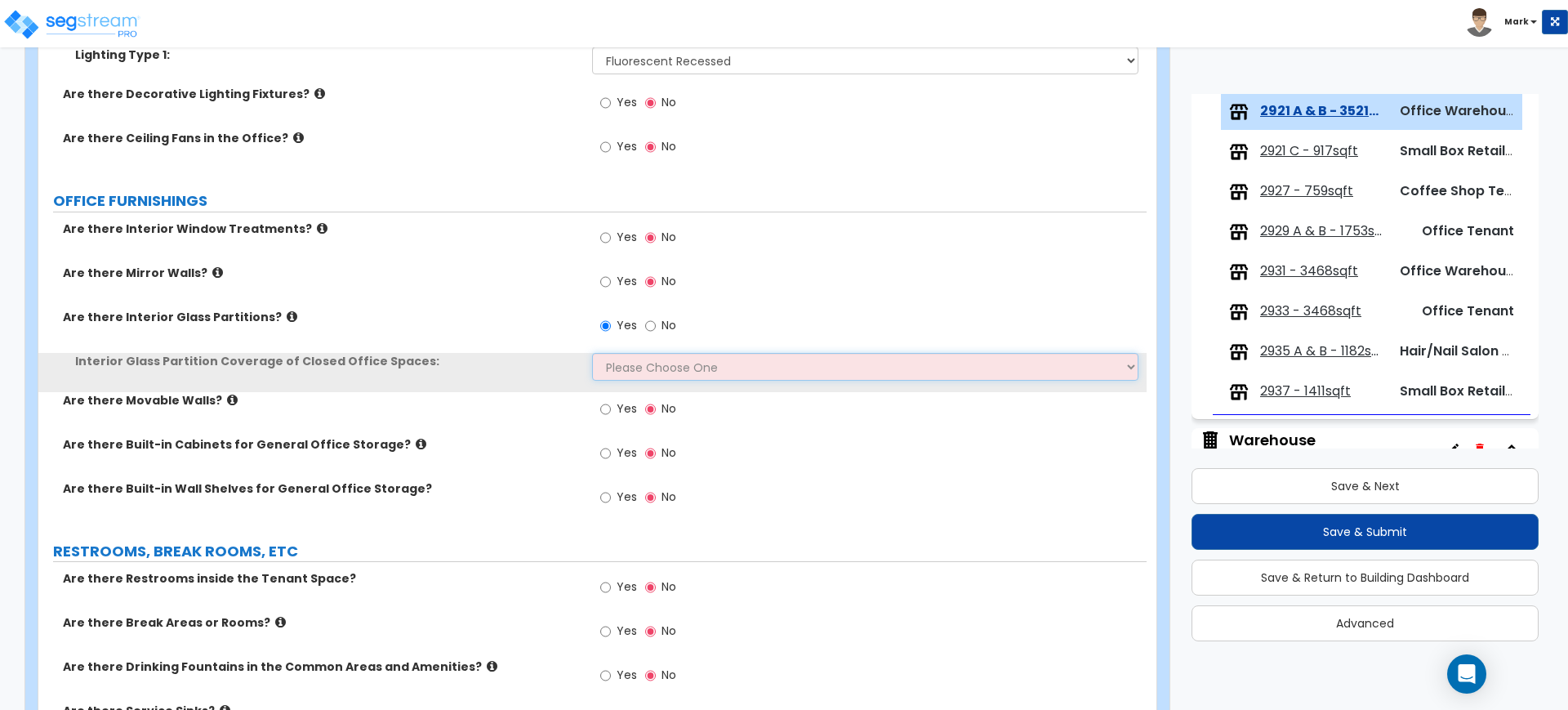
click at [629, 365] on select "Please Choose One Some of the Closed Office Space Walls are Interior Glass Part…" at bounding box center [865, 367] width 545 height 28
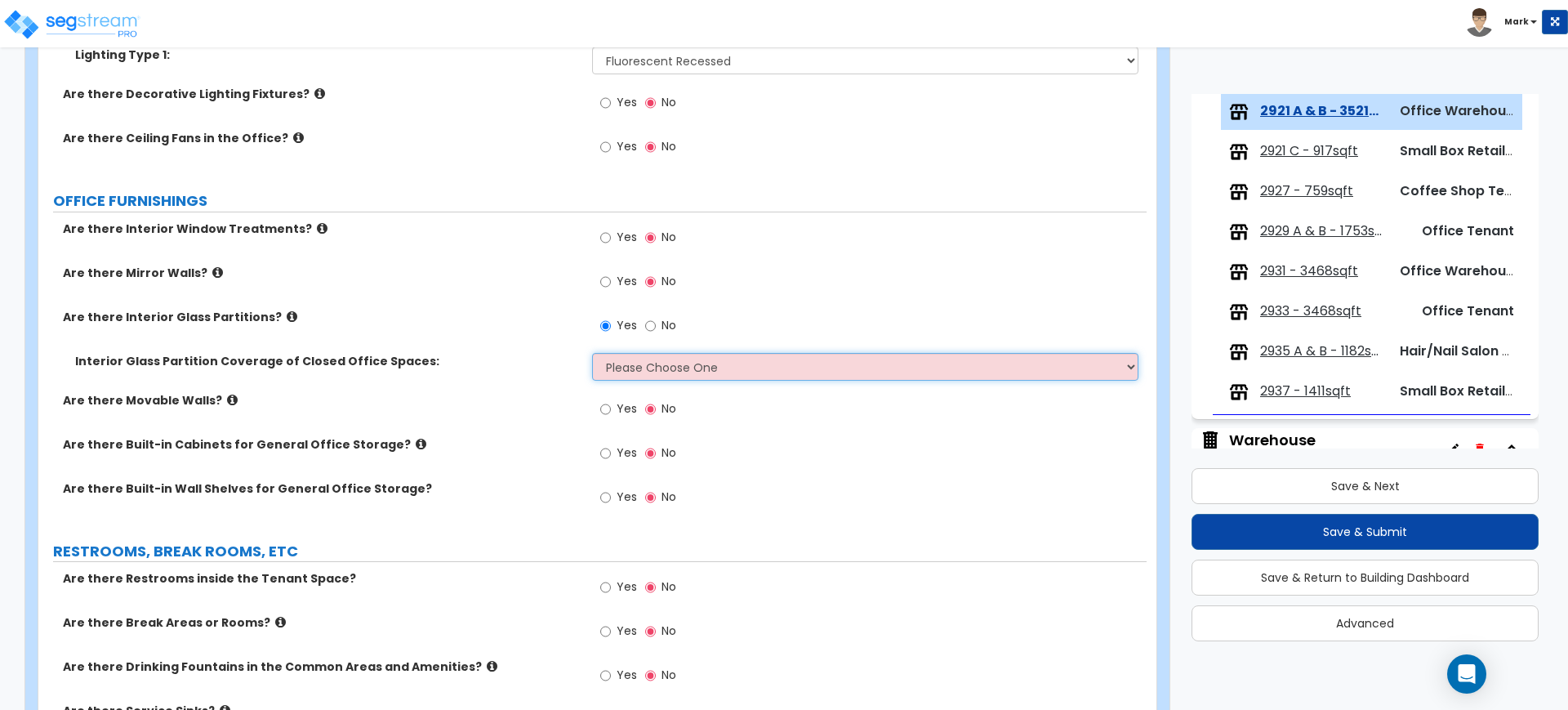
select select "5"
click at [592, 353] on select "Please Choose One Some of the Closed Office Space Walls are Interior Glass Part…" at bounding box center [865, 367] width 545 height 28
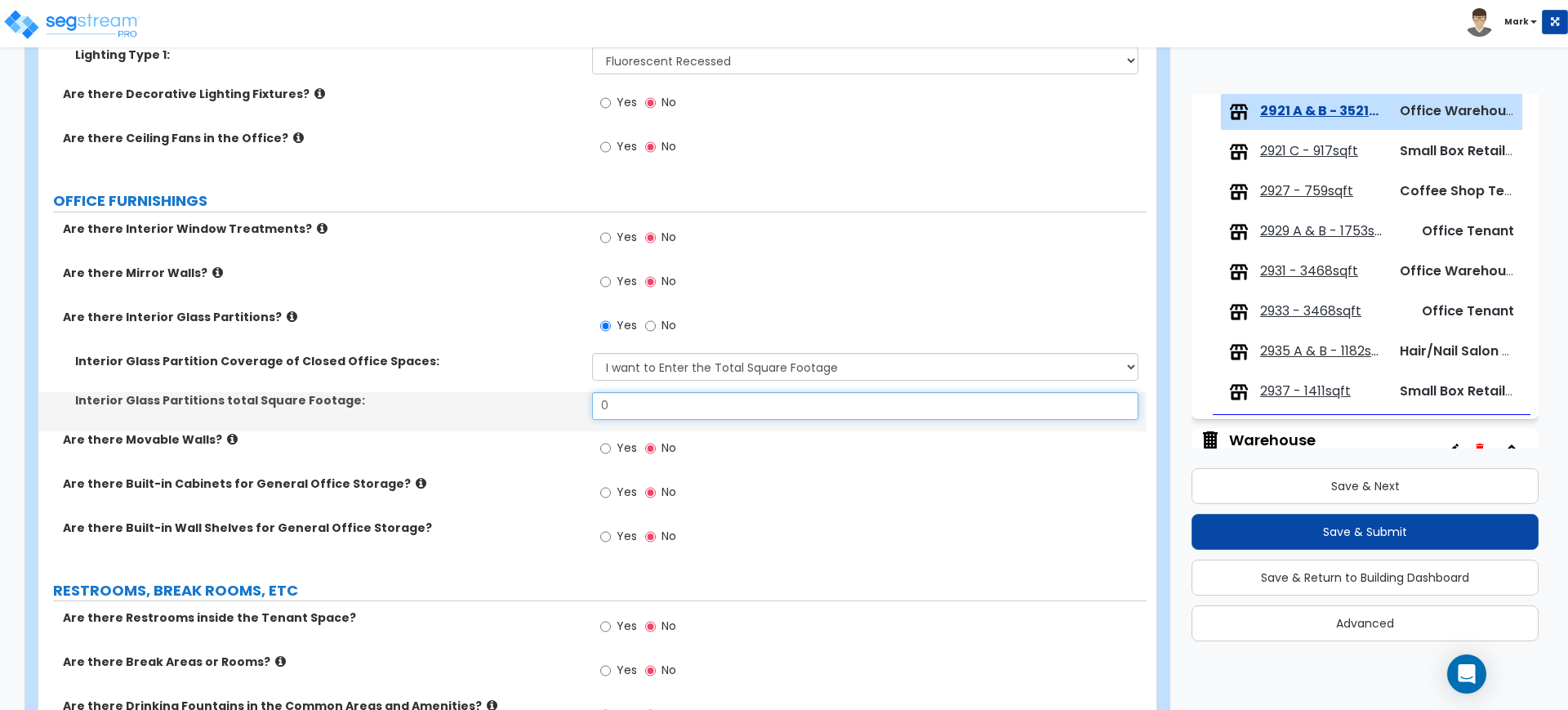
drag, startPoint x: 625, startPoint y: 414, endPoint x: 581, endPoint y: 400, distance: 46.2
click at [588, 403] on div "Interior Glass Partitions total Square Footage: 0" at bounding box center [592, 411] width 1108 height 39
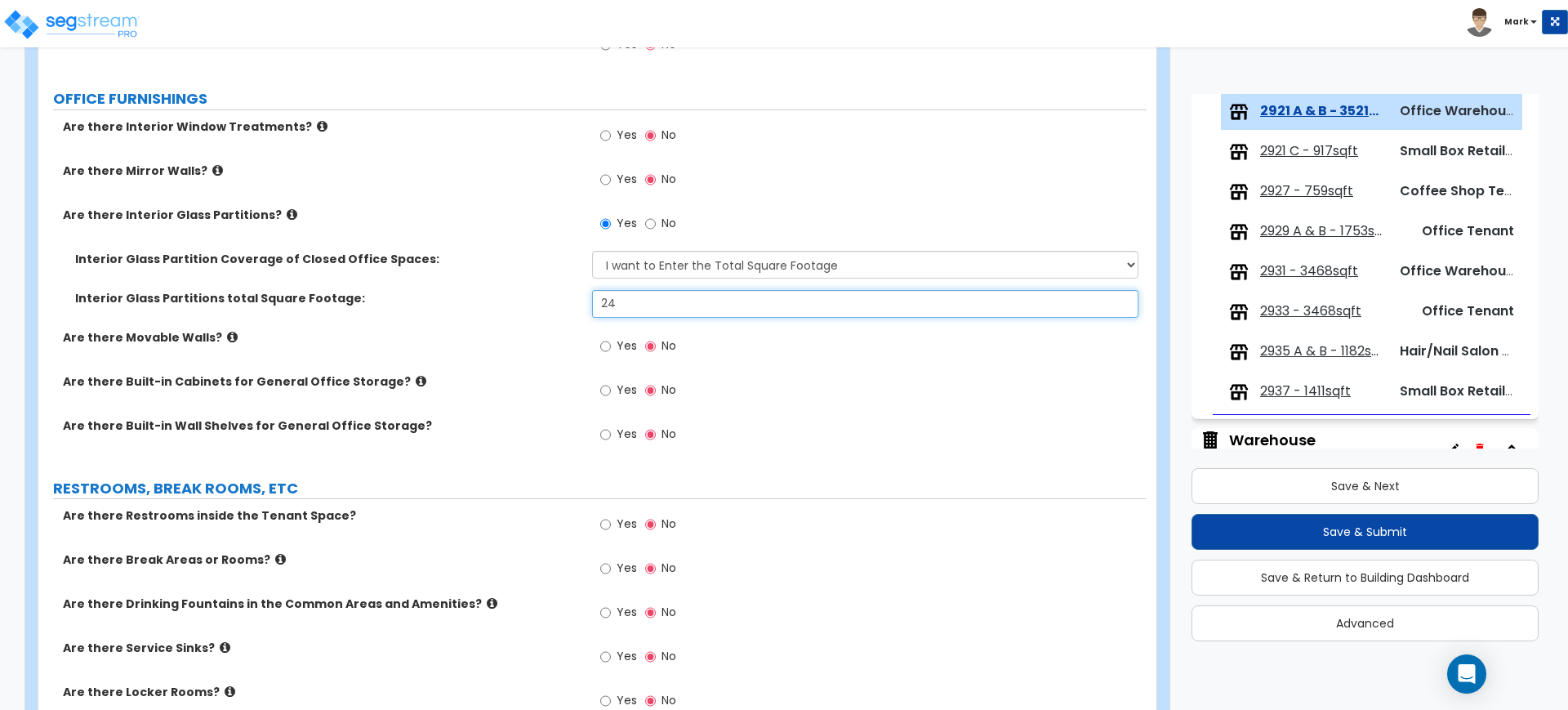
type input "24"
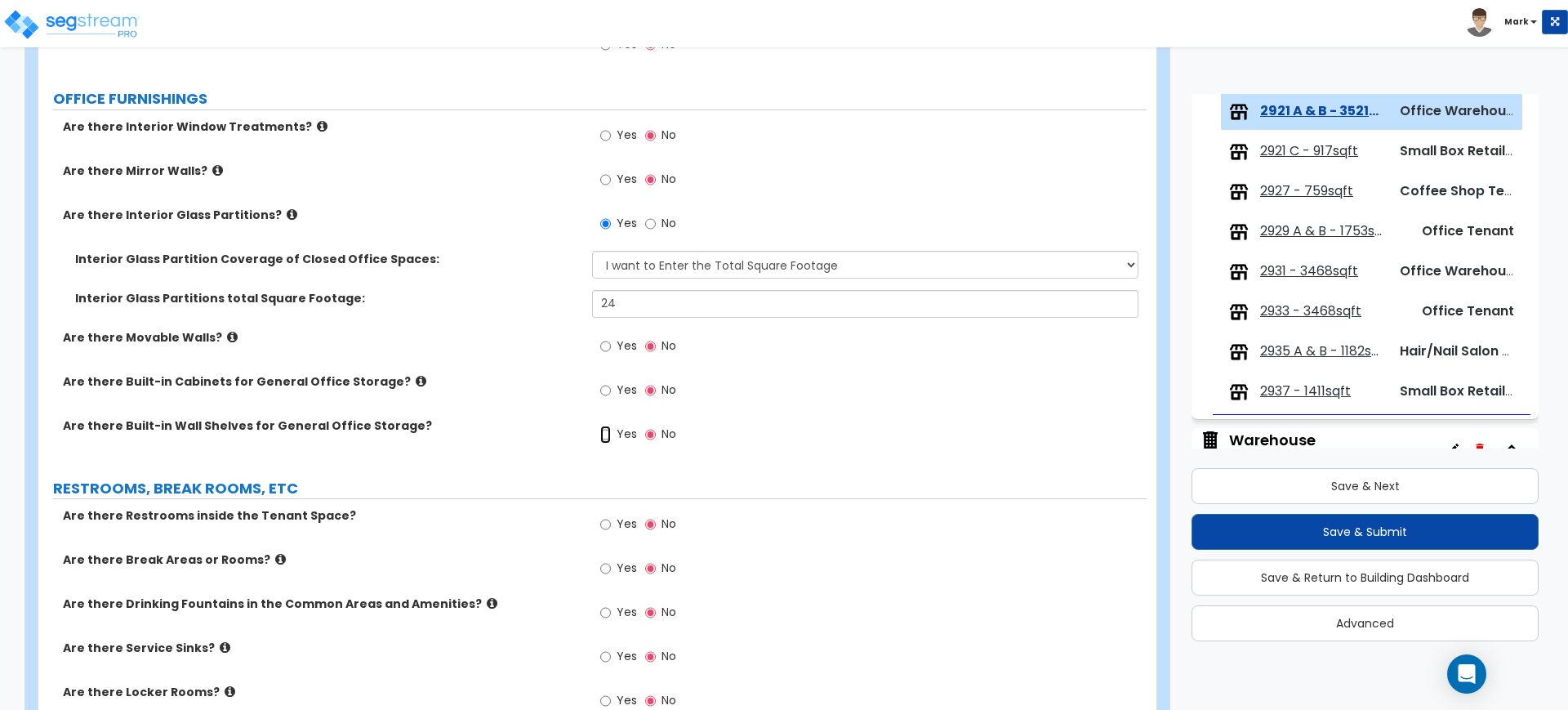
click at [603, 435] on input "Yes" at bounding box center [605, 434] width 11 height 18
radio input "true"
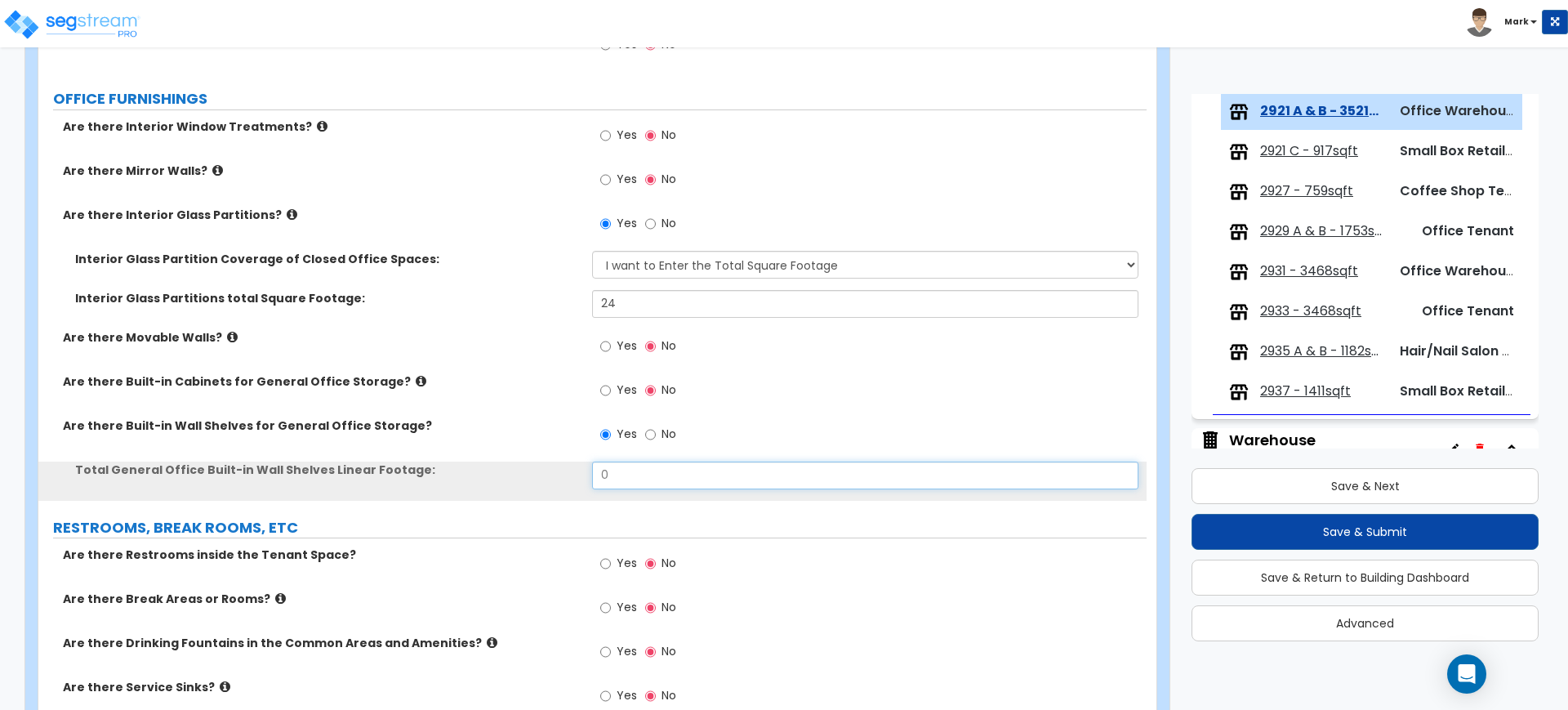
drag, startPoint x: 627, startPoint y: 469, endPoint x: 508, endPoint y: 466, distance: 119.0
click at [509, 466] on div "Total General Office Built-in Wall Shelves Linear Footage: 0" at bounding box center [592, 481] width 1108 height 39
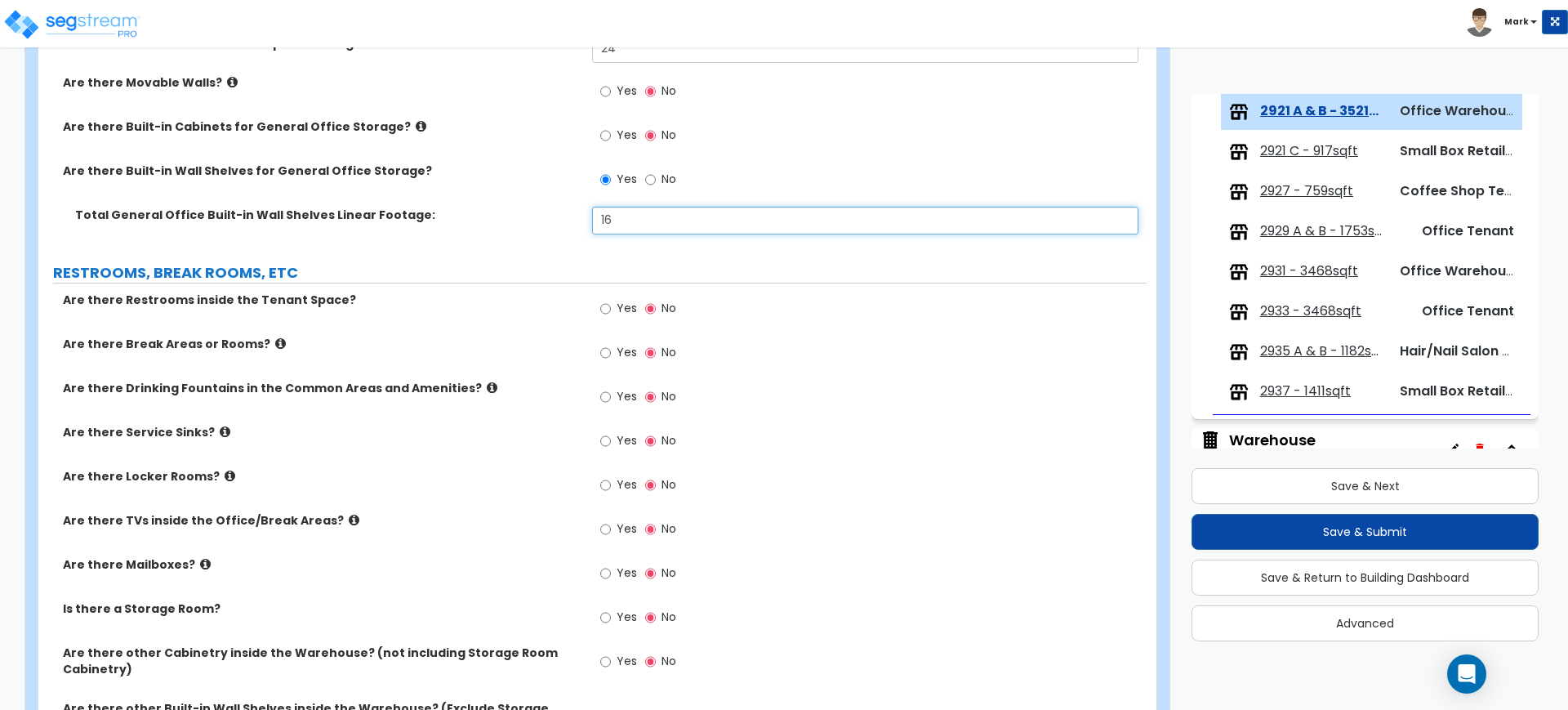
scroll to position [2348, 0]
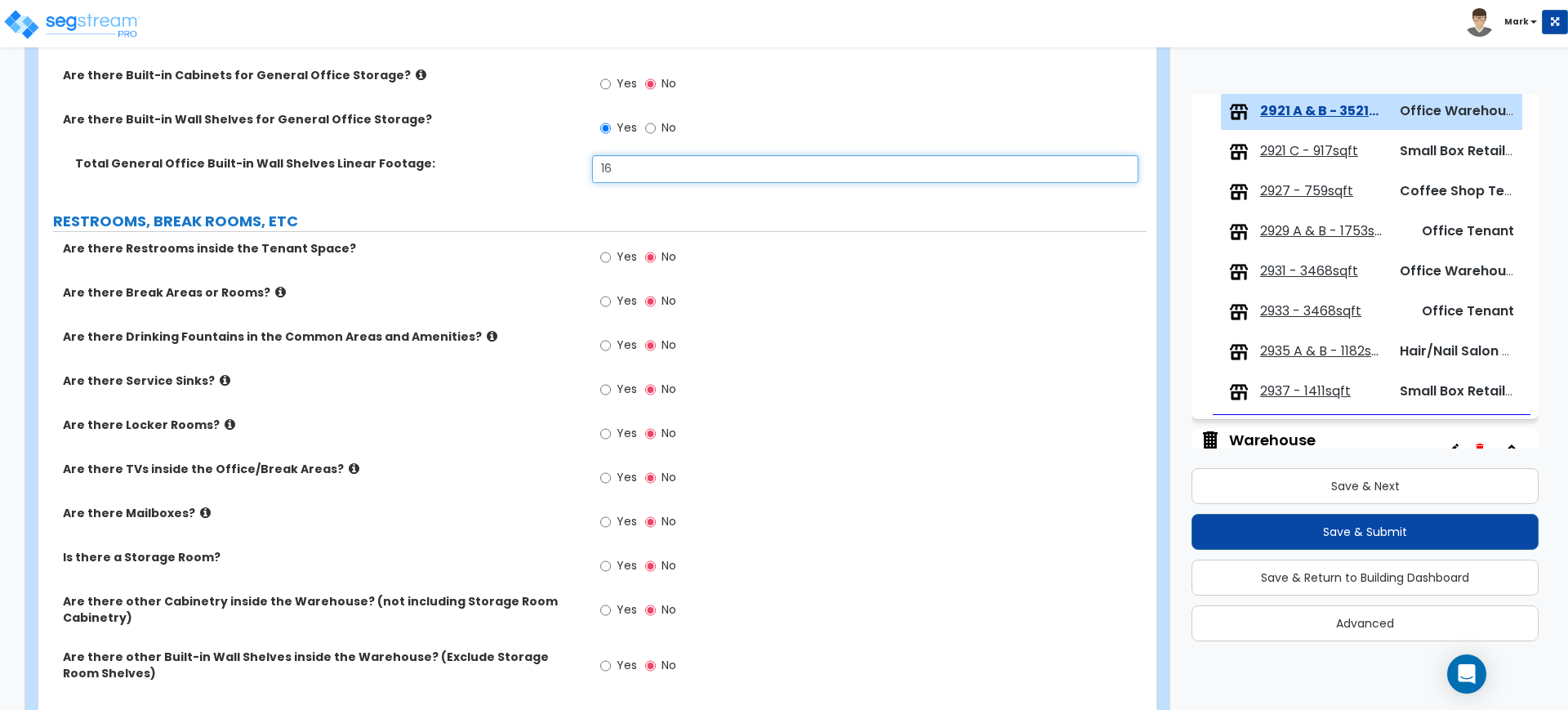
type input "16"
click at [605, 258] on input "Yes" at bounding box center [605, 257] width 11 height 18
radio input "true"
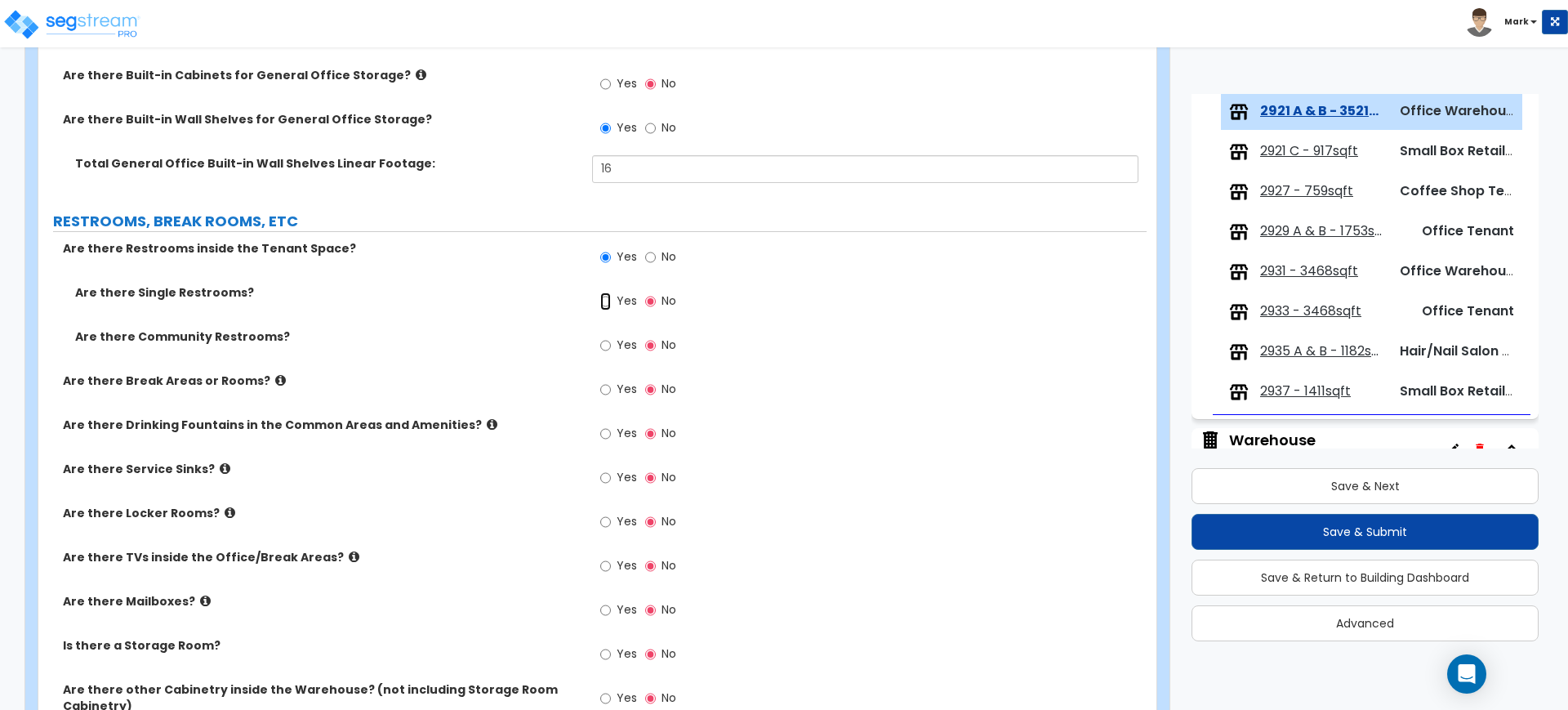
click at [607, 299] on input "Yes" at bounding box center [605, 300] width 11 height 18
radio input "true"
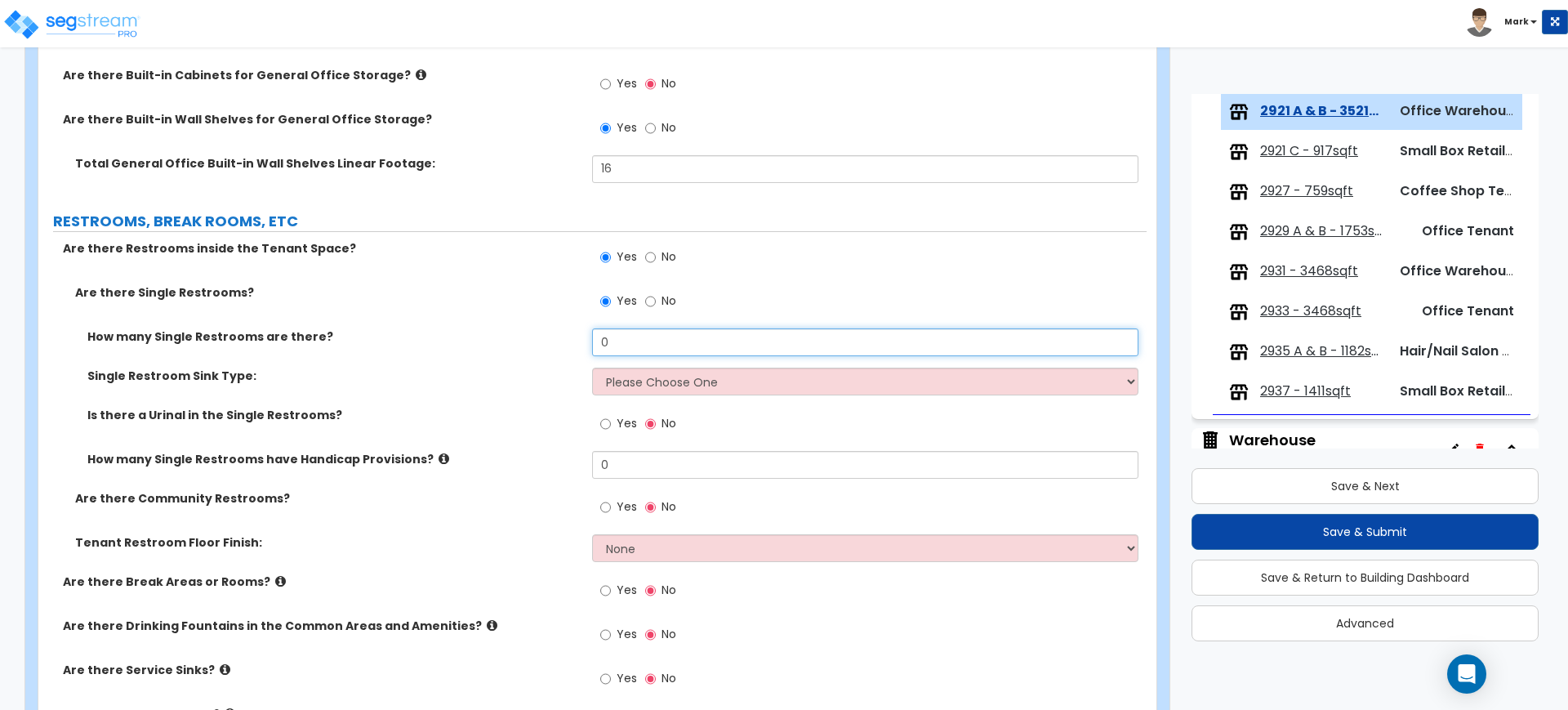
drag, startPoint x: 612, startPoint y: 338, endPoint x: 548, endPoint y: 337, distance: 64.0
click at [549, 337] on div "How many Single Restrooms are there? 0" at bounding box center [592, 347] width 1108 height 39
type input "2"
click at [633, 384] on select "Please Choose One Wall-mounted Vanity-mounted" at bounding box center [865, 381] width 545 height 28
select select "1"
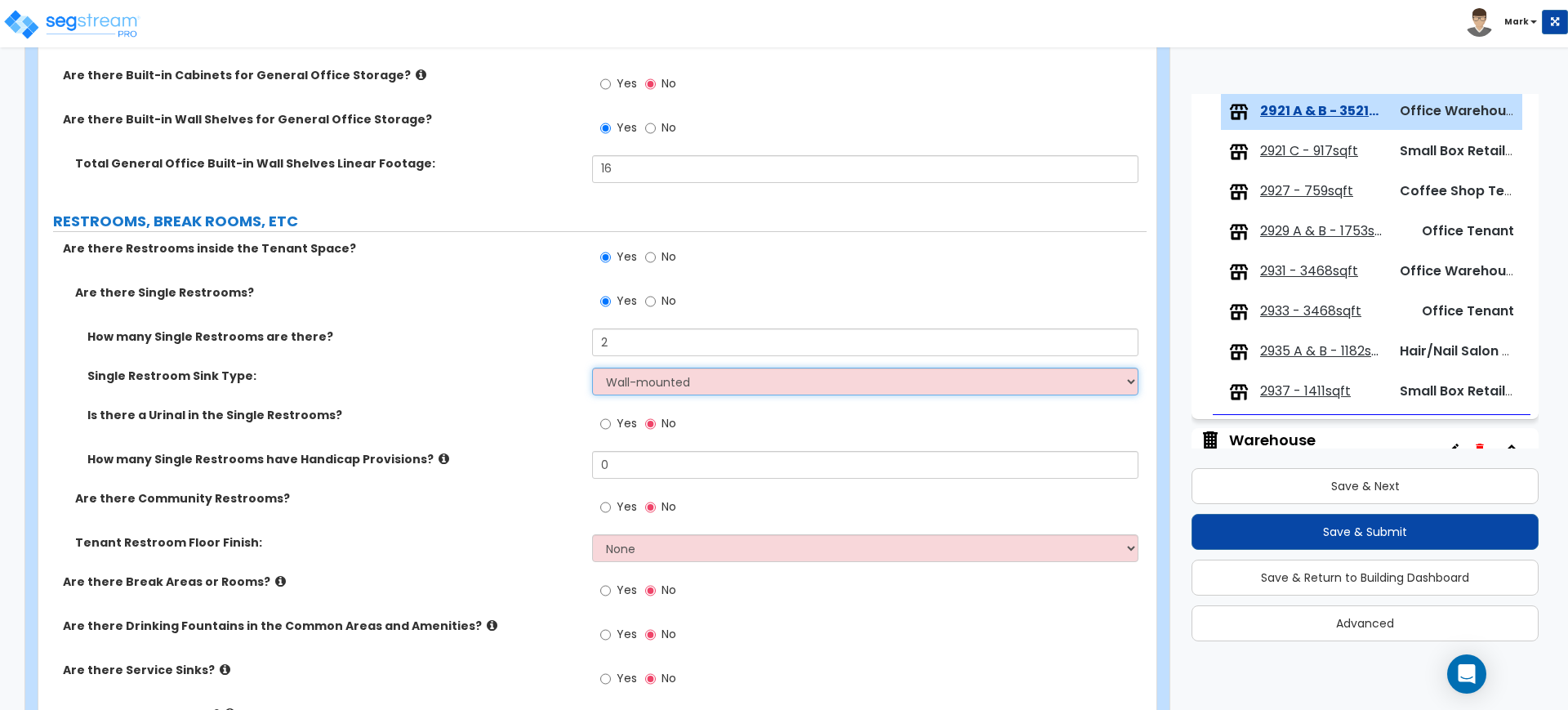
click at [592, 368] on select "Please Choose One Wall-mounted Vanity-mounted" at bounding box center [865, 381] width 545 height 28
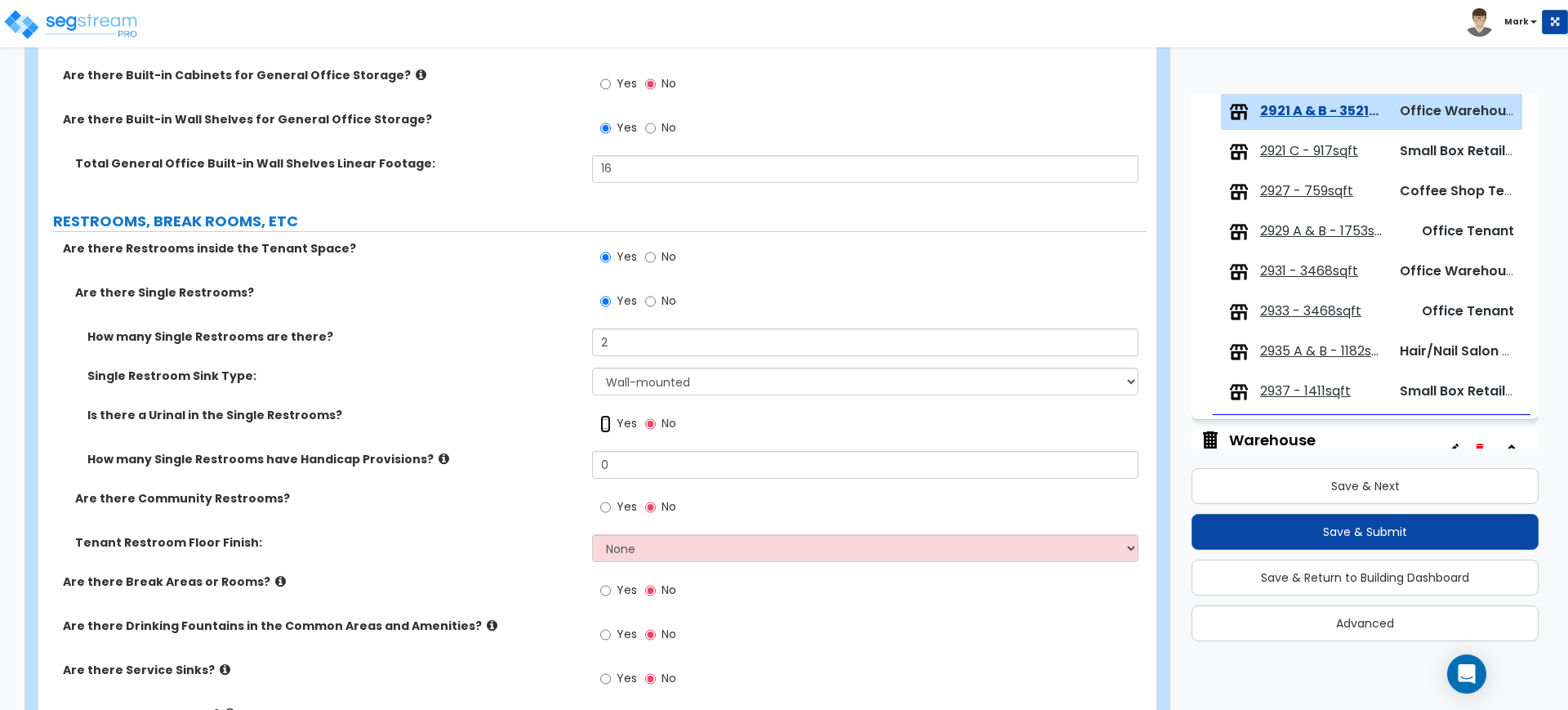
click at [607, 425] on input "Yes" at bounding box center [605, 423] width 11 height 18
radio input "true"
drag, startPoint x: 598, startPoint y: 467, endPoint x: 492, endPoint y: 464, distance: 106.0
click at [492, 464] on div "How many Single Restrooms have Handicap Provisions? 0" at bounding box center [592, 470] width 1108 height 39
type input "2"
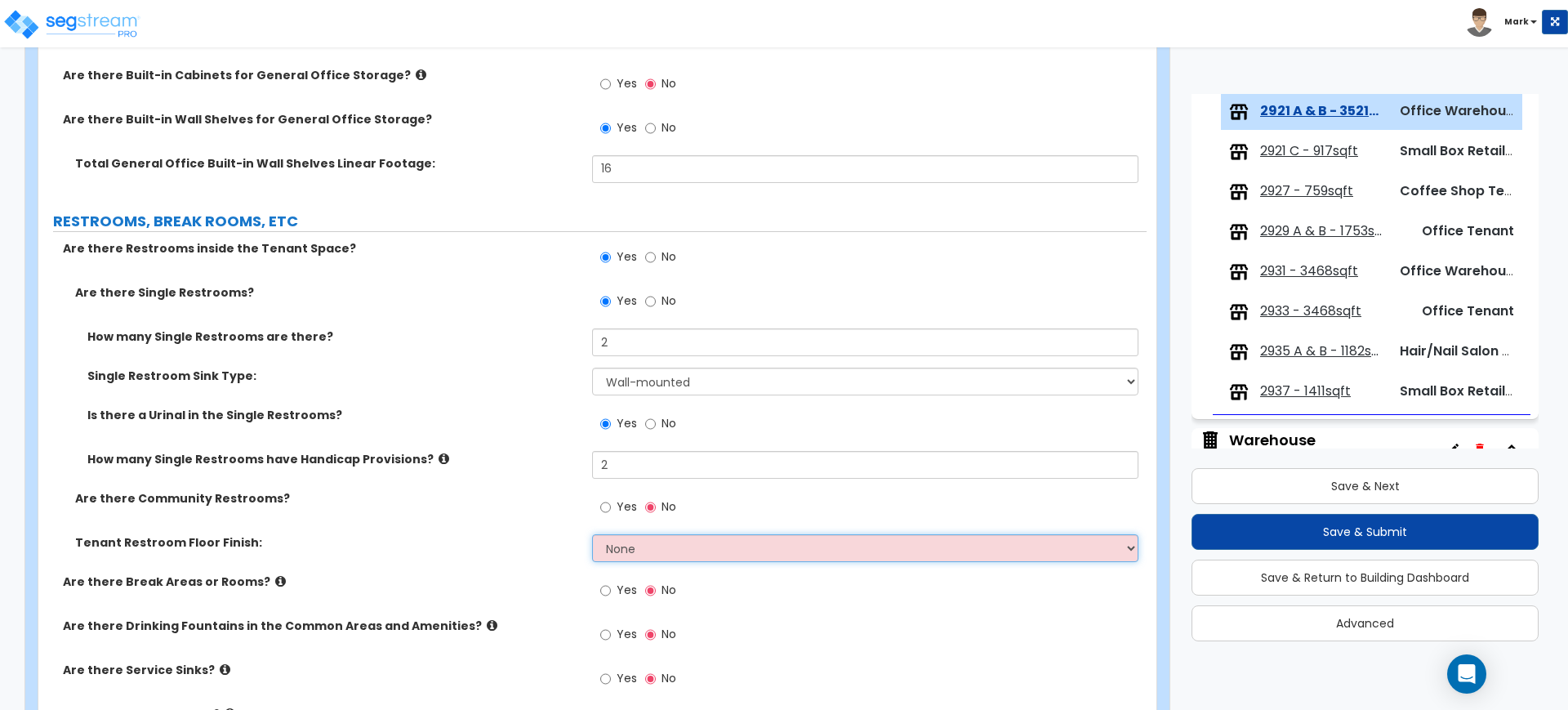
click at [649, 551] on select "None Tile Flooring Resilient Laminate Flooring VCT Flooring Sheet Vinyl Flooring" at bounding box center [865, 548] width 545 height 28
select select "1"
click at [592, 535] on select "None Tile Flooring Resilient Laminate Flooring VCT Flooring Sheet Vinyl Flooring" at bounding box center [865, 548] width 545 height 28
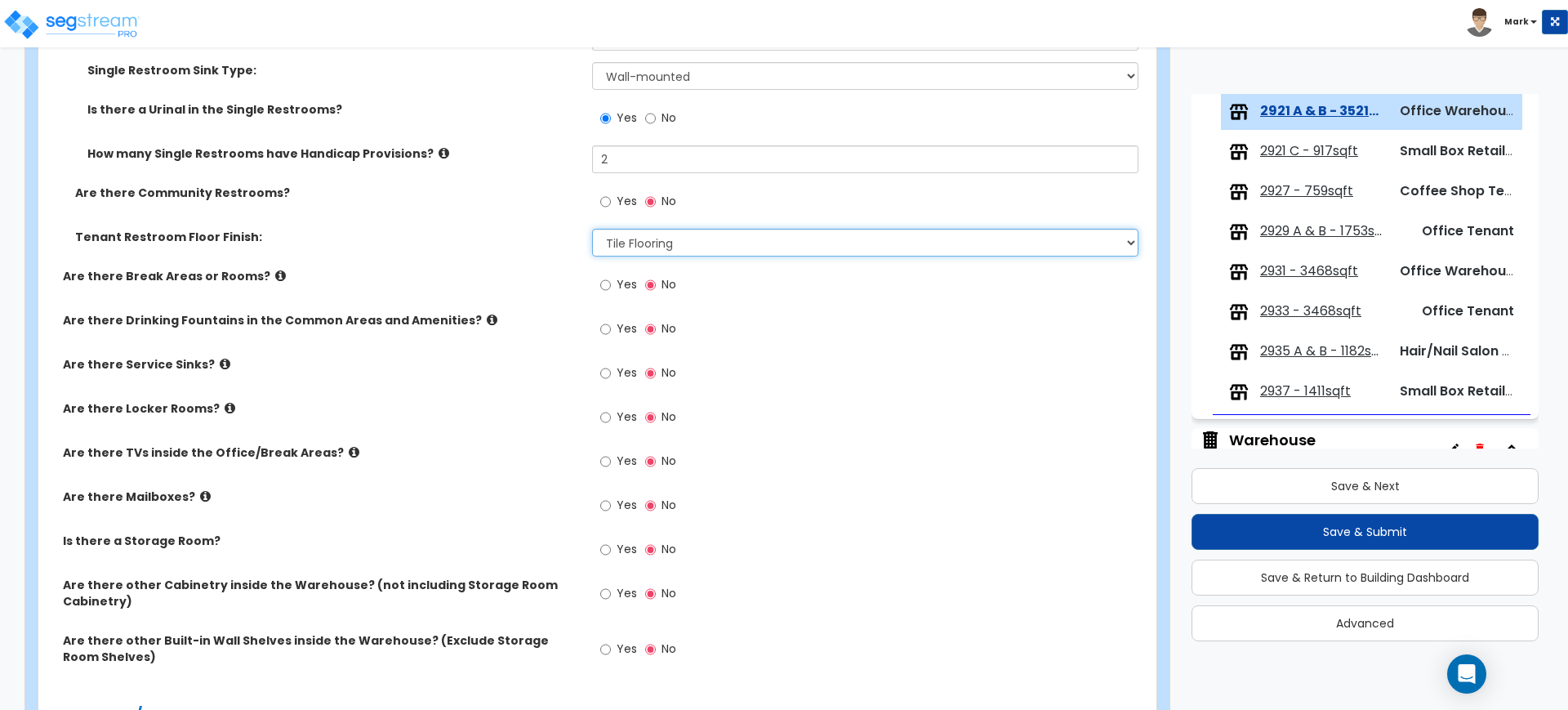
scroll to position [2655, 0]
click at [606, 286] on input "Yes" at bounding box center [605, 284] width 11 height 18
radio input "true"
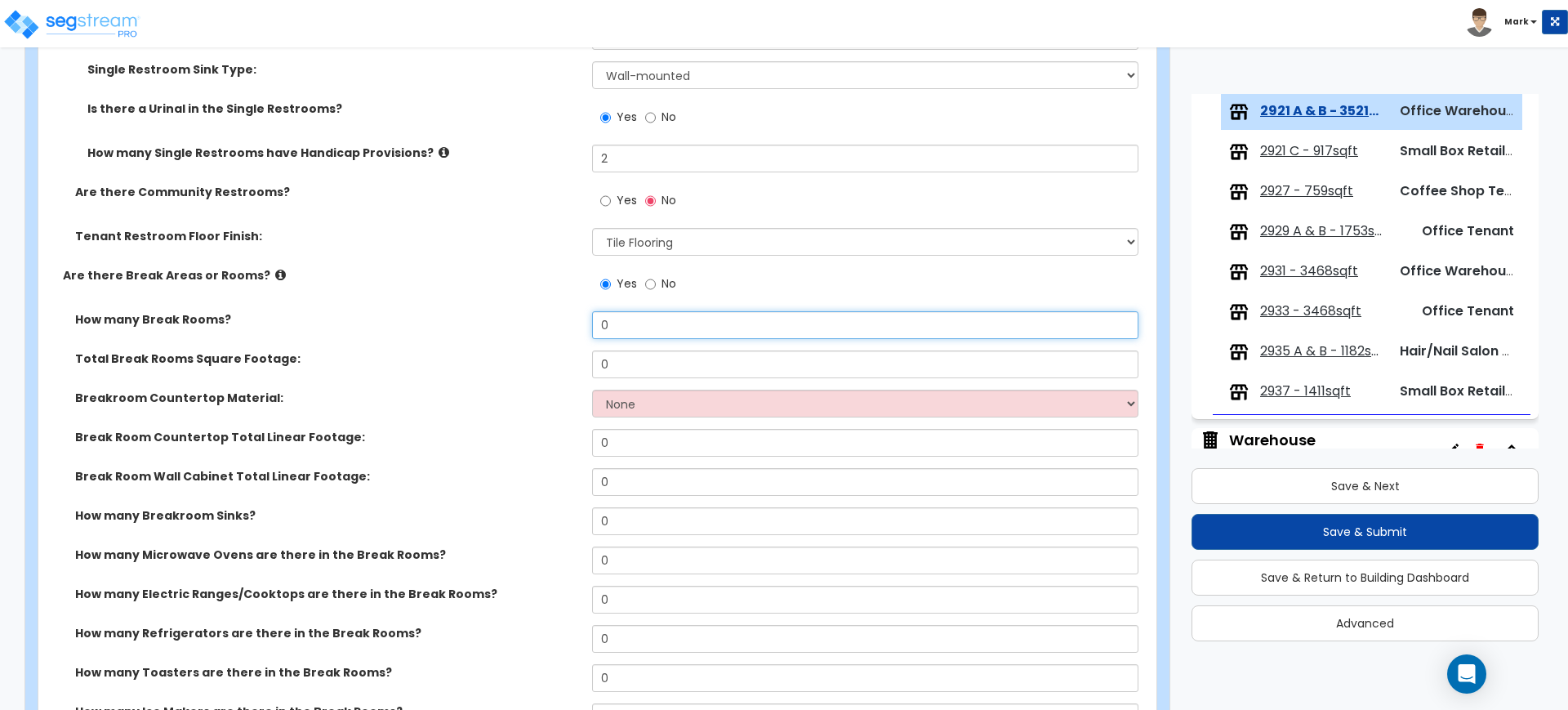
click at [637, 333] on input "0" at bounding box center [865, 325] width 545 height 28
drag, startPoint x: 633, startPoint y: 333, endPoint x: 508, endPoint y: 317, distance: 126.0
click at [508, 317] on div "How many Break Rooms? 0" at bounding box center [592, 331] width 1108 height 39
type input "1"
drag, startPoint x: 617, startPoint y: 362, endPoint x: 579, endPoint y: 357, distance: 38.3
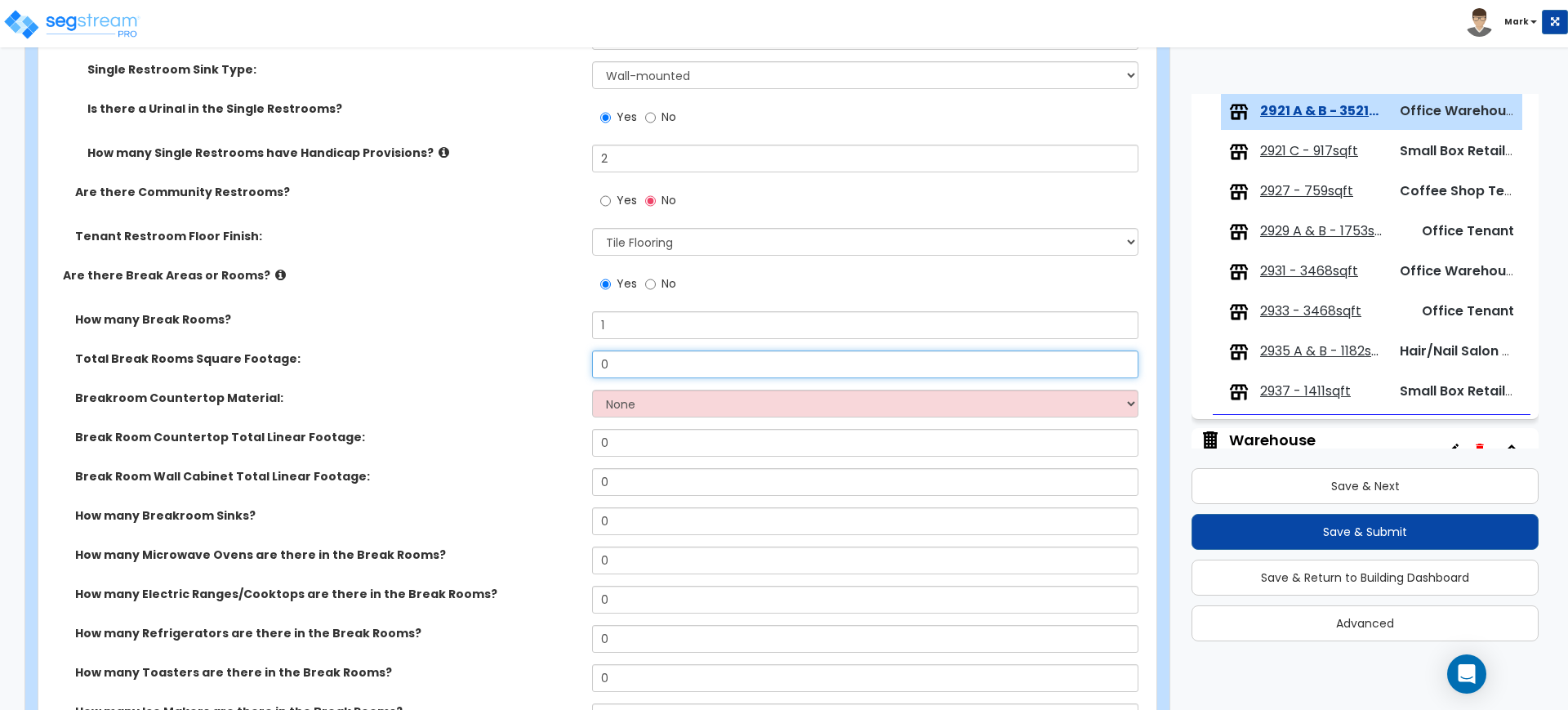
click at [579, 357] on div "Total Break Rooms Square Footage: 0" at bounding box center [592, 370] width 1108 height 39
click at [671, 410] on select "None Plastic Laminate Solid Surface Stone Quartz Marble Tile Wood Stainless Ste…" at bounding box center [865, 403] width 545 height 28
click at [592, 389] on select "None Plastic Laminate Solid Surface Stone Quartz Marble Tile Wood Stainless Ste…" at bounding box center [865, 403] width 545 height 28
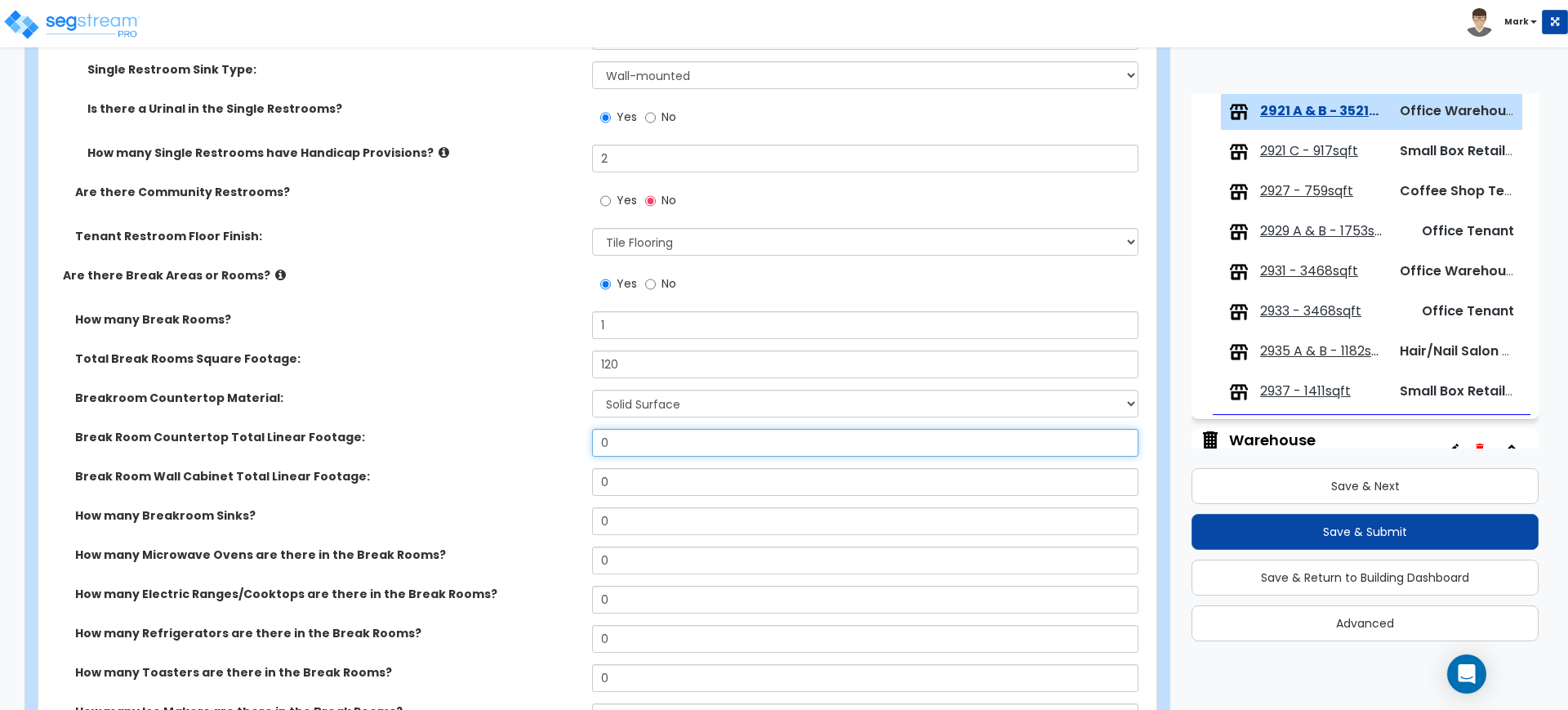
drag, startPoint x: 644, startPoint y: 437, endPoint x: 482, endPoint y: 441, distance: 162.0
click at [482, 441] on div "Break Room Countertop Total Linear Footage: 0" at bounding box center [592, 448] width 1108 height 39
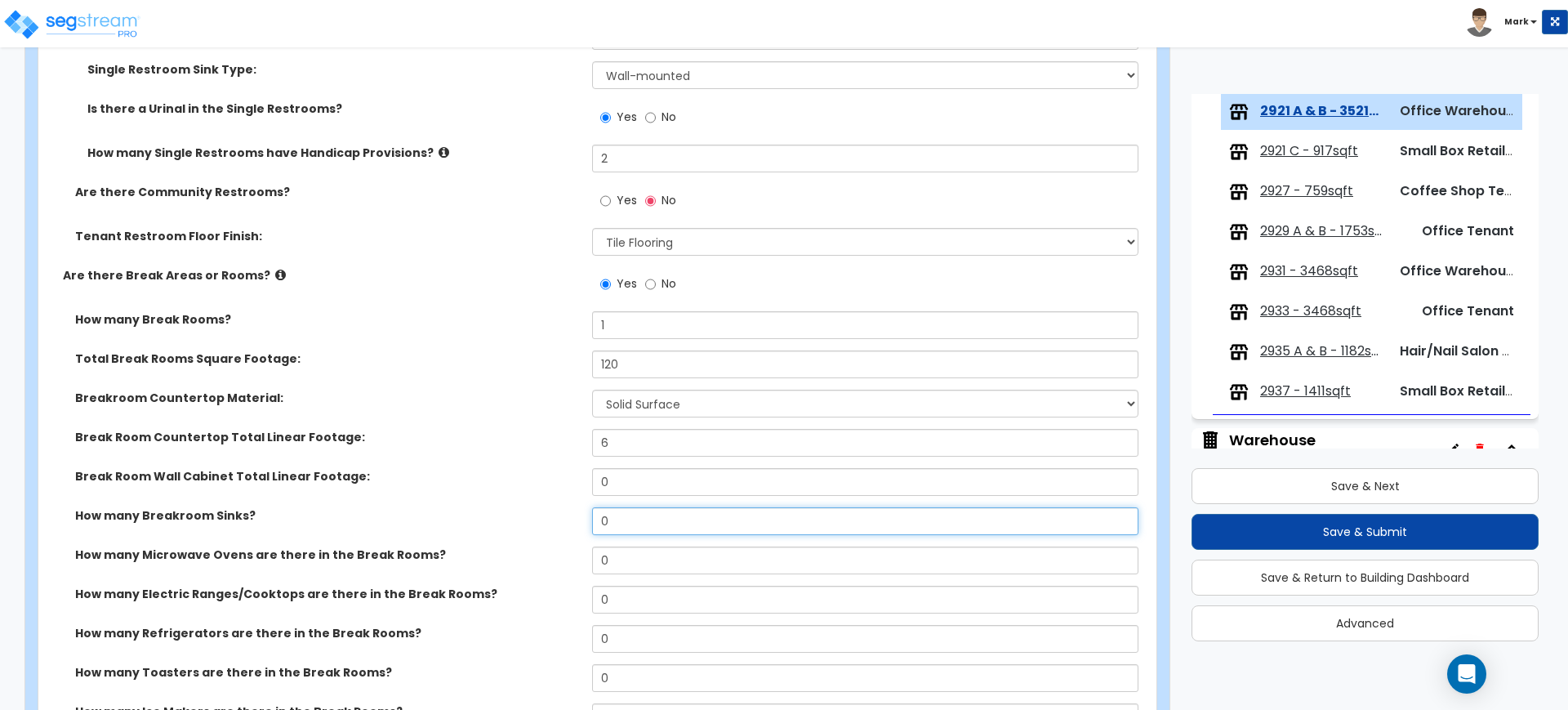
click at [609, 530] on input "0" at bounding box center [865, 520] width 545 height 28
drag, startPoint x: 609, startPoint y: 530, endPoint x: 567, endPoint y: 524, distance: 42.4
click at [567, 524] on div "How many Breakroom Sinks? 0" at bounding box center [592, 526] width 1108 height 39
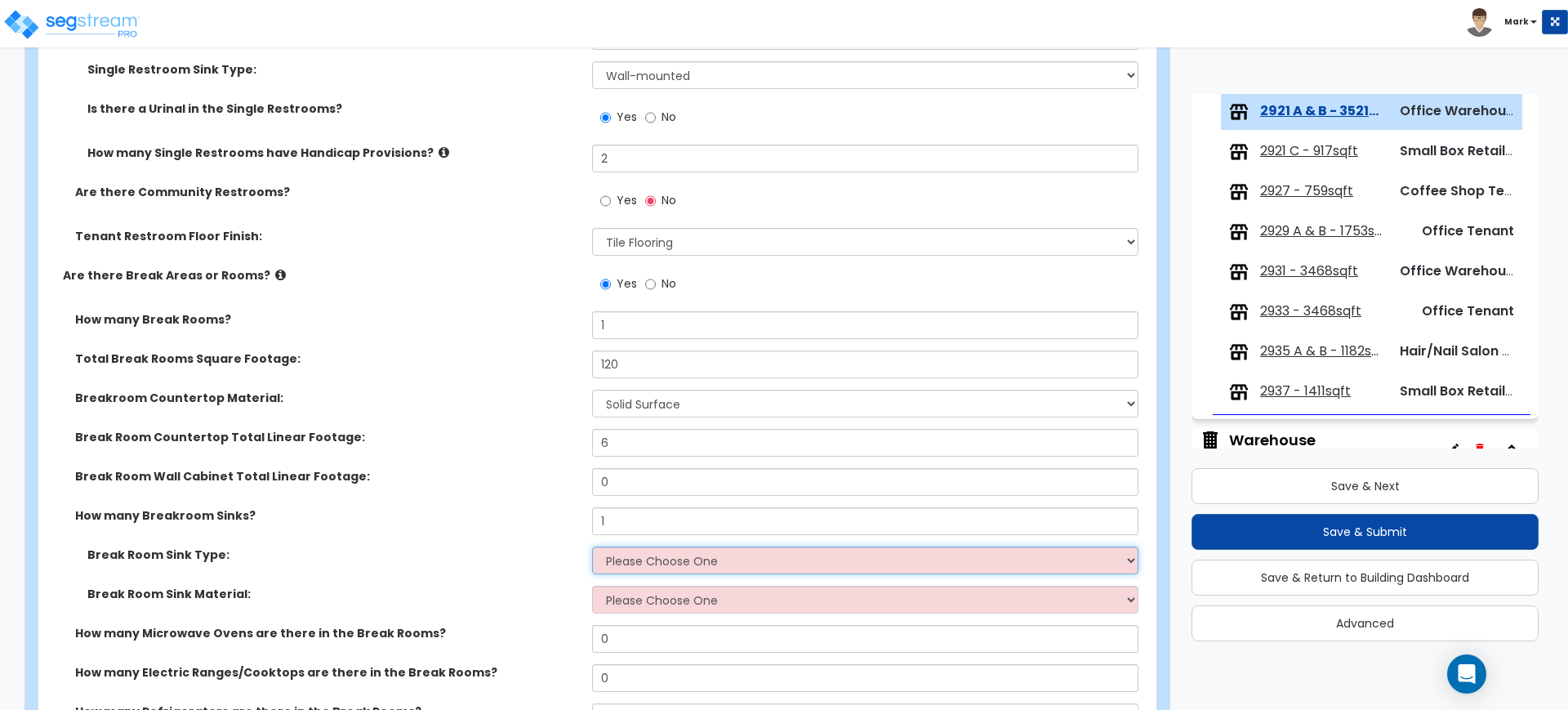
click at [625, 551] on select "Please Choose One Single Sink Double Sink" at bounding box center [865, 560] width 545 height 28
click at [592, 546] on select "Please Choose One Single Sink Double Sink" at bounding box center [865, 560] width 545 height 28
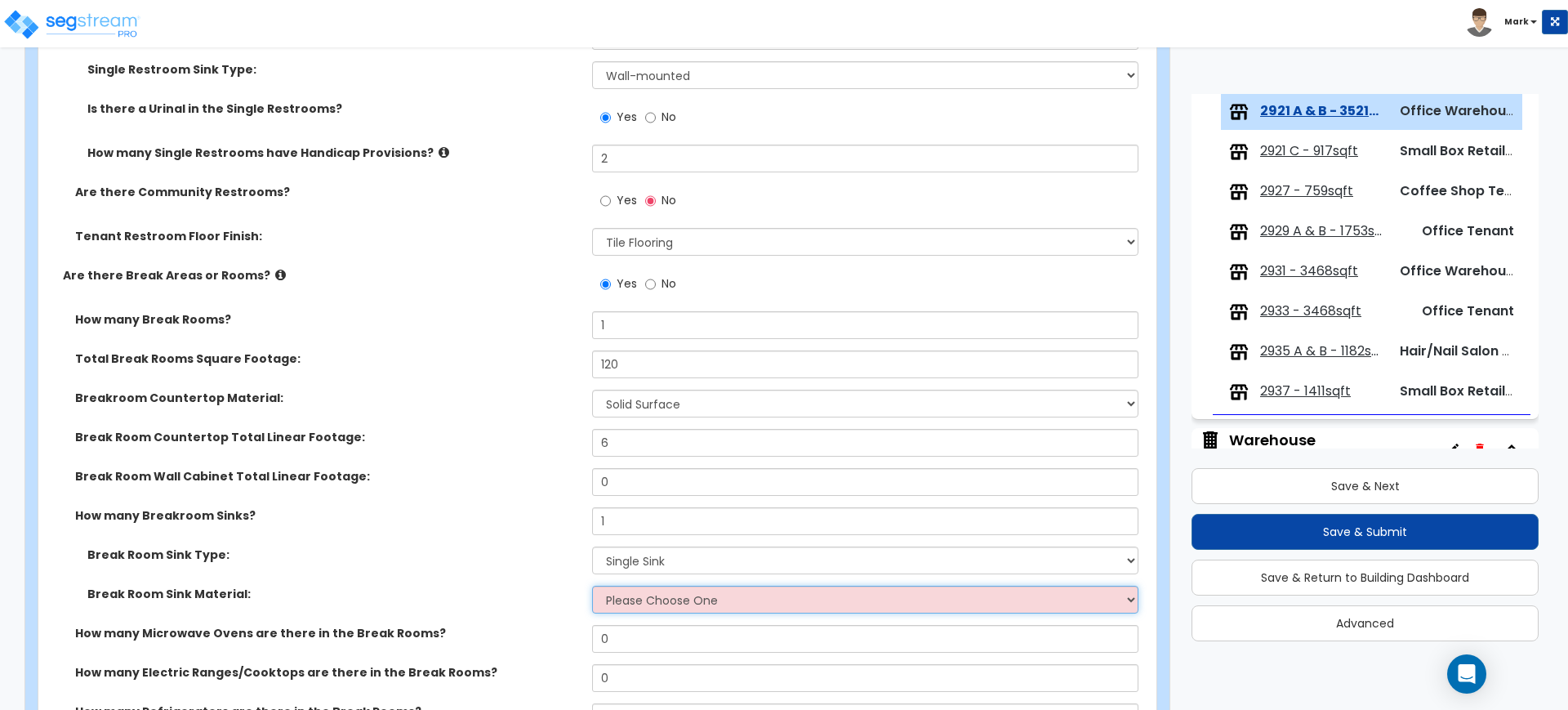
click at [659, 609] on select "Please Choose One Stainless Steel Porcelain Enamel Cast Iron" at bounding box center [865, 599] width 545 height 28
click at [592, 586] on select "Please Choose One Stainless Steel Porcelain Enamel Cast Iron" at bounding box center [865, 599] width 545 height 28
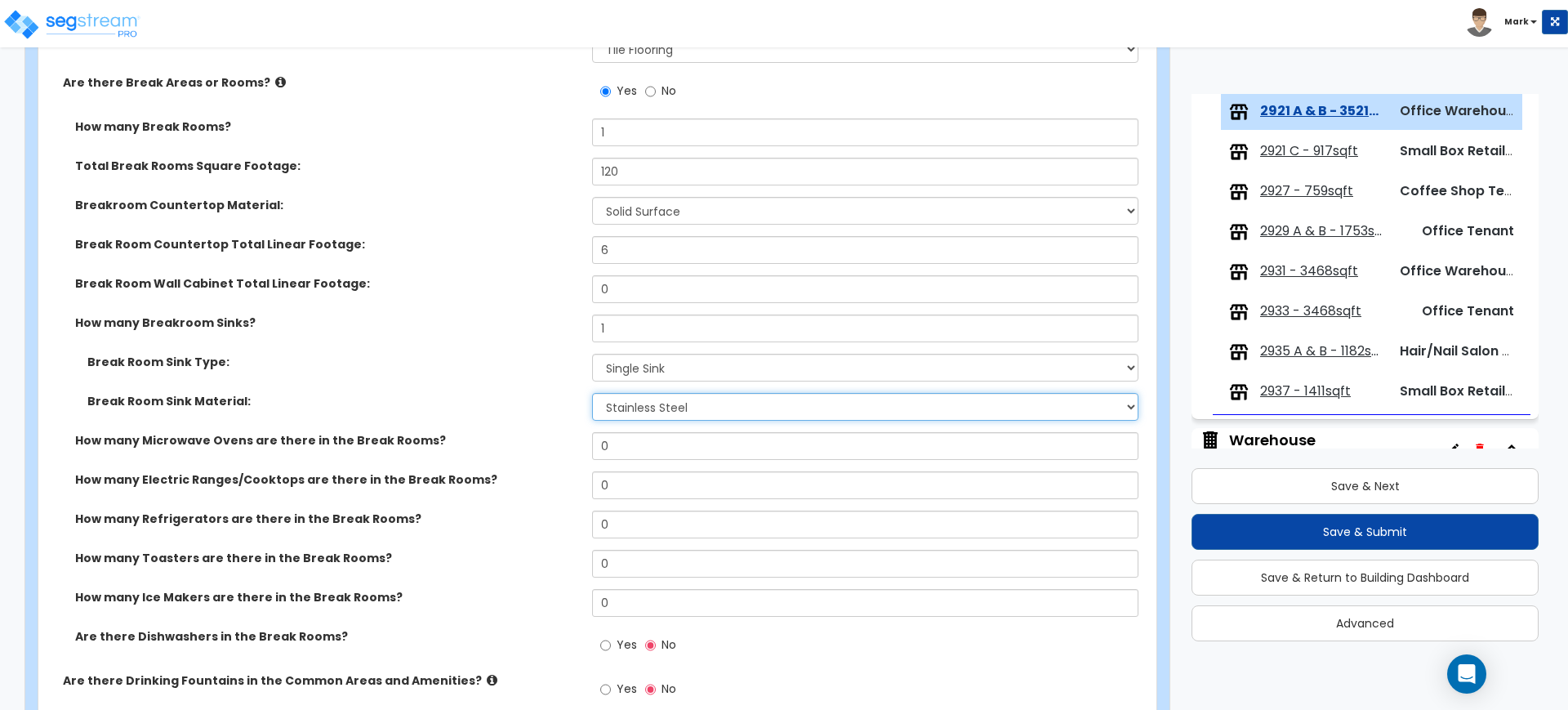
scroll to position [2859, 0]
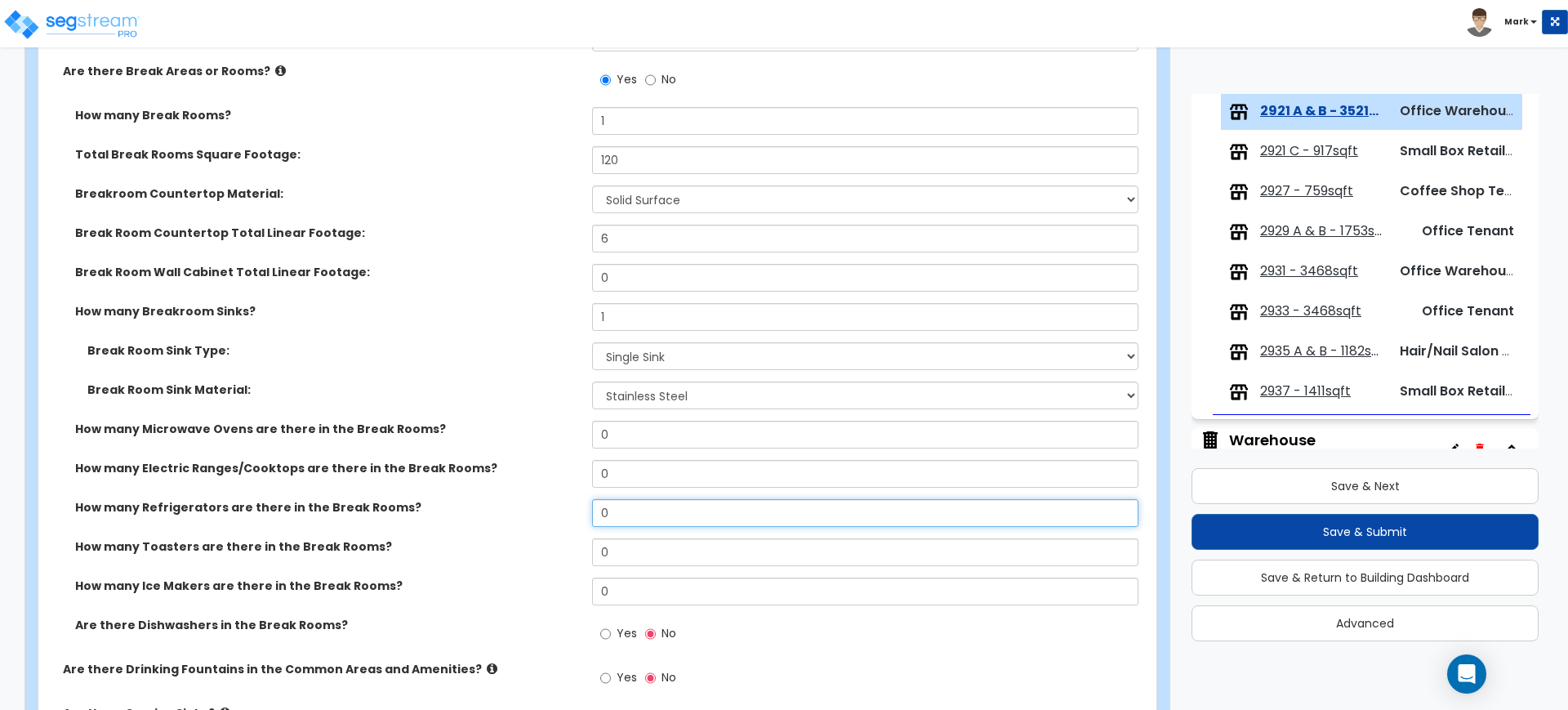
drag, startPoint x: 623, startPoint y: 509, endPoint x: 560, endPoint y: 507, distance: 63.0
click at [591, 509] on div "How many Refrigerators are there in the Break Rooms? 0" at bounding box center [592, 519] width 1108 height 39
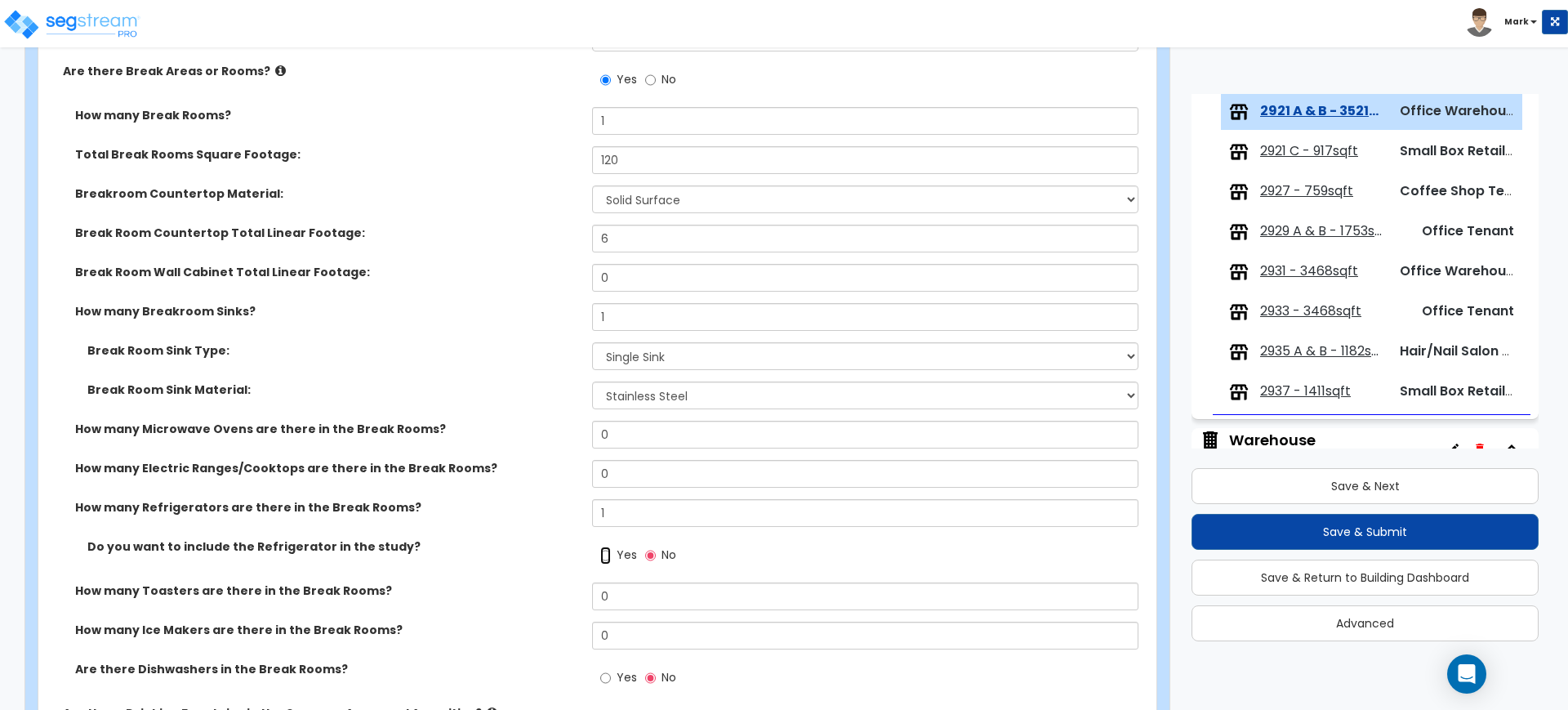
click at [611, 555] on input "Yes" at bounding box center [605, 555] width 11 height 18
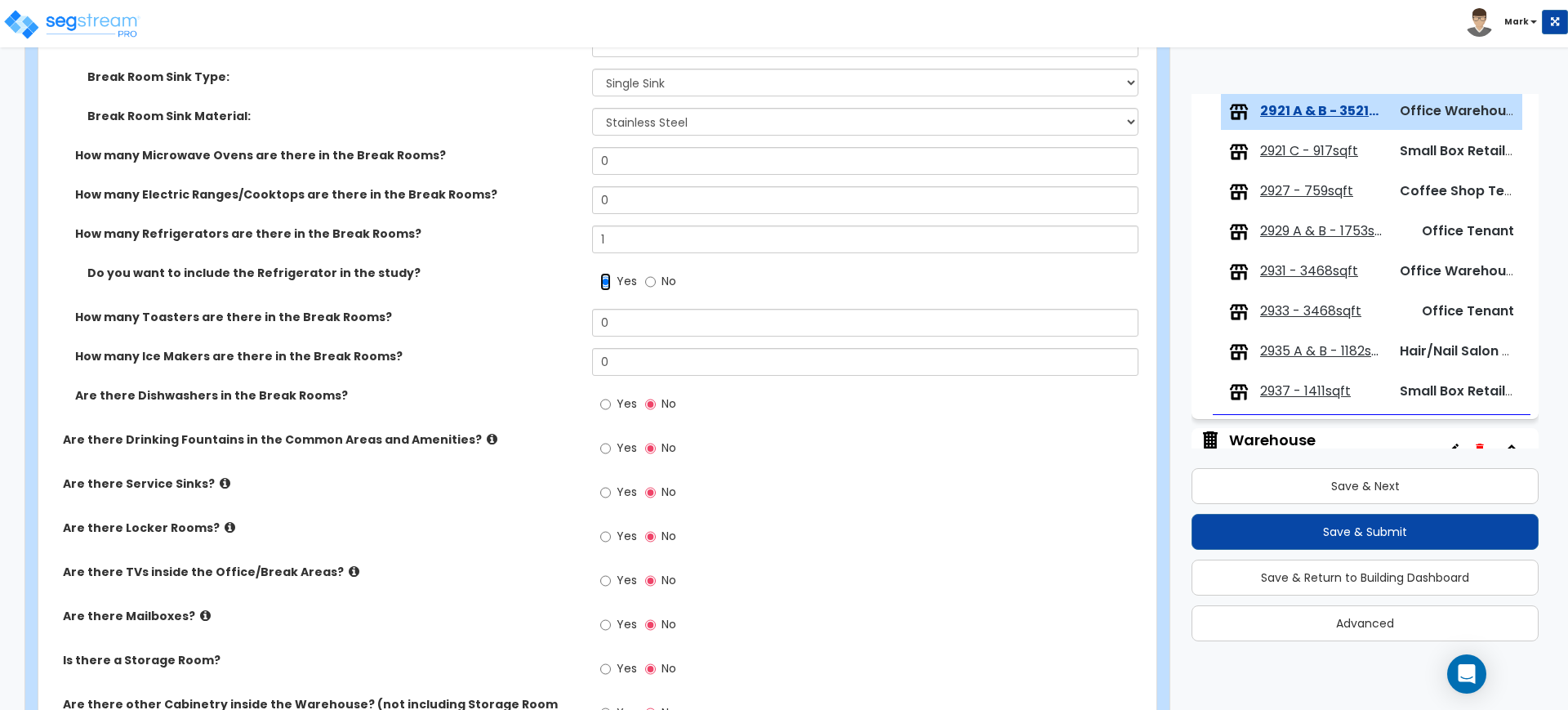
scroll to position [3268, 0]
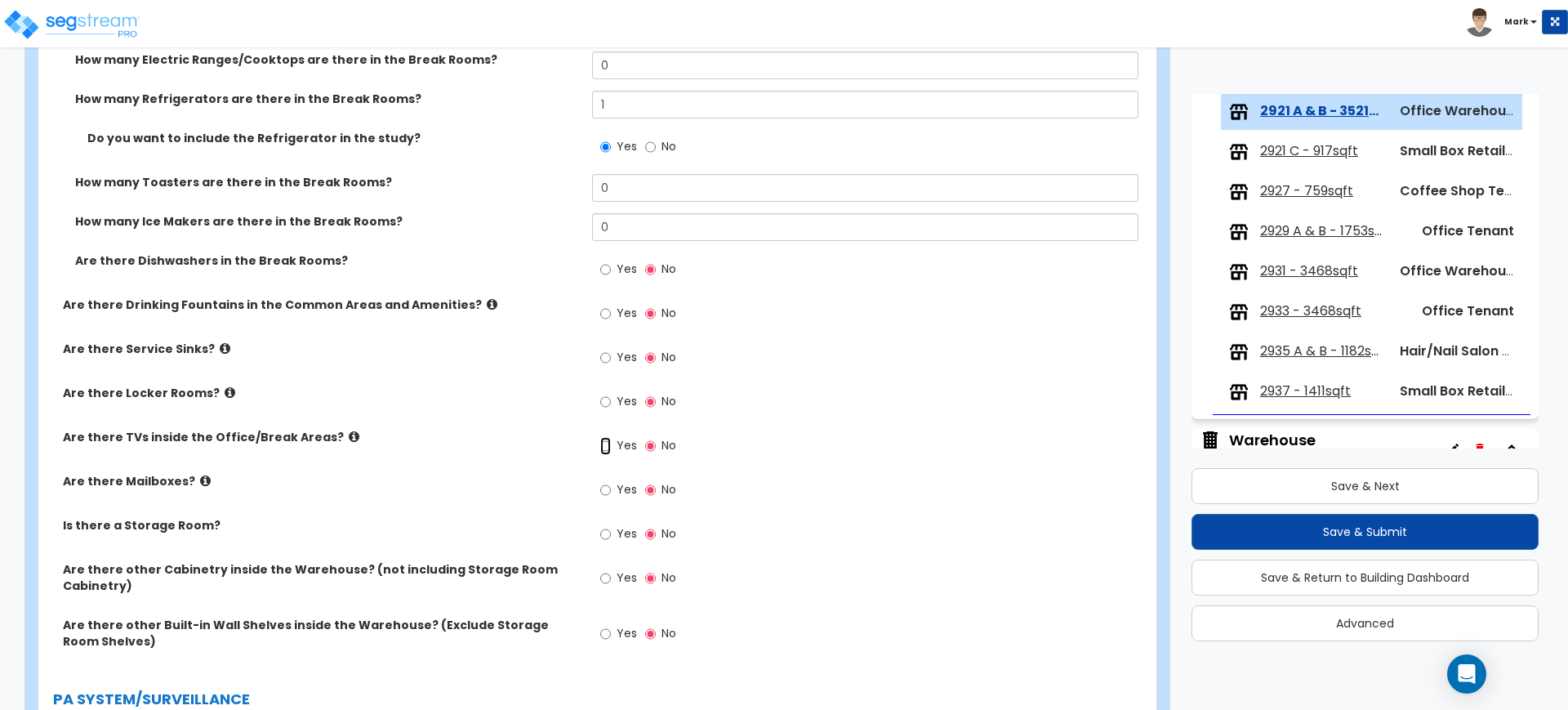
click at [607, 443] on input "Yes" at bounding box center [605, 446] width 11 height 18
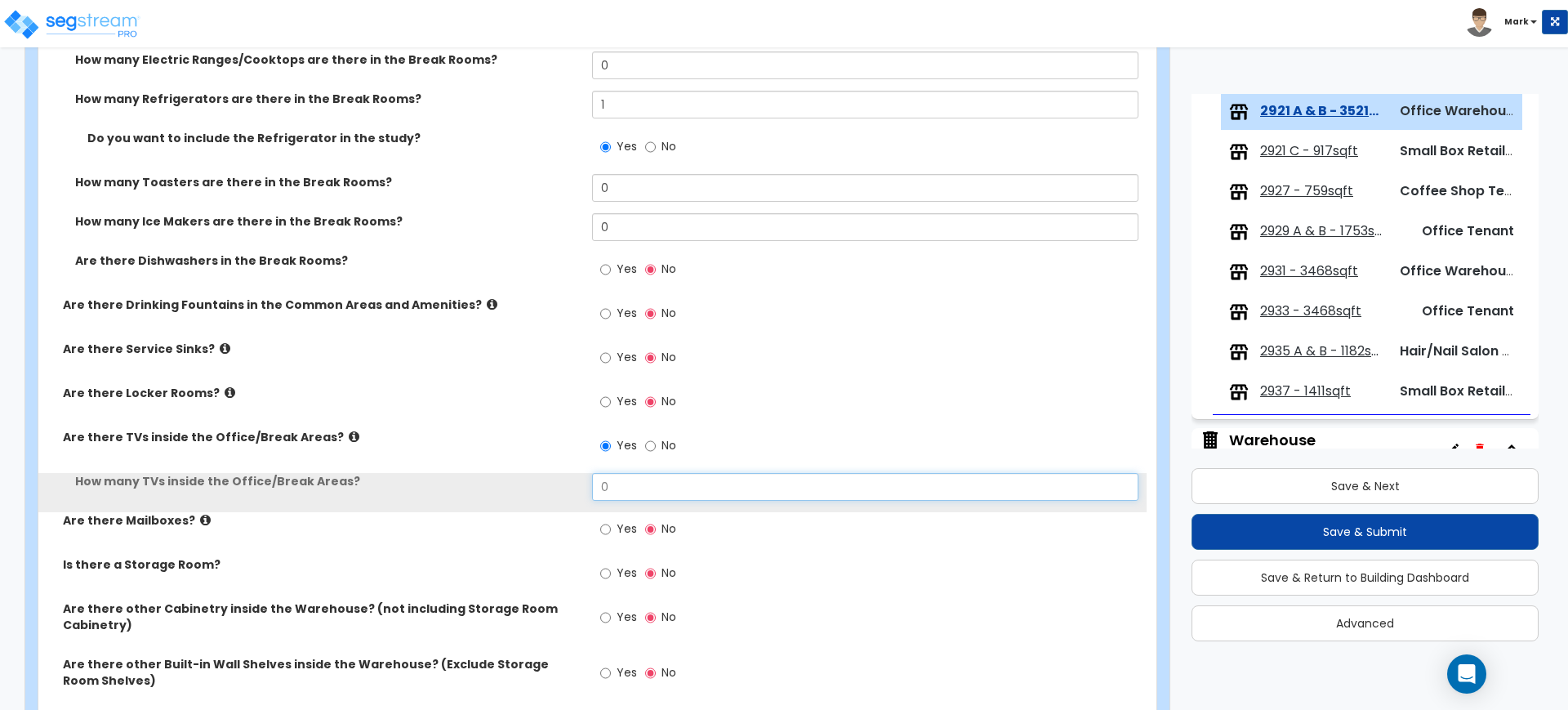
click at [551, 487] on div "How many TVs inside the Office/Break Areas? 0" at bounding box center [592, 493] width 1108 height 39
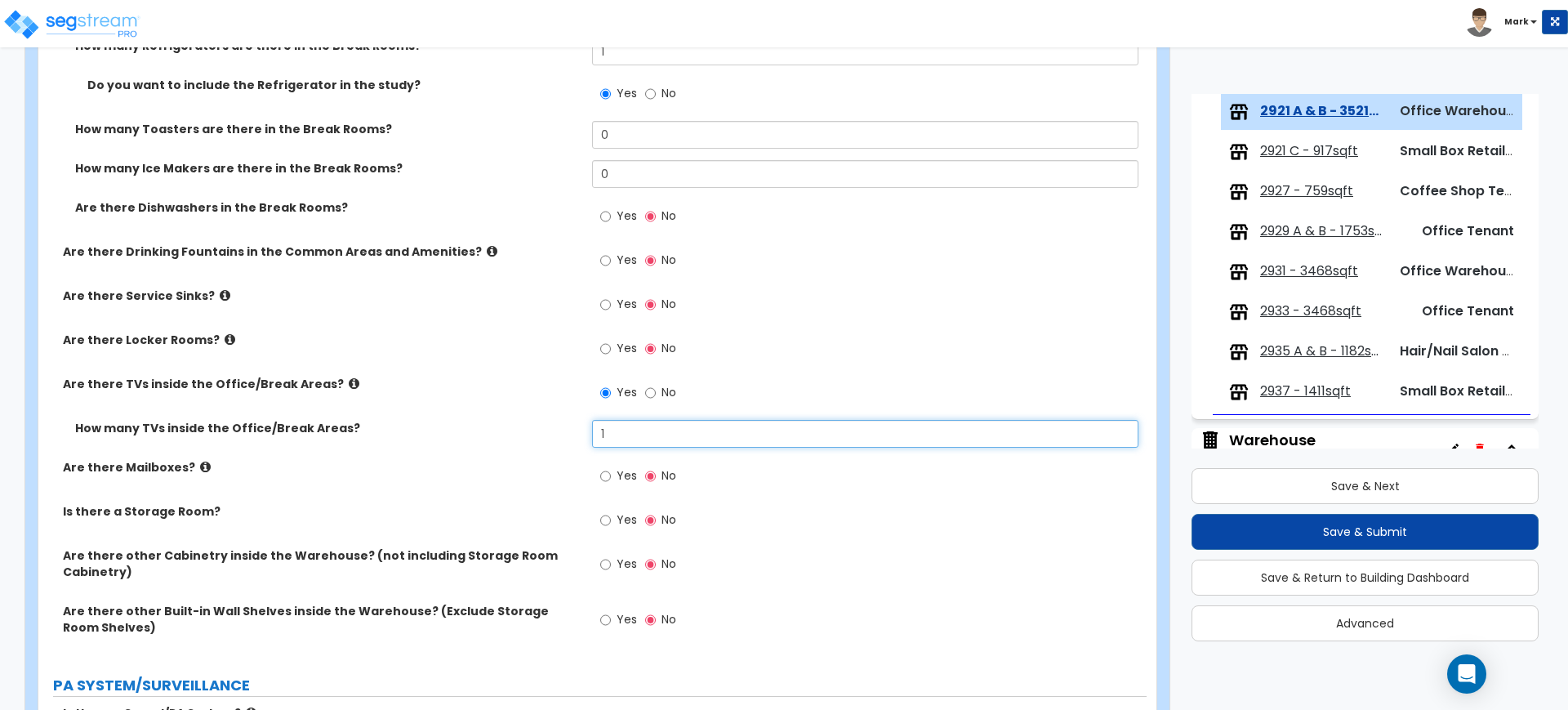
scroll to position [3370, 0]
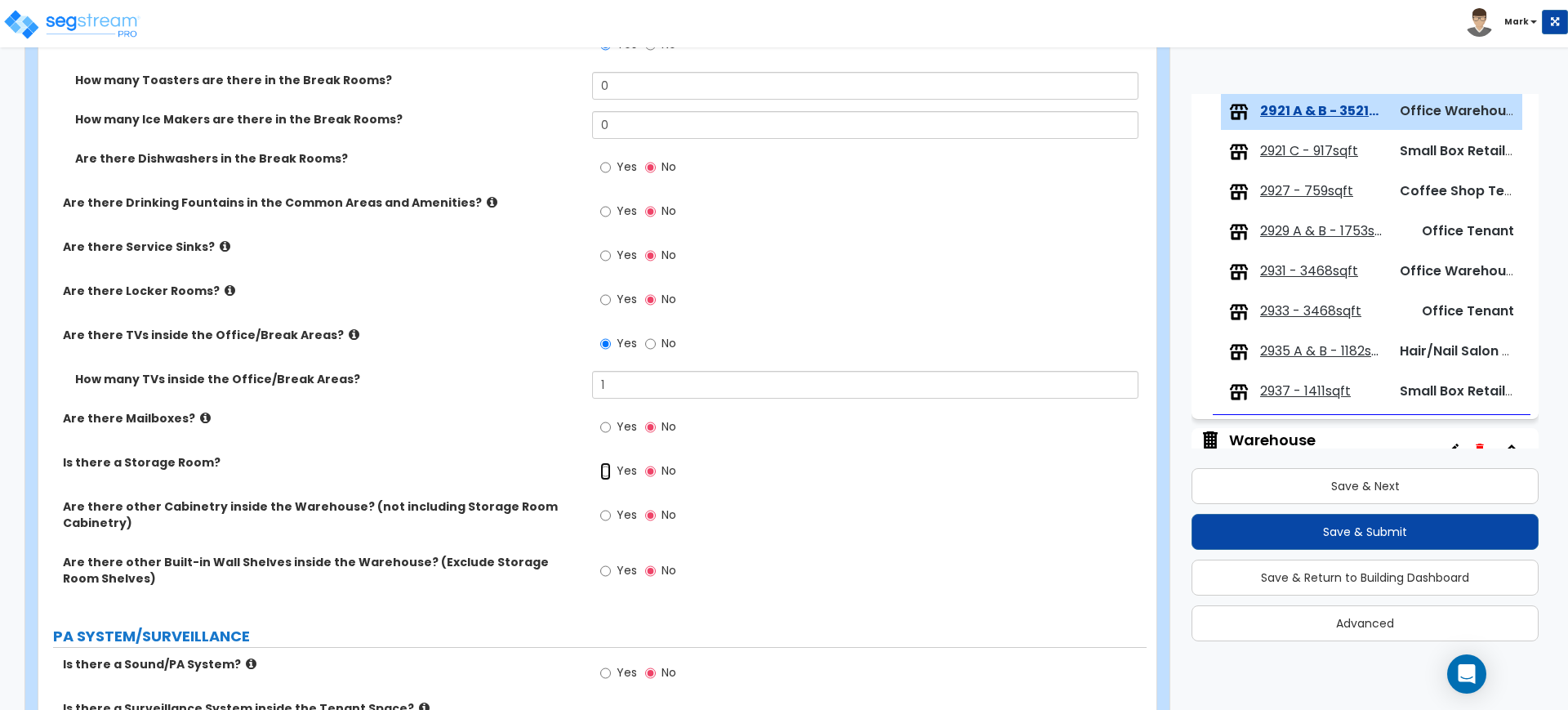
click at [605, 470] on input "Yes" at bounding box center [605, 471] width 11 height 18
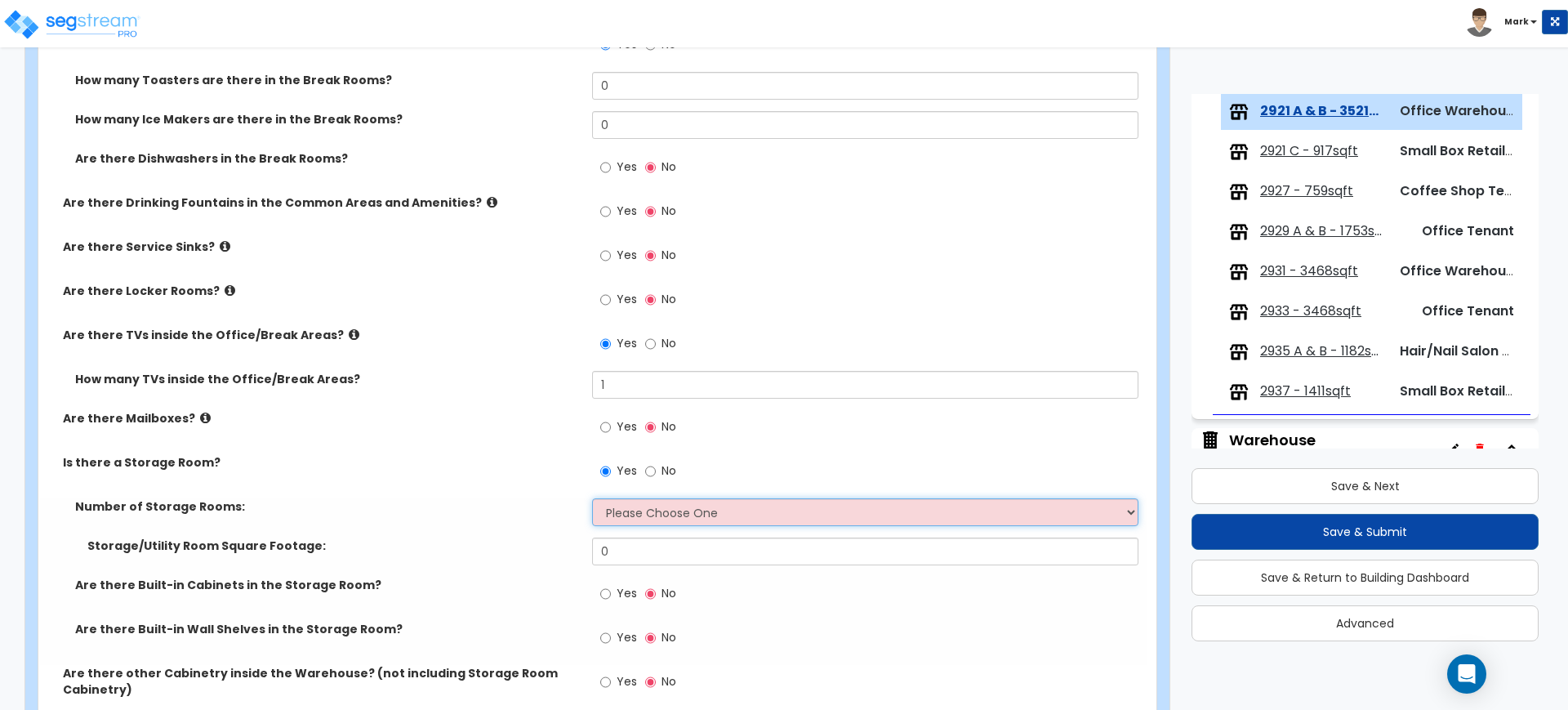
click at [657, 513] on select "Please Choose One 1 2 3" at bounding box center [865, 512] width 545 height 28
click at [592, 499] on select "Please Choose One 1 2 3" at bounding box center [865, 512] width 545 height 28
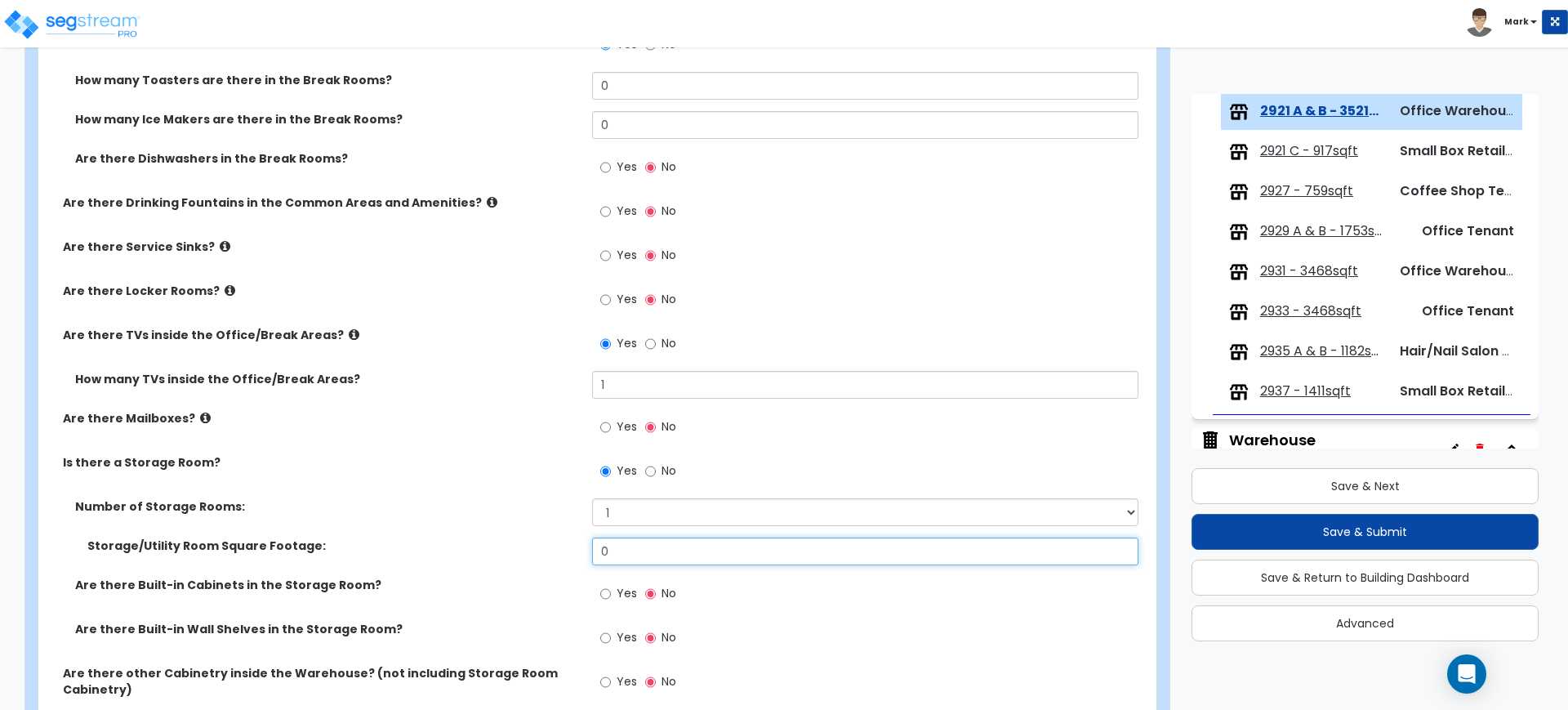
drag, startPoint x: 646, startPoint y: 549, endPoint x: 404, endPoint y: 554, distance: 242.1
click at [443, 554] on div "Storage/Utility Room Square Footage: 0" at bounding box center [592, 556] width 1108 height 39
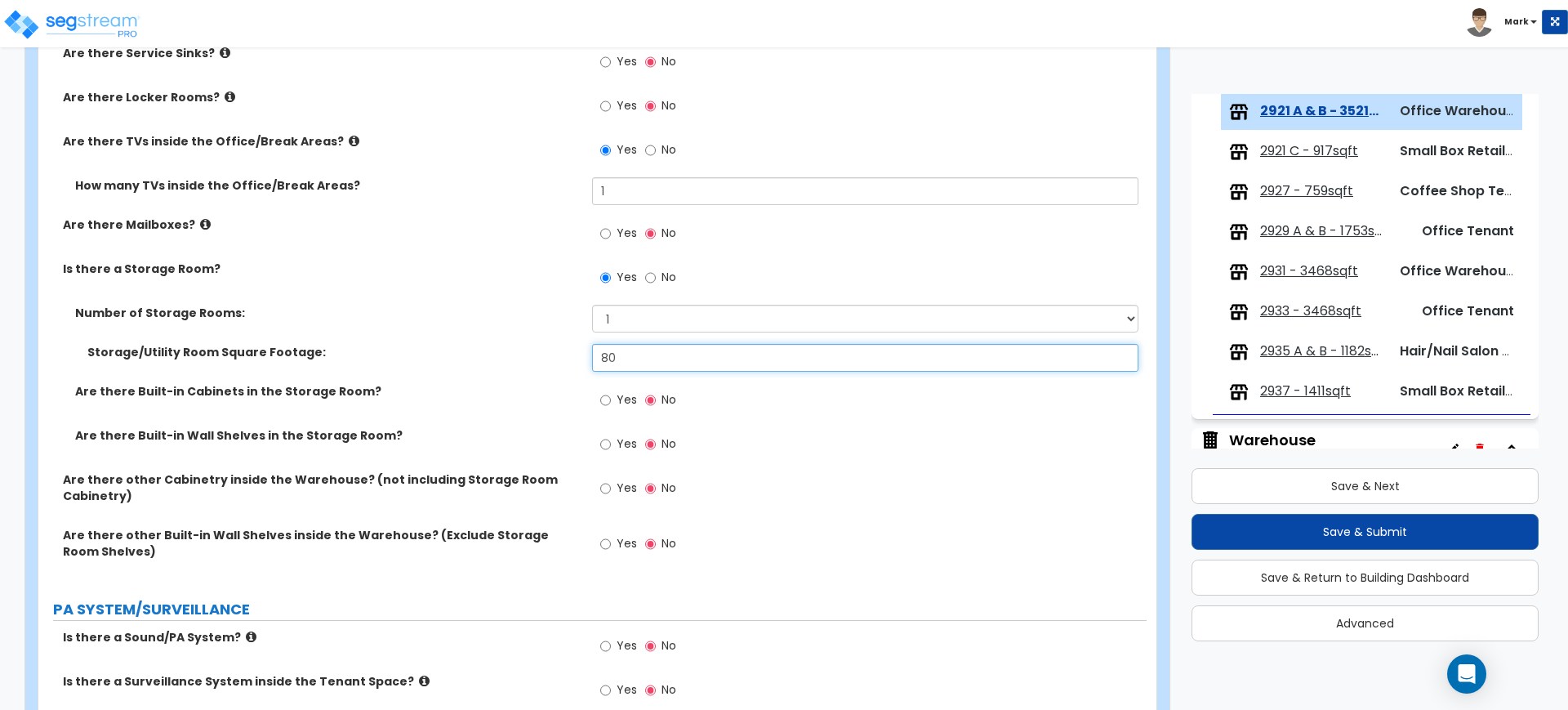
scroll to position [3574, 0]
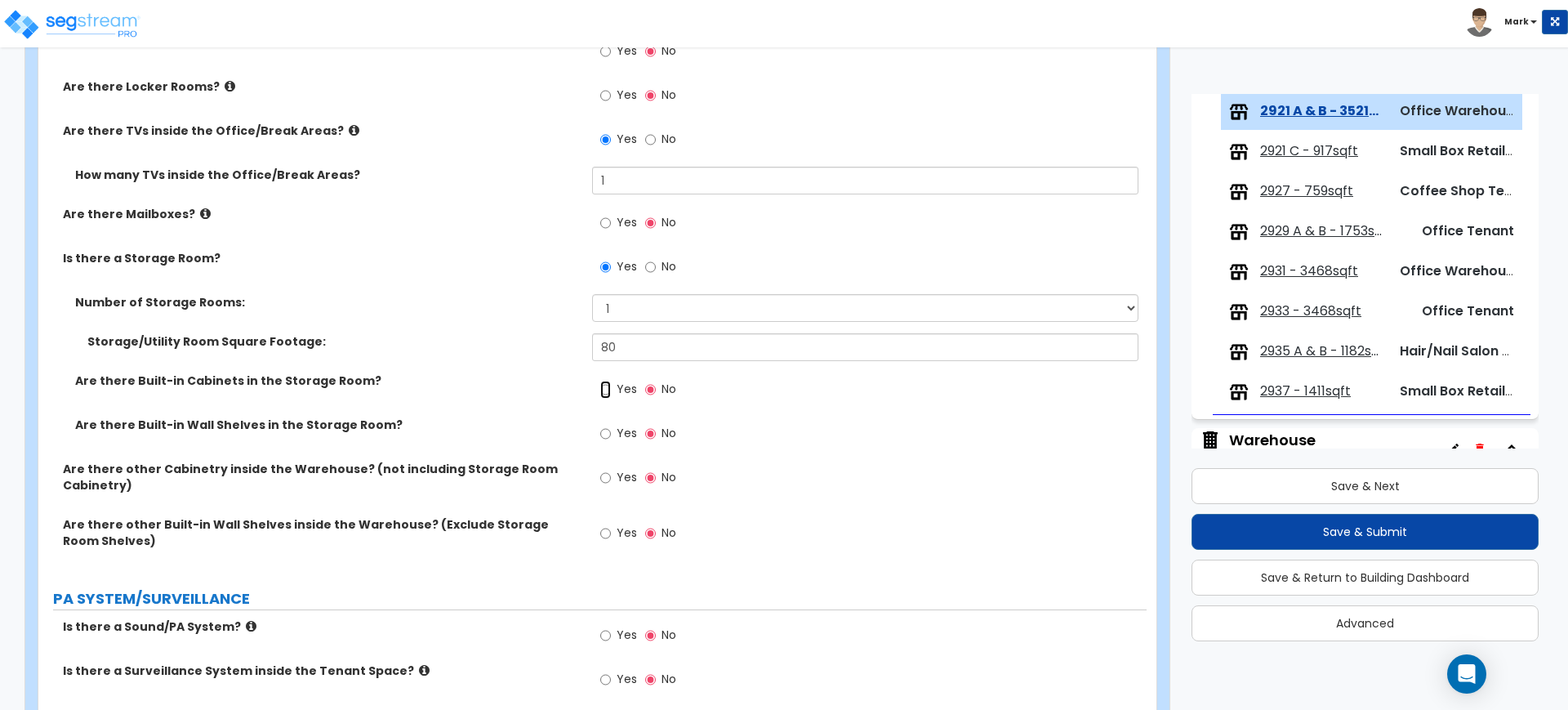
click at [606, 388] on input "Yes" at bounding box center [605, 389] width 11 height 18
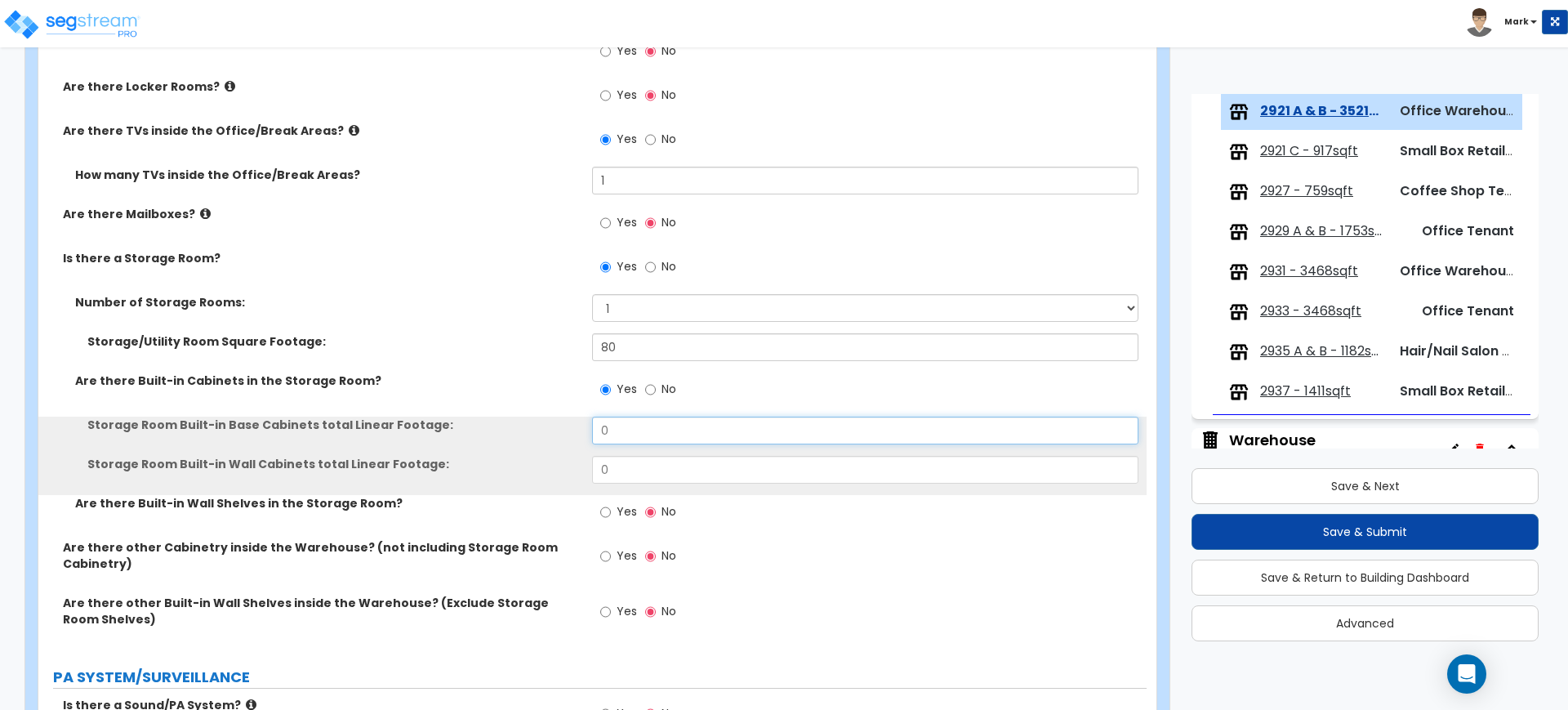
drag, startPoint x: 621, startPoint y: 442, endPoint x: 537, endPoint y: 437, distance: 84.1
click at [539, 437] on div "Storage Room Built-in Base Cabinets total Linear Footage: 0" at bounding box center [592, 436] width 1108 height 39
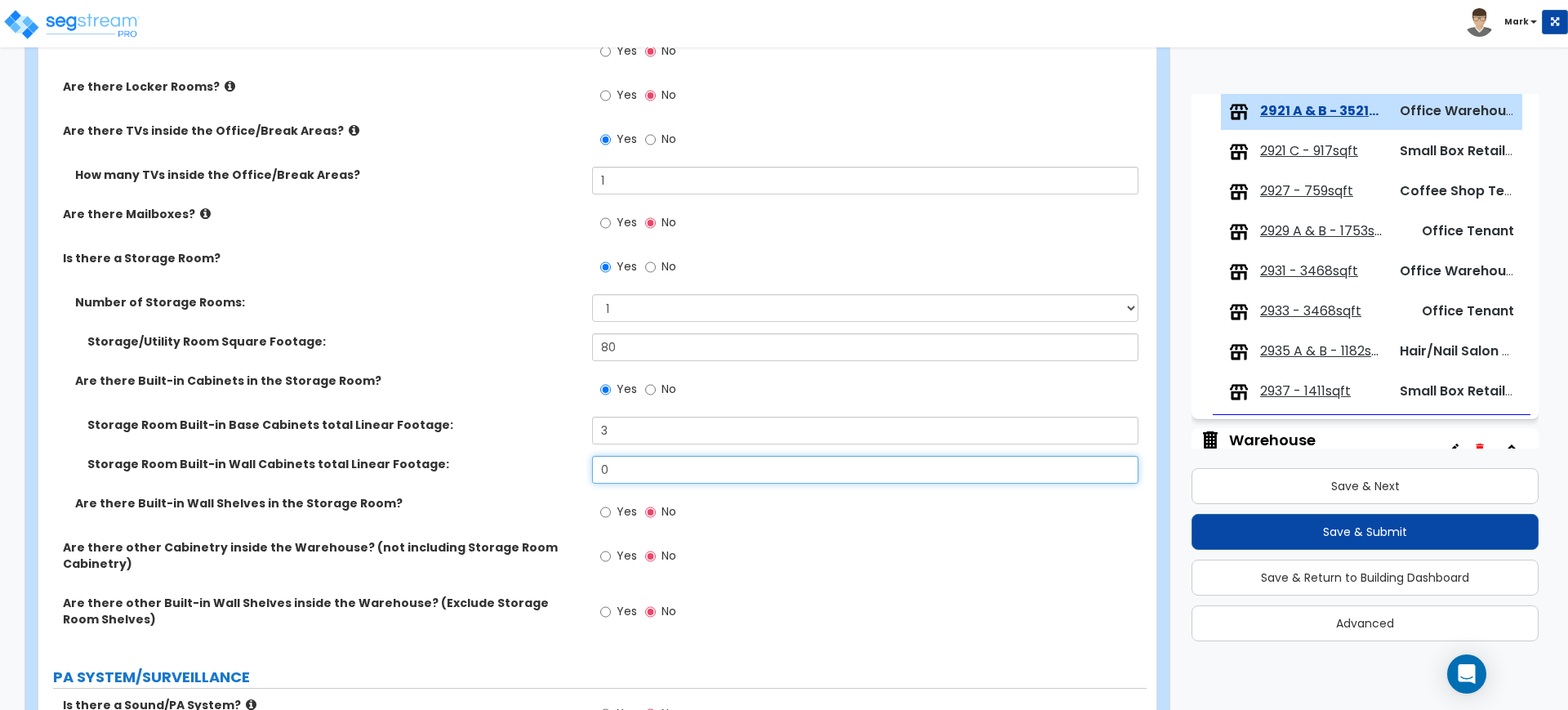
drag, startPoint x: 607, startPoint y: 470, endPoint x: 566, endPoint y: 468, distance: 41.0
click at [565, 470] on div "Storage Room Built-in Wall Cabinets total Linear Footage: 0" at bounding box center [592, 475] width 1108 height 39
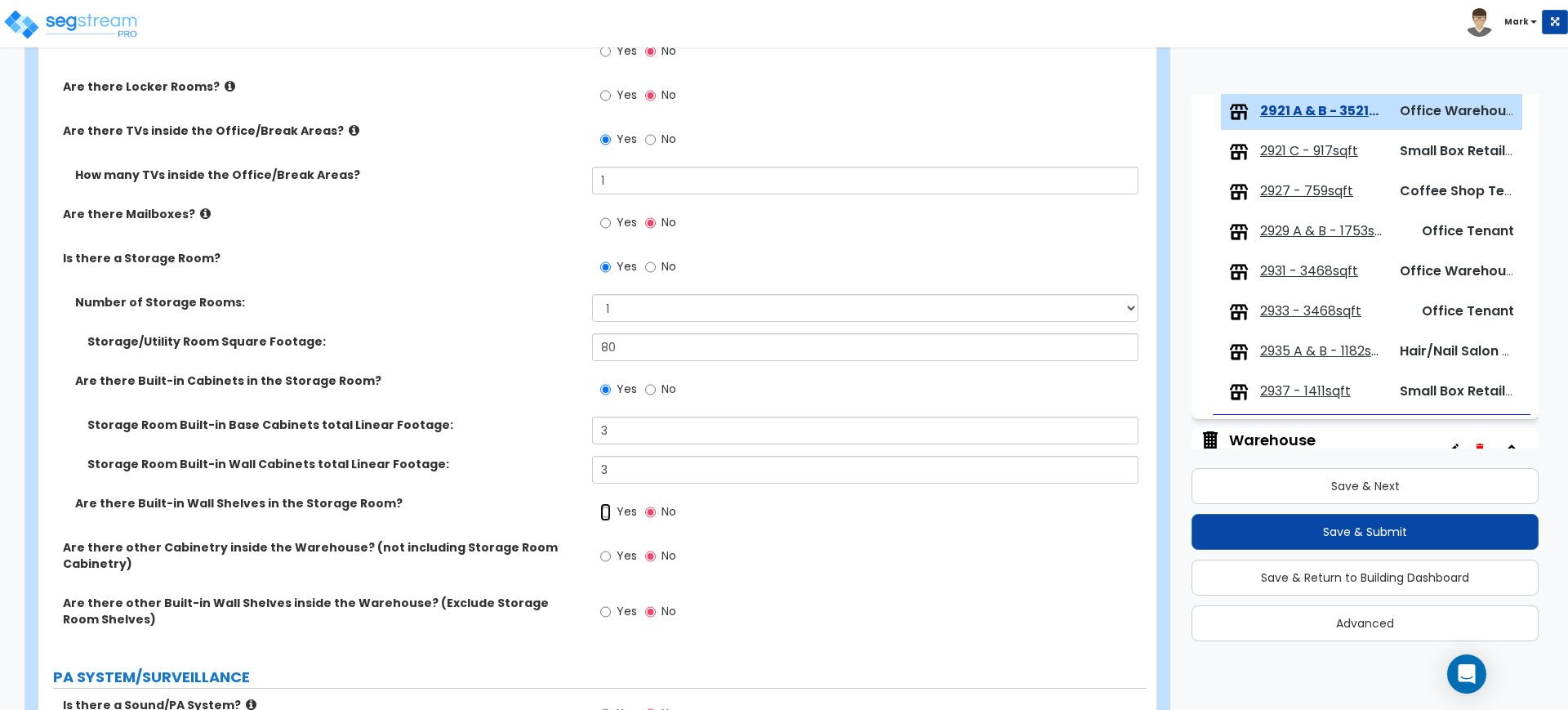
click at [606, 509] on input "Yes" at bounding box center [605, 512] width 11 height 18
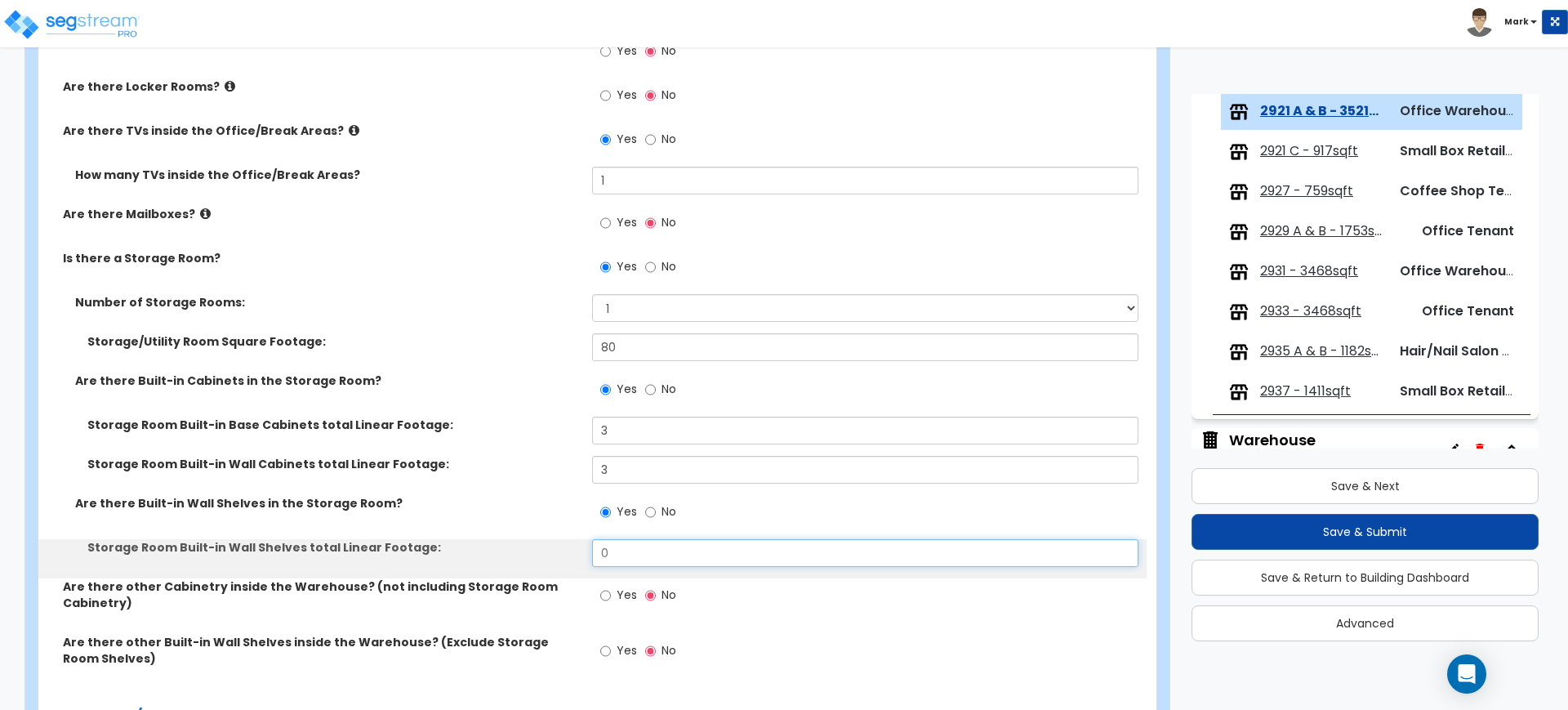
drag, startPoint x: 623, startPoint y: 549, endPoint x: 528, endPoint y: 549, distance: 95.0
click at [531, 549] on div "Storage Room Built-in Wall Shelves total Linear Footage: 0" at bounding box center [592, 558] width 1108 height 39
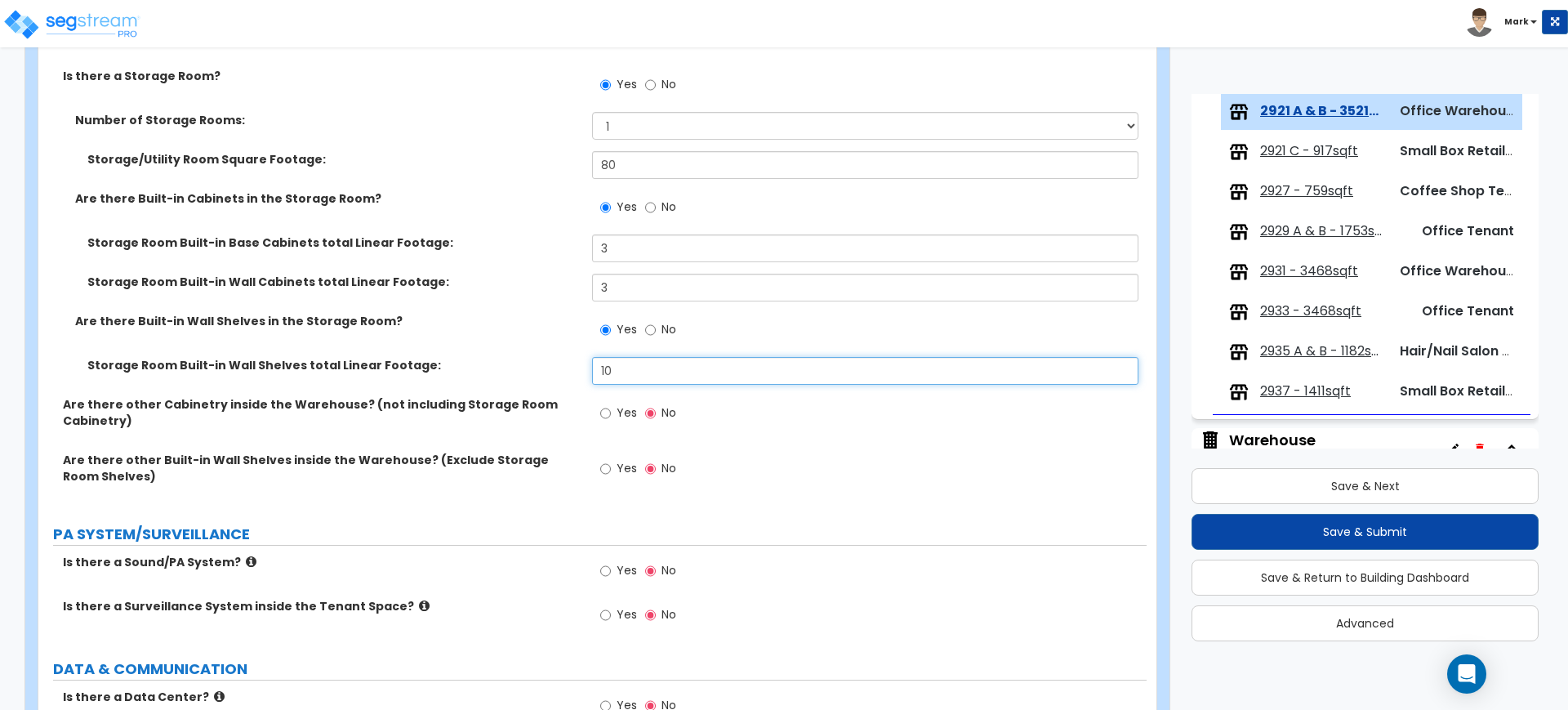
scroll to position [3778, 0]
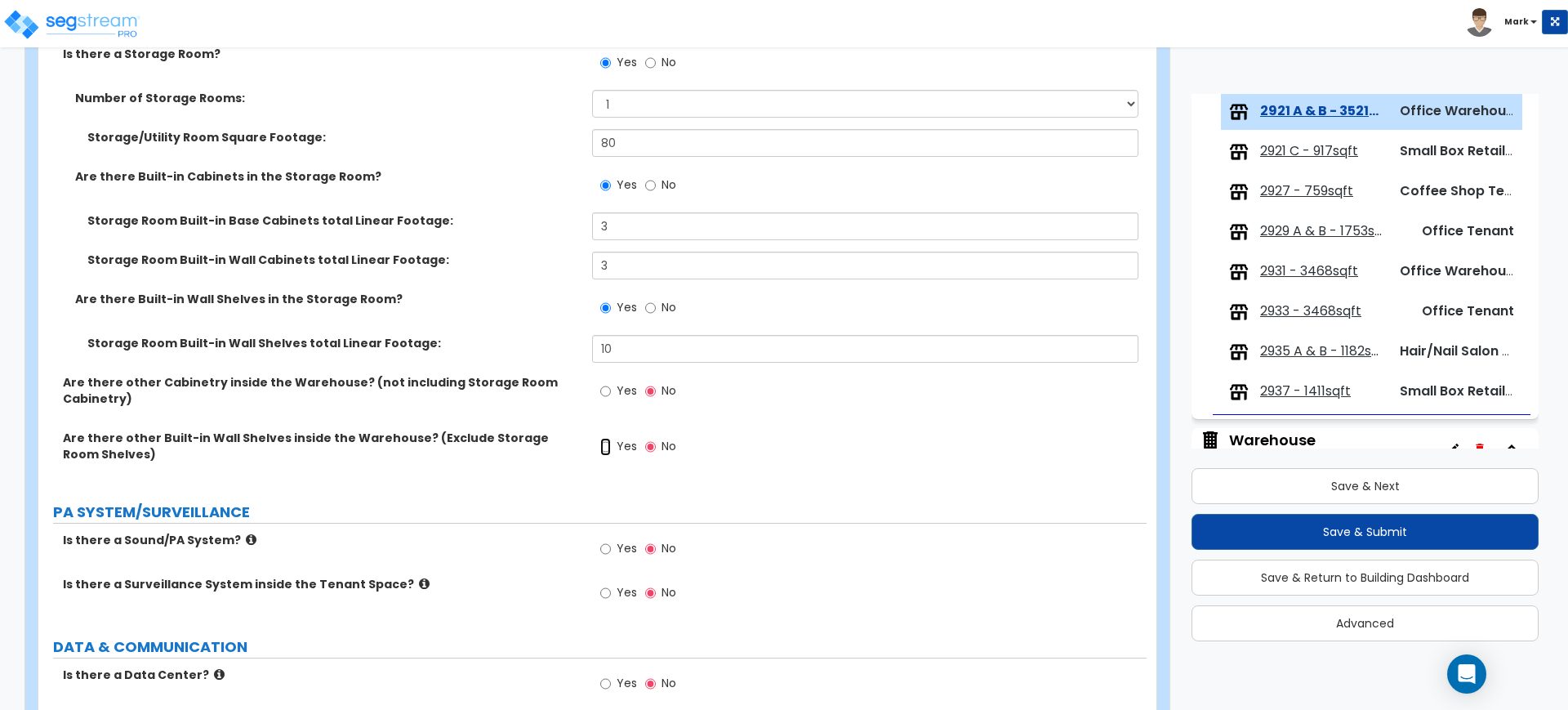
click at [604, 445] on input "Yes" at bounding box center [605, 446] width 11 height 18
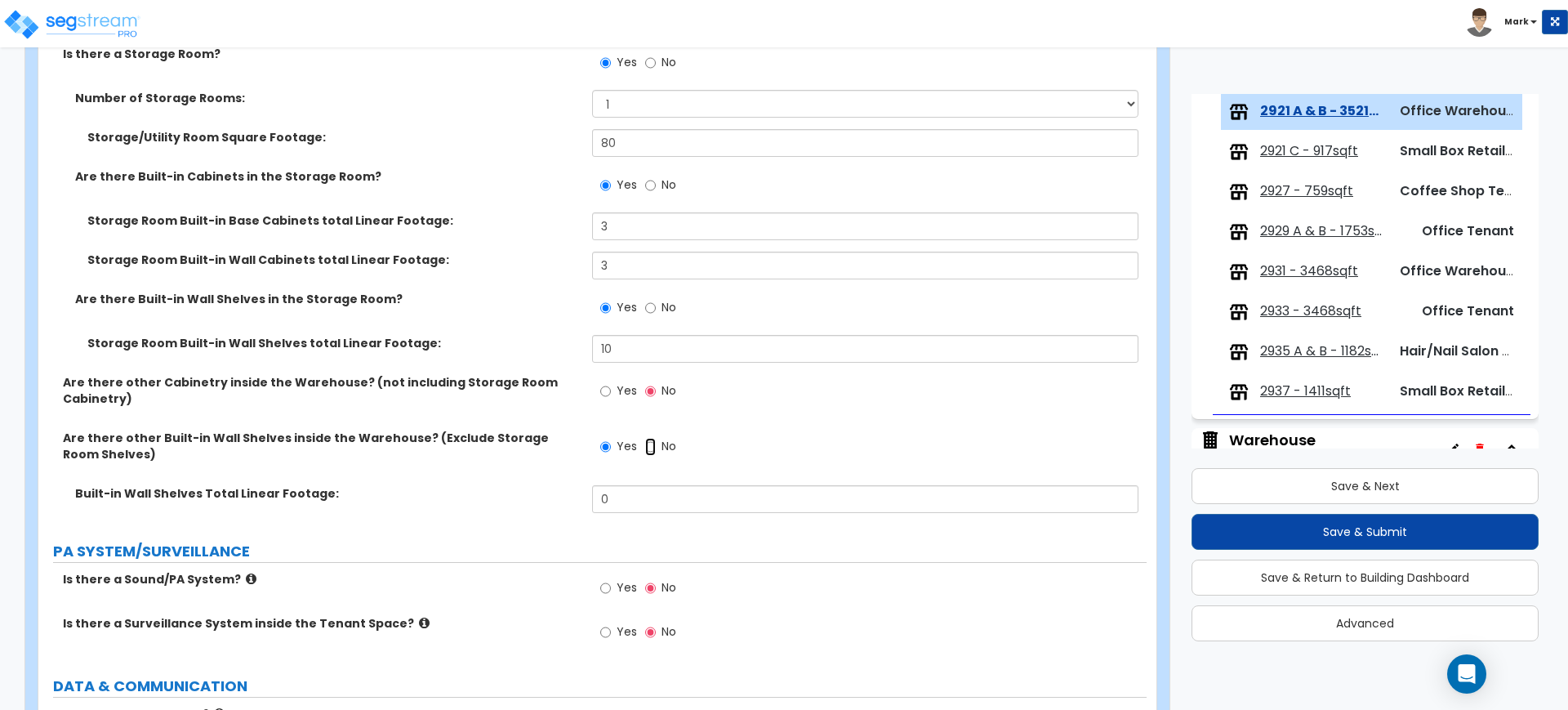
click at [645, 443] on input "No" at bounding box center [650, 446] width 11 height 18
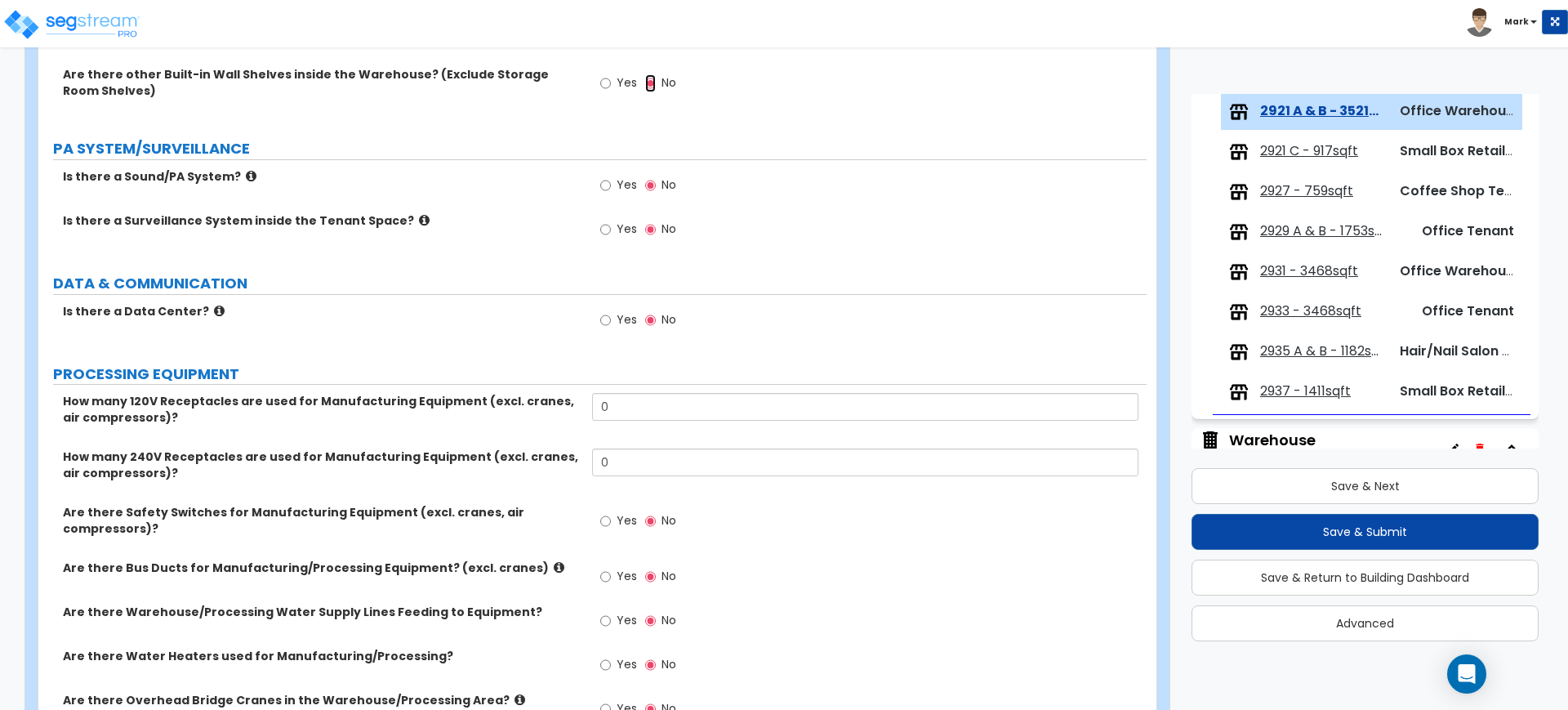
scroll to position [4187, 0]
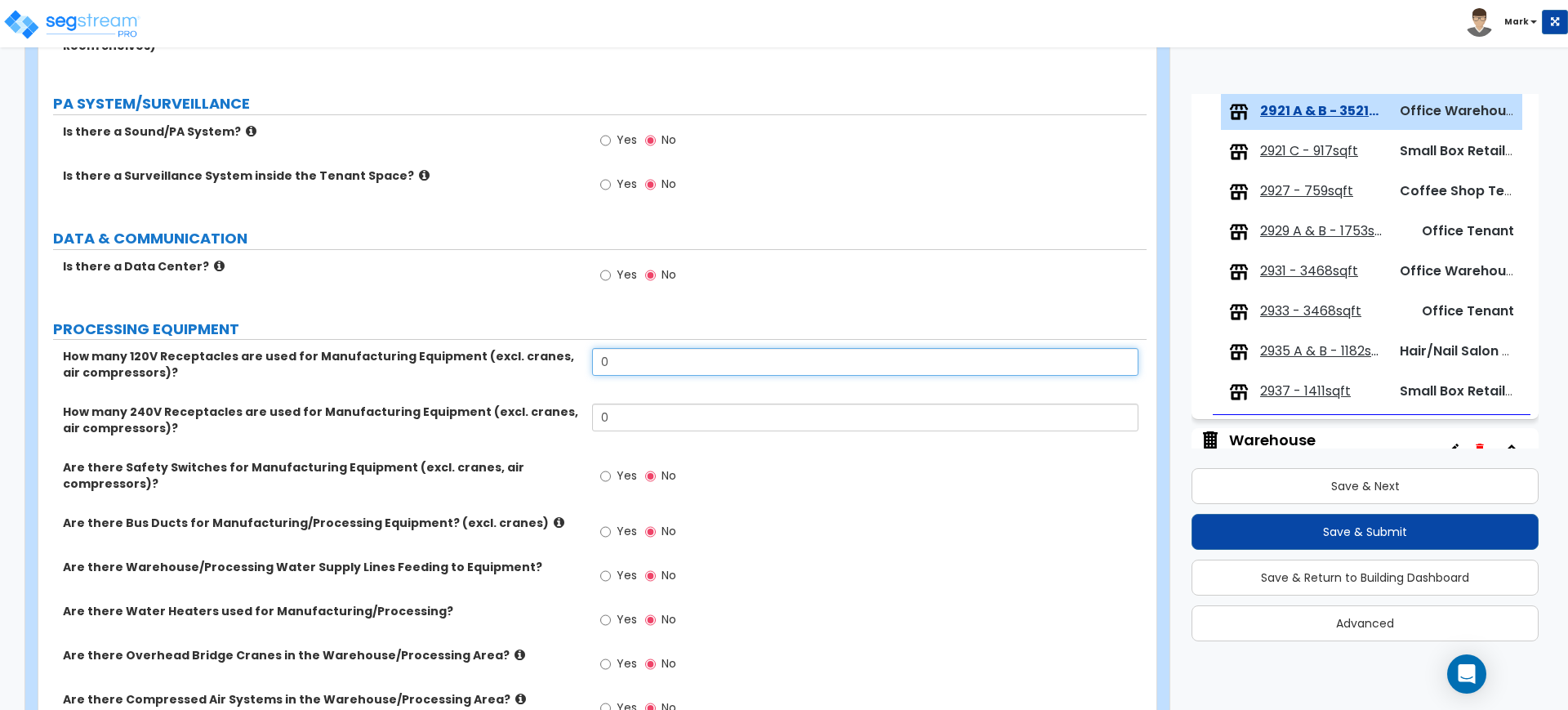
drag, startPoint x: 632, startPoint y: 353, endPoint x: 578, endPoint y: 353, distance: 54.0
click at [578, 353] on div "How many 120V Receptacles are used for Manufacturing Equipment (excl. cranes, a…" at bounding box center [592, 376] width 1108 height 55
click at [607, 185] on input "Yes" at bounding box center [605, 184] width 11 height 18
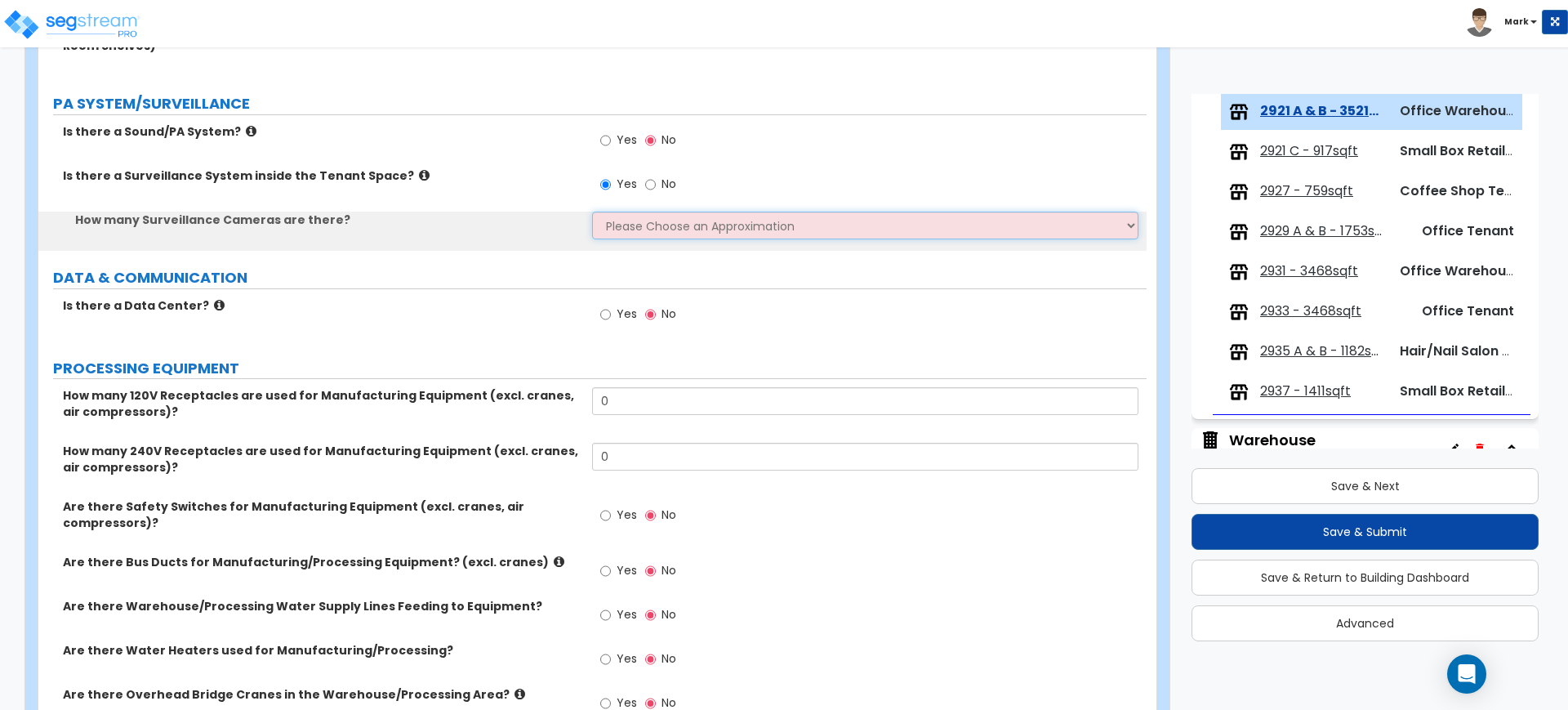
click at [642, 235] on select "Please Choose an Approximation Barely Noticed Any Noticed a Couple Frequently S…" at bounding box center [865, 225] width 545 height 28
click at [592, 211] on select "Please Choose an Approximation Barely Noticed Any Noticed a Couple Frequently S…" at bounding box center [865, 225] width 545 height 28
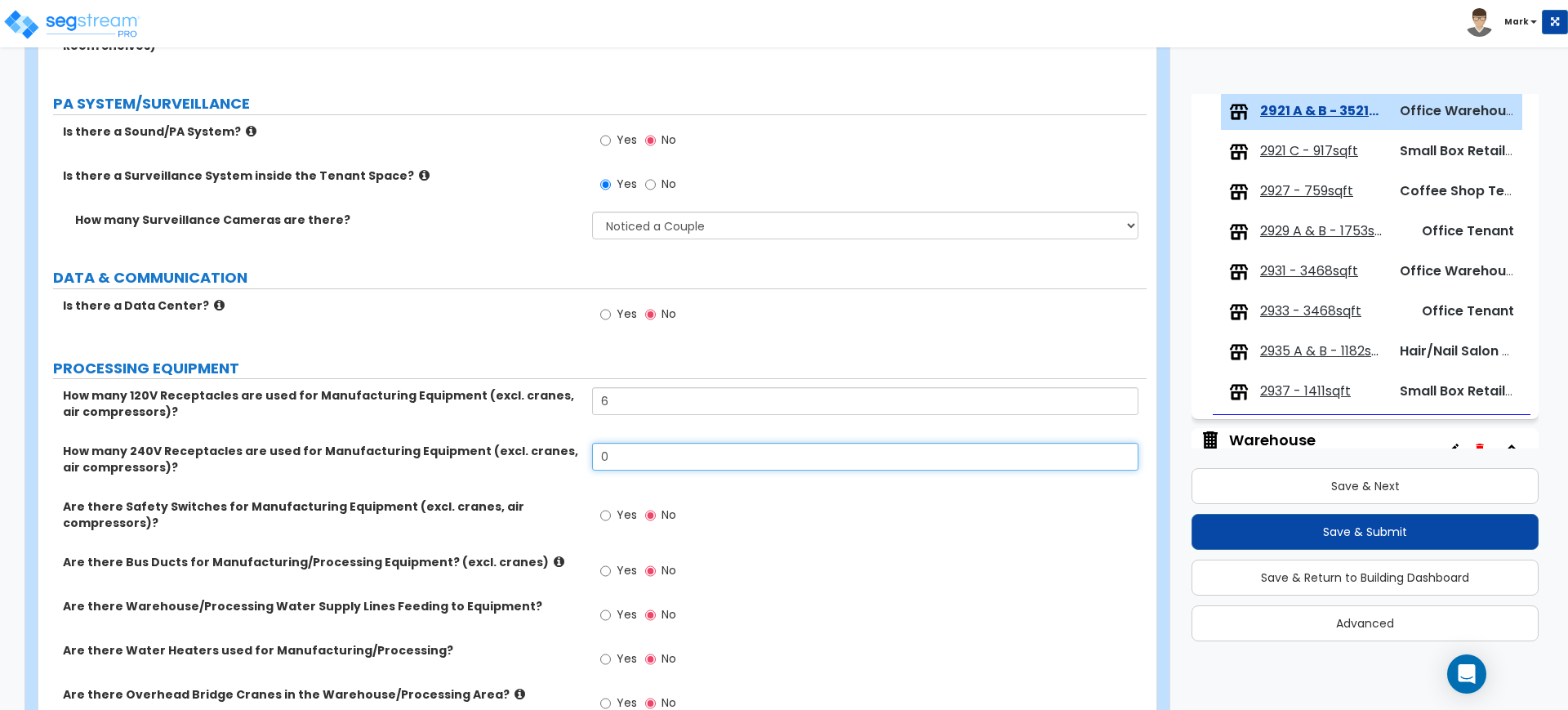
drag, startPoint x: 617, startPoint y: 452, endPoint x: 544, endPoint y: 455, distance: 73.1
click at [544, 455] on div "How many 240V Receptacles are used for Manufacturing Equipment (excl. cranes, a…" at bounding box center [592, 471] width 1108 height 55
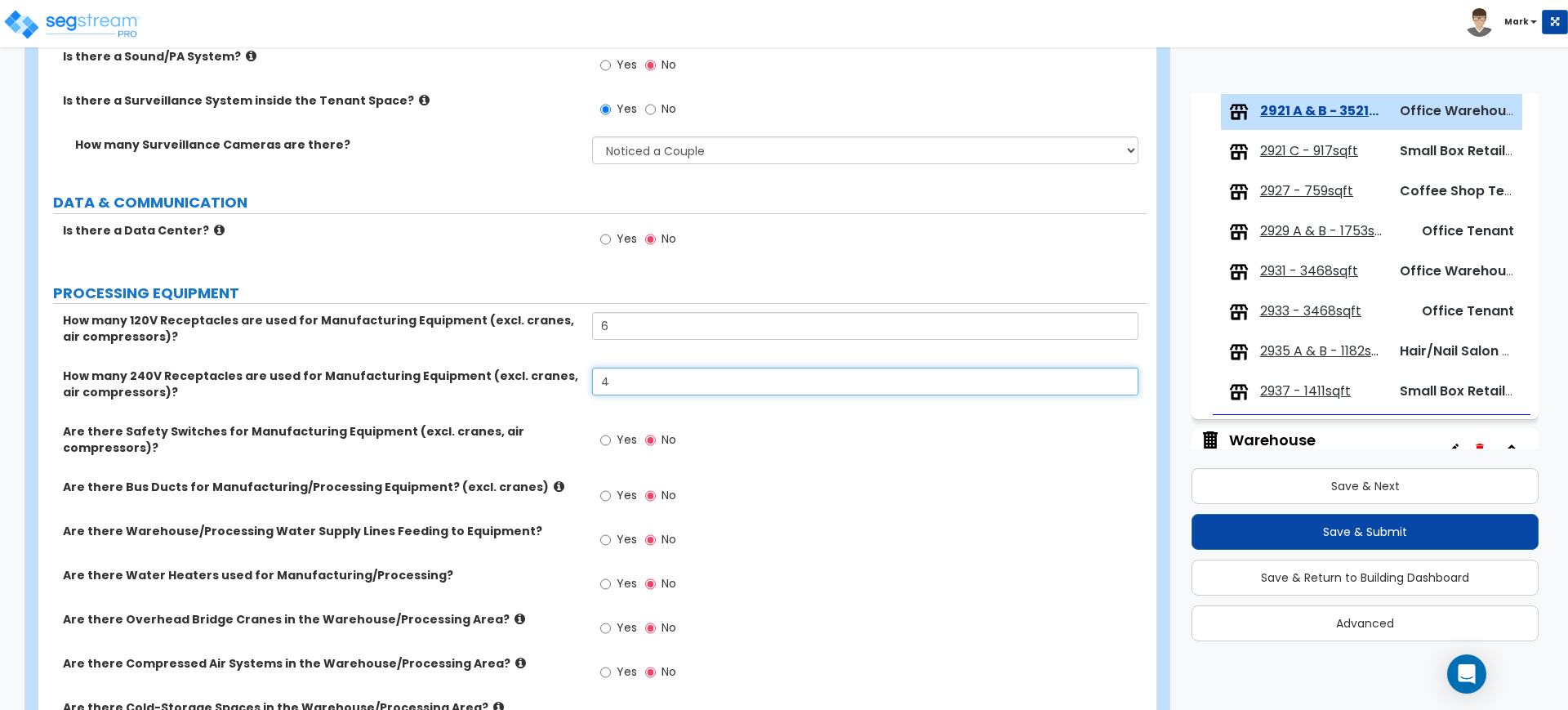
scroll to position [4289, 0]
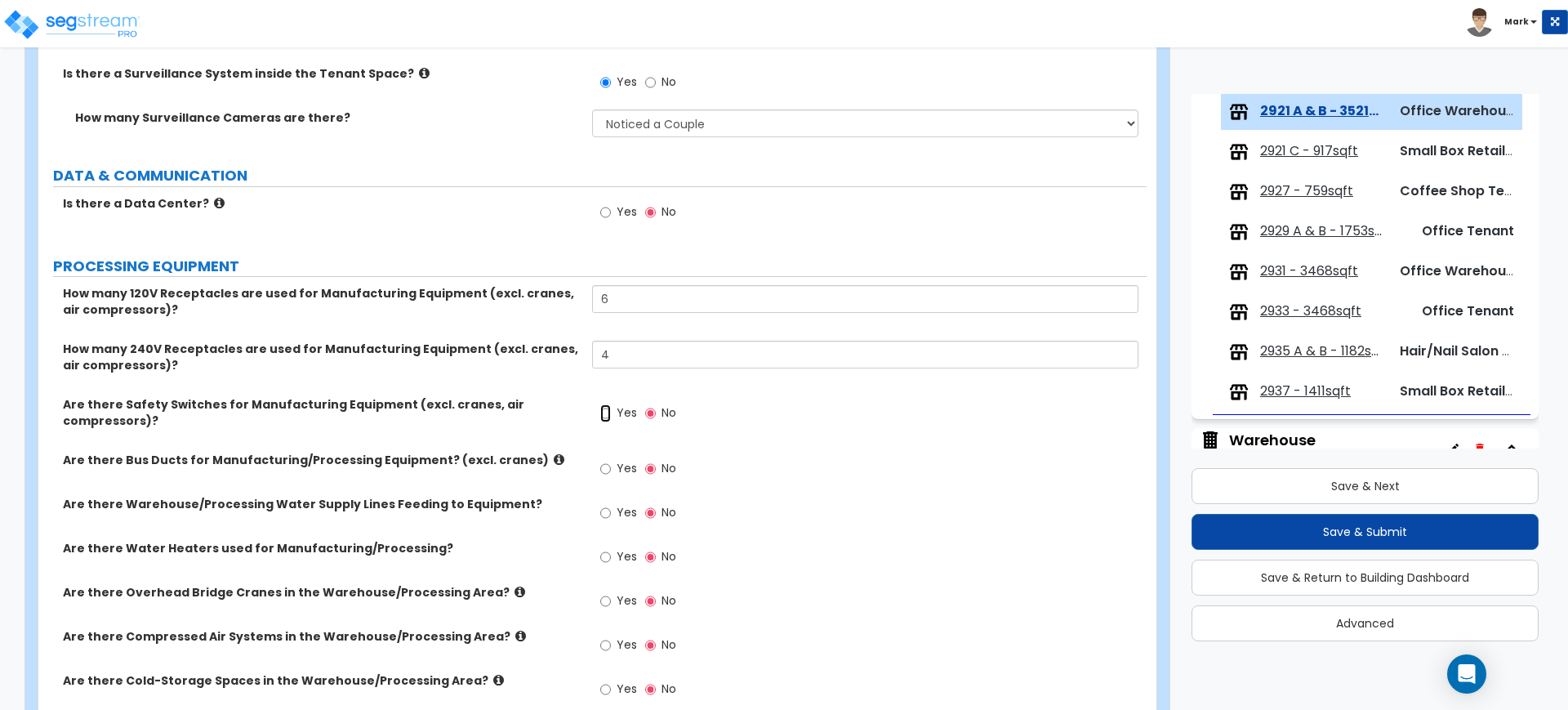
click at [606, 411] on input "Yes" at bounding box center [605, 413] width 11 height 18
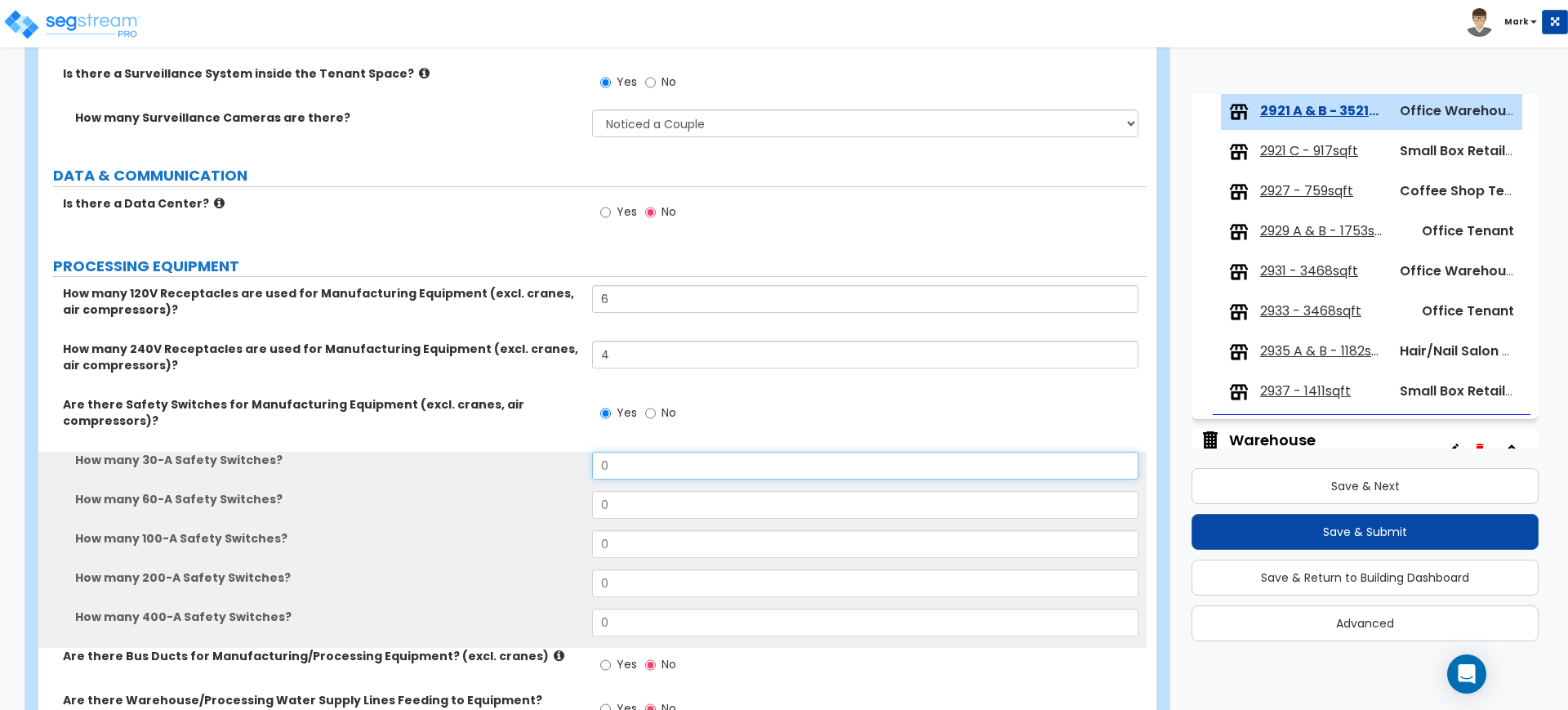
drag, startPoint x: 638, startPoint y: 464, endPoint x: 558, endPoint y: 465, distance: 80.0
click at [578, 466] on div "How many 30-A Safety Switches? 0" at bounding box center [592, 471] width 1108 height 39
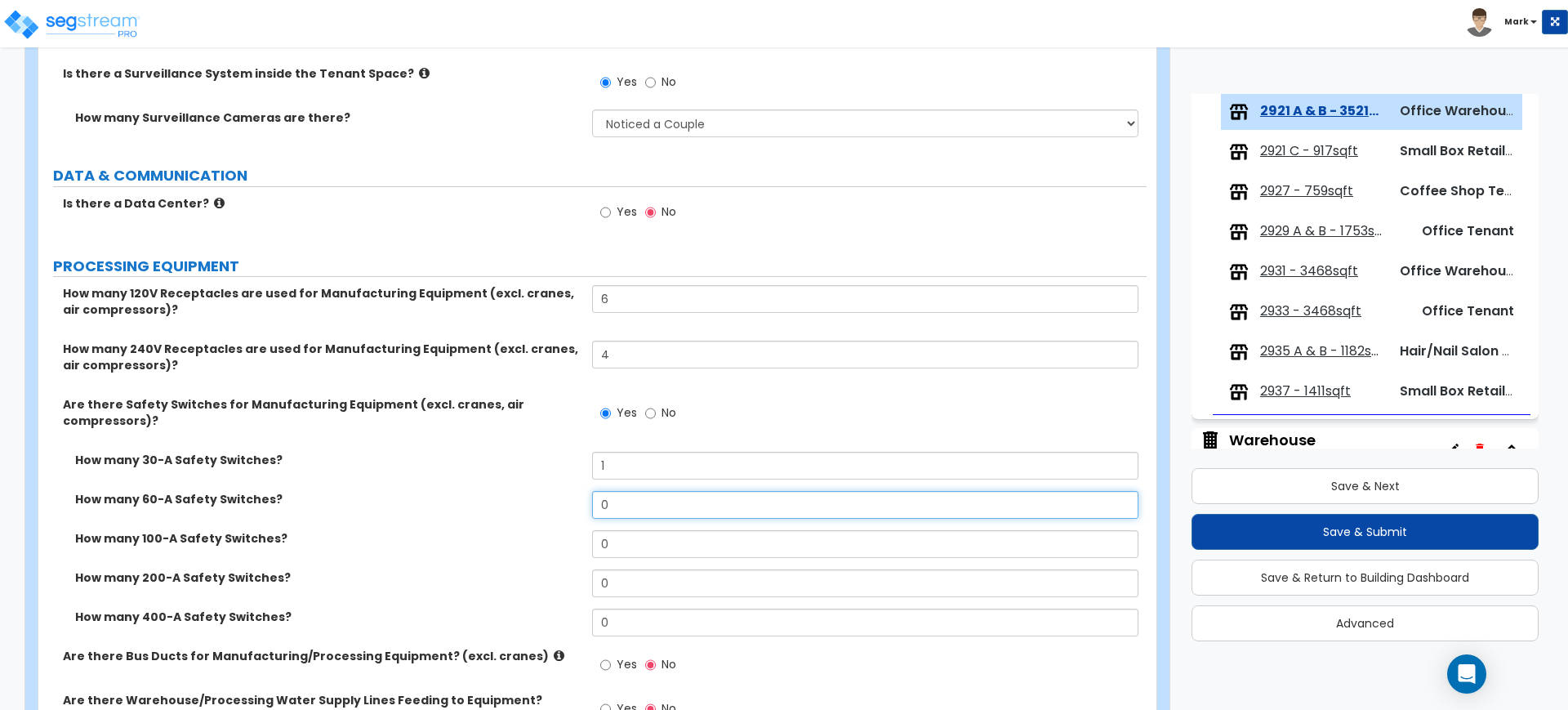
drag, startPoint x: 615, startPoint y: 501, endPoint x: 577, endPoint y: 502, distance: 38.0
click at [579, 502] on div "How many 60-A Safety Switches? 0" at bounding box center [592, 510] width 1108 height 39
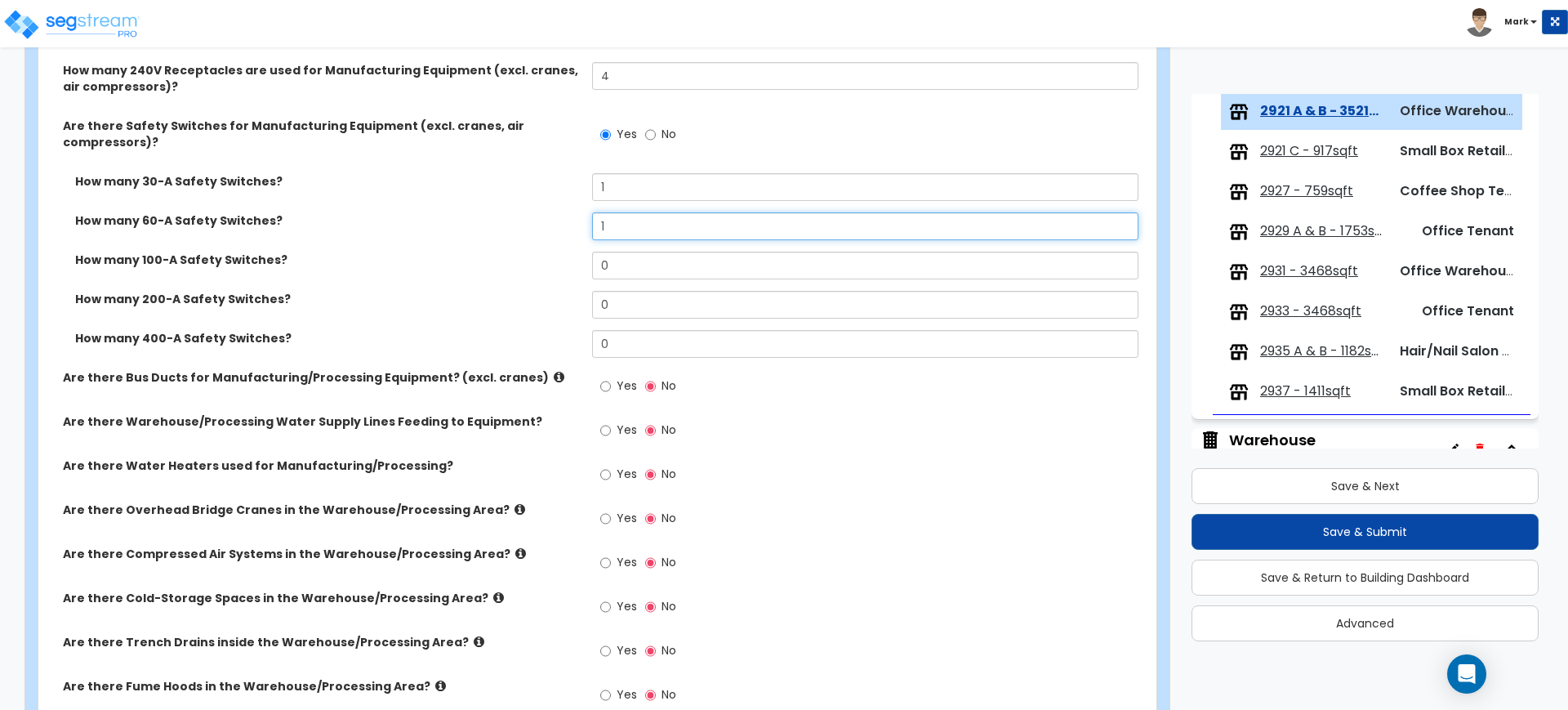
scroll to position [4595, 0]
